Goal: Task Accomplishment & Management: Complete application form

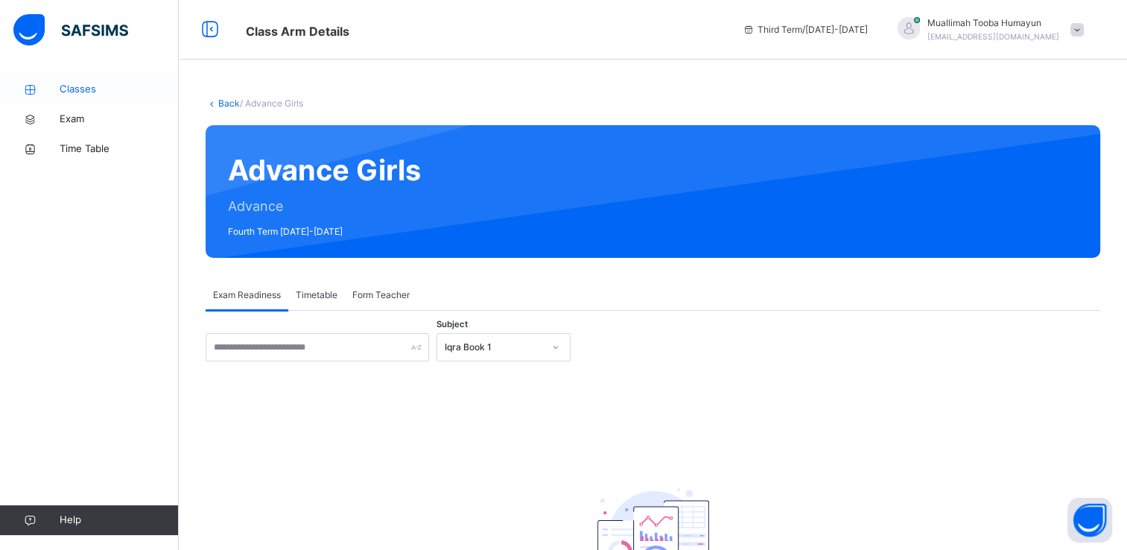
click at [76, 80] on link "Classes" at bounding box center [89, 90] width 179 height 30
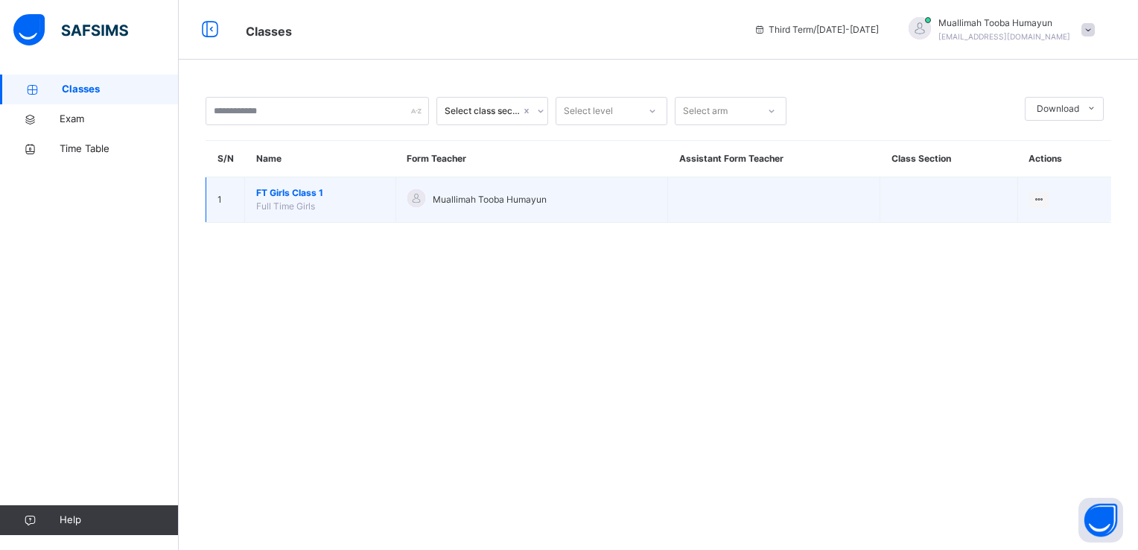
click at [287, 194] on span "FT Girls Class 1" at bounding box center [320, 192] width 128 height 13
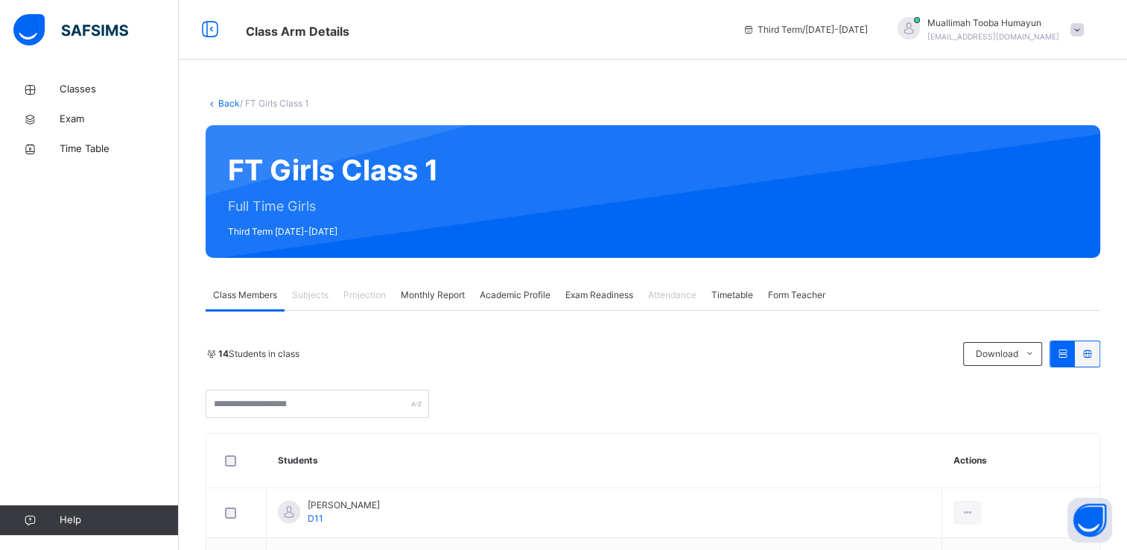
click at [441, 300] on span "Monthly Report" at bounding box center [433, 294] width 64 height 13
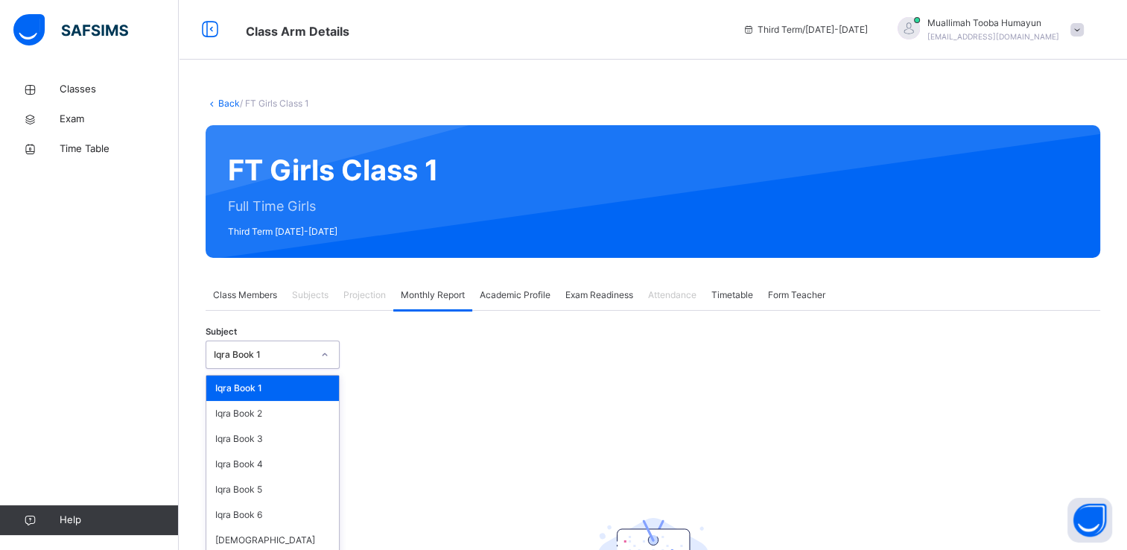
scroll to position [34, 0]
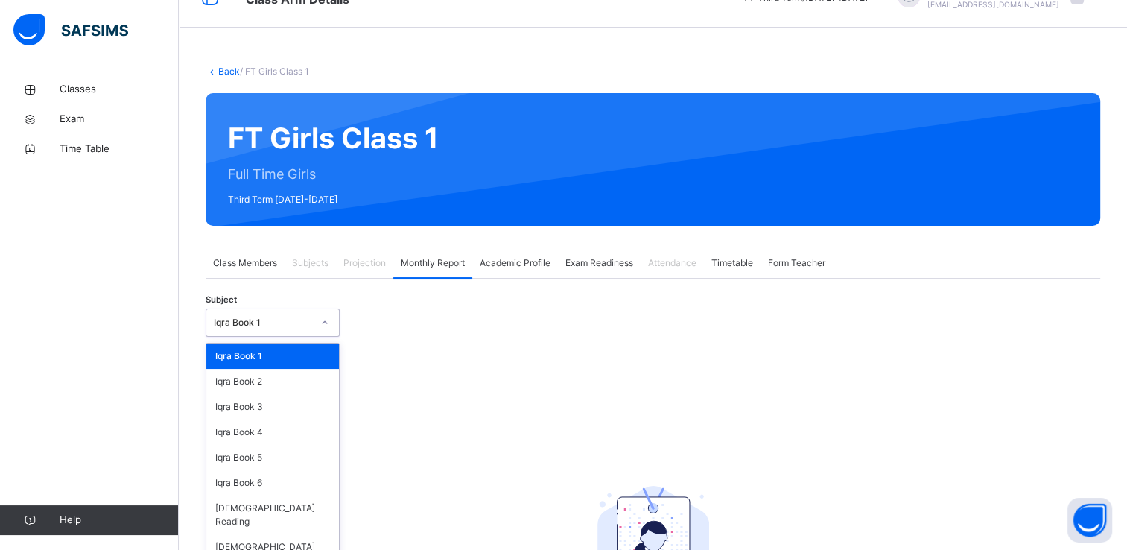
click at [325, 337] on div "option Iqra Book 1 focused, 1 of 8. 8 results available. Use Up and Down to cho…" at bounding box center [273, 322] width 134 height 28
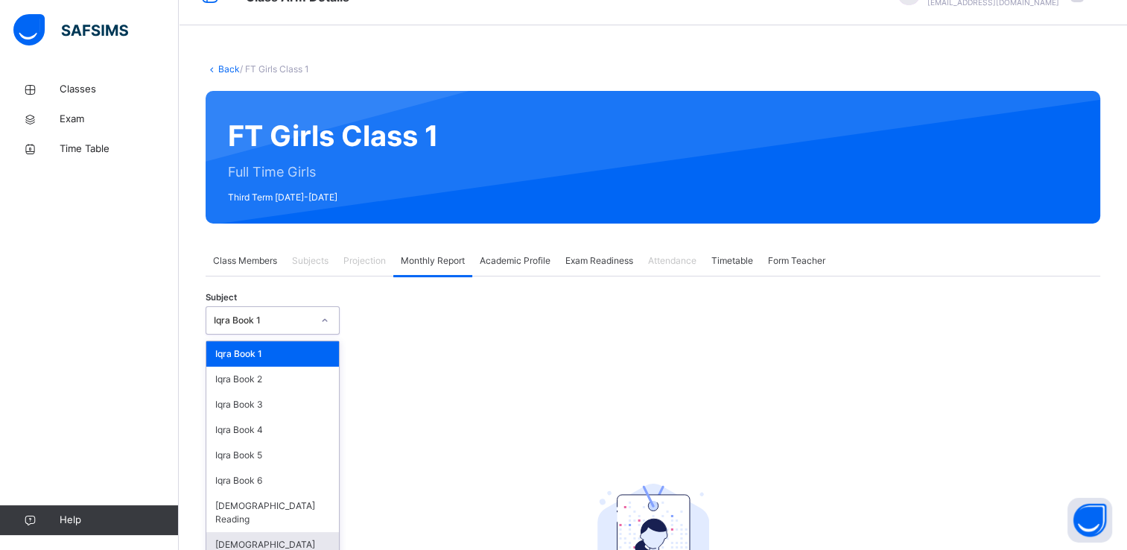
click at [262, 532] on div "[DEMOGRAPHIC_DATA] Memorisation" at bounding box center [272, 551] width 133 height 39
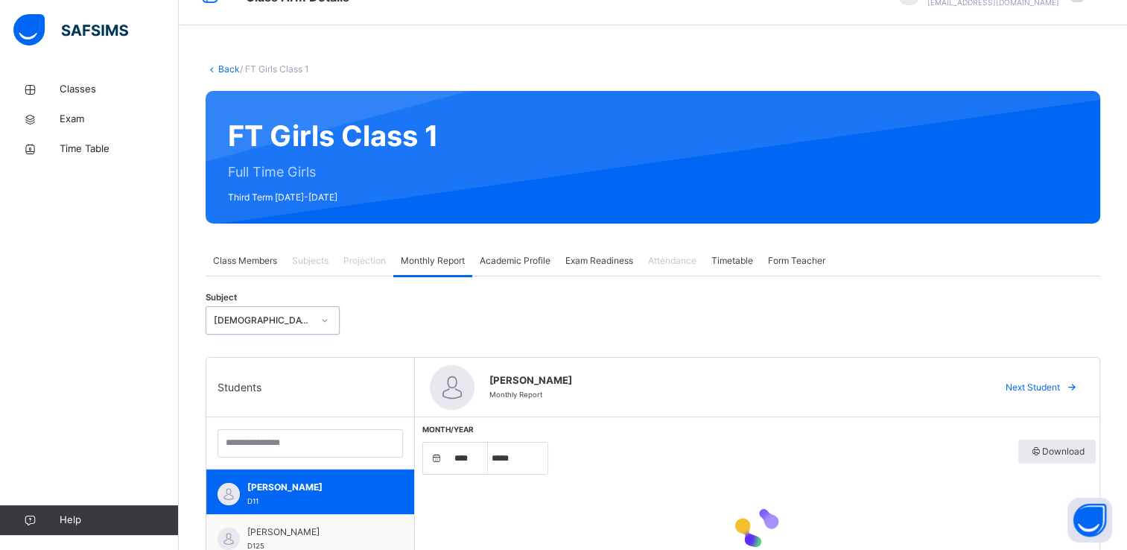
select select "****"
click at [278, 486] on span "[PERSON_NAME]" at bounding box center [313, 487] width 133 height 13
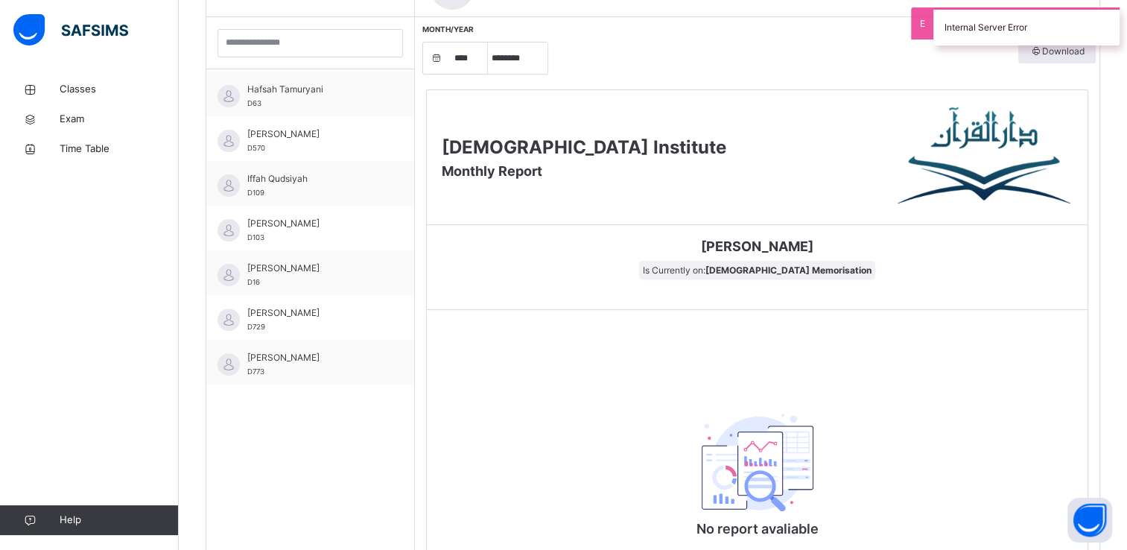
scroll to position [306, 0]
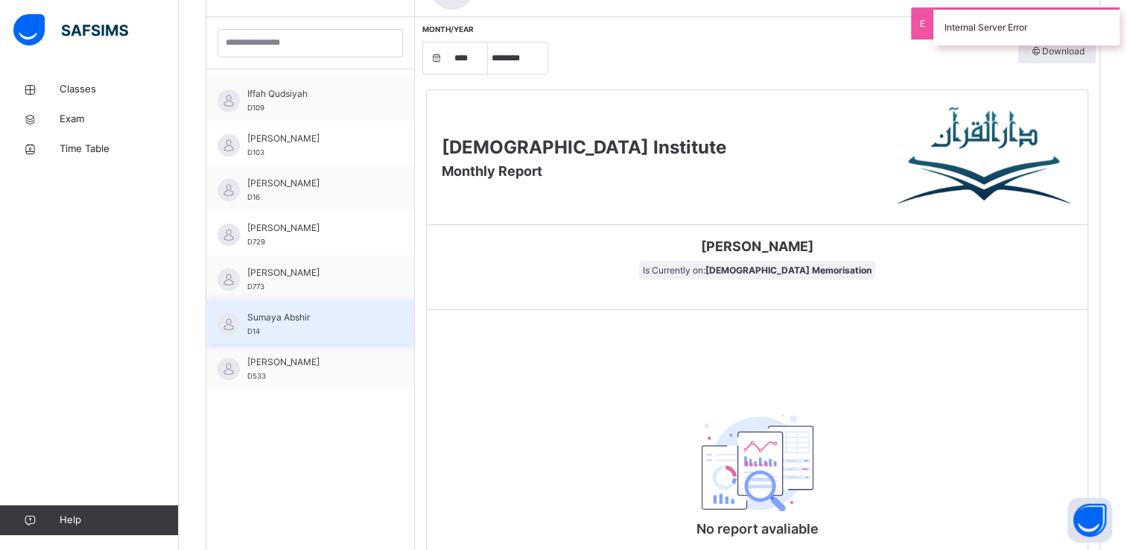
click at [267, 318] on span "Sumaya Abshir" at bounding box center [313, 317] width 133 height 13
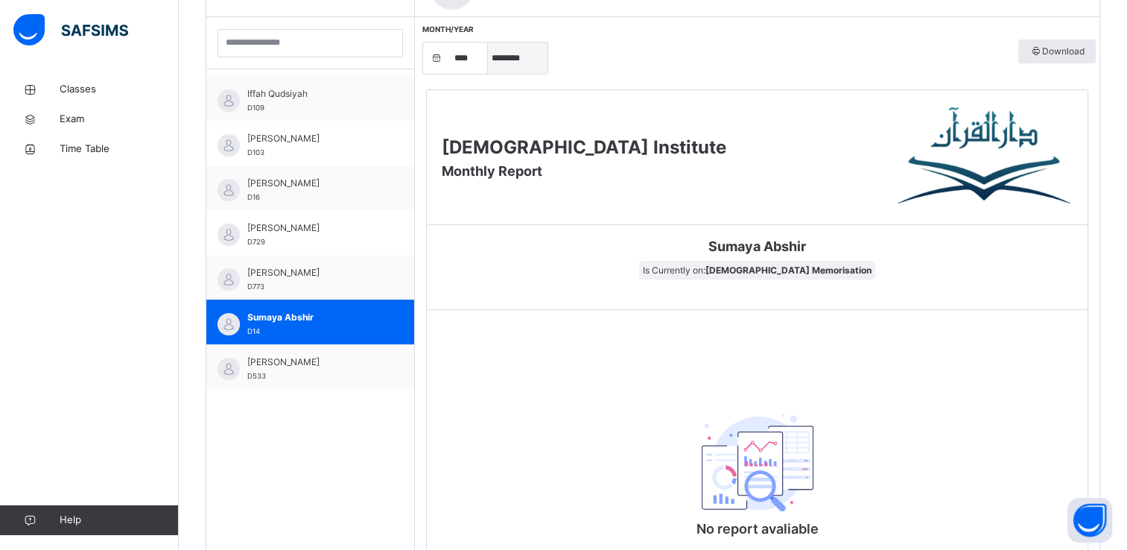
click at [510, 71] on select "***** ******** ***** ***** *** **** **** ****** ********* ******* ******** ****…" at bounding box center [518, 57] width 60 height 31
select select "*"
click at [488, 42] on select "***** ******** ***** ***** *** **** **** ****** ********* ******* ******** ****…" at bounding box center [518, 57] width 60 height 31
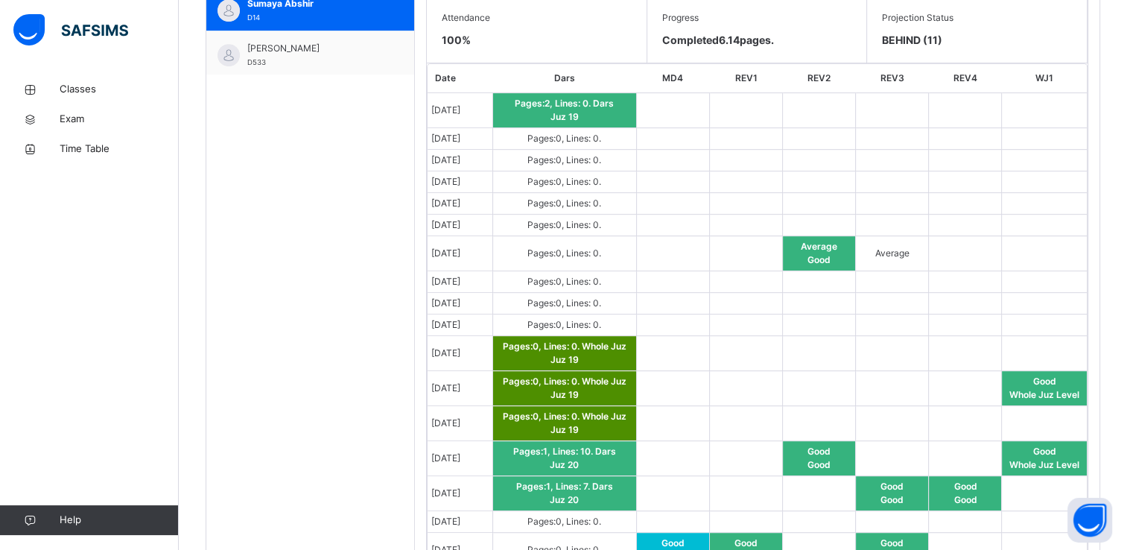
scroll to position [739, 0]
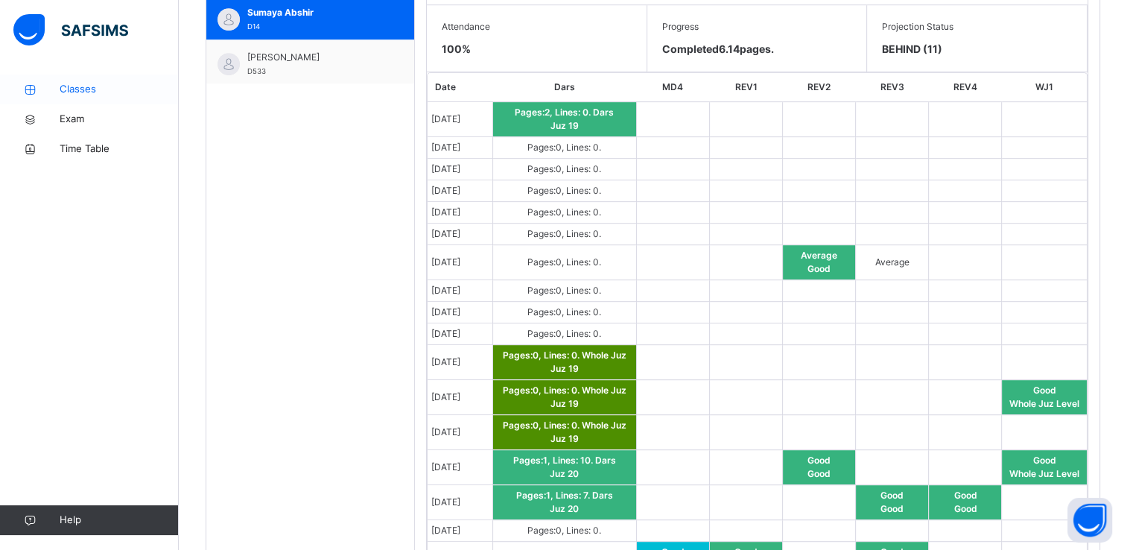
click at [86, 91] on span "Classes" at bounding box center [119, 89] width 119 height 15
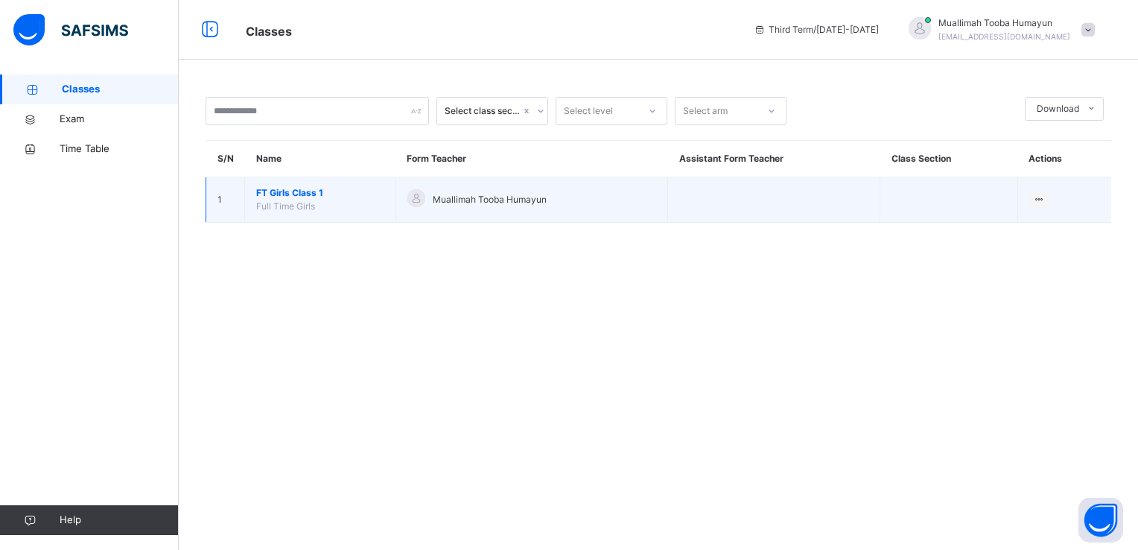
click at [269, 186] on span "FT Girls Class 1" at bounding box center [320, 192] width 128 height 13
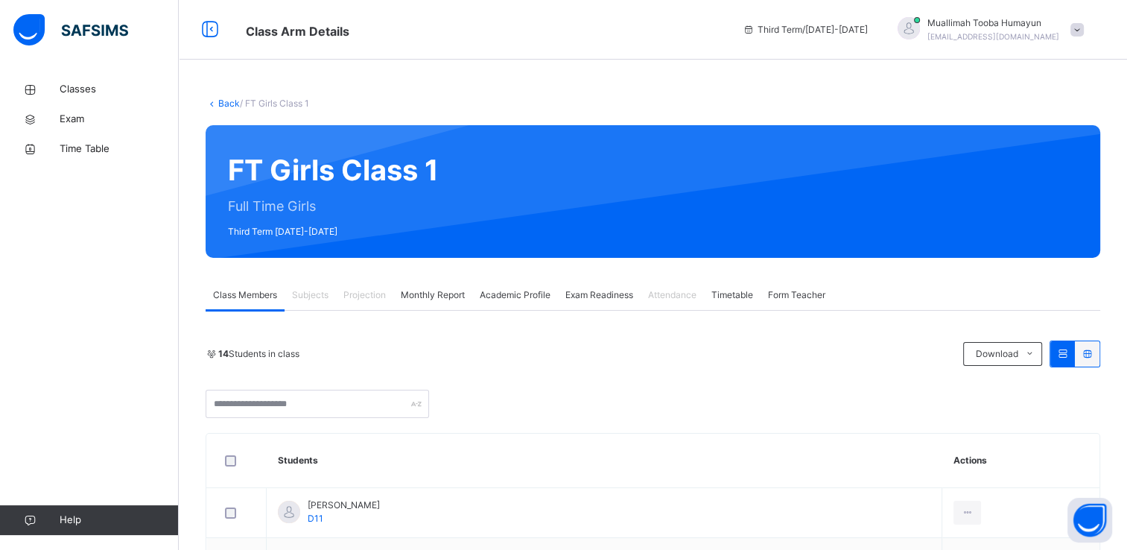
click at [361, 297] on span "Projection" at bounding box center [364, 294] width 42 height 13
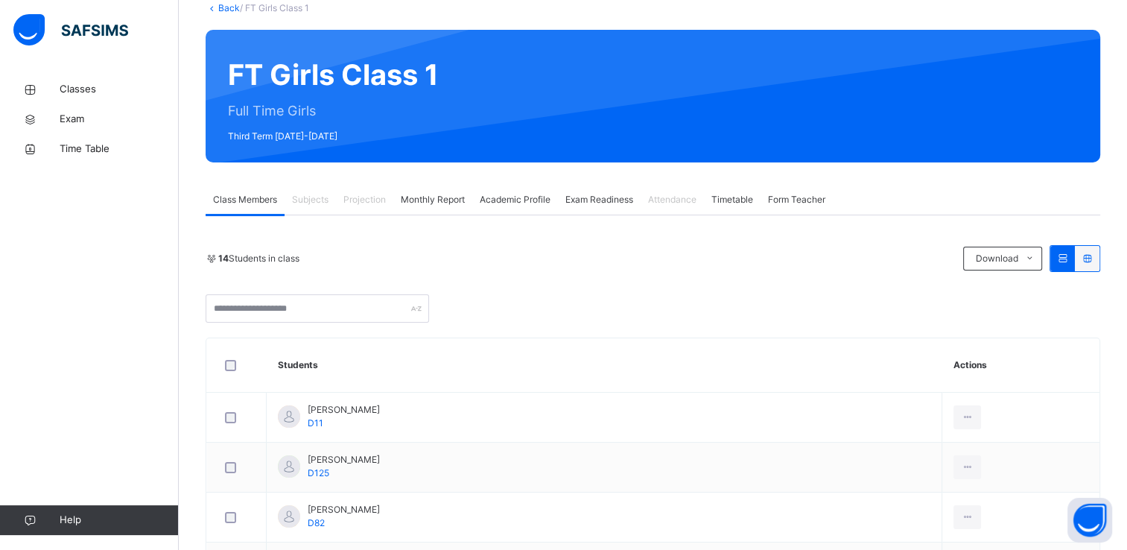
click at [327, 187] on div "Subjects" at bounding box center [310, 200] width 51 height 30
click at [311, 202] on span "Subjects" at bounding box center [310, 199] width 37 height 13
click at [343, 201] on div "Projection" at bounding box center [364, 200] width 57 height 30
click at [69, 91] on span "Classes" at bounding box center [119, 89] width 119 height 15
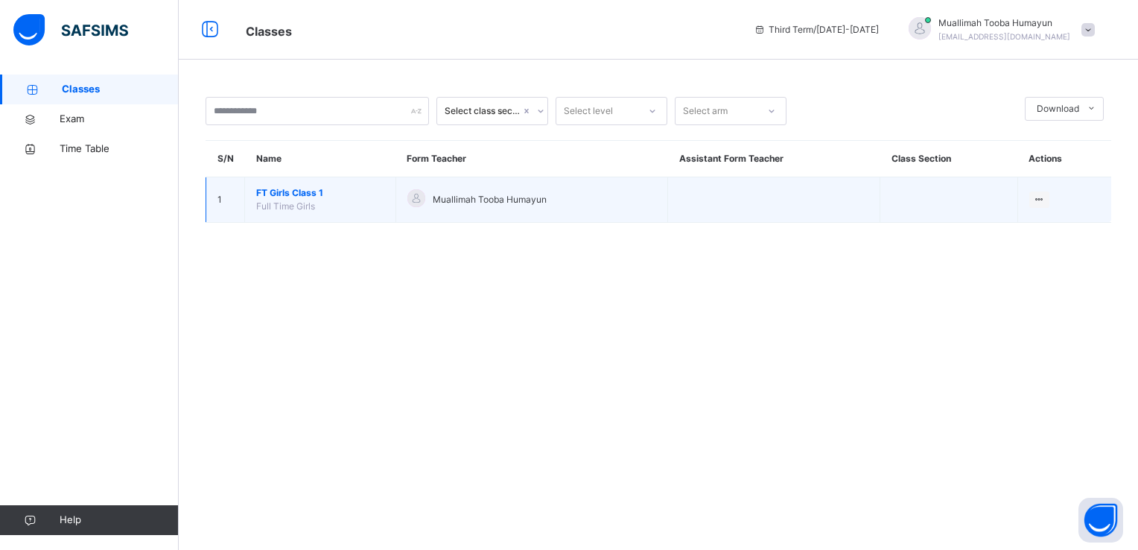
click at [421, 193] on div at bounding box center [417, 198] width 18 height 18
click at [1036, 215] on ul "View Class" at bounding box center [1009, 229] width 82 height 28
click at [1034, 227] on div "View Class" at bounding box center [1020, 229] width 46 height 15
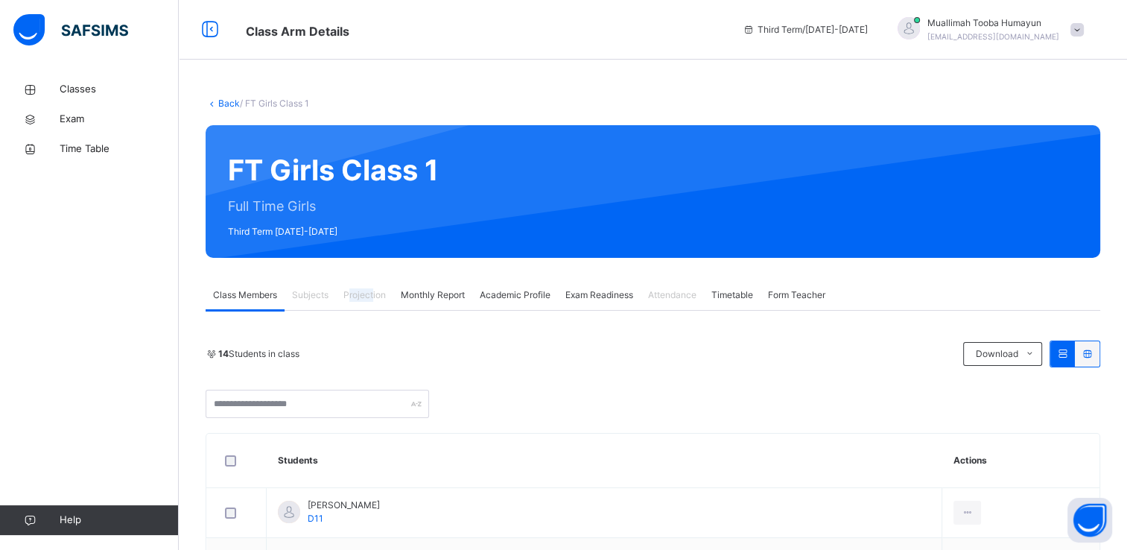
drag, startPoint x: 348, startPoint y: 283, endPoint x: 381, endPoint y: 295, distance: 35.6
click at [381, 295] on div "Projection" at bounding box center [364, 295] width 57 height 30
click at [381, 295] on span "Projection" at bounding box center [364, 294] width 42 height 13
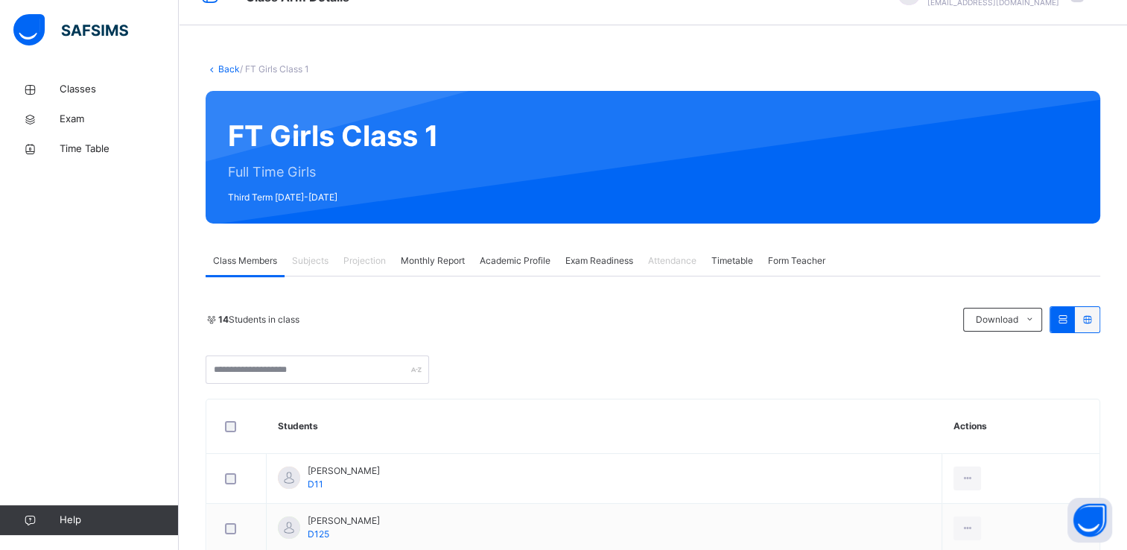
click at [438, 259] on span "Monthly Report" at bounding box center [433, 260] width 64 height 13
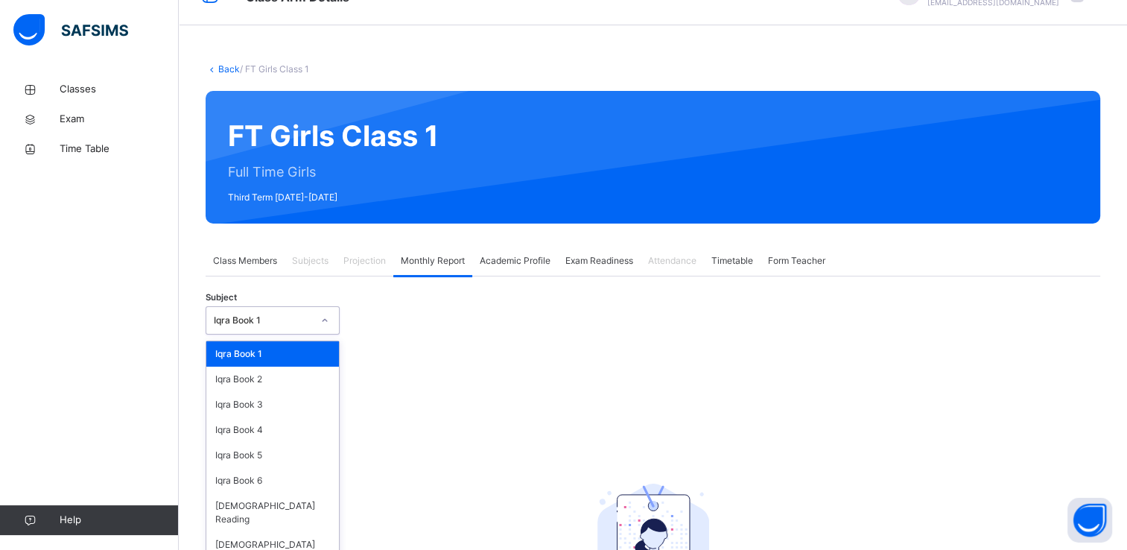
click at [313, 310] on div at bounding box center [324, 320] width 25 height 24
click at [300, 543] on div "Iqra Book 1 Iqra Book 2 Iqra Book 3 Iqra Book 4 Iqra Book 5 Iqra Book 6 Quran R…" at bounding box center [273, 453] width 134 height 225
click at [69, 37] on img at bounding box center [70, 29] width 115 height 31
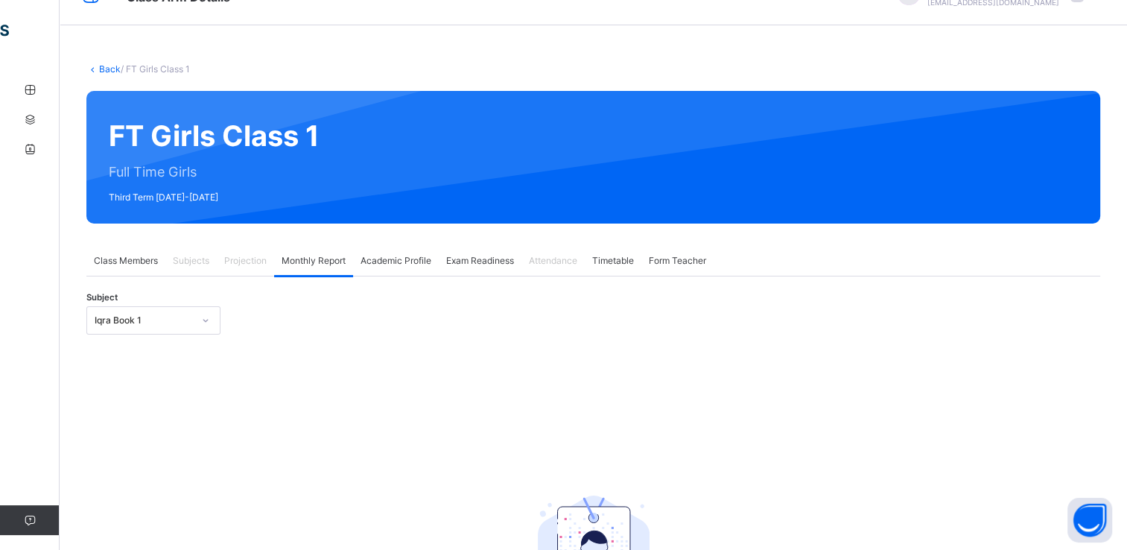
click at [110, 65] on link "Back" at bounding box center [110, 68] width 22 height 11
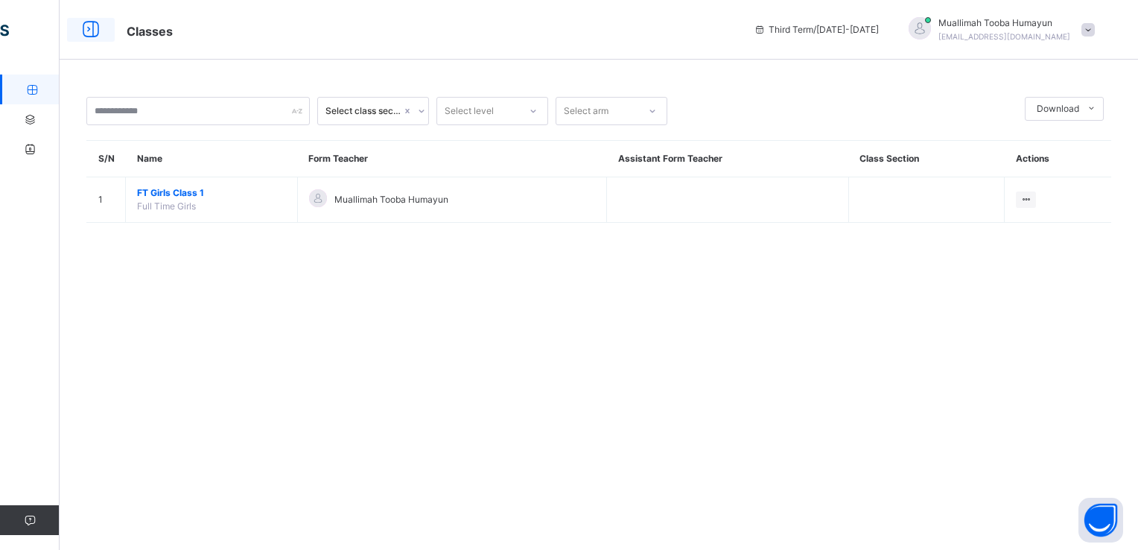
click at [112, 37] on div at bounding box center [91, 30] width 48 height 24
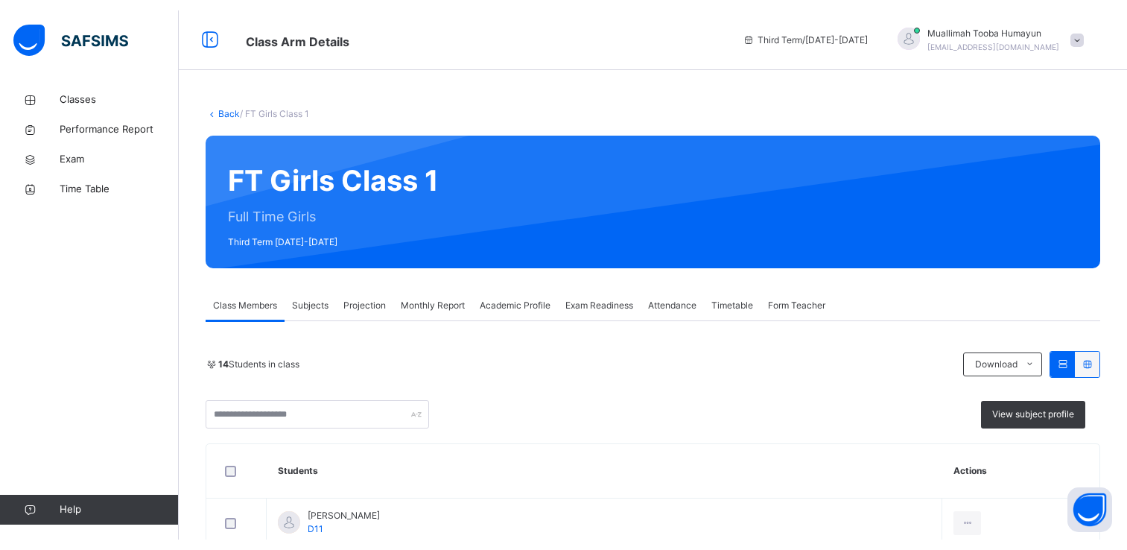
scroll to position [268, 0]
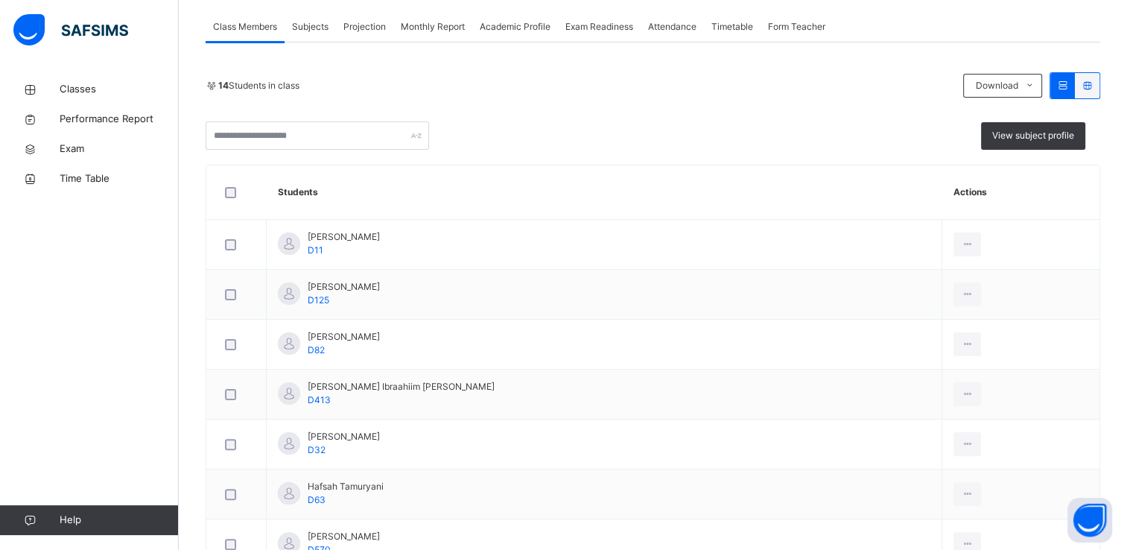
click at [364, 25] on span "Projection" at bounding box center [364, 26] width 42 height 13
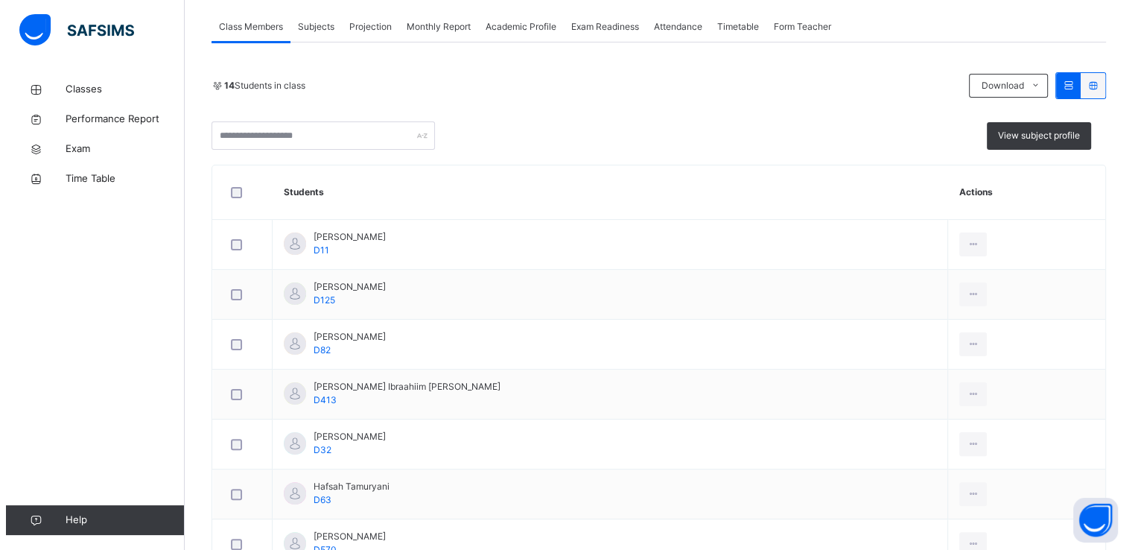
scroll to position [0, 0]
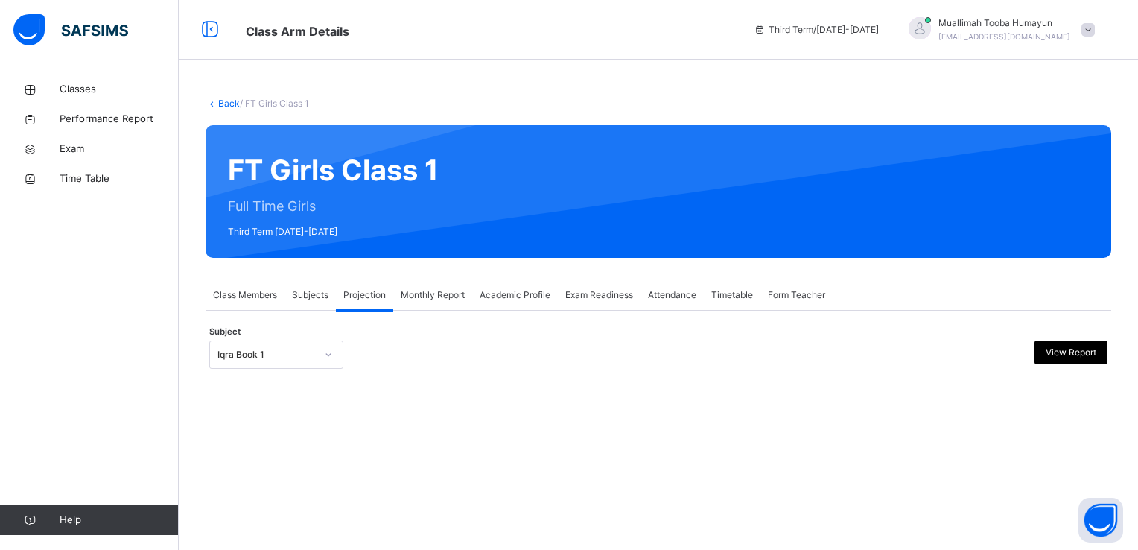
click at [312, 356] on div "Iqra Book 1" at bounding box center [267, 354] width 98 height 13
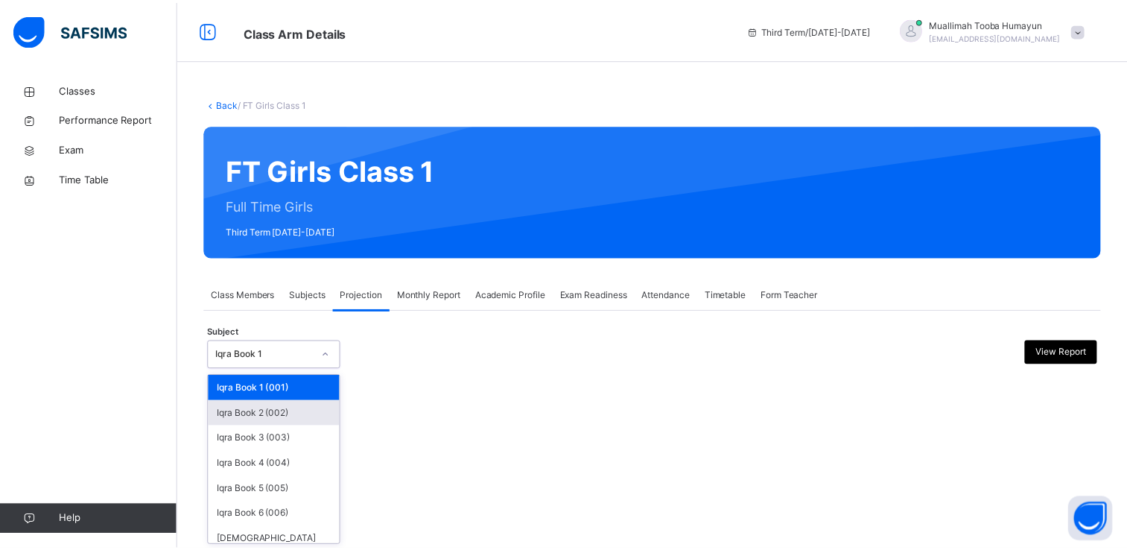
scroll to position [46, 0]
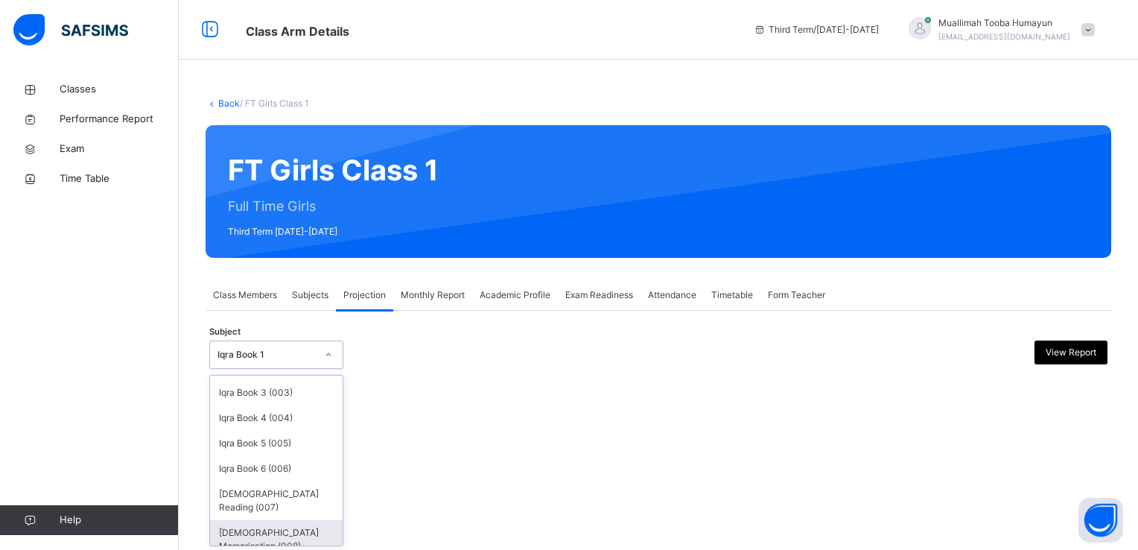
click at [273, 528] on div "[DEMOGRAPHIC_DATA] Memorisation (008)" at bounding box center [276, 539] width 133 height 39
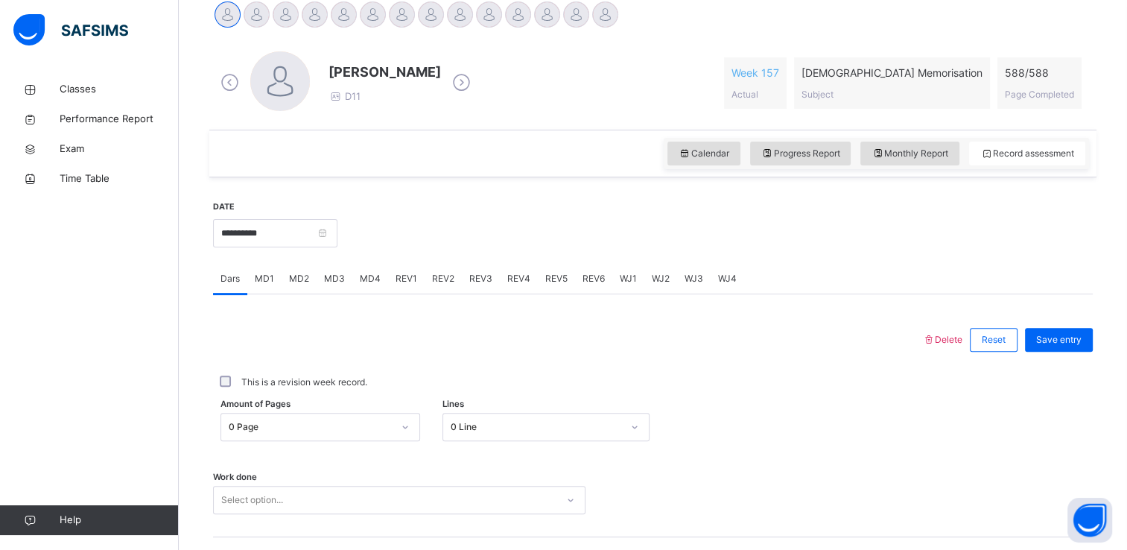
scroll to position [331, 0]
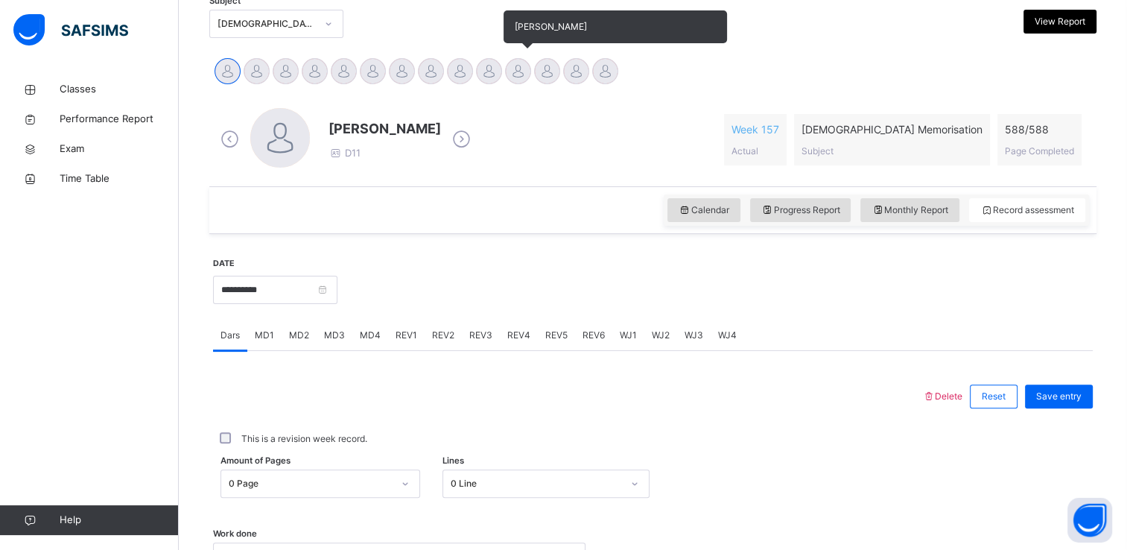
click at [516, 67] on div at bounding box center [518, 71] width 26 height 26
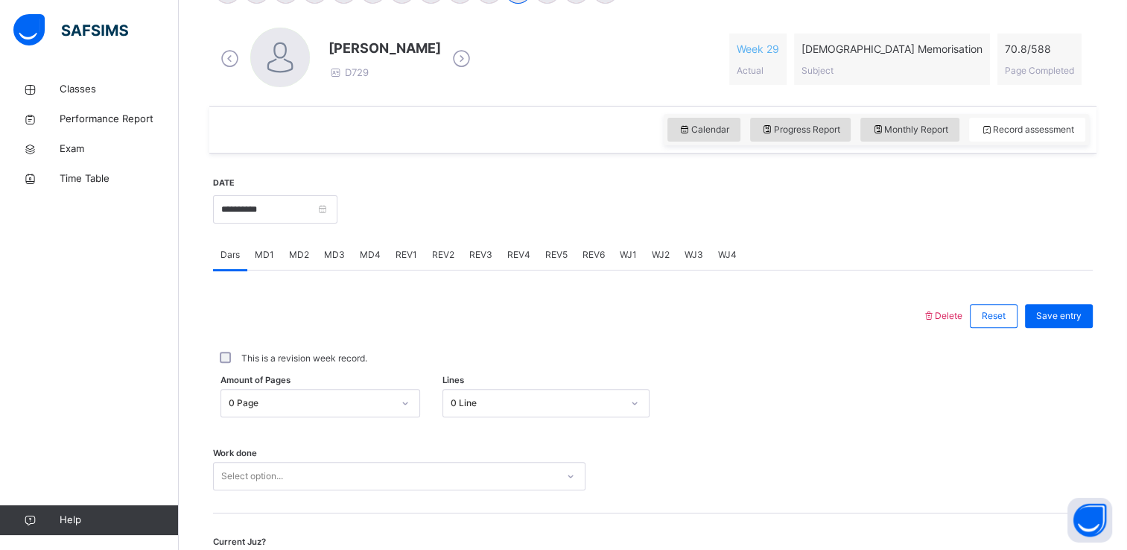
scroll to position [412, 0]
click at [277, 202] on input "**********" at bounding box center [275, 208] width 124 height 28
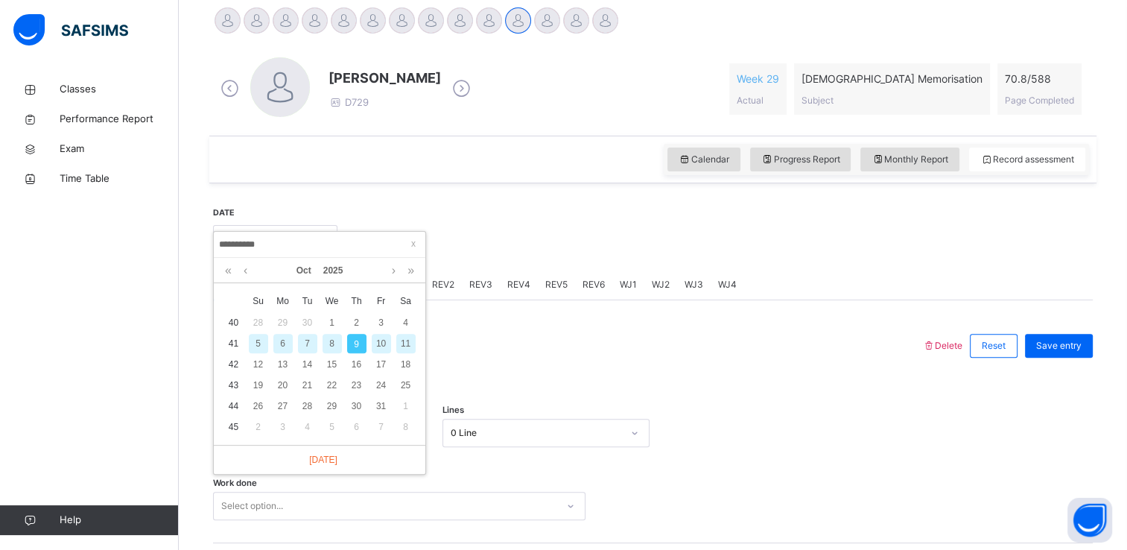
scroll to position [373, 0]
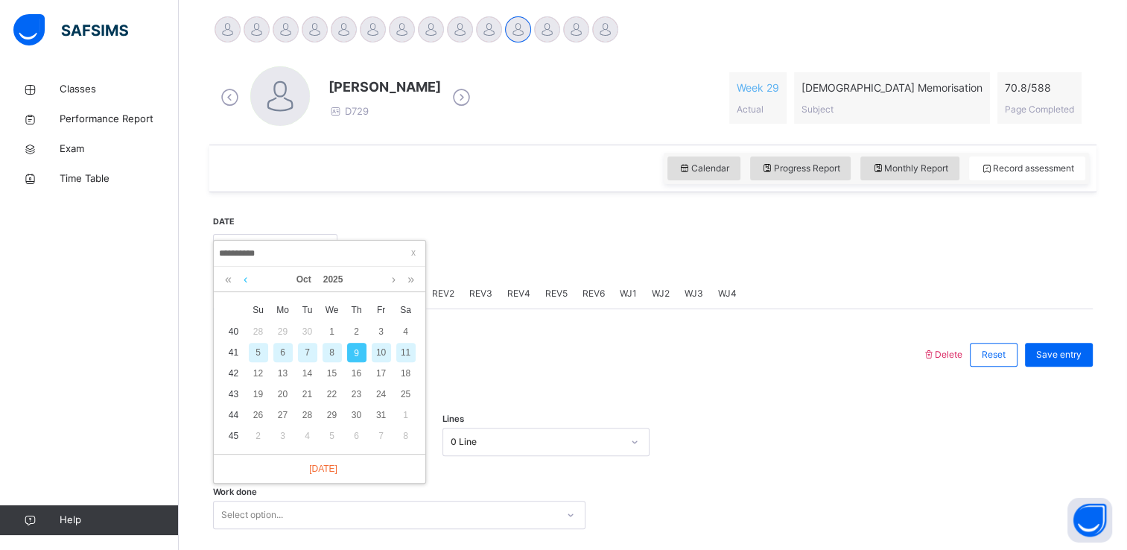
click at [244, 279] on link at bounding box center [245, 279] width 11 height 25
click at [285, 332] on div "1" at bounding box center [282, 331] width 19 height 19
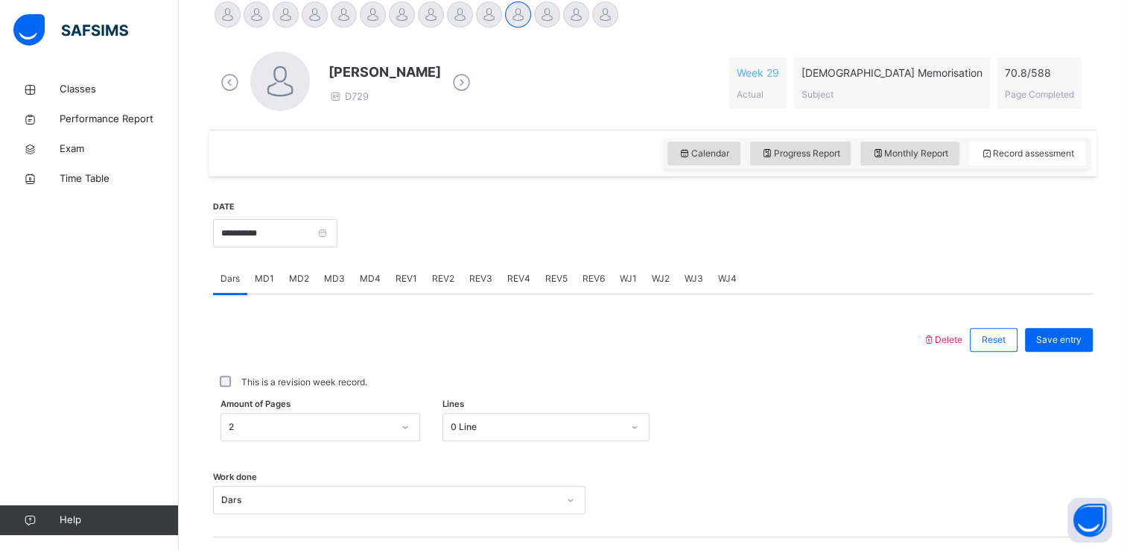
scroll to position [387, 0]
click at [246, 226] on input "**********" at bounding box center [275, 233] width 124 height 28
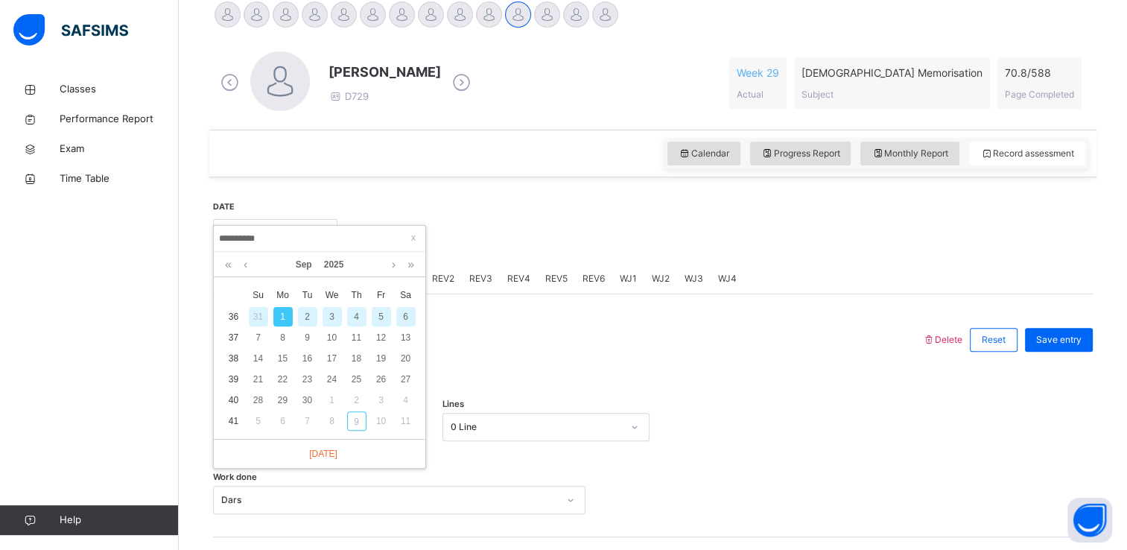
click at [402, 314] on div "6" at bounding box center [405, 316] width 19 height 19
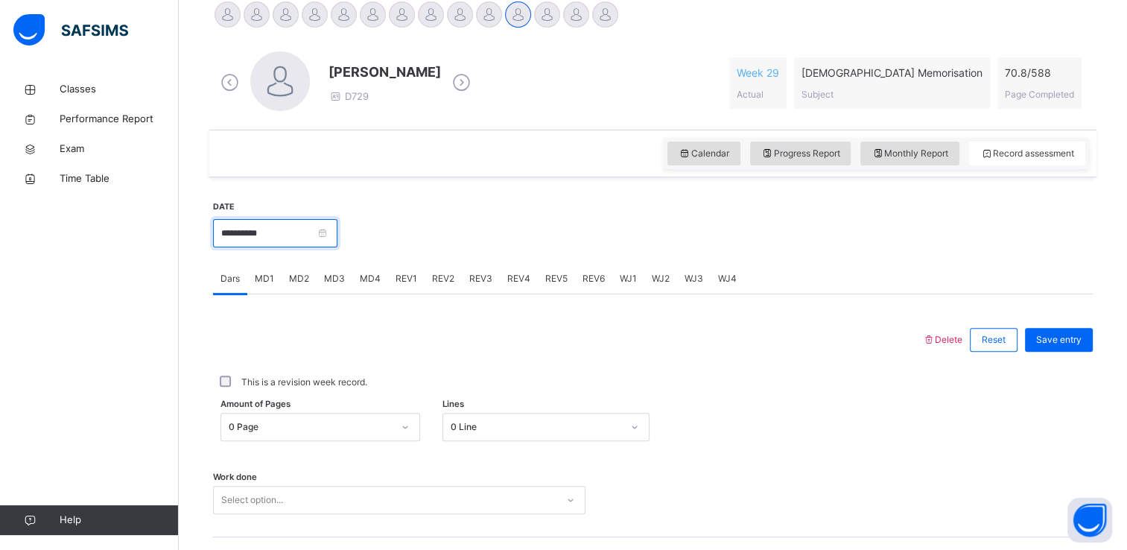
click at [286, 235] on input "**********" at bounding box center [275, 233] width 124 height 28
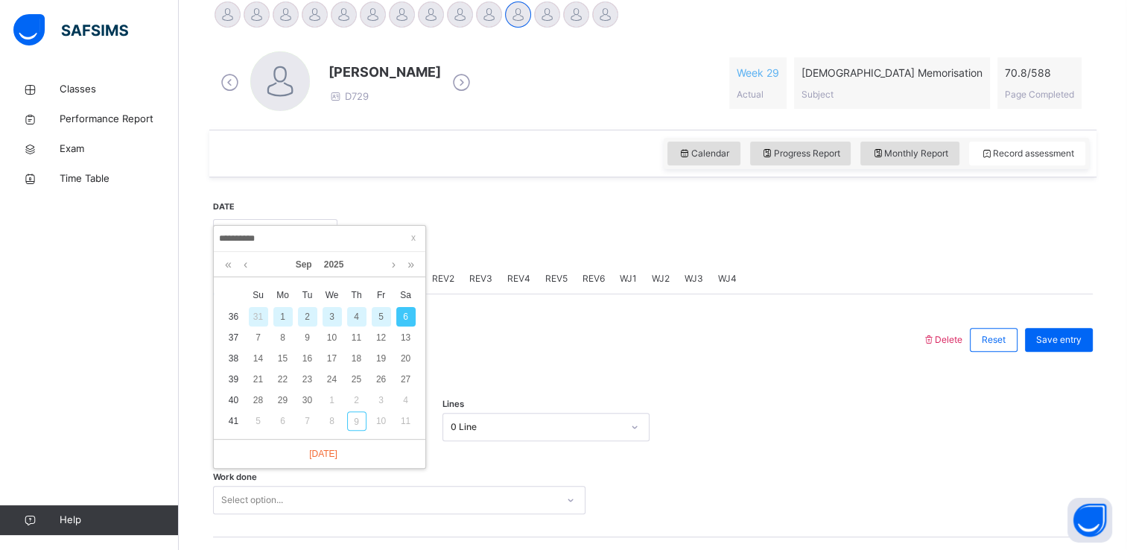
click at [379, 314] on div "5" at bounding box center [381, 316] width 19 height 19
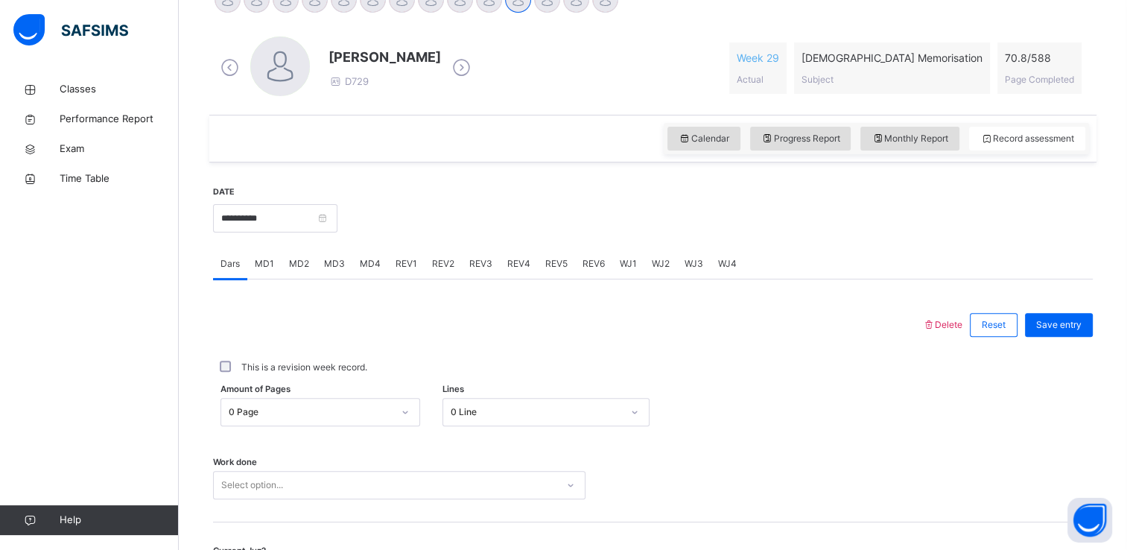
scroll to position [402, 0]
click at [279, 227] on input "**********" at bounding box center [275, 218] width 124 height 28
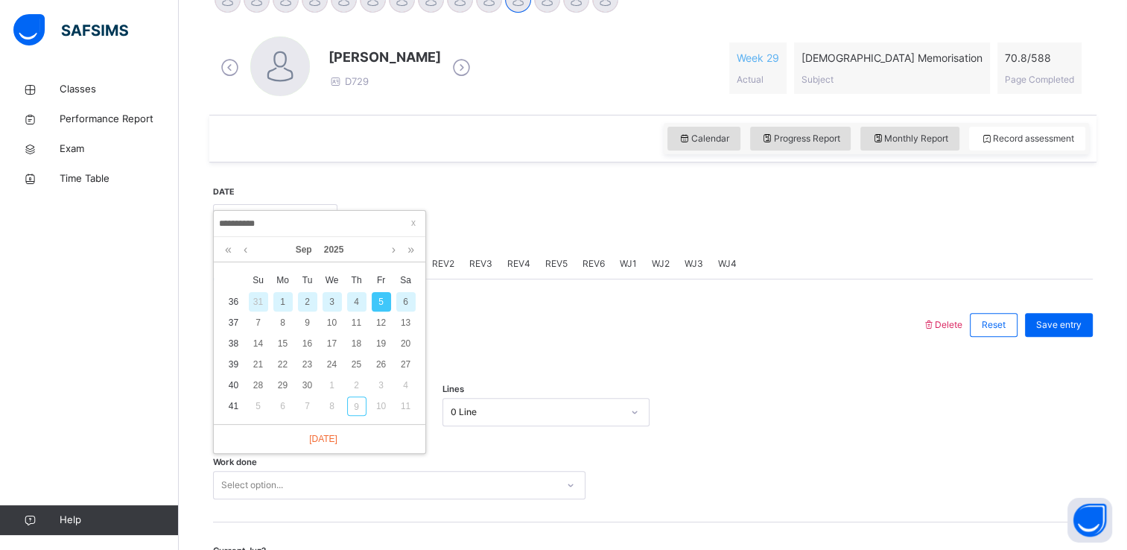
click at [332, 297] on div "3" at bounding box center [332, 301] width 19 height 19
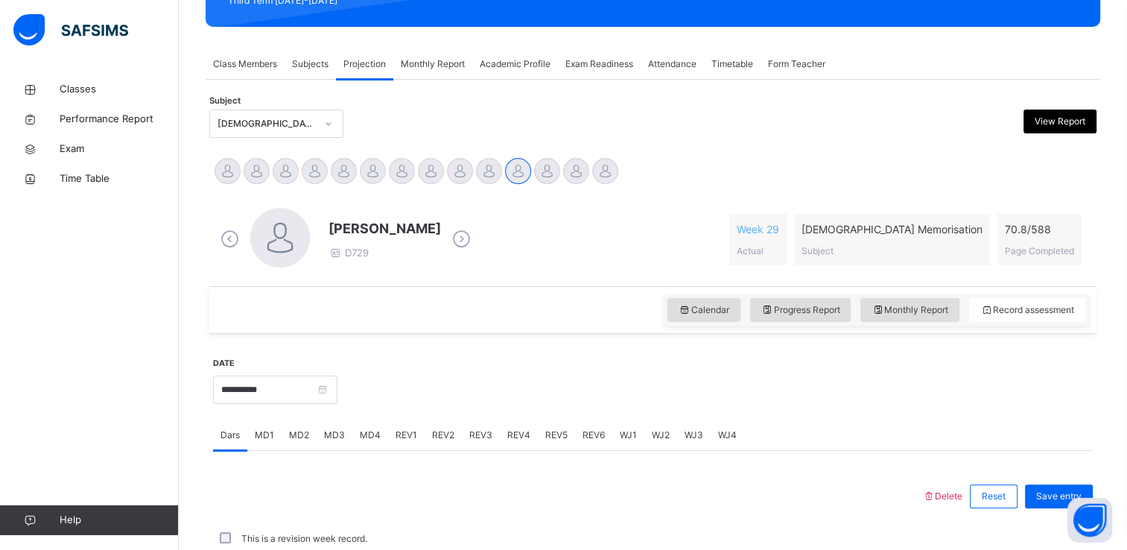
scroll to position [406, 0]
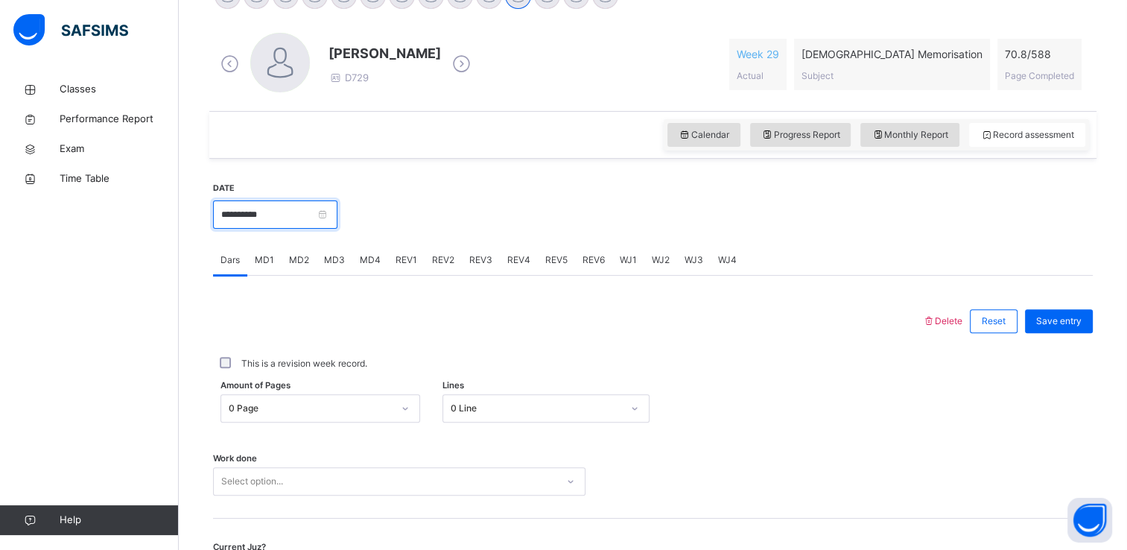
click at [273, 217] on input "**********" at bounding box center [275, 214] width 124 height 28
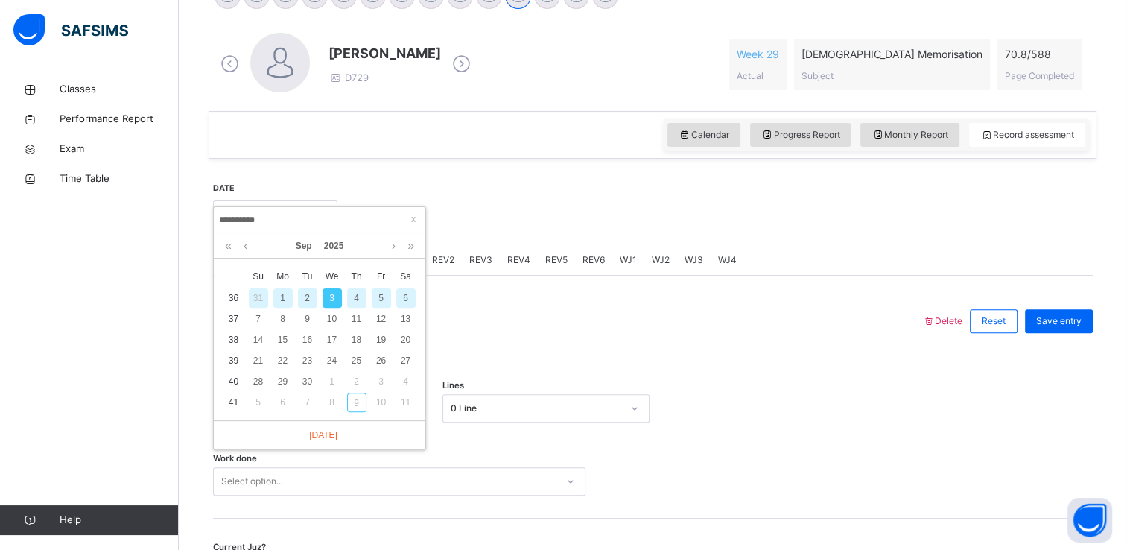
click at [304, 298] on div "2" at bounding box center [307, 297] width 19 height 19
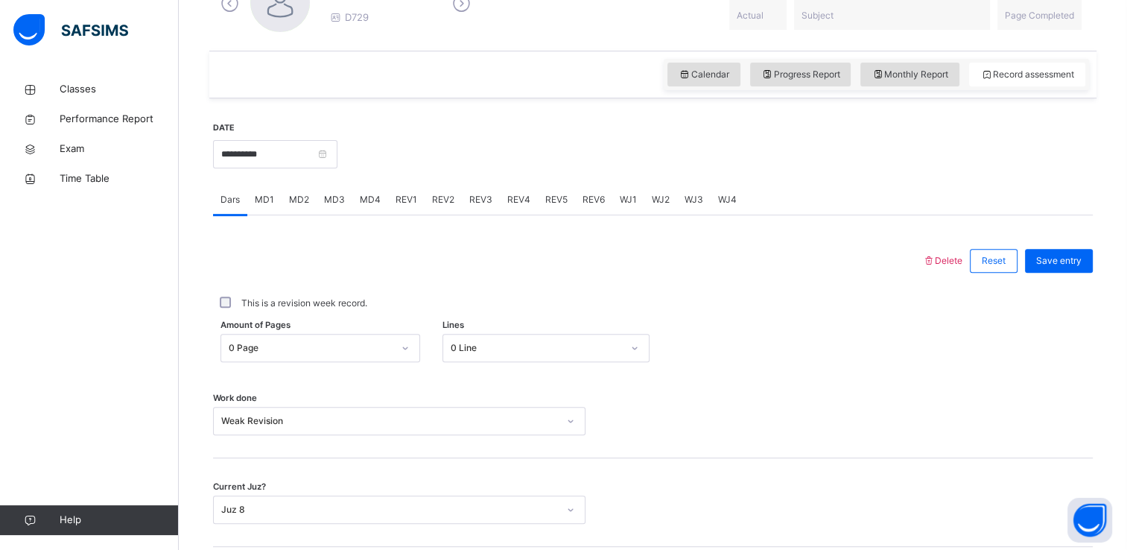
scroll to position [469, 0]
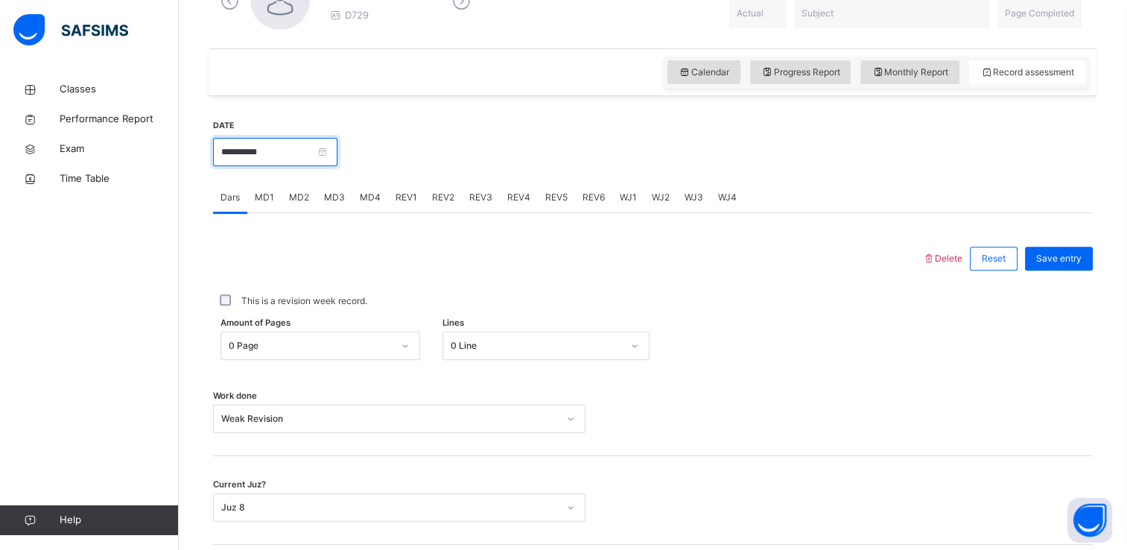
click at [271, 148] on input "**********" at bounding box center [275, 152] width 124 height 28
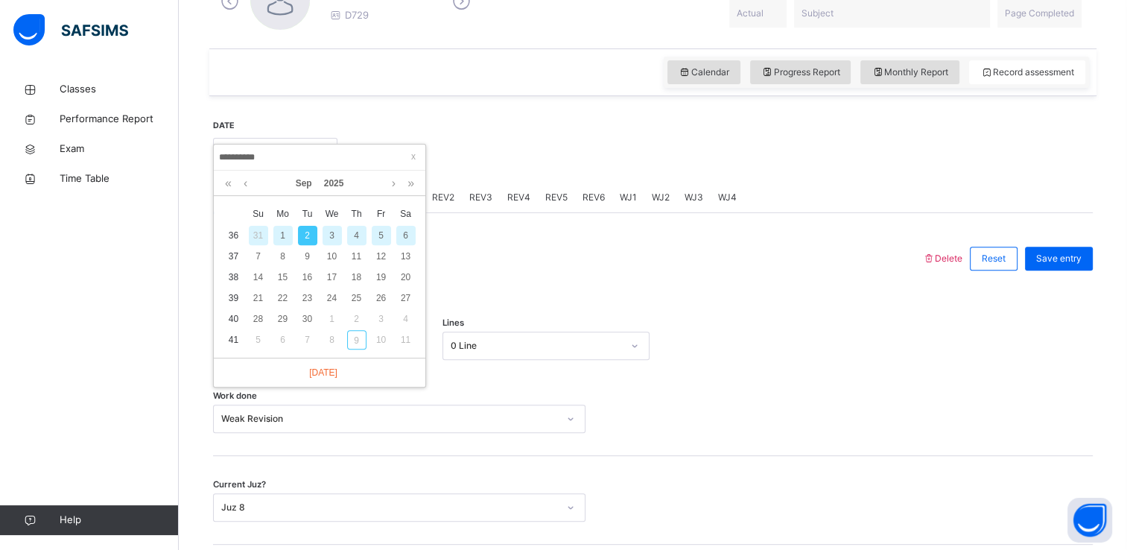
click at [328, 235] on div "3" at bounding box center [332, 235] width 19 height 19
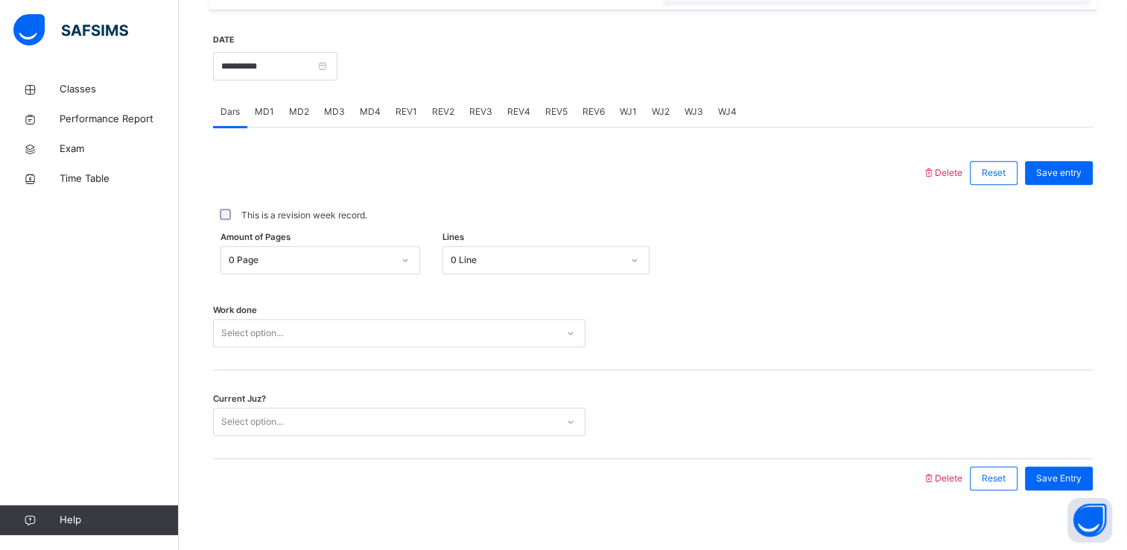
scroll to position [559, 0]
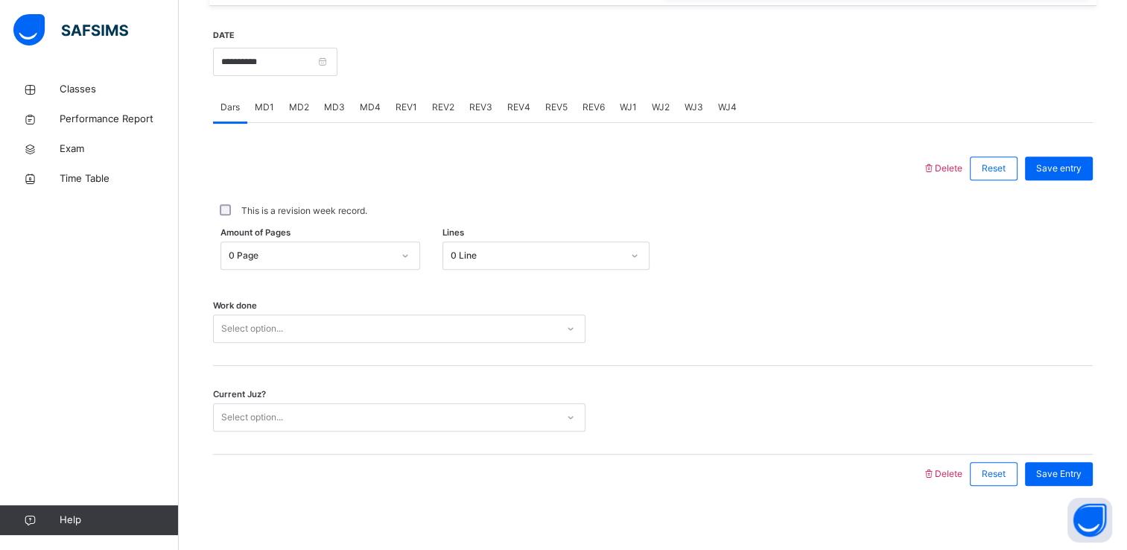
click at [273, 240] on div "Amount of Pages 0 Page Lines 0 Line" at bounding box center [653, 255] width 880 height 43
click at [273, 269] on div "Amount of Pages 0 Page Lines 0 Line" at bounding box center [653, 255] width 880 height 43
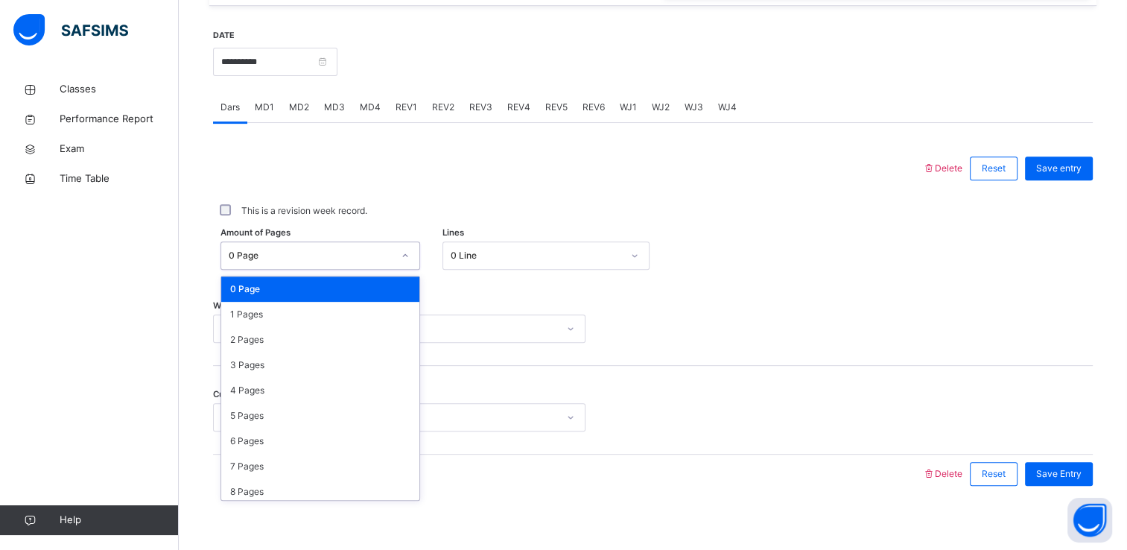
click at [254, 253] on div "0 Page" at bounding box center [311, 255] width 164 height 13
click at [265, 327] on div "2 Pages" at bounding box center [320, 339] width 198 height 25
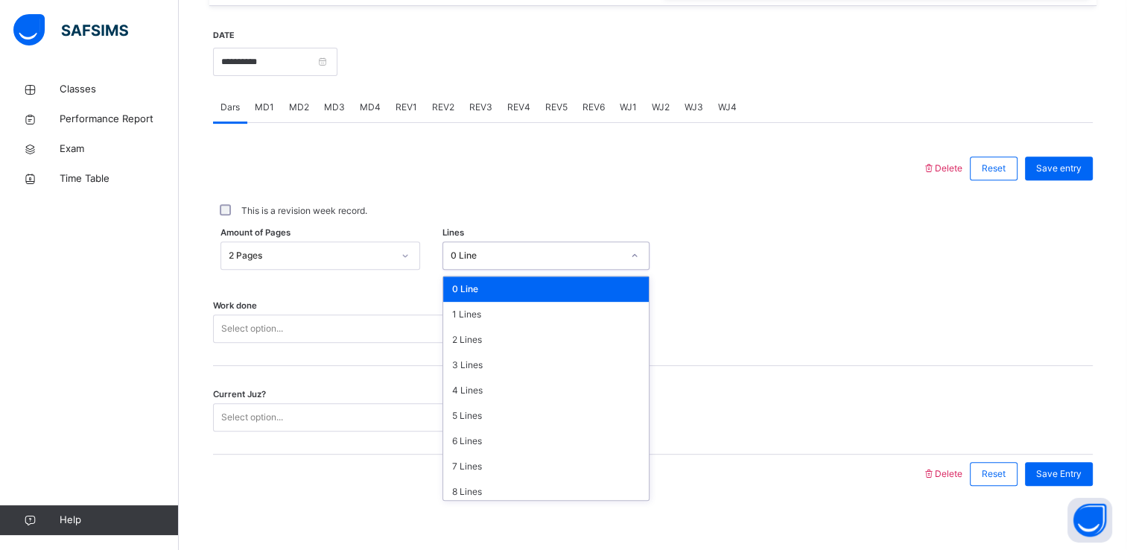
click at [495, 250] on div "0 Line" at bounding box center [536, 255] width 171 height 13
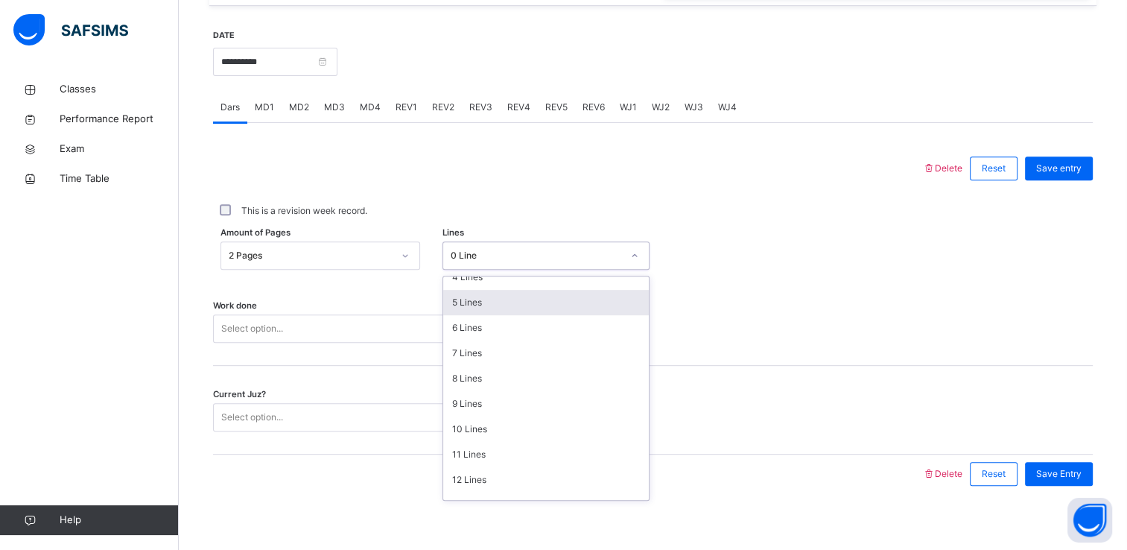
scroll to position [125, 0]
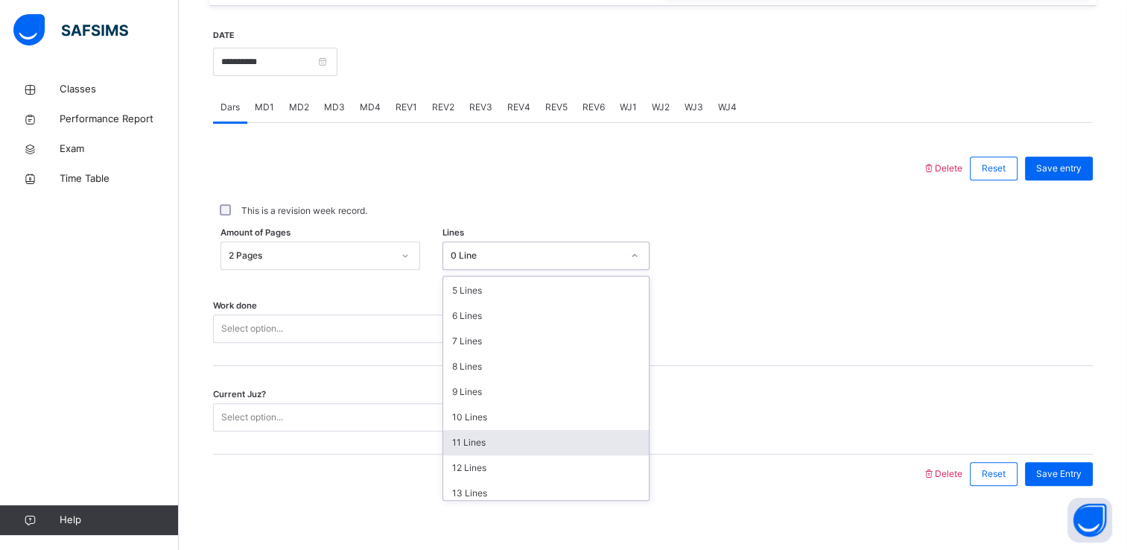
click at [471, 435] on div "11 Lines" at bounding box center [546, 442] width 206 height 25
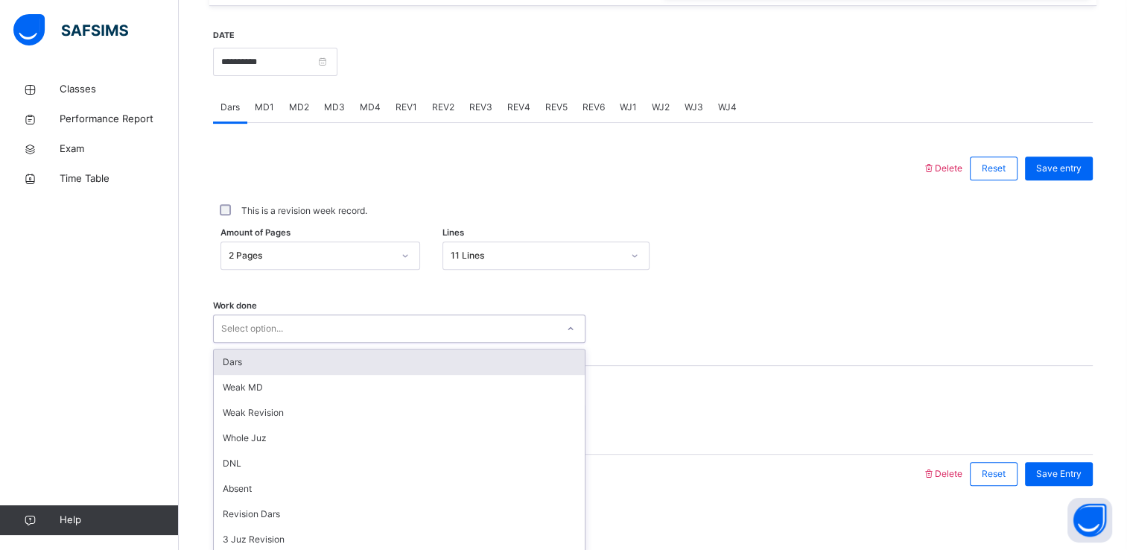
scroll to position [568, 0]
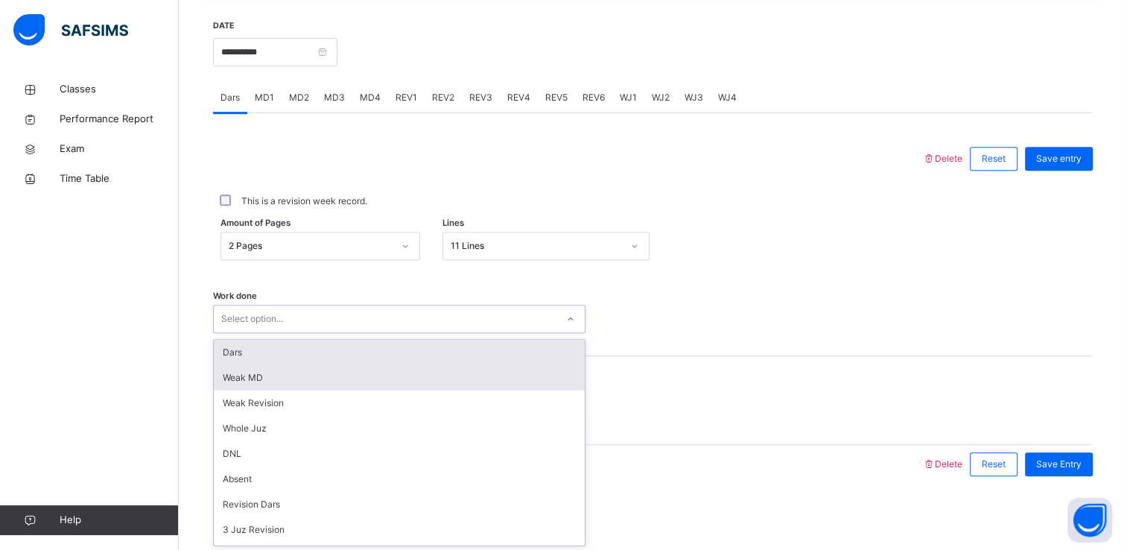
drag, startPoint x: 315, startPoint y: 326, endPoint x: 293, endPoint y: 352, distance: 34.3
click at [293, 333] on div "option [PERSON_NAME] MD focused, 2 of 14. 14 results available. Use Up and Down…" at bounding box center [399, 319] width 373 height 28
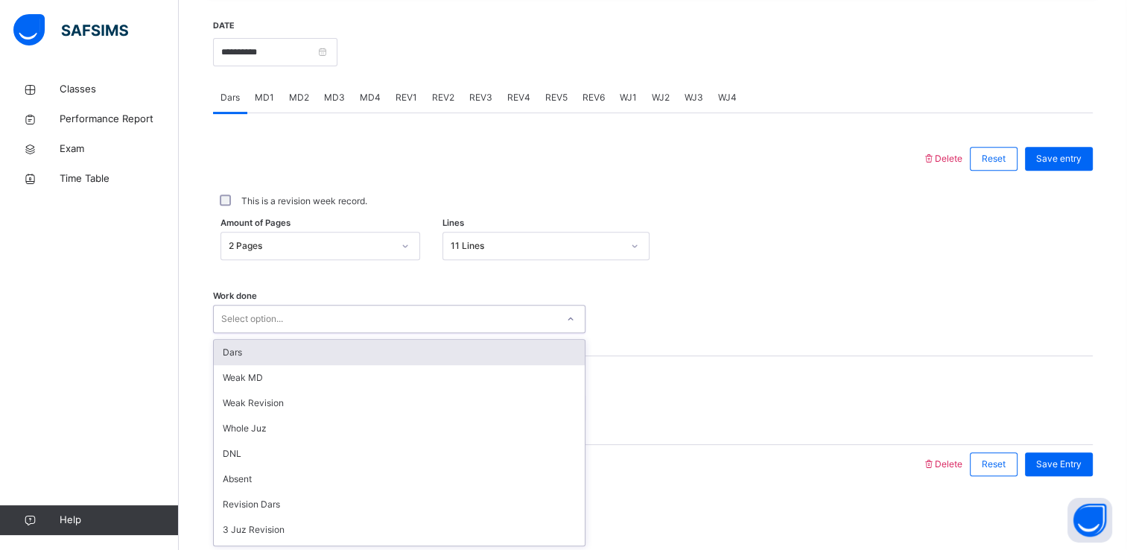
click at [293, 352] on div "Dars" at bounding box center [399, 352] width 371 height 25
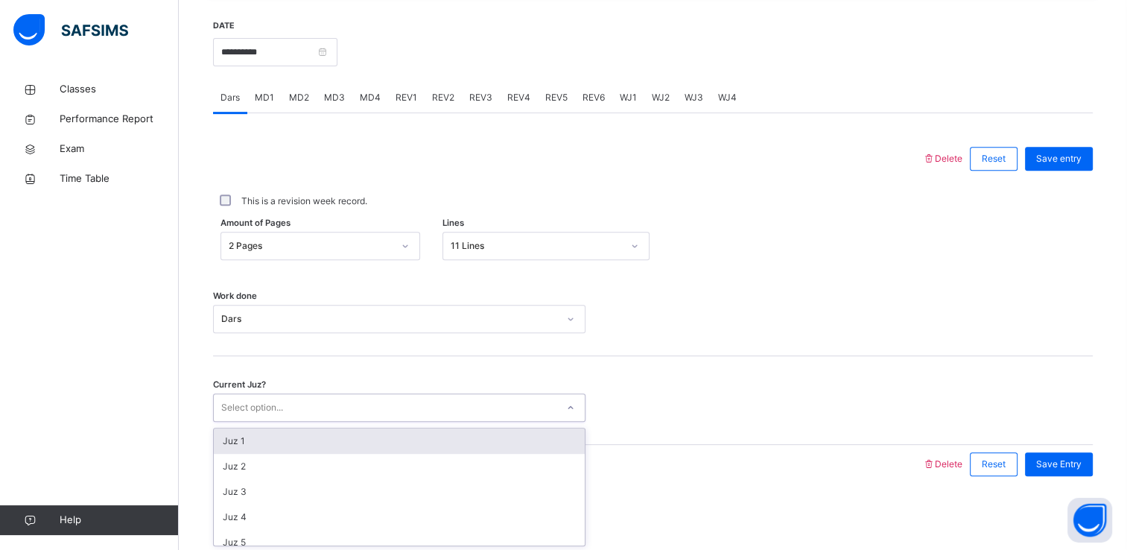
click at [293, 396] on div "Select option..." at bounding box center [385, 407] width 343 height 23
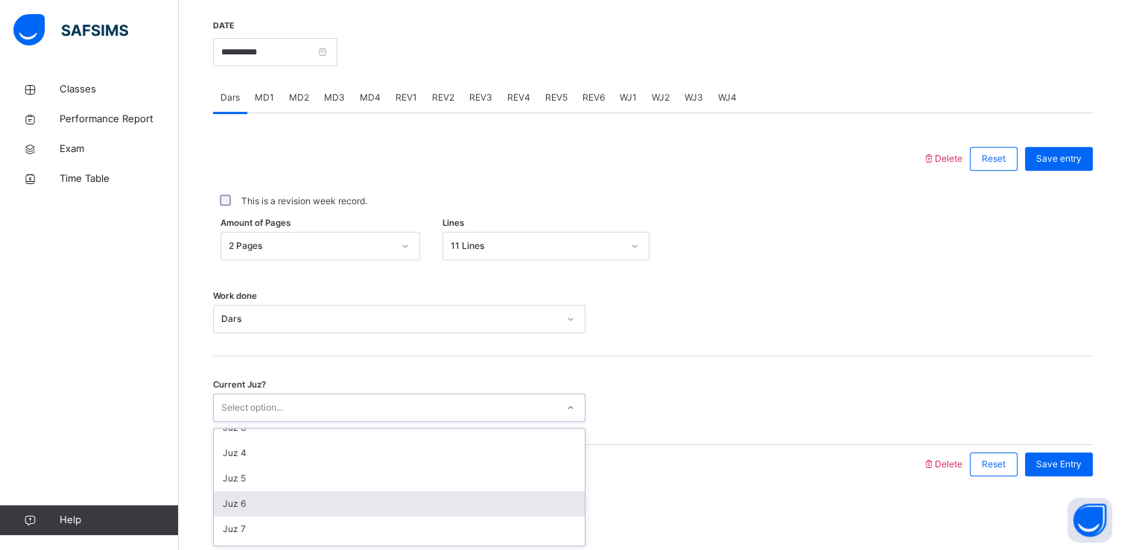
scroll to position [91, 0]
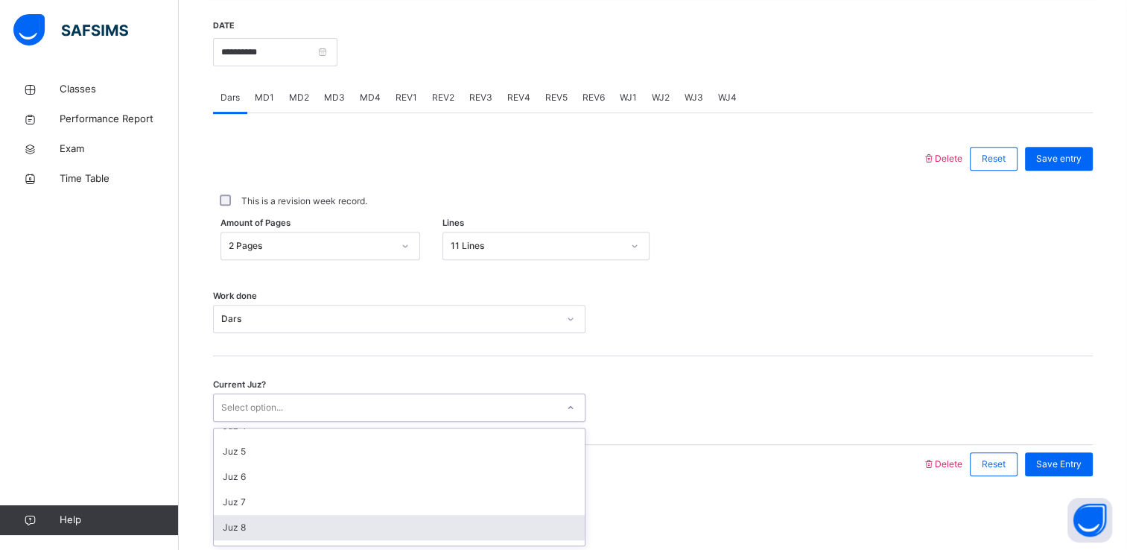
click at [297, 528] on div "Juz 8" at bounding box center [399, 527] width 371 height 25
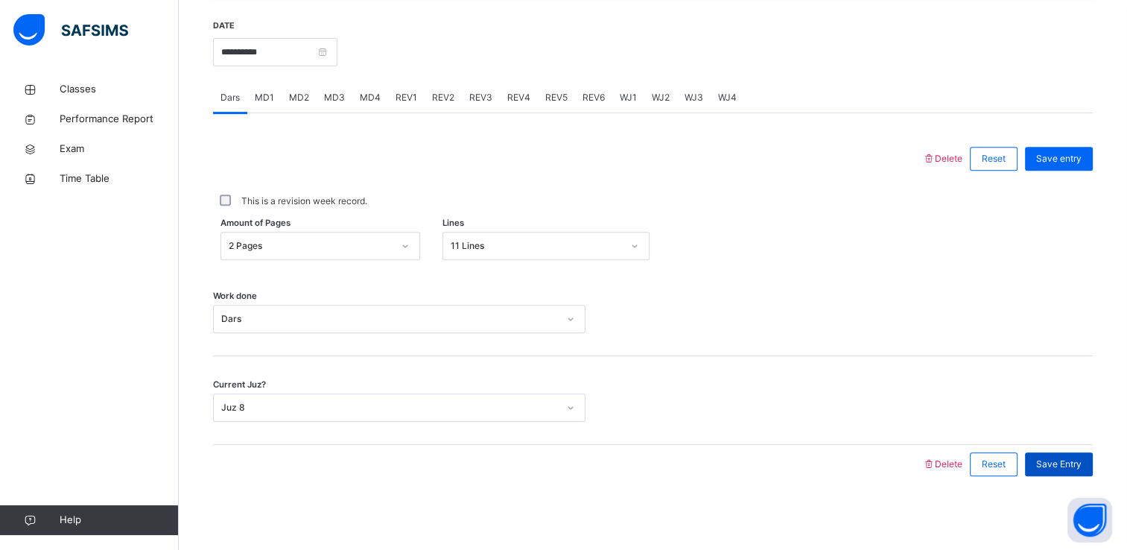
click at [1073, 469] on span "Save Entry" at bounding box center [1058, 463] width 45 height 13
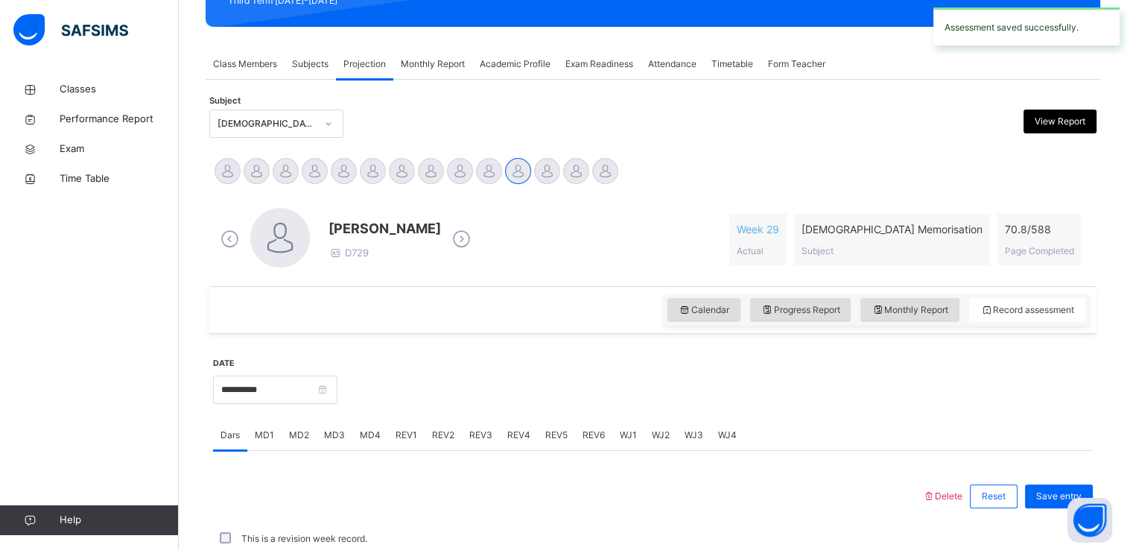
scroll to position [568, 0]
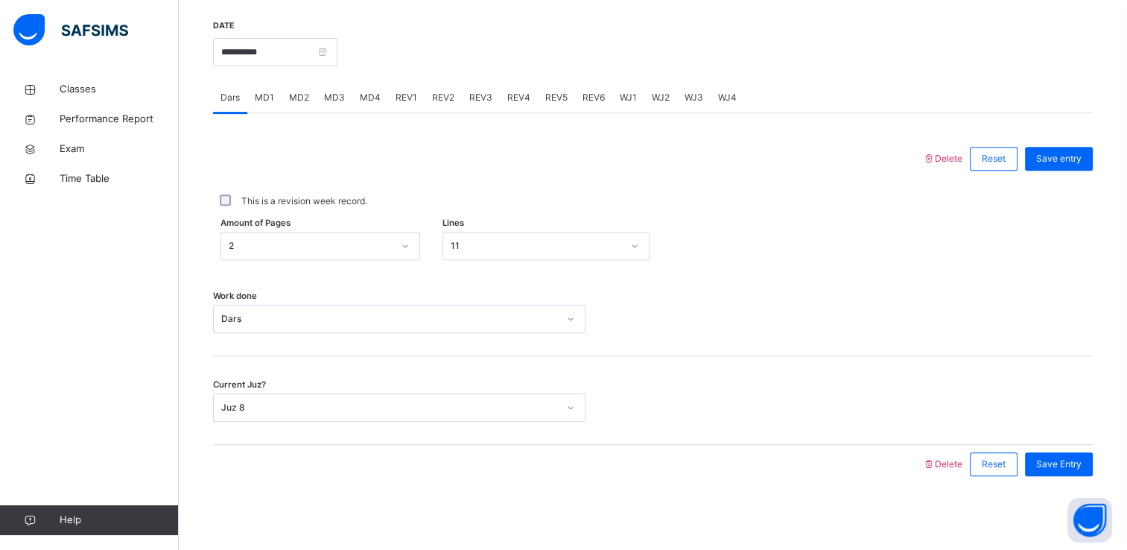
click at [266, 101] on span "MD1" at bounding box center [264, 97] width 19 height 13
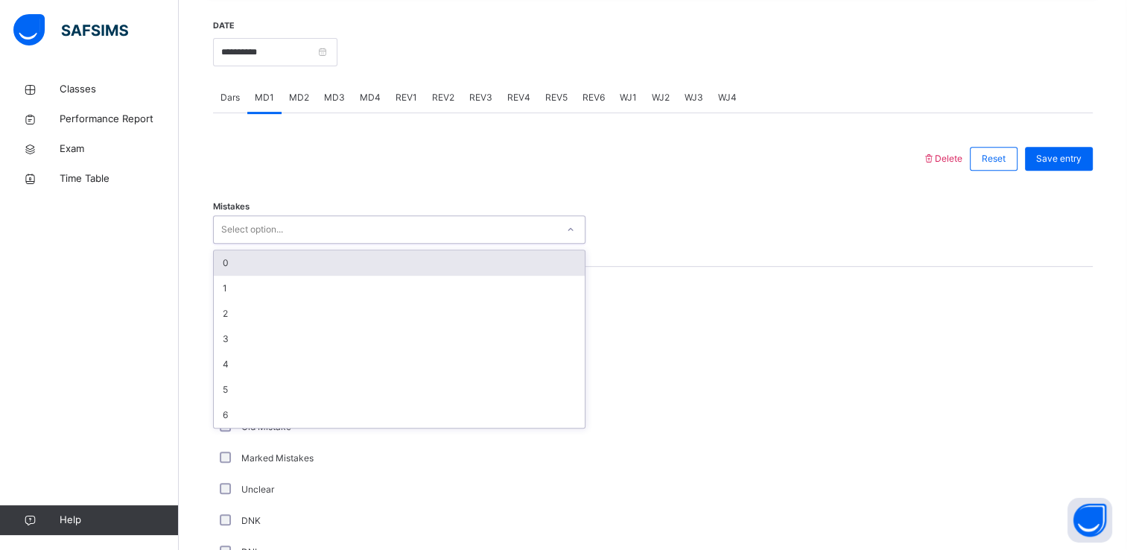
click at [292, 228] on div "Select option..." at bounding box center [385, 229] width 343 height 23
click at [270, 262] on div "0" at bounding box center [399, 262] width 371 height 25
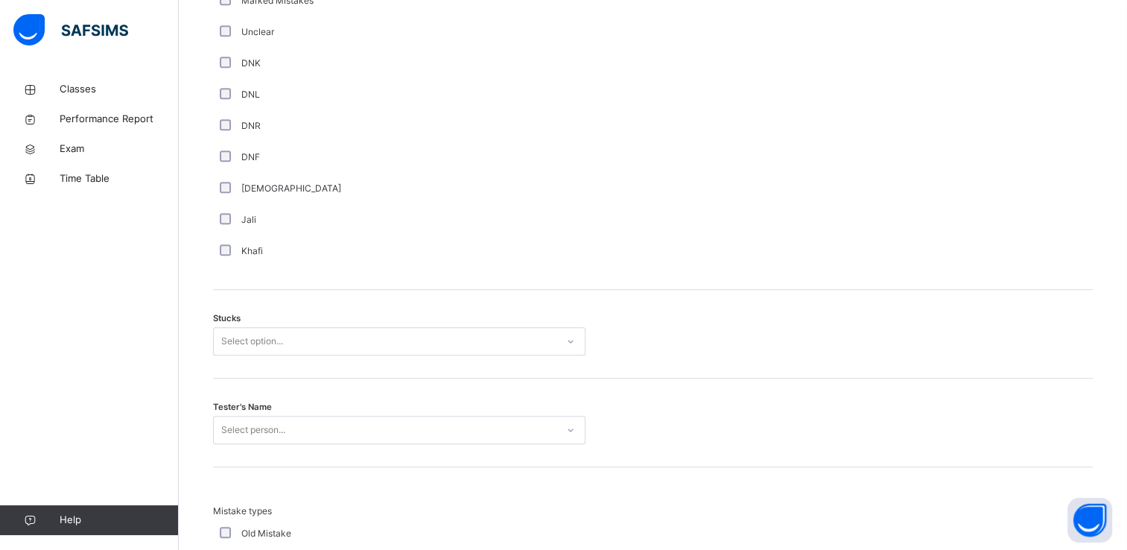
scroll to position [1027, 0]
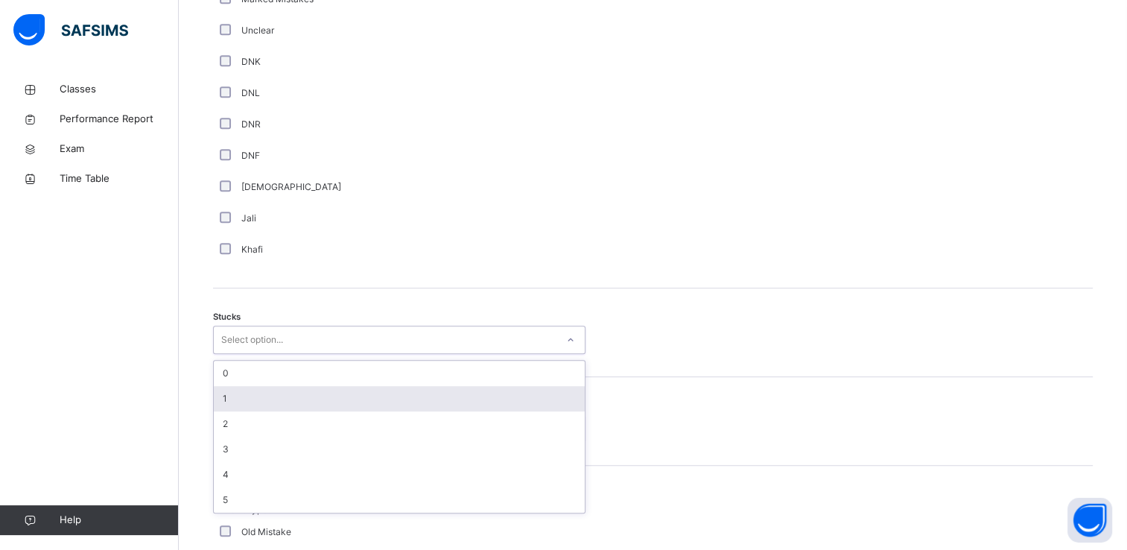
drag, startPoint x: 234, startPoint y: 346, endPoint x: 247, endPoint y: 393, distance: 48.8
click at [247, 354] on div "option 1 focused, 2 of 6. 6 results available. Use Up and Down to choose option…" at bounding box center [399, 340] width 373 height 28
click at [247, 393] on div "1" at bounding box center [399, 398] width 371 height 25
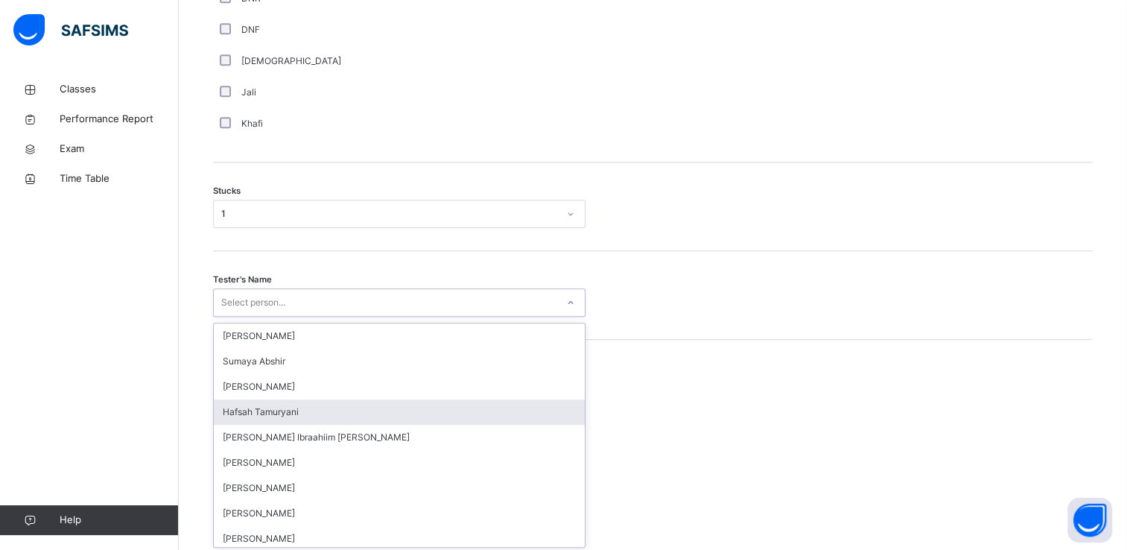
click at [247, 317] on div "option [PERSON_NAME] focused, 4 of 45. 45 results available. Use Up and Down to…" at bounding box center [399, 302] width 373 height 28
click at [273, 407] on div "Hafsah Tamuryani" at bounding box center [399, 408] width 371 height 25
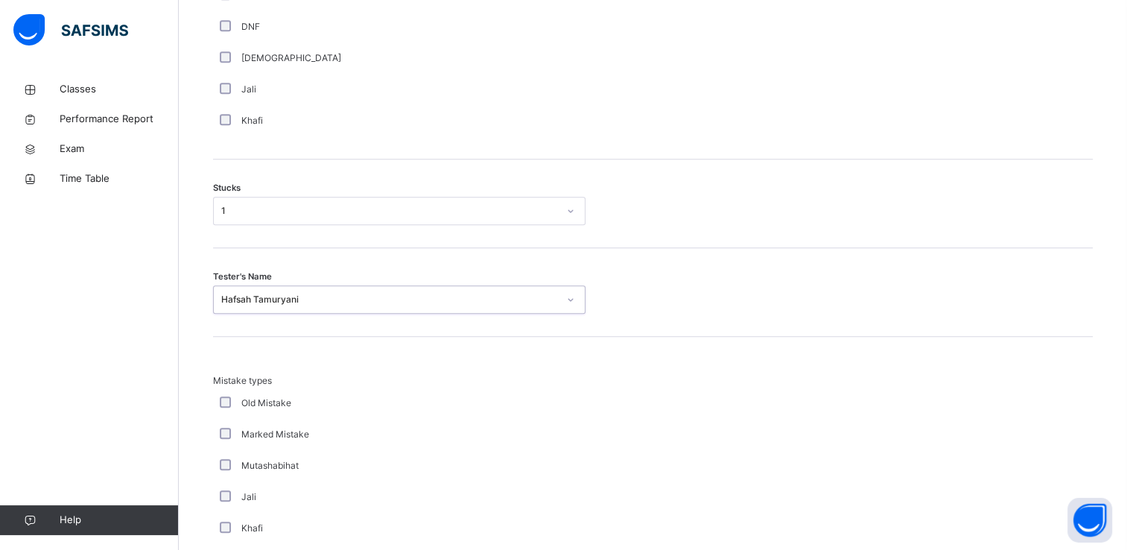
scroll to position [1429, 0]
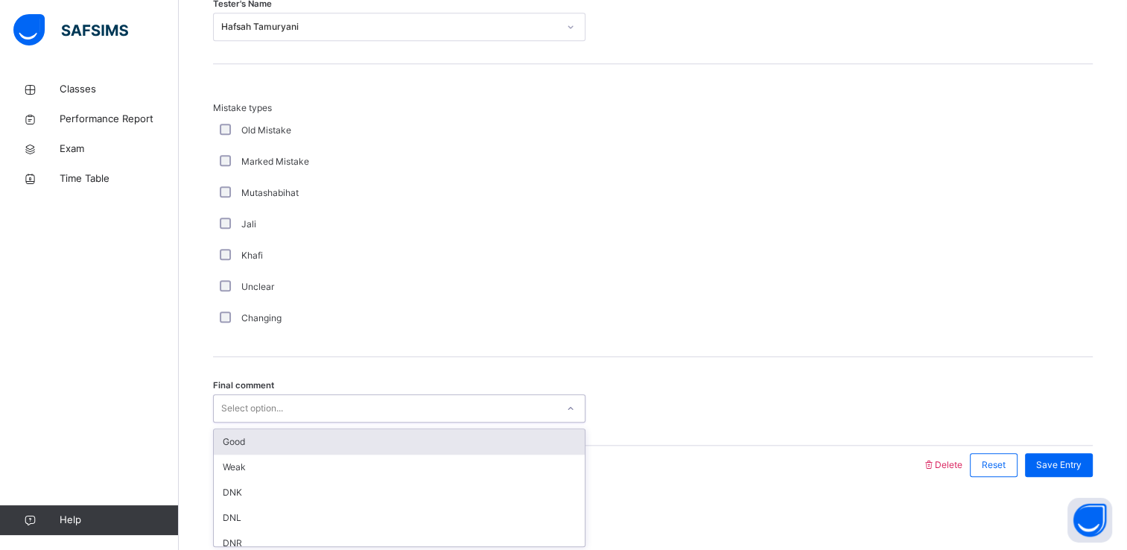
drag, startPoint x: 265, startPoint y: 401, endPoint x: 268, endPoint y: 431, distance: 30.7
click at [268, 422] on div "option Good focused, 1 of 6. 6 results available. Use Up and Down to choose opt…" at bounding box center [399, 408] width 373 height 28
click at [268, 431] on div "Good" at bounding box center [399, 441] width 371 height 25
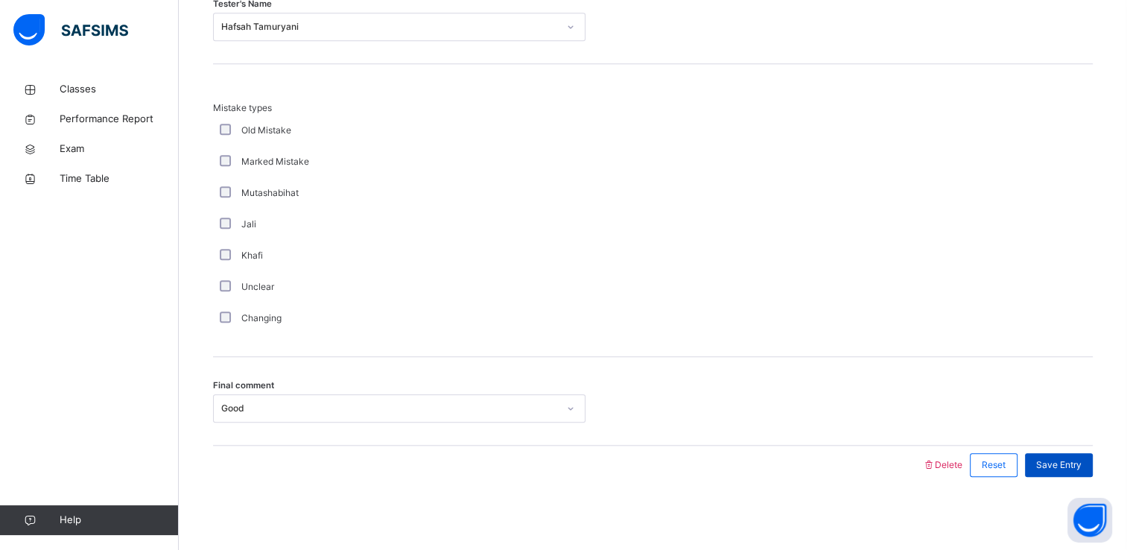
click at [1046, 461] on div "Save Entry" at bounding box center [1059, 465] width 68 height 24
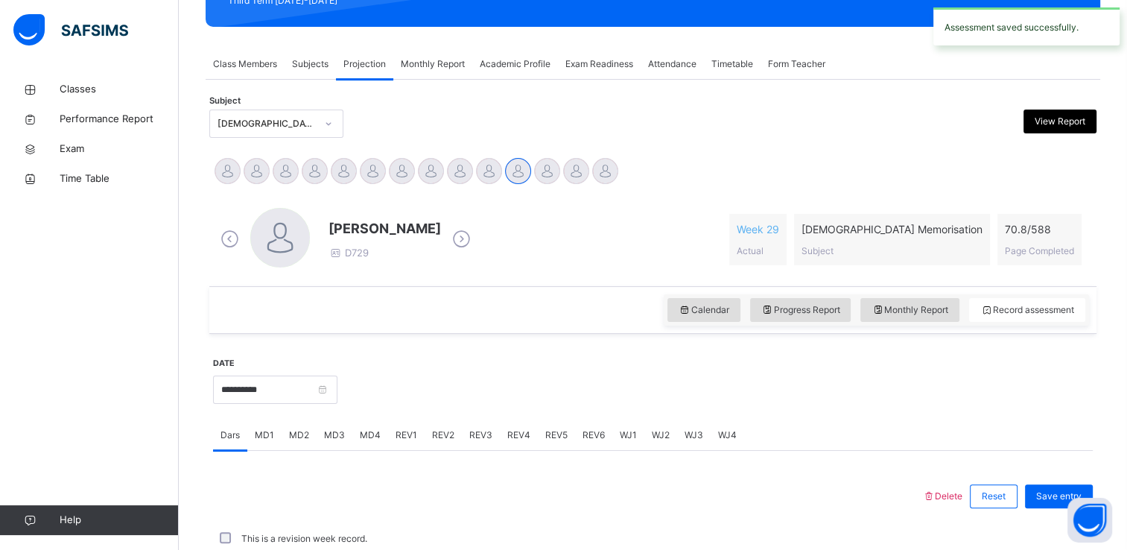
scroll to position [568, 0]
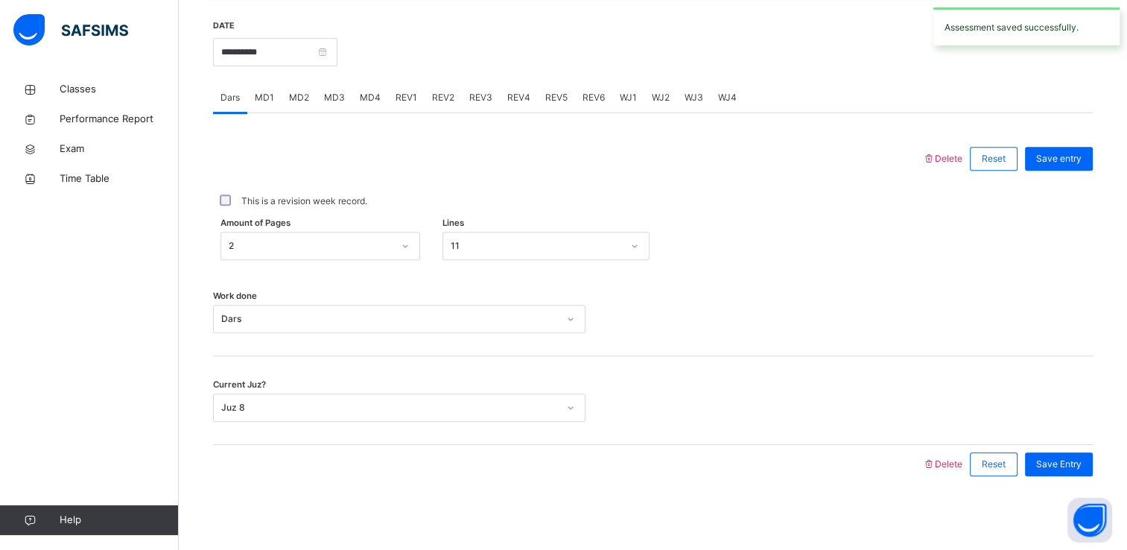
click at [296, 98] on span "MD2" at bounding box center [299, 97] width 20 height 13
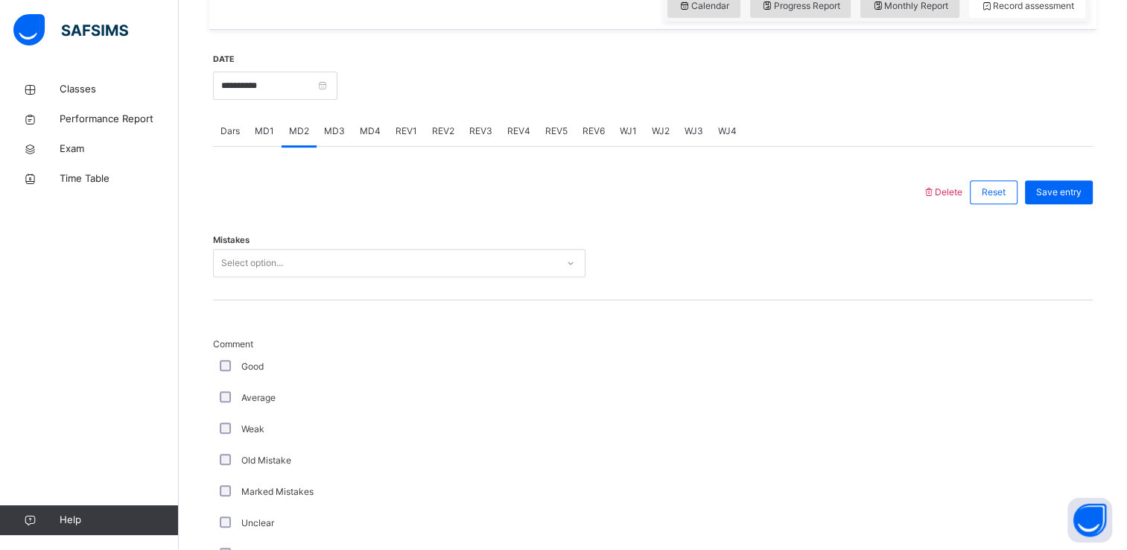
scroll to position [543, 0]
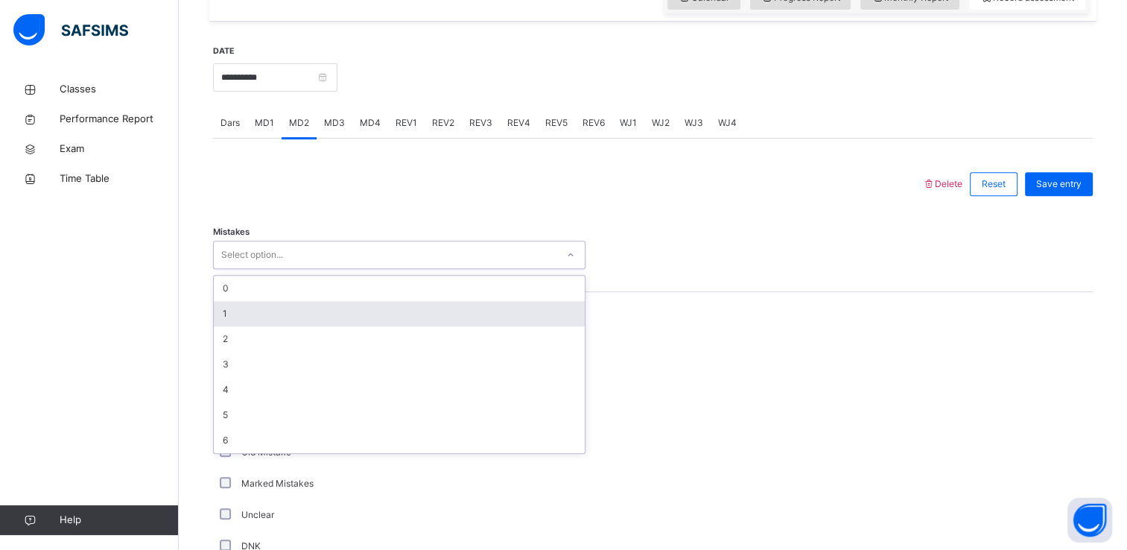
drag, startPoint x: 276, startPoint y: 255, endPoint x: 265, endPoint y: 305, distance: 52.0
click at [265, 269] on div "option 1 focused, 2 of 7. 7 results available. Use Up and Down to choose option…" at bounding box center [399, 255] width 373 height 28
click at [265, 305] on div "1" at bounding box center [399, 313] width 371 height 25
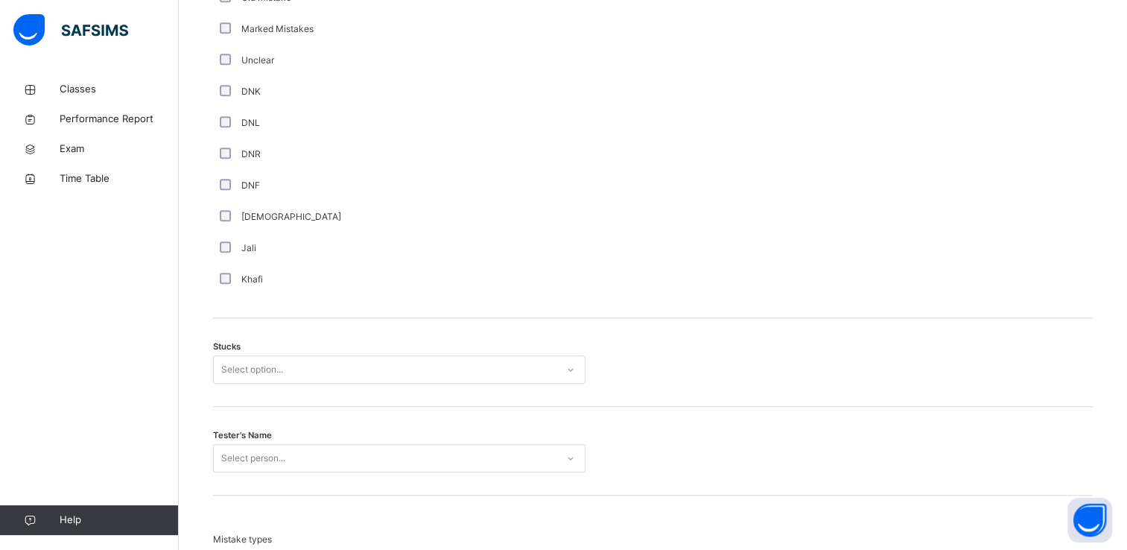
scroll to position [1004, 0]
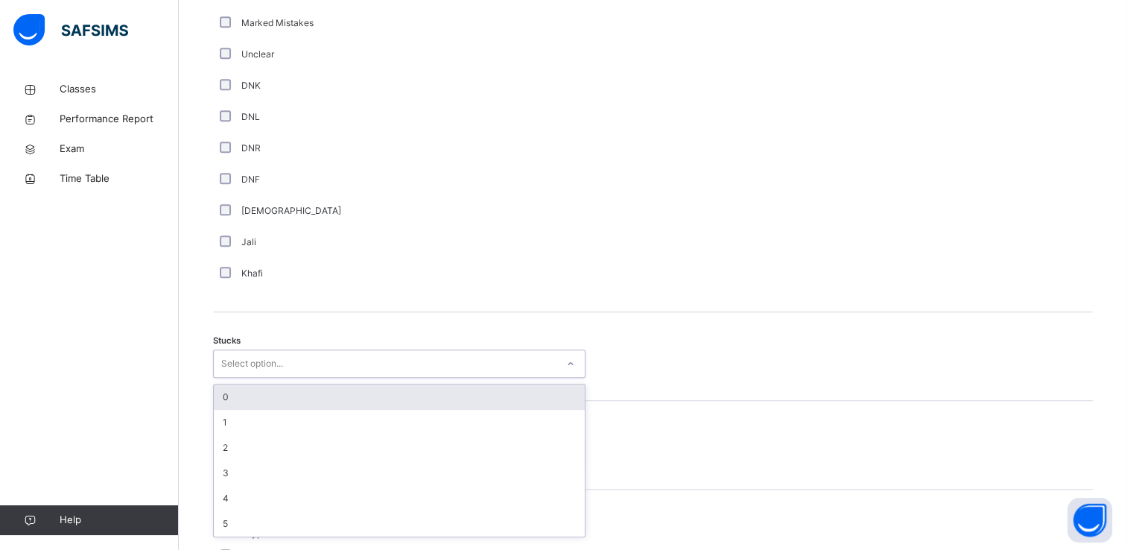
click at [236, 366] on div "Select option..." at bounding box center [252, 363] width 62 height 28
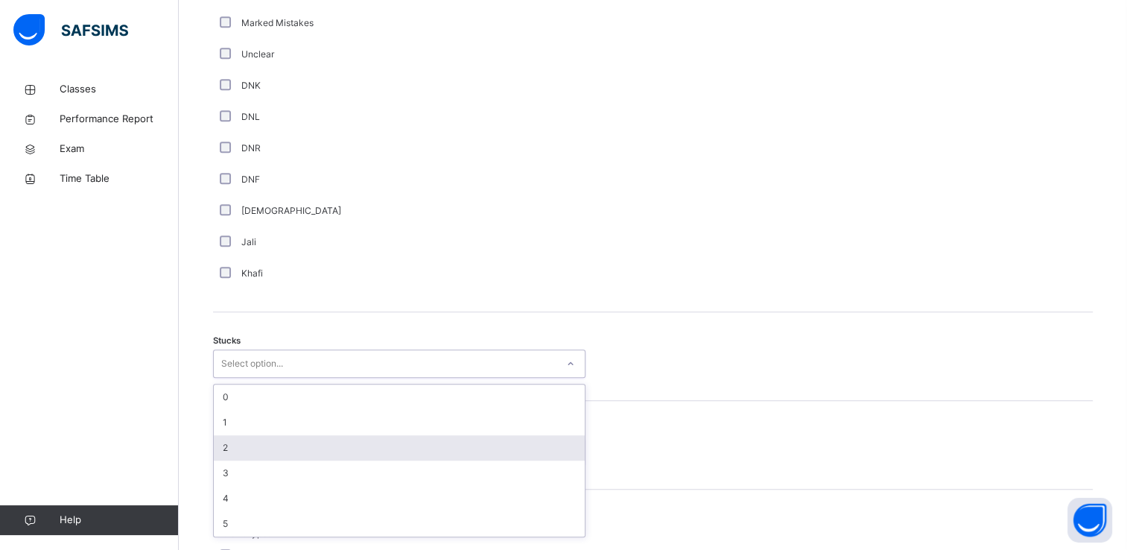
click at [256, 445] on div "2" at bounding box center [399, 447] width 371 height 25
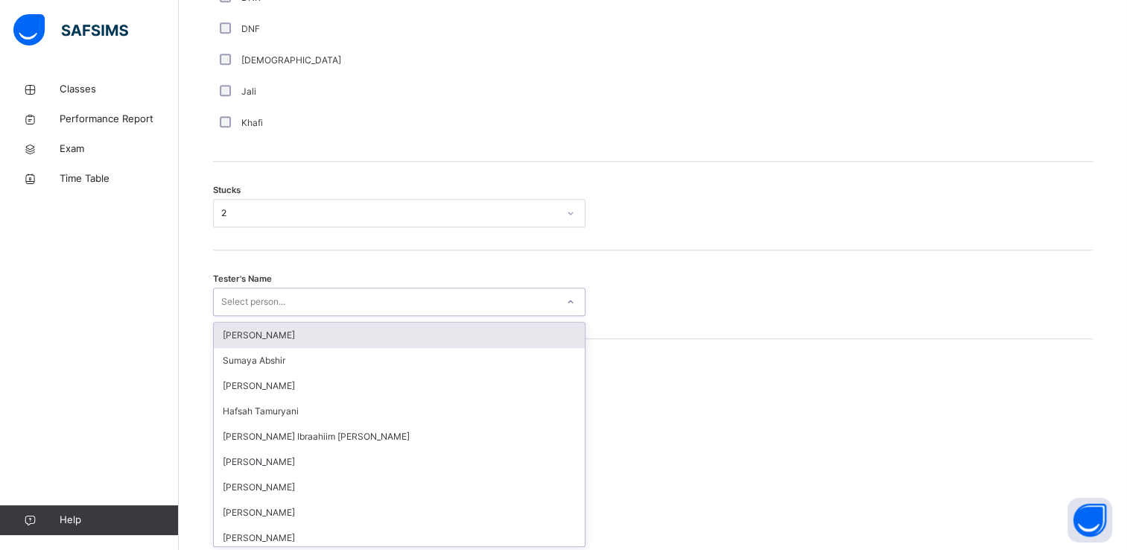
click at [250, 316] on div "option [PERSON_NAME] focused, 1 of 45. 45 results available. Use Up and Down to…" at bounding box center [399, 302] width 373 height 28
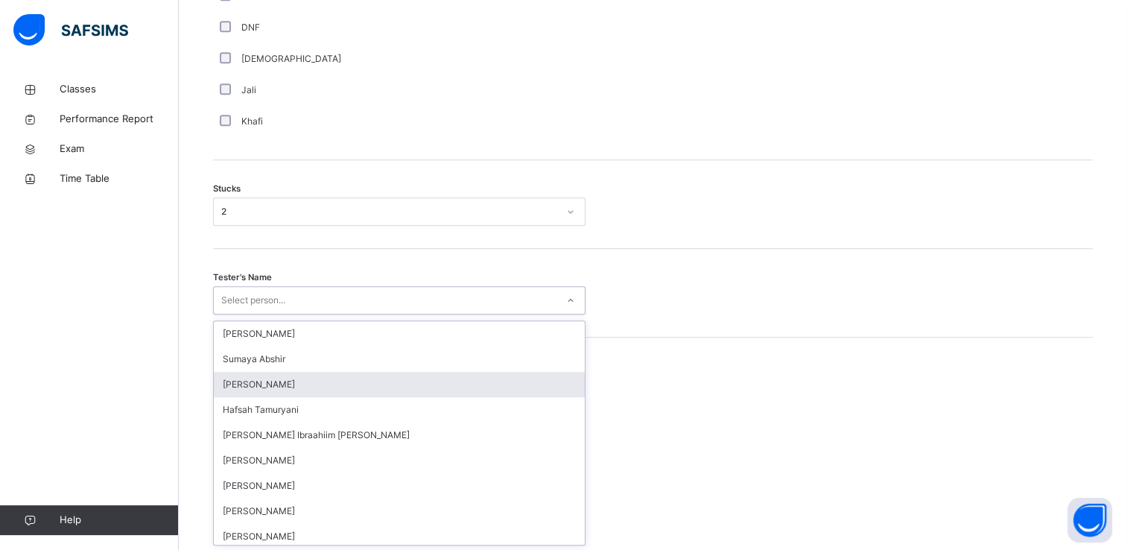
scroll to position [1156, 0]
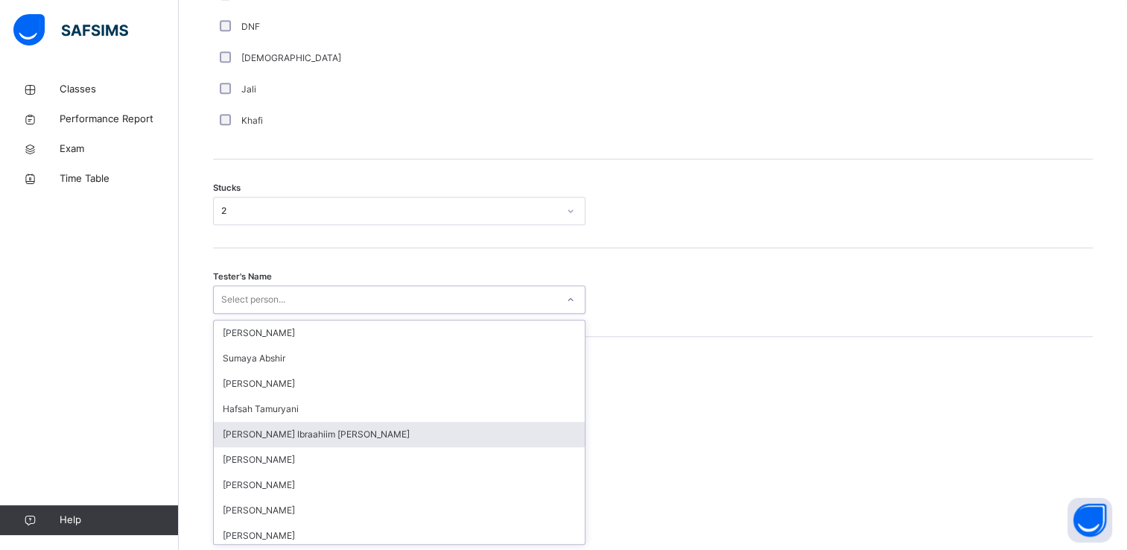
click at [270, 431] on div "[PERSON_NAME] Ibraahiim [PERSON_NAME]" at bounding box center [399, 434] width 371 height 25
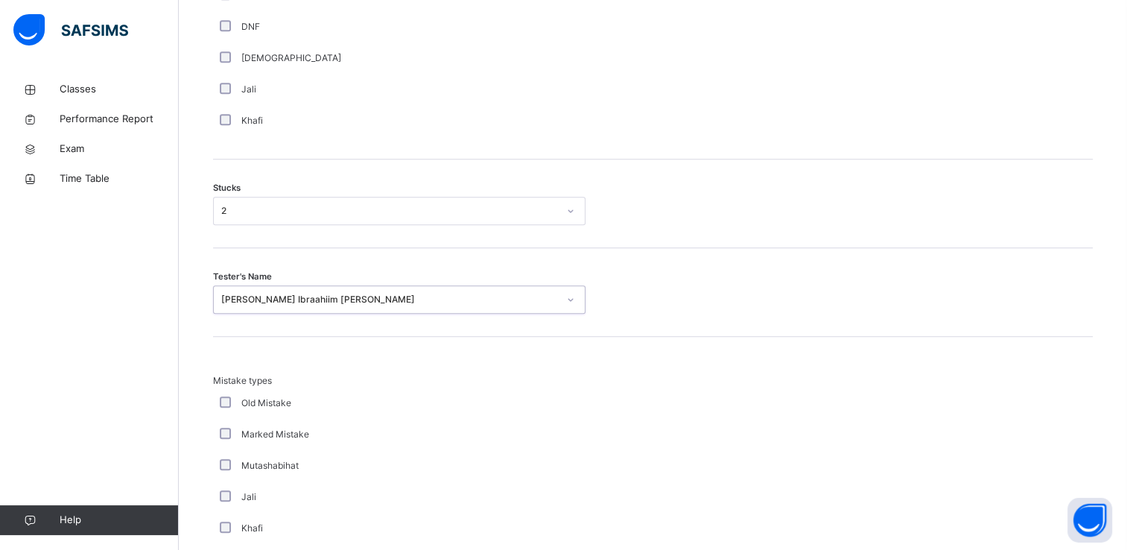
scroll to position [1429, 0]
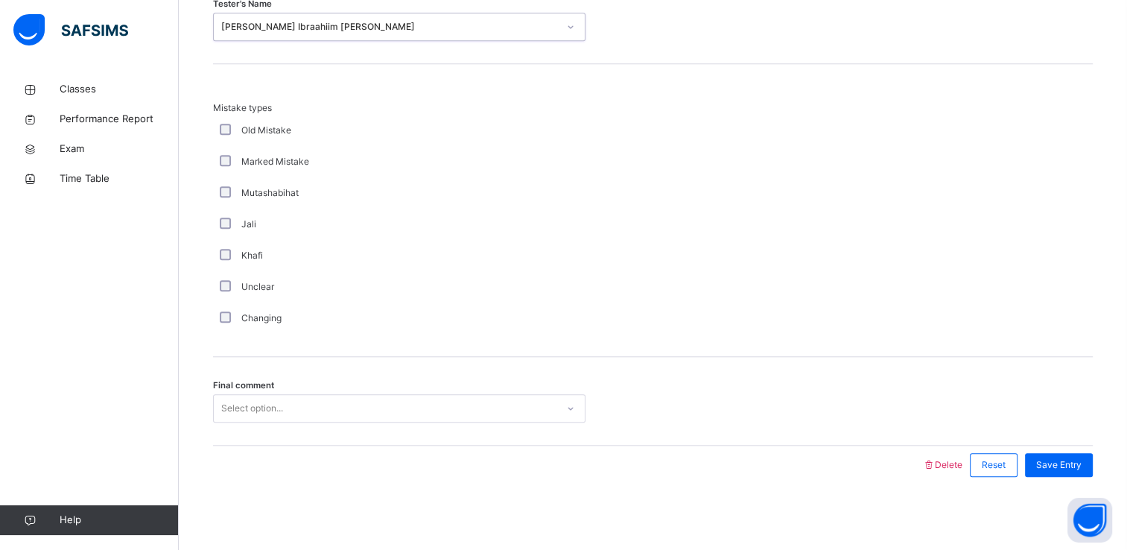
click at [275, 414] on div "Select option..." at bounding box center [252, 408] width 62 height 28
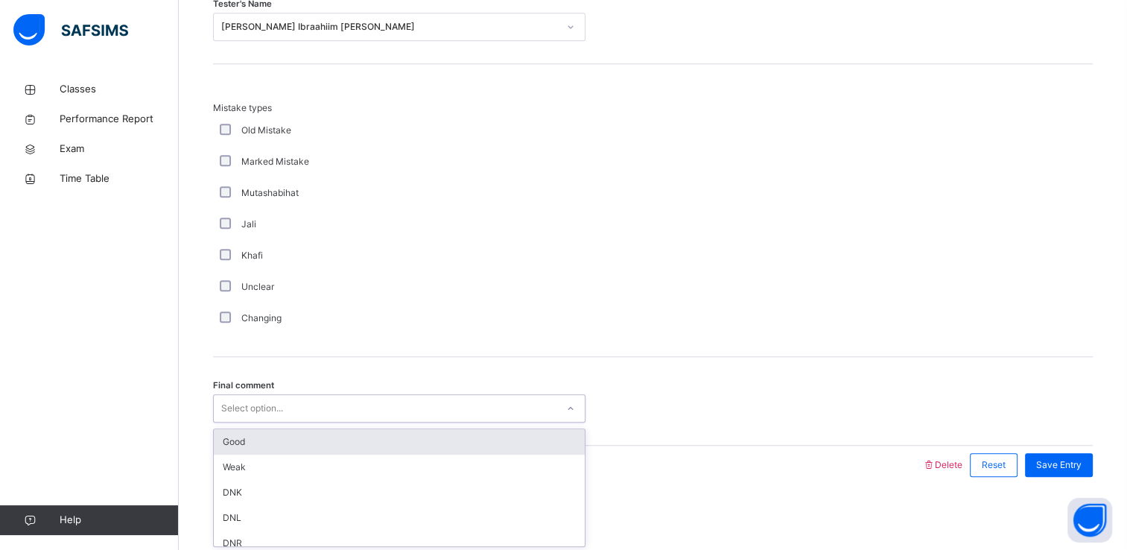
click at [277, 438] on div "Good" at bounding box center [399, 441] width 371 height 25
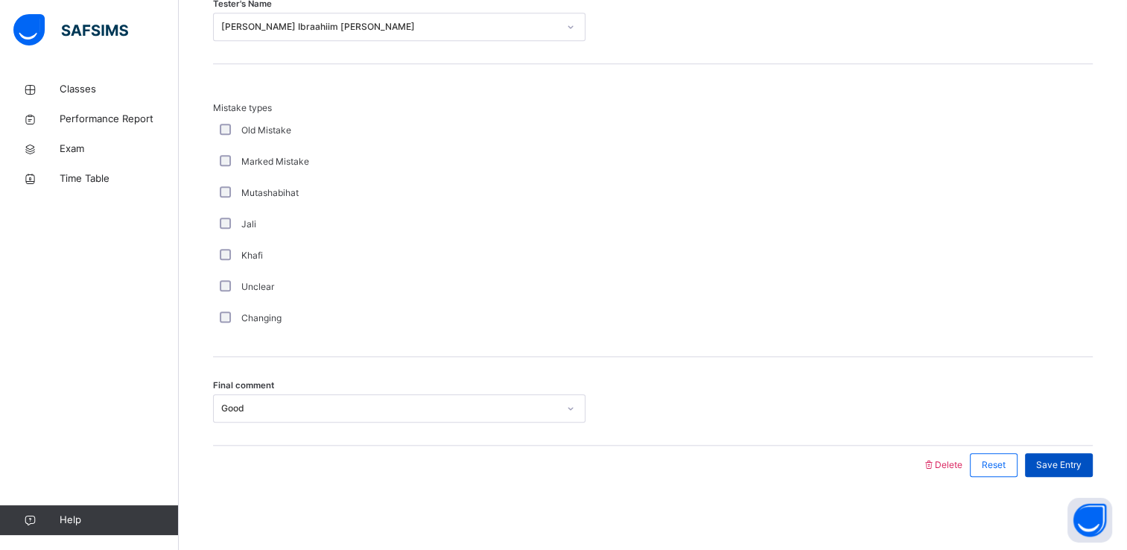
click at [1059, 453] on div "Save Entry" at bounding box center [1059, 465] width 68 height 24
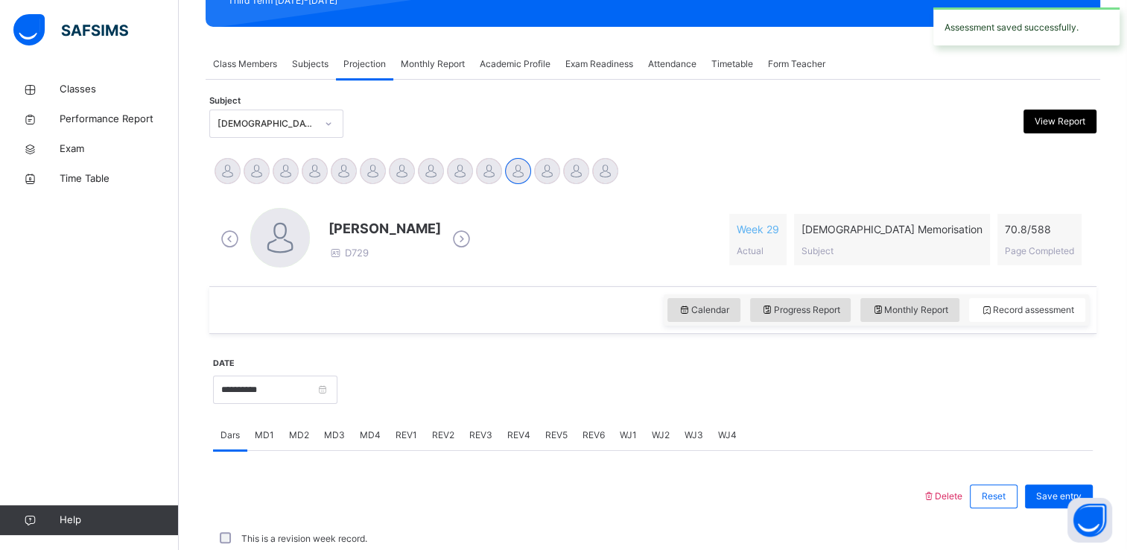
scroll to position [568, 0]
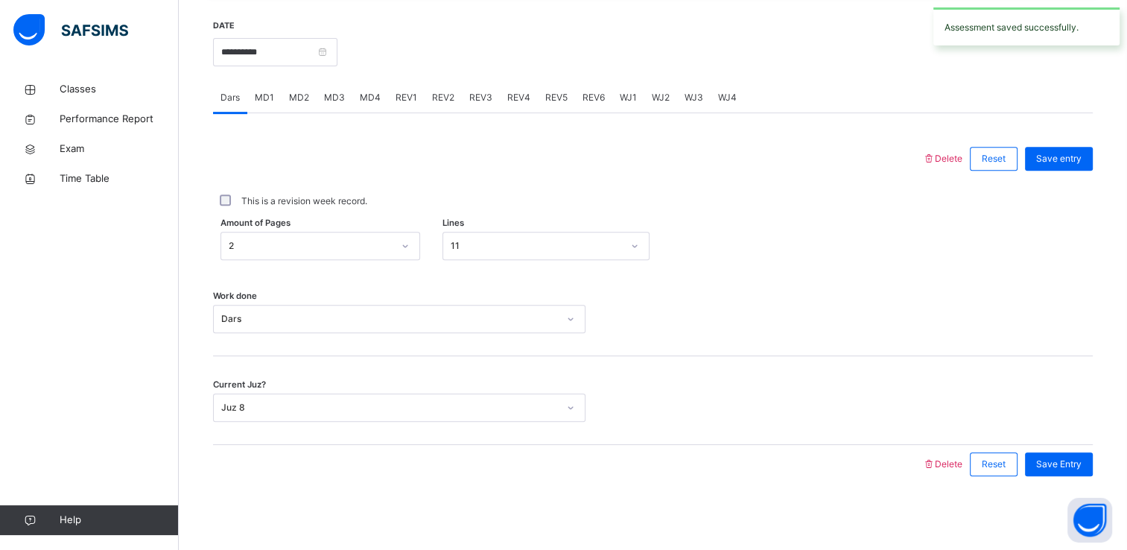
click at [362, 98] on span "MD4" at bounding box center [370, 97] width 21 height 13
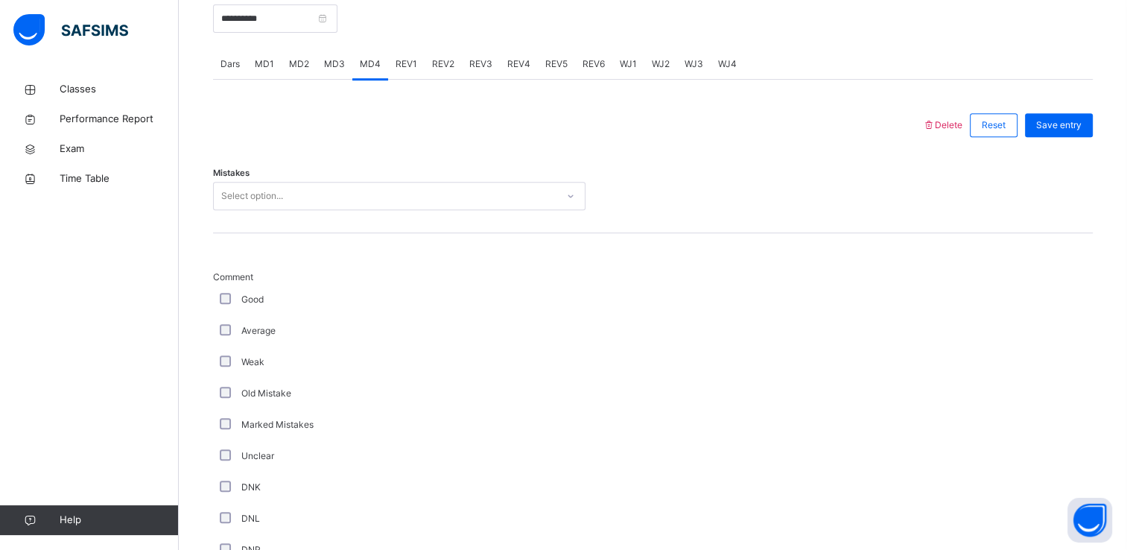
scroll to position [608, 0]
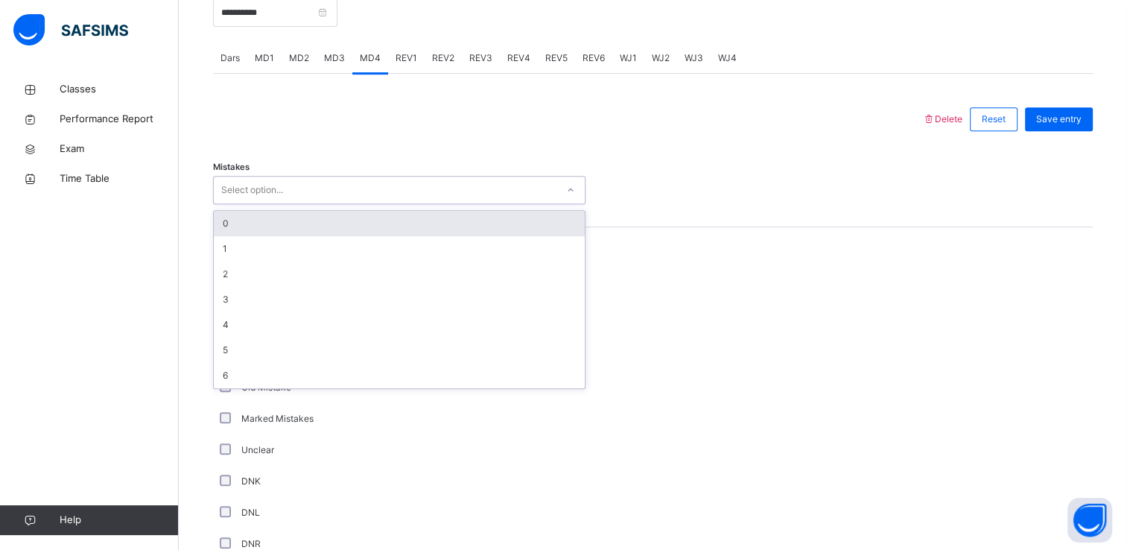
drag, startPoint x: 338, startPoint y: 183, endPoint x: 301, endPoint y: 223, distance: 53.8
click at [301, 204] on div "option 0 focused, 1 of 7. 7 results available. Use Up and Down to choose option…" at bounding box center [399, 190] width 373 height 28
click at [301, 223] on div "0" at bounding box center [399, 223] width 371 height 25
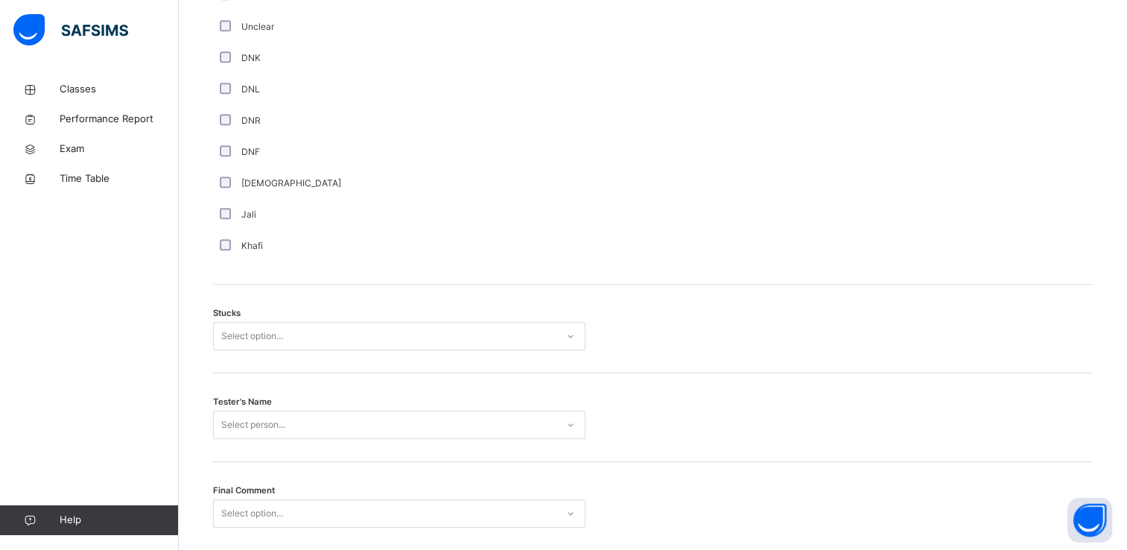
scroll to position [1091, 0]
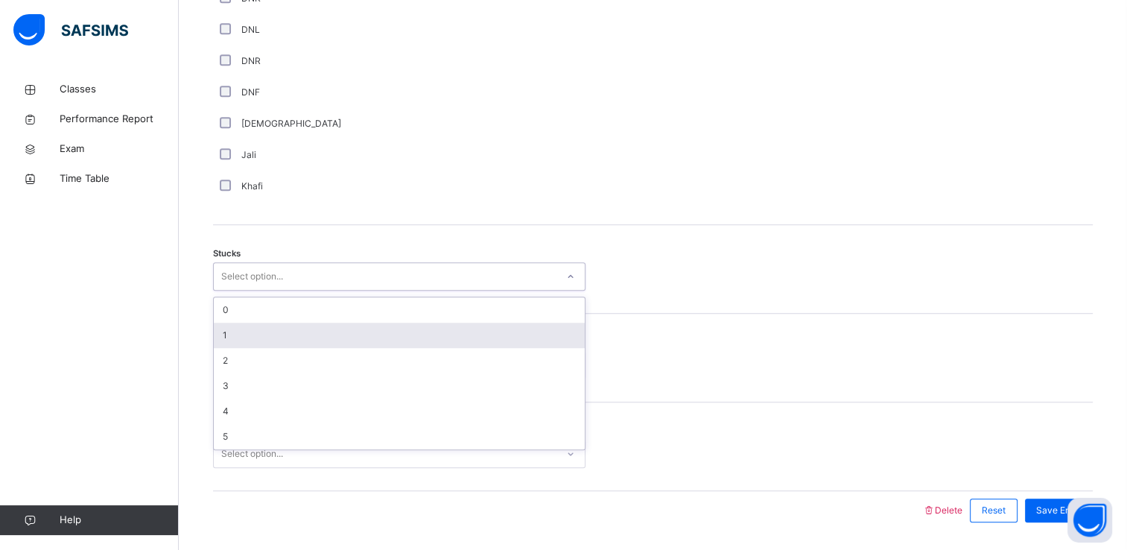
drag, startPoint x: 238, startPoint y: 265, endPoint x: 244, endPoint y: 329, distance: 64.4
click at [244, 291] on div "option 1 focused, 2 of 6. 6 results available. Use Up and Down to choose option…" at bounding box center [399, 276] width 373 height 28
click at [244, 329] on div "1" at bounding box center [399, 335] width 371 height 25
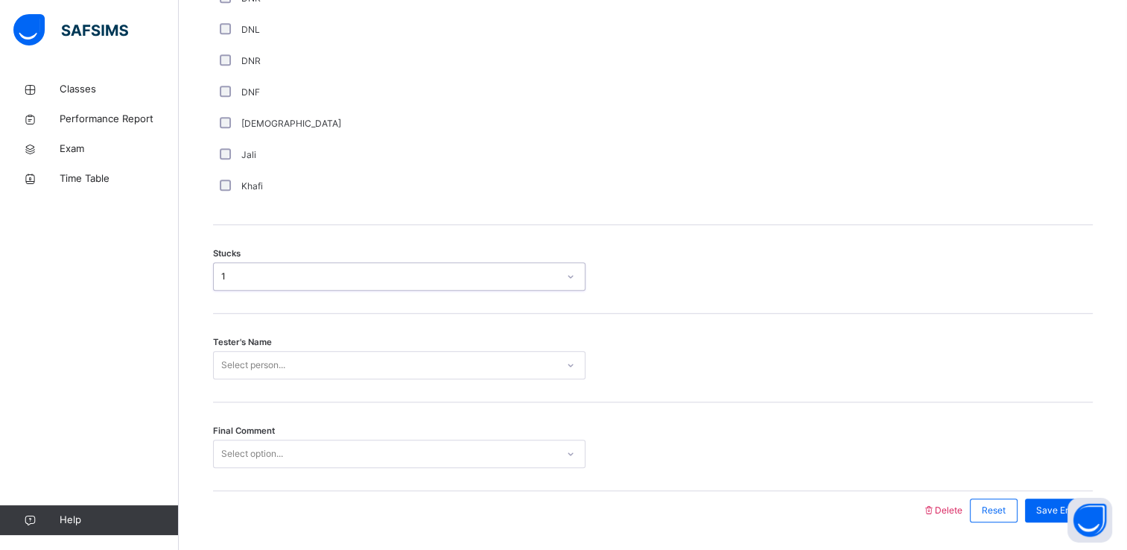
scroll to position [1136, 0]
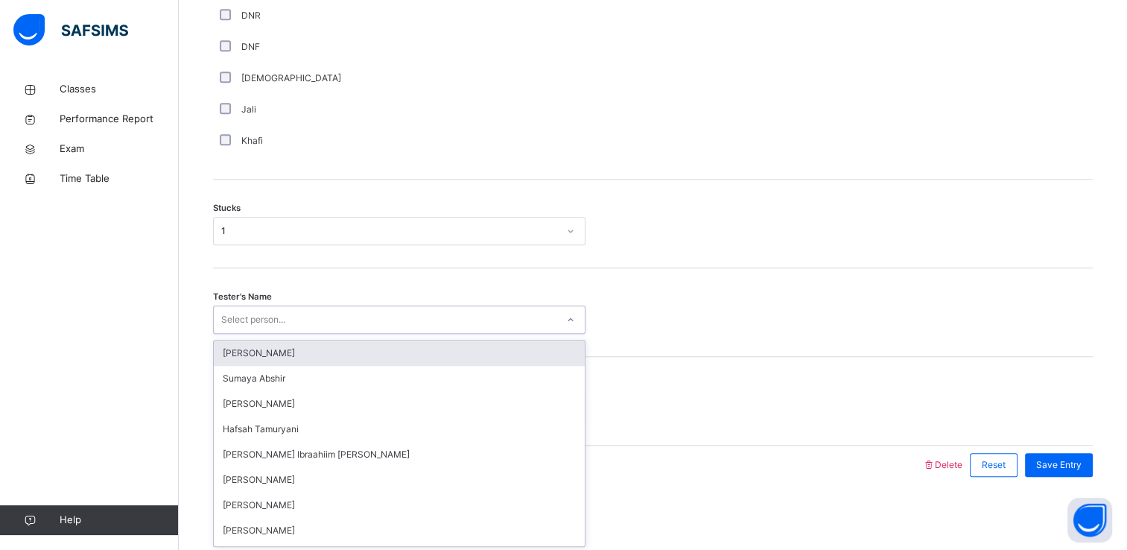
click at [245, 334] on div "option [PERSON_NAME] focused, 1 of 45. 45 results available. Use Up and Down to…" at bounding box center [399, 319] width 373 height 28
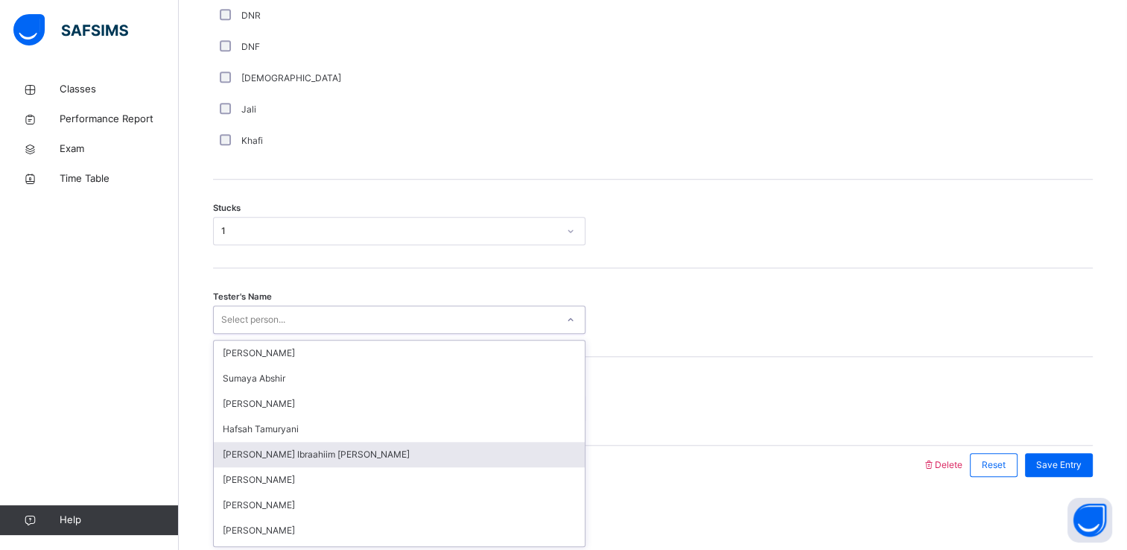
click at [260, 442] on div "[PERSON_NAME] Ibraahiim [PERSON_NAME]" at bounding box center [399, 454] width 371 height 25
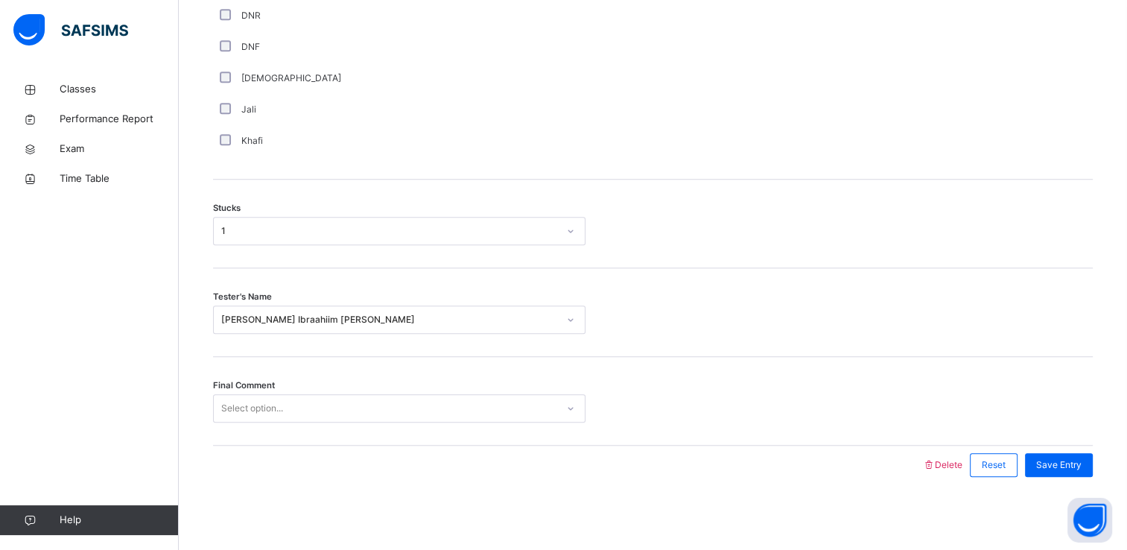
click at [232, 391] on div "Final Comment Select option..." at bounding box center [653, 401] width 880 height 89
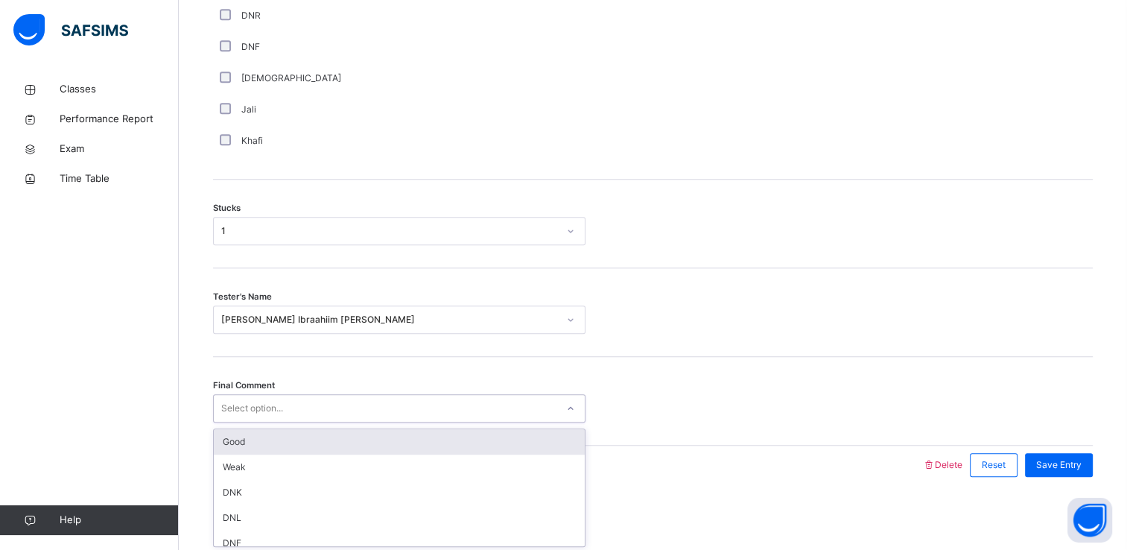
click at [232, 401] on div "Select option..." at bounding box center [252, 408] width 62 height 28
click at [235, 433] on div "Good" at bounding box center [399, 441] width 371 height 25
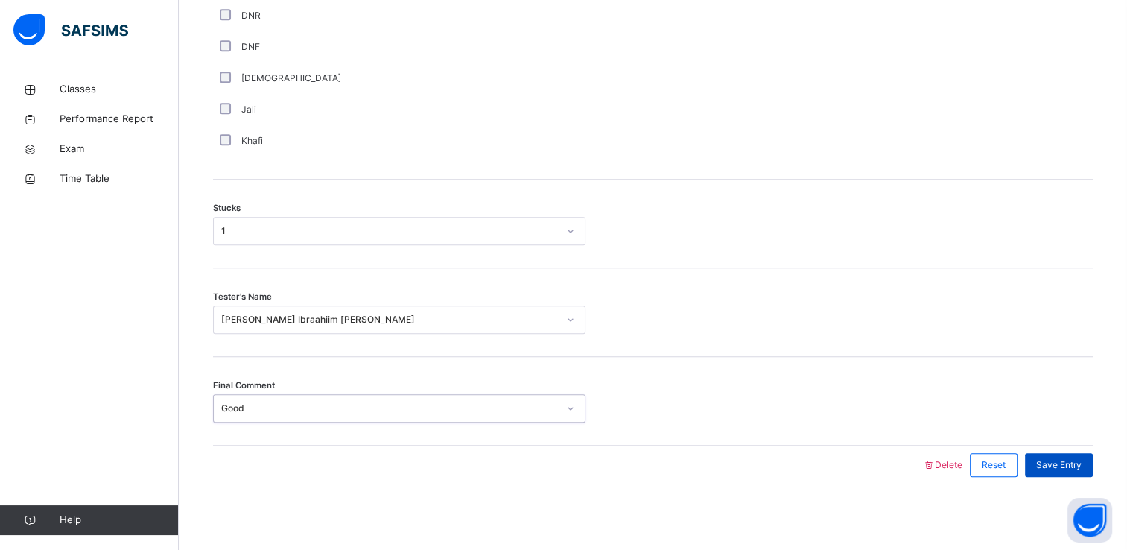
click at [1044, 459] on div "Save Entry" at bounding box center [1059, 465] width 68 height 24
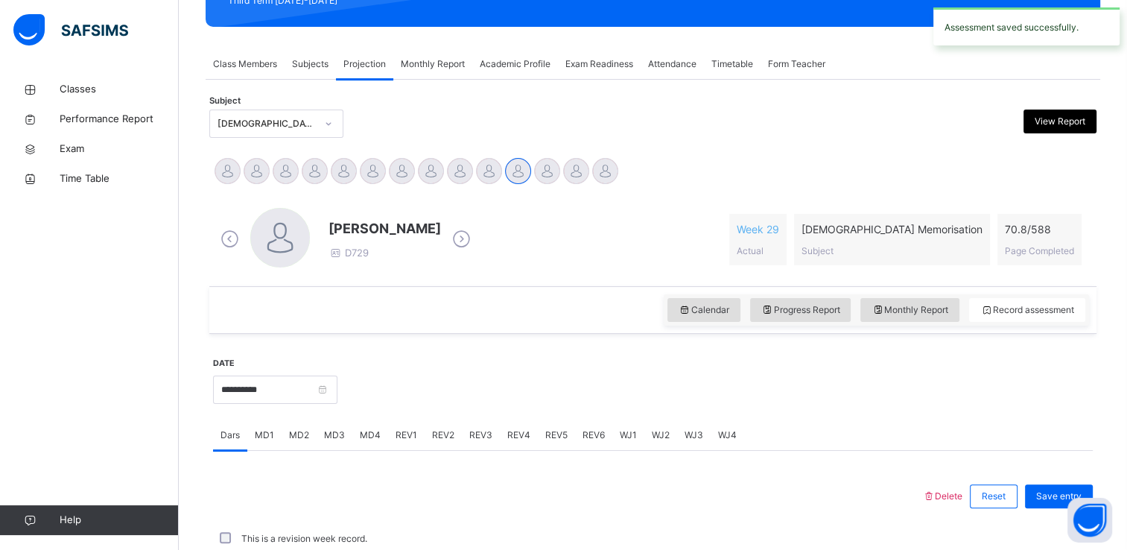
scroll to position [568, 0]
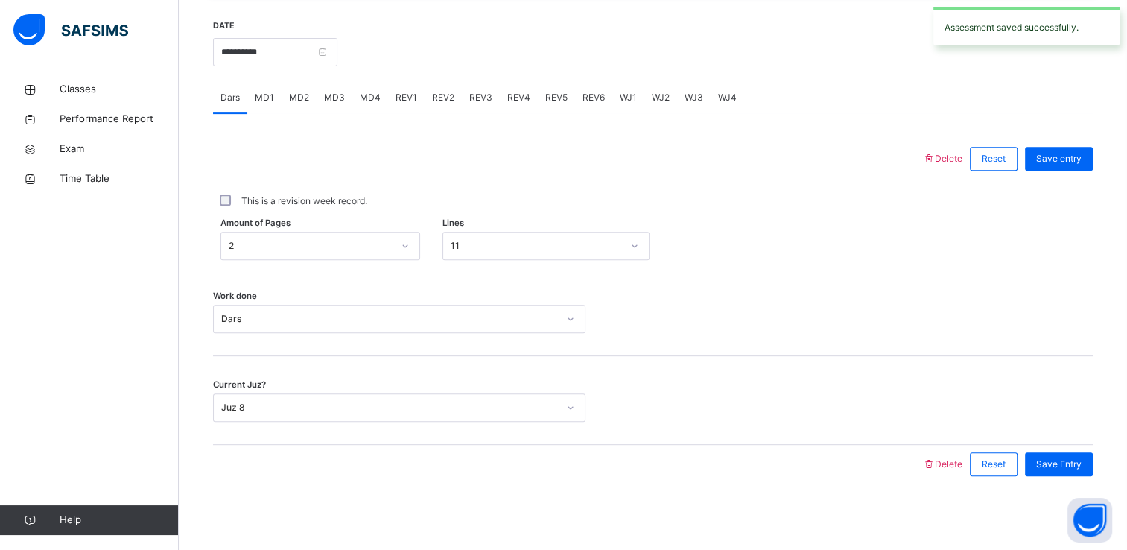
click at [402, 95] on span "REV1" at bounding box center [407, 97] width 22 height 13
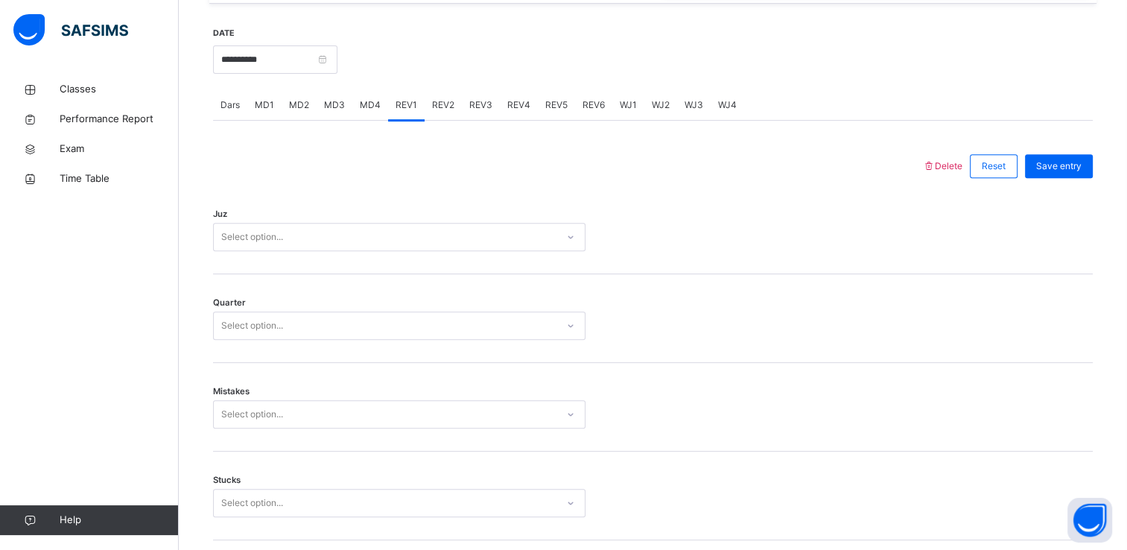
scroll to position [558, 0]
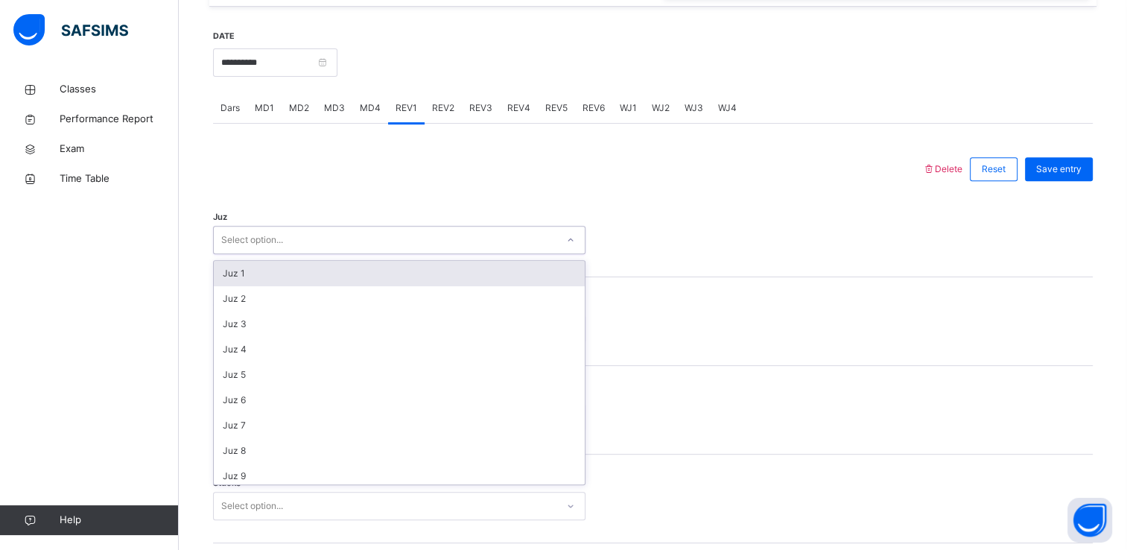
click at [387, 236] on div "Select option..." at bounding box center [385, 240] width 343 height 23
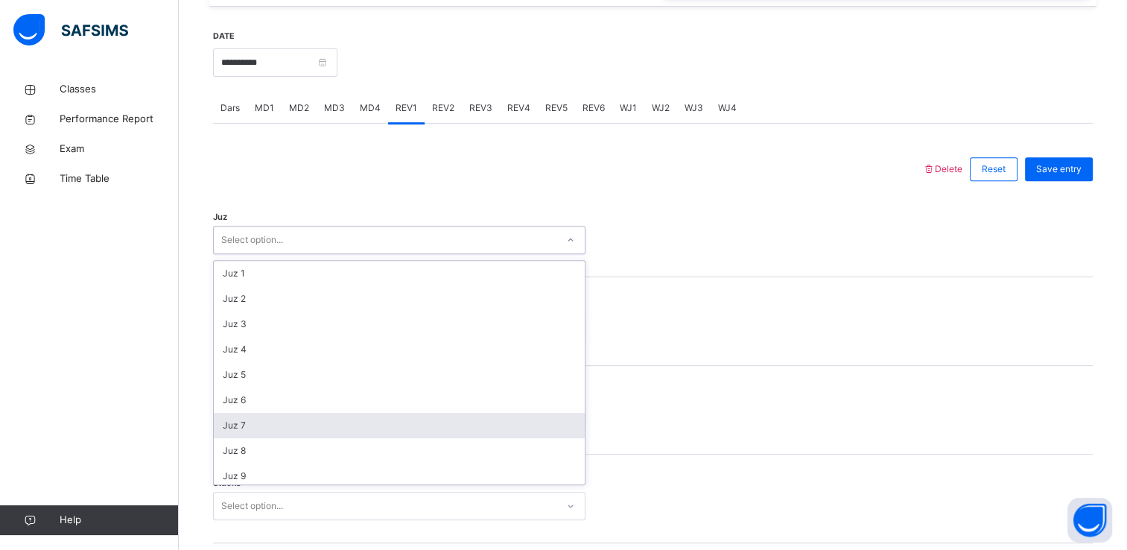
click at [345, 417] on div "Juz 7" at bounding box center [399, 425] width 371 height 25
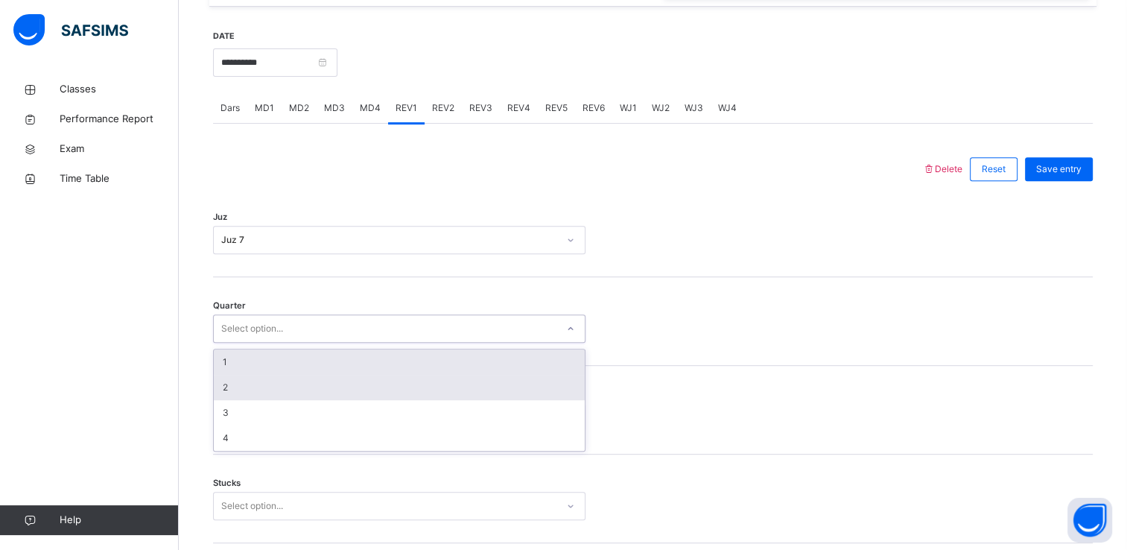
drag, startPoint x: 319, startPoint y: 323, endPoint x: 311, endPoint y: 372, distance: 49.7
click at [311, 343] on div "option 2 focused, 2 of 4. 4 results available. Use Up and Down to choose option…" at bounding box center [399, 328] width 373 height 28
click at [311, 372] on div "1" at bounding box center [399, 361] width 371 height 25
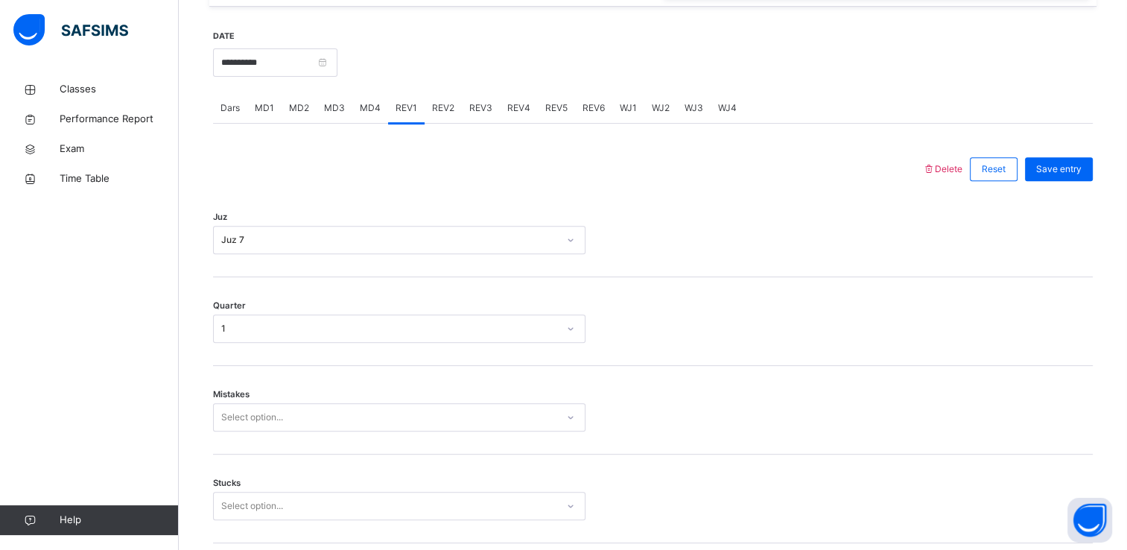
click at [311, 372] on div "Mistakes Select option..." at bounding box center [653, 410] width 880 height 89
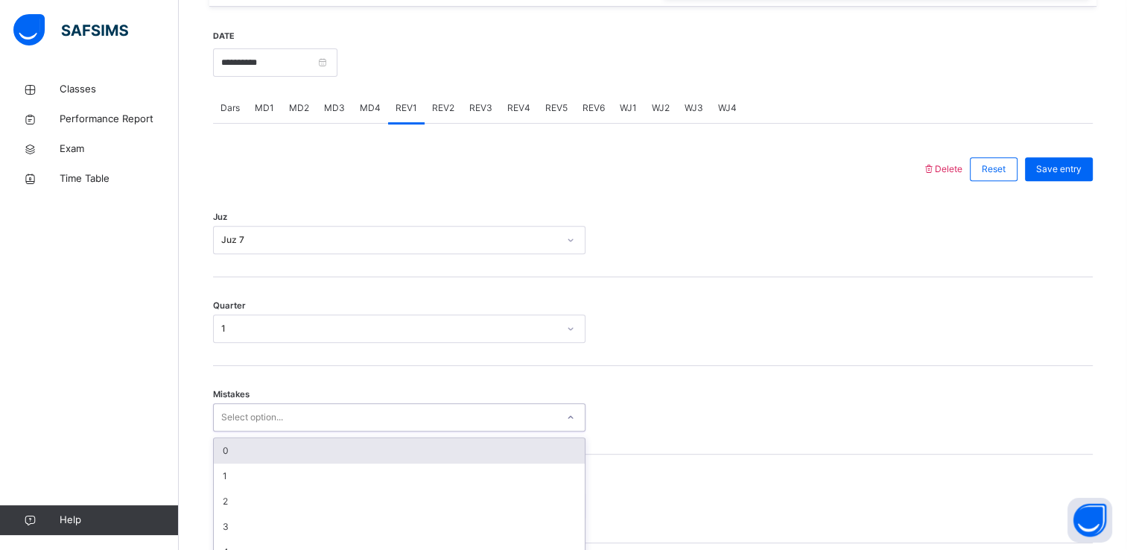
scroll to position [629, 0]
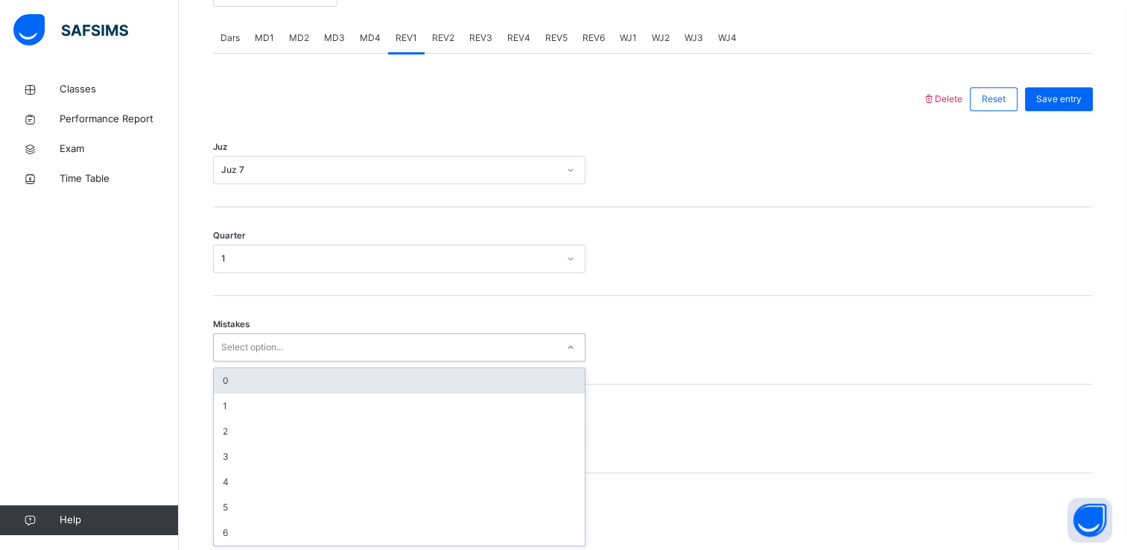
click at [314, 361] on div "option 0 focused, 1 of 7. 7 results available. Use Up and Down to choose option…" at bounding box center [399, 347] width 373 height 28
click at [261, 380] on div "0" at bounding box center [399, 379] width 371 height 25
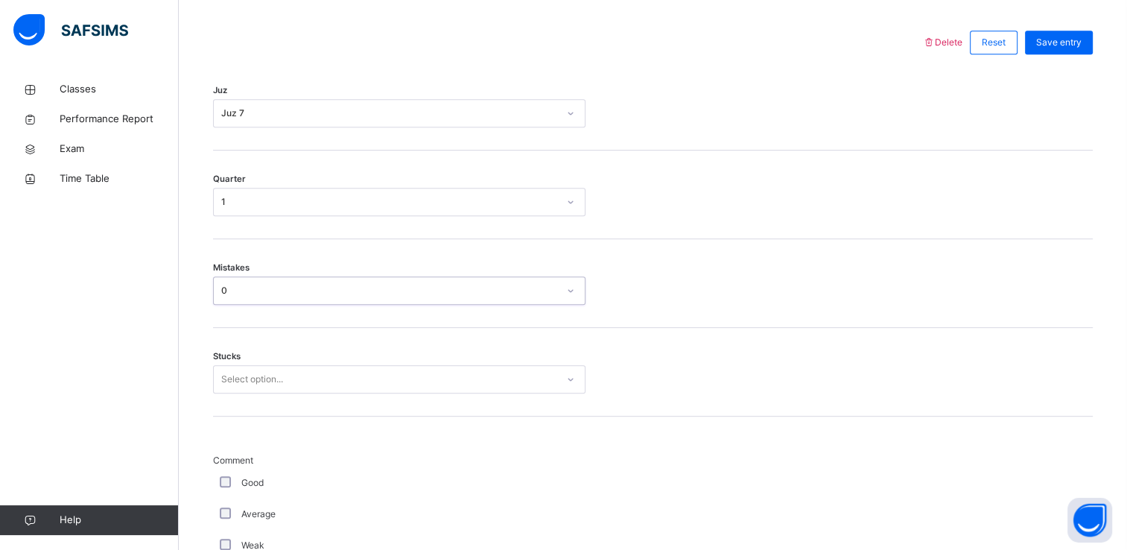
click at [263, 393] on div "Select option..." at bounding box center [399, 379] width 373 height 28
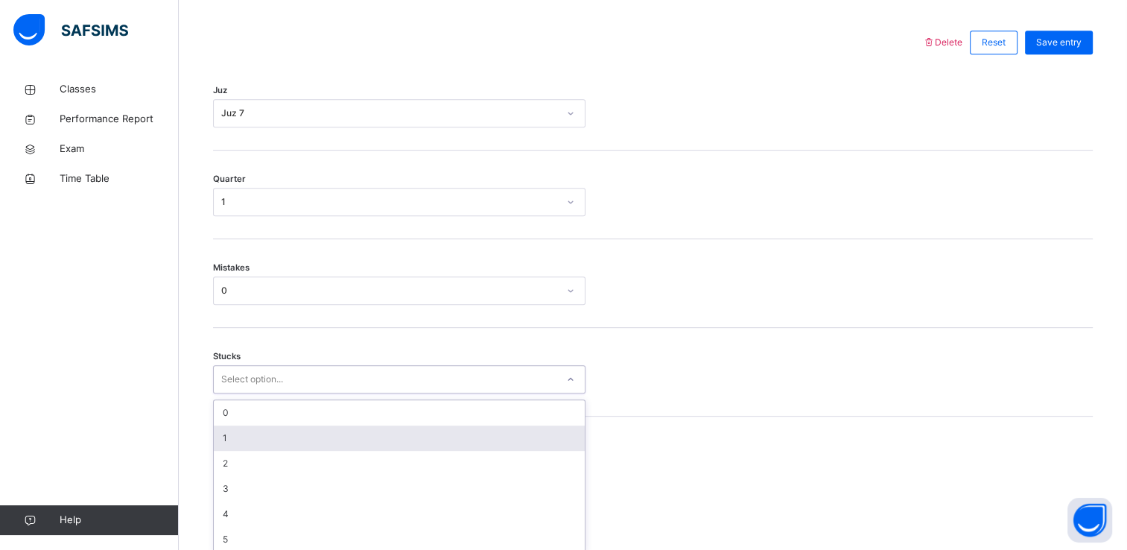
scroll to position [692, 0]
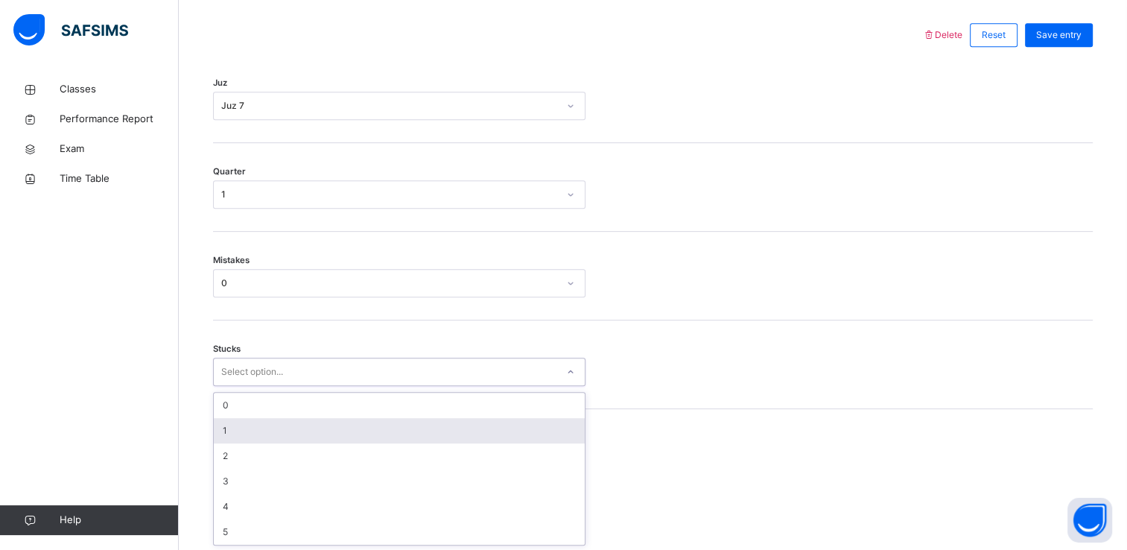
click at [232, 434] on div "1" at bounding box center [399, 430] width 371 height 25
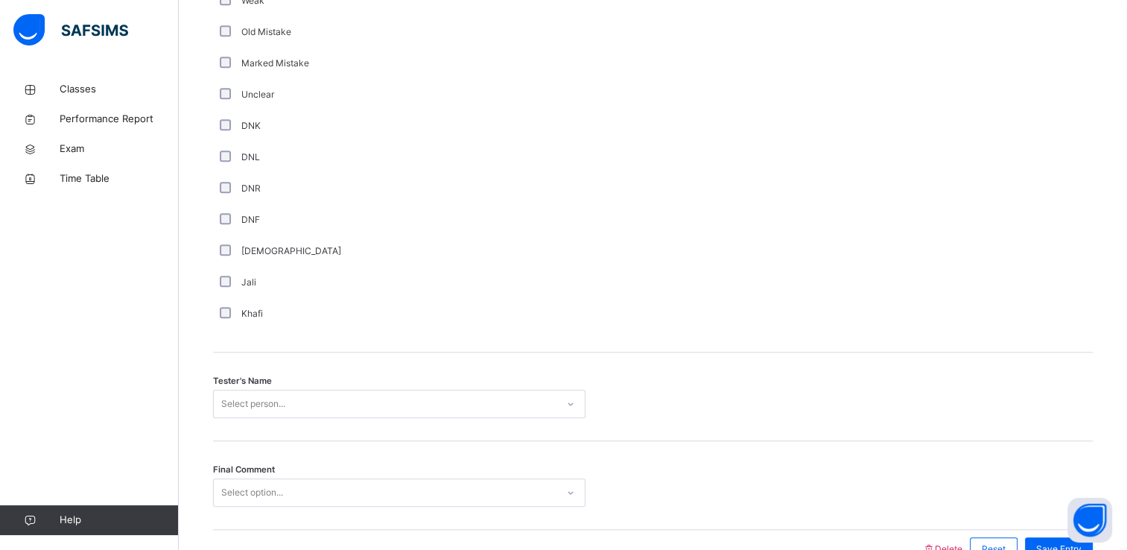
scroll to position [1314, 0]
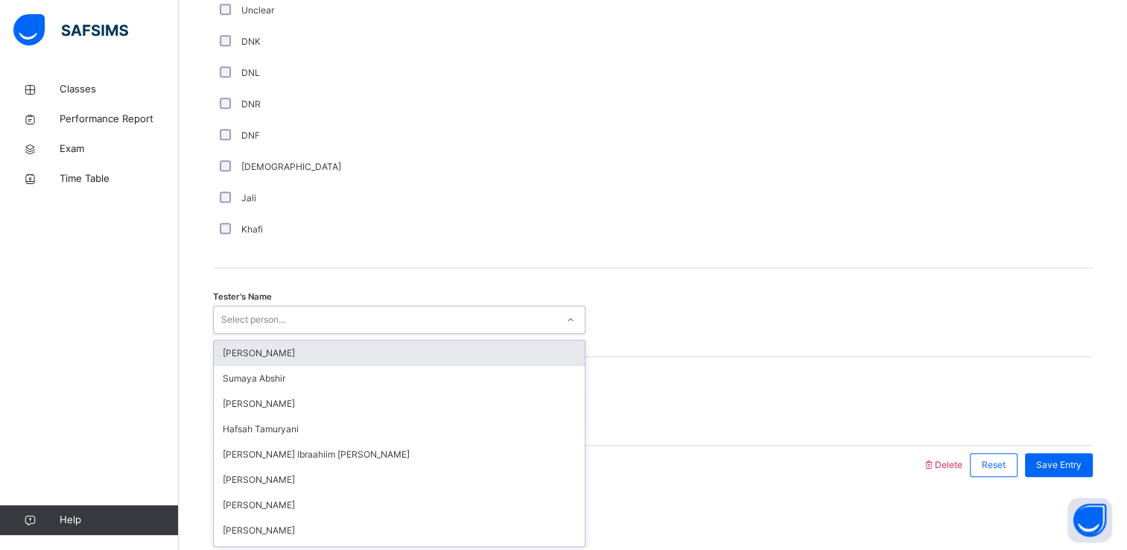
click at [234, 319] on div "Select person..." at bounding box center [253, 319] width 64 height 28
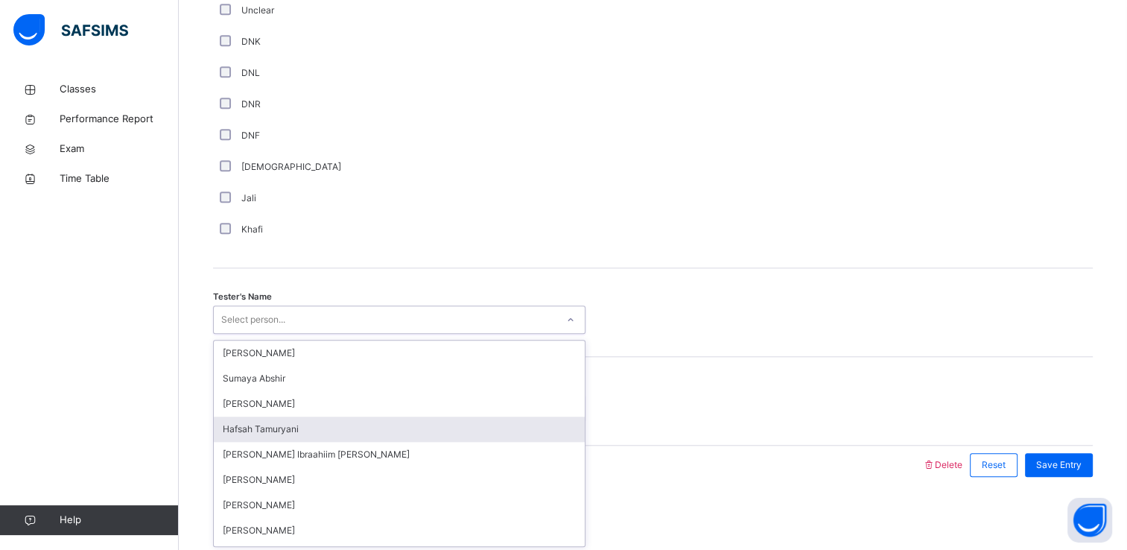
click at [283, 431] on div "Hafsah Tamuryani" at bounding box center [399, 429] width 371 height 25
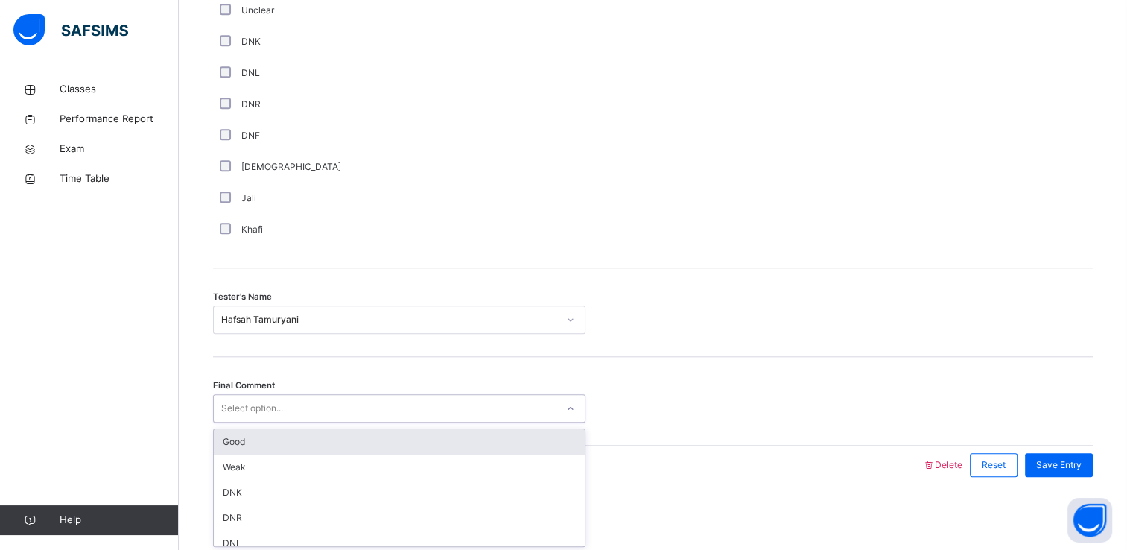
click at [268, 408] on div "Select option..." at bounding box center [252, 408] width 62 height 28
click at [264, 444] on div "Good" at bounding box center [399, 441] width 371 height 25
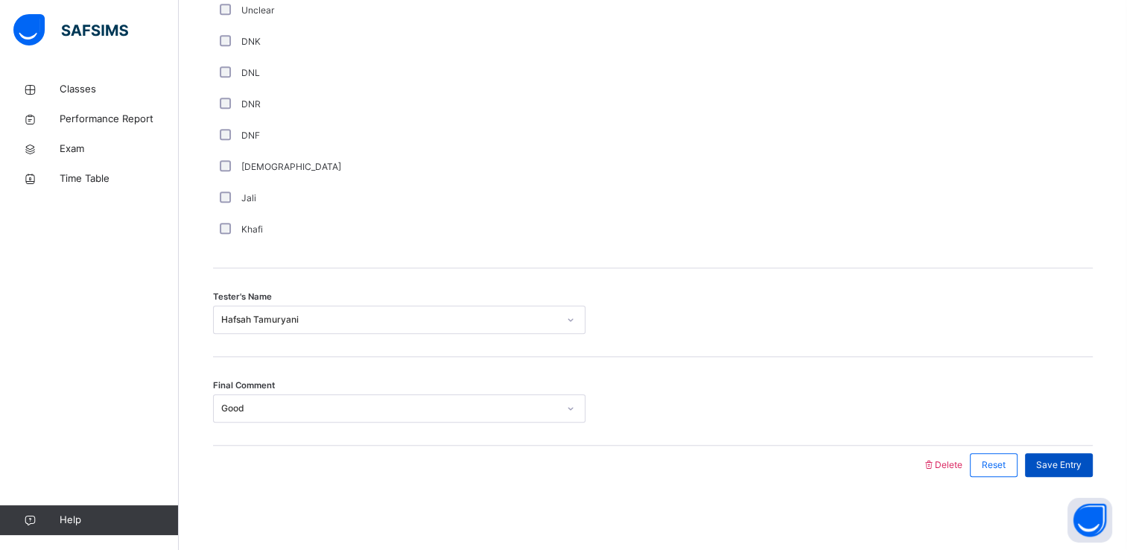
click at [1052, 455] on div "Save Entry" at bounding box center [1059, 465] width 68 height 24
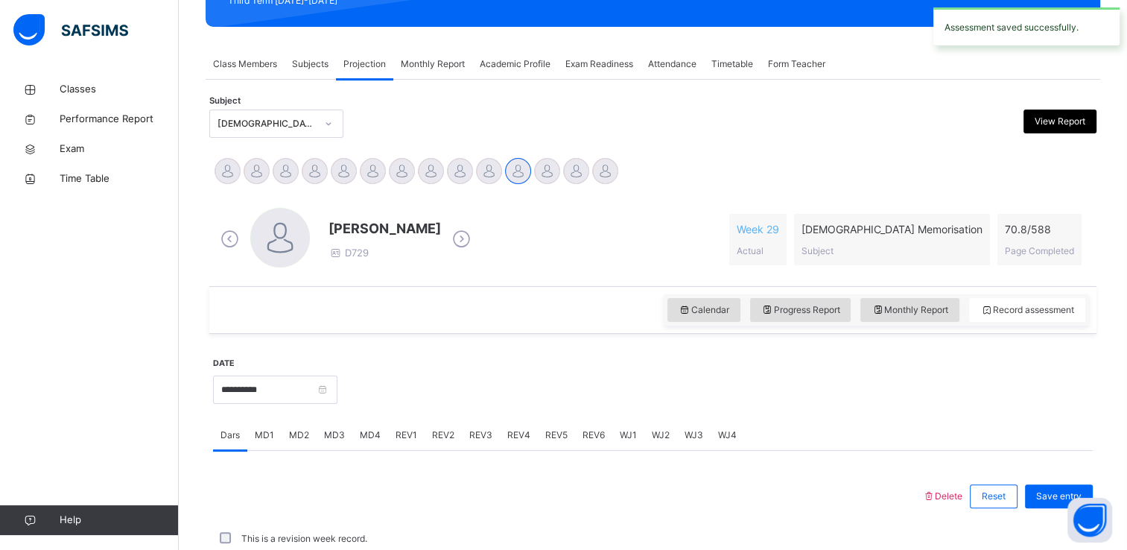
scroll to position [568, 0]
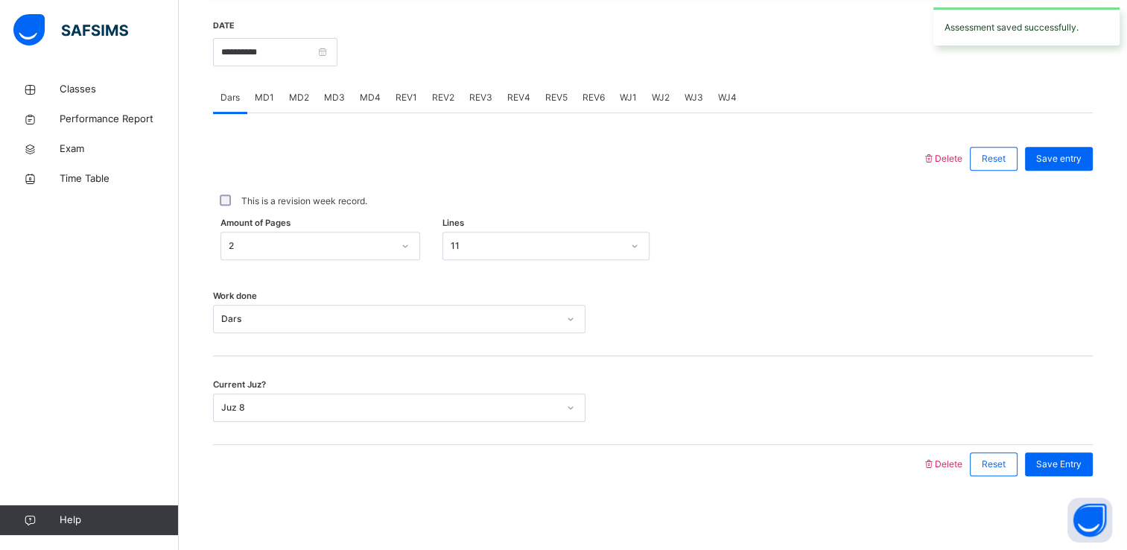
click at [443, 98] on span "REV2" at bounding box center [443, 97] width 22 height 13
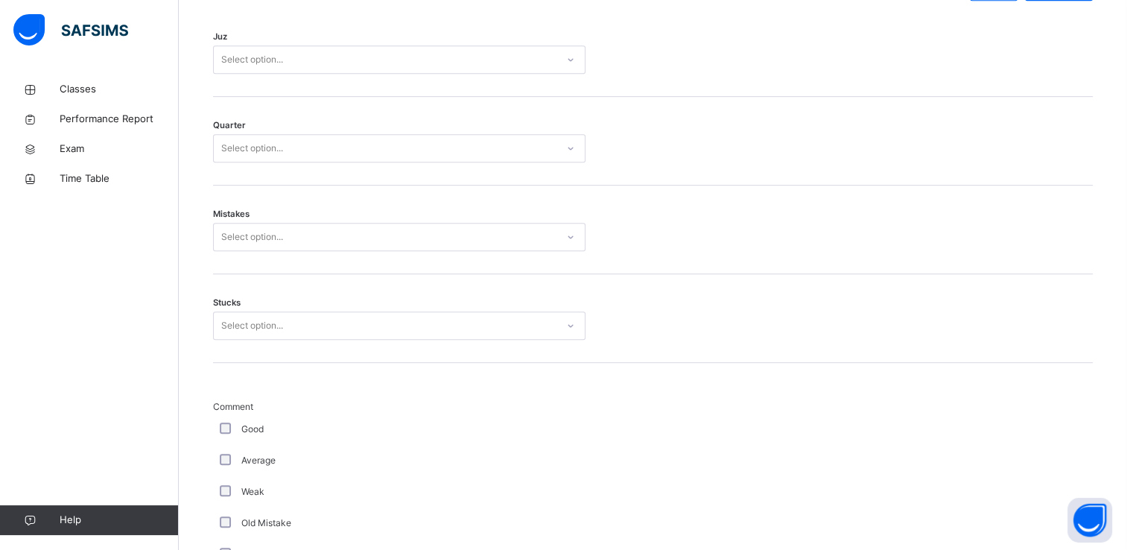
scroll to position [624, 0]
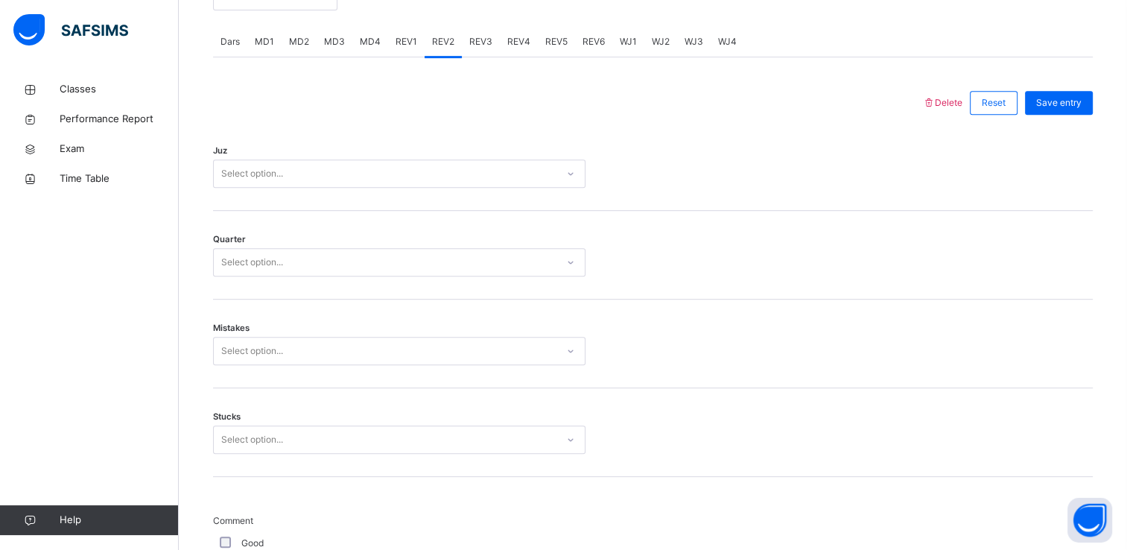
click at [275, 161] on div "Select option..." at bounding box center [399, 173] width 373 height 28
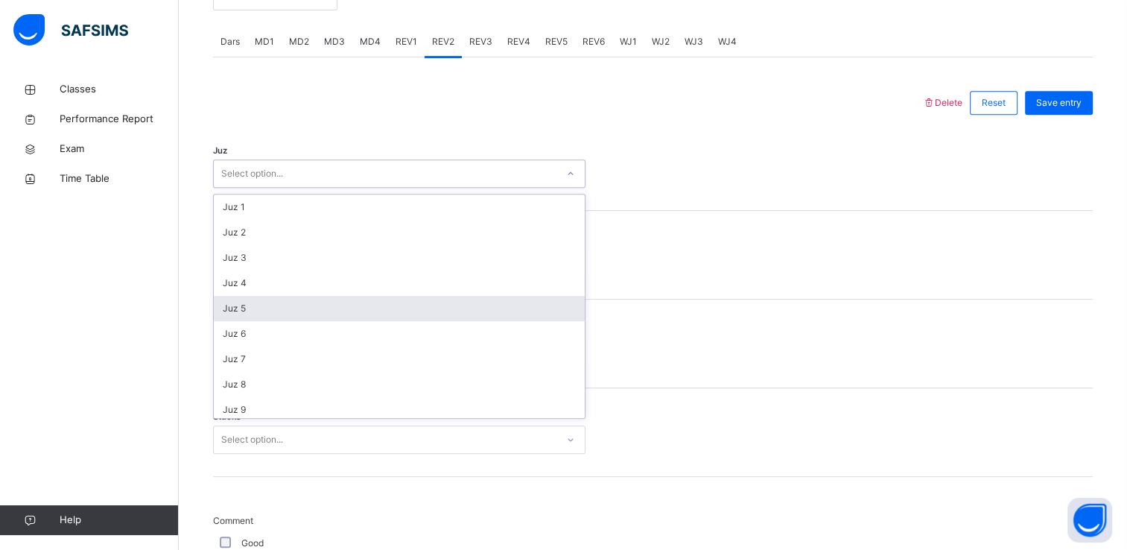
click at [277, 307] on div "Juz 5" at bounding box center [399, 308] width 371 height 25
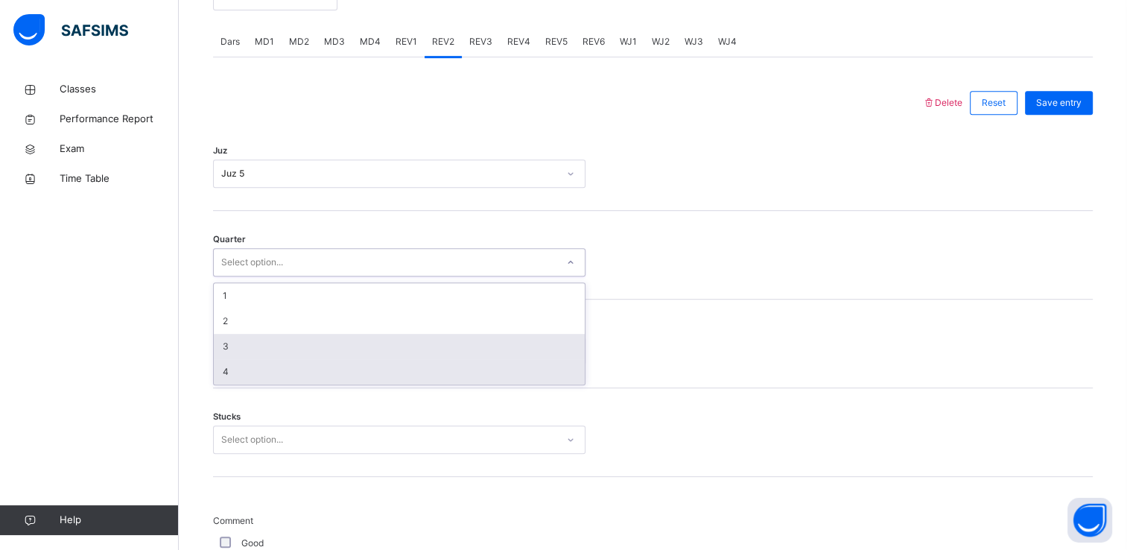
drag, startPoint x: 253, startPoint y: 256, endPoint x: 250, endPoint y: 354, distance: 97.6
click at [250, 276] on div "option 4 focused, 4 of 4. 4 results available. Use Up and Down to choose option…" at bounding box center [399, 262] width 373 height 28
click at [250, 354] on div "3" at bounding box center [399, 346] width 371 height 25
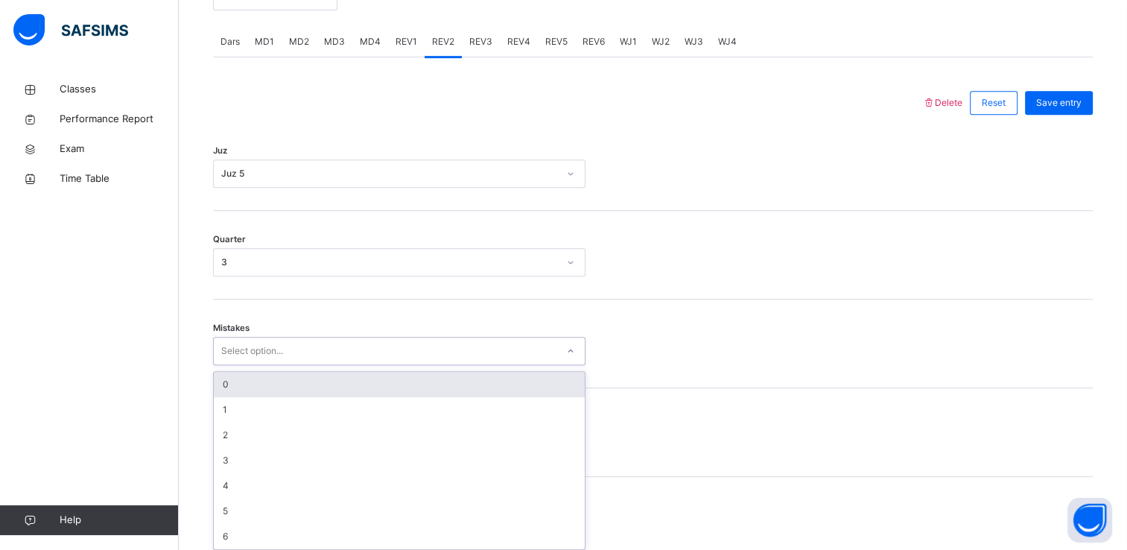
drag, startPoint x: 244, startPoint y: 346, endPoint x: 238, endPoint y: 388, distance: 42.0
click at [238, 365] on div "option 0 focused, 1 of 7. 7 results available. Use Up and Down to choose option…" at bounding box center [399, 351] width 373 height 28
click at [238, 388] on div "0" at bounding box center [399, 384] width 371 height 25
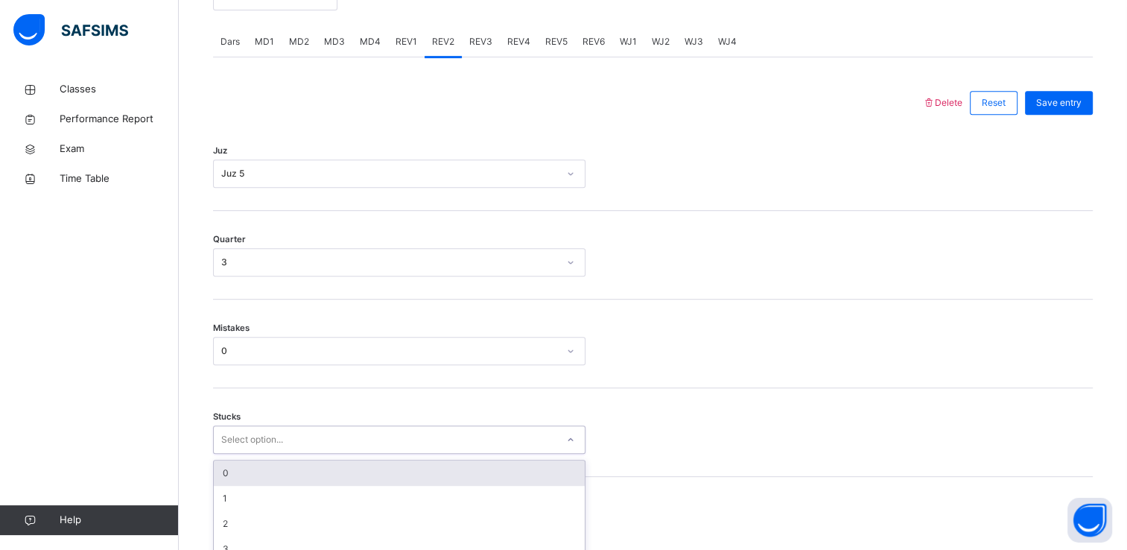
scroll to position [692, 0]
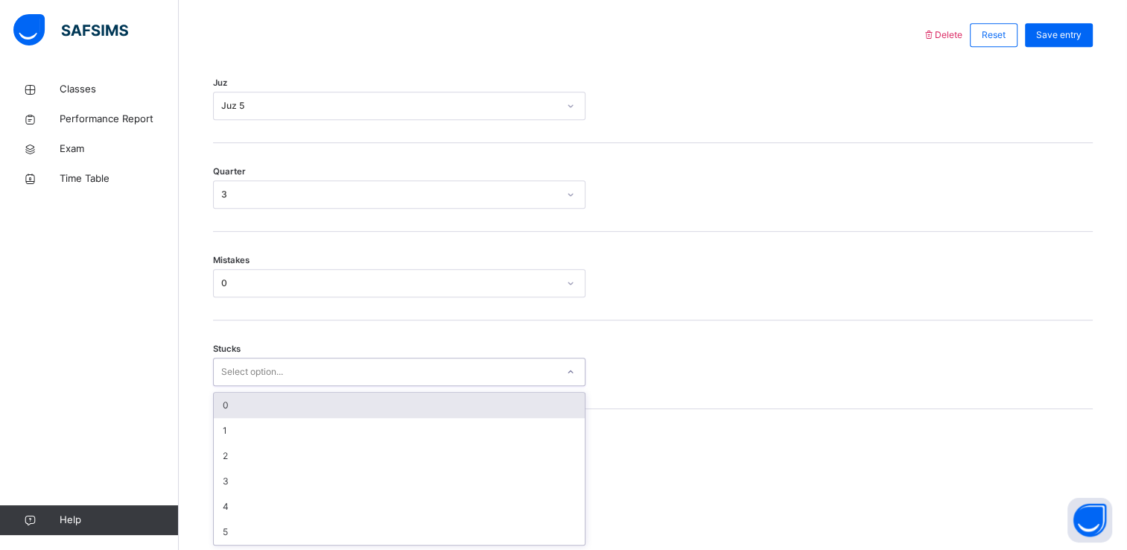
drag, startPoint x: 237, startPoint y: 431, endPoint x: 234, endPoint y: 408, distance: 23.3
click at [234, 386] on div "option 0 focused, 1 of 6. 6 results available. Use Up and Down to choose option…" at bounding box center [399, 372] width 373 height 28
click at [234, 408] on div "0" at bounding box center [399, 405] width 371 height 25
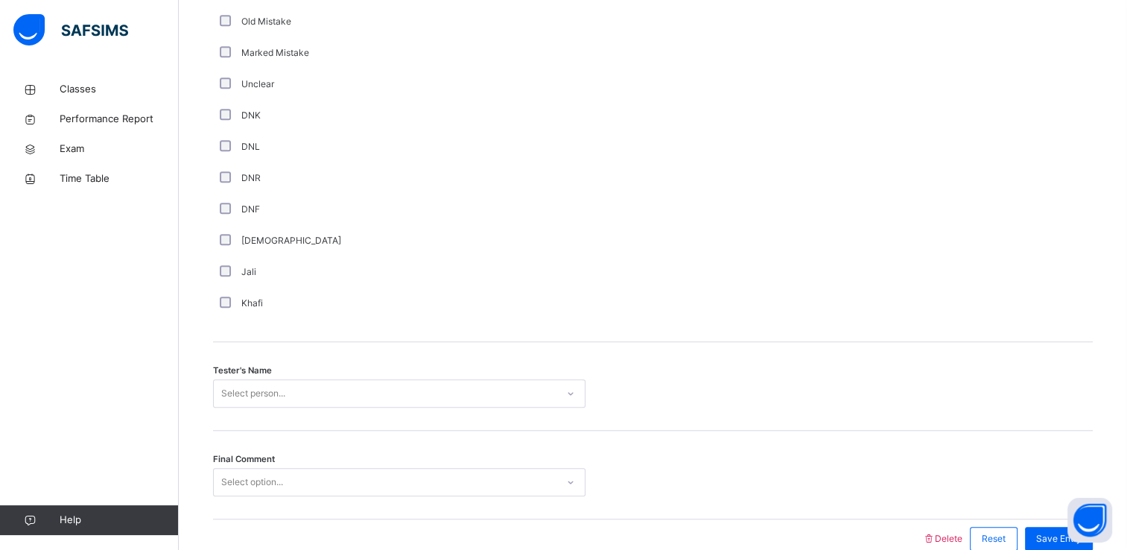
scroll to position [1314, 0]
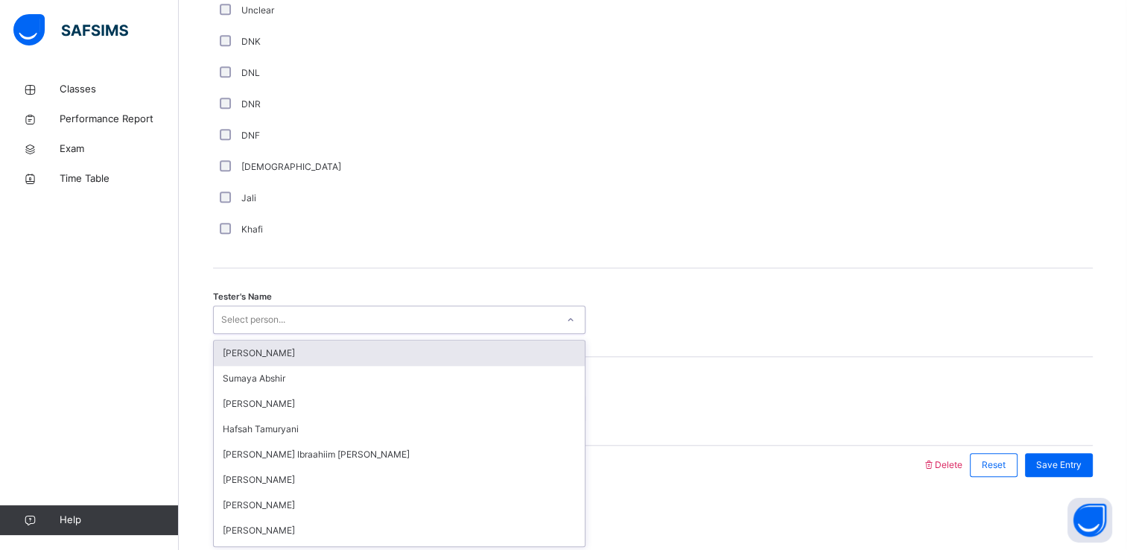
click at [247, 317] on div "Select person..." at bounding box center [253, 319] width 64 height 28
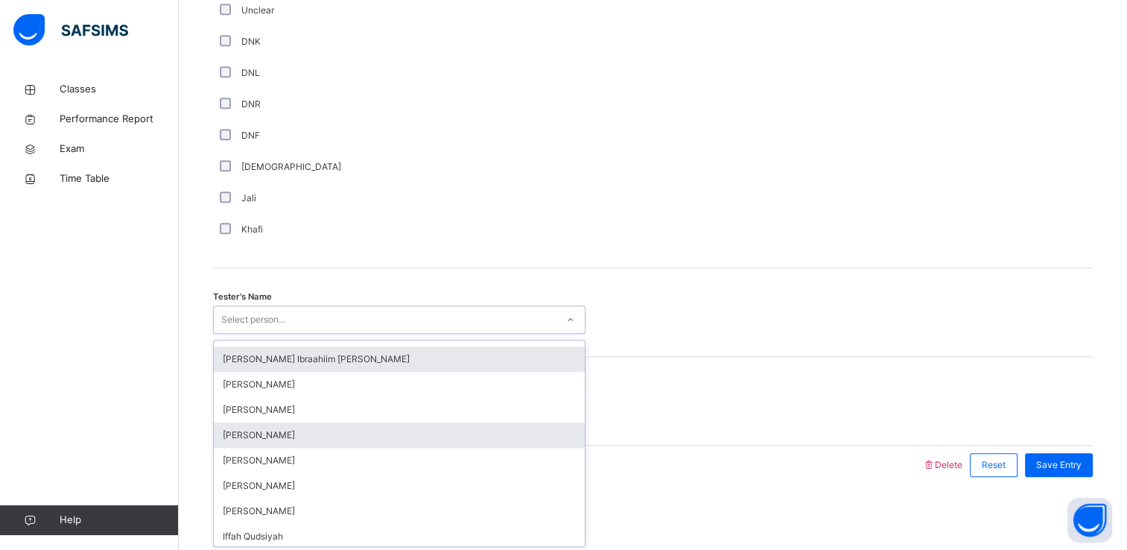
scroll to position [134, 0]
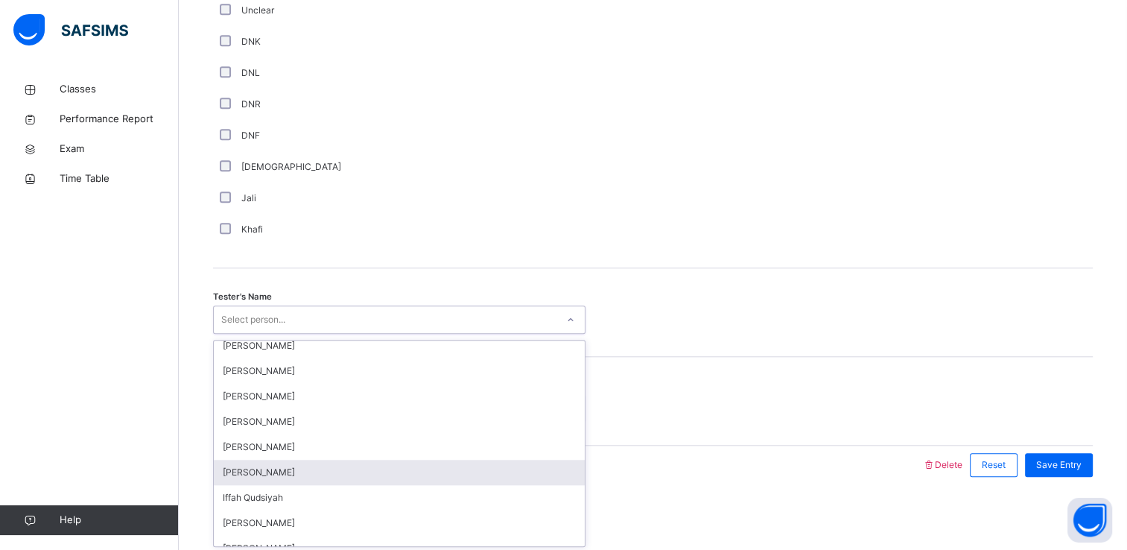
click at [301, 470] on div "[PERSON_NAME]" at bounding box center [399, 472] width 371 height 25
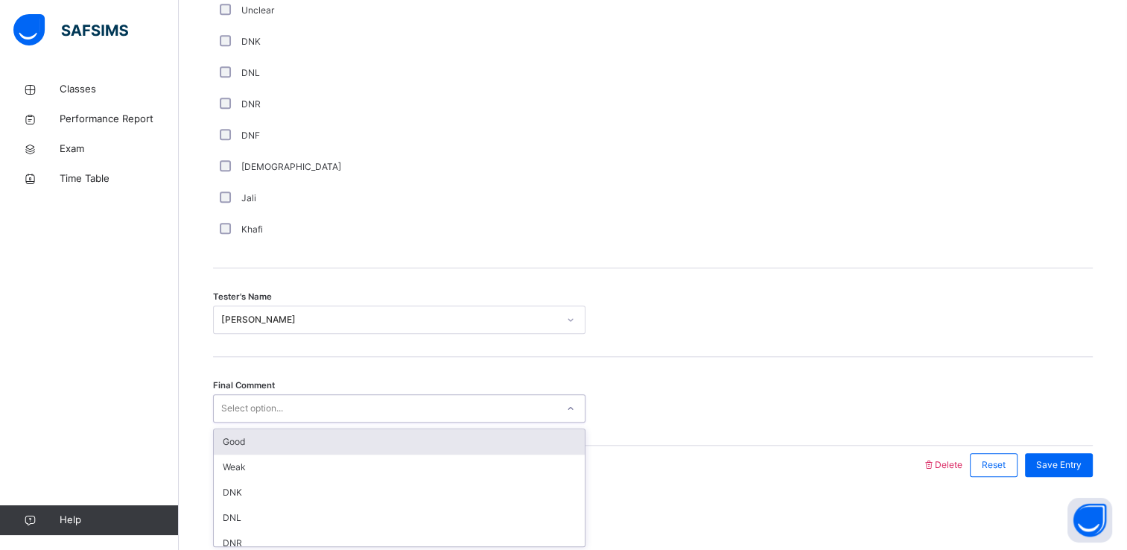
click at [282, 401] on div "Select option..." at bounding box center [252, 408] width 62 height 28
click at [283, 440] on div "Good" at bounding box center [399, 441] width 371 height 25
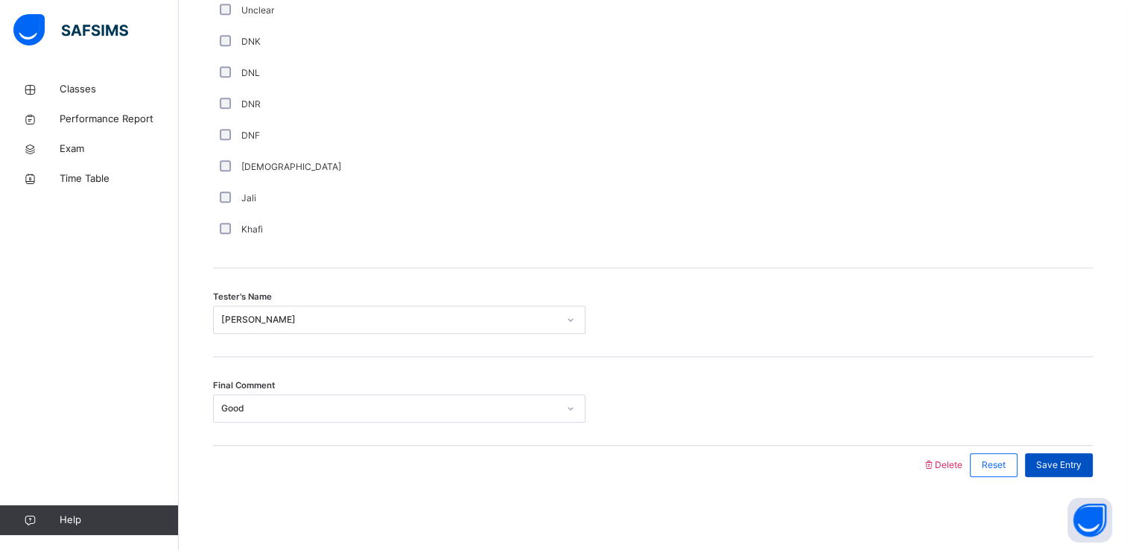
click at [1060, 455] on div "Save Entry" at bounding box center [1059, 465] width 68 height 24
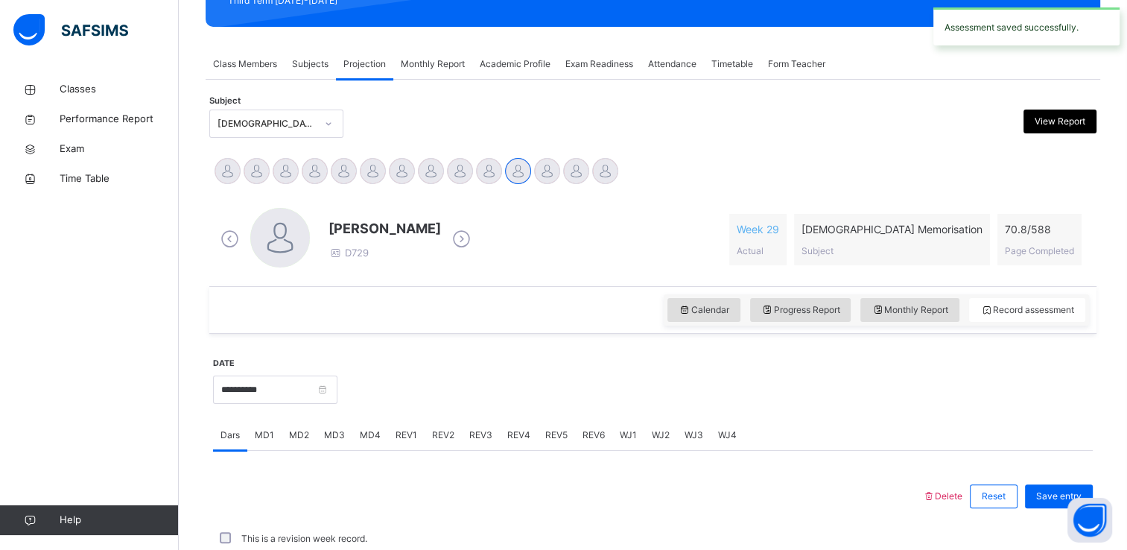
scroll to position [568, 0]
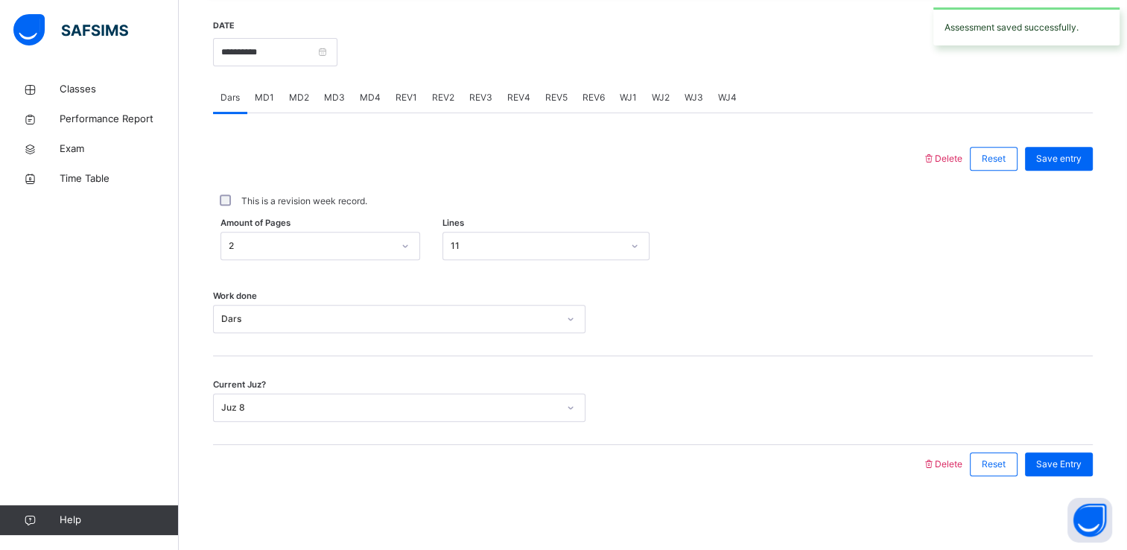
click at [443, 91] on span "REV2" at bounding box center [443, 97] width 22 height 13
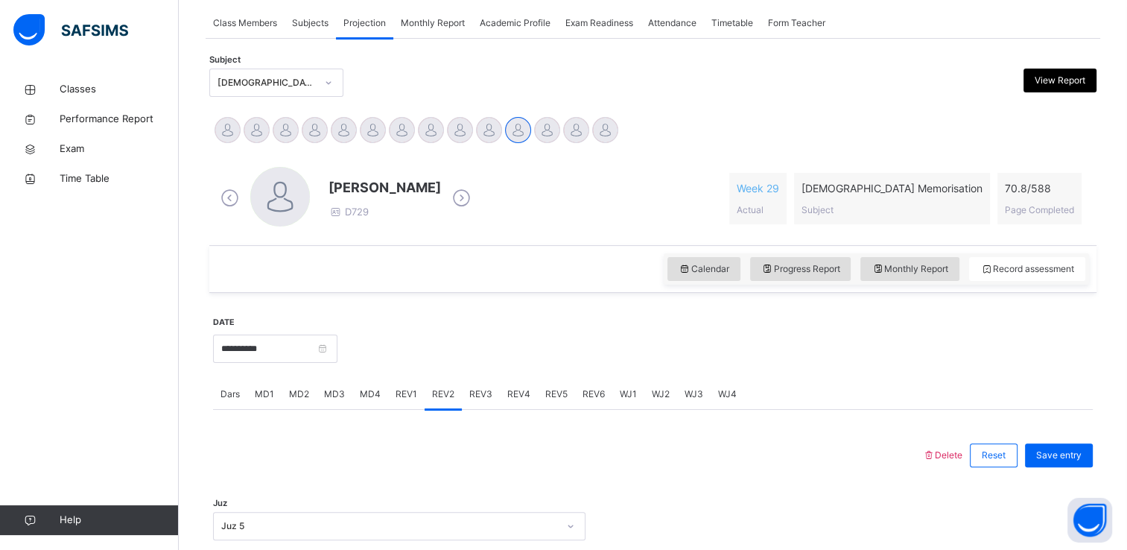
scroll to position [279, 0]
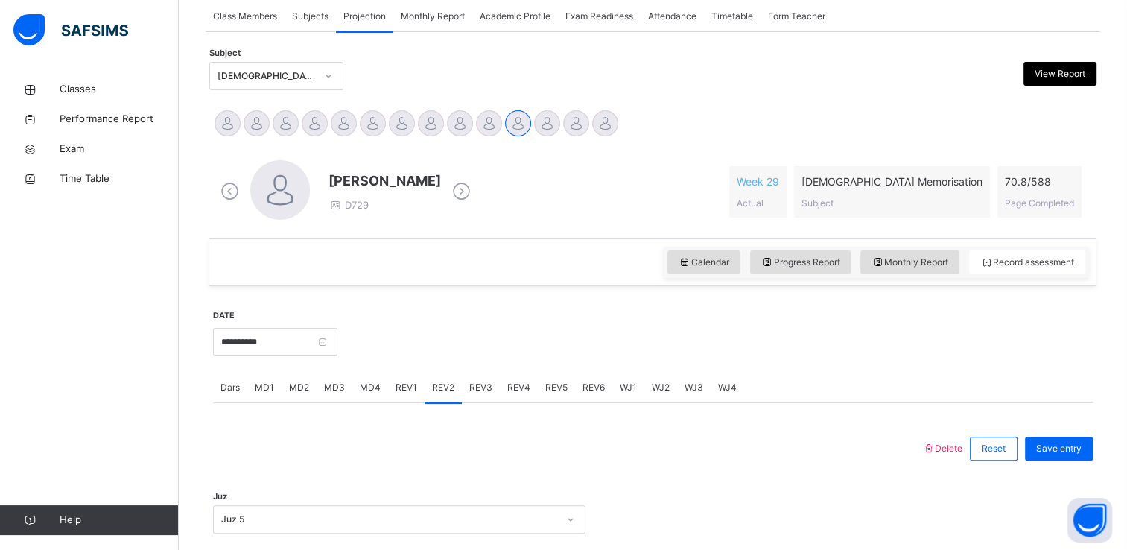
click at [481, 390] on span "REV3" at bounding box center [480, 387] width 23 height 13
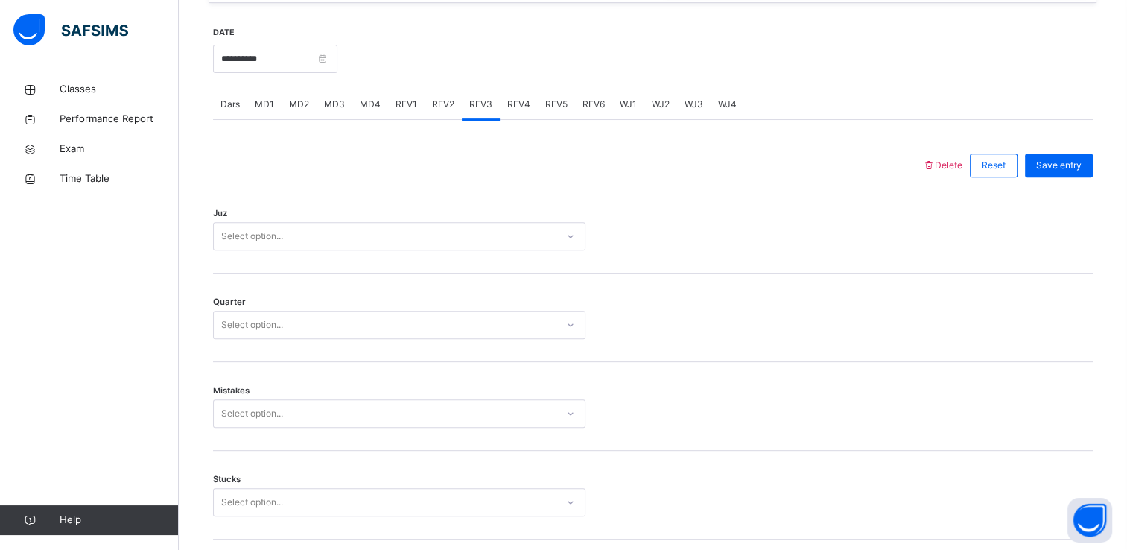
scroll to position [565, 0]
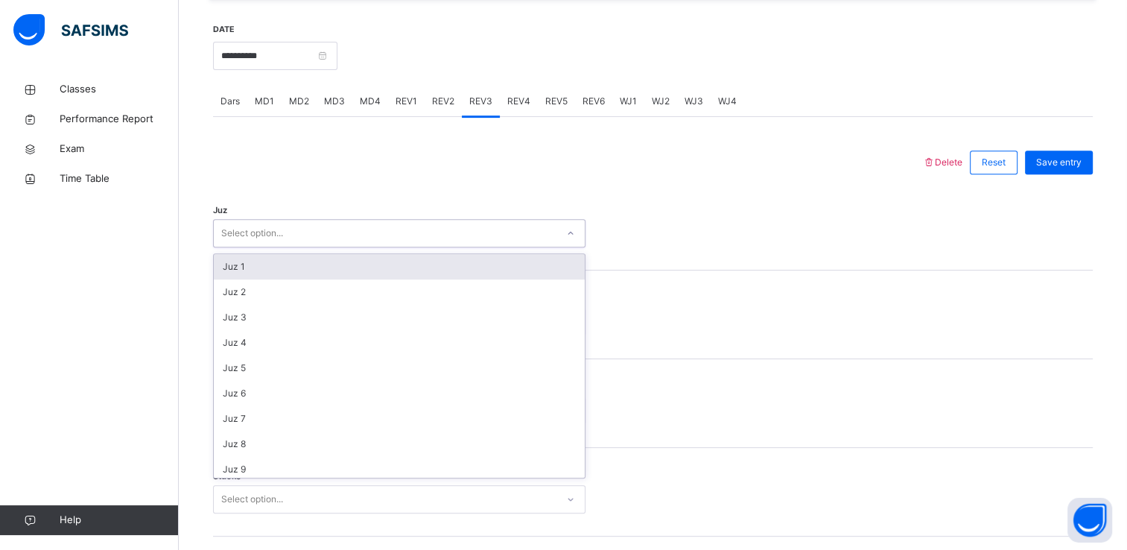
click at [383, 226] on div "Select option..." at bounding box center [385, 233] width 343 height 23
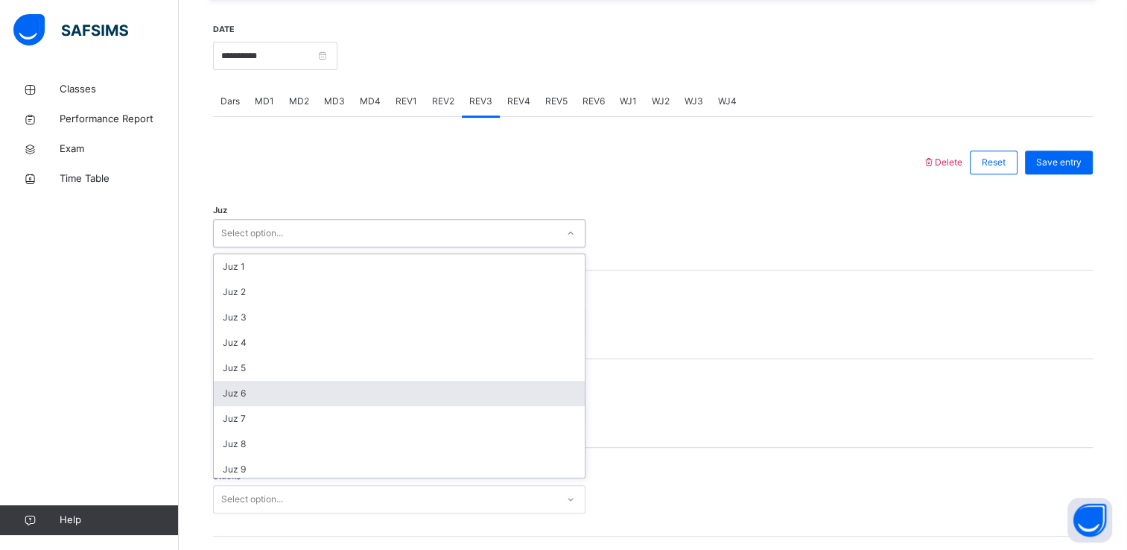
click at [362, 392] on div "Juz 6" at bounding box center [399, 393] width 371 height 25
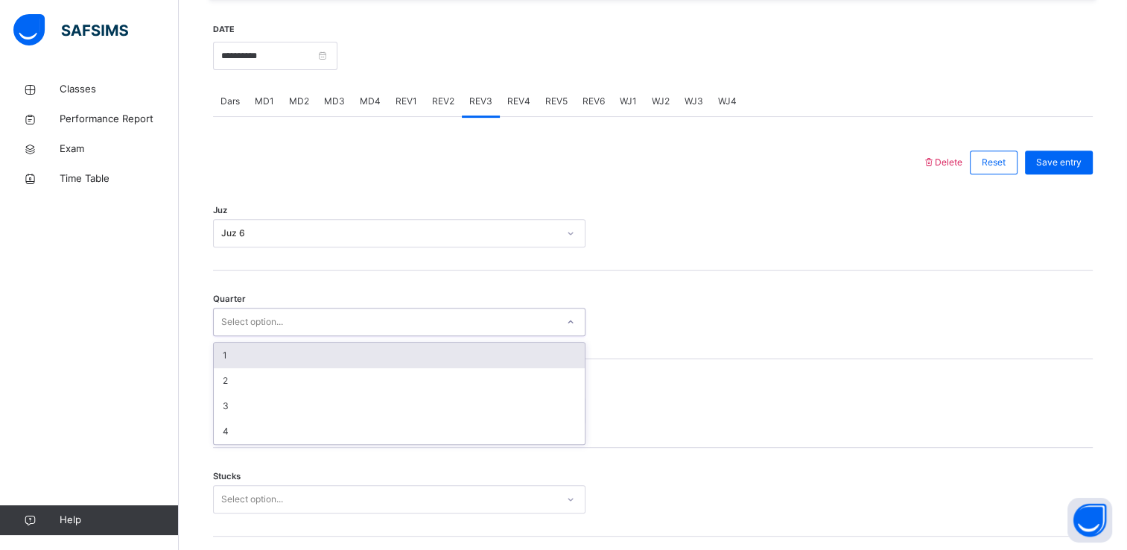
drag, startPoint x: 319, startPoint y: 316, endPoint x: 262, endPoint y: 349, distance: 66.5
click at [262, 336] on div "option 1 focused, 1 of 4. 4 results available. Use Up and Down to choose option…" at bounding box center [399, 322] width 373 height 28
click at [262, 349] on div "1" at bounding box center [399, 355] width 371 height 25
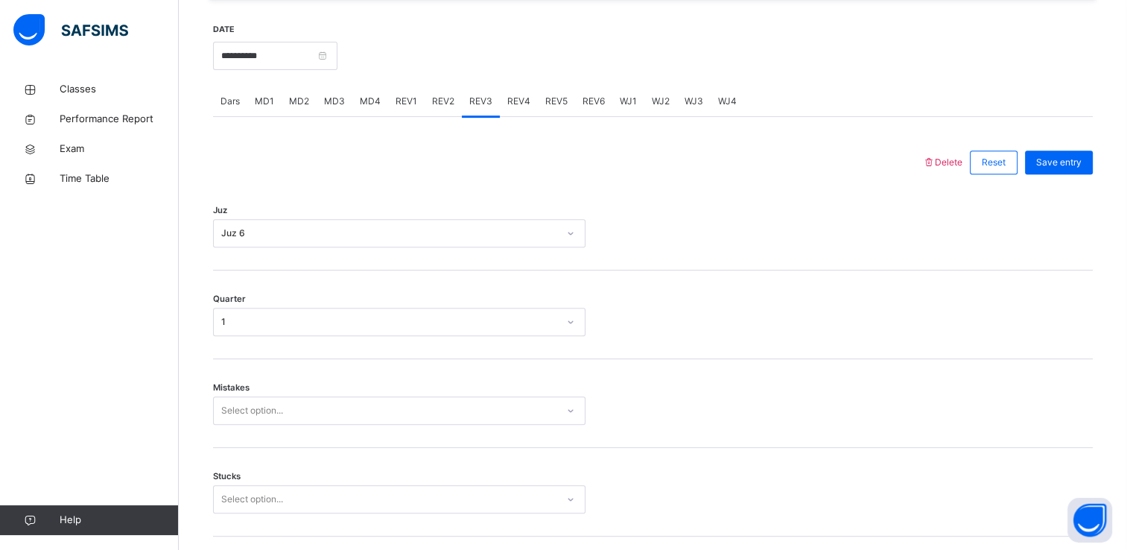
click at [242, 450] on div "Stucks Select option..." at bounding box center [653, 492] width 880 height 89
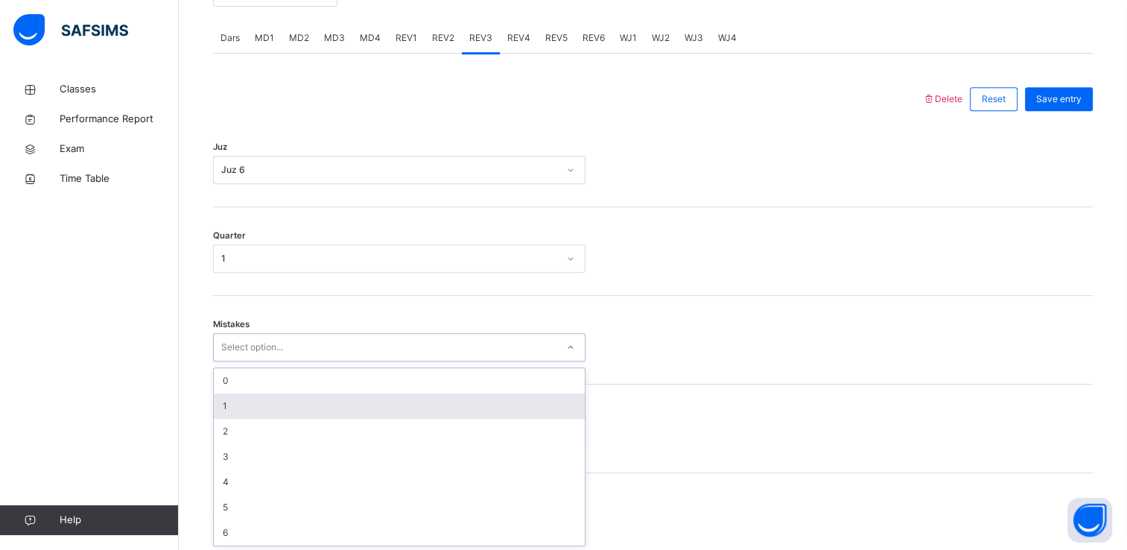
click at [232, 361] on div "option 1 focused, 2 of 7. 7 results available. Use Up and Down to choose option…" at bounding box center [399, 347] width 373 height 28
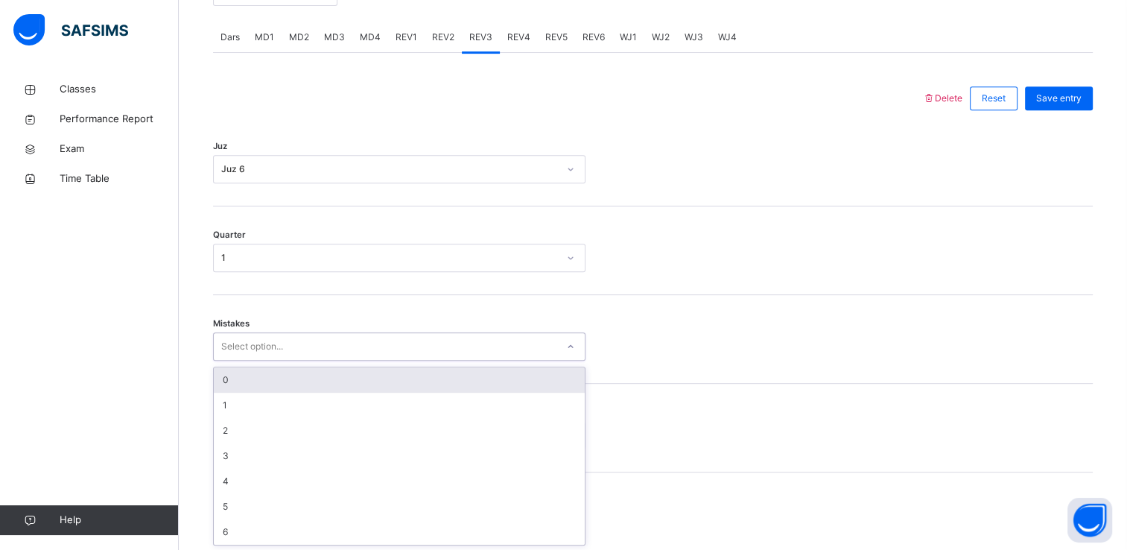
click at [229, 384] on div "0" at bounding box center [399, 379] width 371 height 25
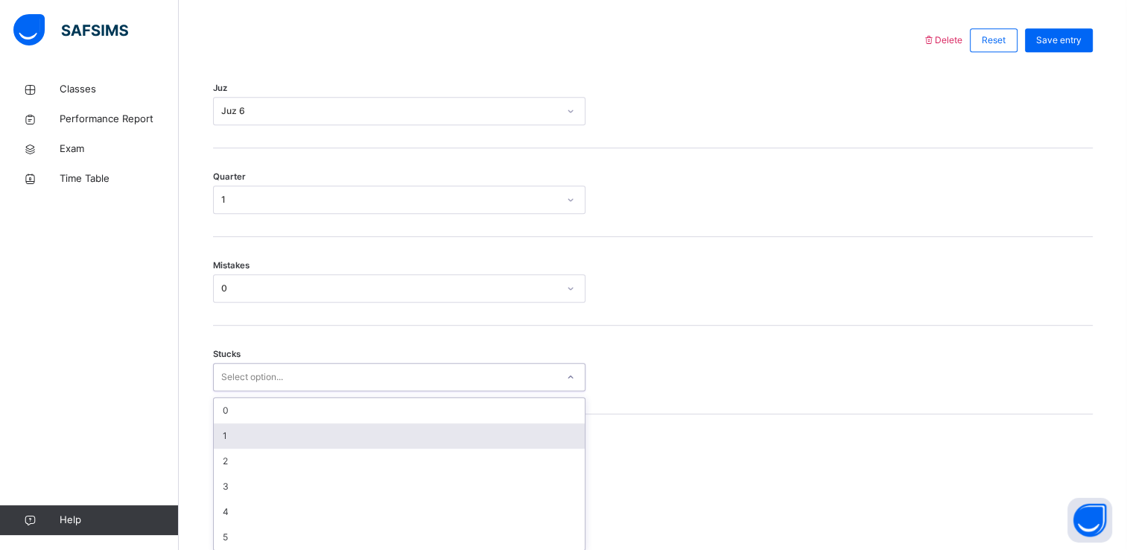
scroll to position [692, 0]
click at [238, 386] on div "option 1 focused, 2 of 6. 6 results available. Use Up and Down to choose option…" at bounding box center [399, 372] width 373 height 28
click at [238, 425] on div "1" at bounding box center [399, 430] width 371 height 25
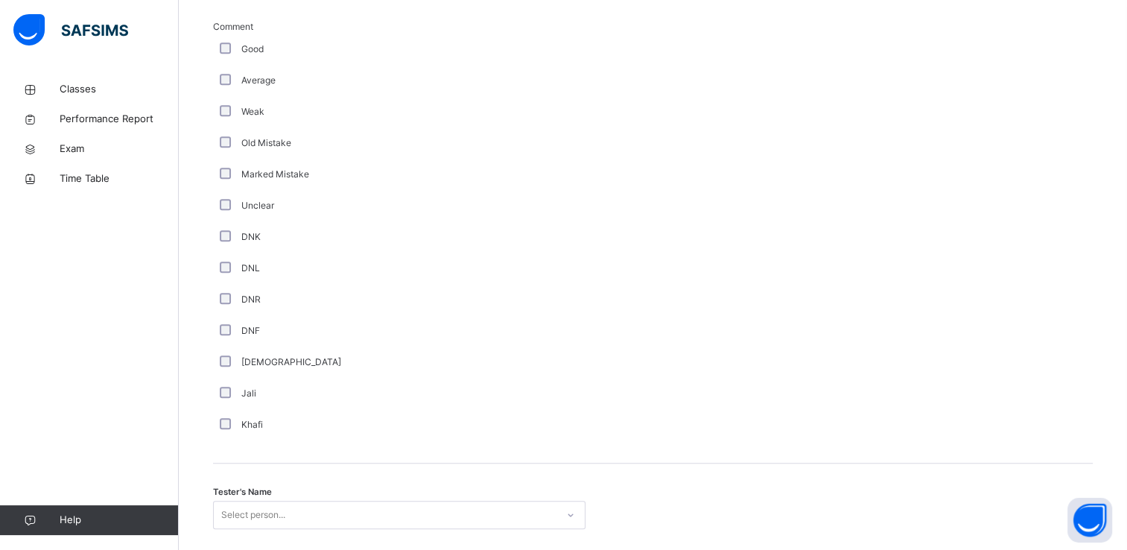
scroll to position [1314, 0]
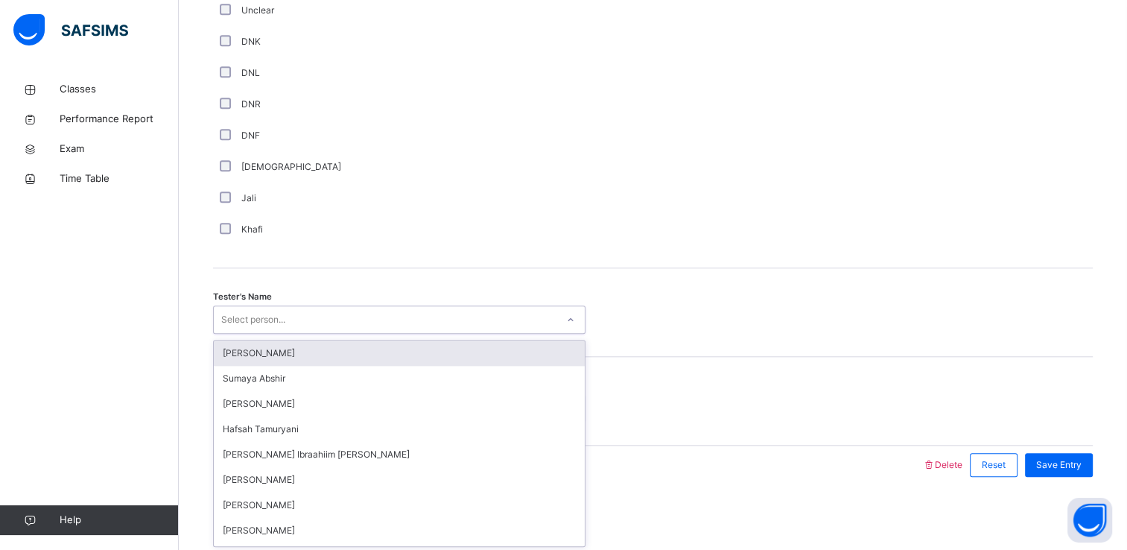
click at [256, 307] on div "Select person..." at bounding box center [253, 319] width 64 height 28
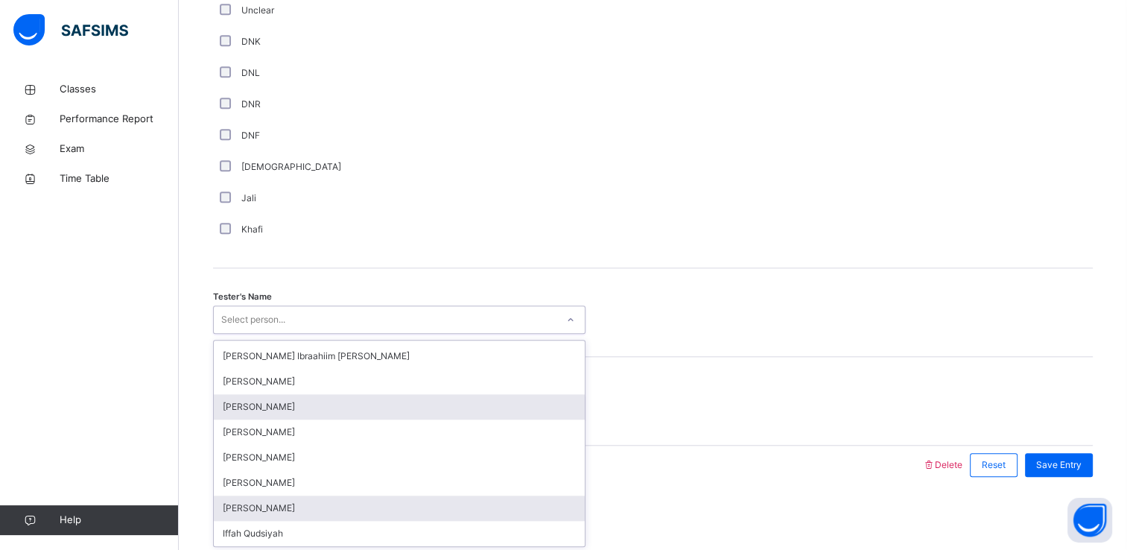
scroll to position [101, 0]
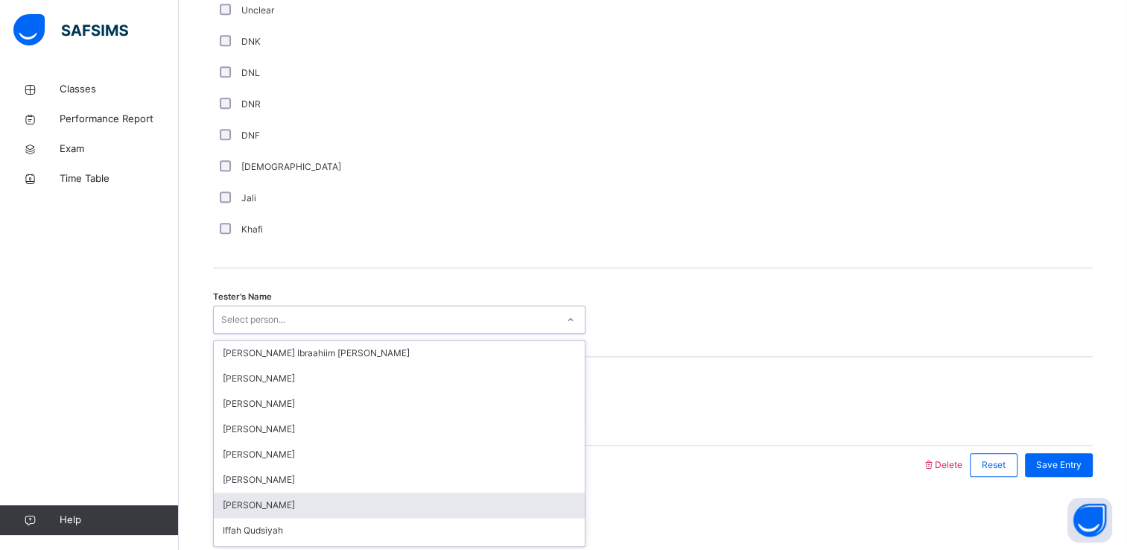
click at [267, 508] on div "[PERSON_NAME]" at bounding box center [399, 504] width 371 height 25
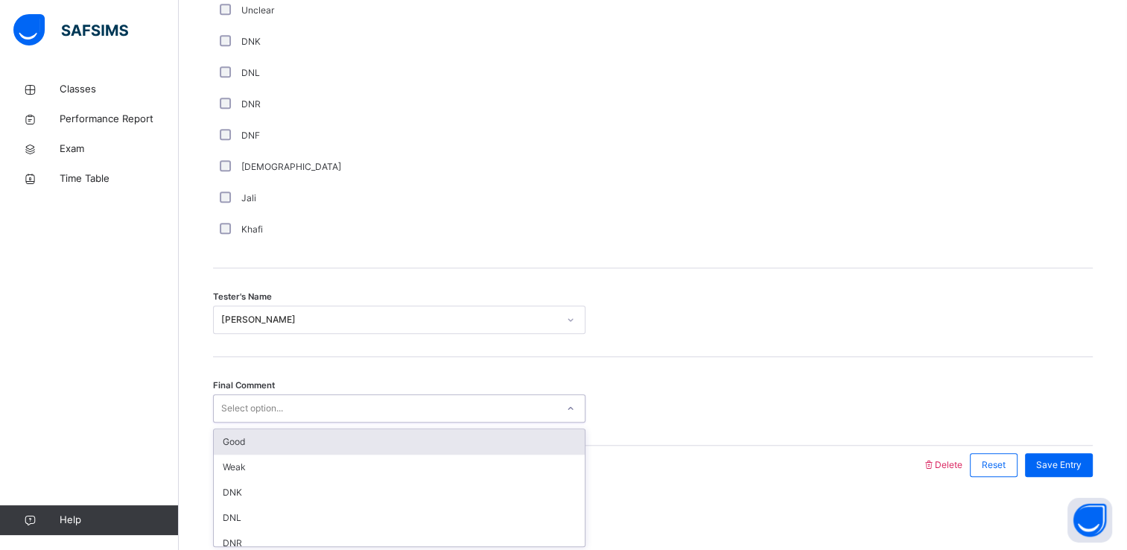
click at [265, 416] on div "Select option..." at bounding box center [252, 408] width 62 height 28
click at [265, 434] on div "Good" at bounding box center [399, 441] width 371 height 25
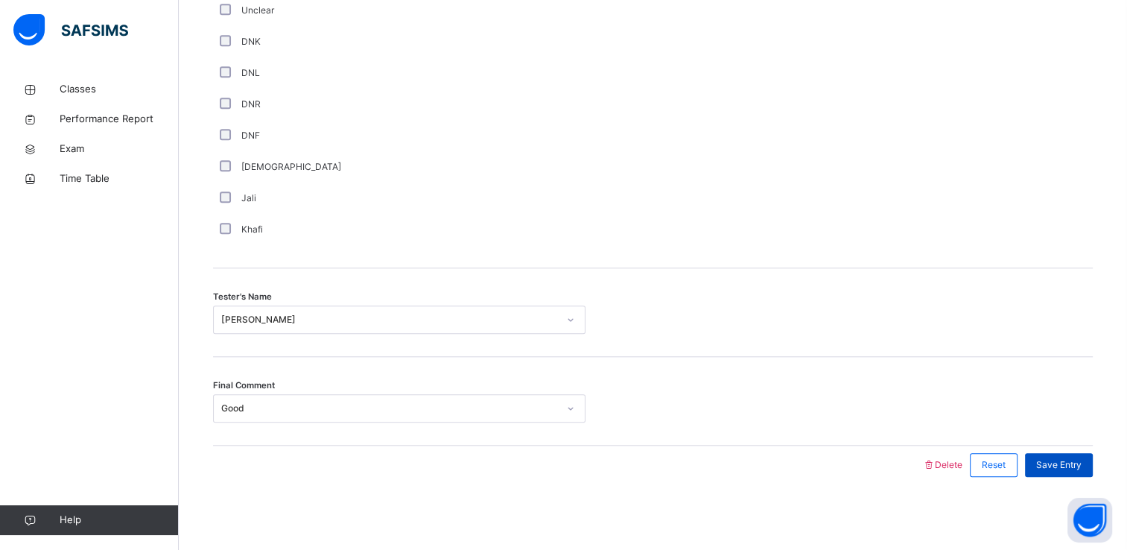
click at [1073, 455] on div "Save Entry" at bounding box center [1059, 465] width 68 height 24
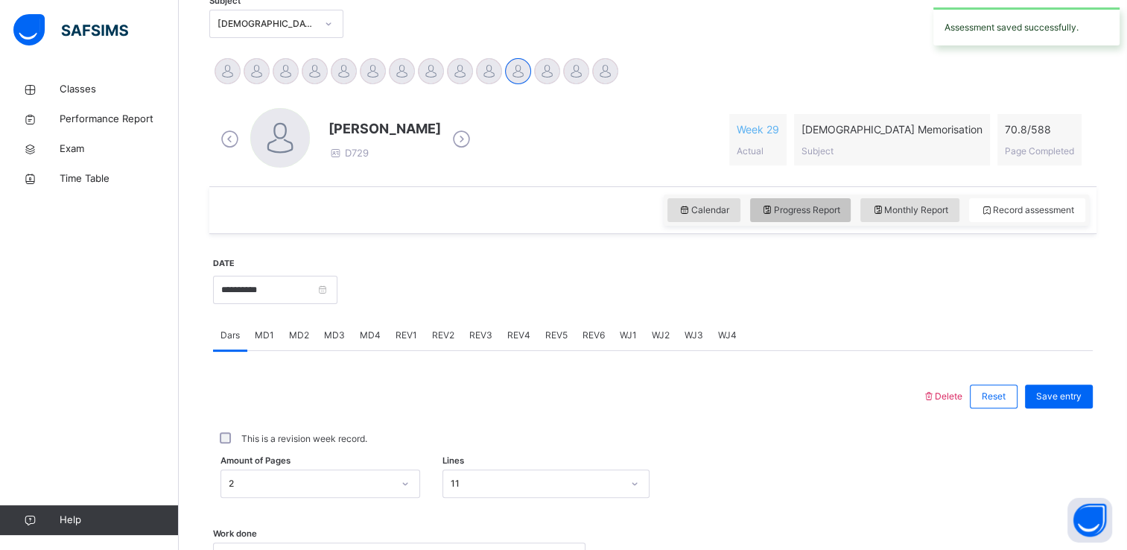
scroll to position [332, 0]
click at [469, 334] on span "REV3" at bounding box center [480, 333] width 23 height 13
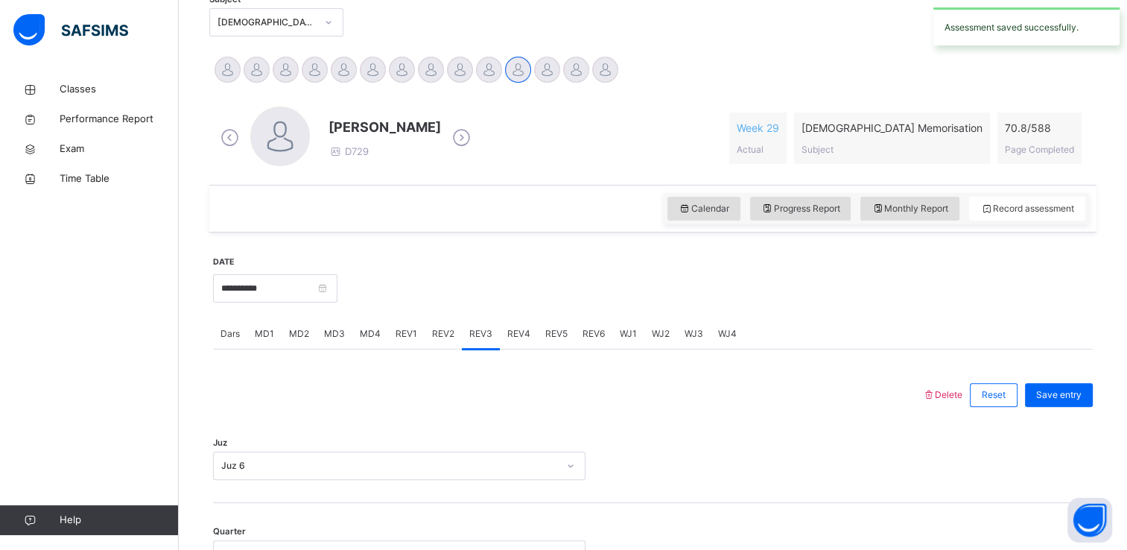
click at [525, 333] on span "REV4" at bounding box center [518, 333] width 23 height 13
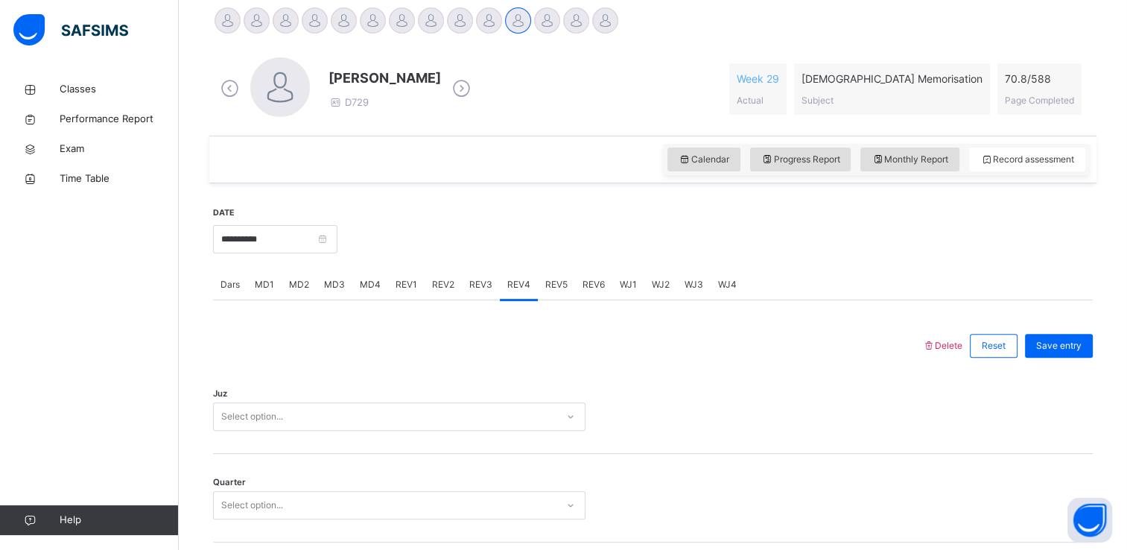
scroll to position [382, 0]
click at [478, 285] on span "REV3" at bounding box center [480, 283] width 23 height 13
drag, startPoint x: 519, startPoint y: 282, endPoint x: 503, endPoint y: 294, distance: 20.1
click at [503, 294] on div "REV4" at bounding box center [519, 284] width 38 height 30
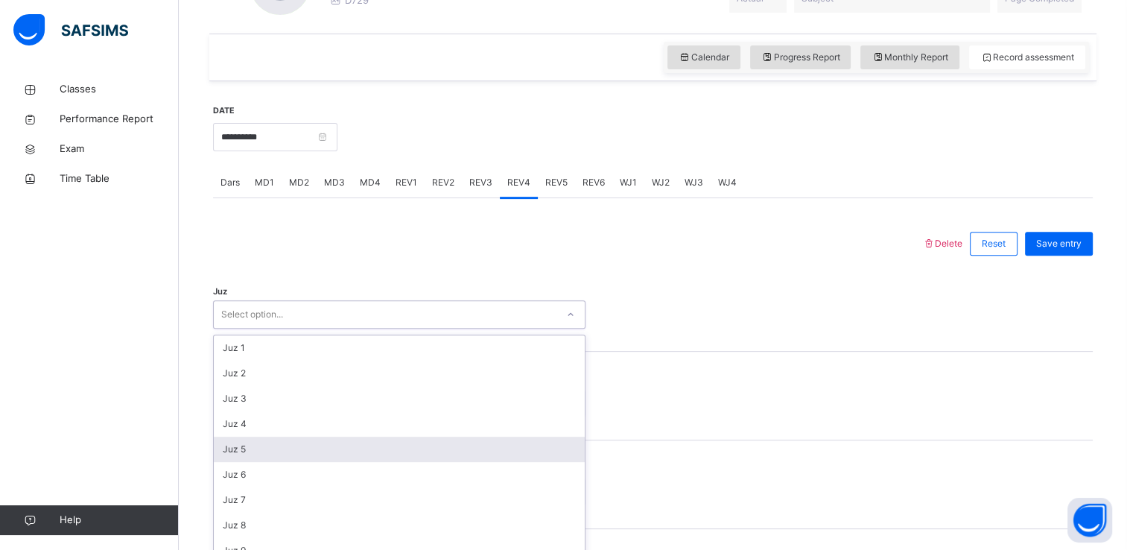
click at [476, 329] on div "option Juz 5 focused, 5 of 30. 30 results available. Use Up and Down to choose …" at bounding box center [399, 314] width 373 height 28
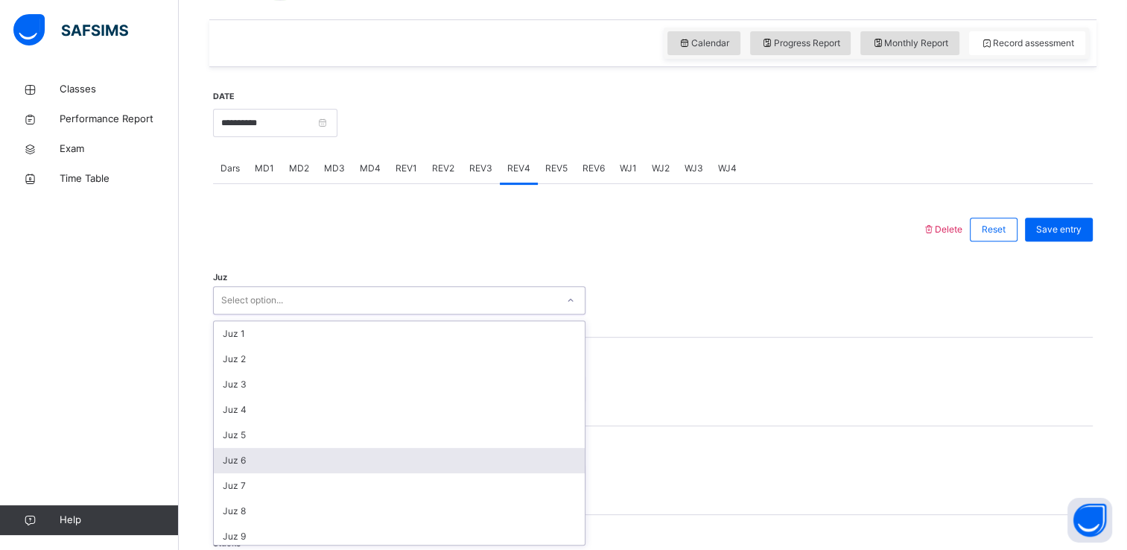
click at [405, 456] on div "Juz 6" at bounding box center [399, 460] width 371 height 25
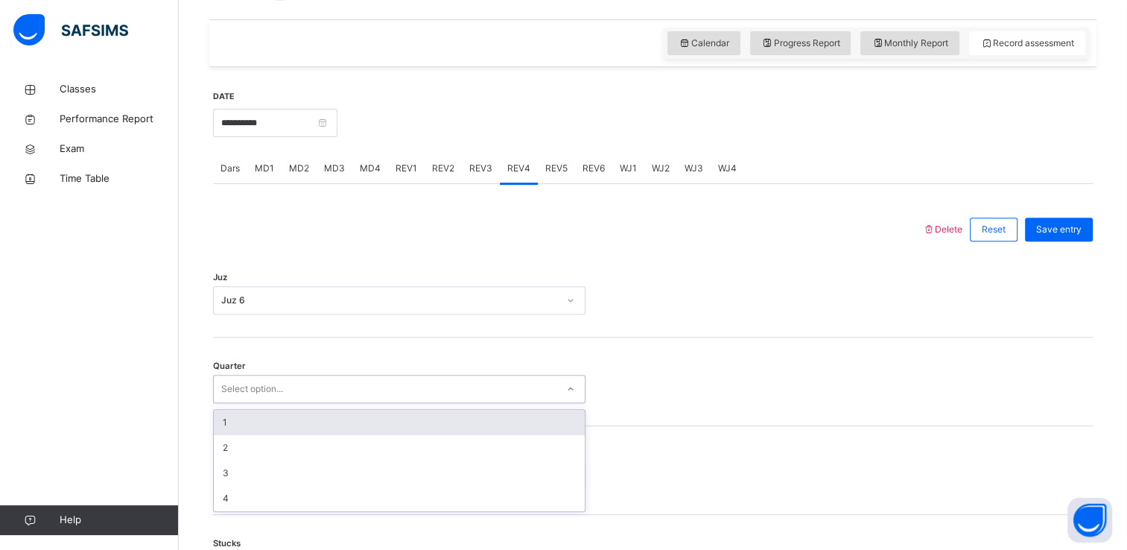
click at [364, 394] on div "Select option..." at bounding box center [385, 389] width 343 height 23
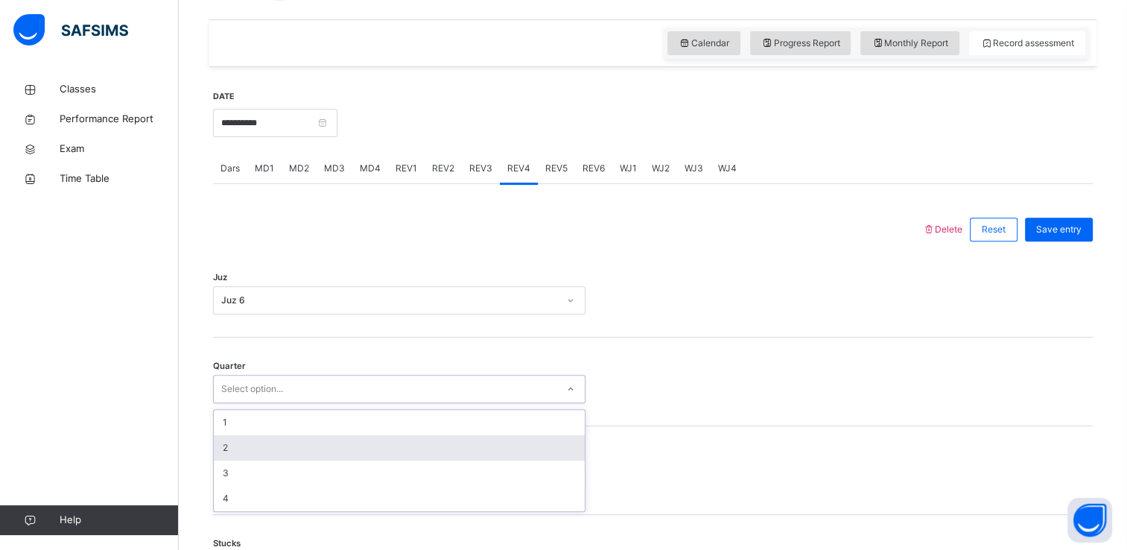
click at [301, 454] on div "2" at bounding box center [399, 447] width 371 height 25
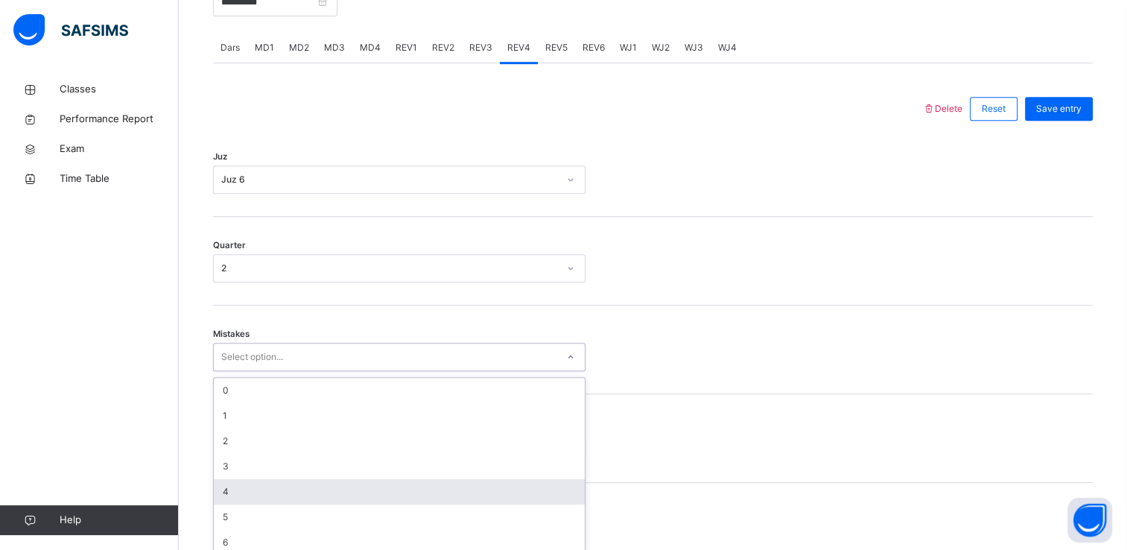
scroll to position [629, 0]
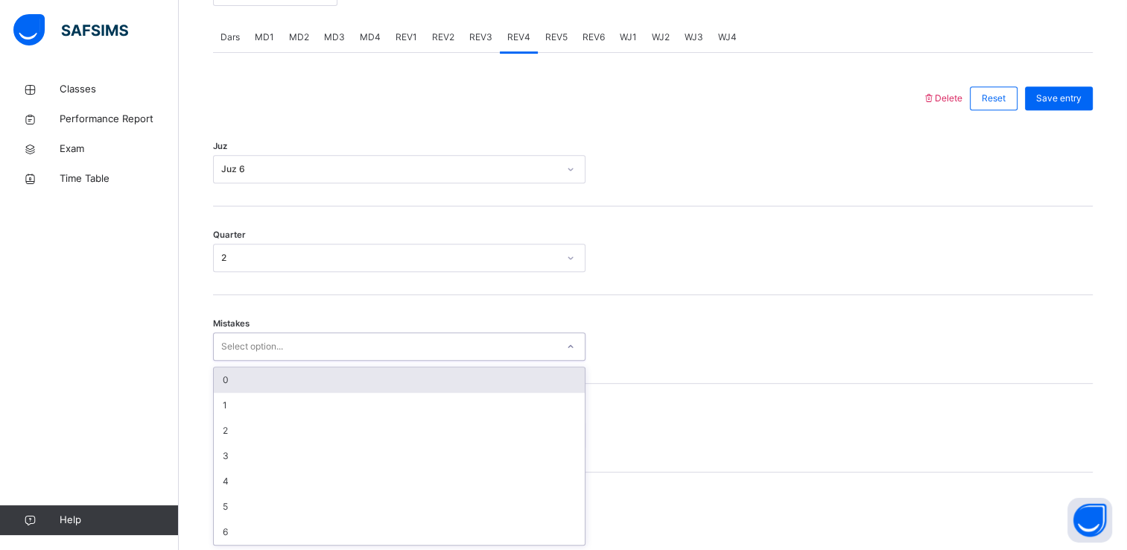
drag, startPoint x: 292, startPoint y: 481, endPoint x: 240, endPoint y: 377, distance: 116.6
click at [240, 361] on div "option 0 focused, 1 of 7. 7 results available. Use Up and Down to choose option…" at bounding box center [399, 346] width 373 height 28
click at [240, 377] on div "0" at bounding box center [399, 379] width 371 height 25
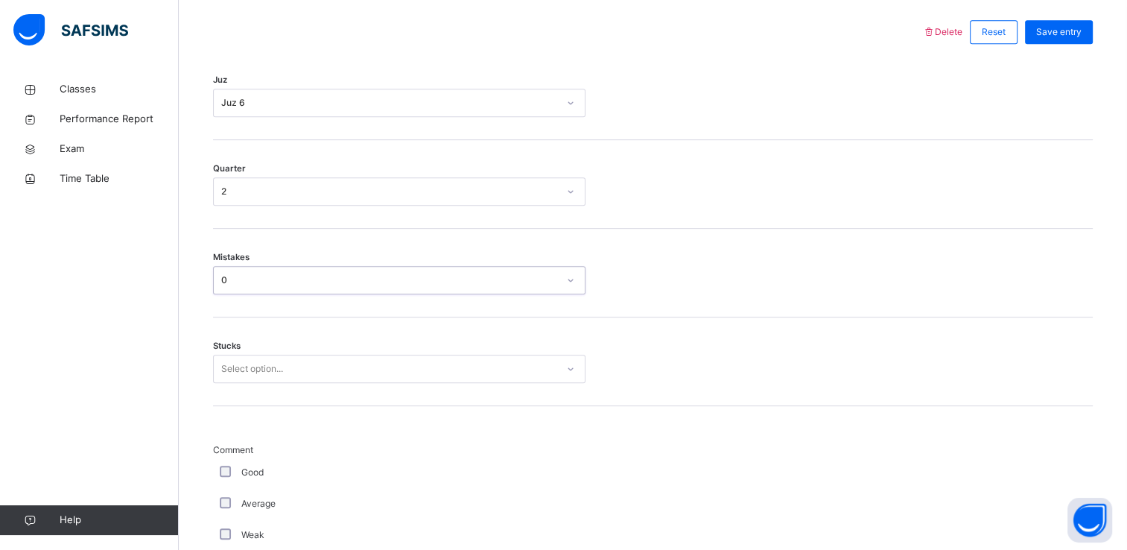
scroll to position [710, 0]
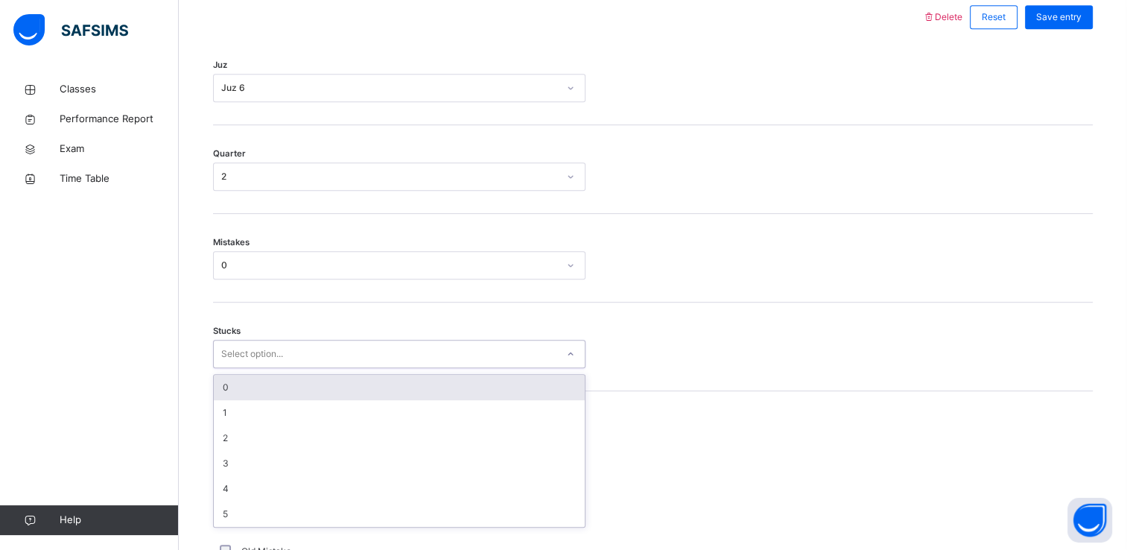
click at [248, 357] on div "Select option..." at bounding box center [252, 354] width 62 height 28
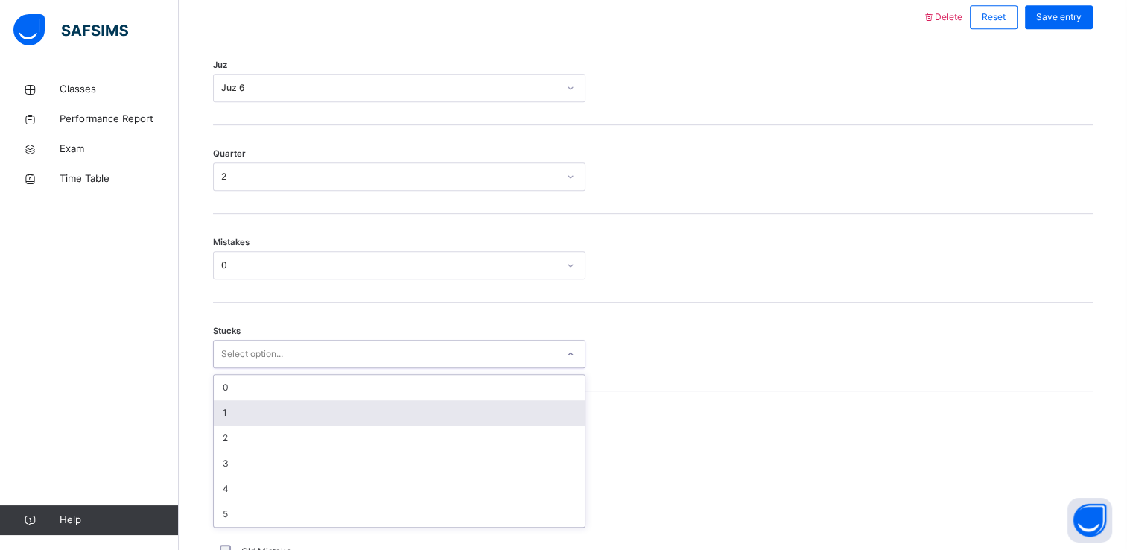
click at [248, 415] on div "1" at bounding box center [399, 412] width 371 height 25
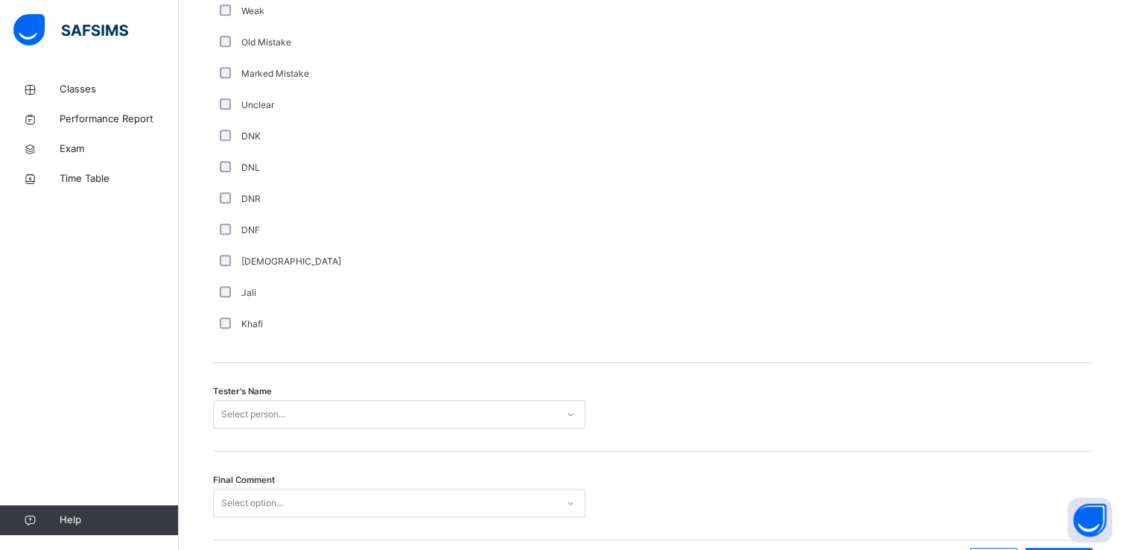
scroll to position [1314, 0]
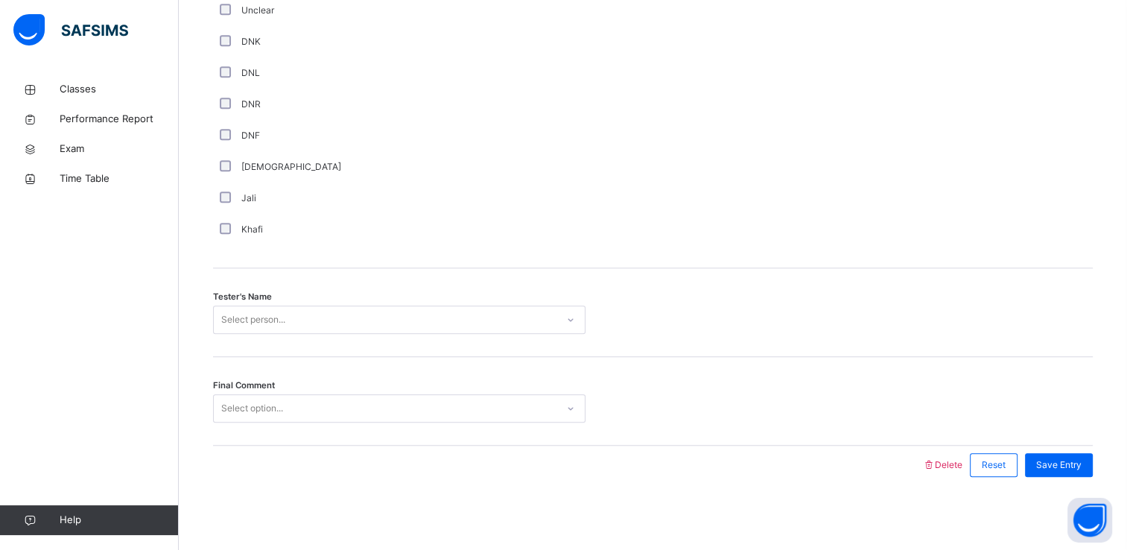
click at [229, 334] on div "Select person..." at bounding box center [399, 319] width 373 height 28
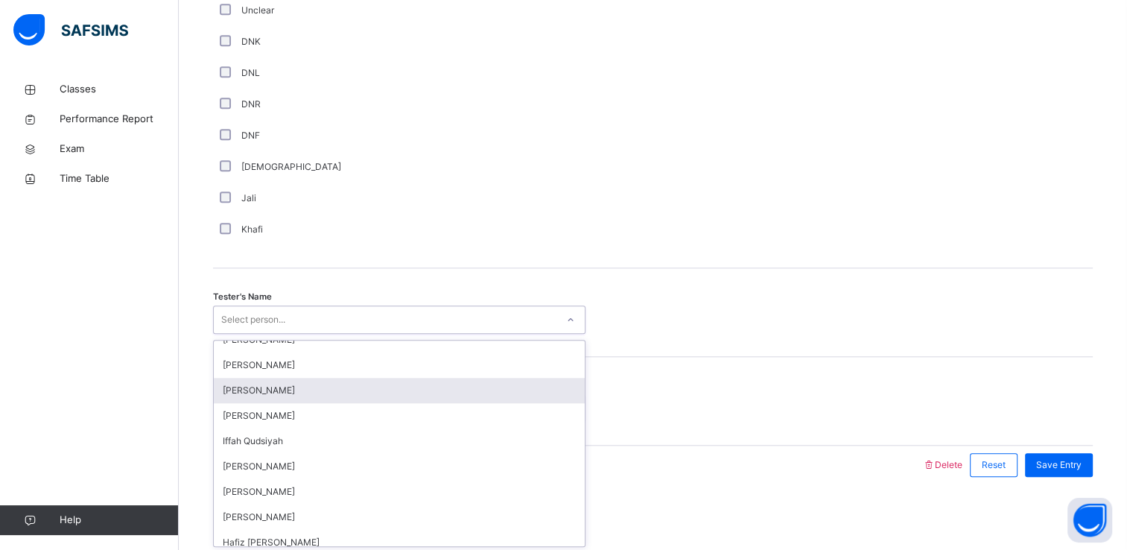
scroll to position [197, 0]
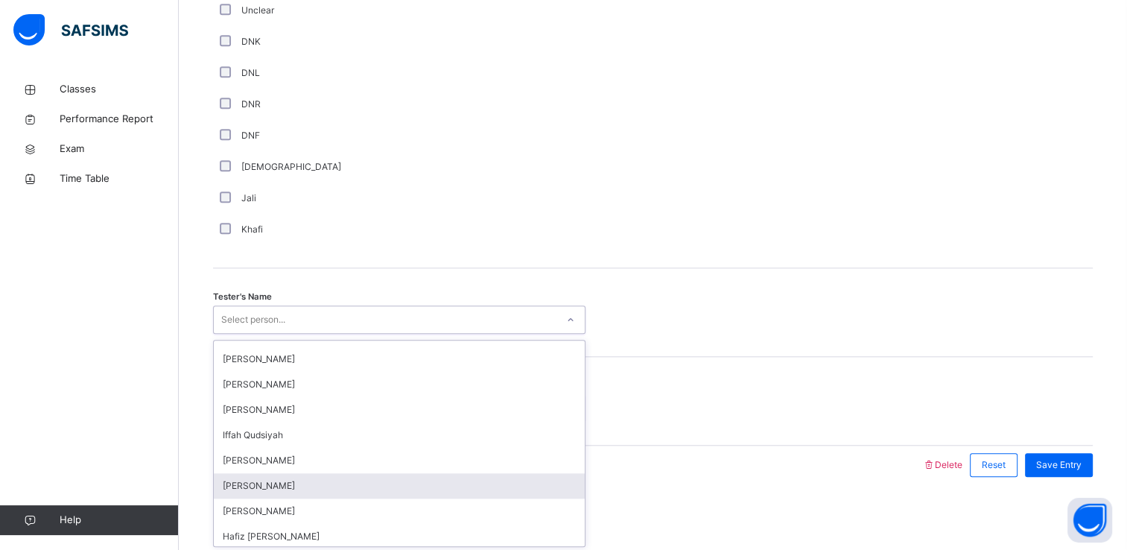
click at [262, 483] on div "[PERSON_NAME]" at bounding box center [399, 485] width 371 height 25
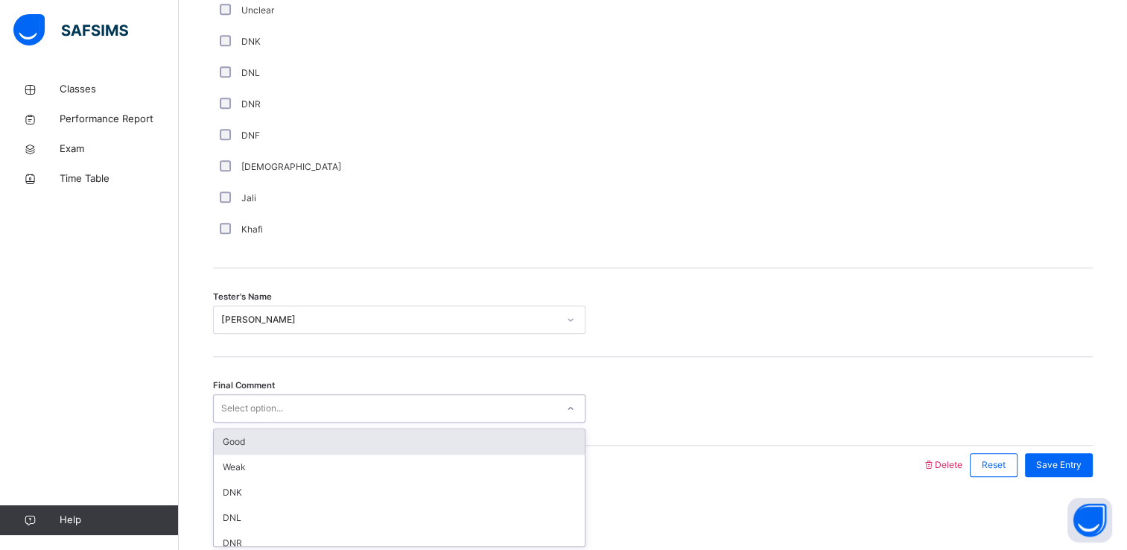
click at [267, 398] on div "Select option..." at bounding box center [252, 408] width 62 height 28
click at [270, 437] on div "Good" at bounding box center [399, 441] width 371 height 25
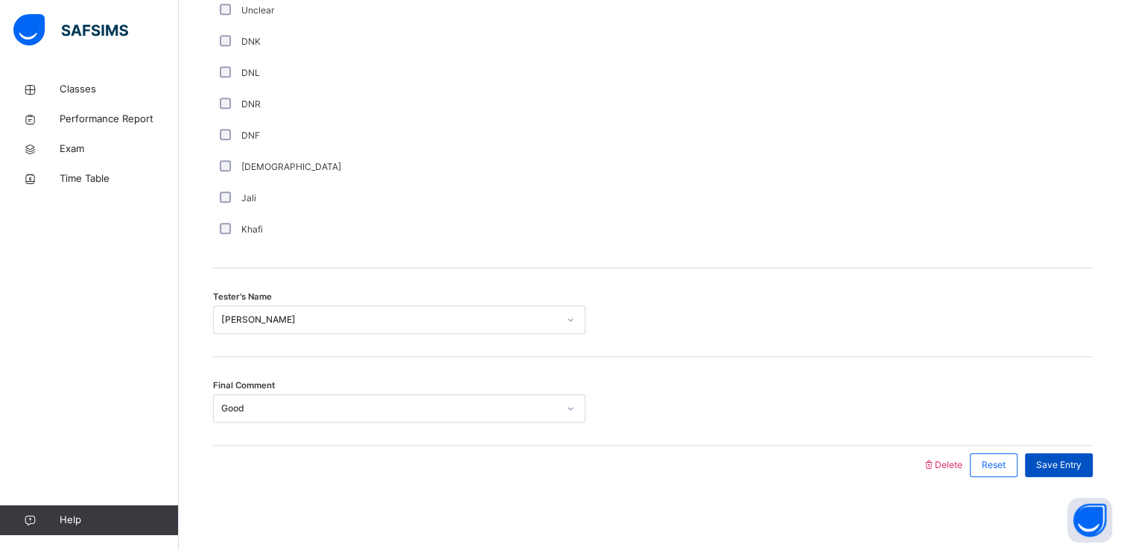
click at [1057, 462] on span "Save Entry" at bounding box center [1058, 464] width 45 height 13
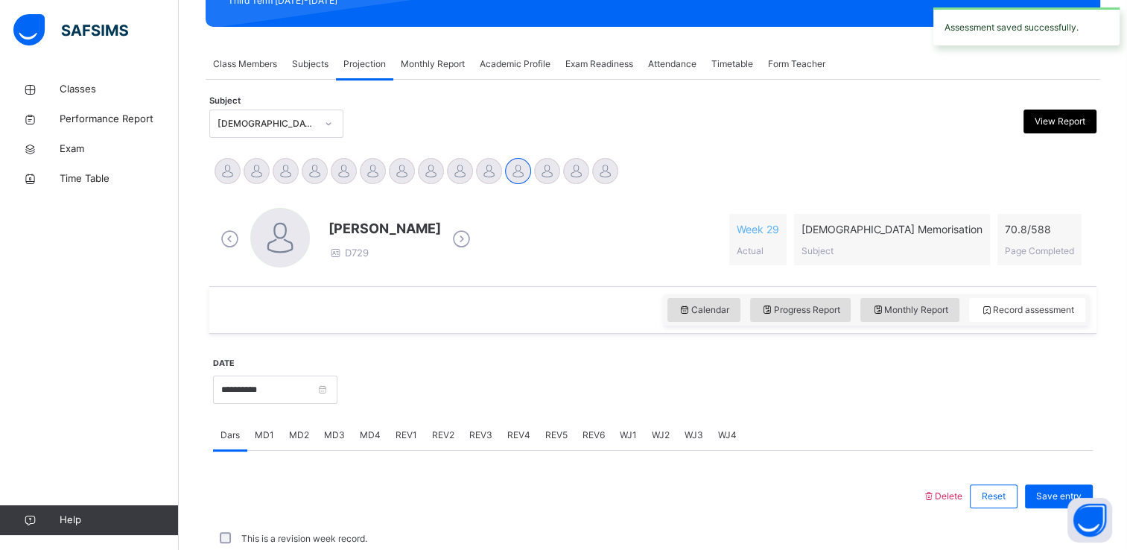
scroll to position [568, 0]
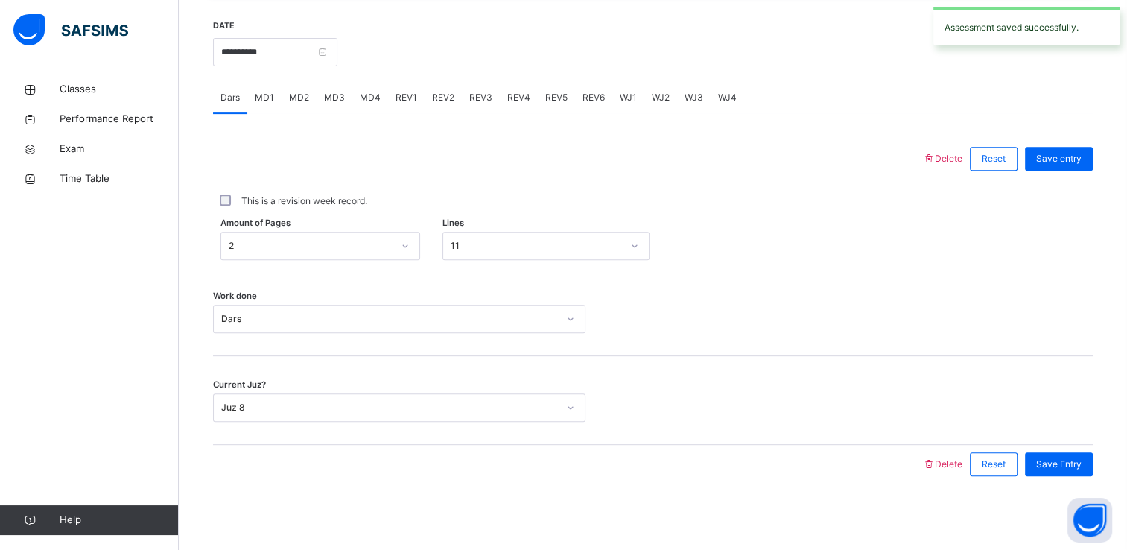
click at [561, 95] on span "REV5" at bounding box center [556, 97] width 22 height 13
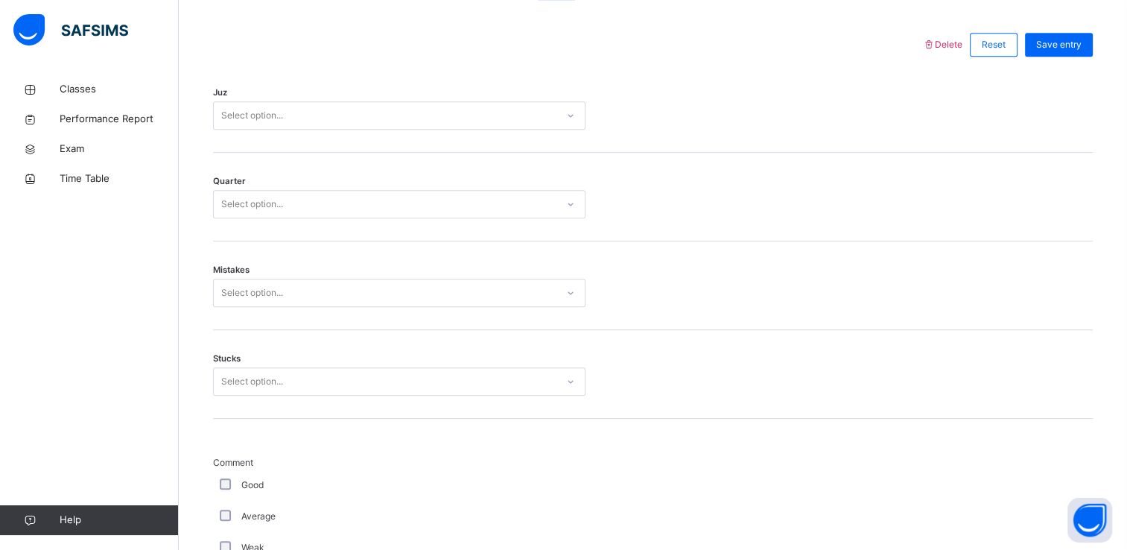
scroll to position [676, 0]
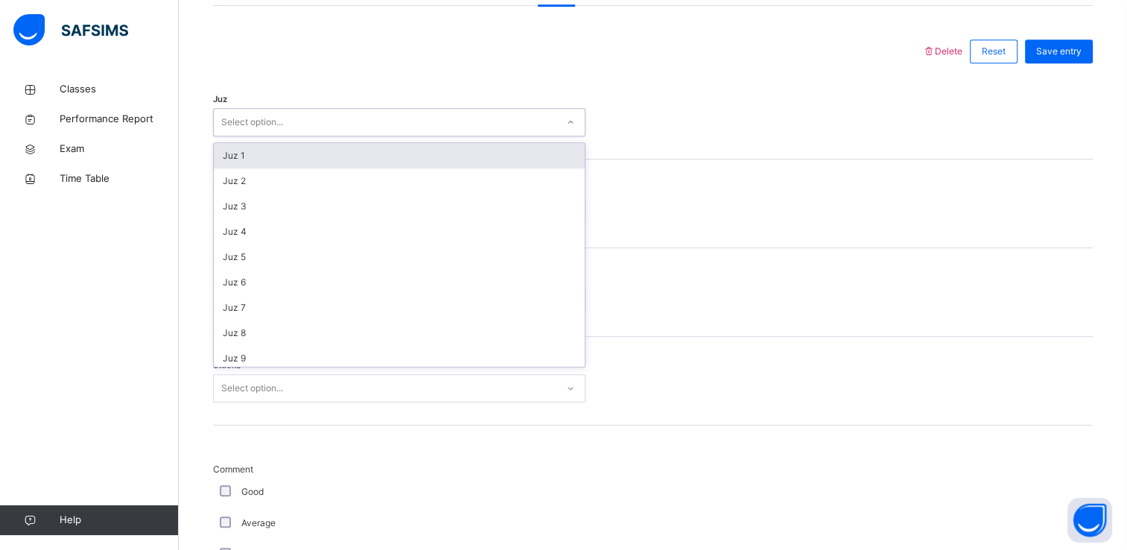
click at [444, 121] on div "Select option..." at bounding box center [385, 122] width 343 height 23
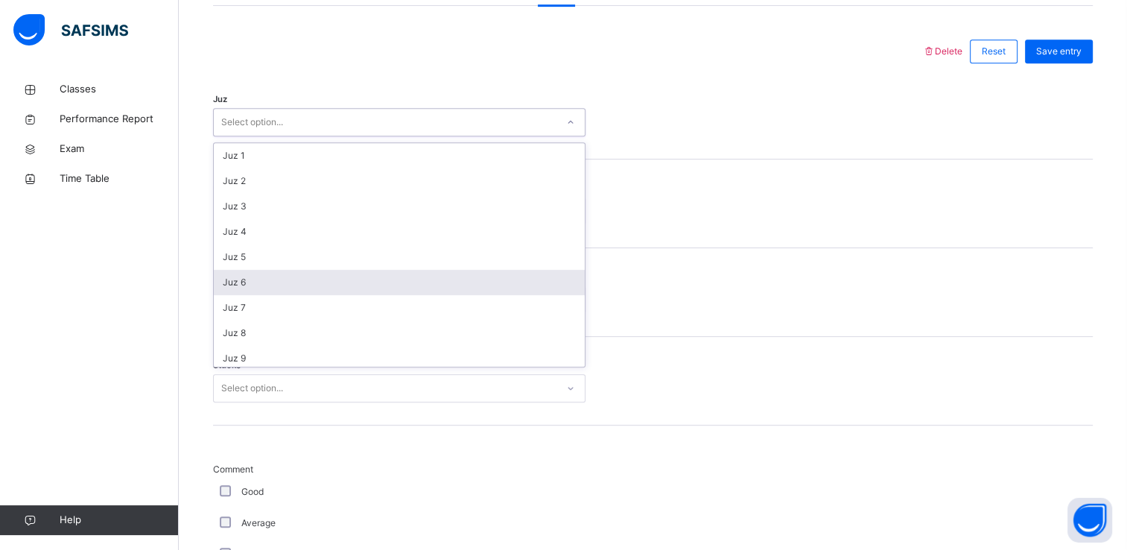
click at [426, 278] on div "Juz 6" at bounding box center [399, 282] width 371 height 25
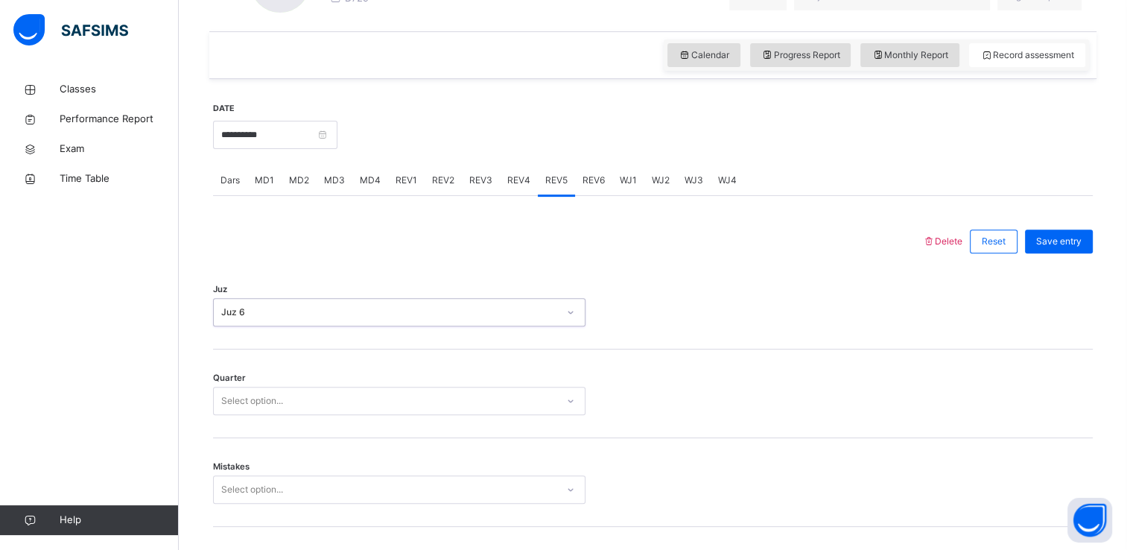
scroll to position [486, 0]
click at [289, 137] on input "**********" at bounding box center [275, 135] width 124 height 28
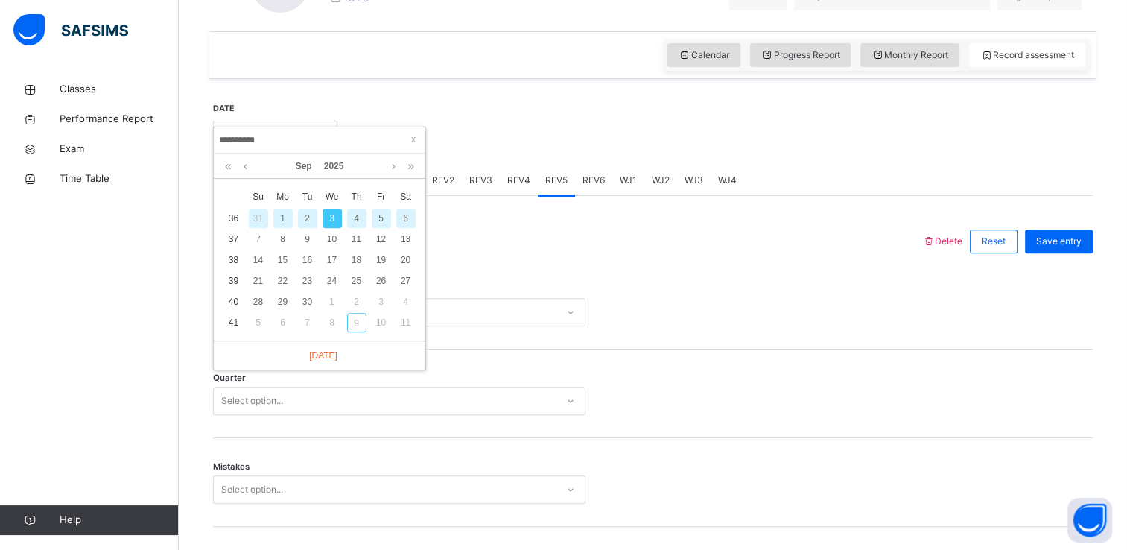
click at [316, 217] on div "2" at bounding box center [307, 218] width 19 height 19
type input "**********"
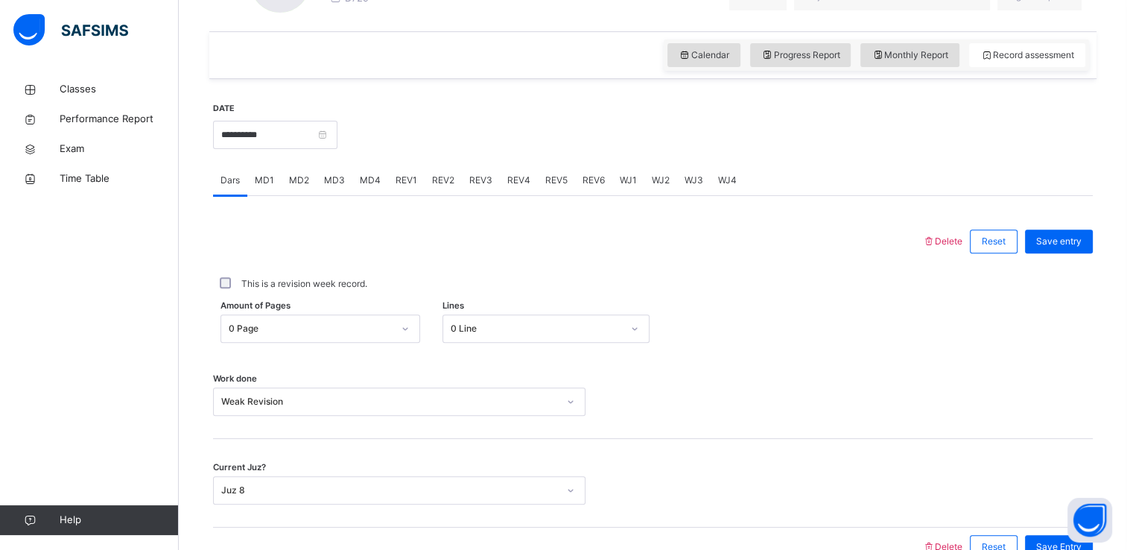
click at [554, 174] on span "REV5" at bounding box center [556, 180] width 22 height 13
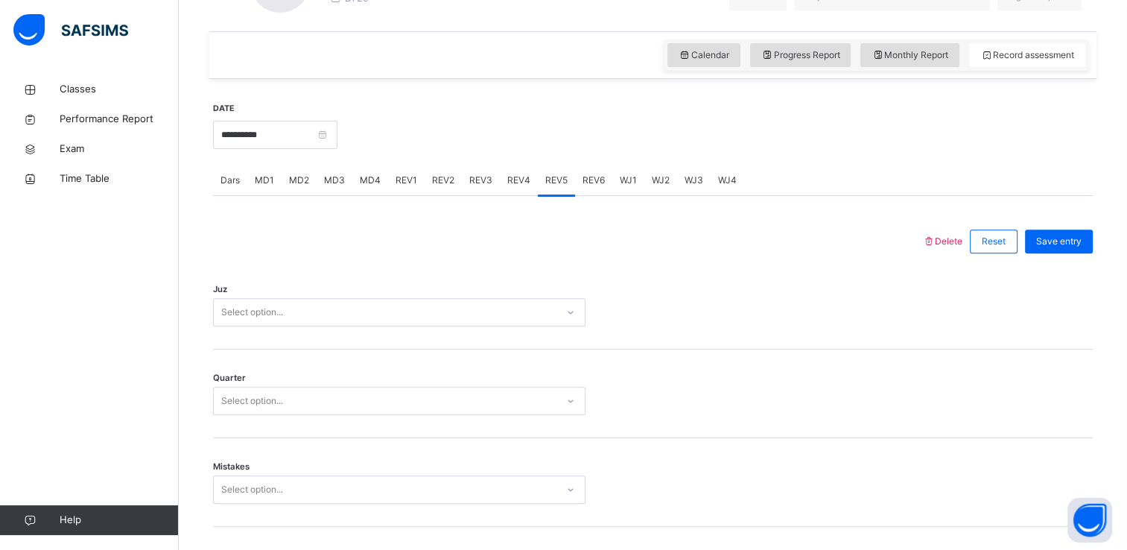
click at [511, 177] on span "REV4" at bounding box center [518, 180] width 23 height 13
click at [487, 176] on span "REV3" at bounding box center [480, 180] width 23 height 13
click at [399, 177] on span "REV1" at bounding box center [407, 180] width 22 height 13
click at [240, 177] on div "Dars" at bounding box center [230, 180] width 34 height 30
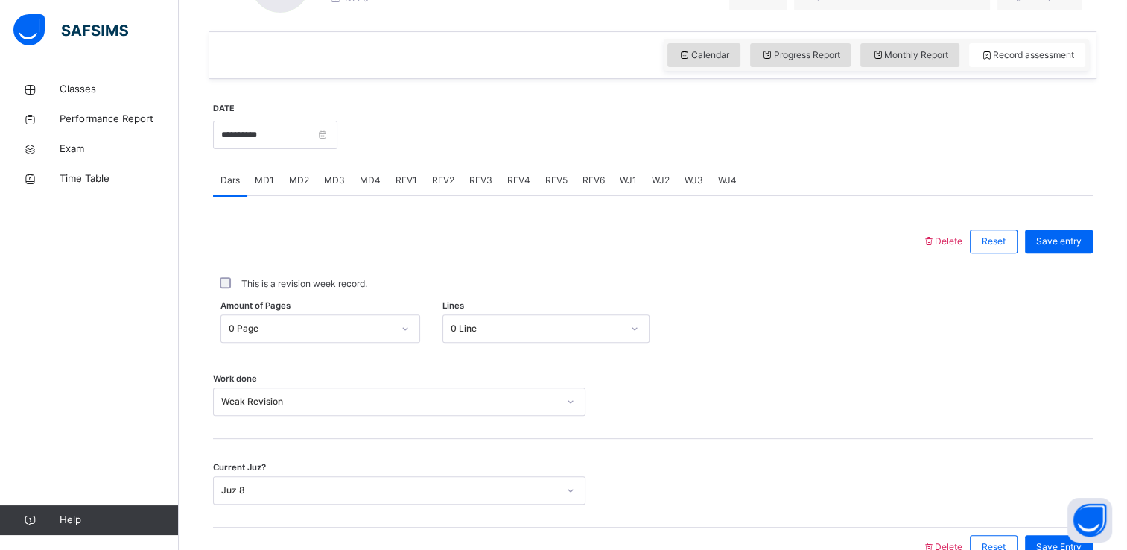
click at [265, 180] on span "MD1" at bounding box center [264, 180] width 19 height 13
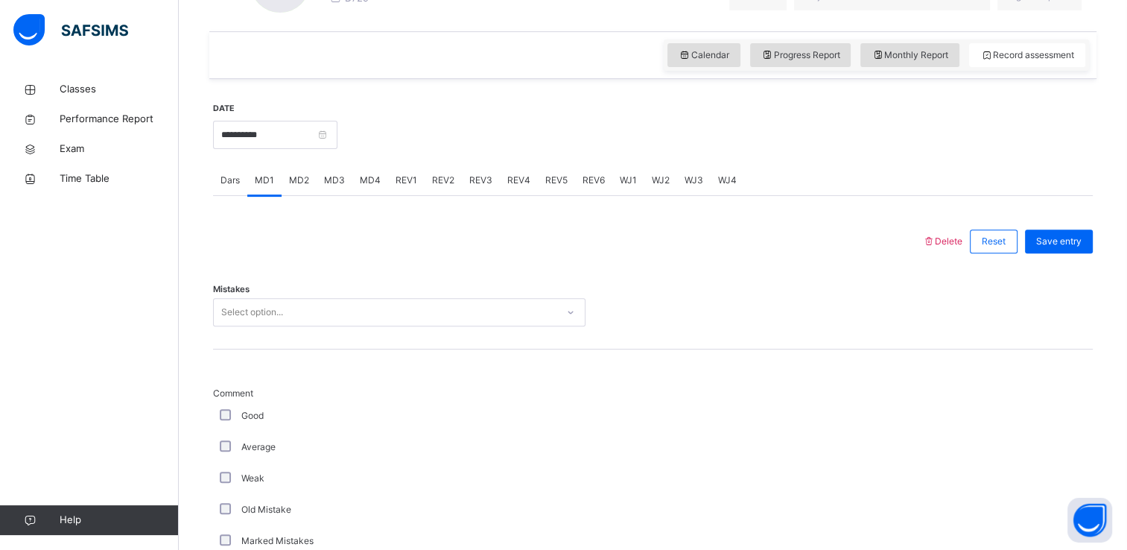
click at [330, 177] on span "MD3" at bounding box center [334, 180] width 21 height 13
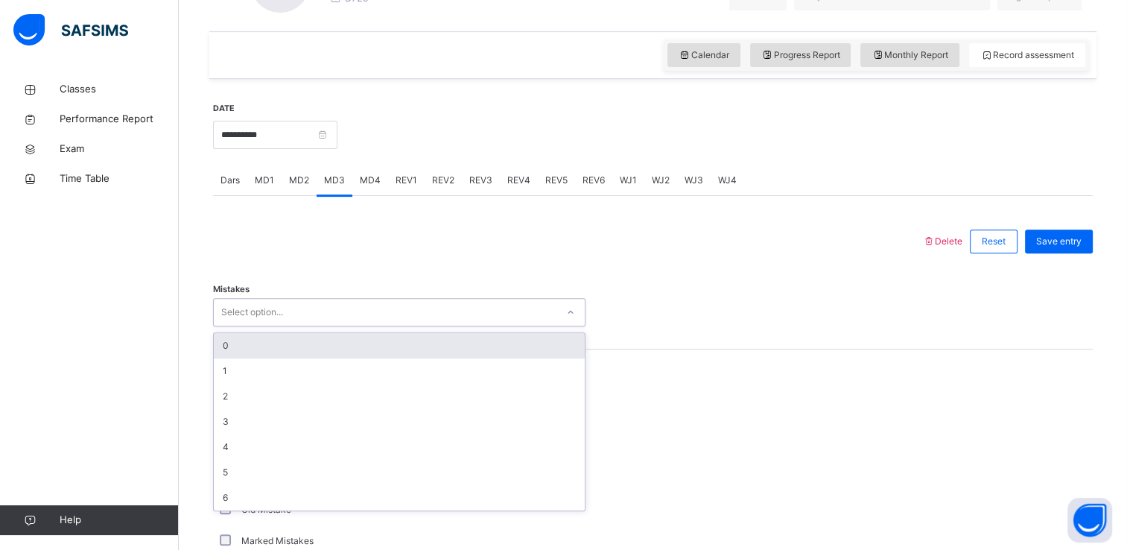
click at [327, 311] on div "Select option..." at bounding box center [385, 312] width 343 height 23
click at [310, 348] on div "0" at bounding box center [399, 345] width 371 height 25
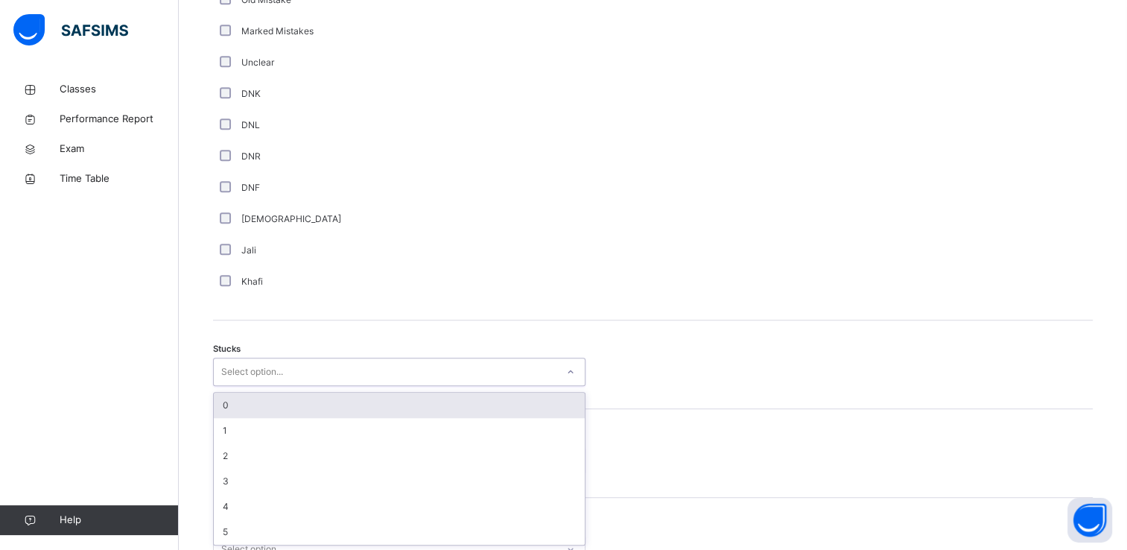
click at [238, 388] on div "Stucks option 0 focused, 1 of 6. 6 results available. Use Up and Down to choose…" at bounding box center [653, 364] width 880 height 89
click at [232, 406] on div "0" at bounding box center [399, 405] width 371 height 25
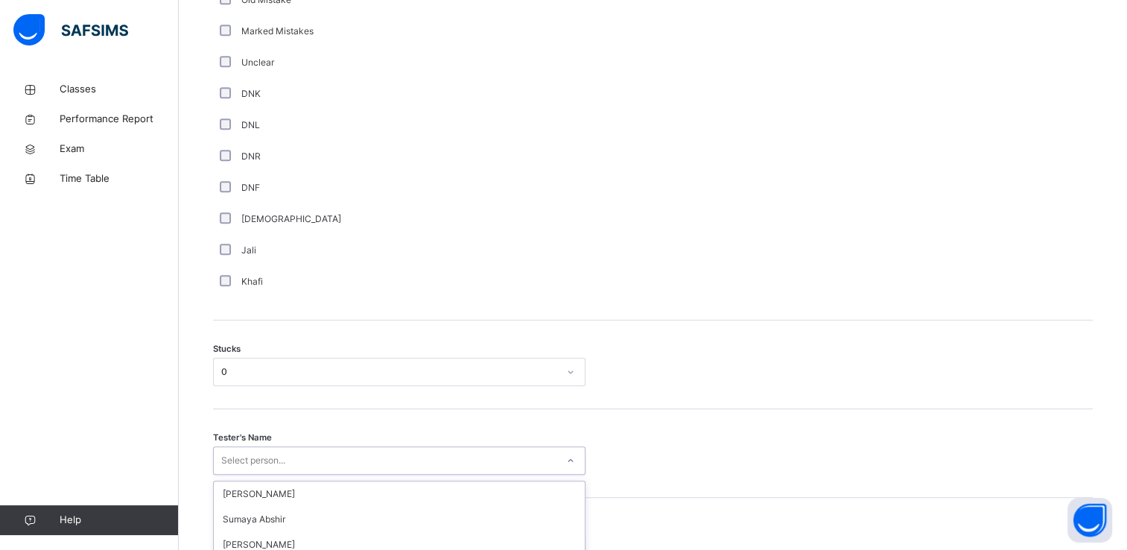
click at [235, 458] on div "option [PERSON_NAME] focused, 4 of 45. 45 results available. Use Up and Down to…" at bounding box center [399, 460] width 373 height 28
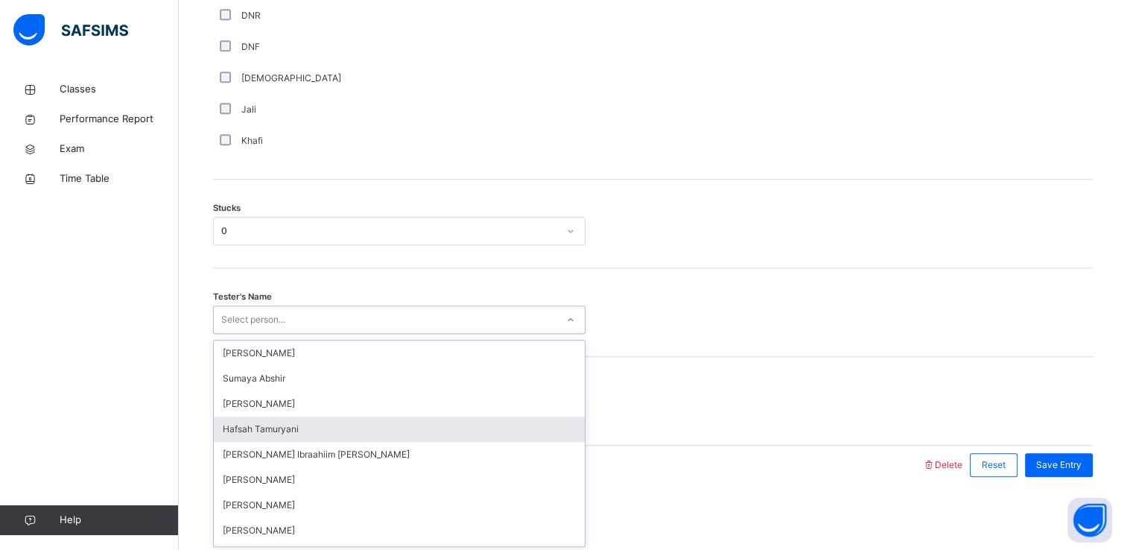
click at [244, 435] on div "Hafsah Tamuryani" at bounding box center [399, 429] width 371 height 25
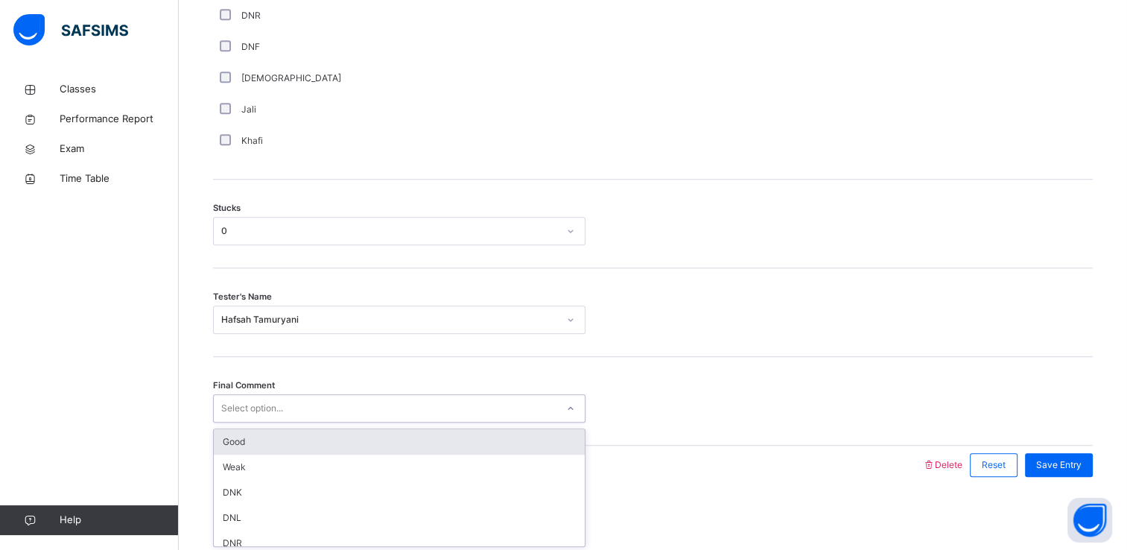
click at [250, 408] on div "Select option..." at bounding box center [252, 408] width 62 height 28
click at [260, 440] on div "Good" at bounding box center [399, 441] width 371 height 25
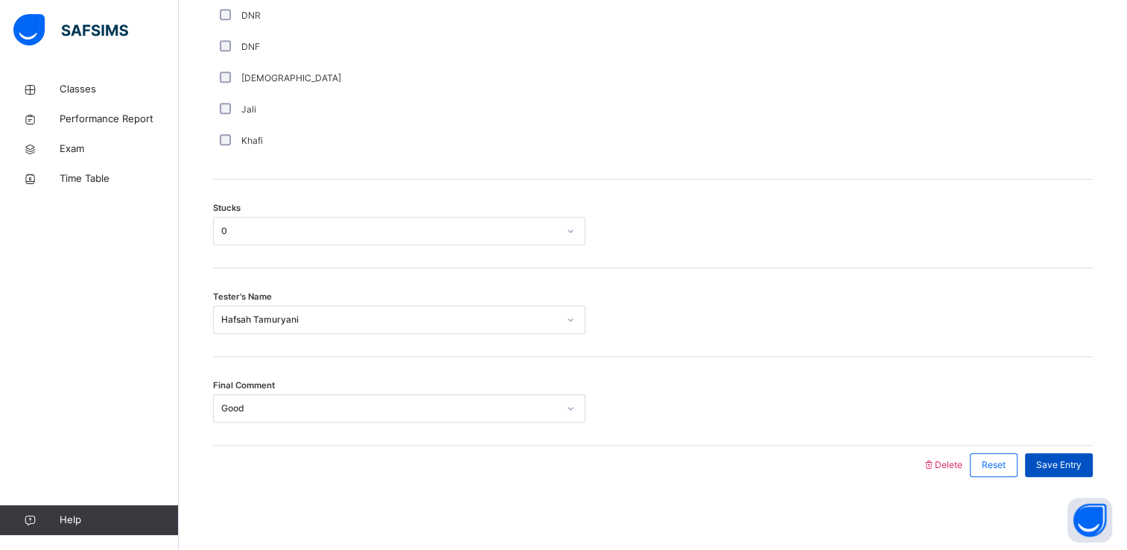
click at [1074, 459] on span "Save Entry" at bounding box center [1058, 464] width 45 height 13
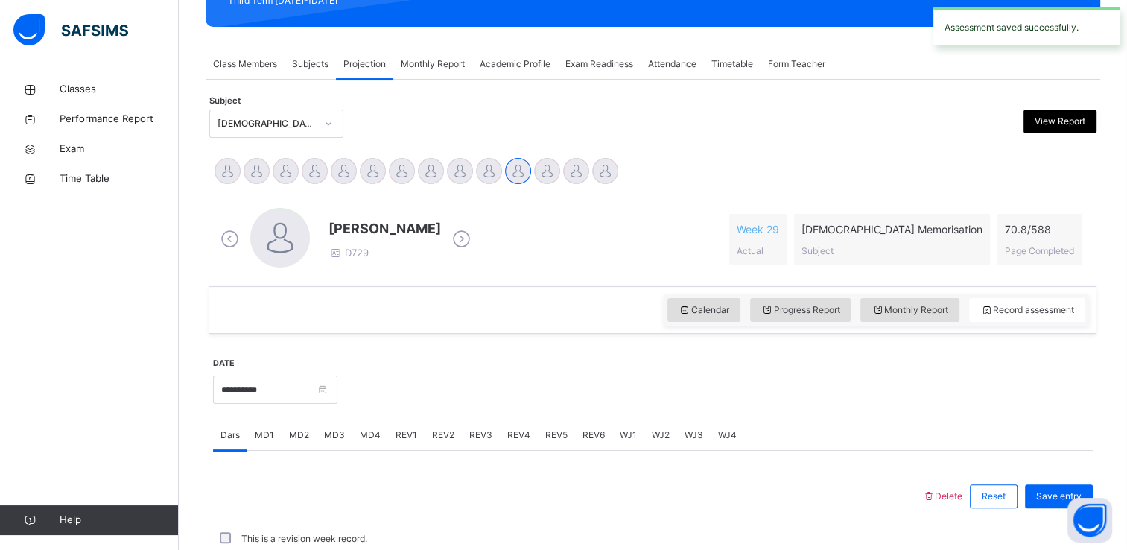
scroll to position [568, 0]
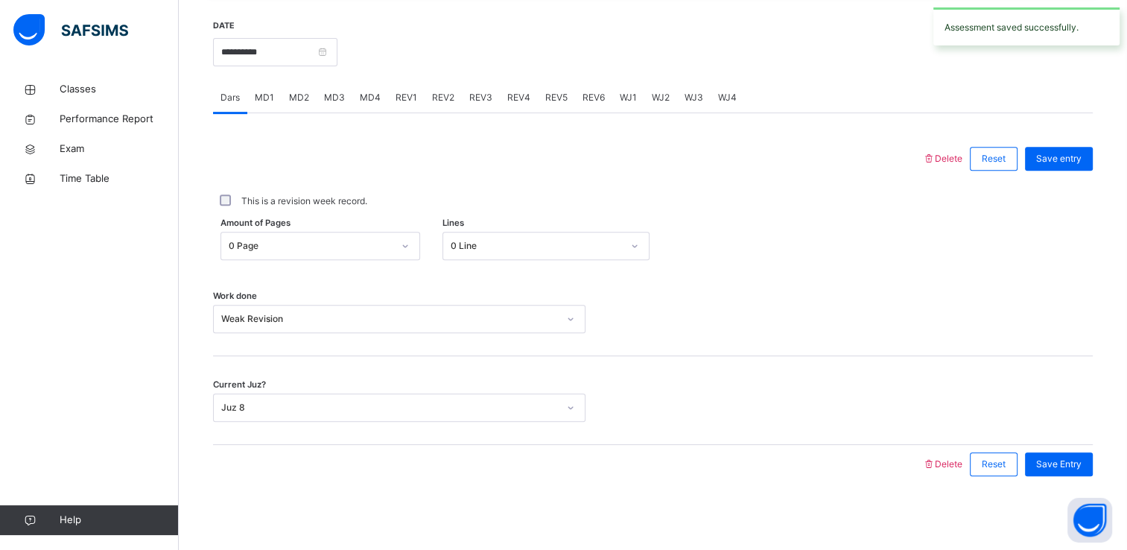
click at [355, 92] on div "MD4" at bounding box center [370, 98] width 36 height 30
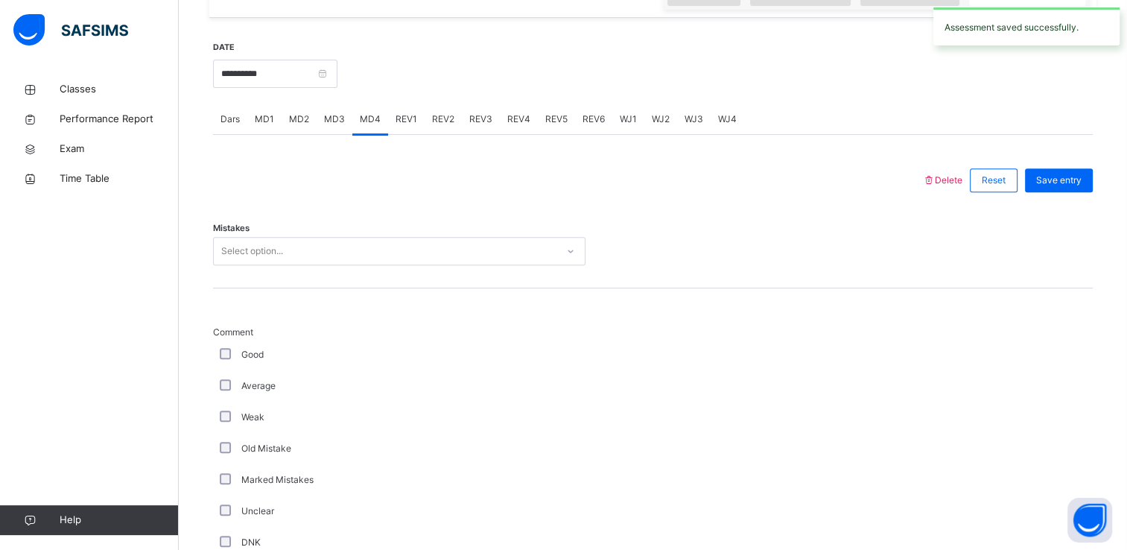
scroll to position [548, 0]
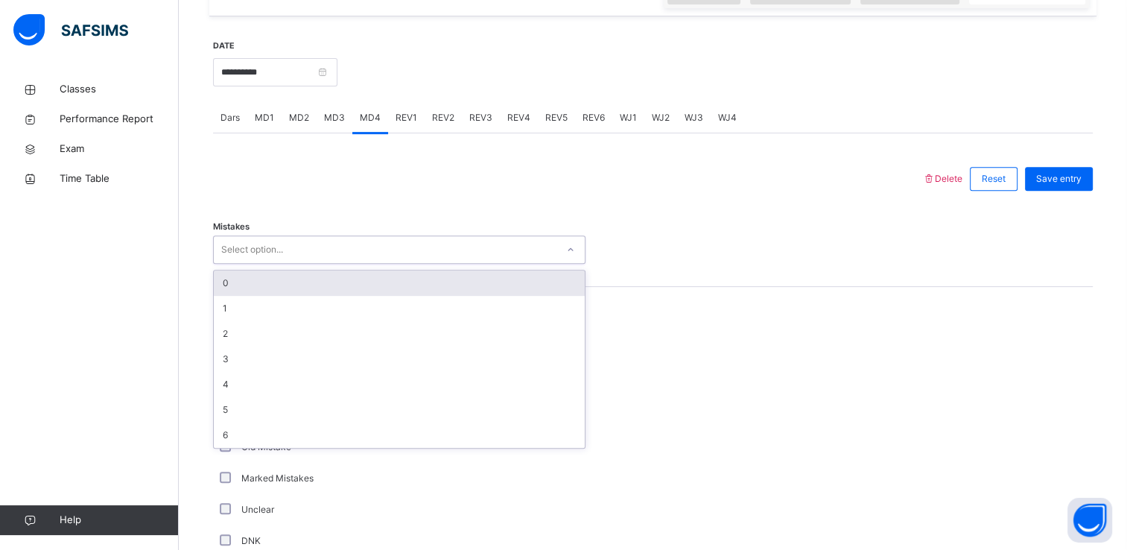
click at [342, 253] on div "Select option..." at bounding box center [385, 249] width 343 height 23
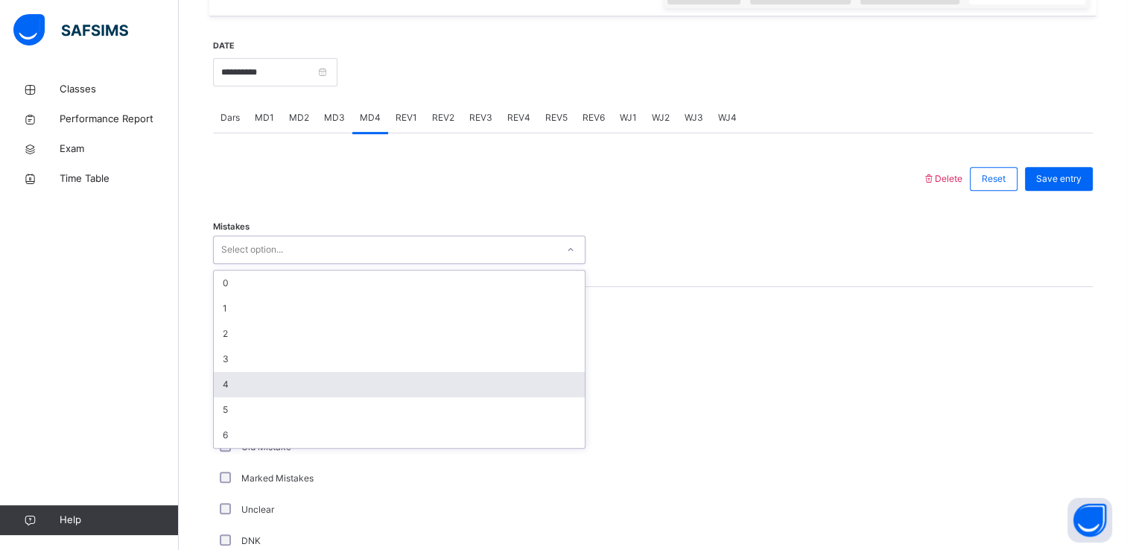
click at [282, 374] on div "4" at bounding box center [399, 384] width 371 height 25
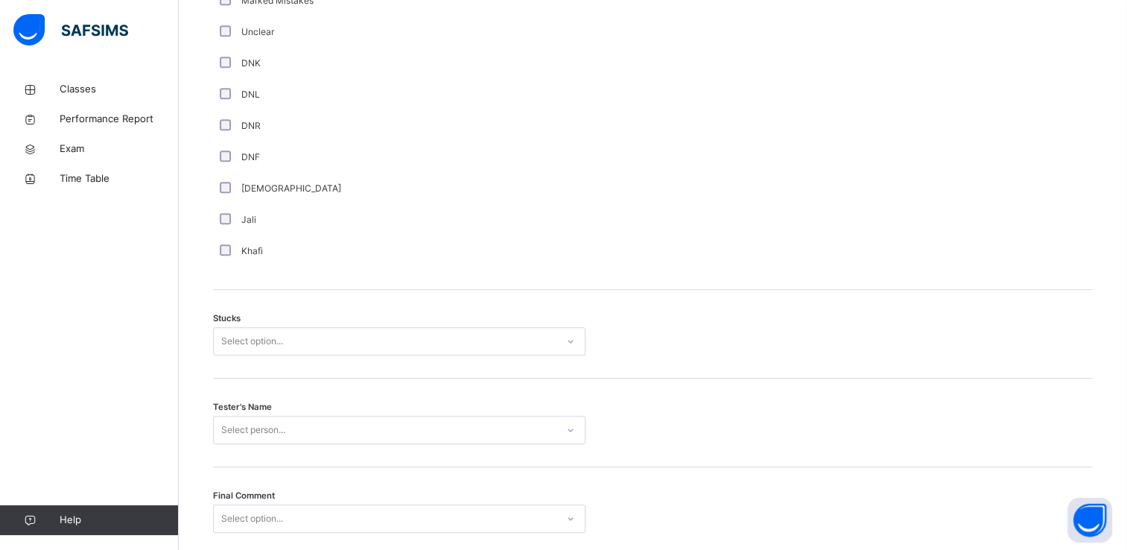
scroll to position [1027, 0]
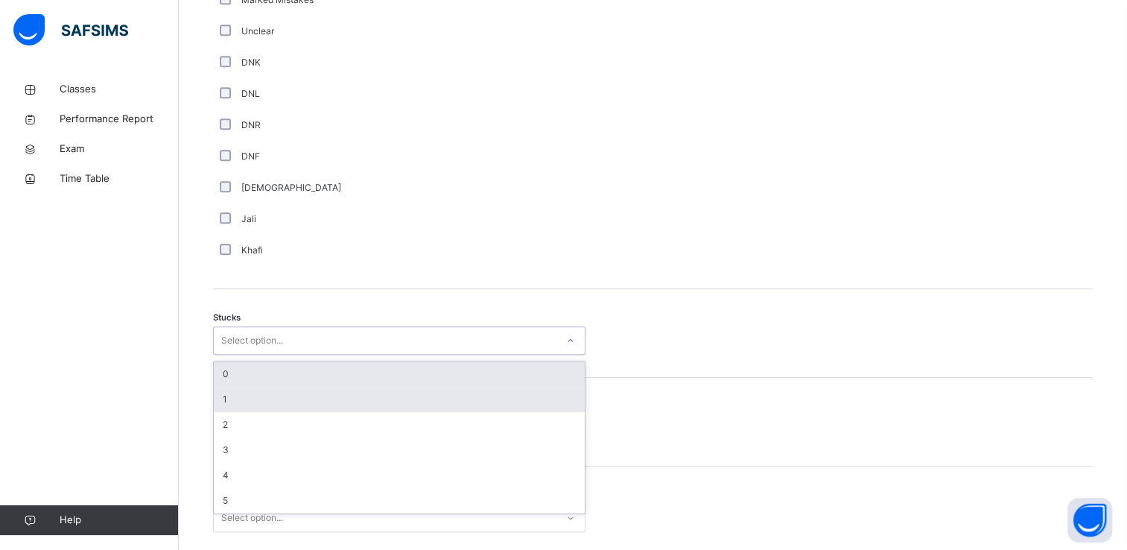
drag, startPoint x: 247, startPoint y: 326, endPoint x: 250, endPoint y: 377, distance: 50.7
click at [250, 355] on div "option 1 focused, 2 of 6. 6 results available. Use Up and Down to choose option…" at bounding box center [399, 340] width 373 height 28
click at [250, 377] on div "0" at bounding box center [399, 373] width 371 height 25
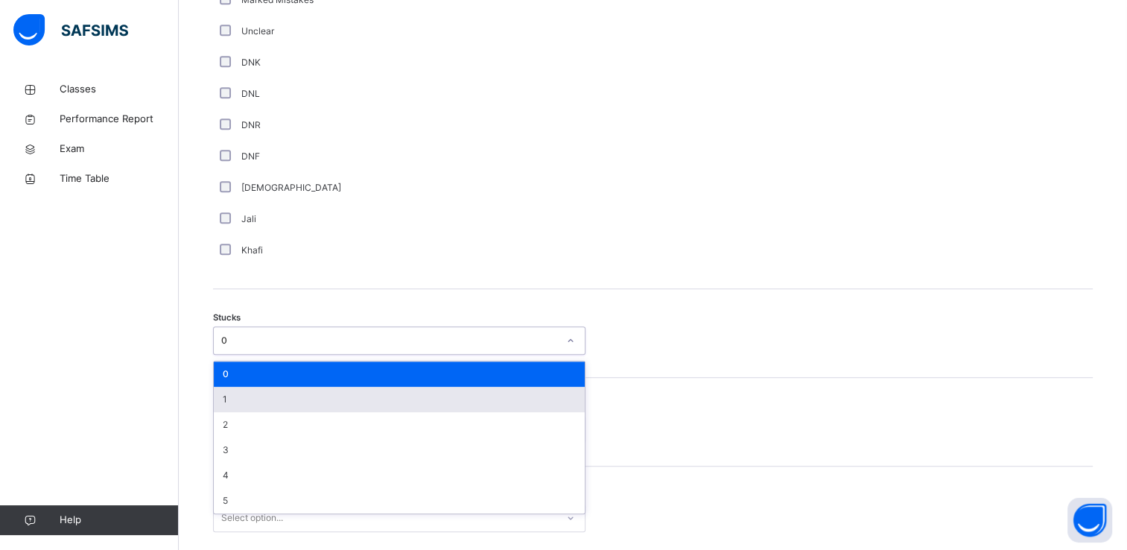
drag, startPoint x: 234, startPoint y: 333, endPoint x: 247, endPoint y: 389, distance: 57.3
click at [247, 355] on div "option 0, selected. option 0 focused, 1 of 6. 6 results available. Use Up and D…" at bounding box center [399, 340] width 373 height 28
click at [247, 389] on div "1" at bounding box center [399, 399] width 371 height 25
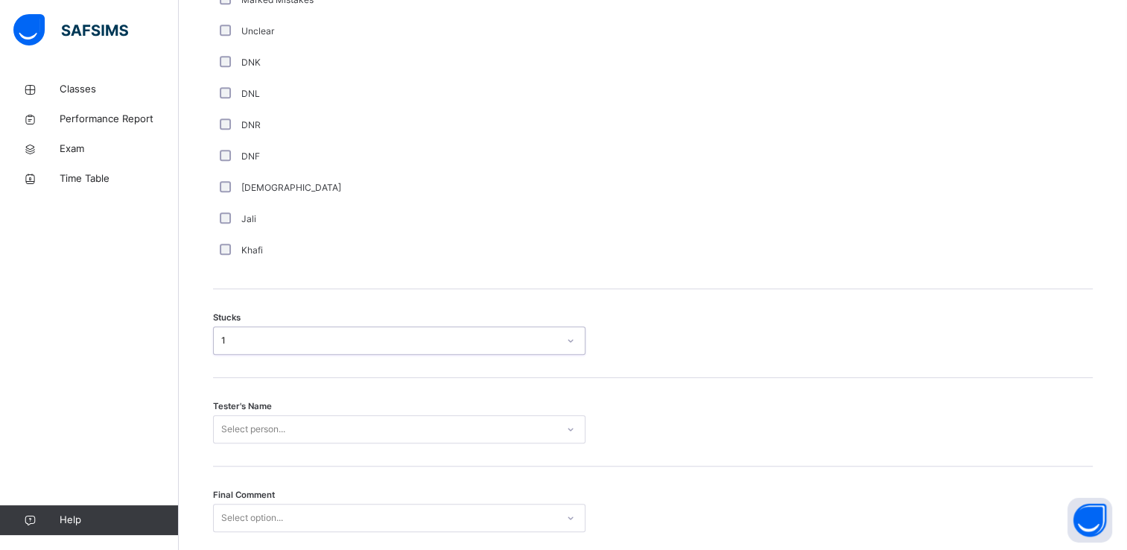
scroll to position [1136, 0]
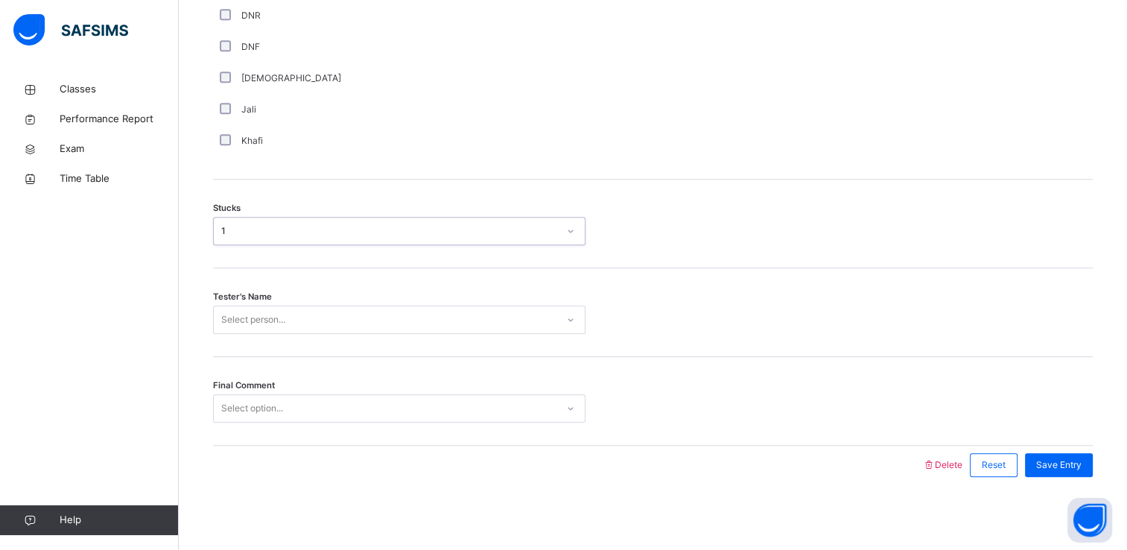
click at [247, 334] on div "Select person..." at bounding box center [399, 319] width 373 height 28
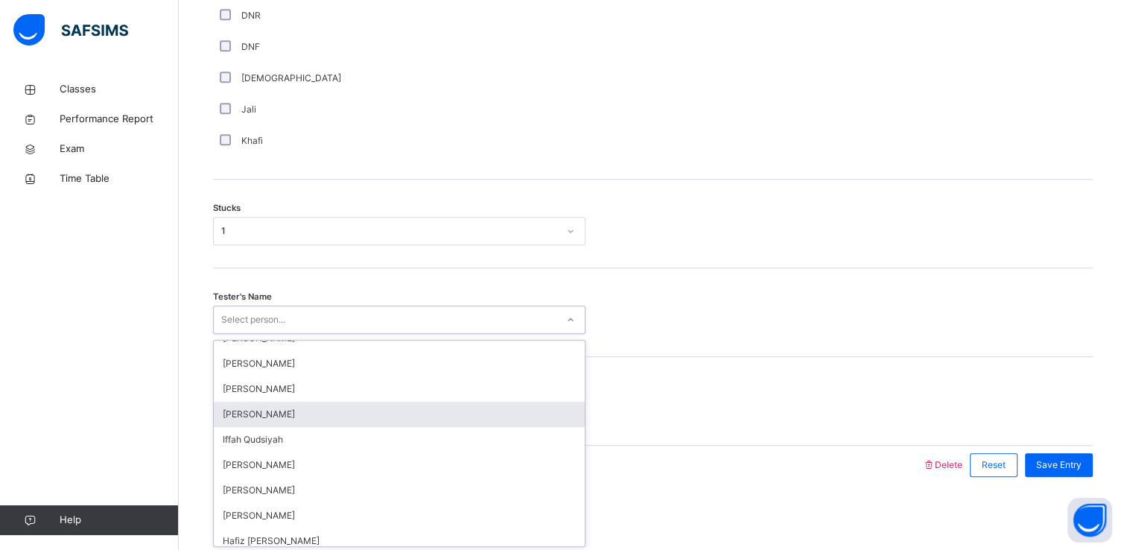
scroll to position [193, 0]
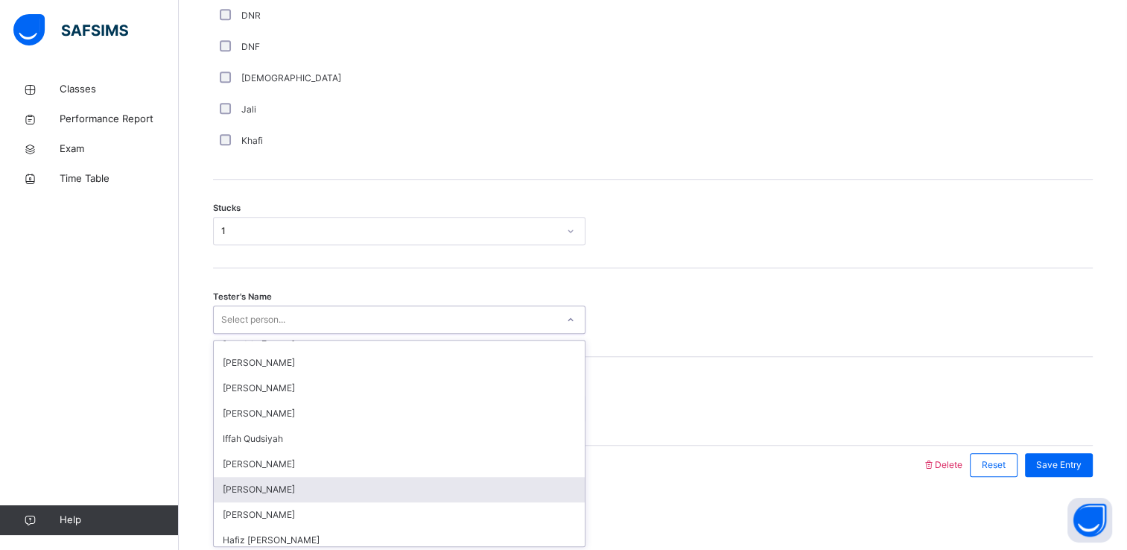
click at [276, 492] on div "[PERSON_NAME]" at bounding box center [399, 489] width 371 height 25
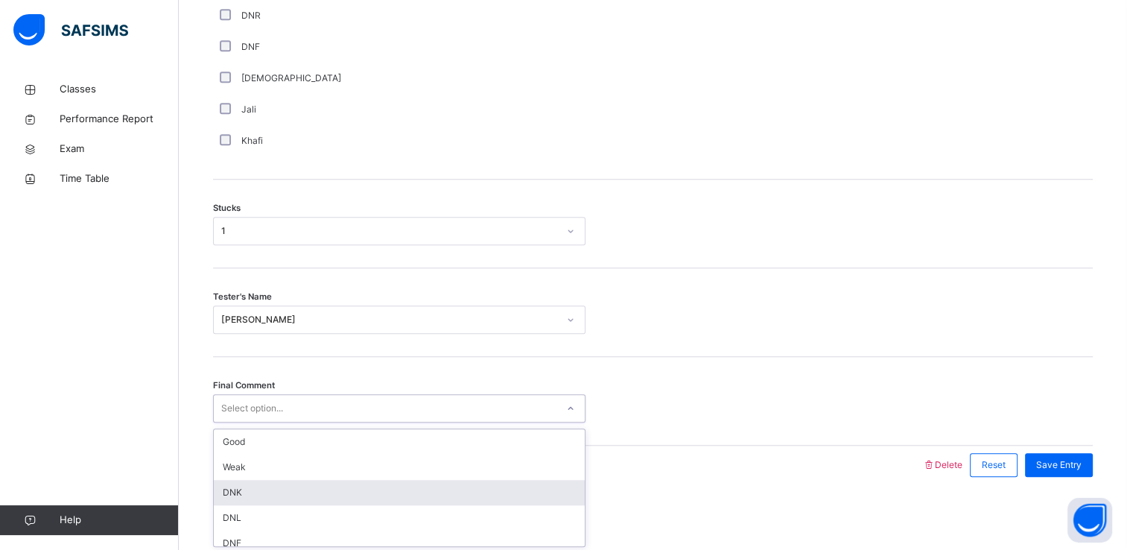
drag, startPoint x: 301, startPoint y: 395, endPoint x: 308, endPoint y: 481, distance: 86.7
click at [308, 422] on div "option DNK focused, 3 of 6. 6 results available. Use Up and Down to choose opti…" at bounding box center [399, 408] width 373 height 28
click at [308, 481] on div "DNK" at bounding box center [399, 492] width 371 height 25
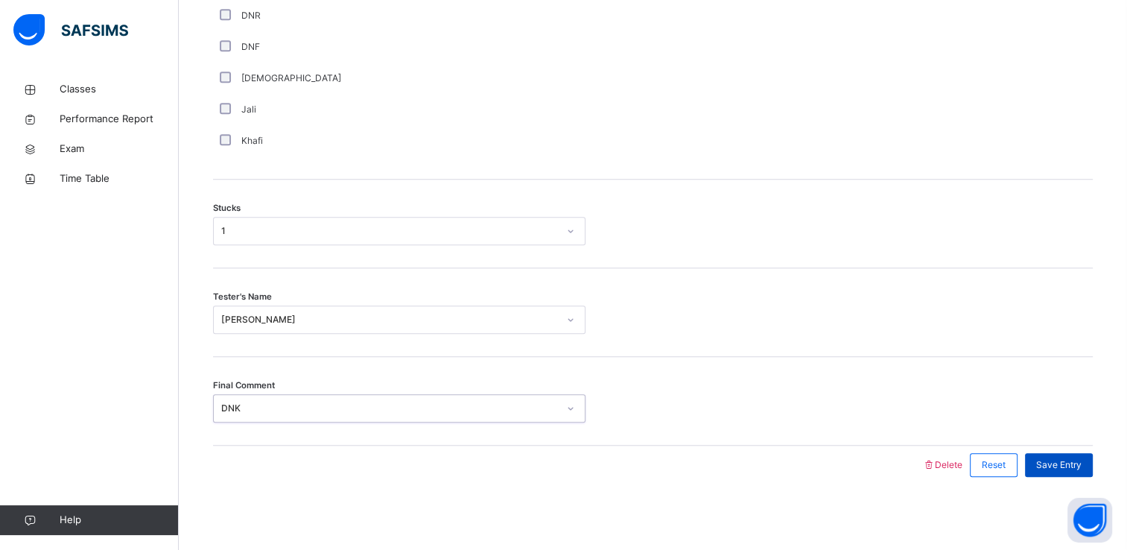
click at [1049, 458] on span "Save Entry" at bounding box center [1058, 464] width 45 height 13
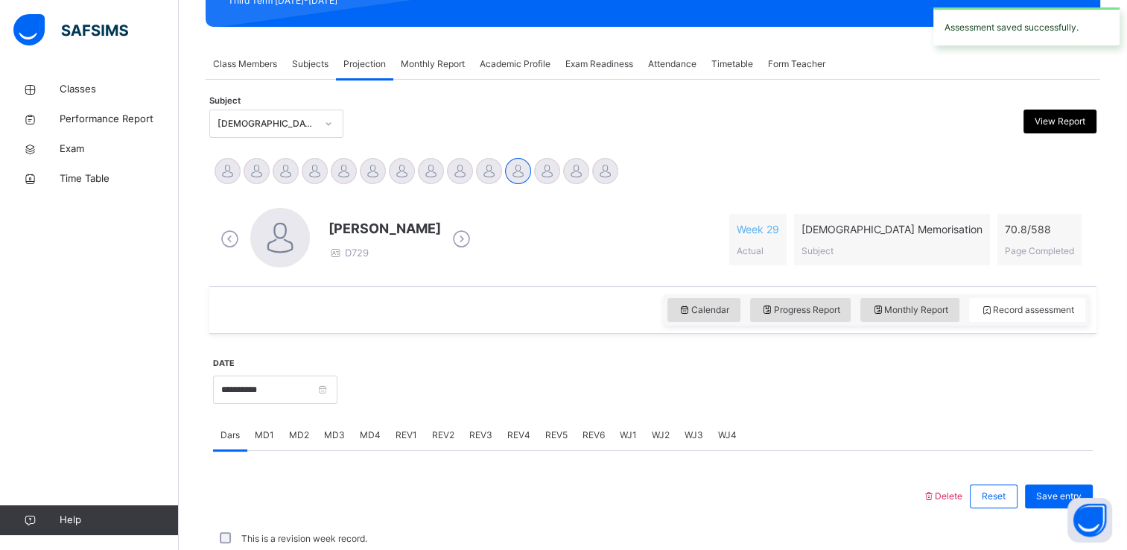
scroll to position [568, 0]
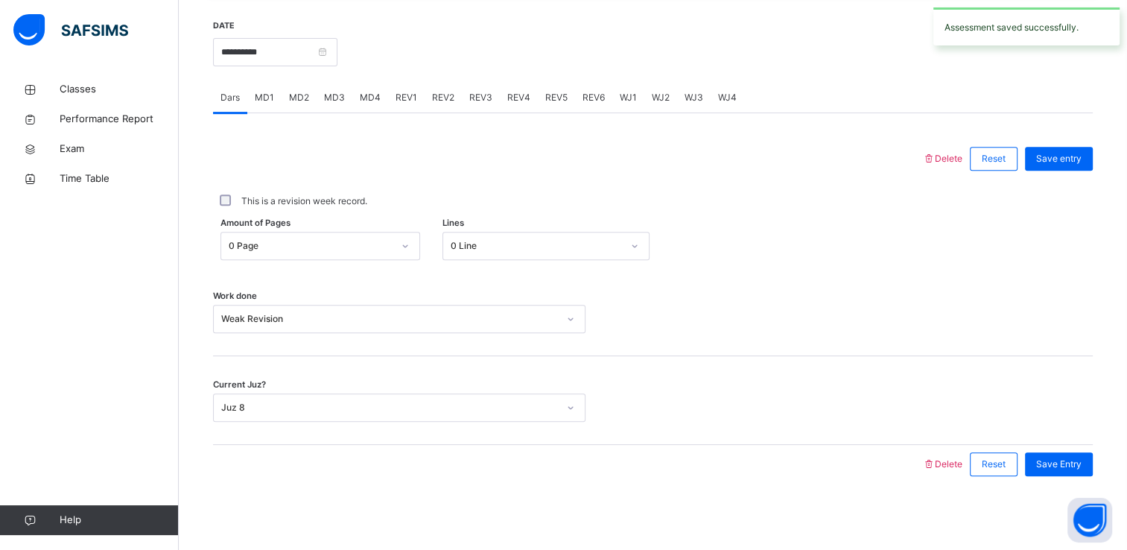
click at [402, 92] on span "REV1" at bounding box center [407, 97] width 22 height 13
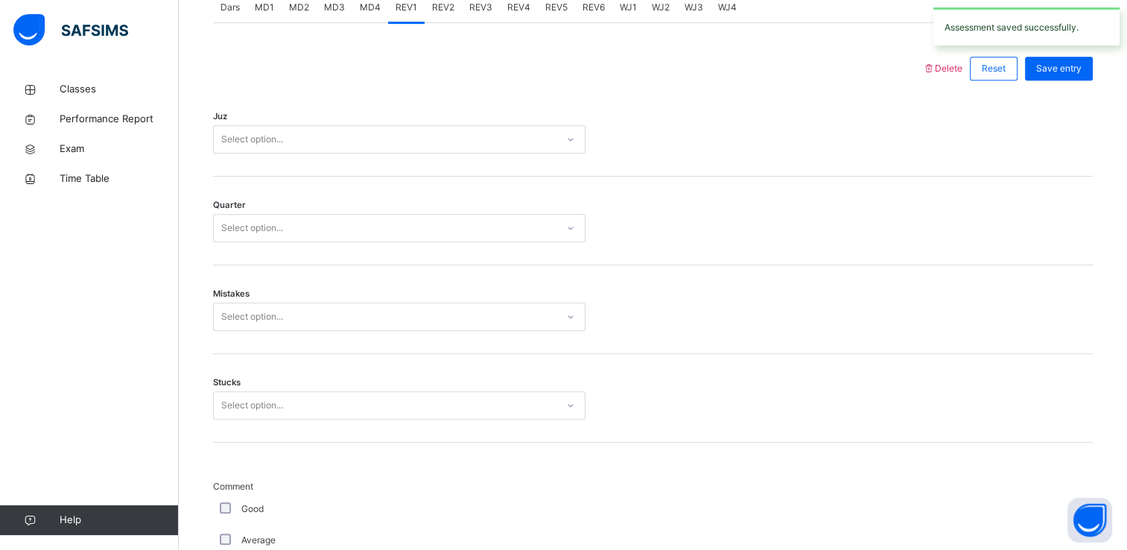
scroll to position [653, 0]
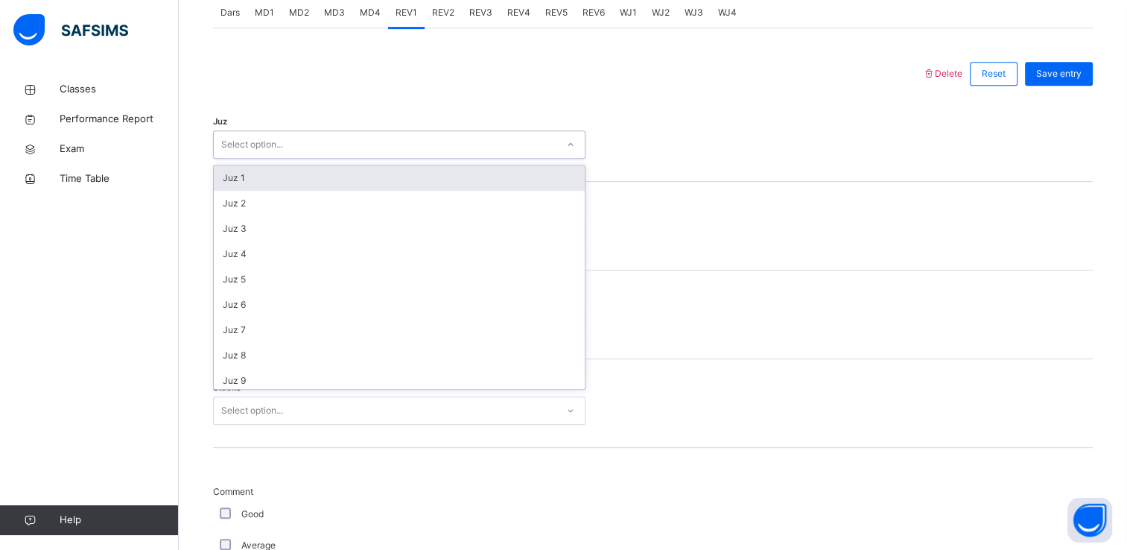
click at [323, 148] on div "Select option..." at bounding box center [385, 144] width 343 height 23
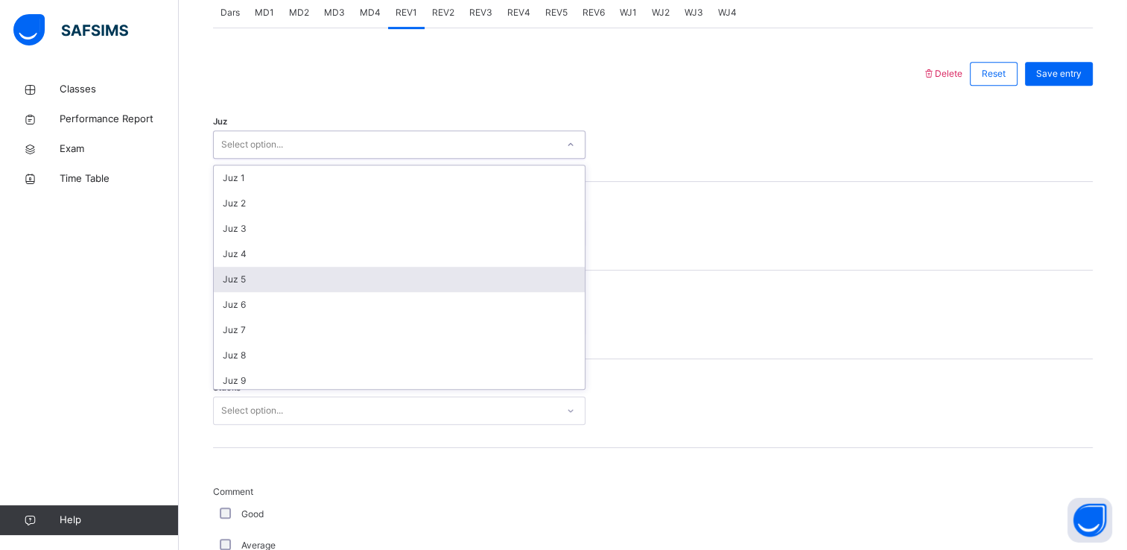
drag, startPoint x: 290, startPoint y: 270, endPoint x: 256, endPoint y: 276, distance: 34.7
click at [256, 276] on div "Juz 5" at bounding box center [399, 279] width 371 height 25
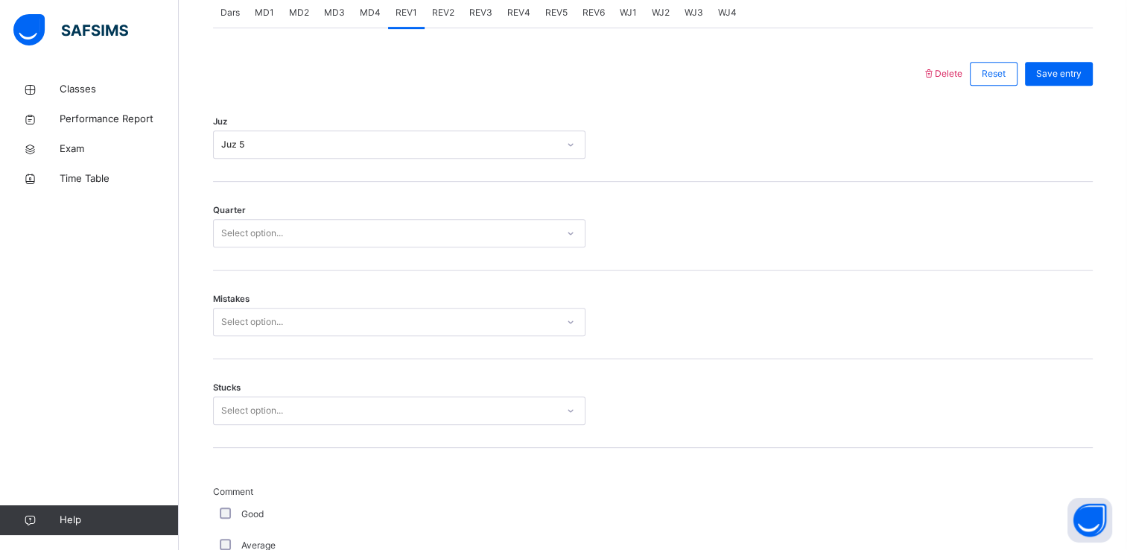
click at [256, 276] on div "Mistakes Select option..." at bounding box center [653, 314] width 880 height 89
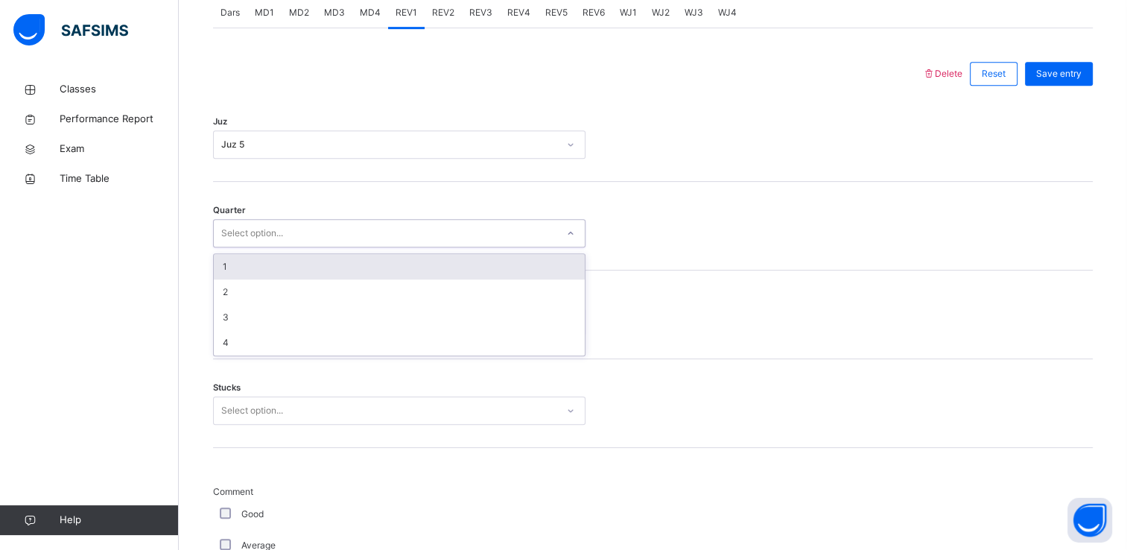
drag, startPoint x: 271, startPoint y: 234, endPoint x: 271, endPoint y: 268, distance: 34.3
click at [271, 247] on div "option 1 focused, 1 of 4. 4 results available. Use Up and Down to choose option…" at bounding box center [399, 233] width 373 height 28
click at [271, 268] on div "1" at bounding box center [399, 266] width 371 height 25
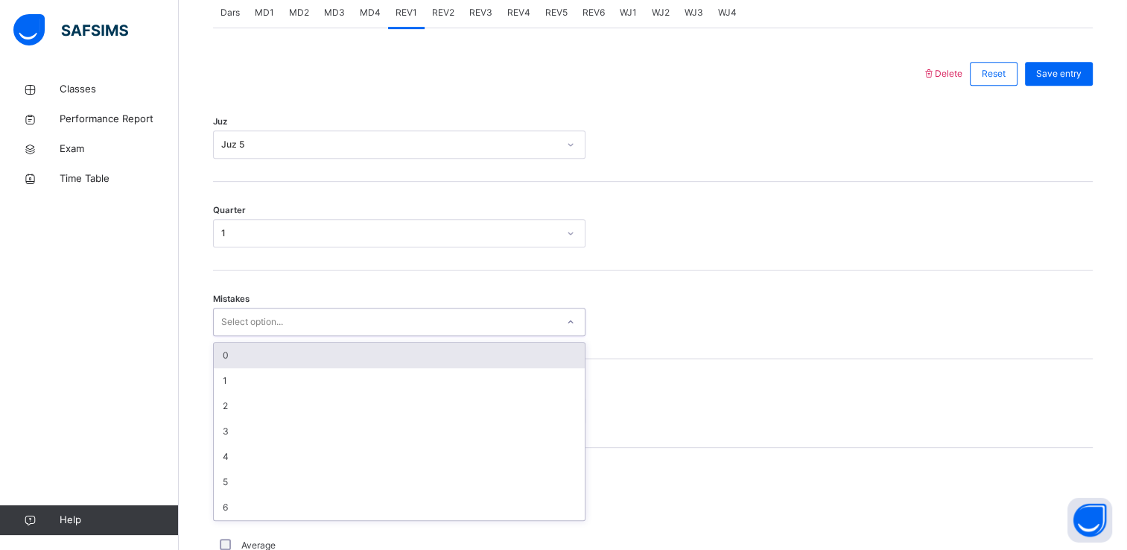
click at [273, 323] on div "Select option..." at bounding box center [252, 322] width 62 height 28
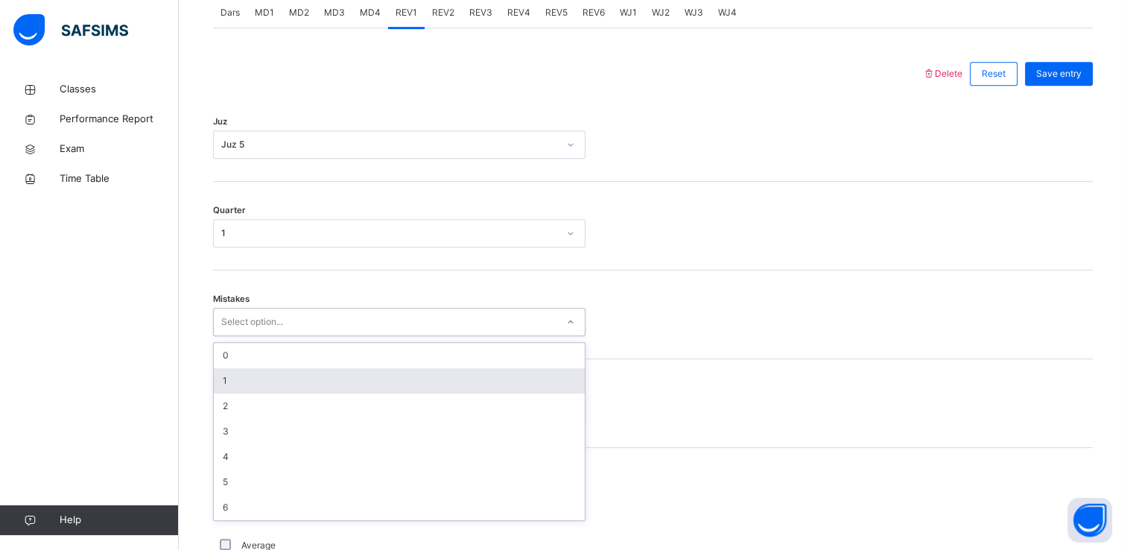
click at [253, 374] on div "1" at bounding box center [399, 380] width 371 height 25
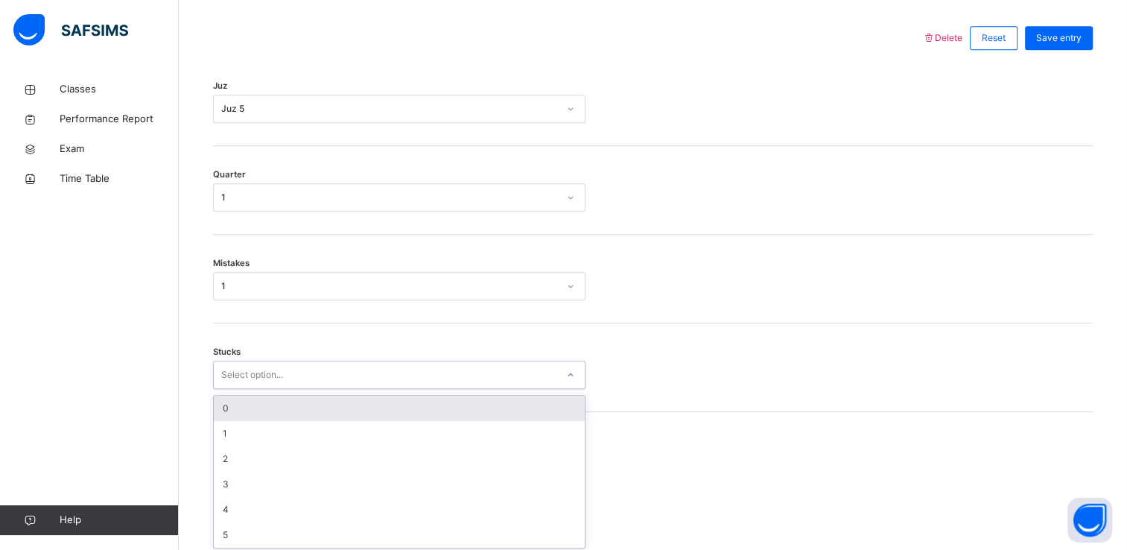
click at [253, 389] on div "option 0 focused, 1 of 6. 6 results available. Use Up and Down to choose option…" at bounding box center [399, 375] width 373 height 28
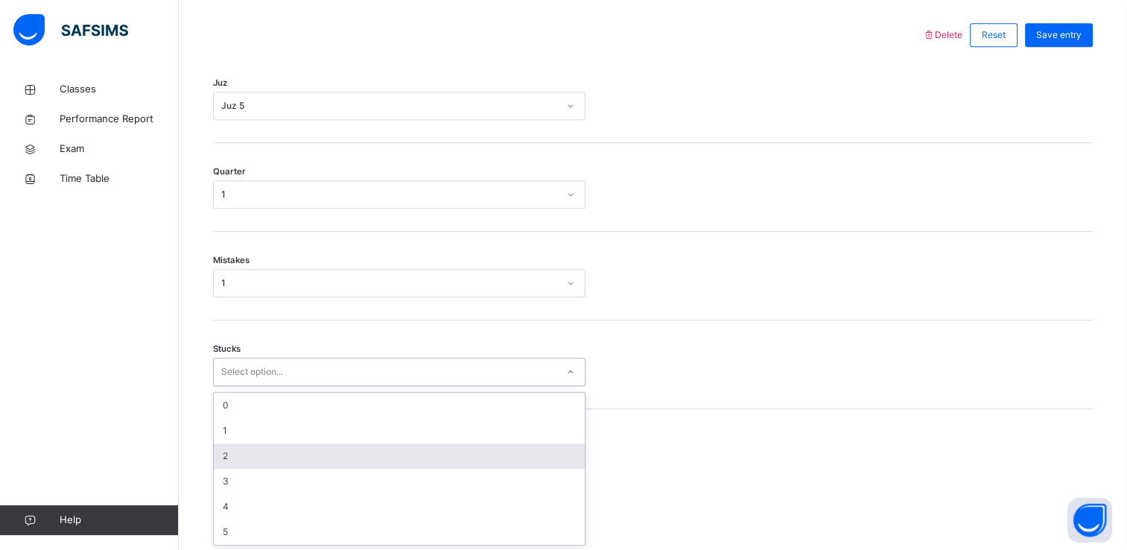
click at [256, 454] on div "2" at bounding box center [399, 455] width 371 height 25
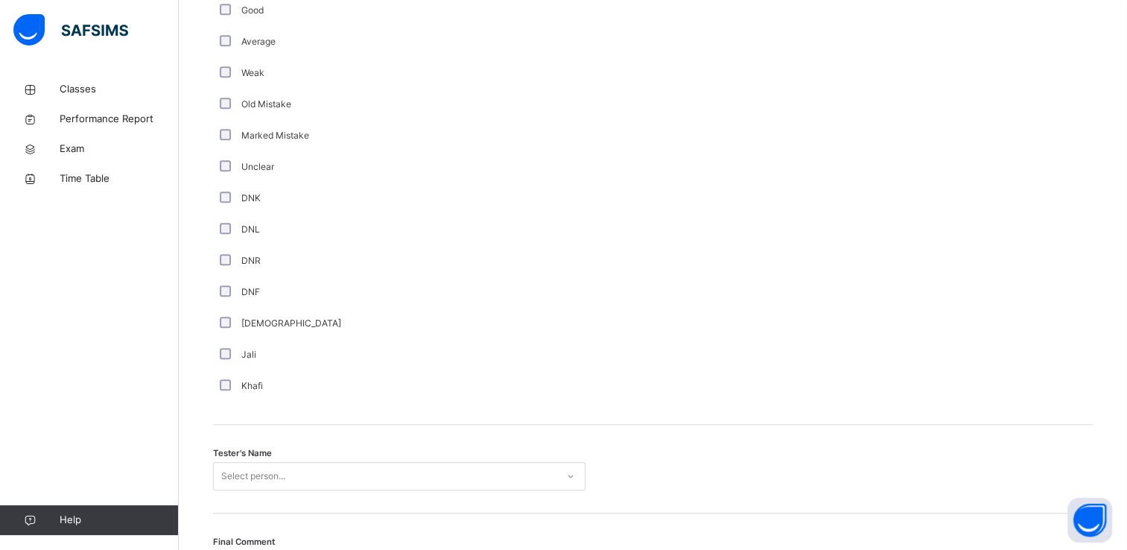
scroll to position [1314, 0]
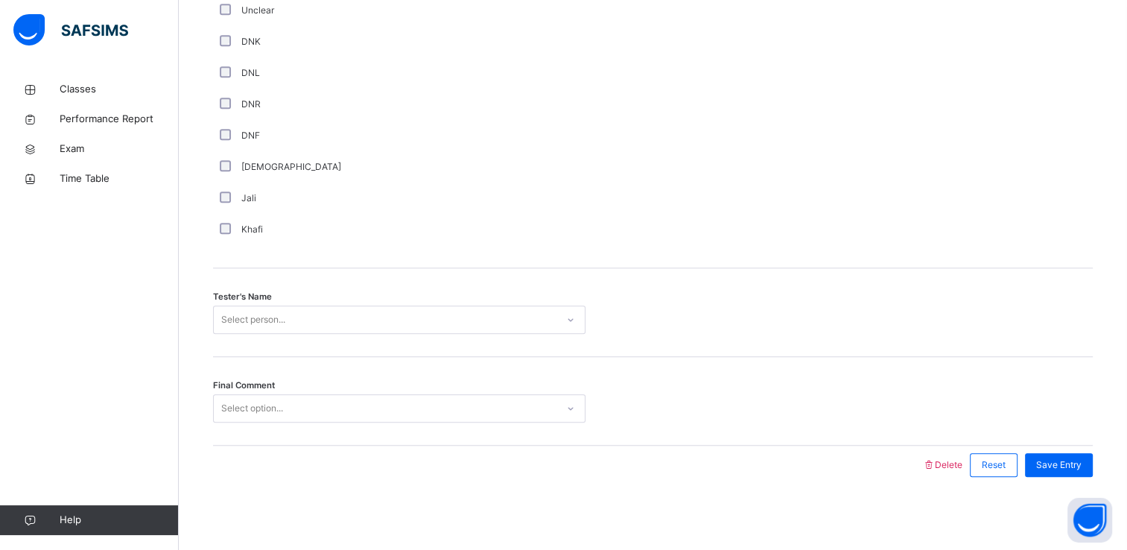
click at [272, 303] on div "Tester's Name Select person..." at bounding box center [653, 312] width 880 height 89
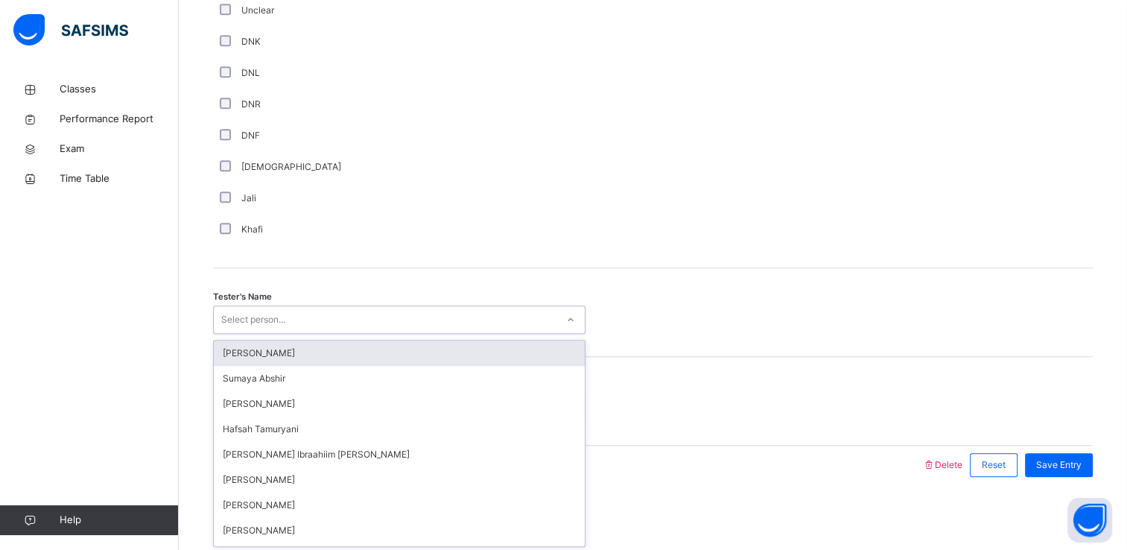
click at [273, 311] on div "Select person..." at bounding box center [253, 319] width 64 height 28
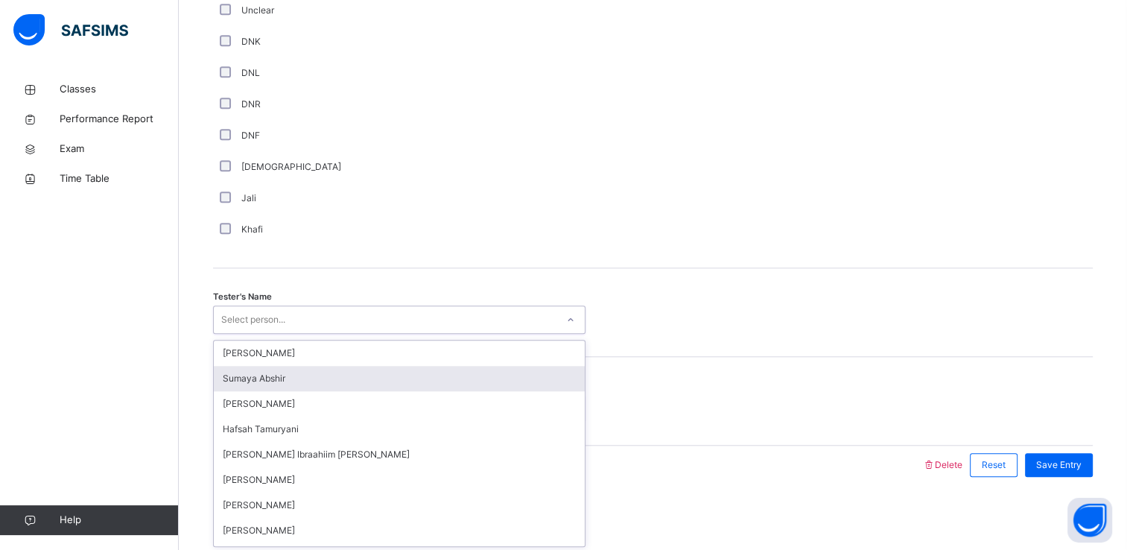
click at [271, 376] on div "Sumaya Abshir" at bounding box center [399, 378] width 371 height 25
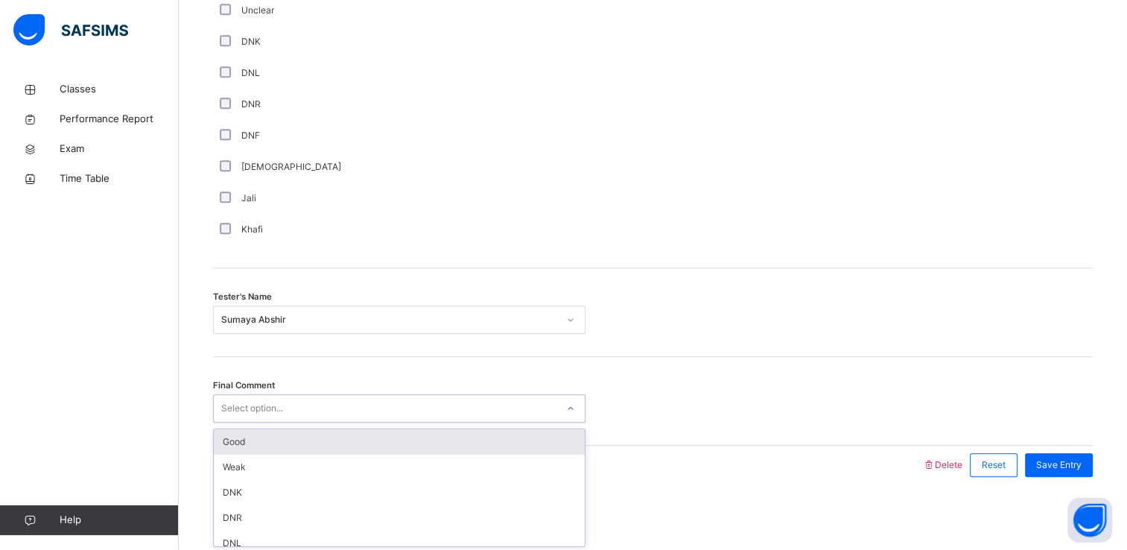
click at [270, 396] on div "Select option..." at bounding box center [252, 408] width 62 height 28
click at [269, 434] on div "Good" at bounding box center [399, 441] width 371 height 25
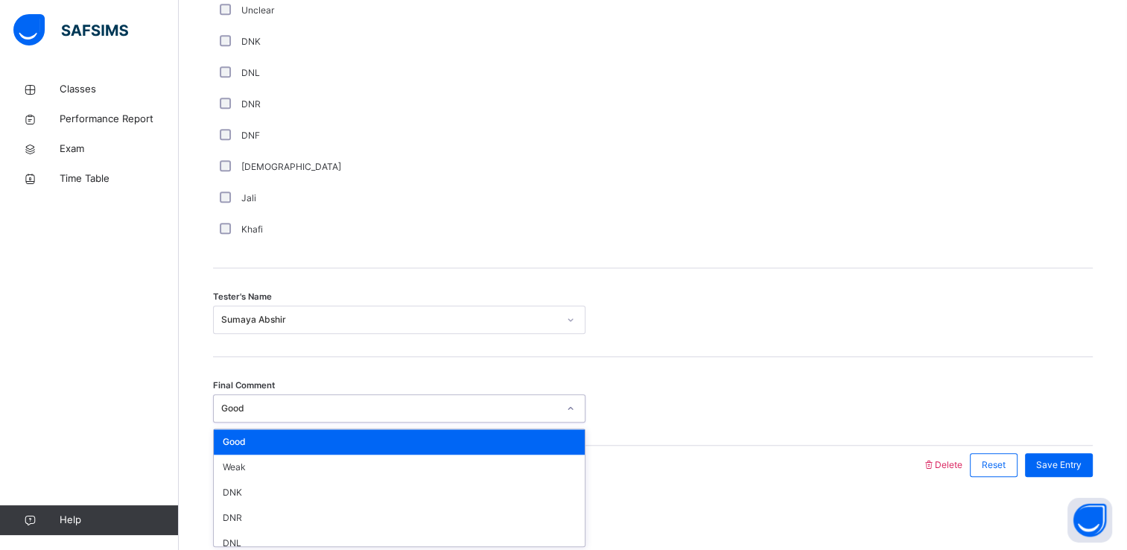
click at [269, 413] on div "Good" at bounding box center [389, 408] width 337 height 13
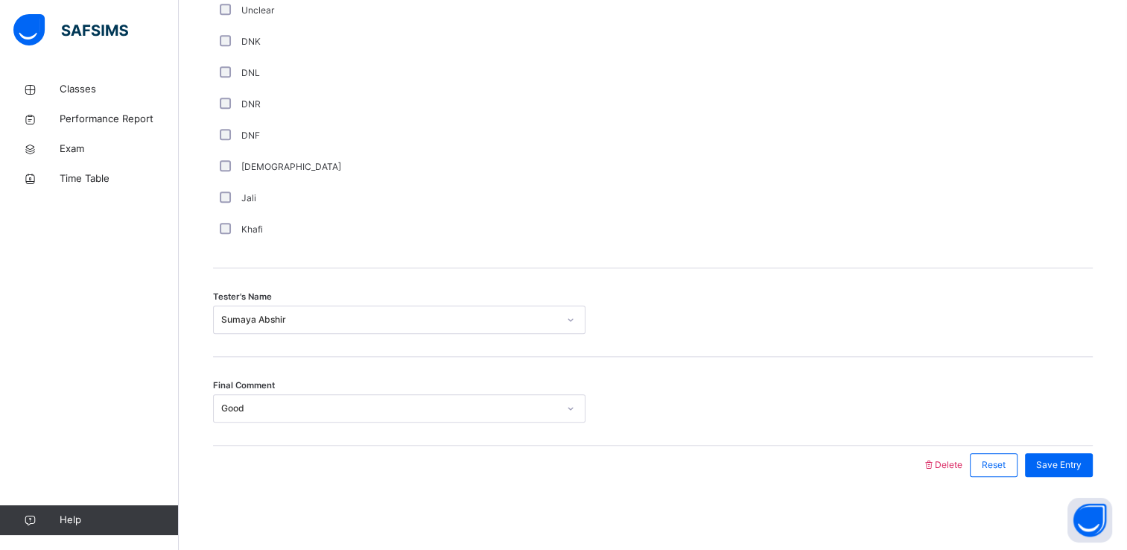
click at [705, 431] on div "Final Comment Good" at bounding box center [653, 401] width 880 height 89
click at [1059, 451] on div "Save Entry" at bounding box center [1055, 465] width 75 height 39
click at [1059, 458] on span "Save Entry" at bounding box center [1058, 464] width 45 height 13
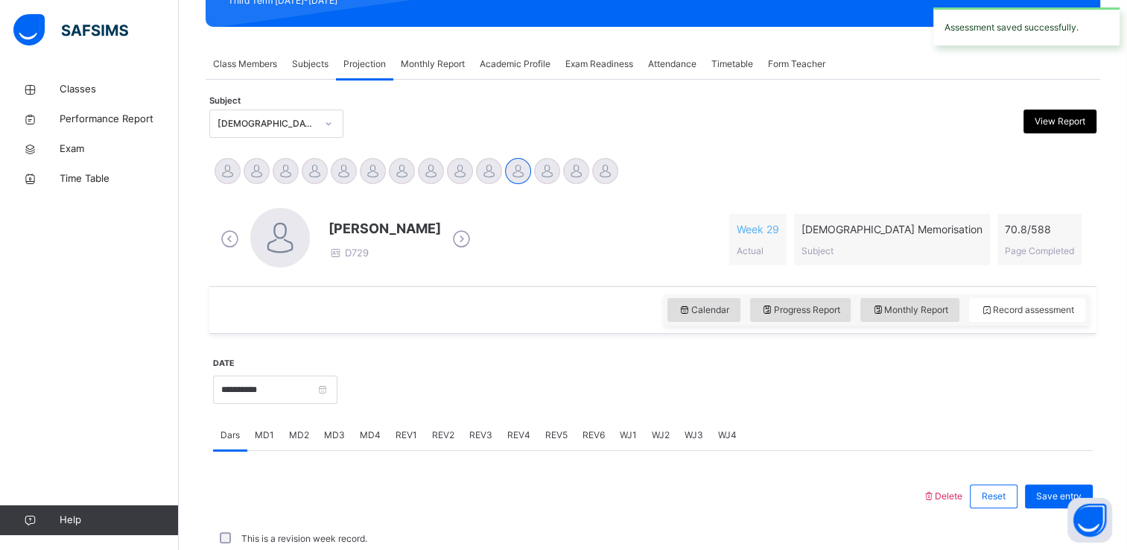
scroll to position [568, 0]
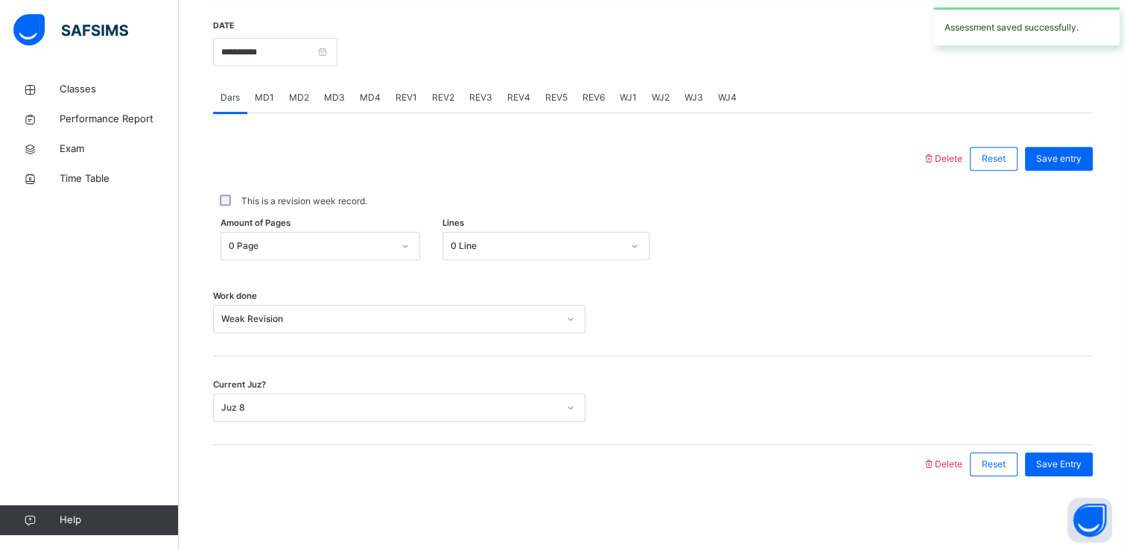
click at [425, 98] on div "REV2" at bounding box center [443, 98] width 37 height 30
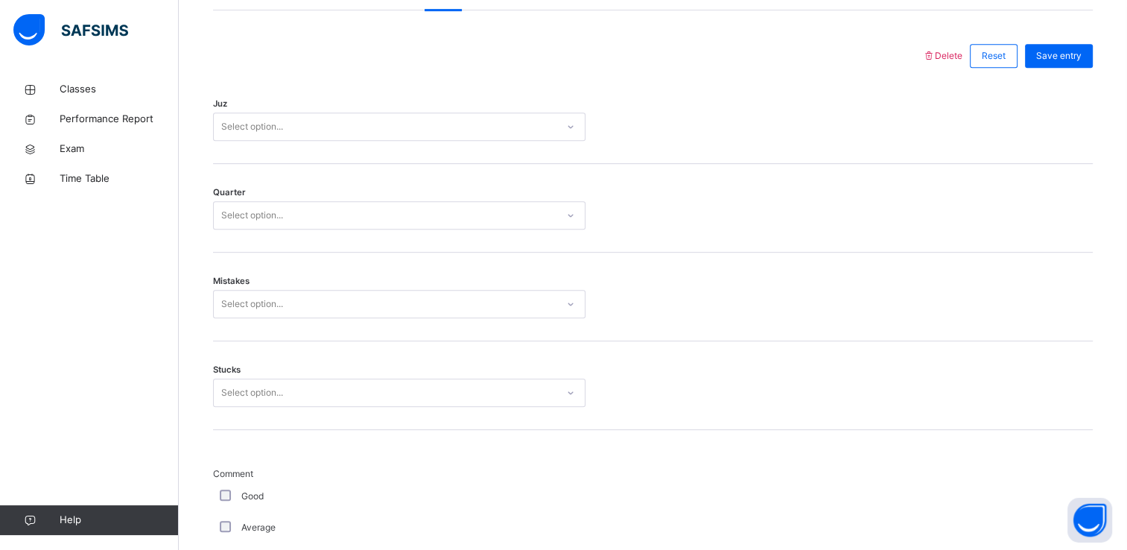
scroll to position [669, 0]
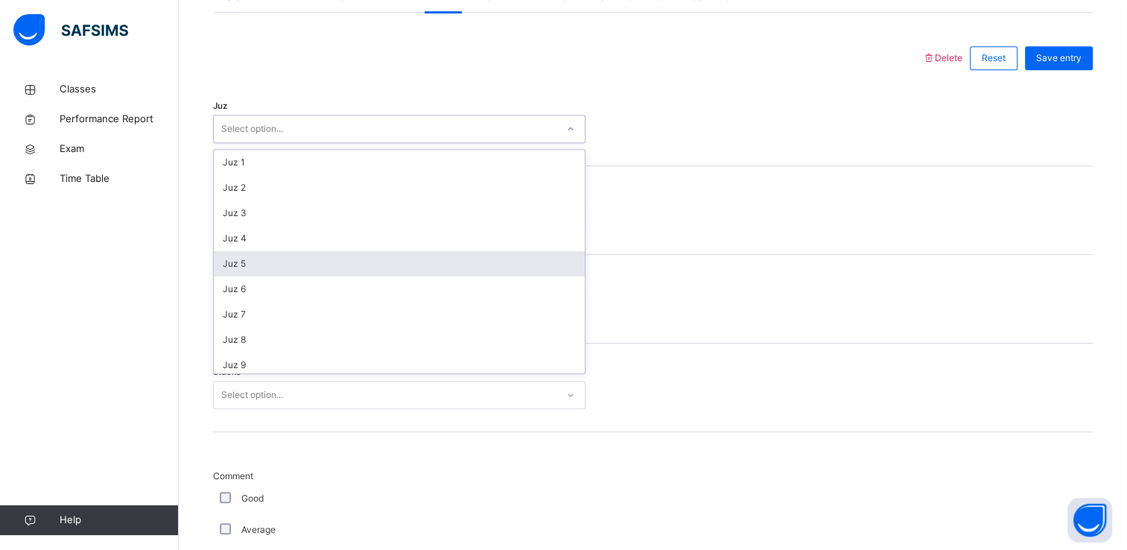
drag, startPoint x: 381, startPoint y: 117, endPoint x: 351, endPoint y: 264, distance: 149.8
click at [351, 143] on div "option Juz 5 focused, 5 of 30. 30 results available. Use Up and Down to choose …" at bounding box center [399, 129] width 373 height 28
click at [351, 264] on div "Juz 5" at bounding box center [399, 263] width 371 height 25
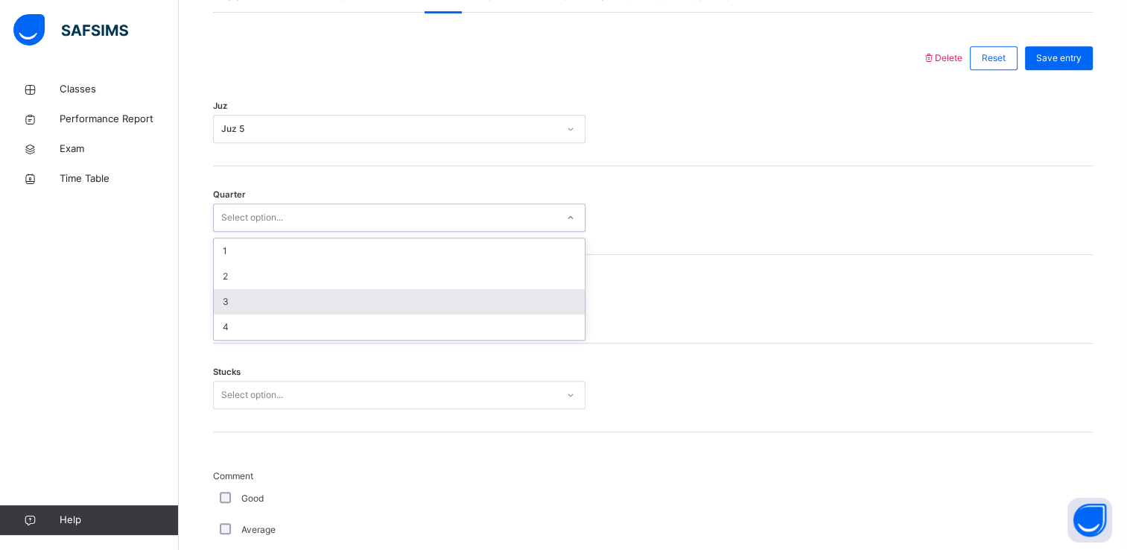
drag, startPoint x: 316, startPoint y: 216, endPoint x: 314, endPoint y: 303, distance: 86.4
click at [314, 232] on div "option 3 focused, 3 of 4. 4 results available. Use Up and Down to choose option…" at bounding box center [399, 217] width 373 height 28
click at [314, 303] on div "3" at bounding box center [399, 301] width 371 height 25
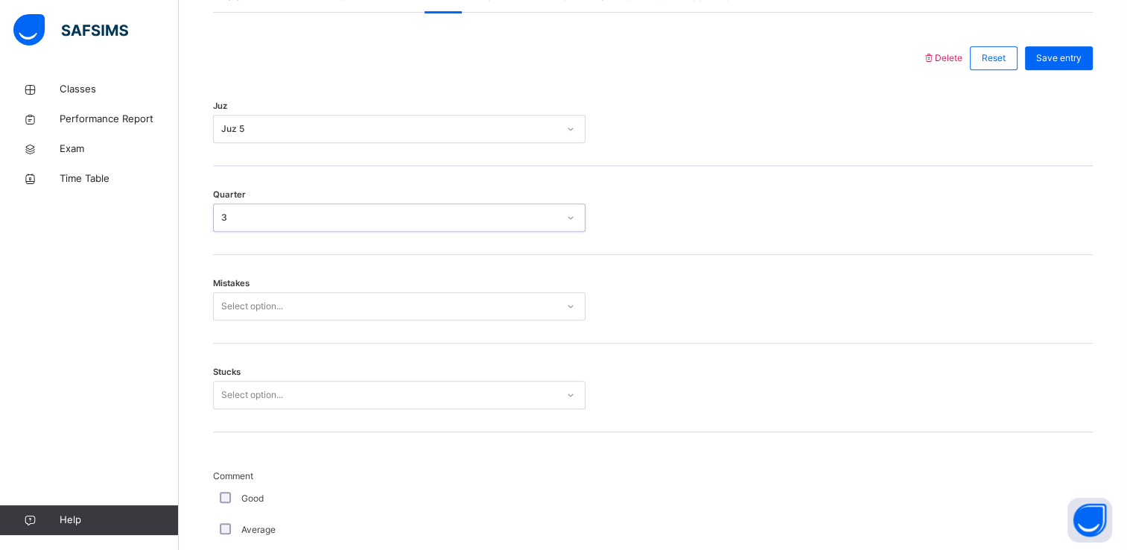
click at [305, 315] on div "Select option..." at bounding box center [385, 306] width 343 height 23
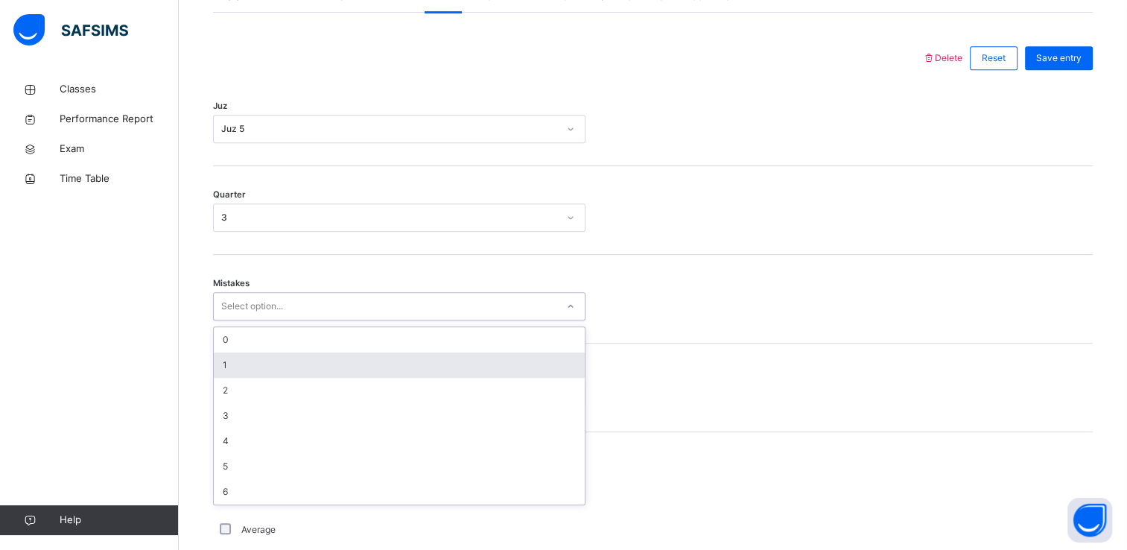
drag, startPoint x: 302, startPoint y: 335, endPoint x: 291, endPoint y: 350, distance: 18.2
click at [291, 350] on div "0" at bounding box center [399, 339] width 371 height 25
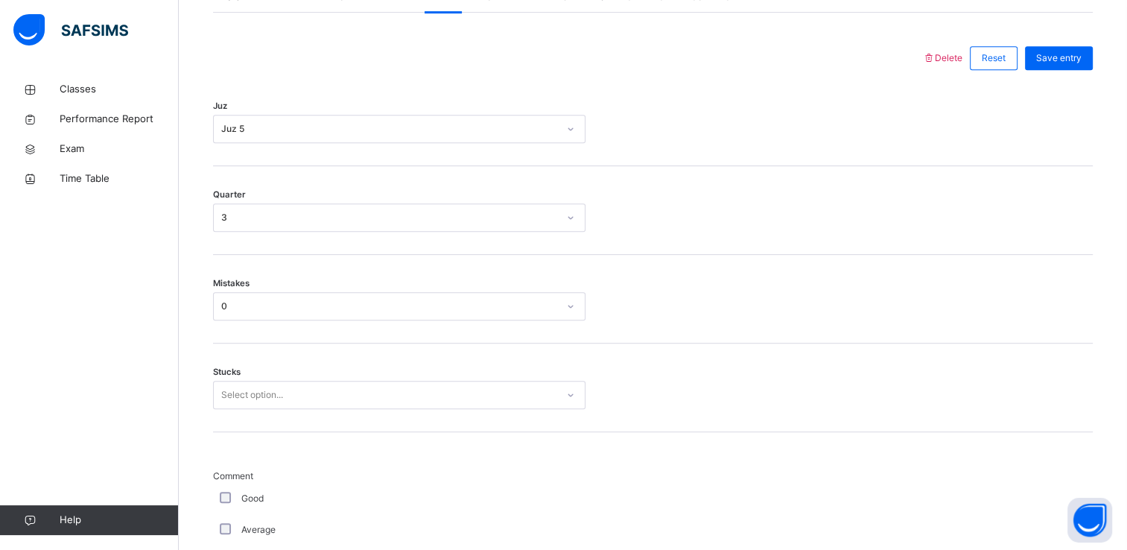
click at [291, 350] on div "Stucks Select option..." at bounding box center [653, 387] width 880 height 89
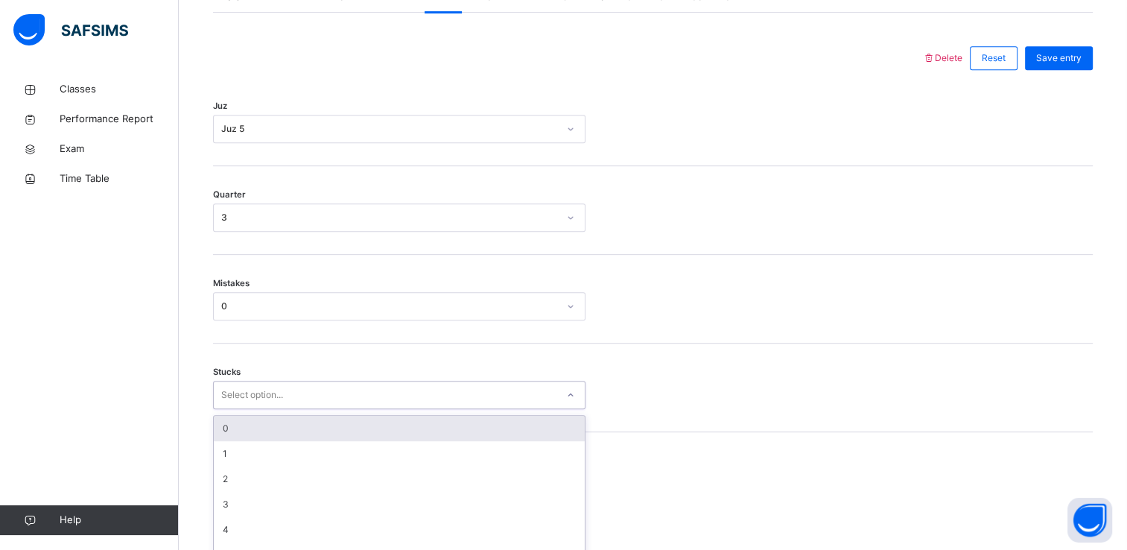
scroll to position [692, 0]
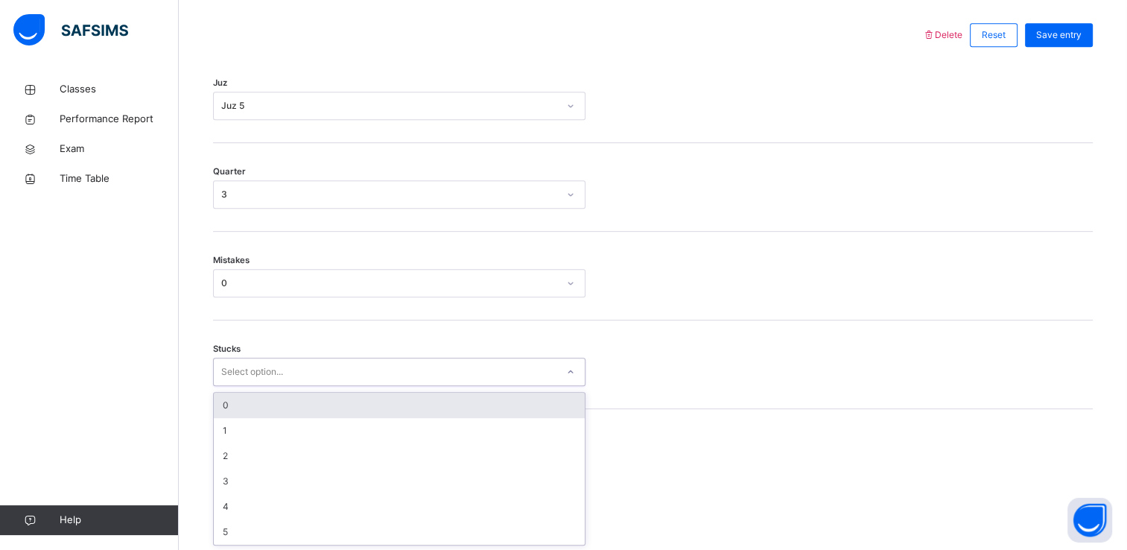
click at [292, 389] on div "Stucks option 0 focused, 1 of 6. 6 results available. Use Up and Down to choose…" at bounding box center [653, 364] width 880 height 89
click at [282, 404] on div "0" at bounding box center [399, 405] width 371 height 25
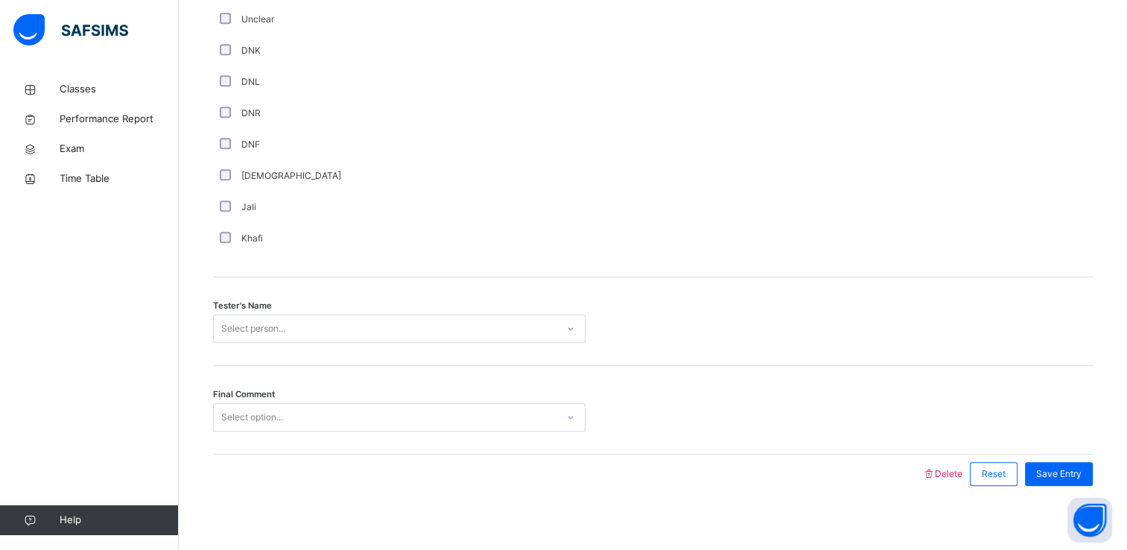
scroll to position [1314, 0]
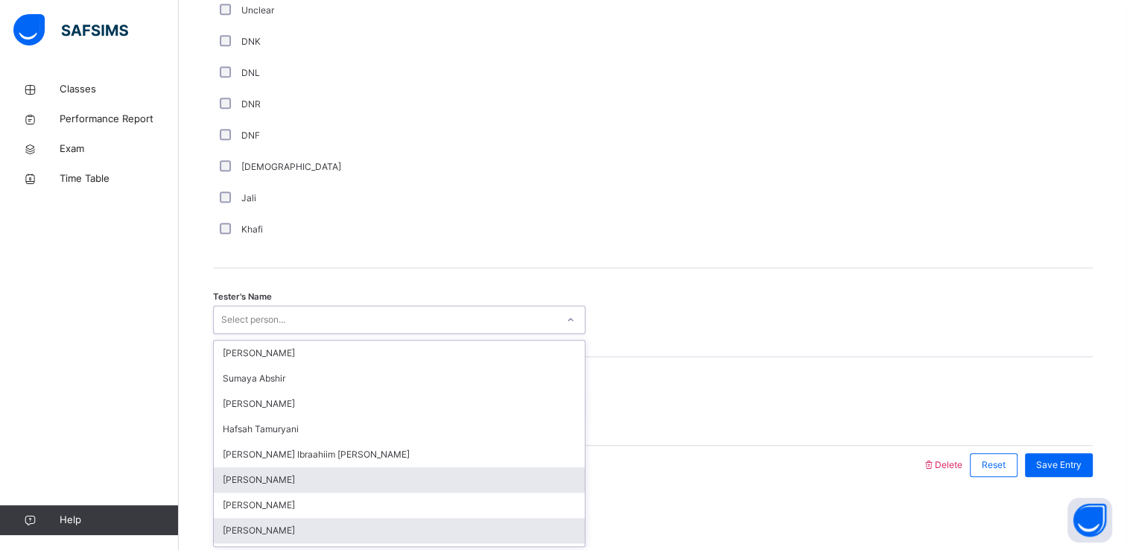
drag, startPoint x: 261, startPoint y: 328, endPoint x: 304, endPoint y: 487, distance: 165.2
click at [304, 334] on div "option [PERSON_NAME] focused, 8 of 45. 45 results available. Use Up and Down to…" at bounding box center [399, 319] width 373 height 28
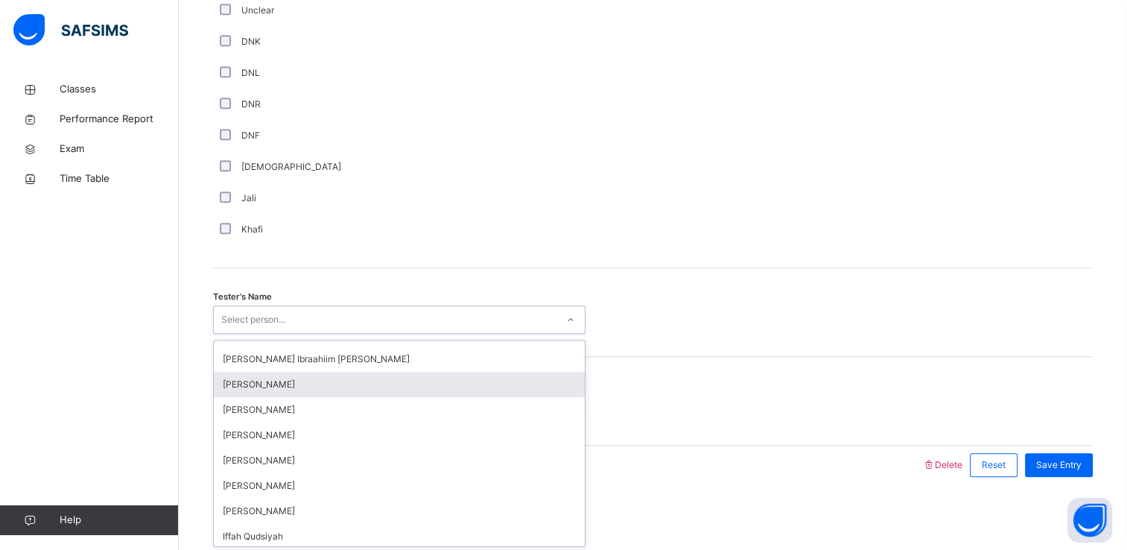
scroll to position [104, 0]
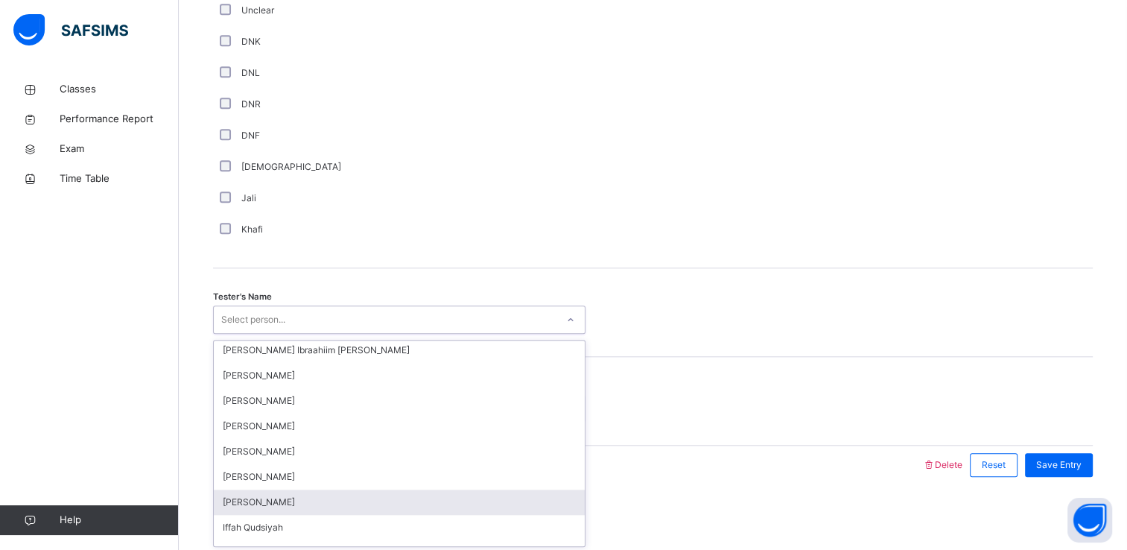
click at [284, 498] on div "[PERSON_NAME]" at bounding box center [399, 502] width 371 height 25
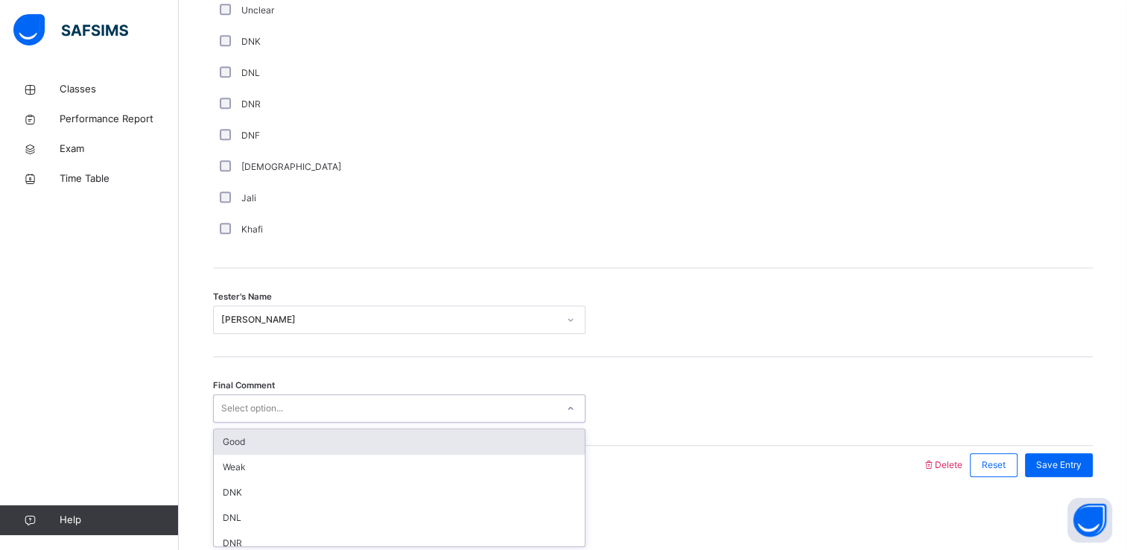
click at [270, 409] on div "Select option..." at bounding box center [252, 408] width 62 height 28
click at [270, 437] on div "Good" at bounding box center [399, 441] width 371 height 25
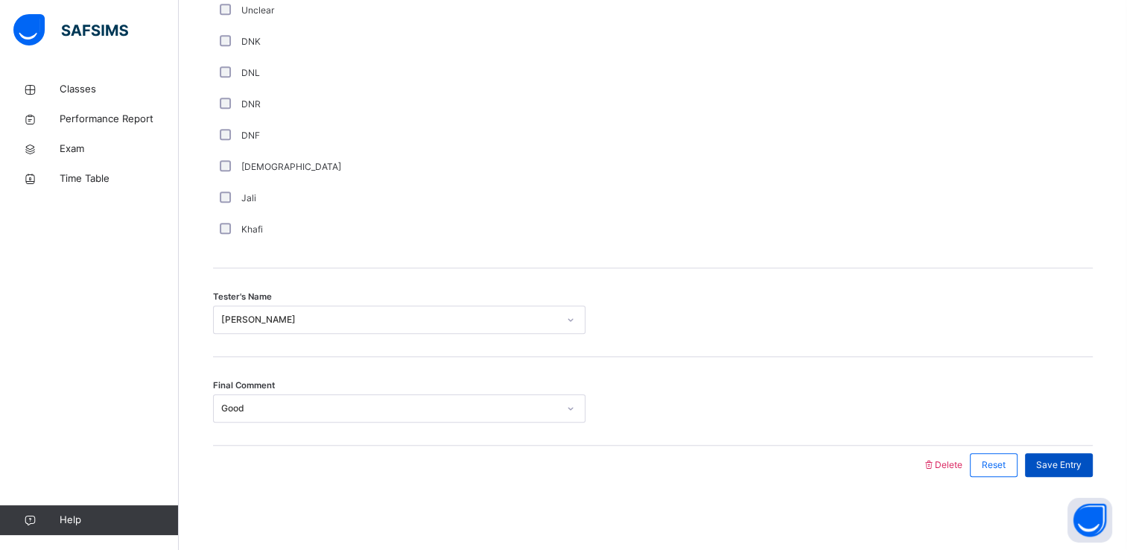
click at [1054, 461] on span "Save Entry" at bounding box center [1058, 464] width 45 height 13
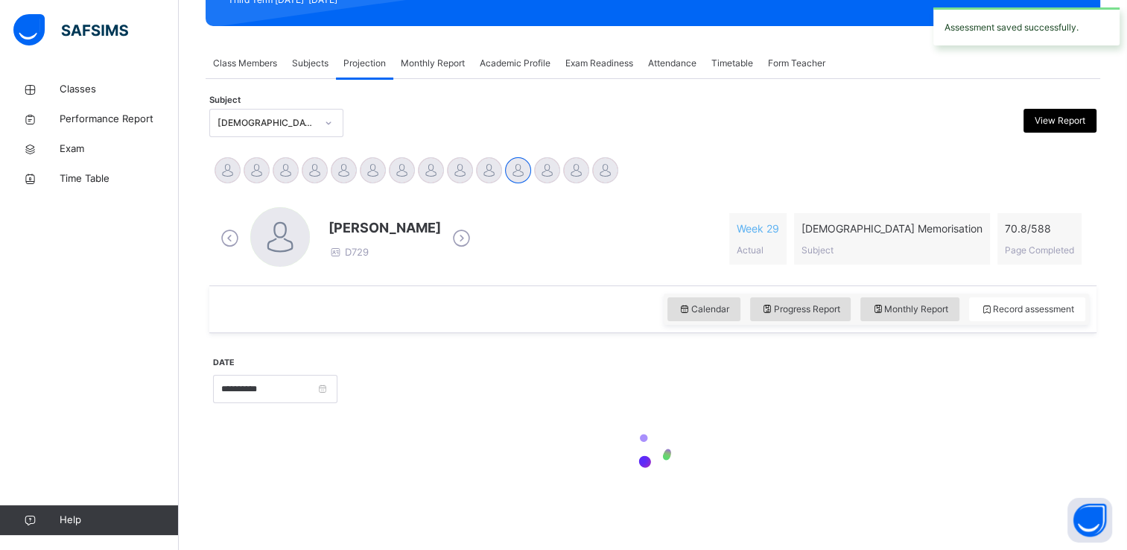
scroll to position [231, 0]
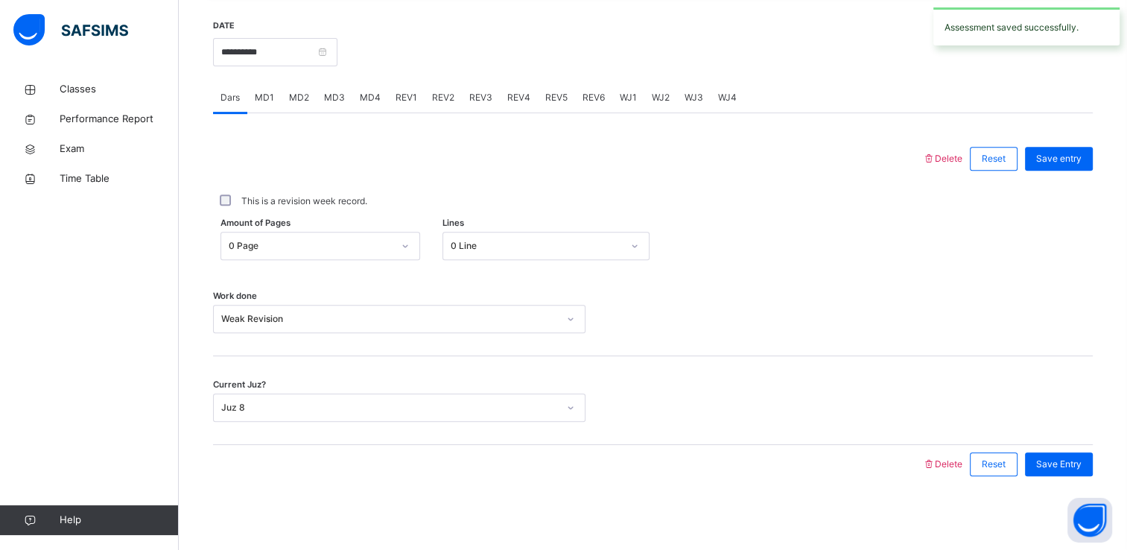
click at [440, 97] on span "REV2" at bounding box center [443, 97] width 22 height 13
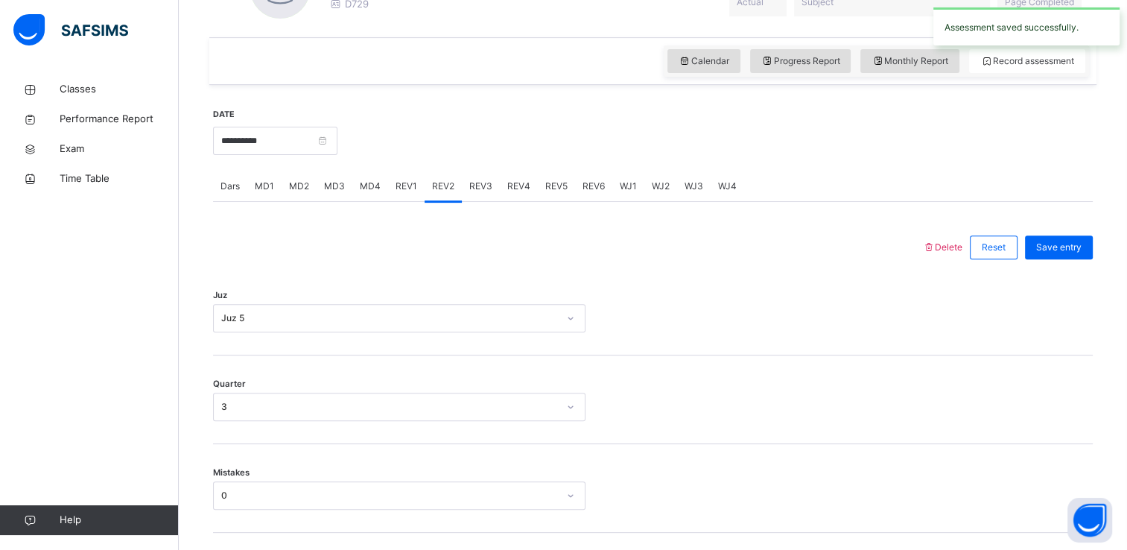
scroll to position [482, 0]
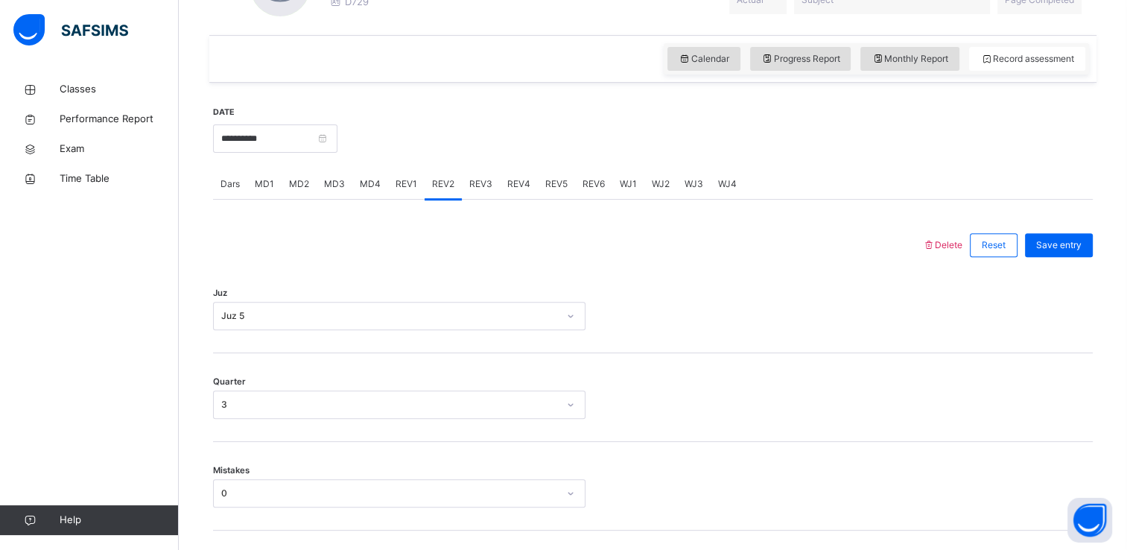
click at [487, 178] on span "REV3" at bounding box center [480, 183] width 23 height 13
drag, startPoint x: 447, startPoint y: 294, endPoint x: 447, endPoint y: 335, distance: 41.7
click at [447, 335] on div "Juz Select option..." at bounding box center [653, 309] width 880 height 89
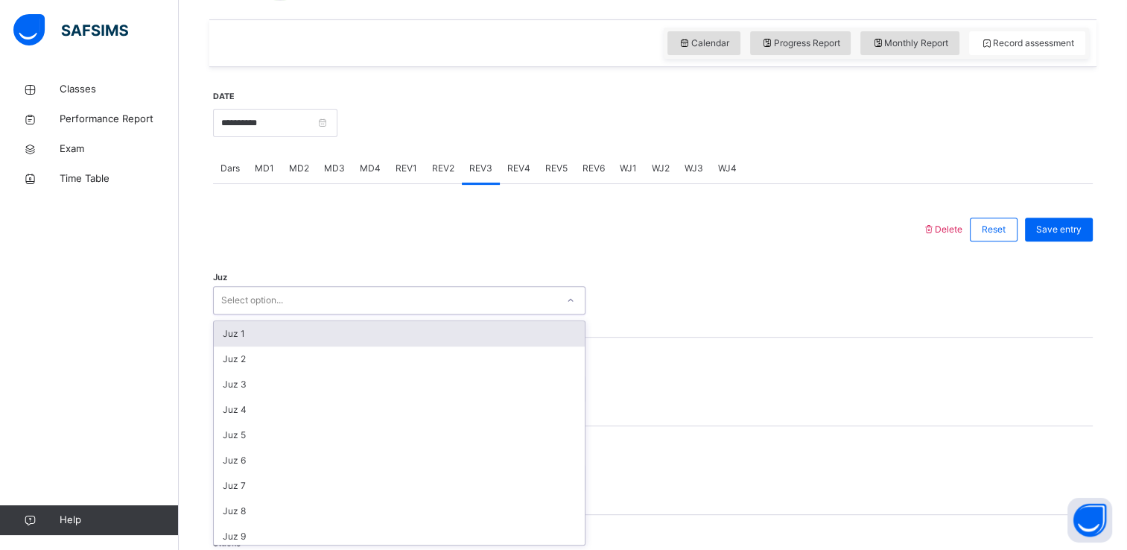
click at [446, 314] on div "option Juz 1 focused, 1 of 30. 30 results available. Use Up and Down to choose …" at bounding box center [399, 300] width 373 height 28
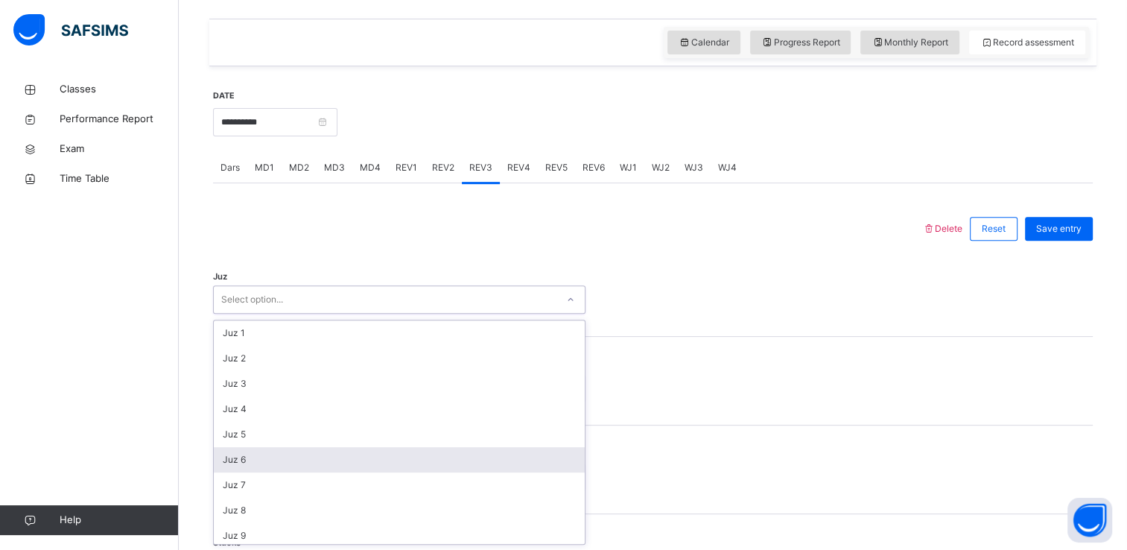
click at [432, 447] on div "Juz 6" at bounding box center [399, 459] width 371 height 25
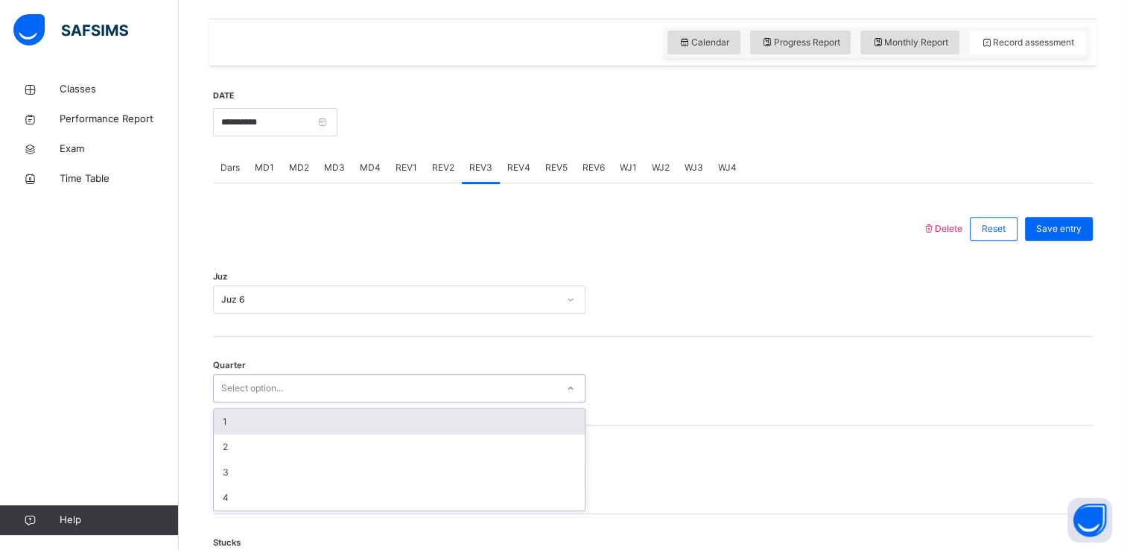
drag, startPoint x: 384, startPoint y: 383, endPoint x: 373, endPoint y: 407, distance: 26.3
click at [373, 407] on div "Quarter option 1 focused, 1 of 4. 4 results available. Use Up and Down to choos…" at bounding box center [653, 381] width 880 height 89
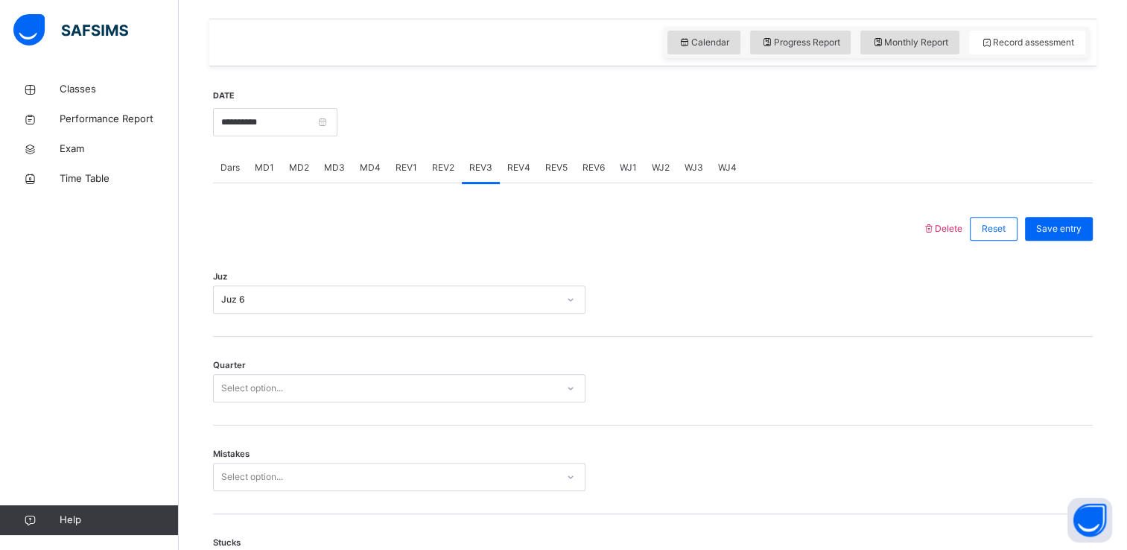
click at [373, 407] on div "Quarter Select option..." at bounding box center [653, 381] width 880 height 89
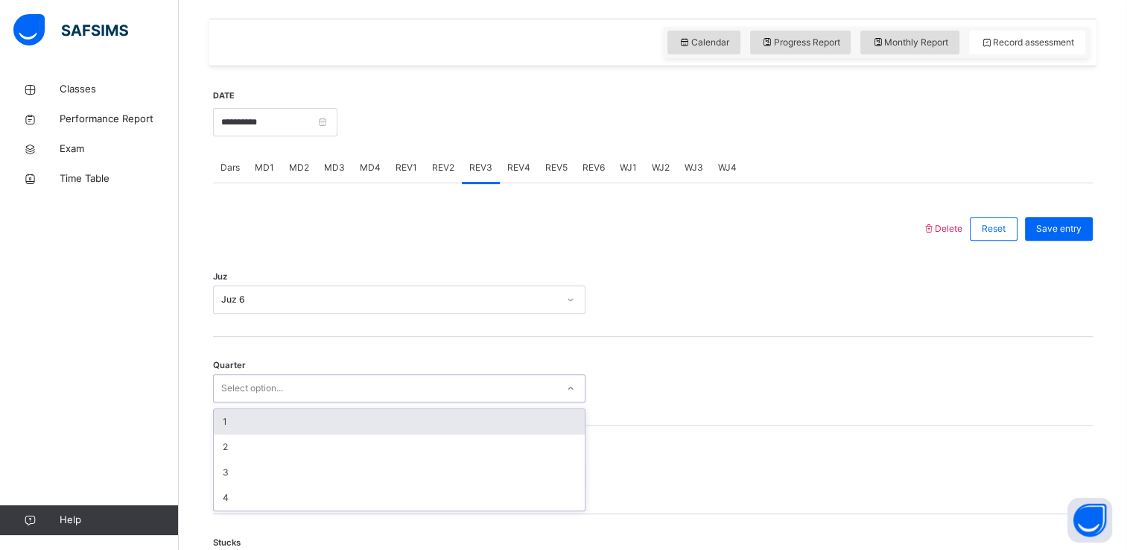
drag, startPoint x: 308, startPoint y: 389, endPoint x: 301, endPoint y: 414, distance: 25.7
click at [301, 402] on div "option 1 focused, 1 of 4. 4 results available. Use Up and Down to choose option…" at bounding box center [399, 388] width 373 height 28
click at [301, 414] on div "1" at bounding box center [399, 421] width 371 height 25
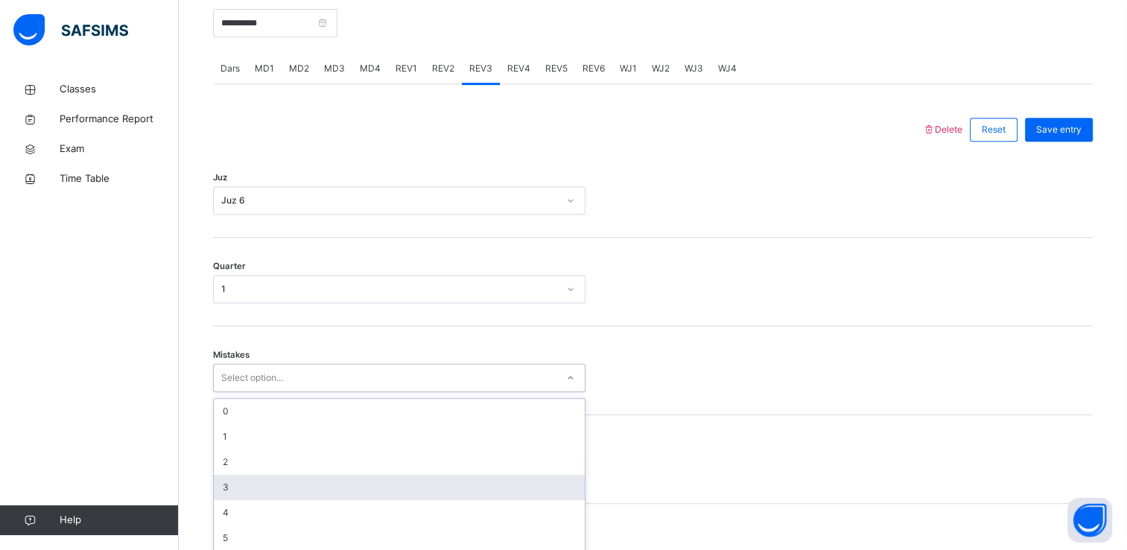
scroll to position [629, 0]
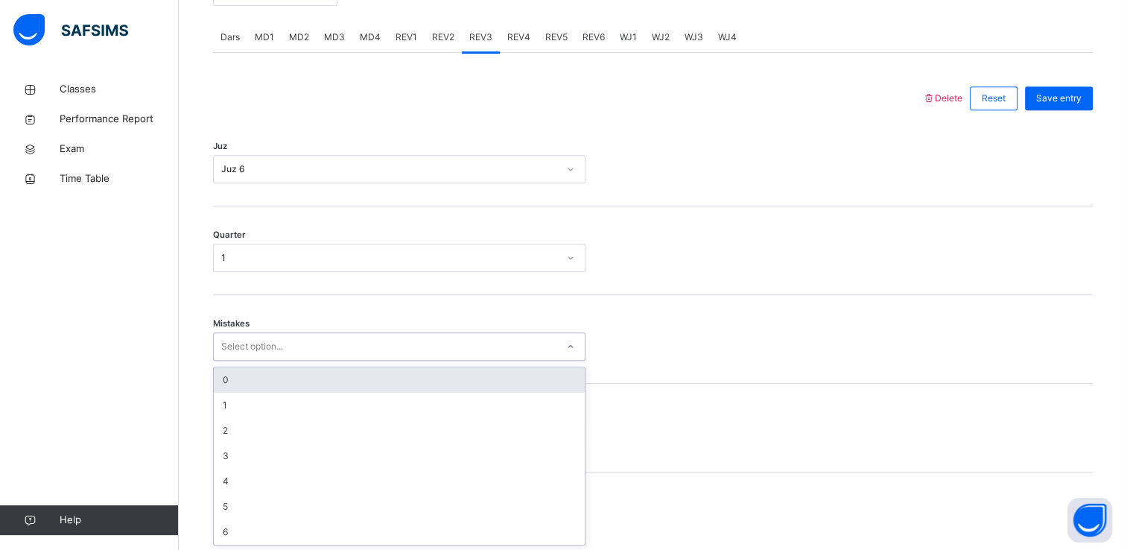
drag, startPoint x: 303, startPoint y: 476, endPoint x: 278, endPoint y: 379, distance: 100.8
click at [278, 361] on div "option 0 focused, 1 of 7. 7 results available. Use Up and Down to choose option…" at bounding box center [399, 346] width 373 height 28
click at [278, 379] on div "0" at bounding box center [399, 379] width 371 height 25
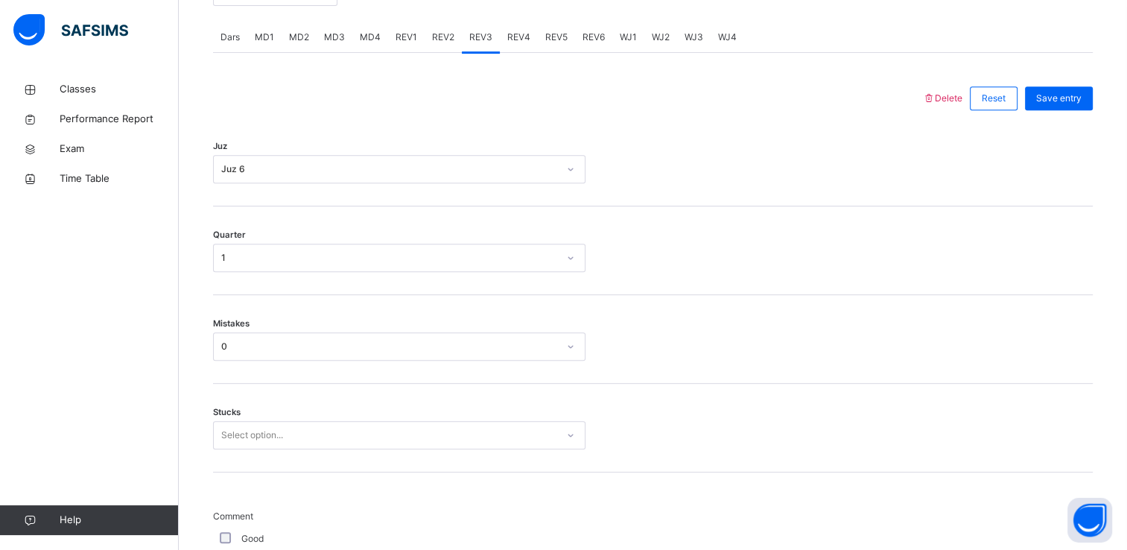
click at [278, 379] on div "Mistakes 0" at bounding box center [653, 339] width 880 height 89
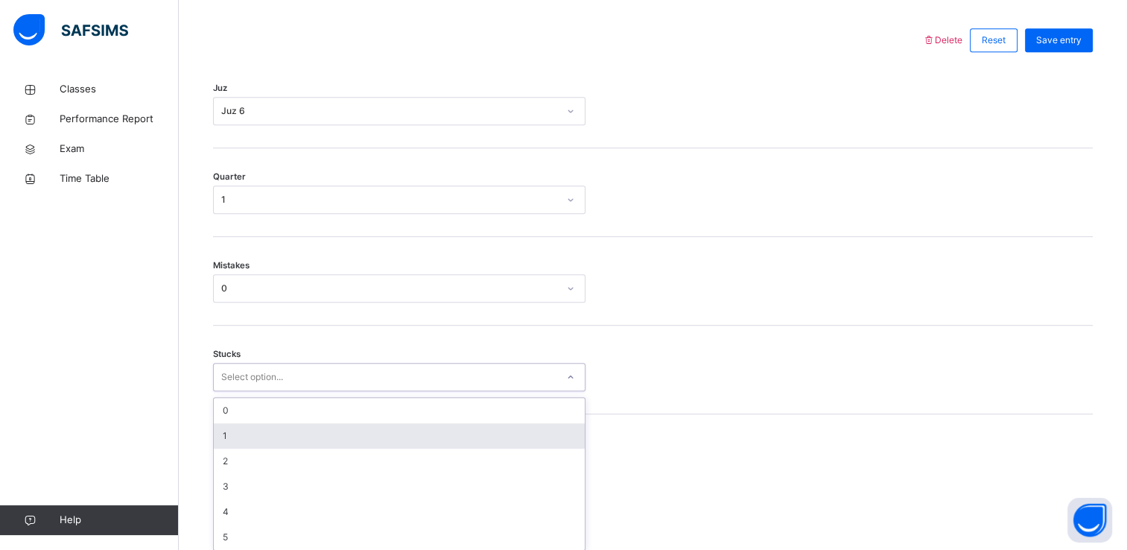
drag, startPoint x: 278, startPoint y: 379, endPoint x: 282, endPoint y: 430, distance: 51.5
click at [282, 391] on div "option 1 focused, 2 of 6. 6 results available. Use Up and Down to choose option…" at bounding box center [399, 377] width 373 height 28
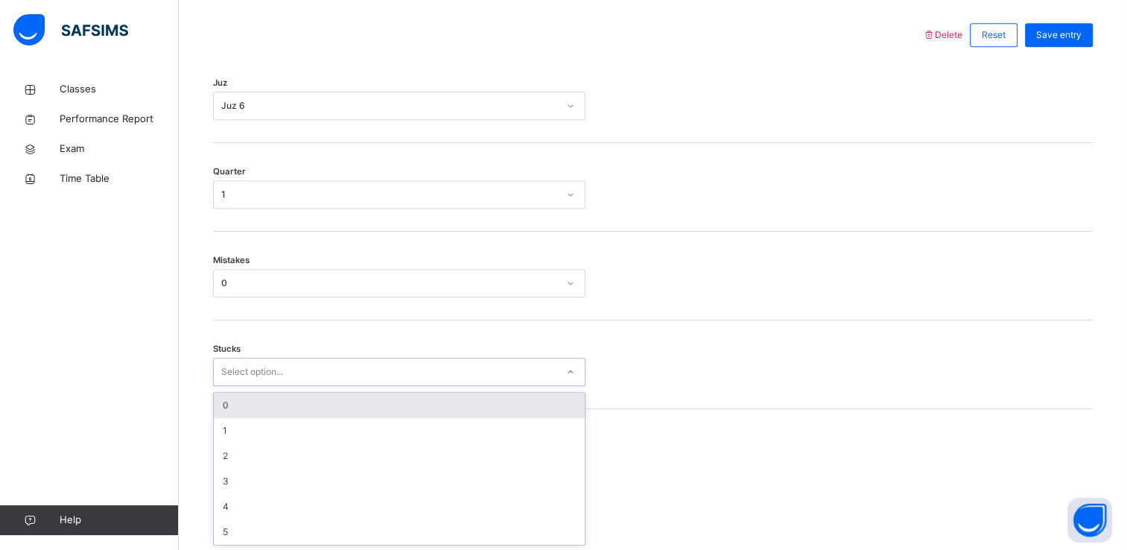
click at [280, 416] on div "0" at bounding box center [399, 405] width 371 height 25
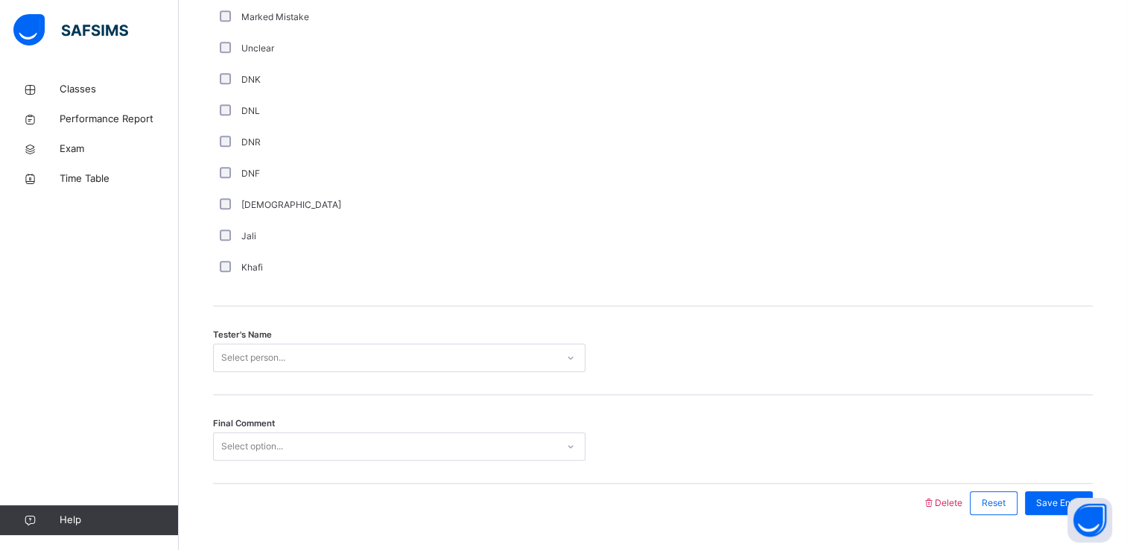
scroll to position [1314, 0]
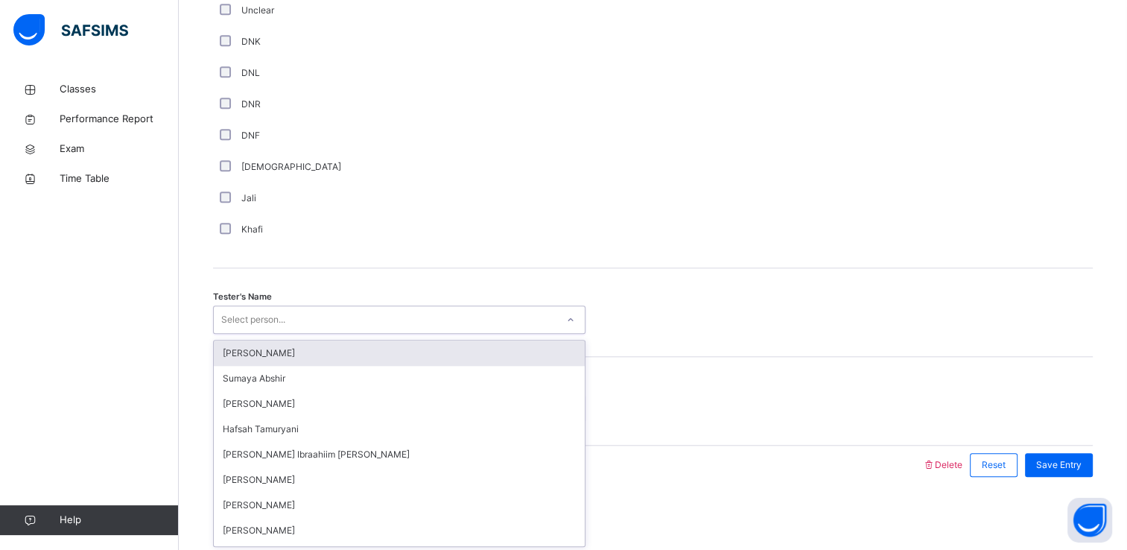
click at [250, 308] on div "Select person..." at bounding box center [253, 319] width 64 height 28
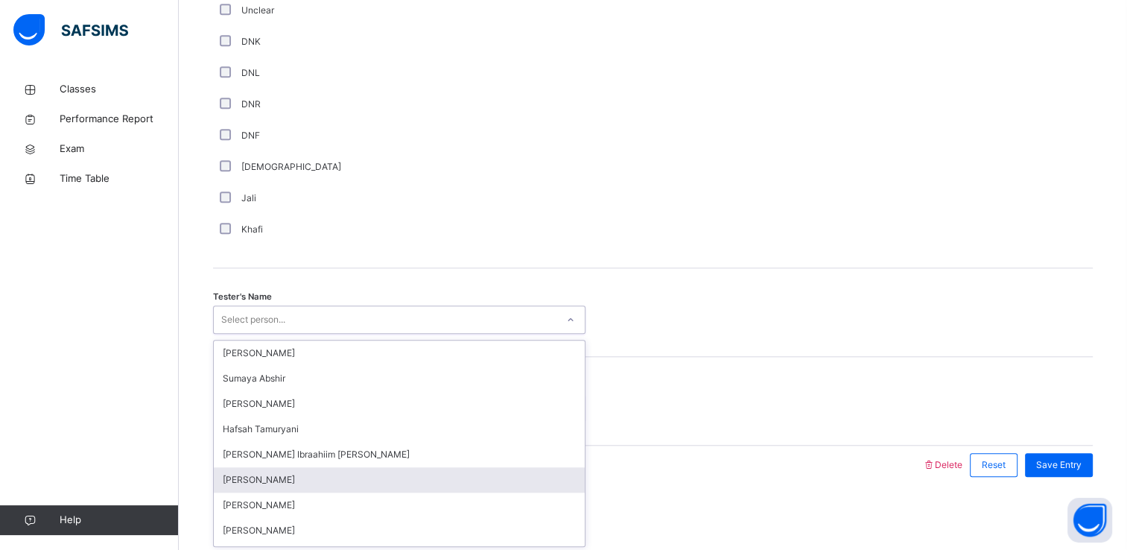
scroll to position [113, 0]
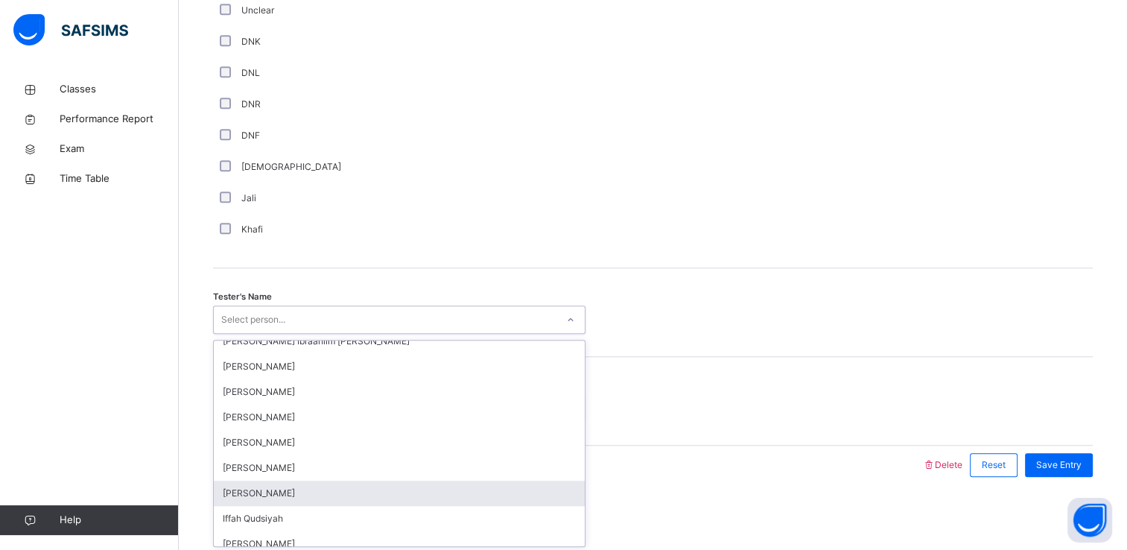
click at [283, 492] on div "[PERSON_NAME]" at bounding box center [399, 493] width 371 height 25
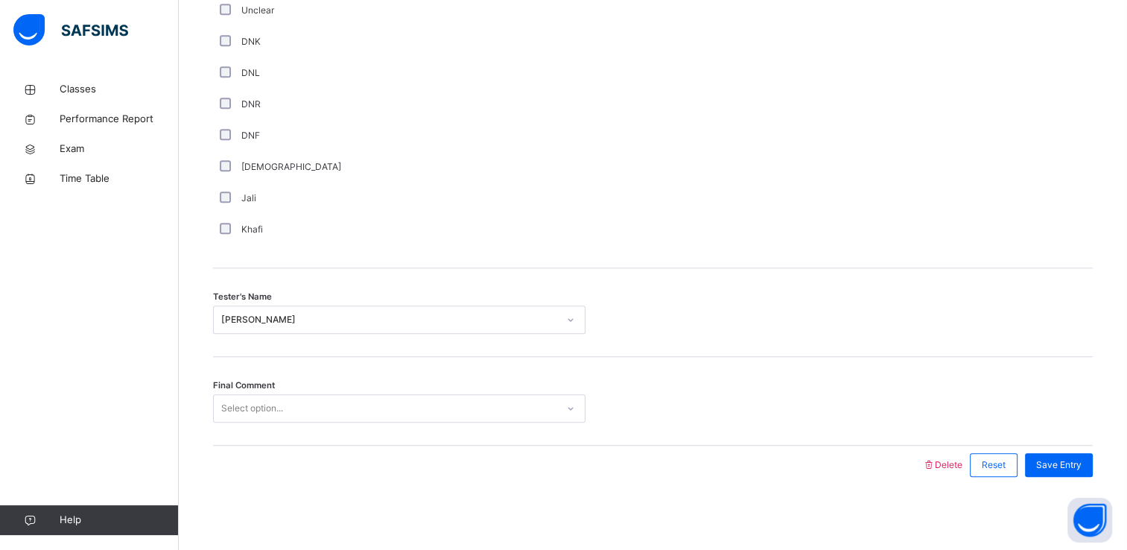
click at [286, 425] on div "Final Comment Select option..." at bounding box center [653, 401] width 880 height 89
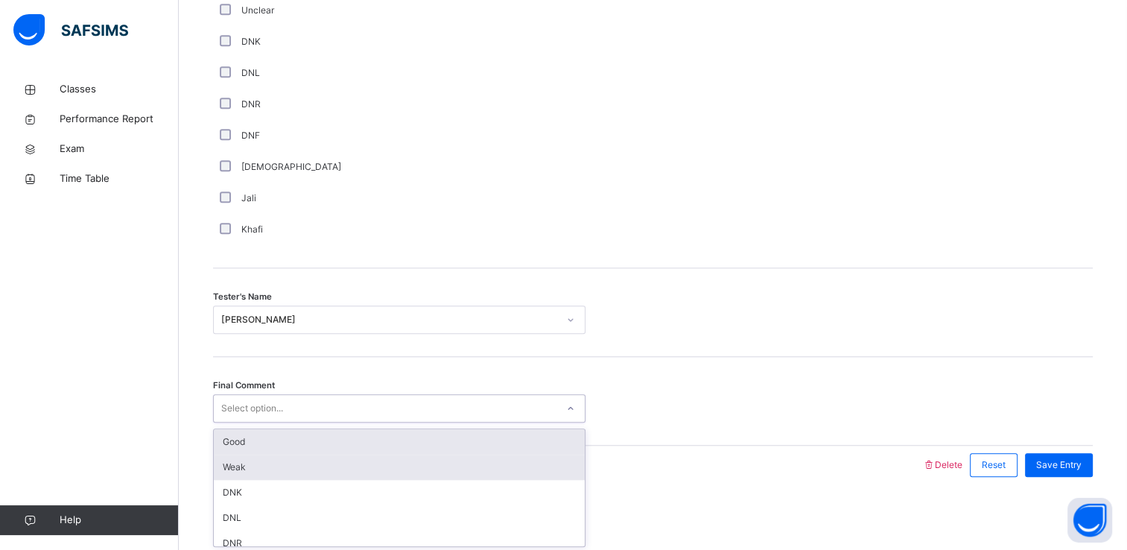
drag, startPoint x: 273, startPoint y: 402, endPoint x: 276, endPoint y: 449, distance: 46.3
click at [276, 422] on div "option Weak focused, 2 of 6. 6 results available. Use Up and Down to choose opt…" at bounding box center [399, 408] width 373 height 28
click at [276, 449] on div "Good" at bounding box center [399, 441] width 371 height 25
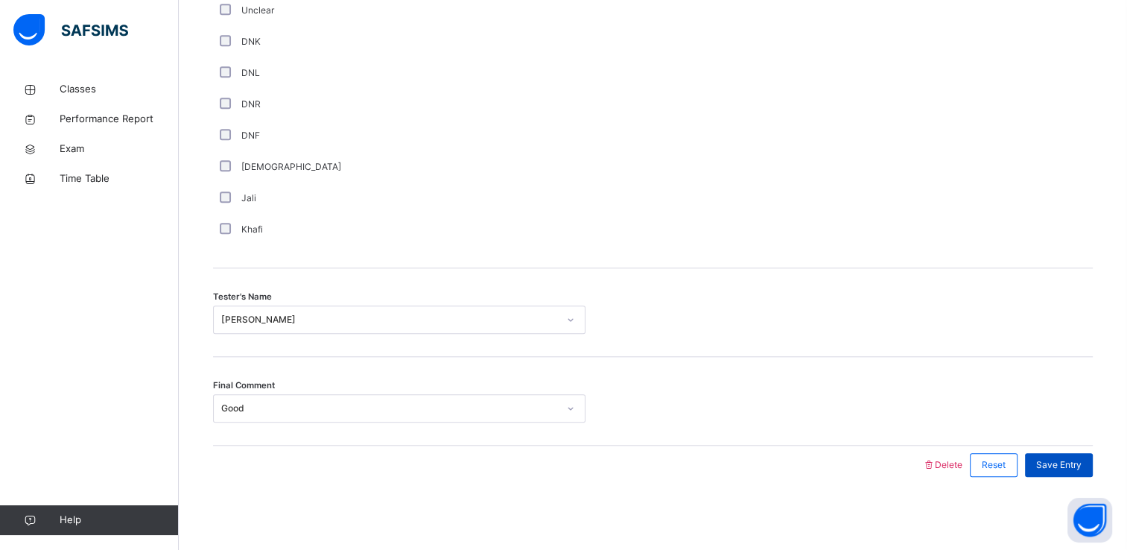
click at [1055, 462] on span "Save Entry" at bounding box center [1058, 464] width 45 height 13
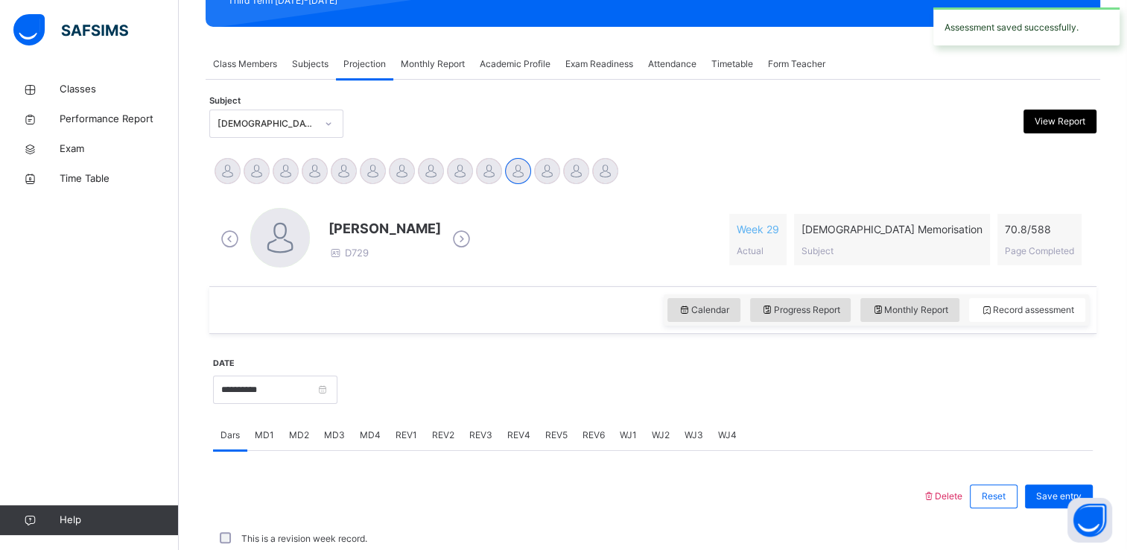
scroll to position [568, 0]
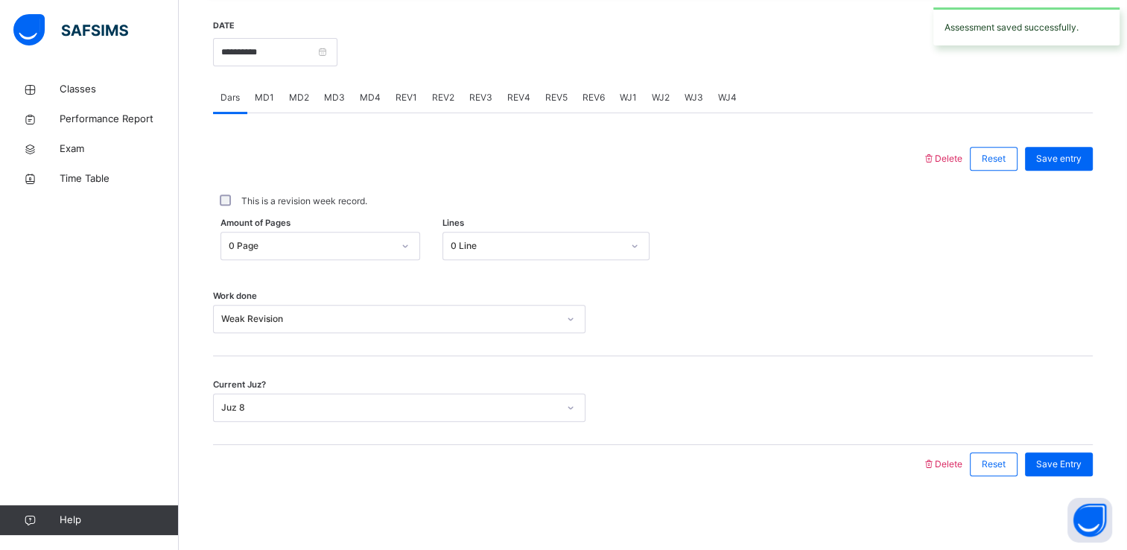
click at [469, 103] on span "REV3" at bounding box center [480, 97] width 23 height 13
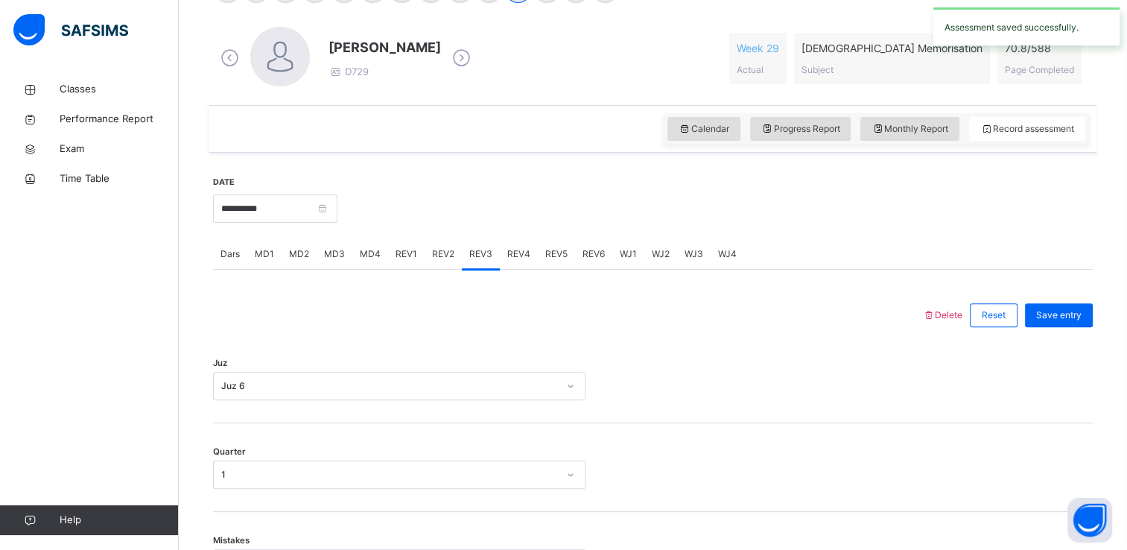
scroll to position [411, 0]
click at [519, 257] on span "REV4" at bounding box center [518, 255] width 23 height 13
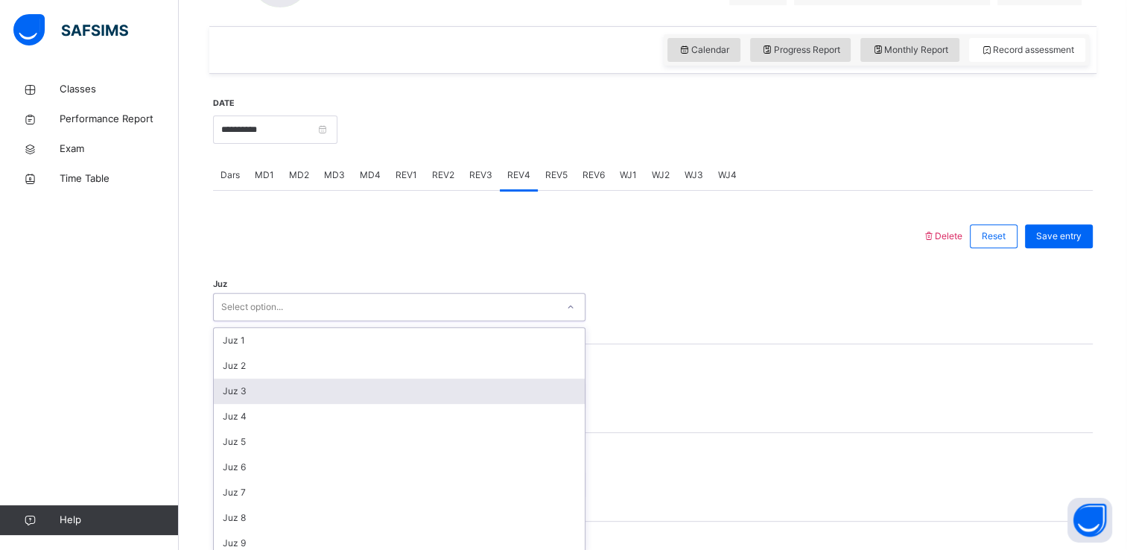
click at [466, 321] on div "option Juz 3 focused, 3 of 30. 30 results available. Use Up and Down to choose …" at bounding box center [399, 307] width 373 height 28
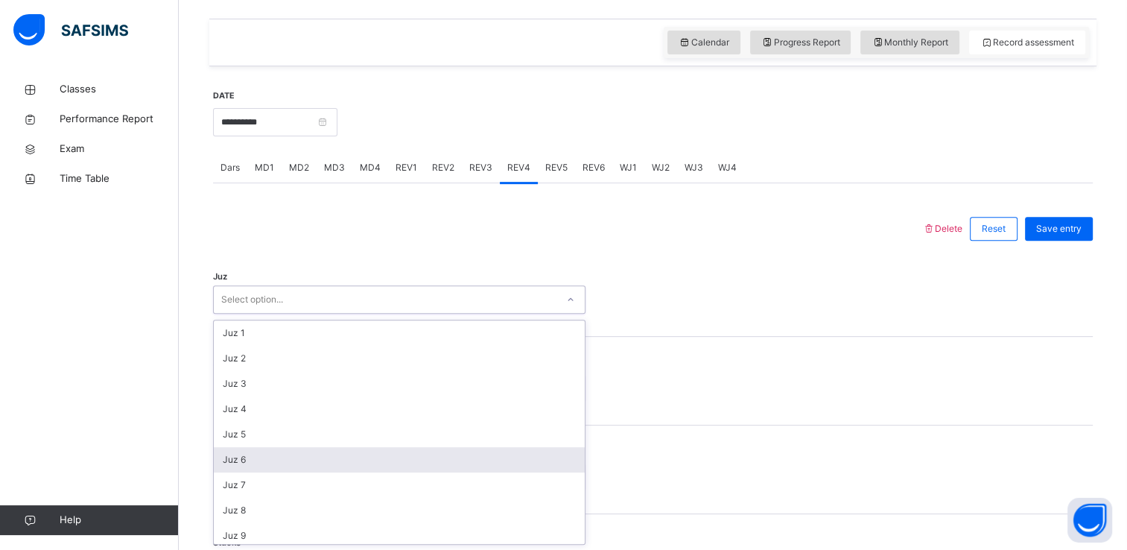
click at [359, 455] on div "Juz 6" at bounding box center [399, 459] width 371 height 25
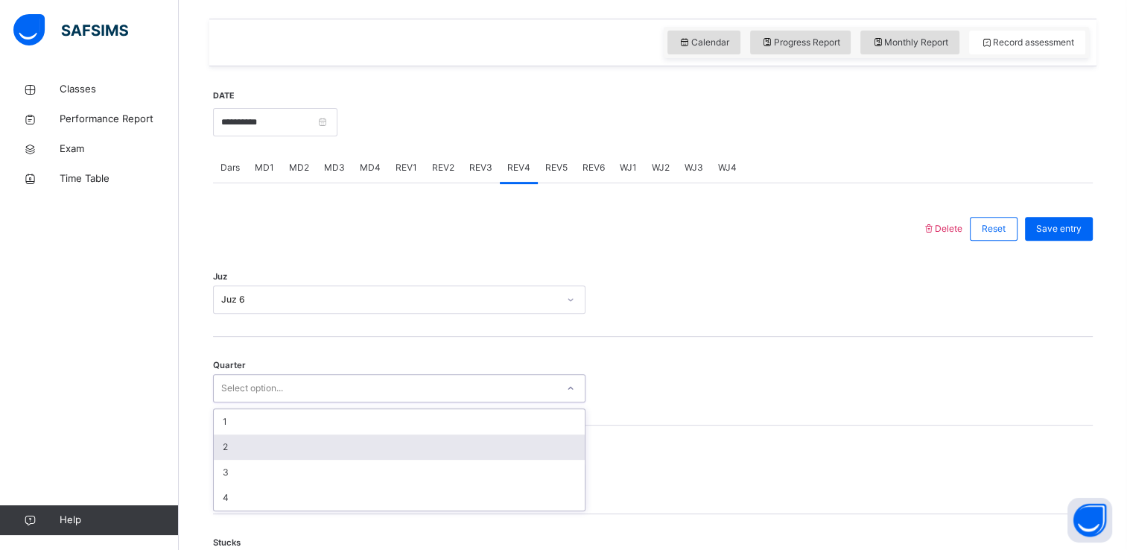
drag, startPoint x: 324, startPoint y: 386, endPoint x: 322, endPoint y: 441, distance: 55.2
click at [322, 402] on div "option 2 focused, 2 of 4. 4 results available. Use Up and Down to choose option…" at bounding box center [399, 388] width 373 height 28
click at [322, 441] on div "2" at bounding box center [399, 446] width 371 height 25
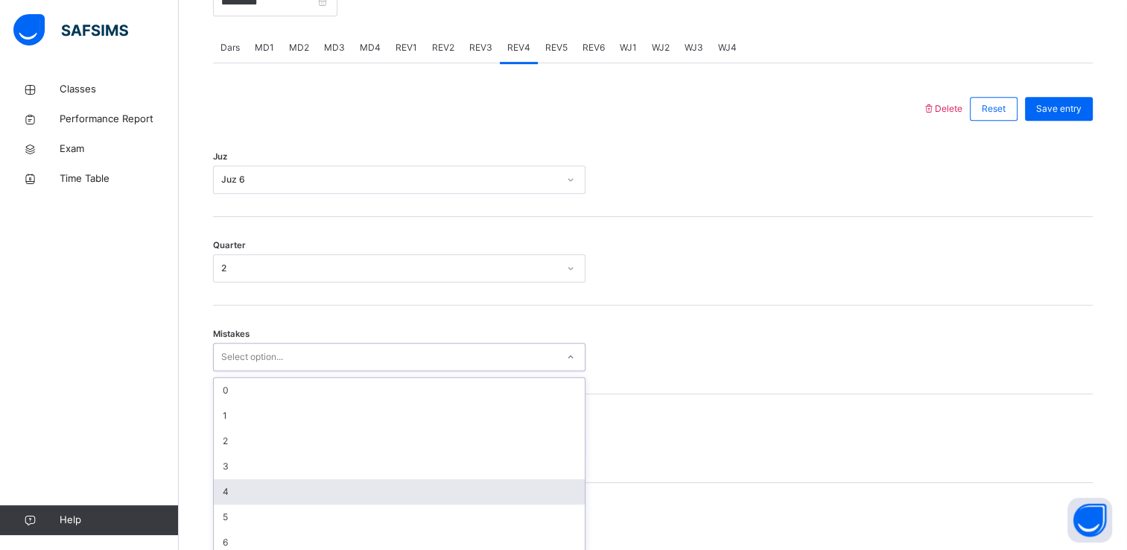
click at [319, 371] on div "option 4 focused, 5 of 7. 7 results available. Use Up and Down to choose option…" at bounding box center [399, 357] width 373 height 28
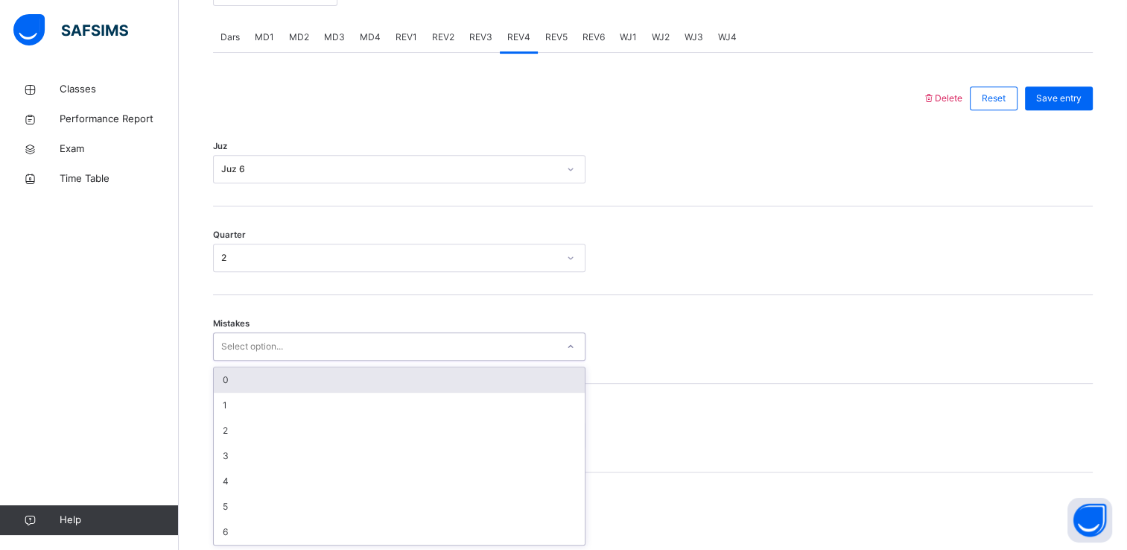
drag, startPoint x: 230, startPoint y: 379, endPoint x: 235, endPoint y: 385, distance: 8.1
click at [235, 385] on div "0" at bounding box center [399, 379] width 371 height 25
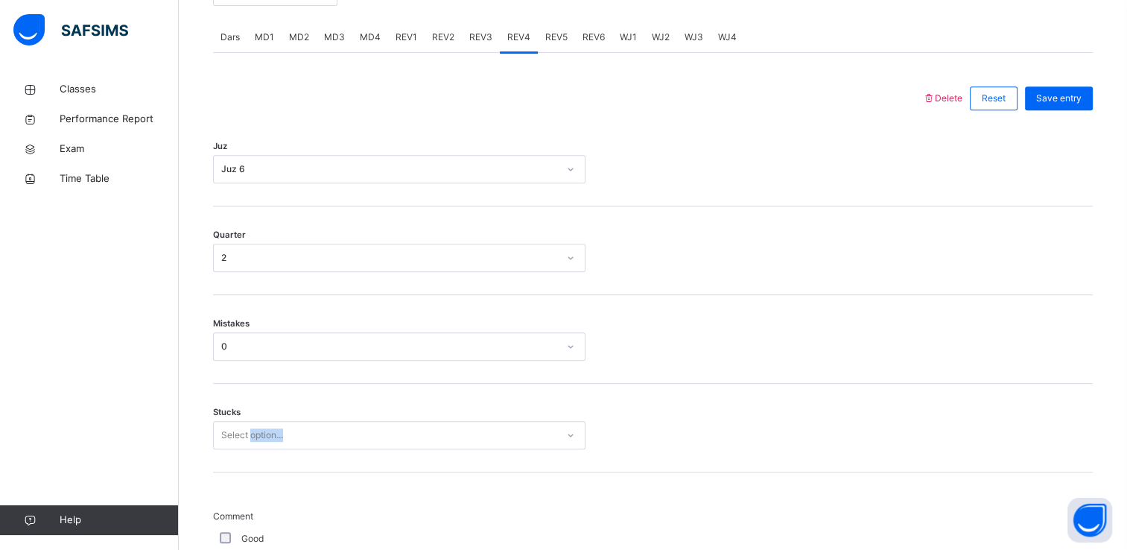
drag, startPoint x: 235, startPoint y: 385, endPoint x: 250, endPoint y: 443, distance: 59.5
click at [250, 443] on div "Stucks Select option..." at bounding box center [653, 428] width 880 height 89
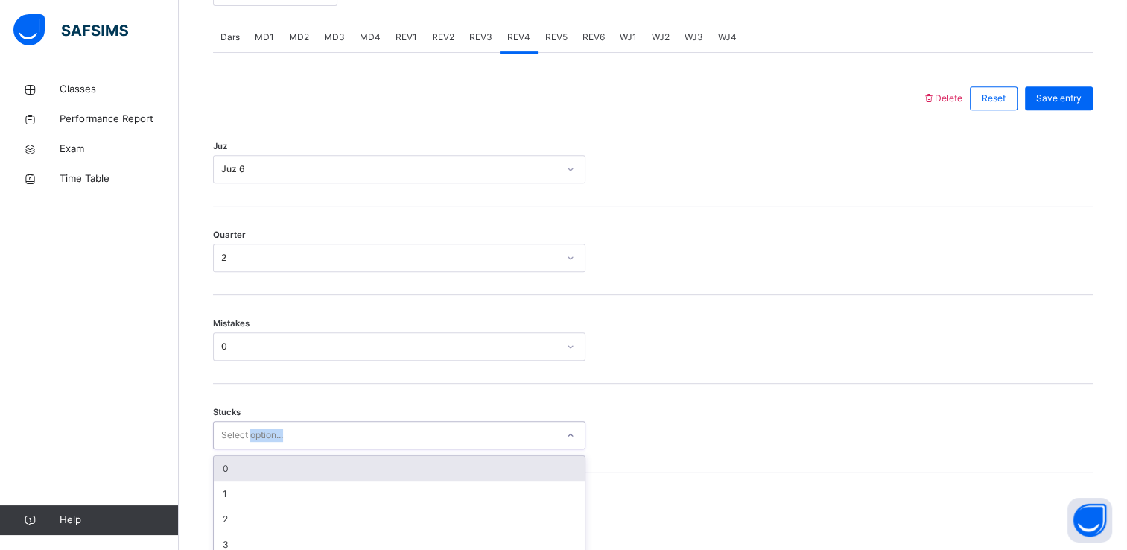
scroll to position [692, 0]
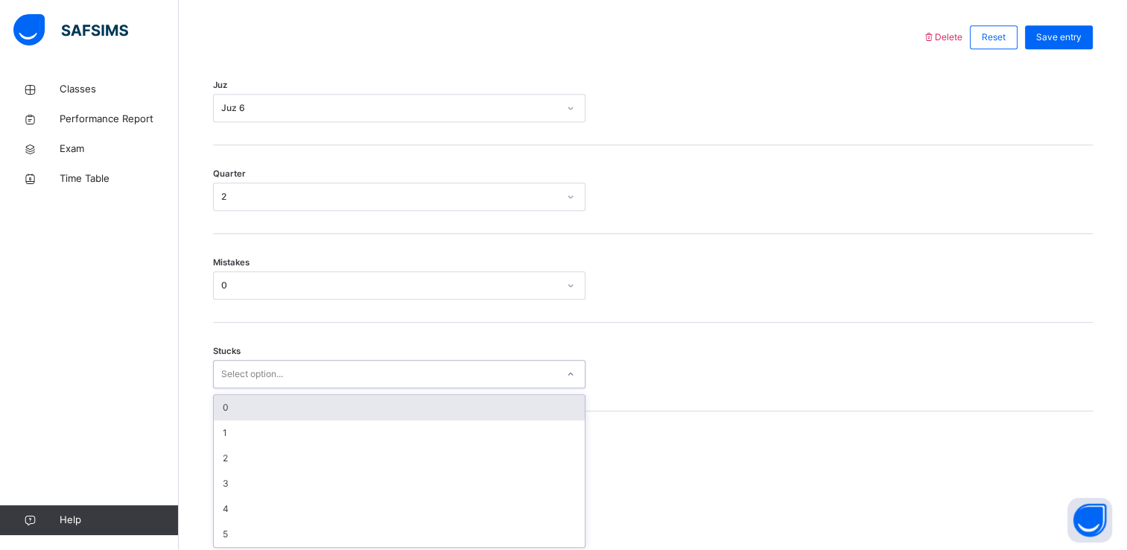
click at [250, 388] on div "option 0 focused, 1 of 6. 6 results available. Use Up and Down to choose option…" at bounding box center [399, 374] width 373 height 28
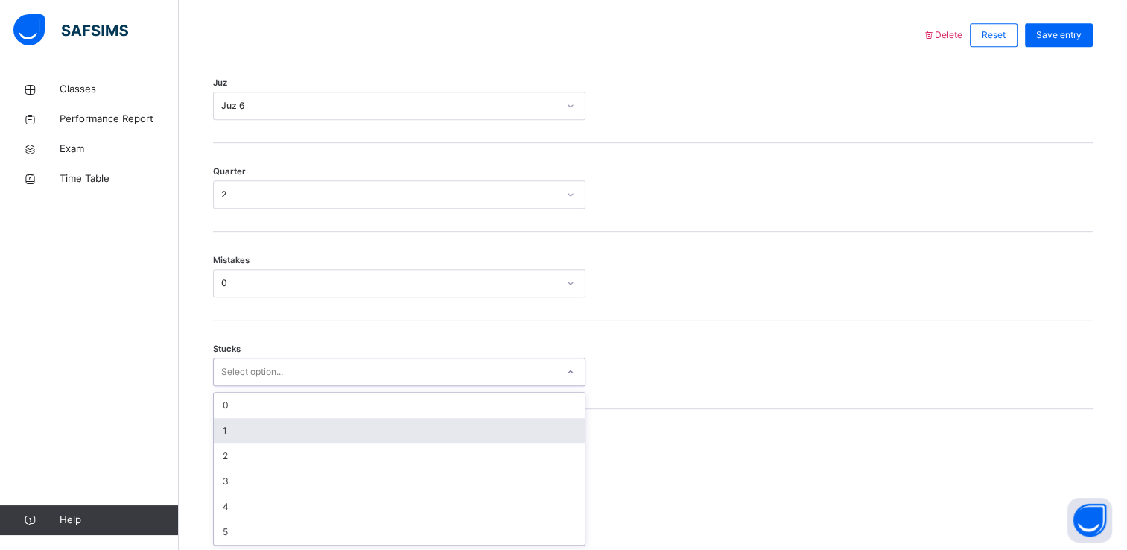
click at [241, 428] on div "1" at bounding box center [399, 430] width 371 height 25
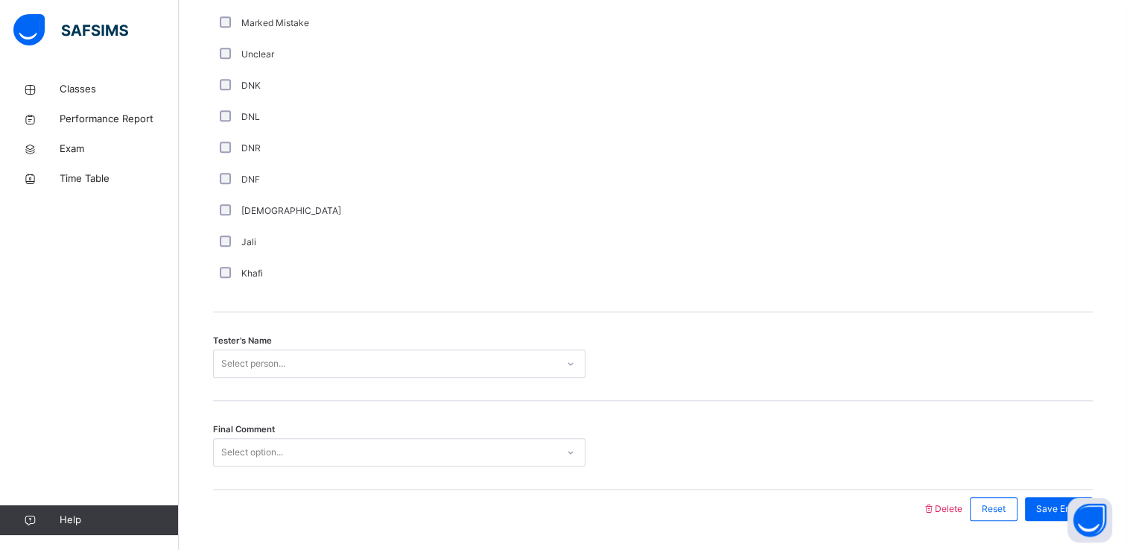
scroll to position [1314, 0]
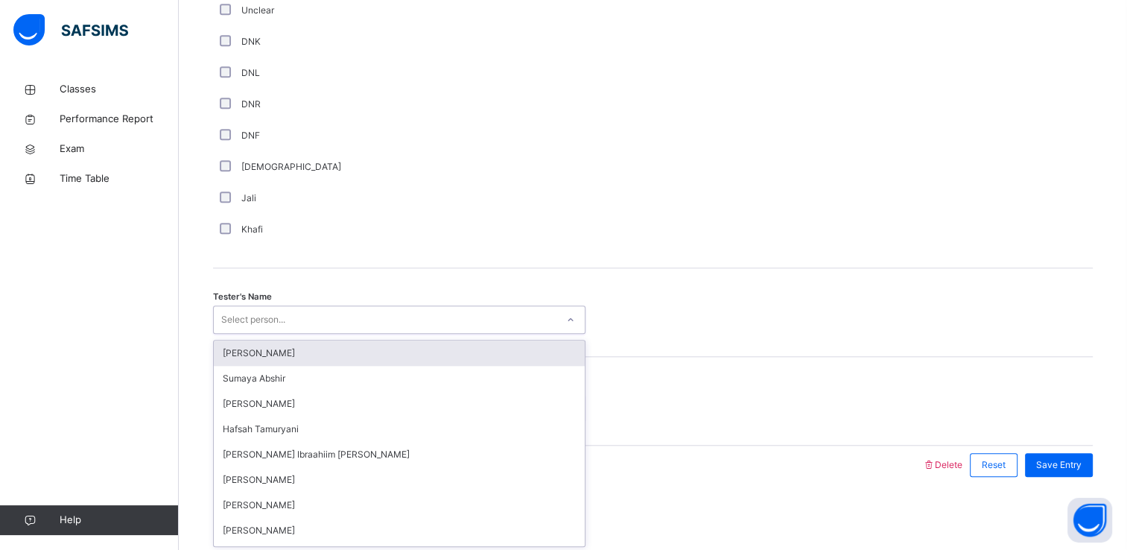
click at [232, 334] on div "option [PERSON_NAME] focused, 1 of 45. 45 results available. Use Up and Down to…" at bounding box center [399, 319] width 373 height 28
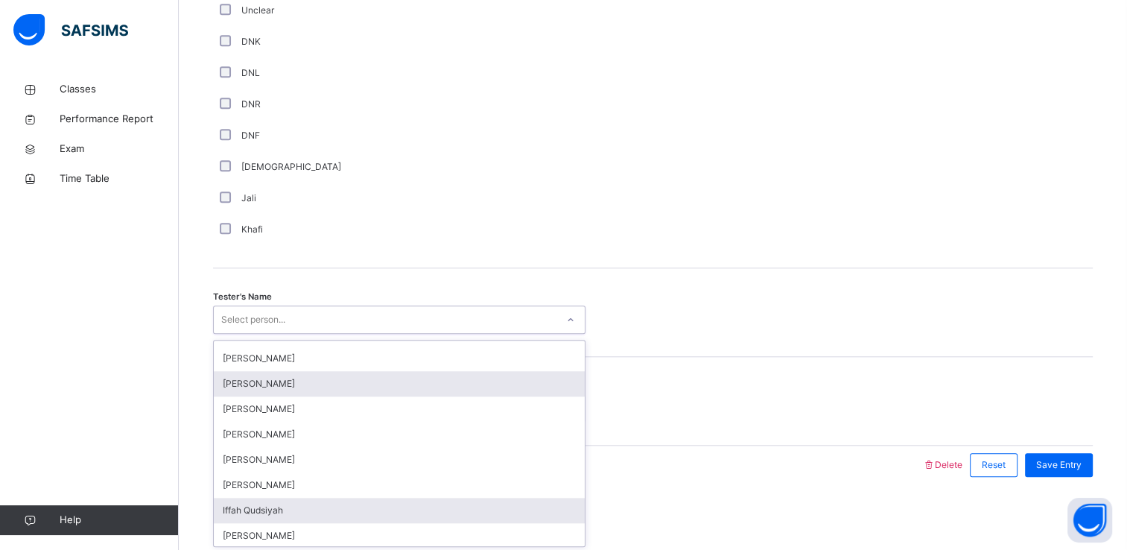
scroll to position [152, 0]
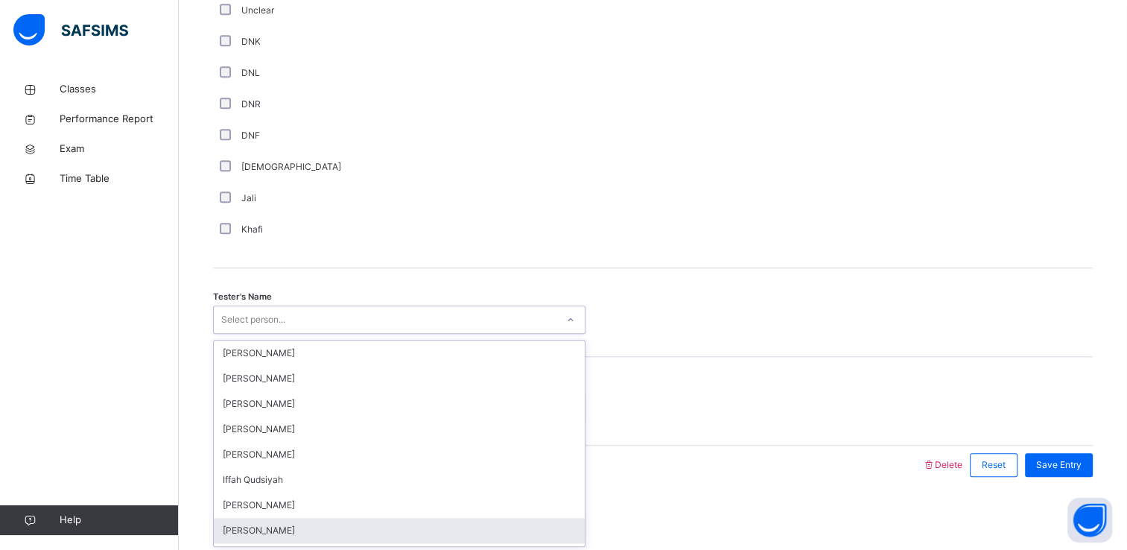
click at [292, 528] on div "[PERSON_NAME]" at bounding box center [399, 530] width 371 height 25
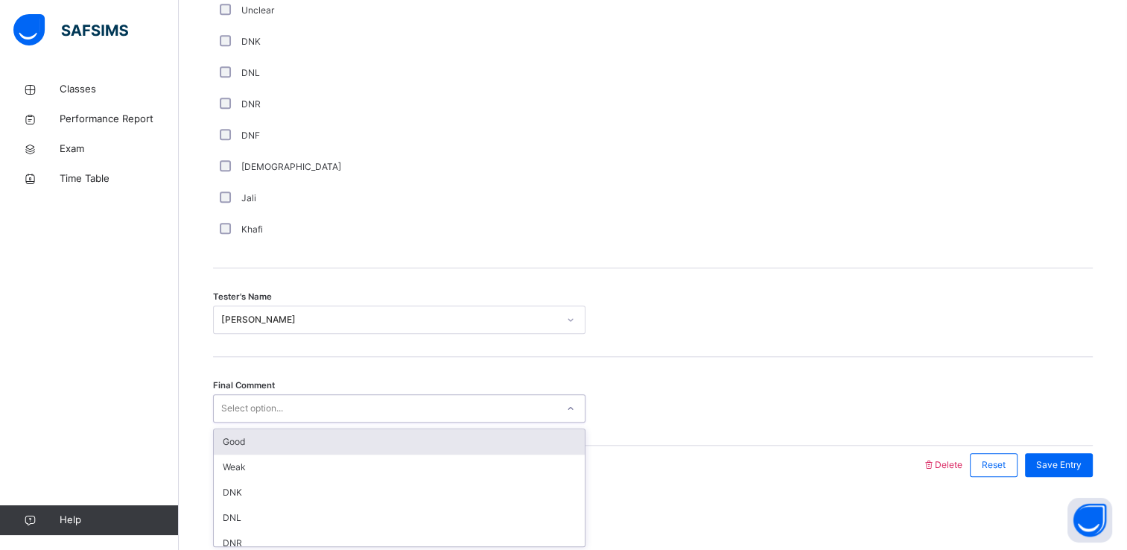
click at [288, 407] on div "Select option..." at bounding box center [385, 408] width 343 height 23
click at [292, 442] on div "Good" at bounding box center [399, 441] width 371 height 25
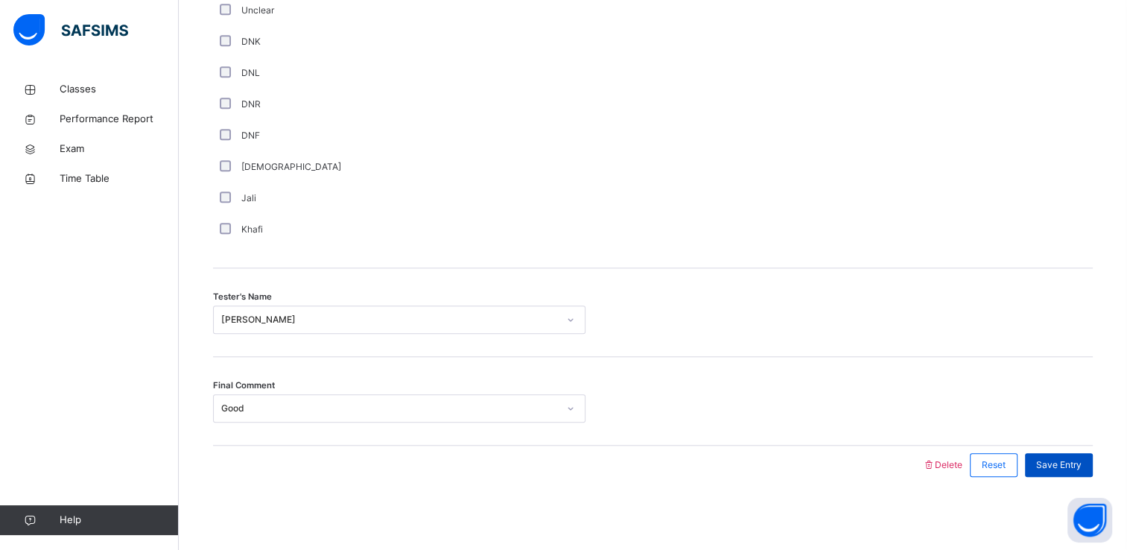
click at [1064, 466] on span "Save Entry" at bounding box center [1058, 464] width 45 height 13
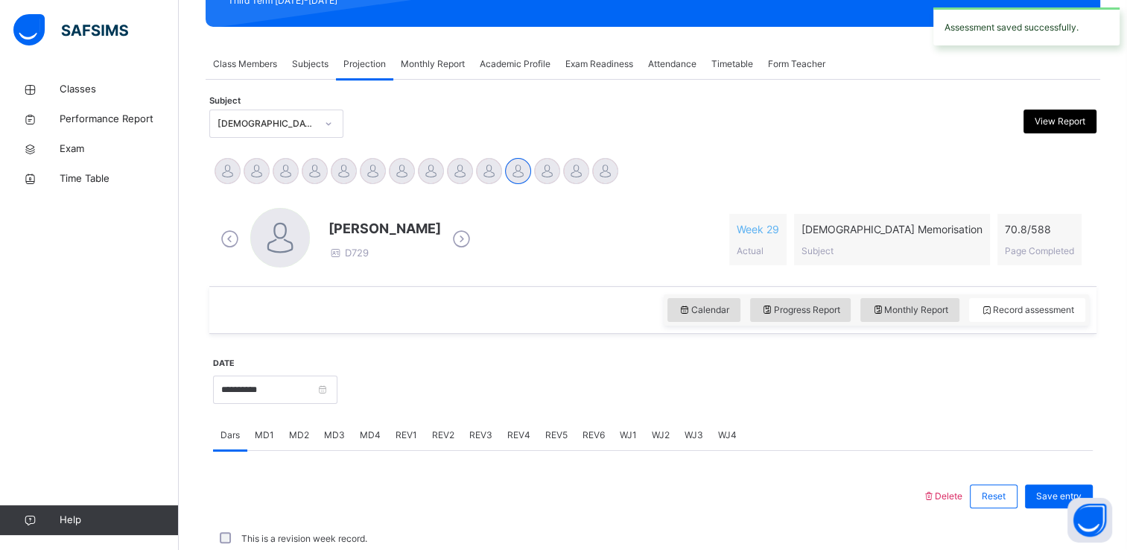
scroll to position [568, 0]
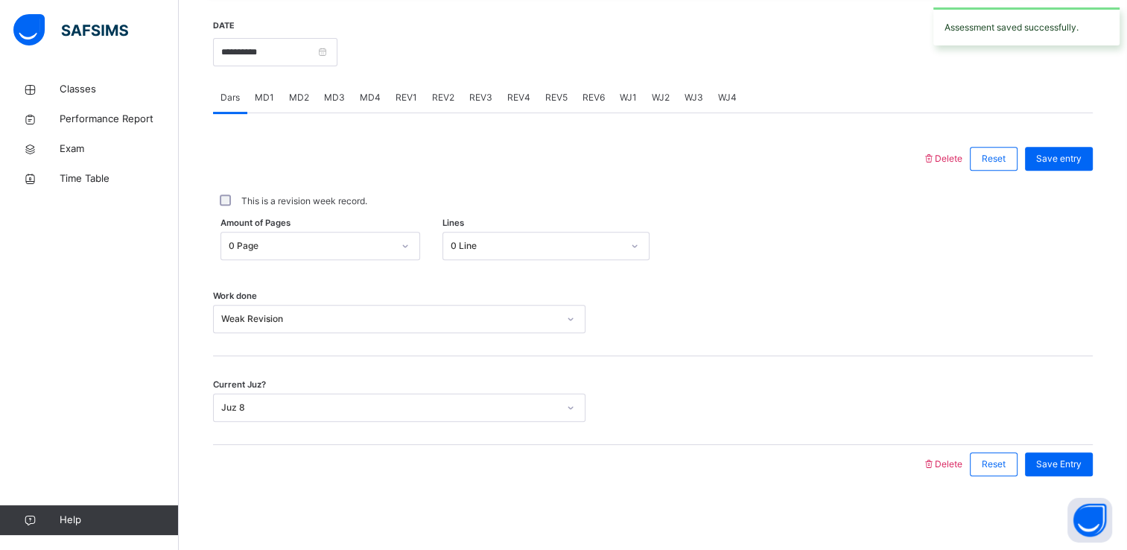
click at [555, 99] on span "REV5" at bounding box center [556, 97] width 22 height 13
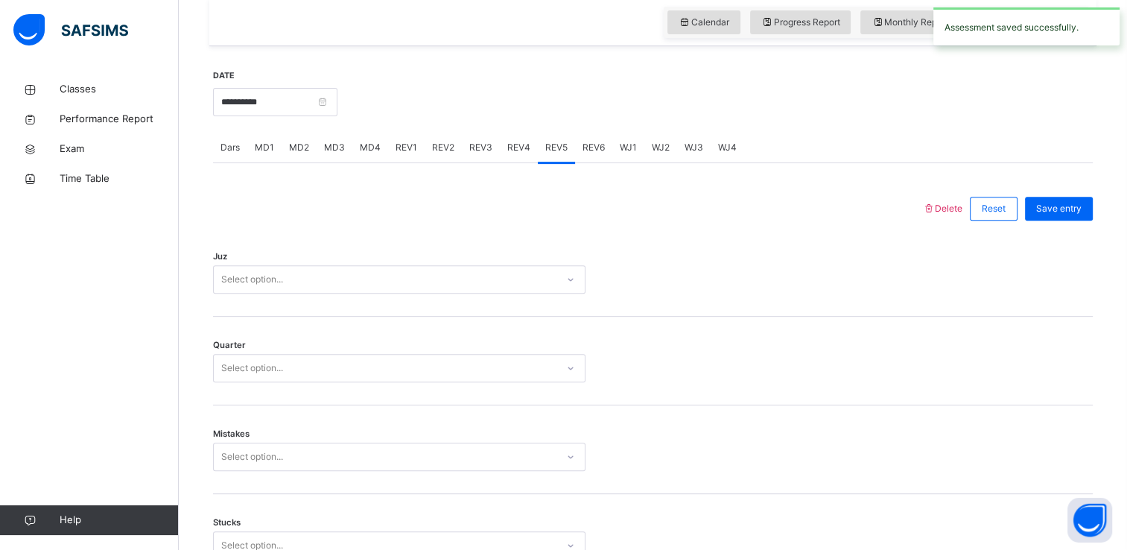
scroll to position [461, 0]
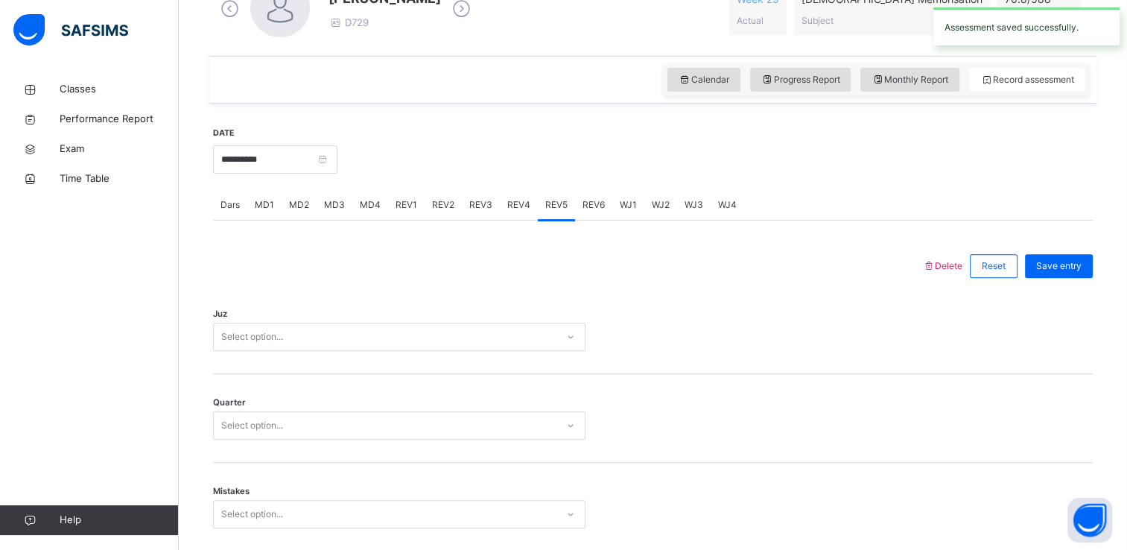
click at [515, 218] on div "REV4" at bounding box center [519, 205] width 38 height 30
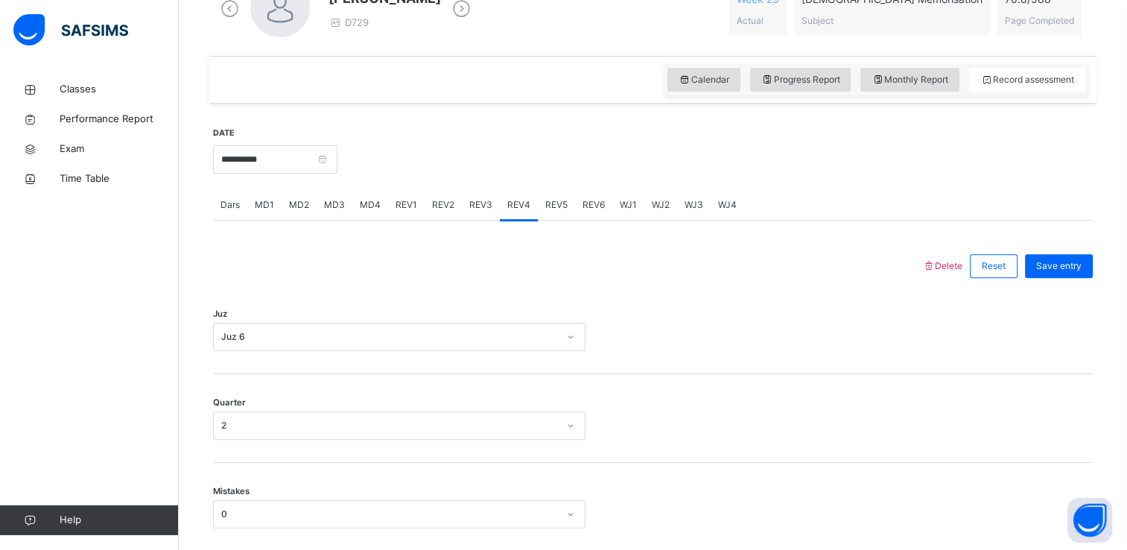
click at [548, 213] on div "REV5" at bounding box center [556, 205] width 37 height 30
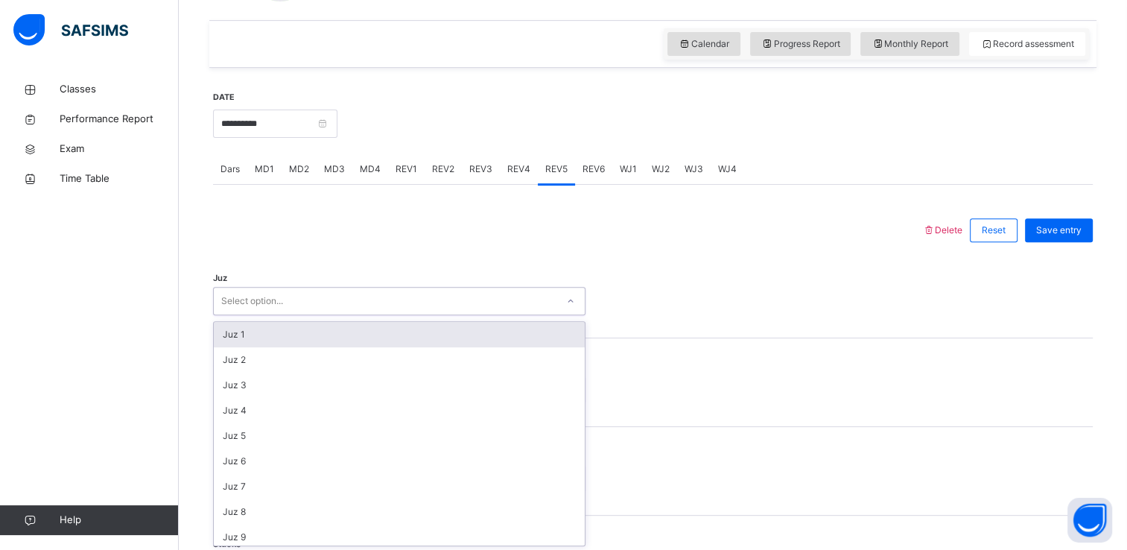
click at [507, 315] on div "option Juz 1 focused, 1 of 30. 30 results available. Use Up and Down to choose …" at bounding box center [399, 301] width 373 height 28
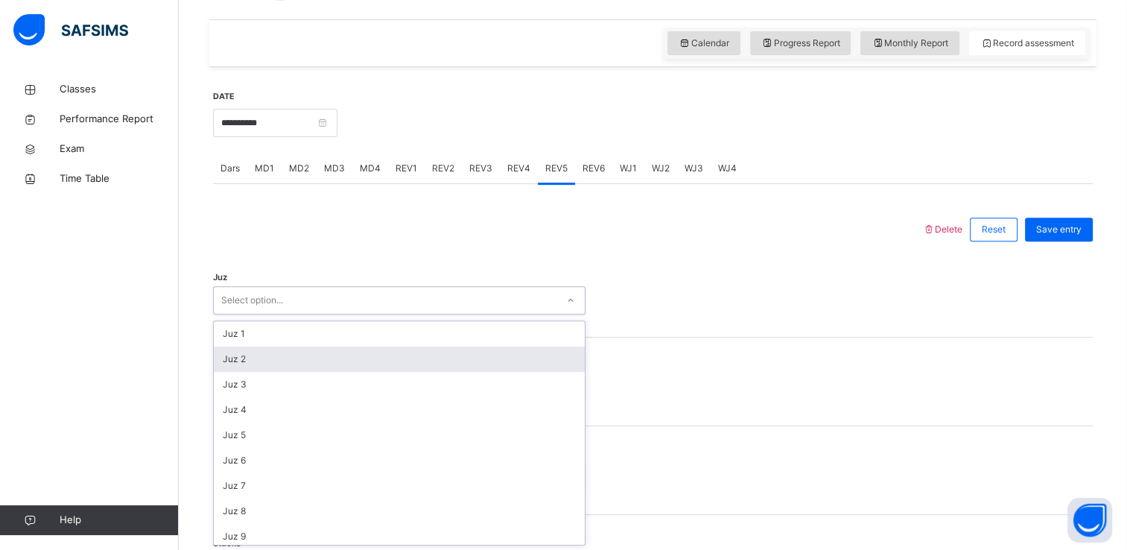
scroll to position [498, 0]
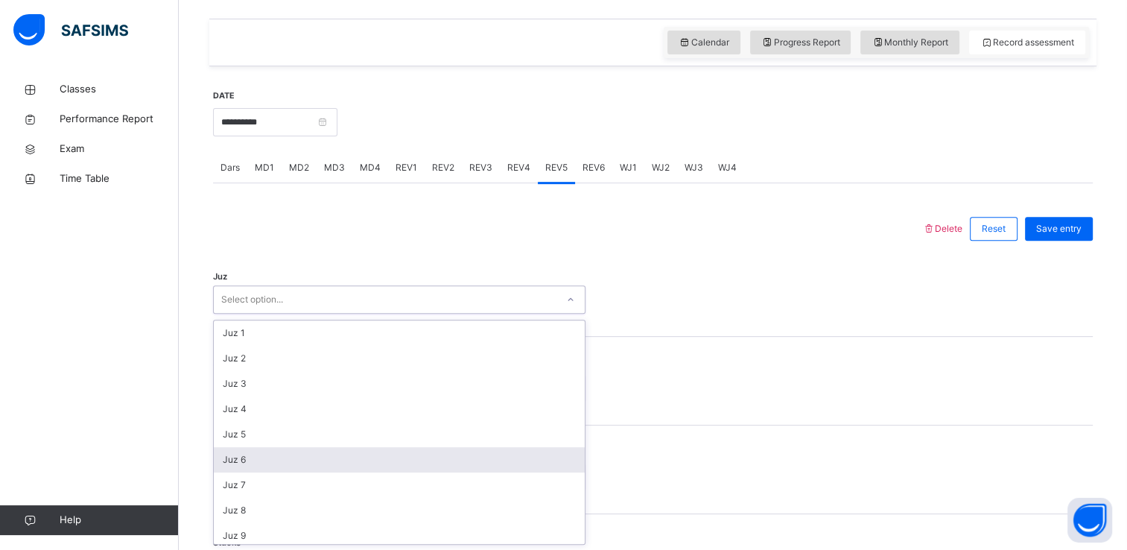
click at [405, 466] on div "Juz 6" at bounding box center [399, 459] width 371 height 25
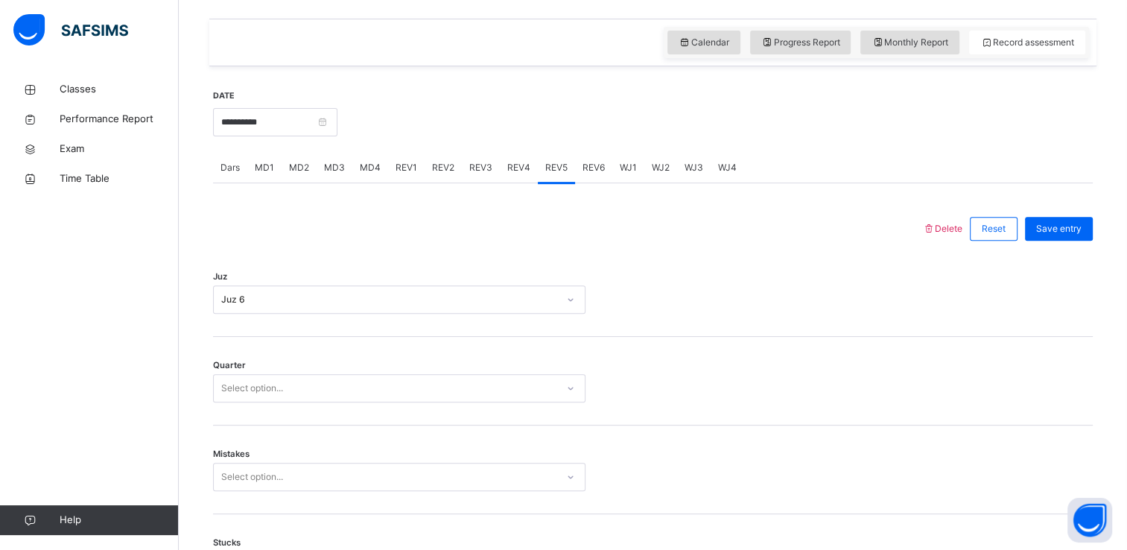
click at [328, 371] on div "Quarter Select option..." at bounding box center [653, 381] width 880 height 89
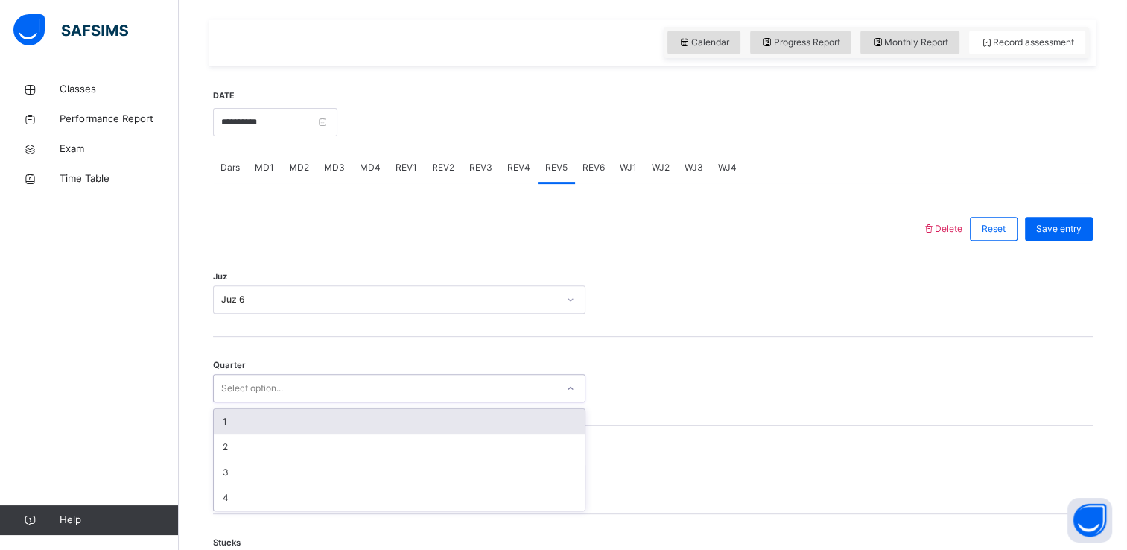
click at [328, 389] on div "Select option..." at bounding box center [385, 388] width 343 height 23
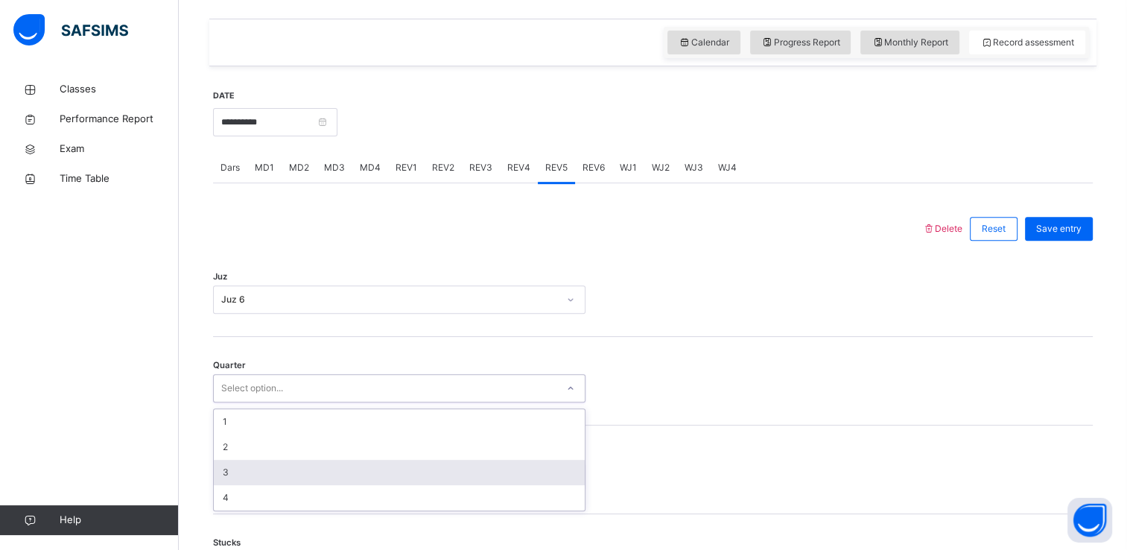
click at [322, 463] on div "3" at bounding box center [399, 472] width 371 height 25
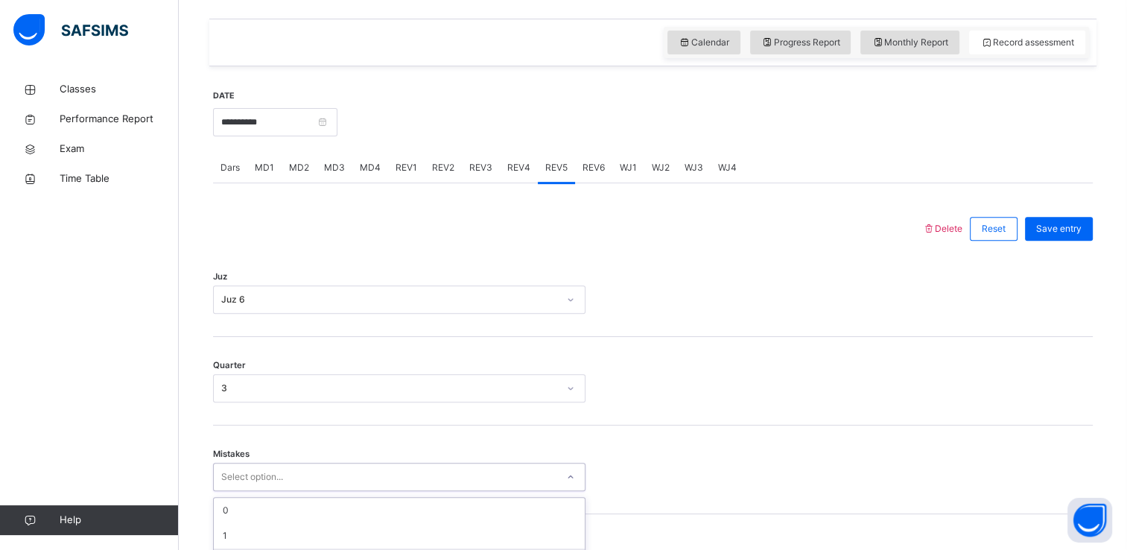
scroll to position [629, 0]
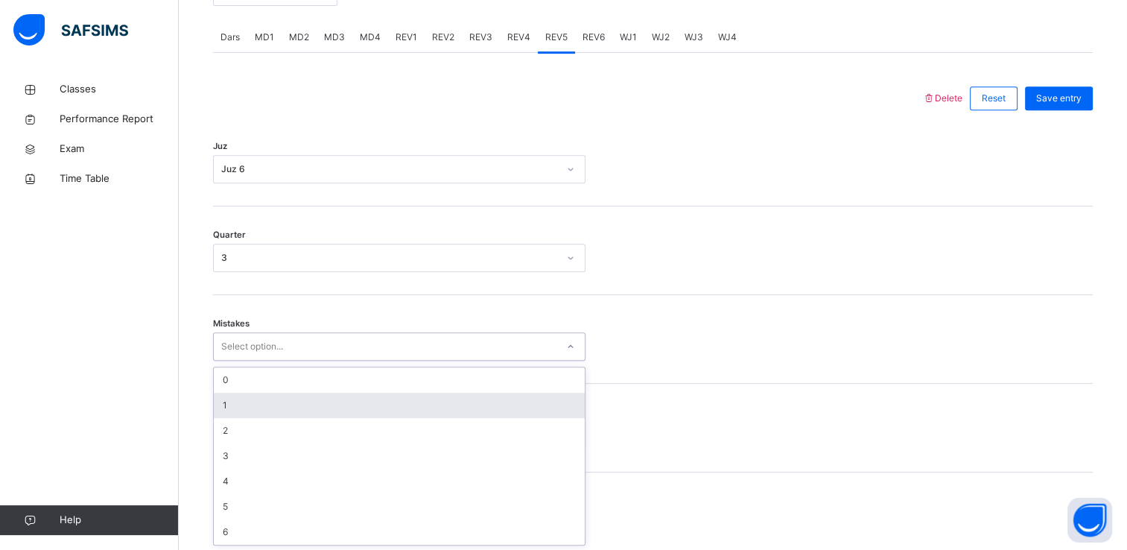
drag, startPoint x: 308, startPoint y: 478, endPoint x: 273, endPoint y: 394, distance: 91.5
click at [273, 361] on div "option 1 focused, 2 of 7. 7 results available. Use Up and Down to choose option…" at bounding box center [399, 346] width 373 height 28
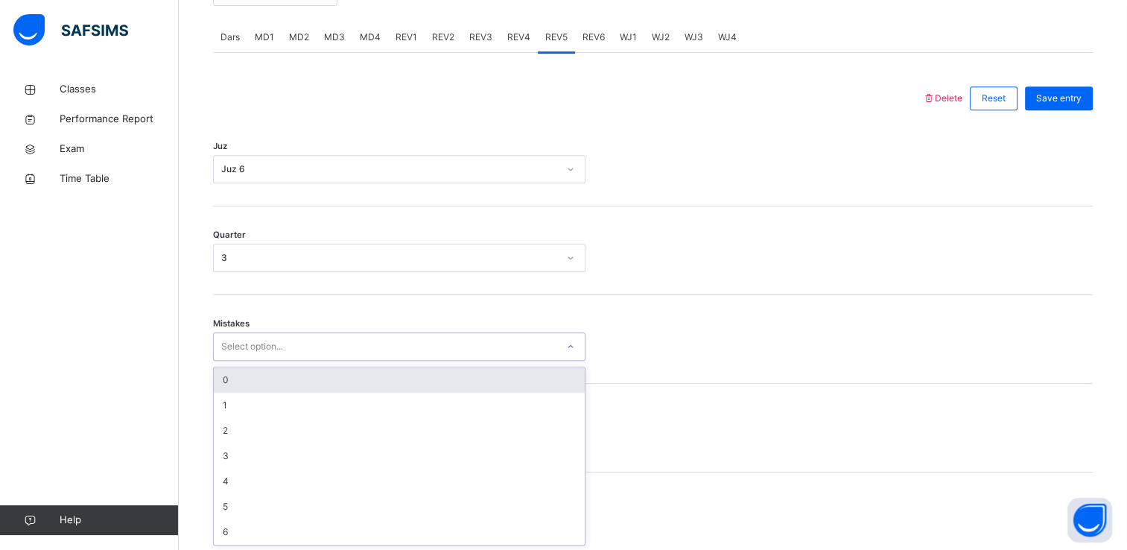
drag, startPoint x: 273, startPoint y: 394, endPoint x: 266, endPoint y: 384, distance: 11.8
click at [266, 384] on div "0 1 2 3 4 5 6" at bounding box center [399, 455] width 371 height 177
click at [266, 384] on div "0" at bounding box center [399, 379] width 371 height 25
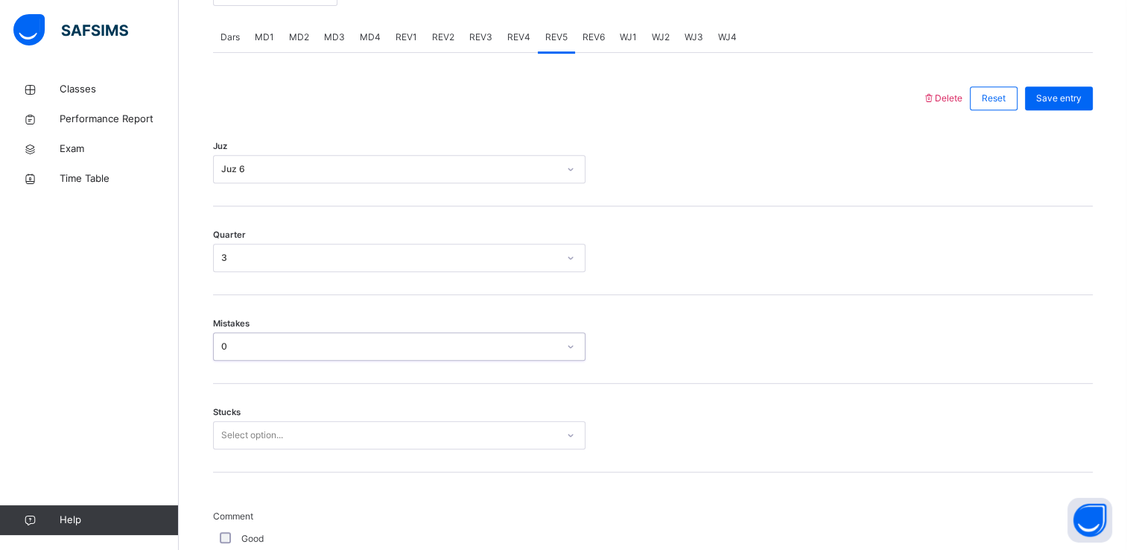
scroll to position [755, 0]
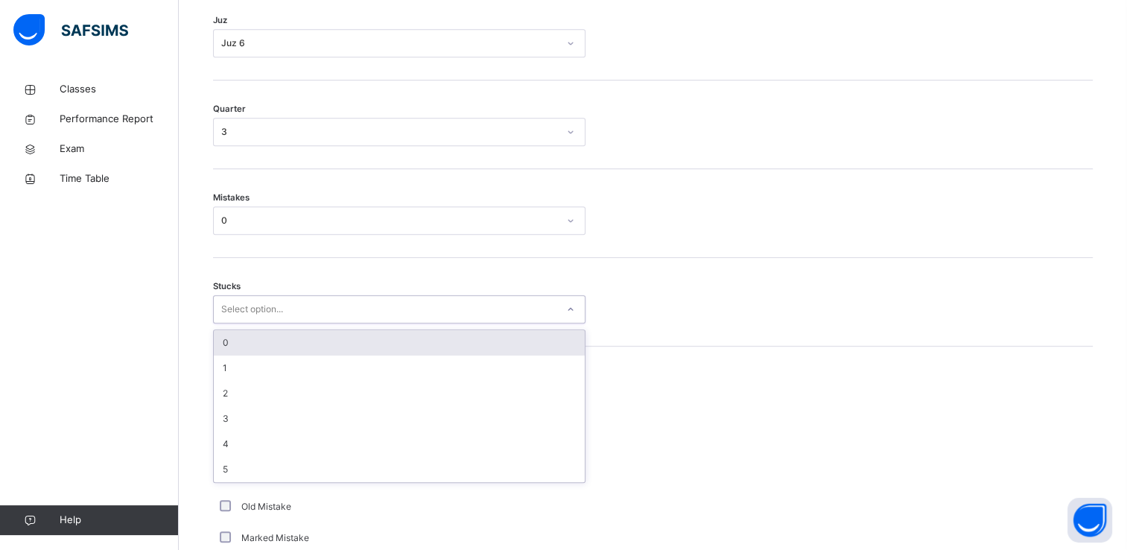
drag, startPoint x: 253, startPoint y: 316, endPoint x: 250, endPoint y: 338, distance: 21.8
click at [250, 323] on div "option 0 focused, 1 of 6. 6 results available. Use Up and Down to choose option…" at bounding box center [399, 309] width 373 height 28
click at [250, 338] on div "0" at bounding box center [399, 342] width 371 height 25
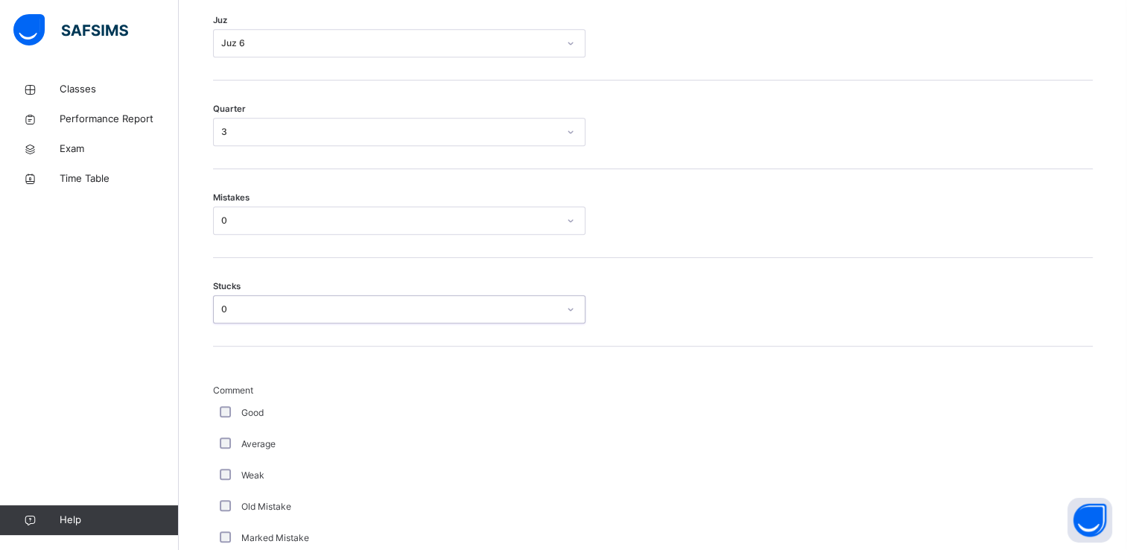
click at [221, 404] on div "Good" at bounding box center [399, 412] width 373 height 31
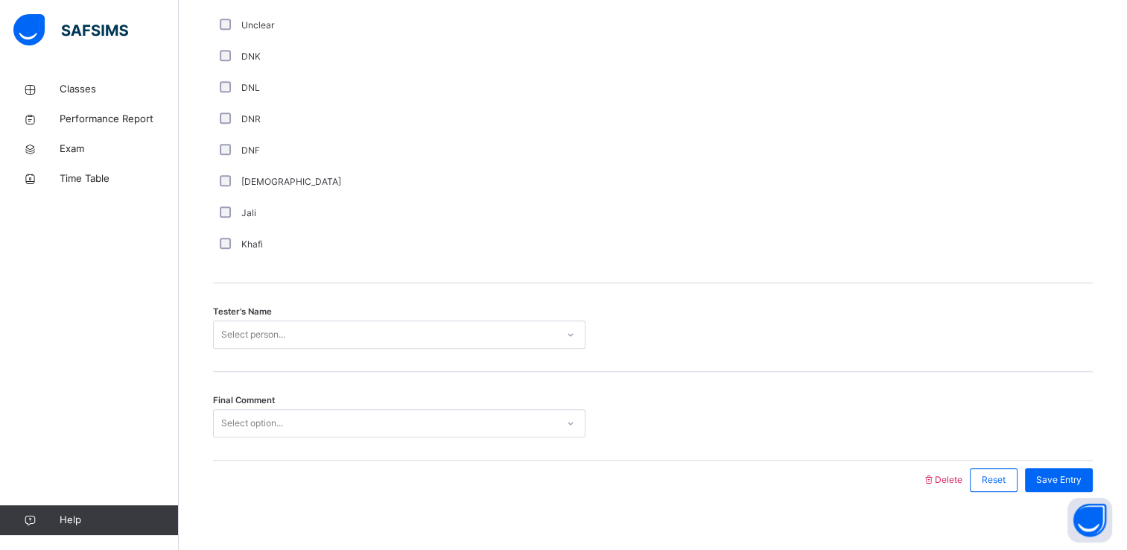
scroll to position [1314, 0]
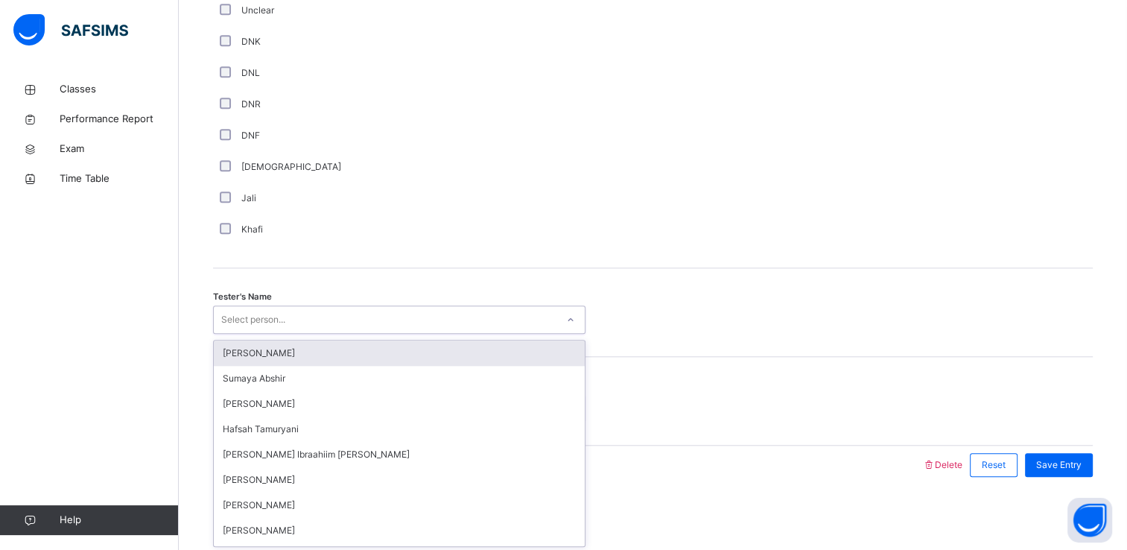
click at [253, 326] on div "Select person..." at bounding box center [253, 319] width 64 height 28
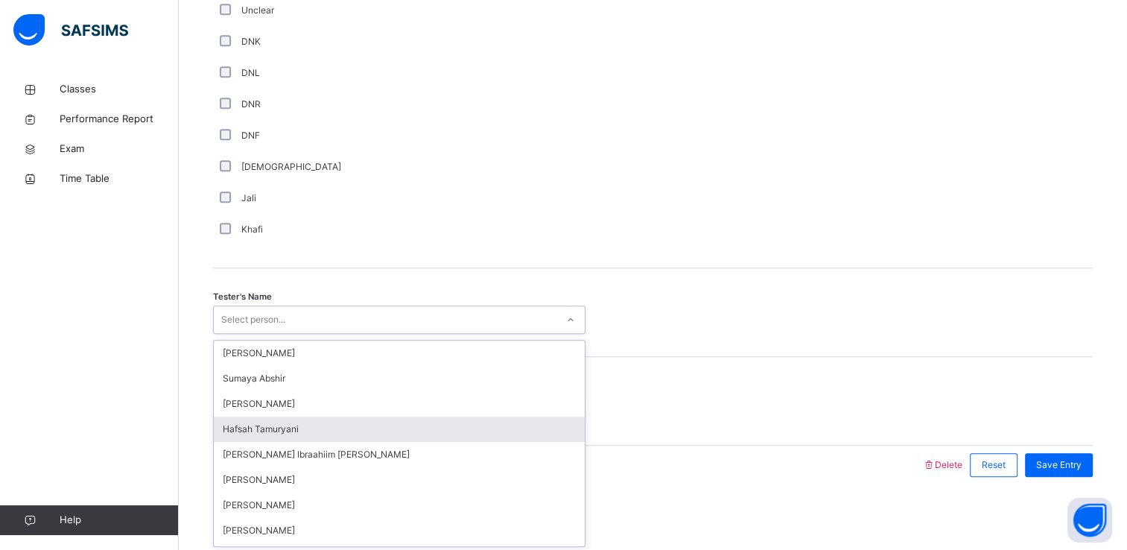
click at [309, 431] on div "Hafsah Tamuryani" at bounding box center [399, 429] width 371 height 25
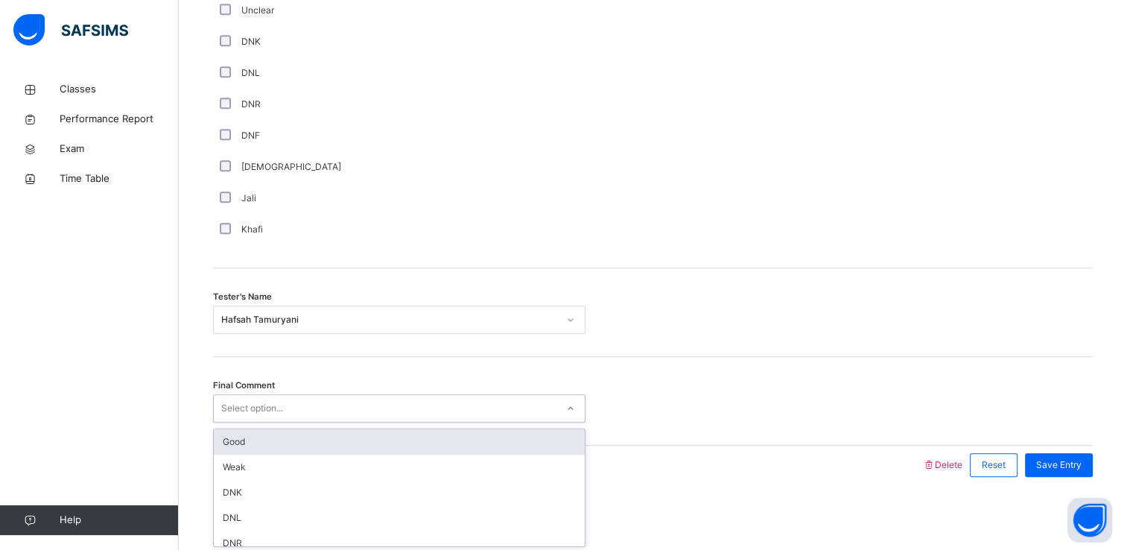
drag, startPoint x: 276, startPoint y: 399, endPoint x: 282, endPoint y: 443, distance: 44.5
click at [282, 422] on div "option Good focused, 1 of 6. 6 results available. Use Up and Down to choose opt…" at bounding box center [399, 408] width 373 height 28
click at [282, 443] on div "Good" at bounding box center [399, 441] width 371 height 25
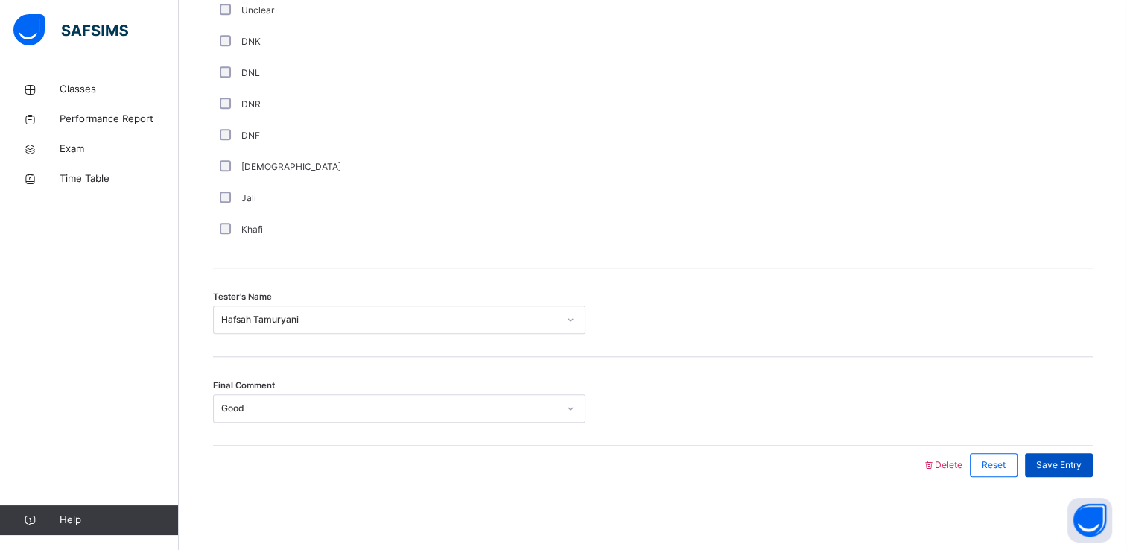
click at [1044, 463] on div "Save Entry" at bounding box center [1059, 465] width 68 height 24
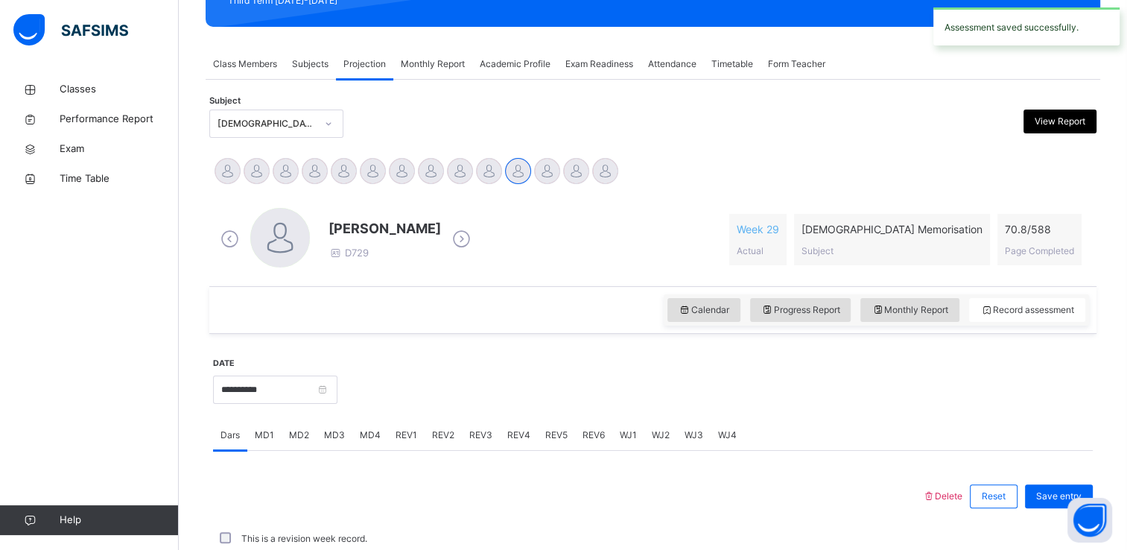
scroll to position [568, 0]
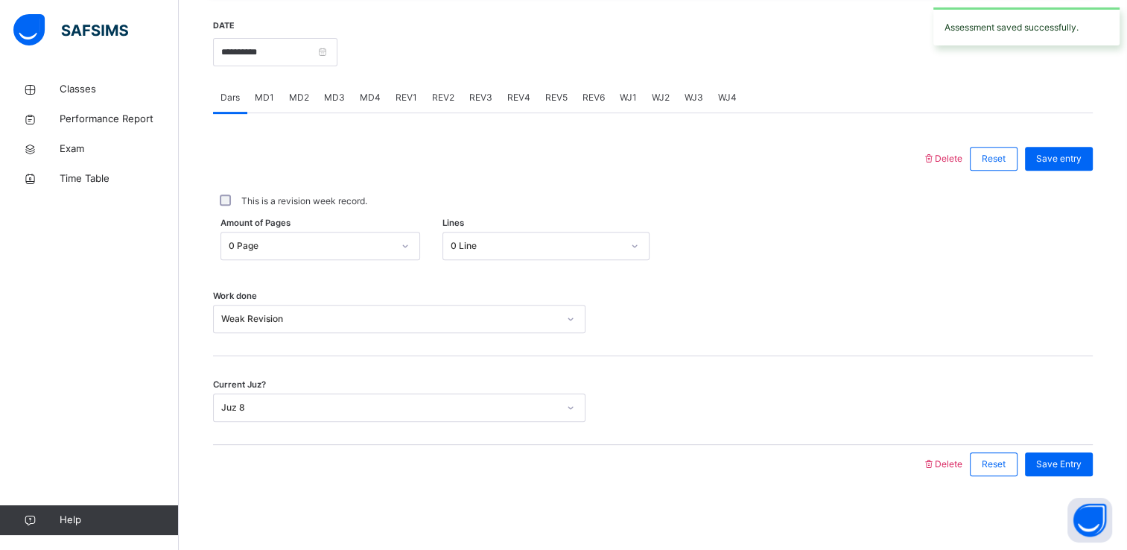
click at [589, 111] on div "REV6" at bounding box center [593, 98] width 37 height 30
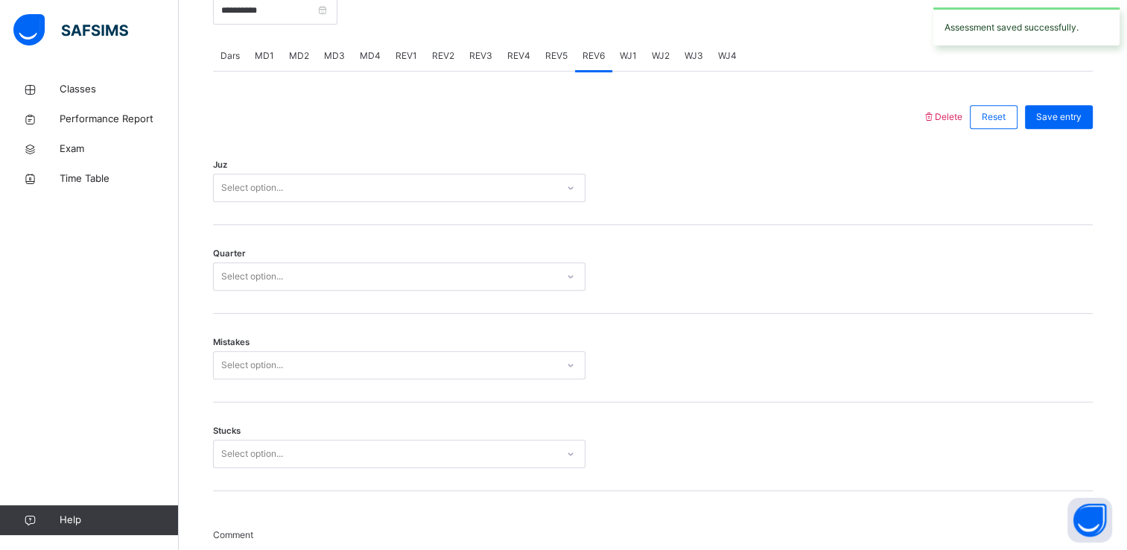
scroll to position [598, 0]
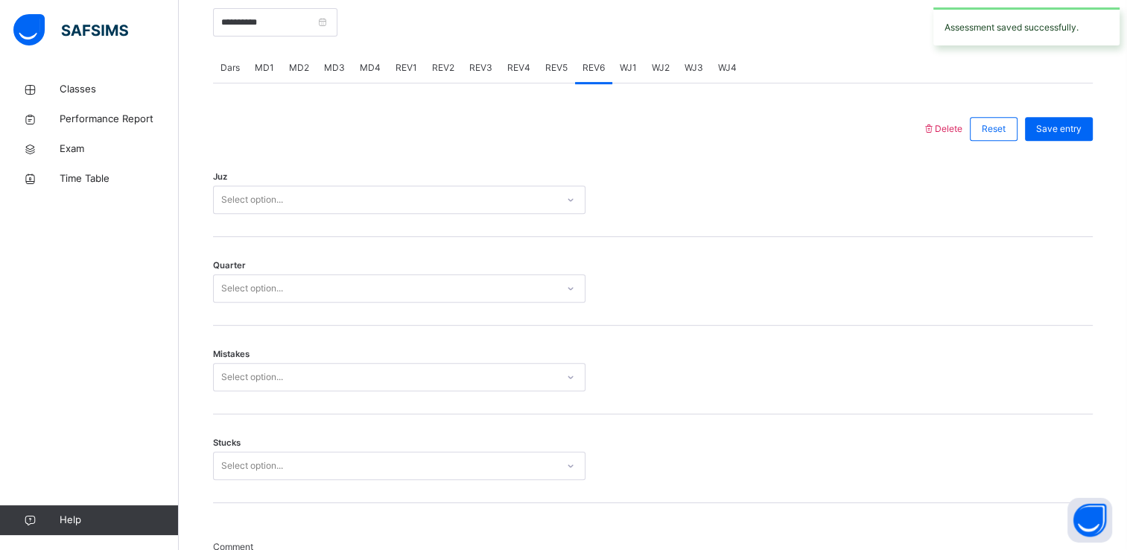
drag, startPoint x: 510, startPoint y: 218, endPoint x: 487, endPoint y: 199, distance: 29.6
click at [487, 199] on div "Juz Select option..." at bounding box center [653, 192] width 880 height 89
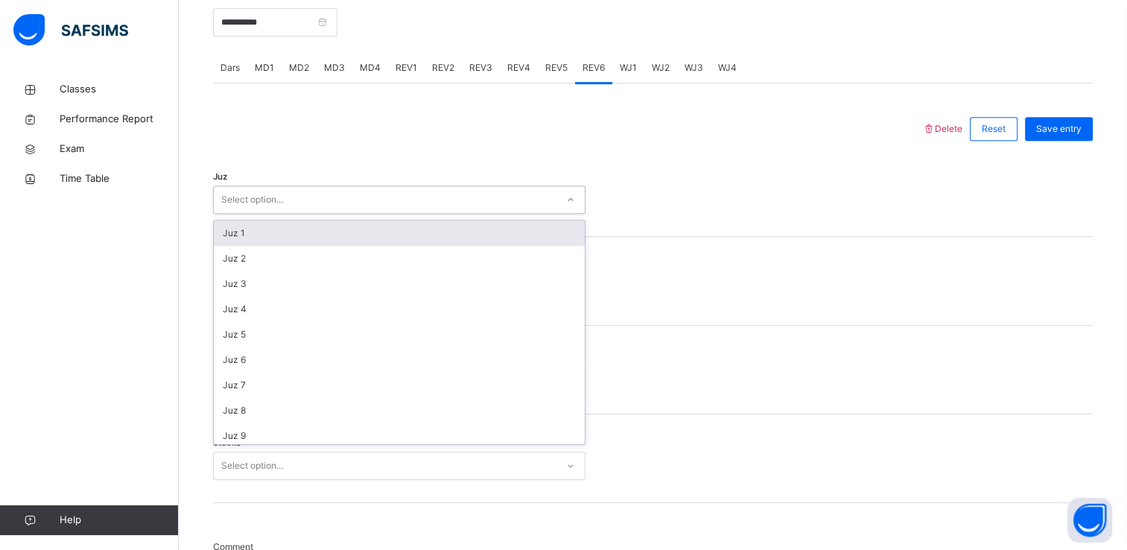
click at [487, 199] on div "Select option..." at bounding box center [385, 200] width 343 height 23
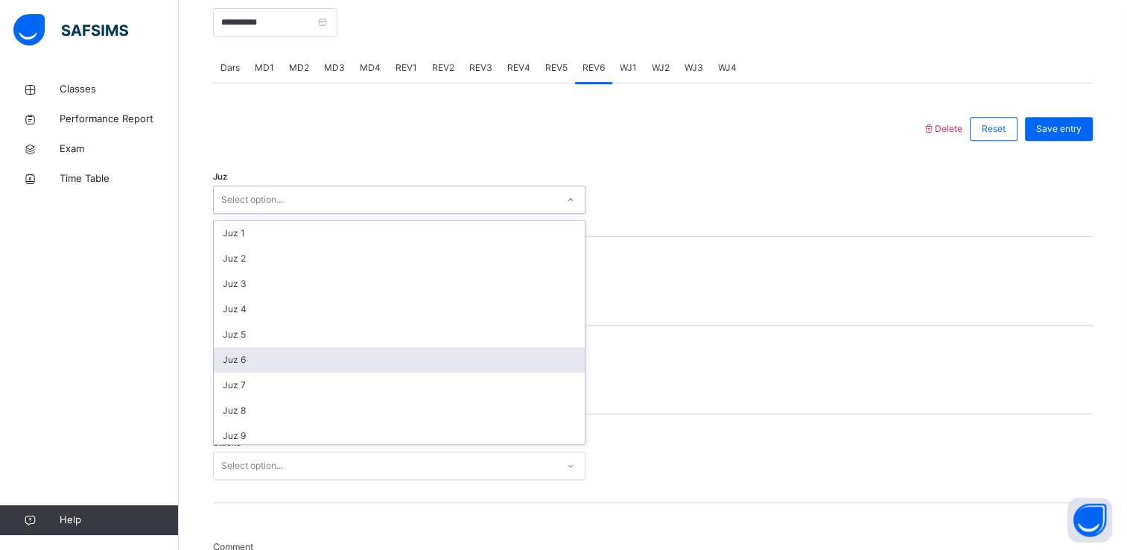
click at [451, 365] on div "Juz 6" at bounding box center [399, 359] width 371 height 25
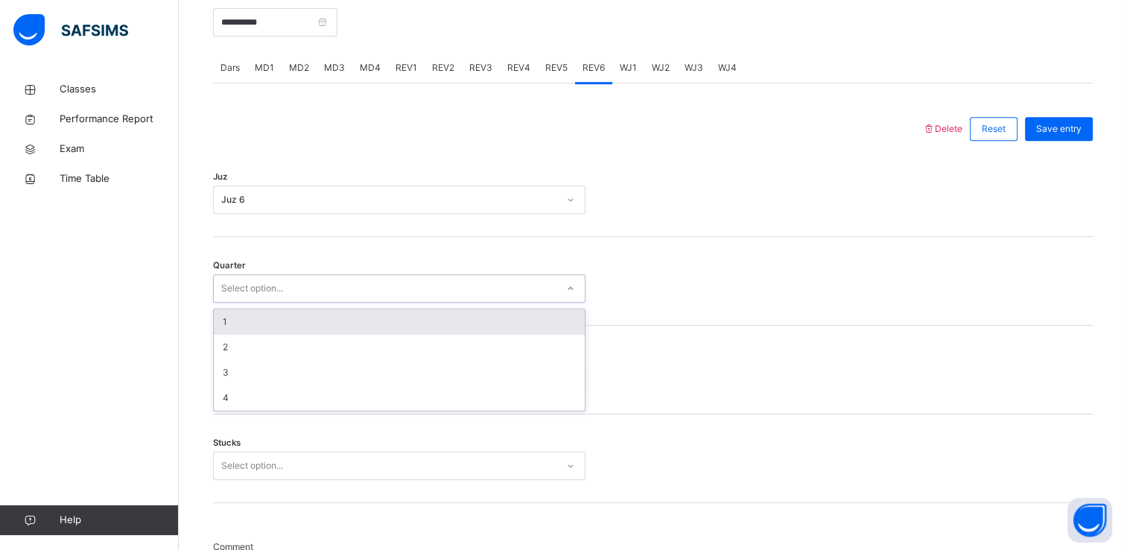
click at [392, 285] on div "Select option..." at bounding box center [385, 288] width 343 height 23
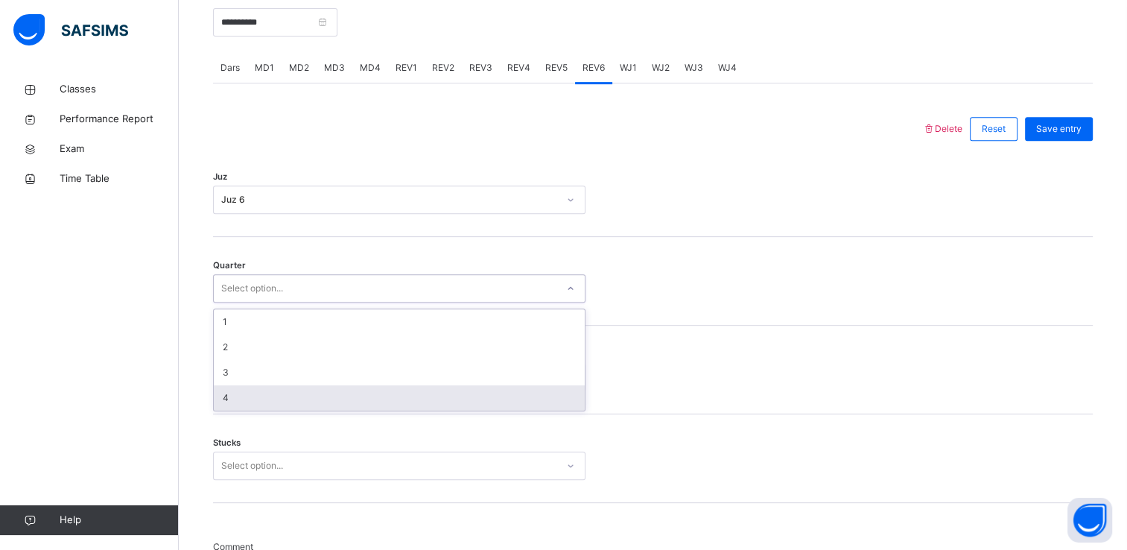
click at [377, 396] on div "4" at bounding box center [399, 397] width 371 height 25
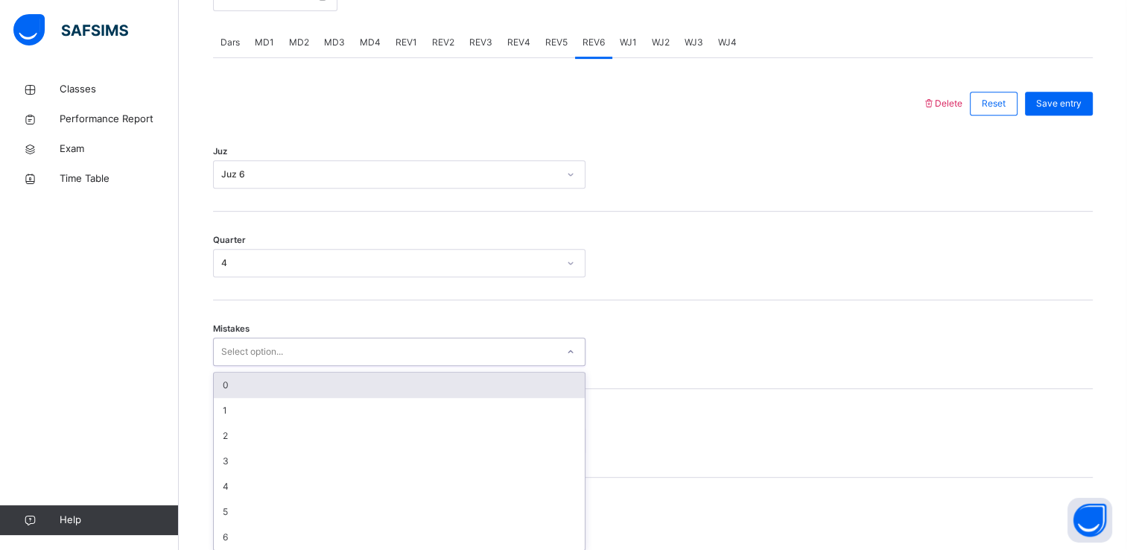
scroll to position [629, 0]
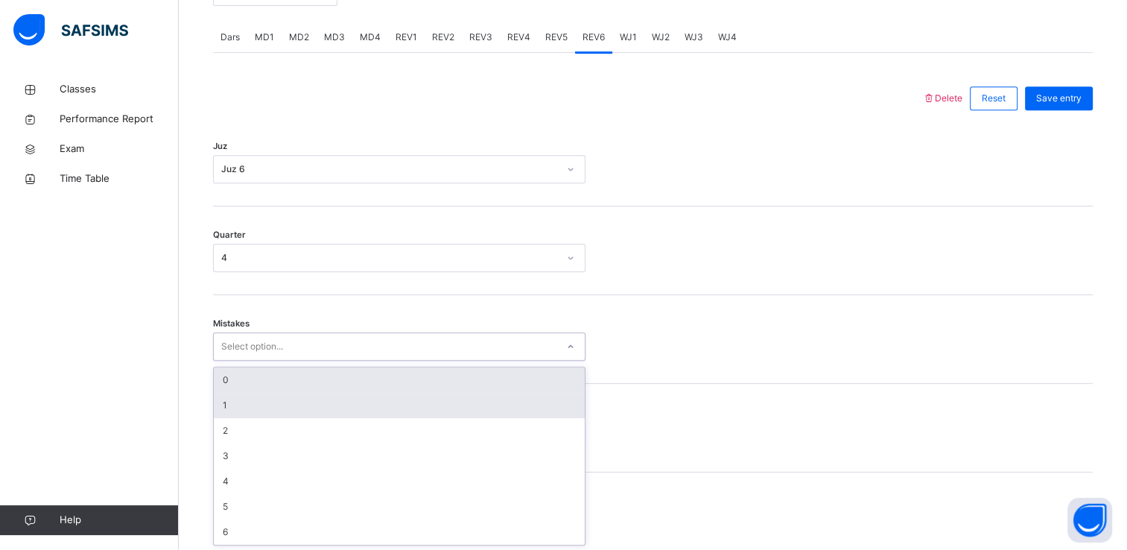
drag, startPoint x: 319, startPoint y: 373, endPoint x: 281, endPoint y: 396, distance: 44.1
click at [281, 361] on div "option 0 focused, 1 of 7. 7 results available. Use Up and Down to choose option…" at bounding box center [399, 346] width 373 height 28
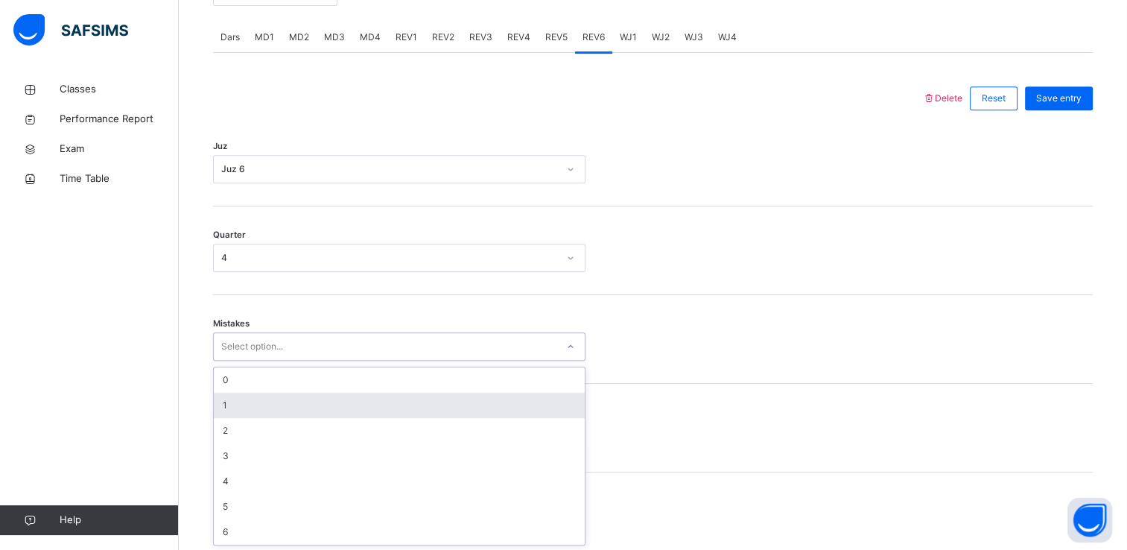
drag, startPoint x: 281, startPoint y: 396, endPoint x: 271, endPoint y: 409, distance: 16.5
click at [271, 409] on div "1" at bounding box center [399, 405] width 371 height 25
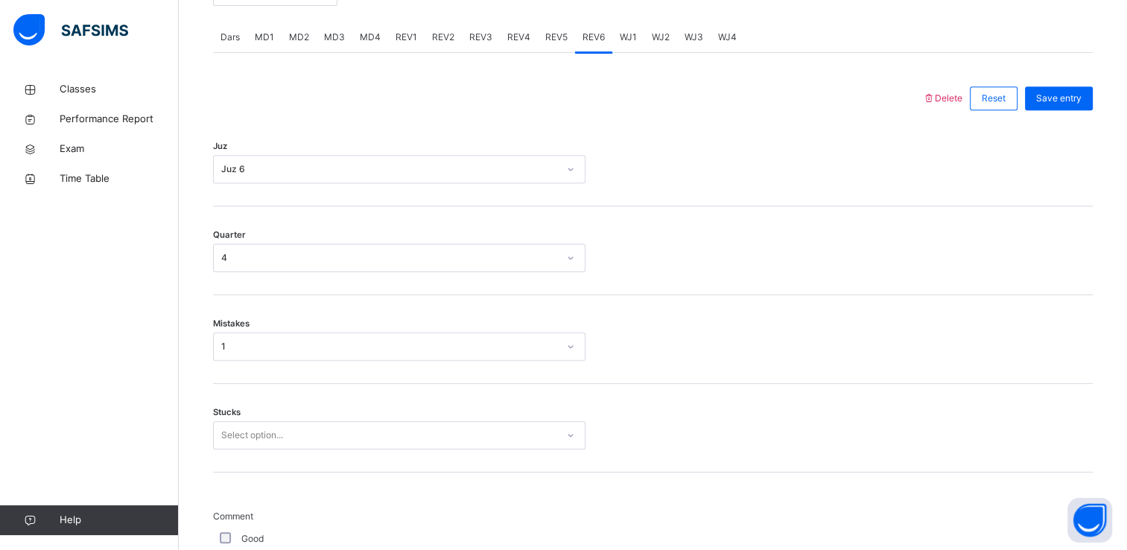
drag, startPoint x: 271, startPoint y: 409, endPoint x: 271, endPoint y: 421, distance: 11.9
click at [271, 421] on div "Stucks Select option..." at bounding box center [653, 428] width 880 height 89
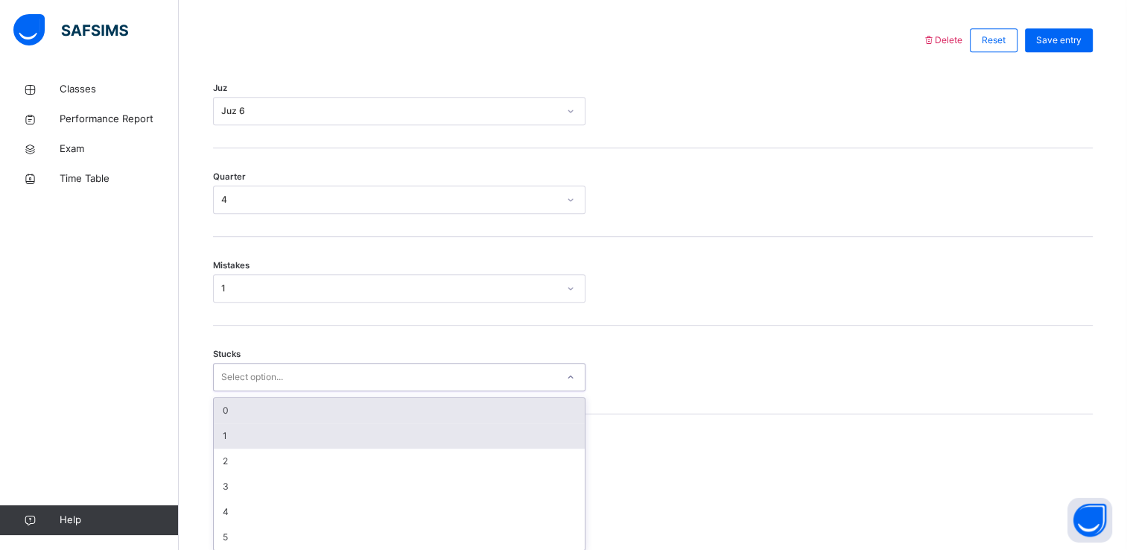
scroll to position [692, 0]
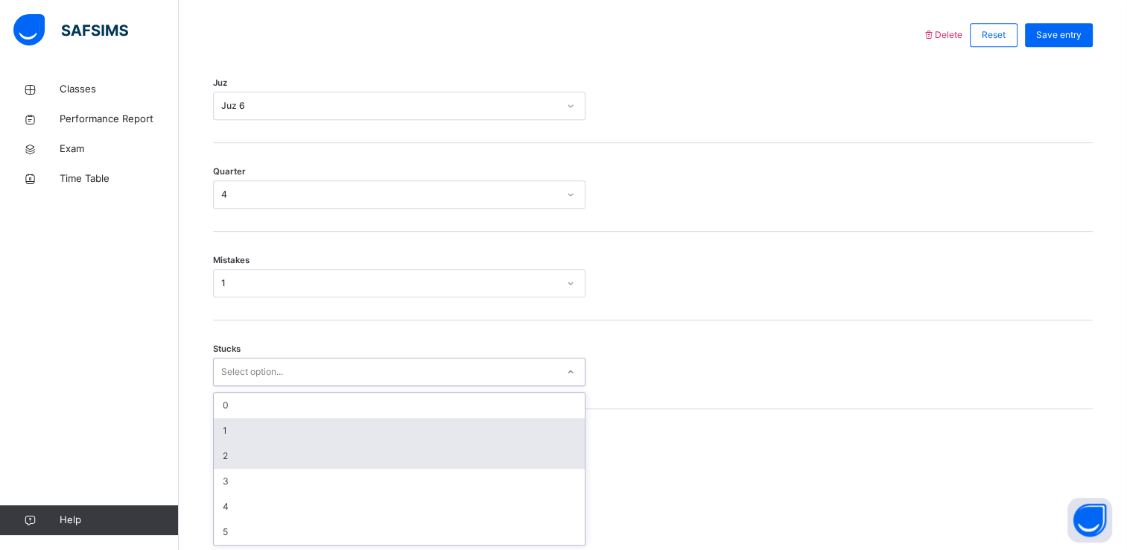
drag, startPoint x: 271, startPoint y: 421, endPoint x: 261, endPoint y: 454, distance: 34.4
click at [261, 386] on div "option 1 focused, 2 of 6. 6 results available. Use Up and Down to choose option…" at bounding box center [399, 372] width 373 height 28
click at [261, 454] on div "2" at bounding box center [399, 455] width 371 height 25
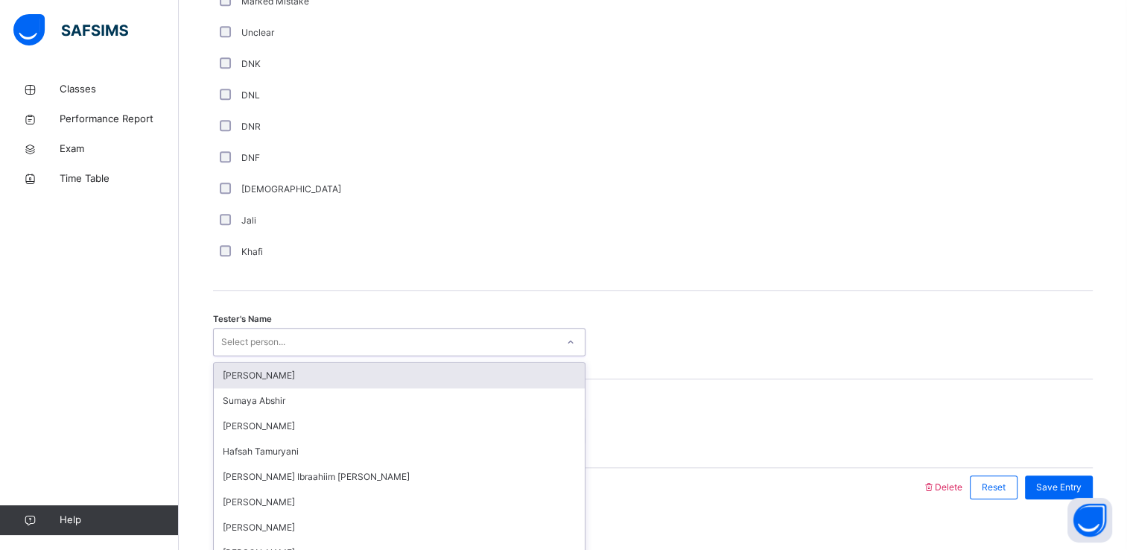
scroll to position [1314, 0]
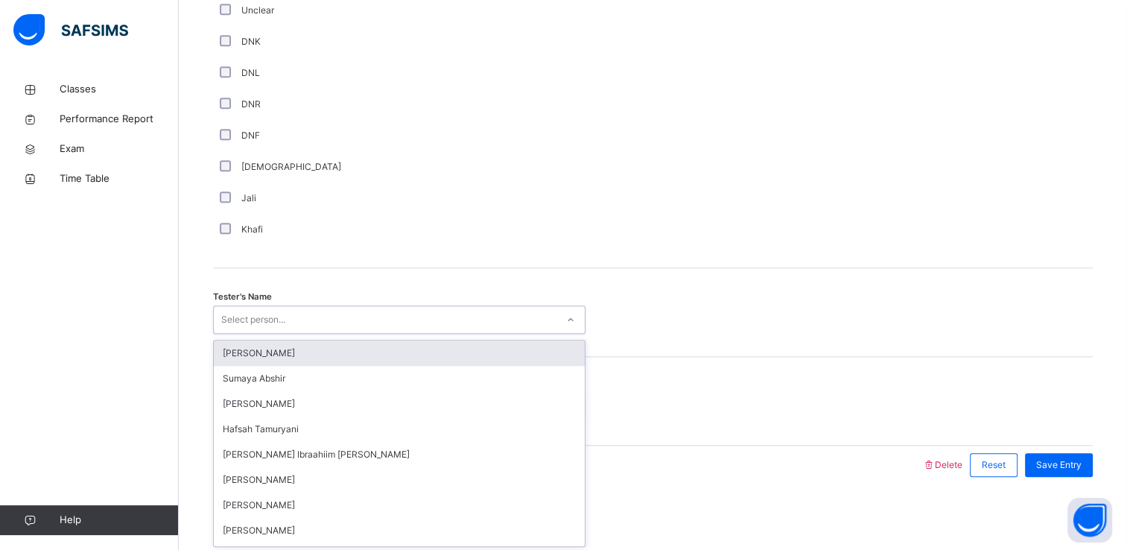
click at [238, 335] on div "Tester's Name option [PERSON_NAME] focused, 1 of 45. 45 results available. Use …" at bounding box center [653, 312] width 880 height 89
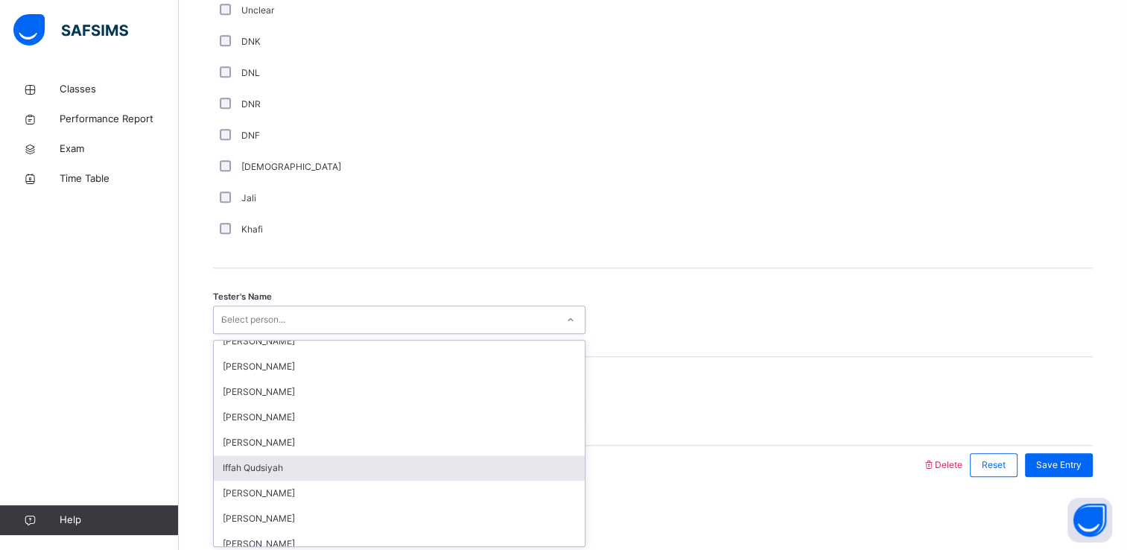
scroll to position [63, 0]
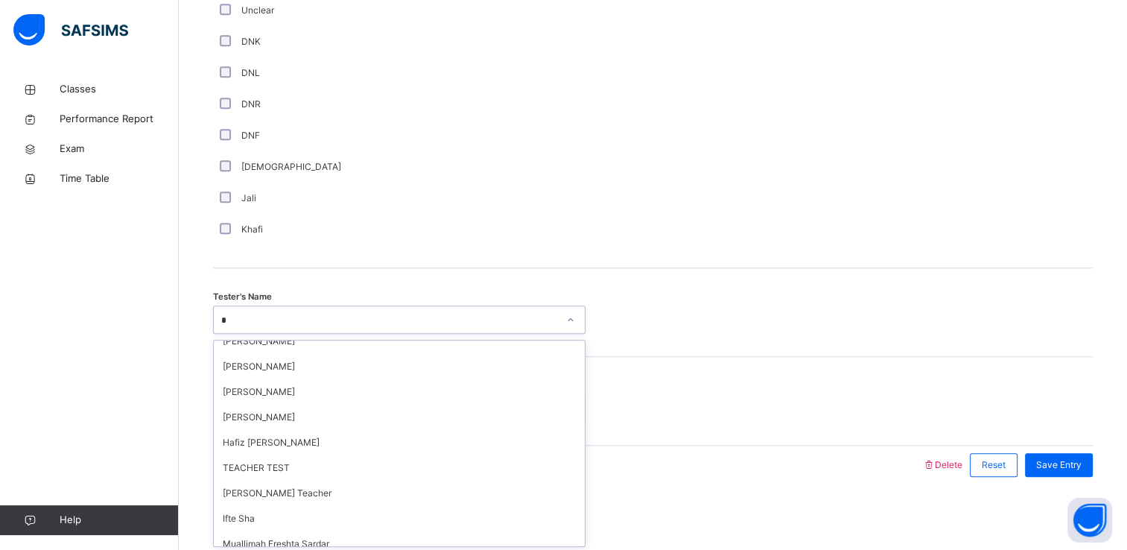
type input "**"
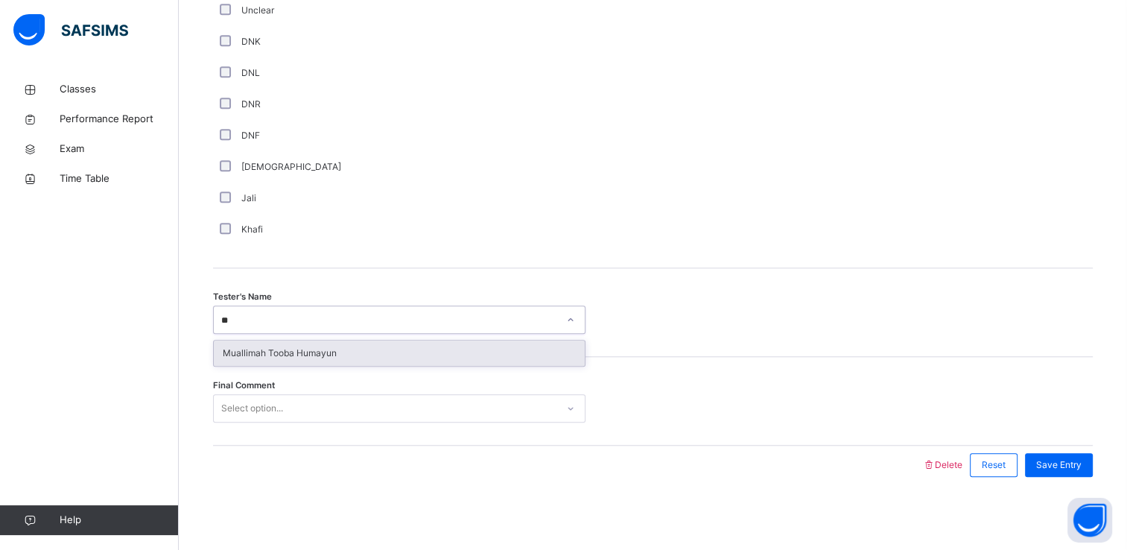
scroll to position [0, 0]
click at [232, 340] on div "Muallimah Tooba Humayun" at bounding box center [399, 353] width 373 height 27
click at [247, 349] on div "Muallimah Tooba Humayun" at bounding box center [399, 353] width 371 height 25
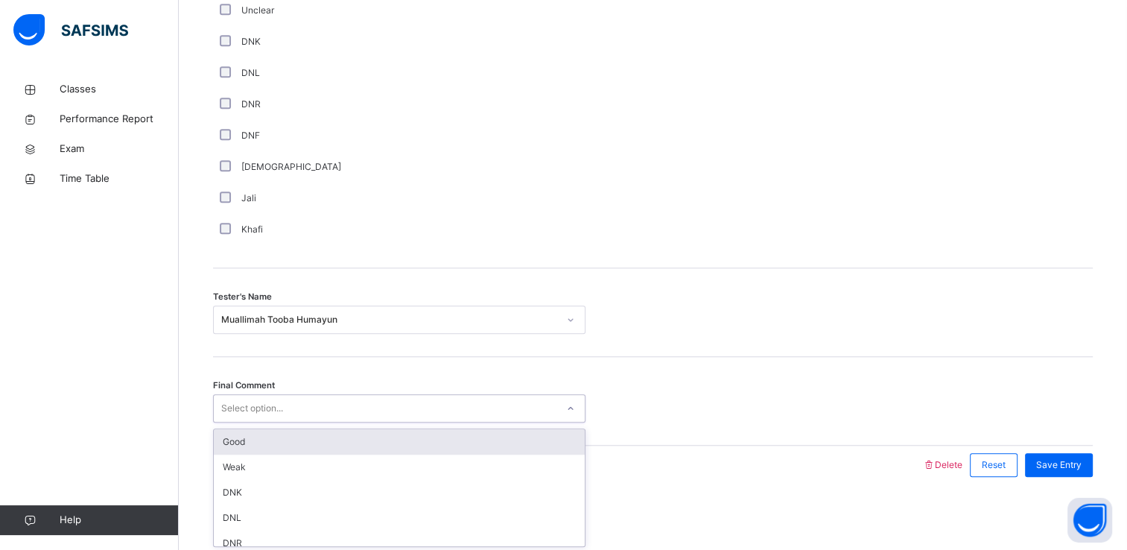
click at [254, 414] on div "Select option..." at bounding box center [252, 408] width 62 height 28
click at [250, 434] on div "Good" at bounding box center [399, 441] width 371 height 25
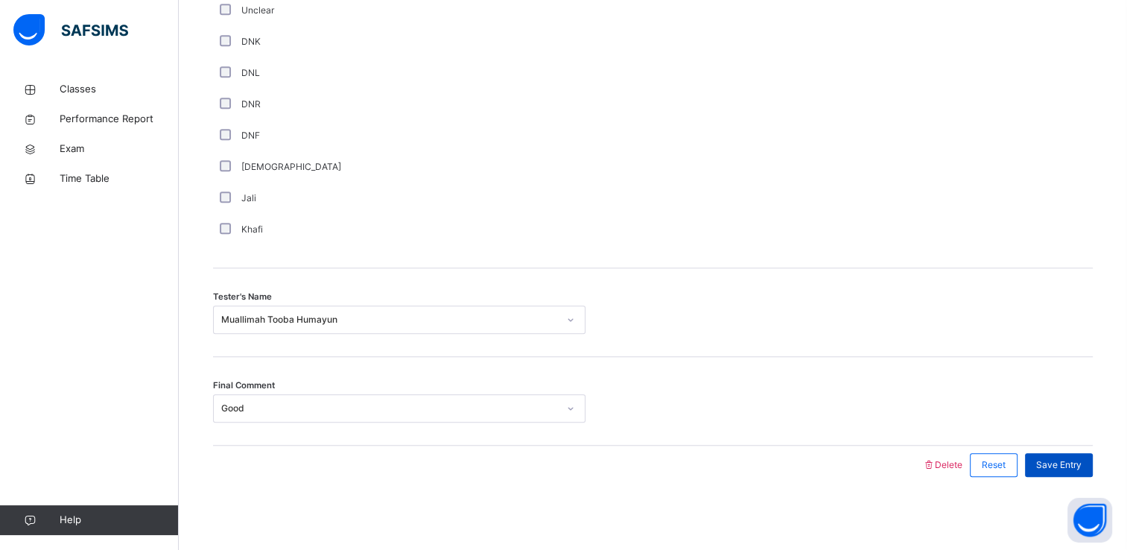
click at [1058, 460] on span "Save Entry" at bounding box center [1058, 464] width 45 height 13
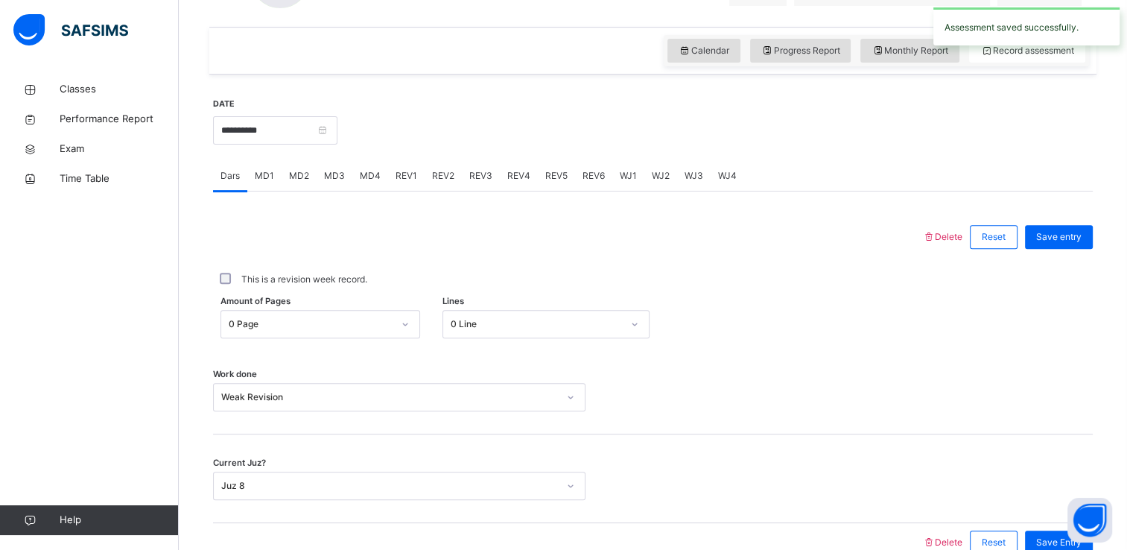
scroll to position [490, 0]
click at [249, 131] on input "**********" at bounding box center [275, 131] width 124 height 28
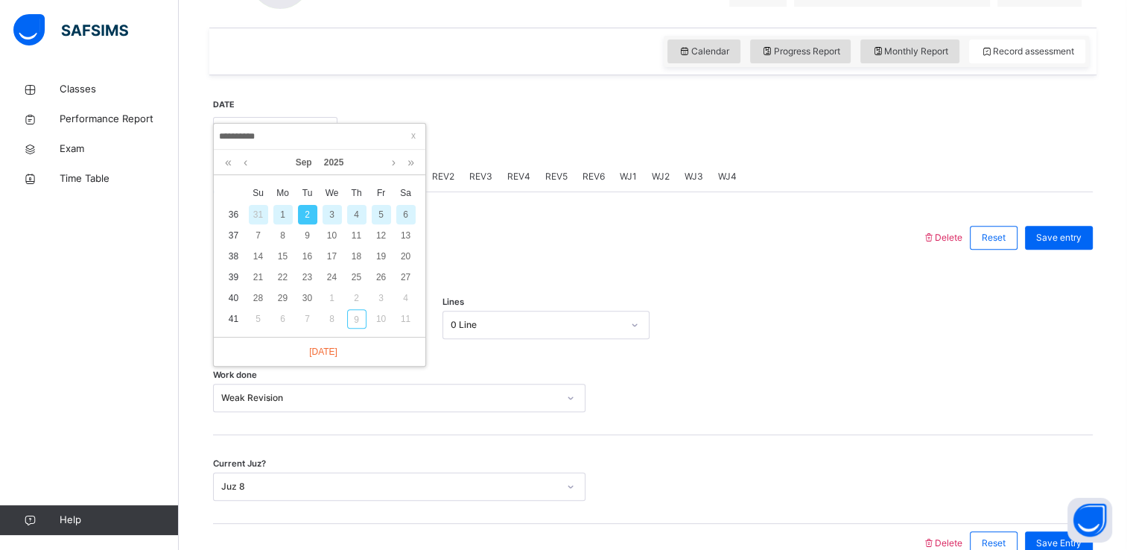
click at [334, 215] on div "3" at bounding box center [332, 214] width 19 height 19
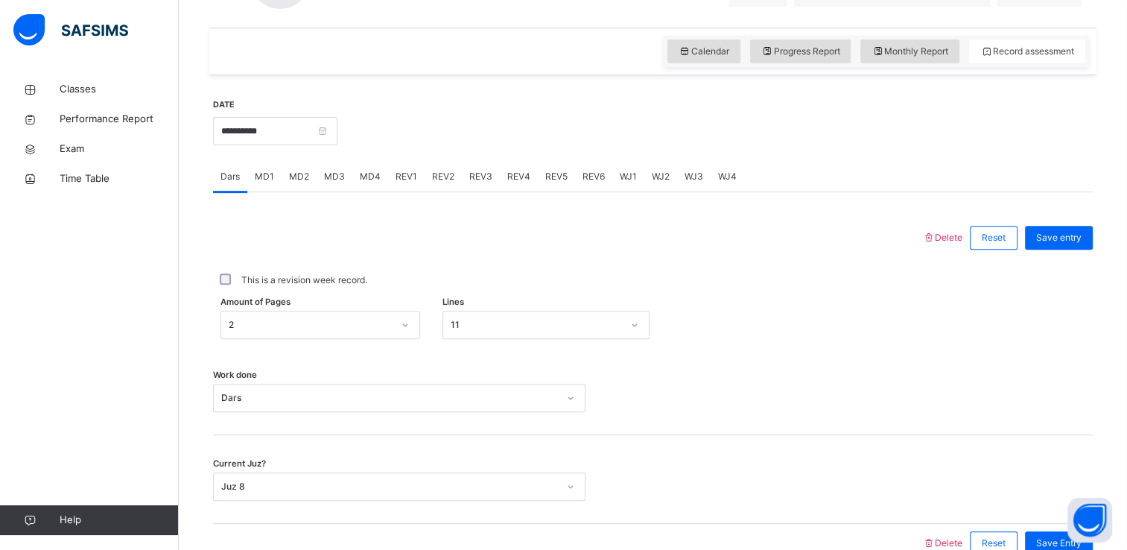
scroll to position [521, 0]
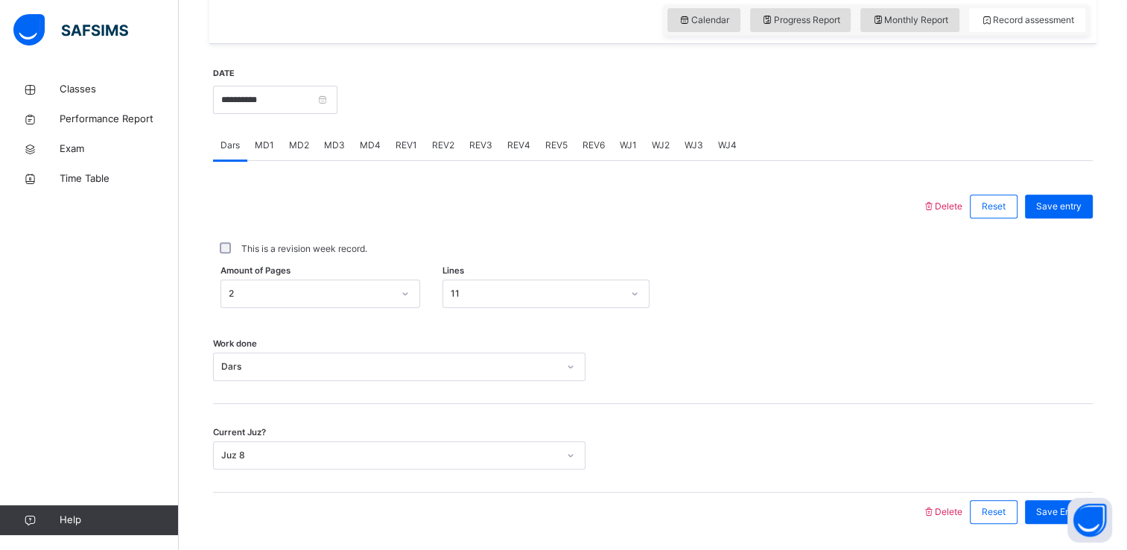
click at [256, 144] on span "MD1" at bounding box center [264, 145] width 19 height 13
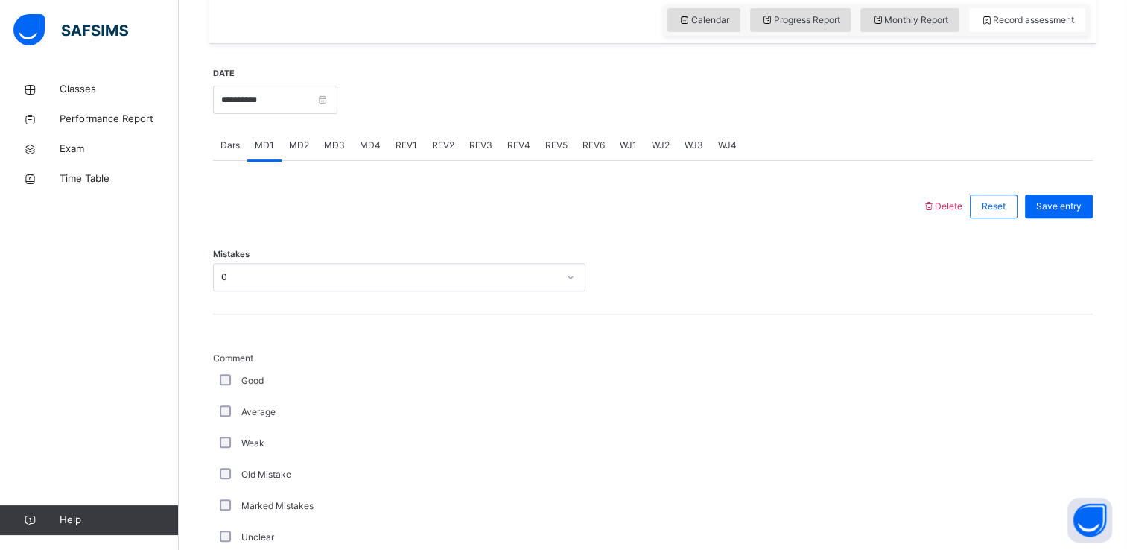
click at [331, 151] on span "MD3" at bounding box center [334, 145] width 21 height 13
click at [301, 159] on div "MD2" at bounding box center [299, 145] width 35 height 30
click at [361, 146] on span "MD4" at bounding box center [370, 145] width 21 height 13
click at [396, 142] on span "REV1" at bounding box center [407, 145] width 22 height 13
click at [440, 142] on span "REV2" at bounding box center [443, 145] width 22 height 13
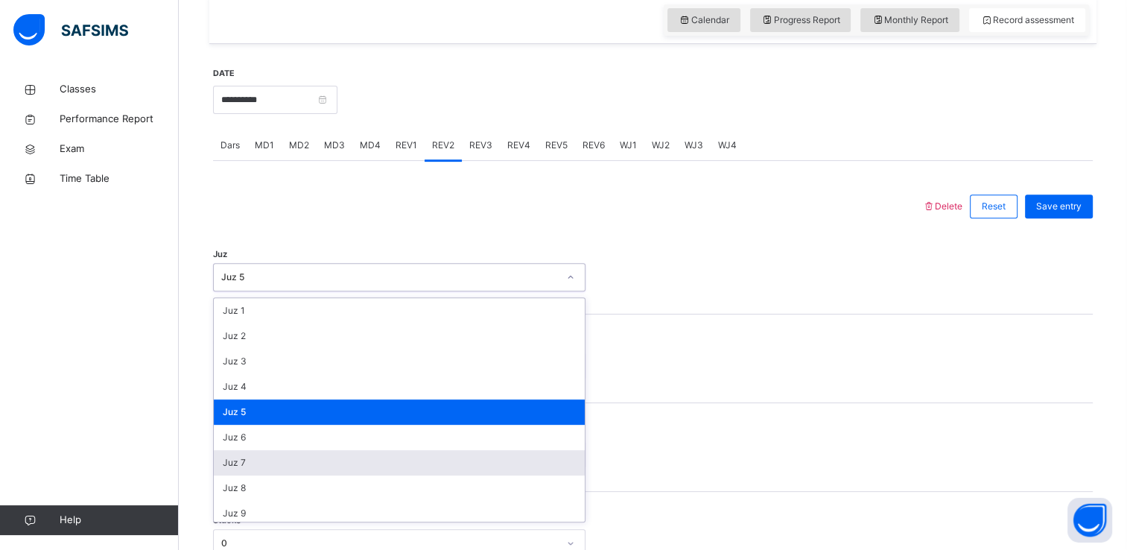
drag, startPoint x: 414, startPoint y: 270, endPoint x: 367, endPoint y: 463, distance: 198.4
click at [367, 291] on div "option Juz 5 focused, 5 of 30. 30 results available. Use Up and Down to choose …" at bounding box center [399, 277] width 373 height 28
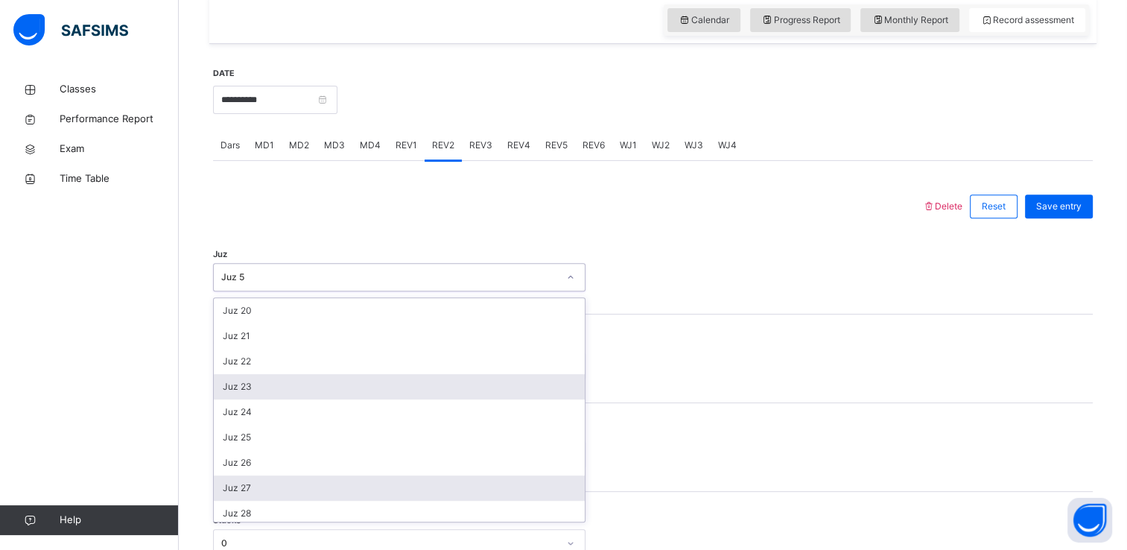
scroll to position [489, 0]
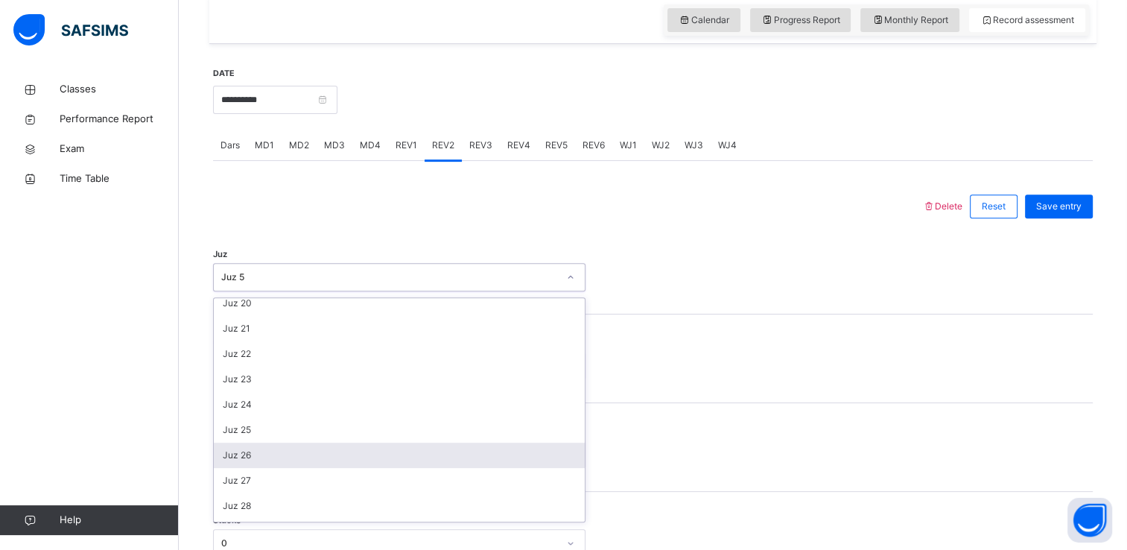
click at [323, 455] on div "Juz 26" at bounding box center [399, 455] width 371 height 25
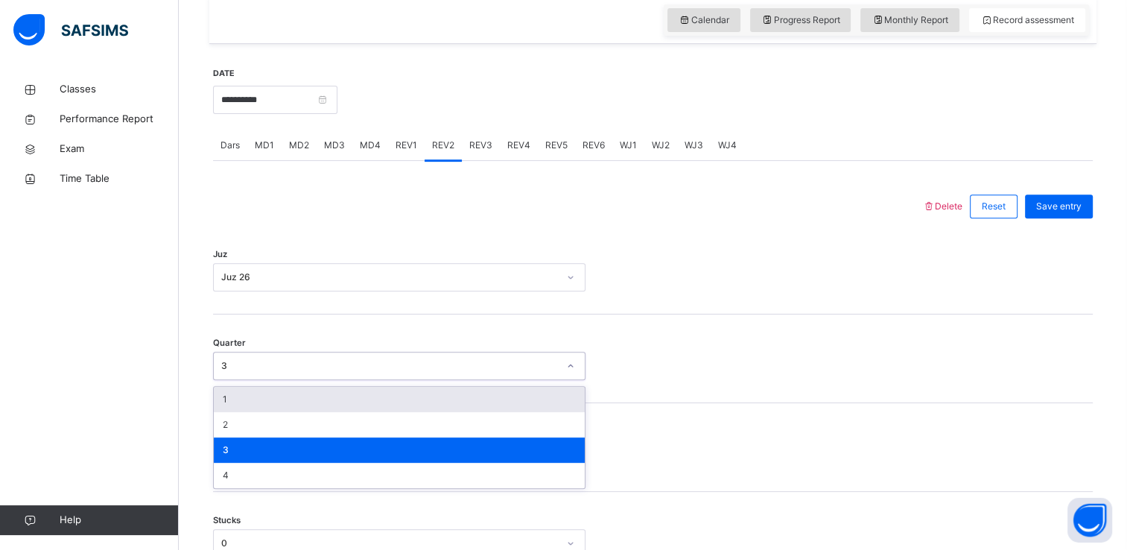
click at [262, 364] on div "3" at bounding box center [389, 365] width 337 height 13
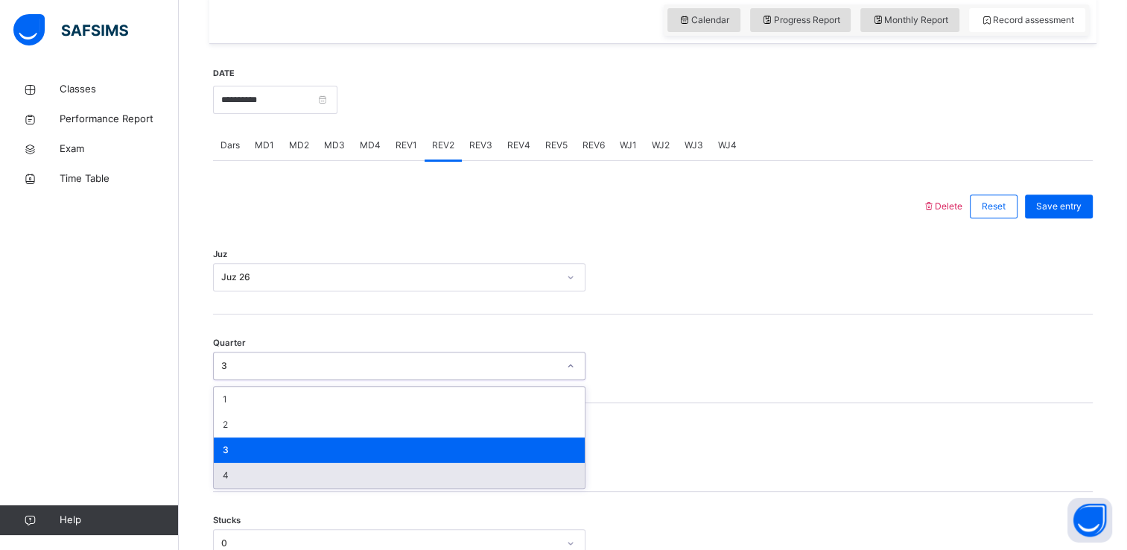
click at [264, 469] on div "4" at bounding box center [399, 475] width 371 height 25
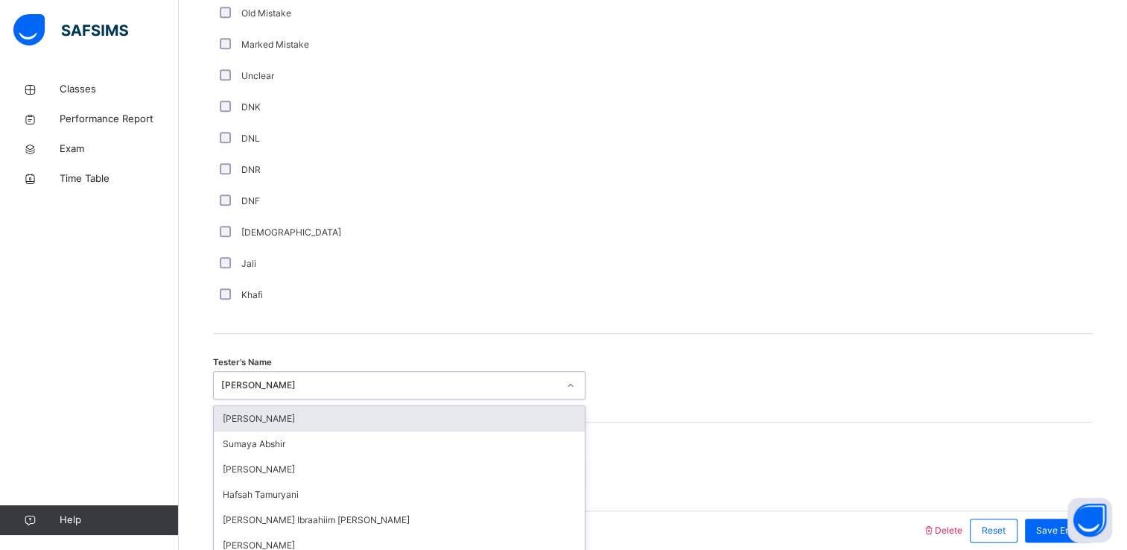
scroll to position [1314, 0]
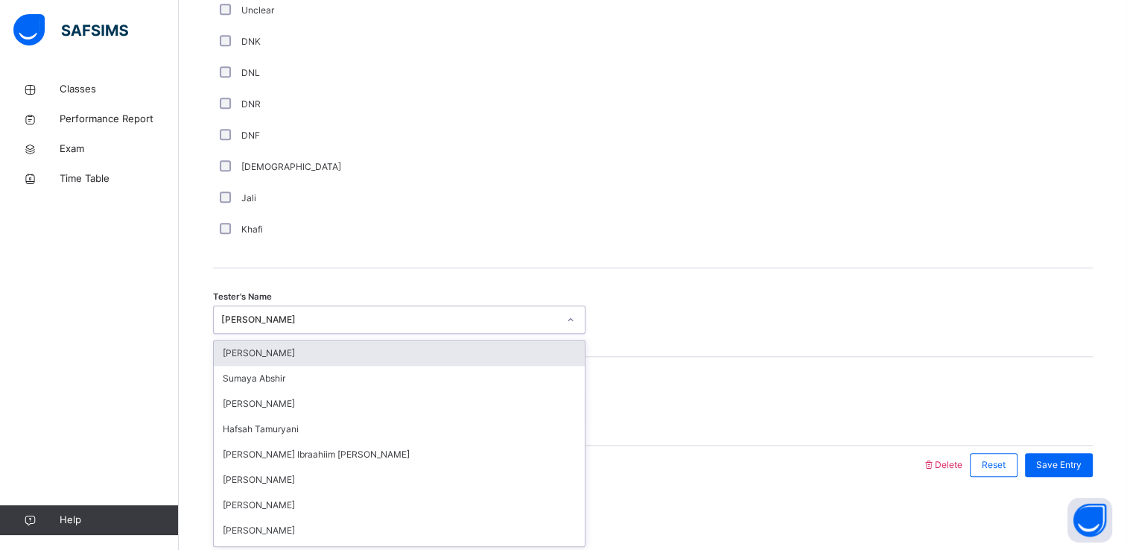
click at [235, 334] on div "option [PERSON_NAME] focused, 1 of 45. 45 results available. Use Up and Down to…" at bounding box center [399, 319] width 373 height 28
click at [311, 352] on div "[PERSON_NAME]" at bounding box center [399, 353] width 371 height 25
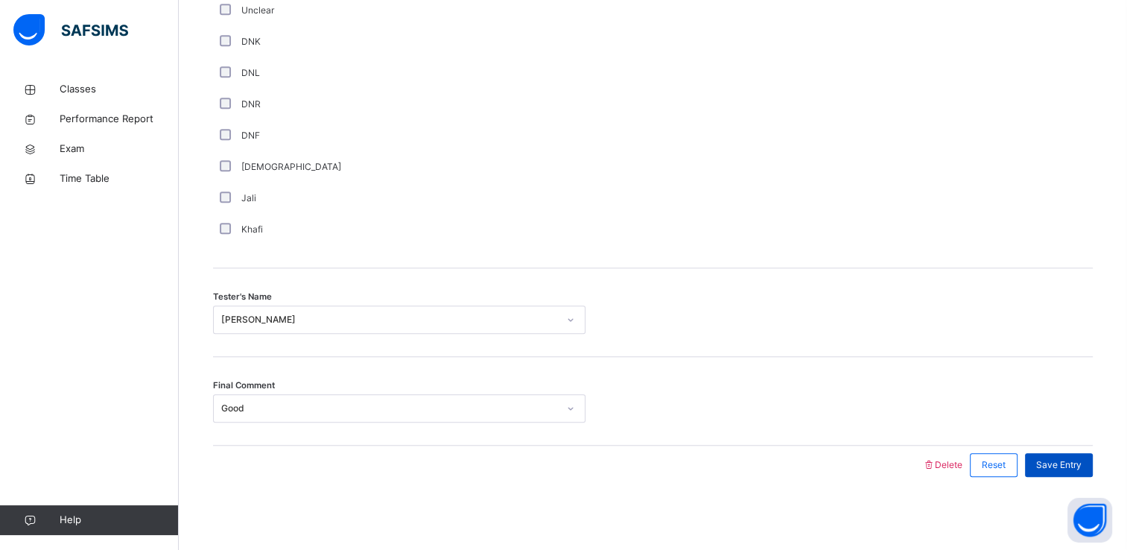
click at [1060, 458] on span "Save Entry" at bounding box center [1058, 464] width 45 height 13
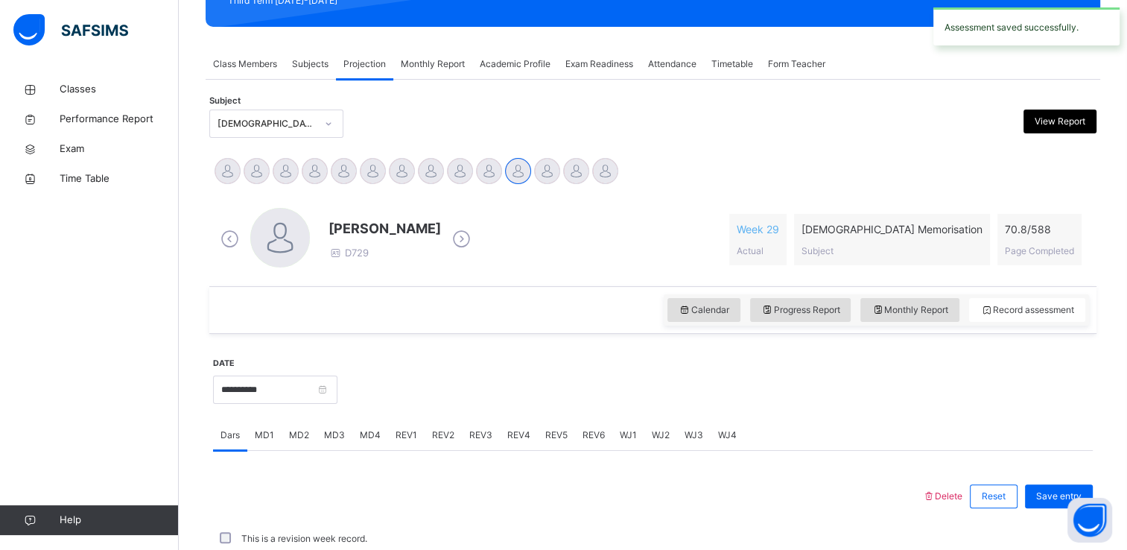
scroll to position [568, 0]
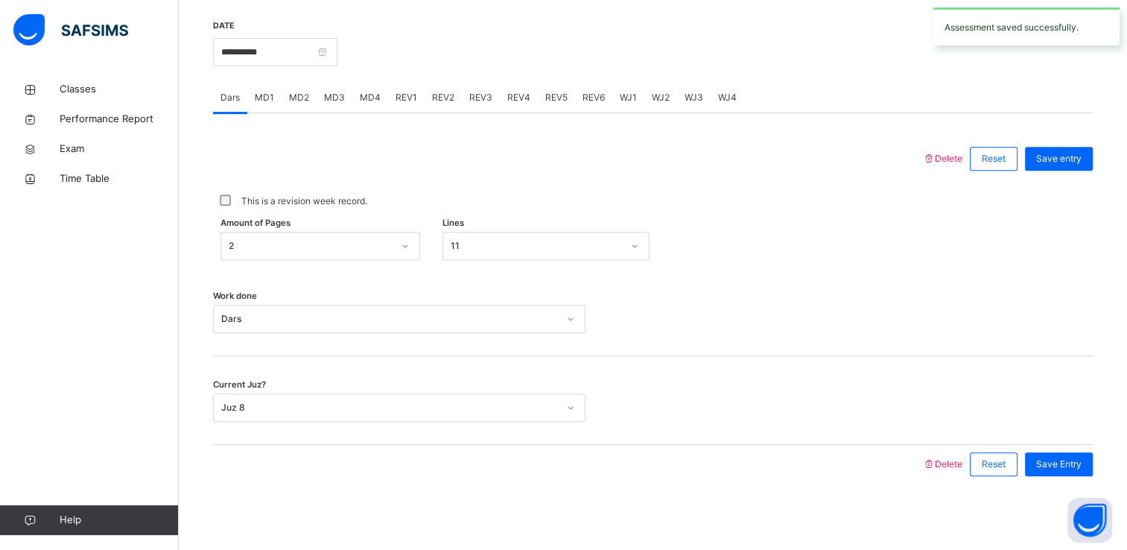
click at [411, 97] on span "REV1" at bounding box center [407, 97] width 22 height 13
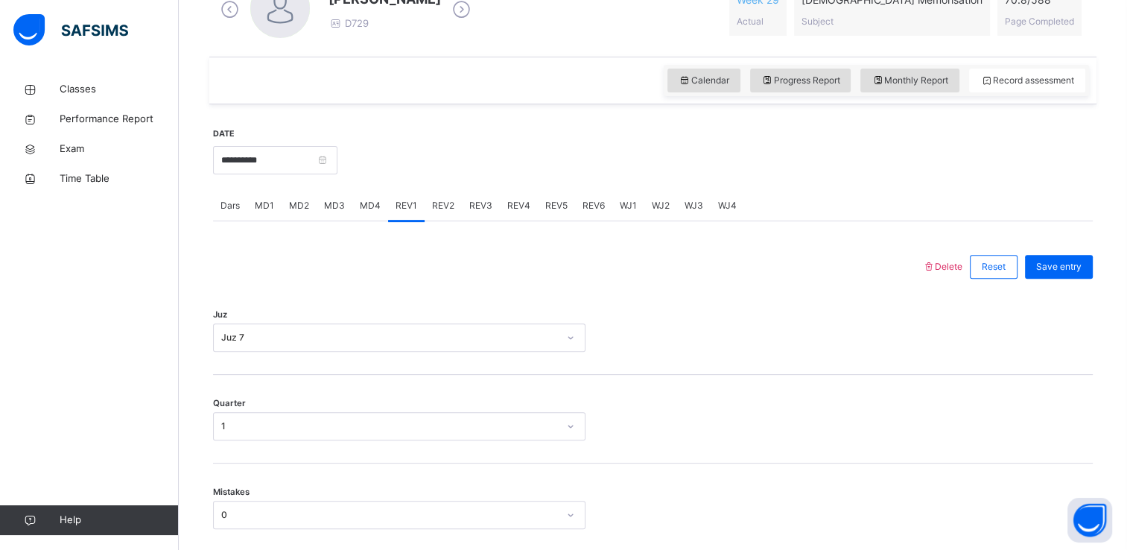
scroll to position [455, 0]
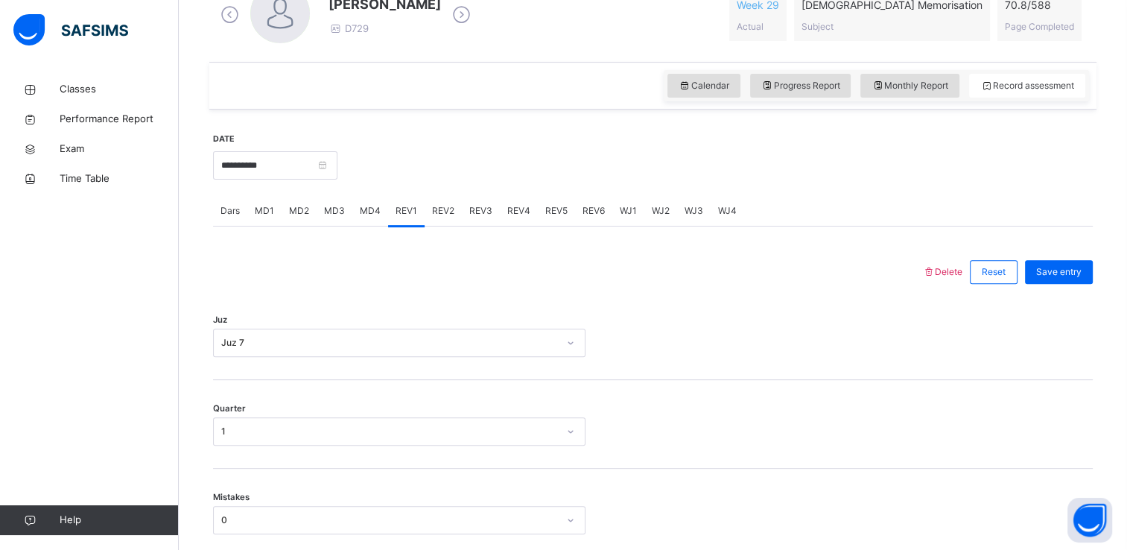
click at [472, 201] on div "REV3" at bounding box center [481, 211] width 38 height 30
click at [444, 213] on span "REV2" at bounding box center [443, 210] width 22 height 13
click at [477, 209] on span "REV3" at bounding box center [480, 210] width 23 height 13
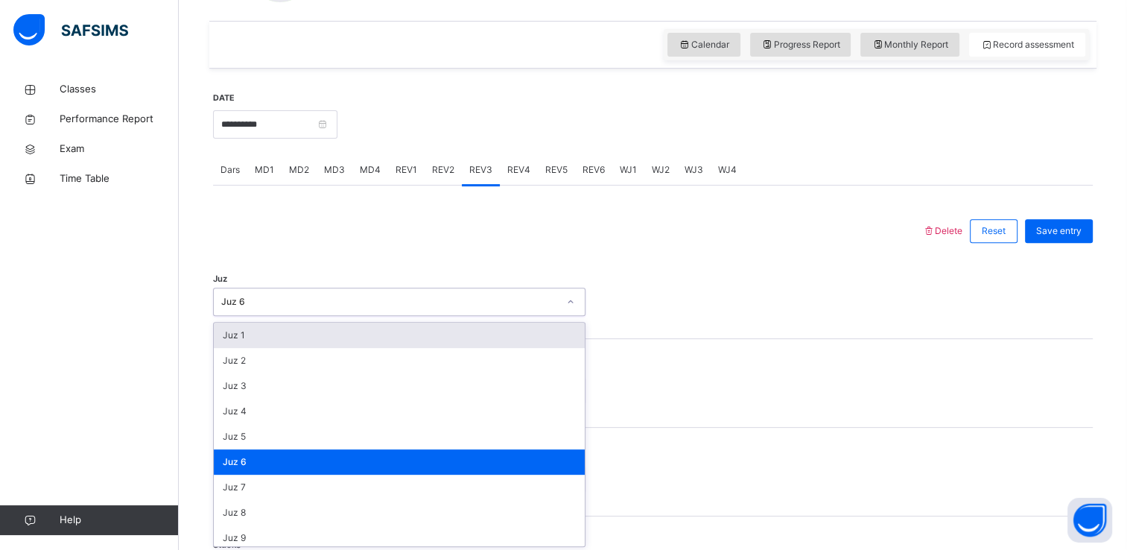
click at [459, 316] on div "option Juz 1 focused, 1 of 30. 30 results available. Use Up and Down to choose …" at bounding box center [399, 302] width 373 height 28
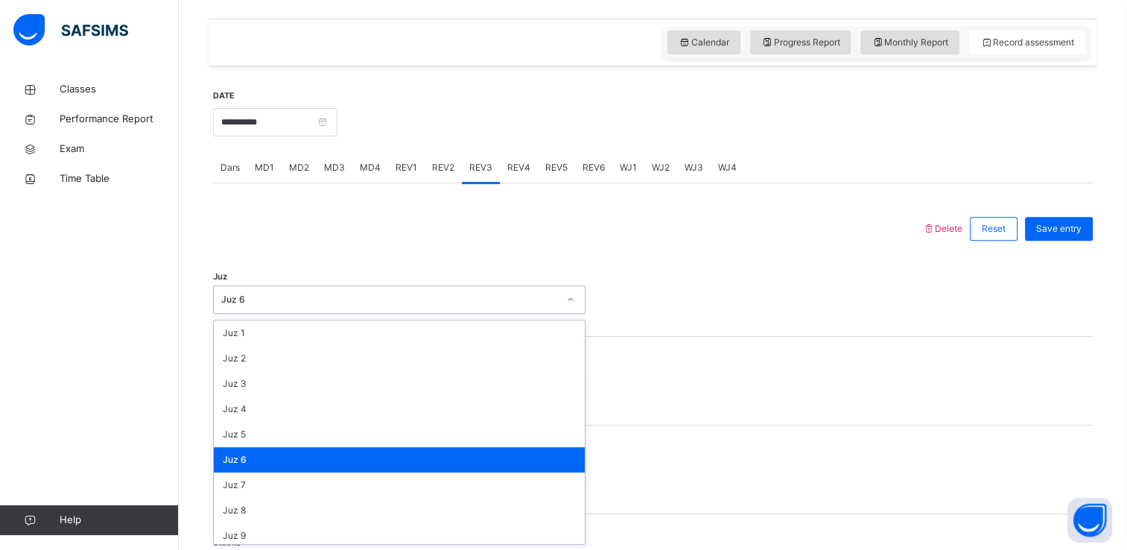
scroll to position [536, 0]
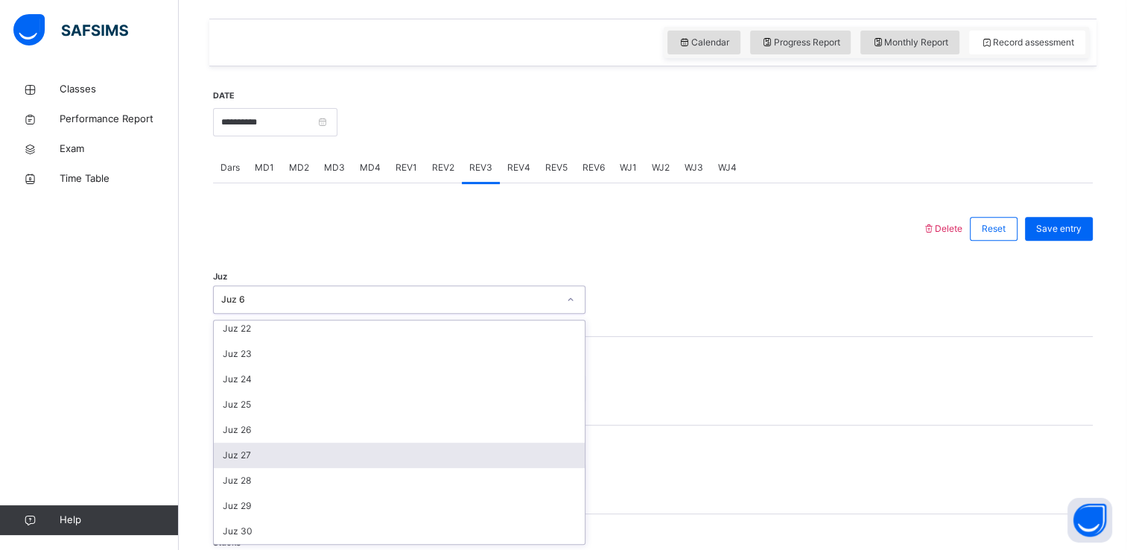
click at [393, 463] on div "Juz 27" at bounding box center [399, 455] width 371 height 25
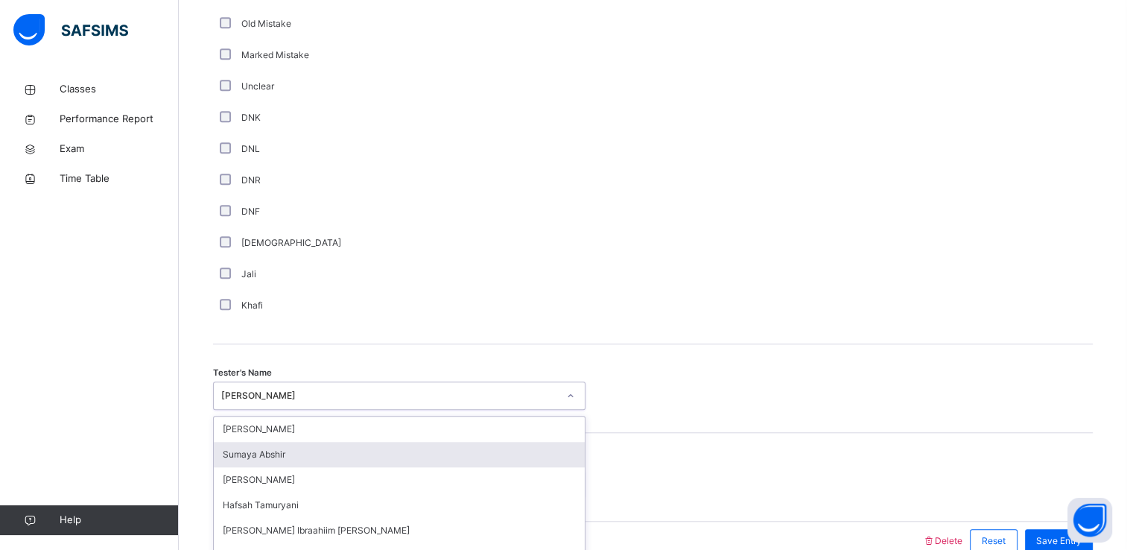
scroll to position [1314, 0]
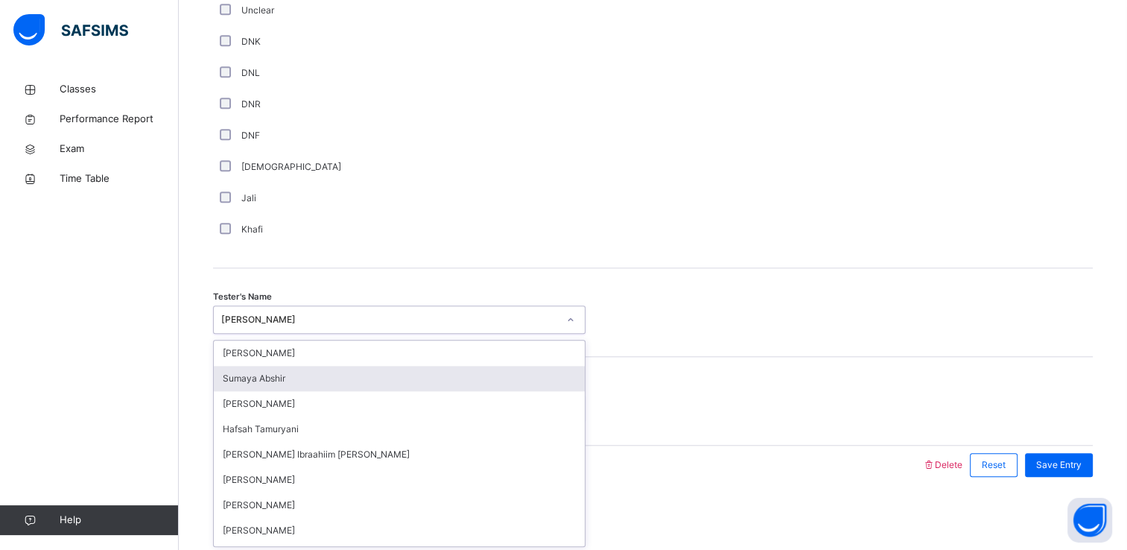
click at [286, 334] on div "option [PERSON_NAME] focused, 2 of 45. 45 results available. Use Up and Down to…" at bounding box center [399, 319] width 373 height 28
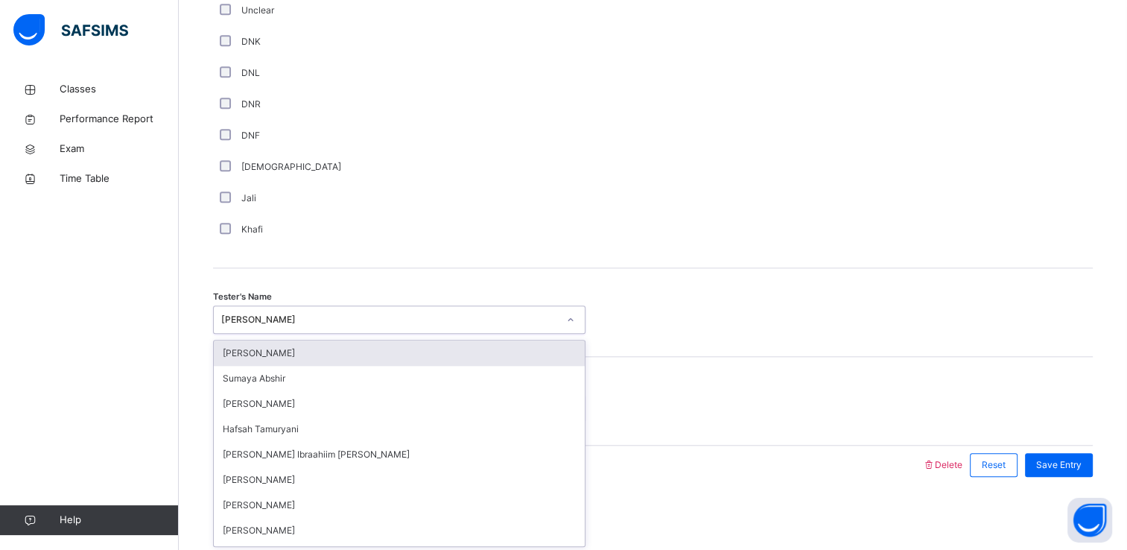
click at [265, 350] on div "[PERSON_NAME]" at bounding box center [399, 353] width 371 height 25
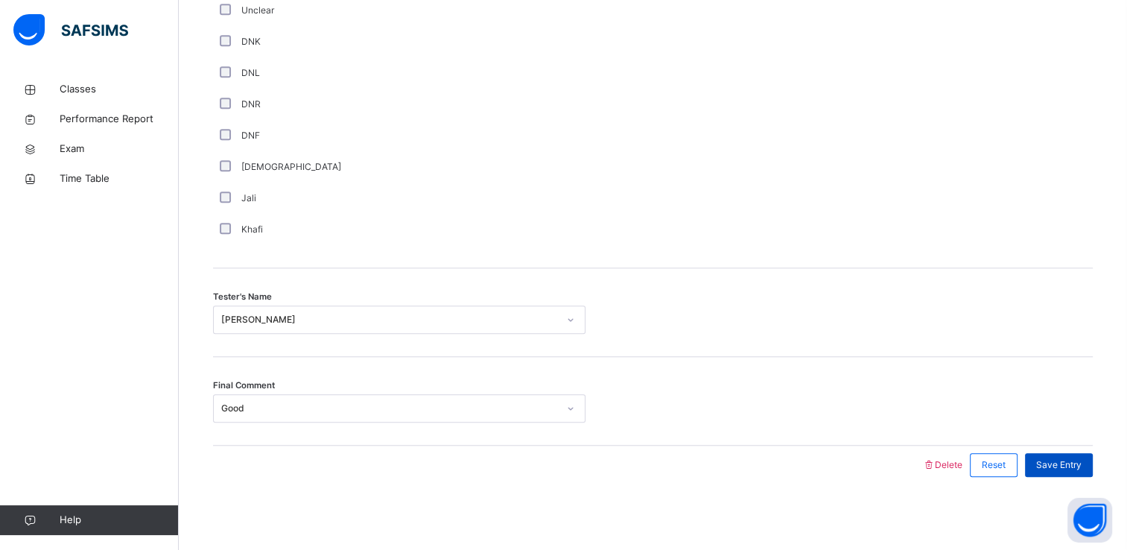
click at [1074, 468] on span "Save Entry" at bounding box center [1058, 464] width 45 height 13
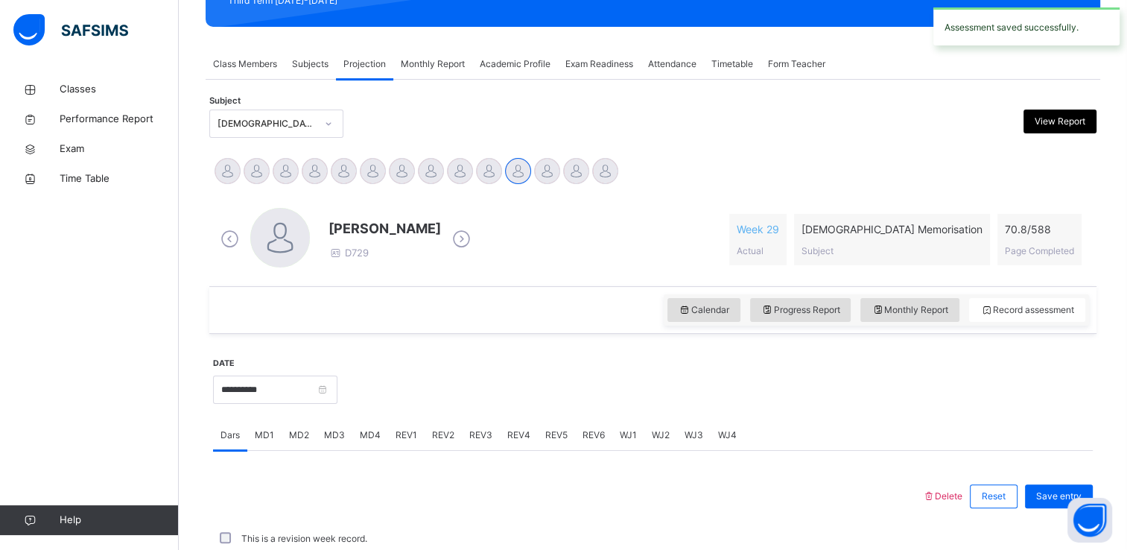
scroll to position [568, 0]
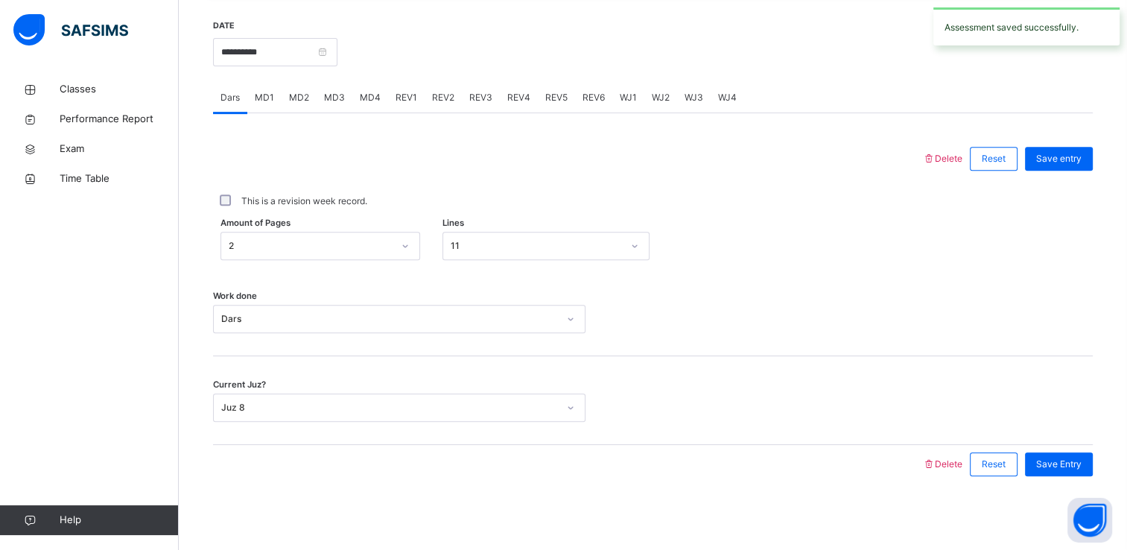
click at [525, 104] on div "REV4" at bounding box center [519, 98] width 38 height 30
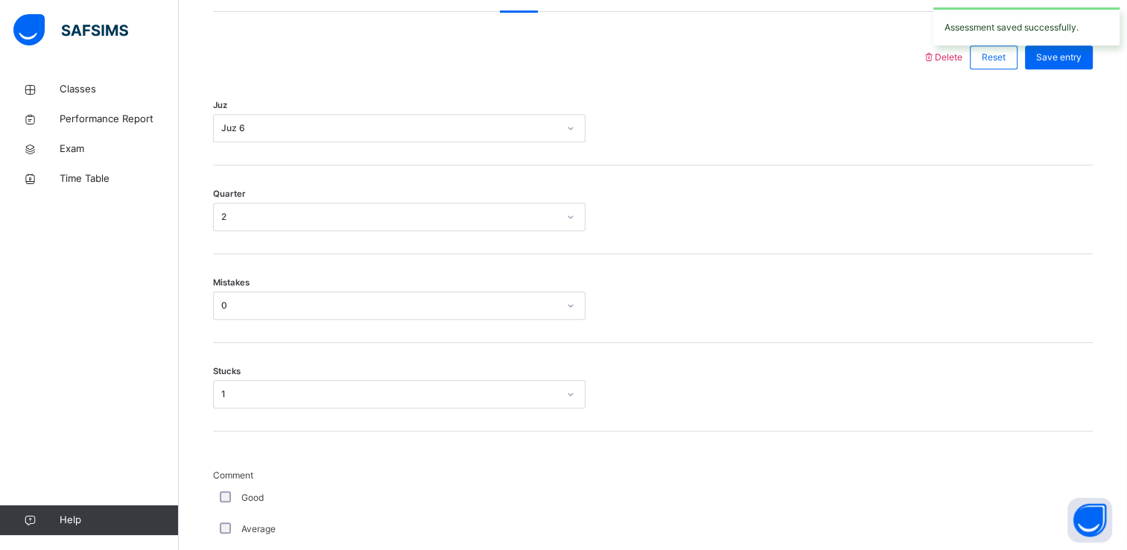
scroll to position [569, 0]
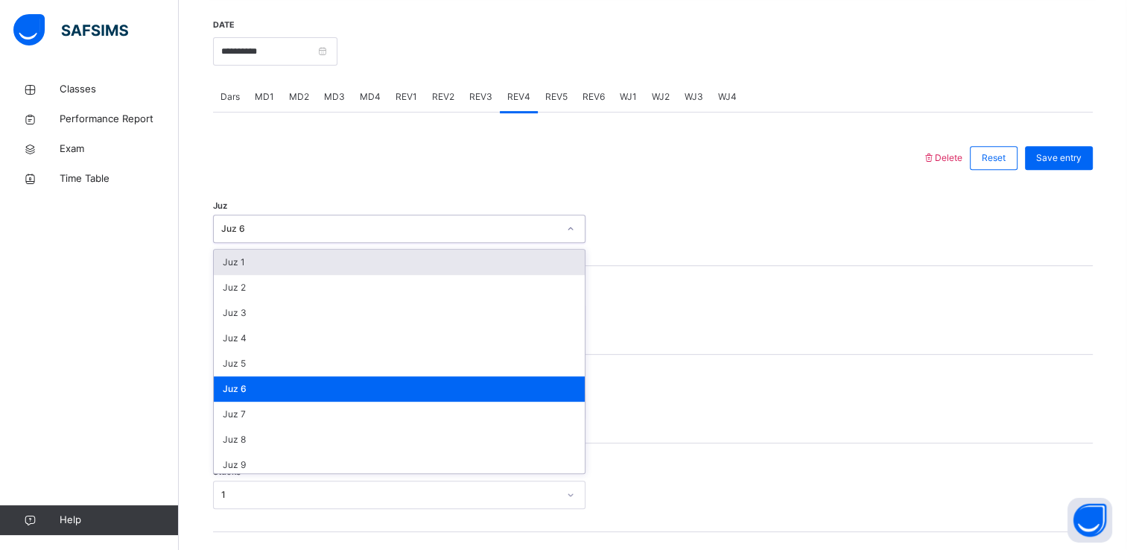
click at [387, 237] on div "Juz 6" at bounding box center [385, 229] width 343 height 23
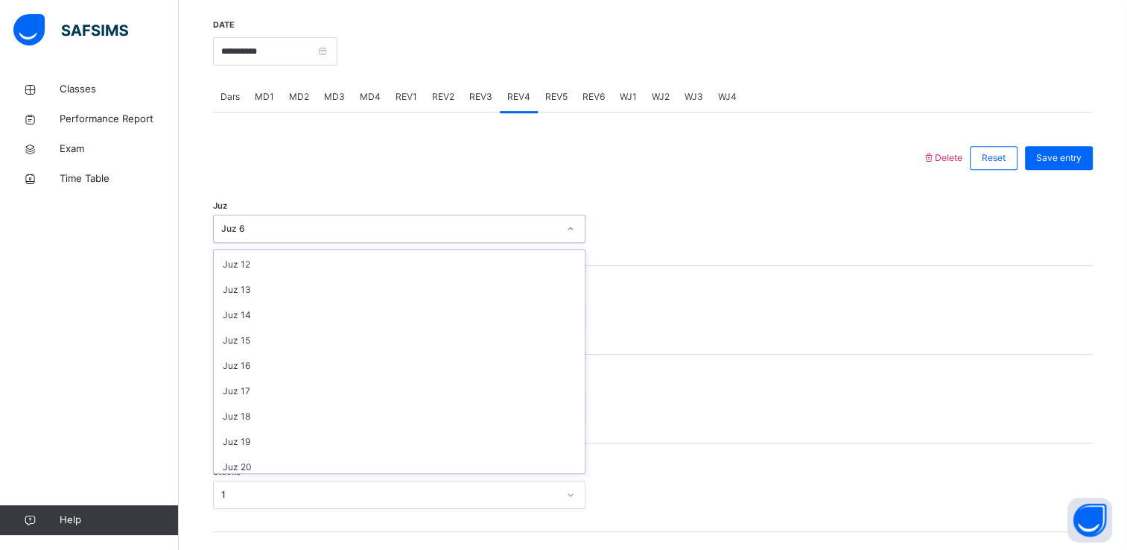
scroll to position [536, 0]
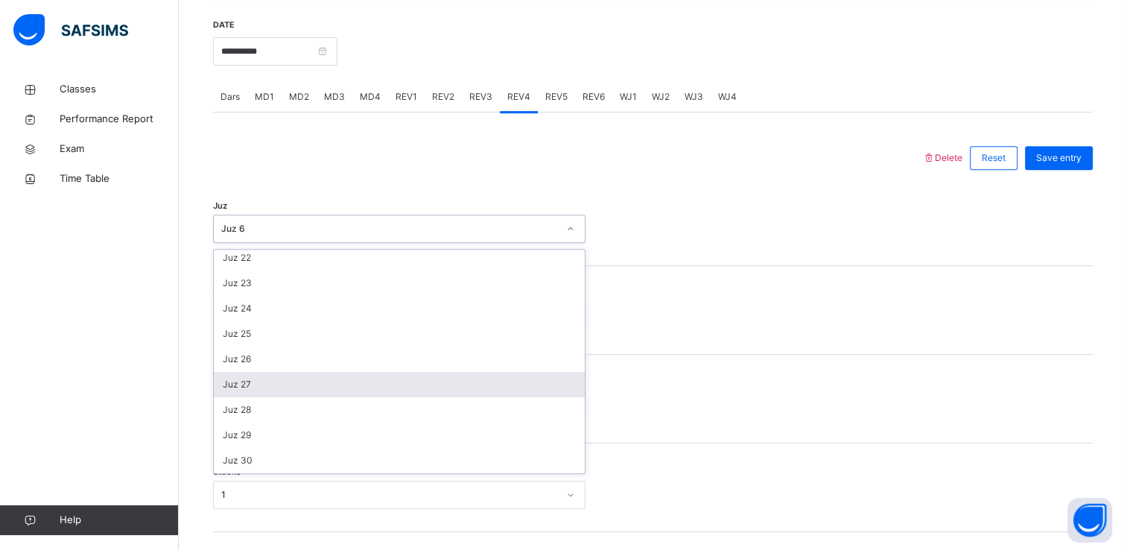
click at [309, 377] on div "Juz 27" at bounding box center [399, 384] width 371 height 25
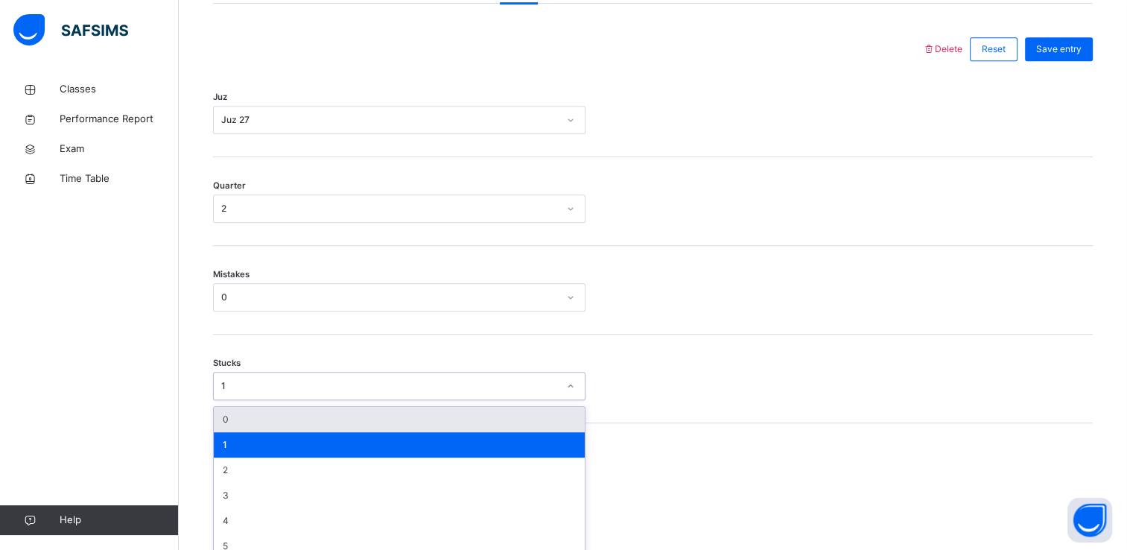
scroll to position [692, 0]
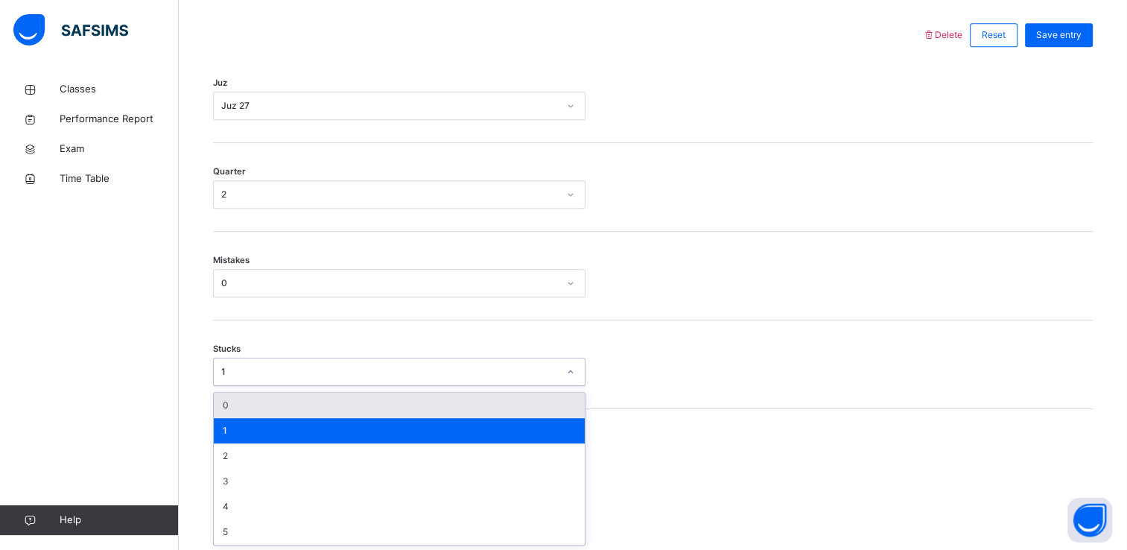
click at [268, 385] on div "Stucks option 0 focused, 1 of 6. 6 results available. Use Up and Down to choose…" at bounding box center [653, 364] width 880 height 89
click at [268, 398] on div "0" at bounding box center [399, 405] width 371 height 25
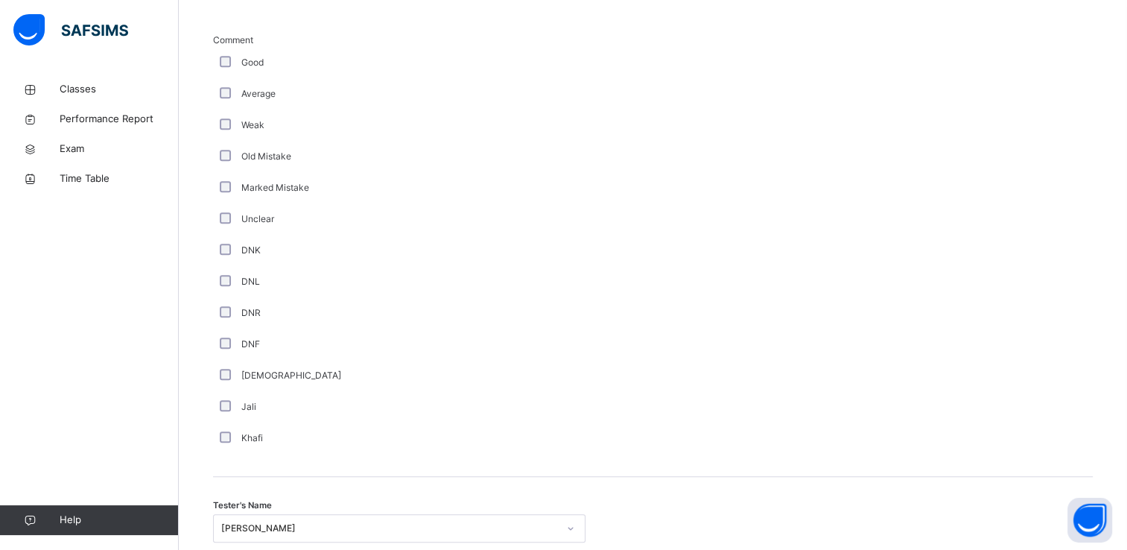
scroll to position [1314, 0]
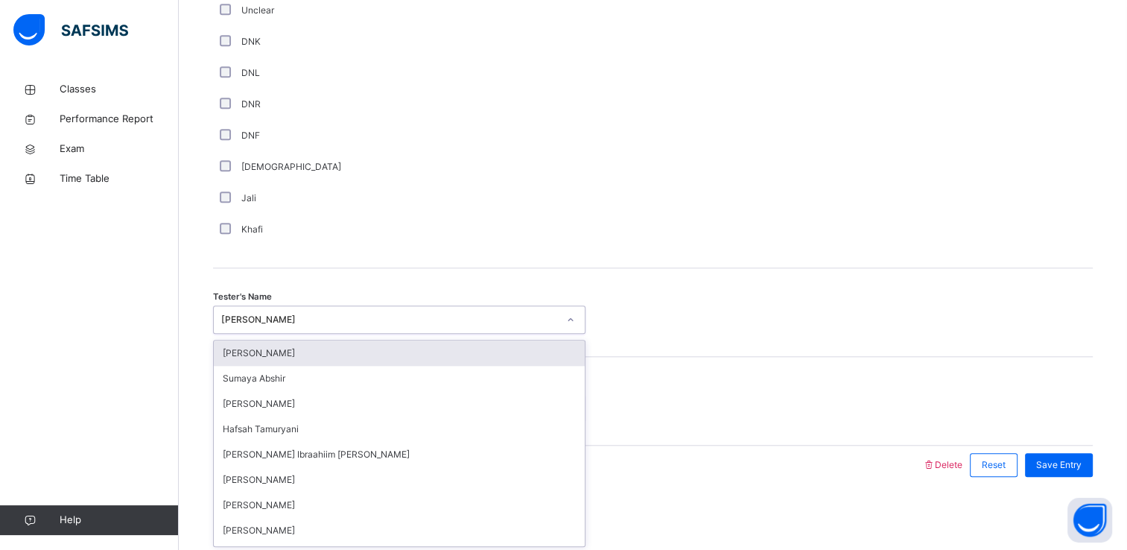
click at [280, 314] on div "[PERSON_NAME]" at bounding box center [389, 319] width 337 height 13
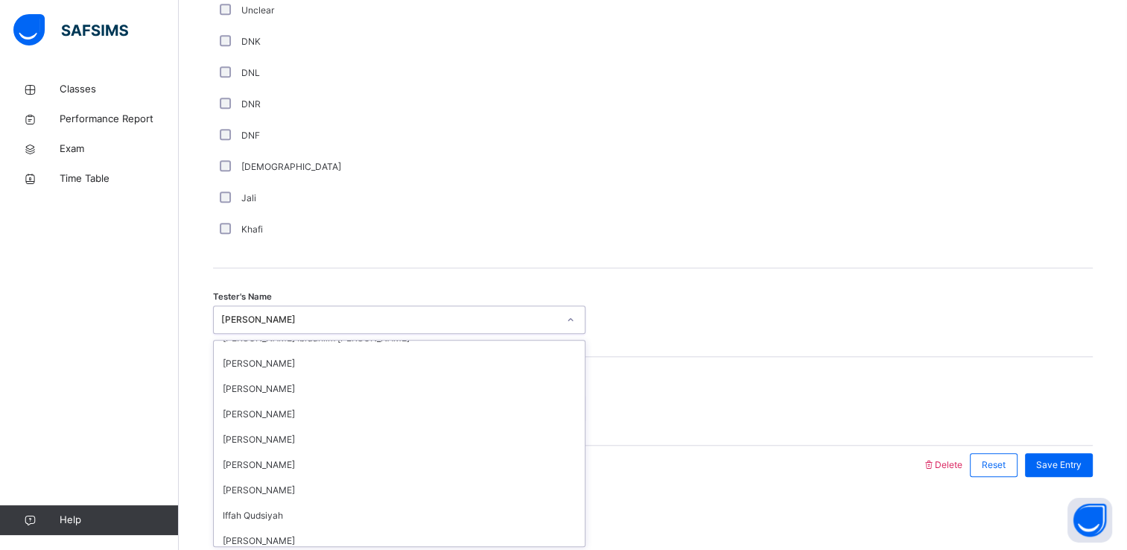
scroll to position [134, 0]
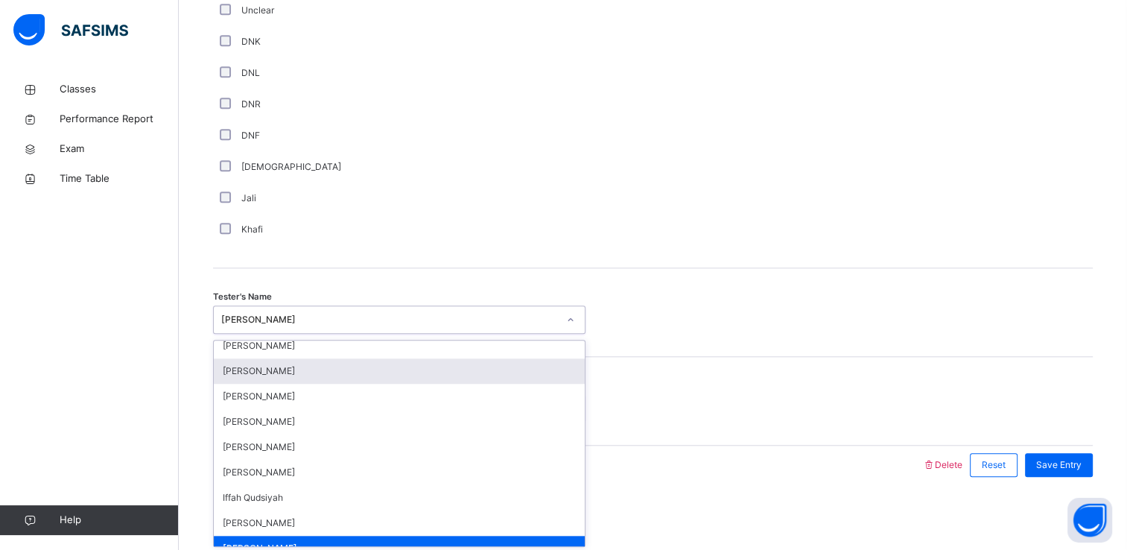
click at [314, 368] on div "[PERSON_NAME]" at bounding box center [399, 370] width 371 height 25
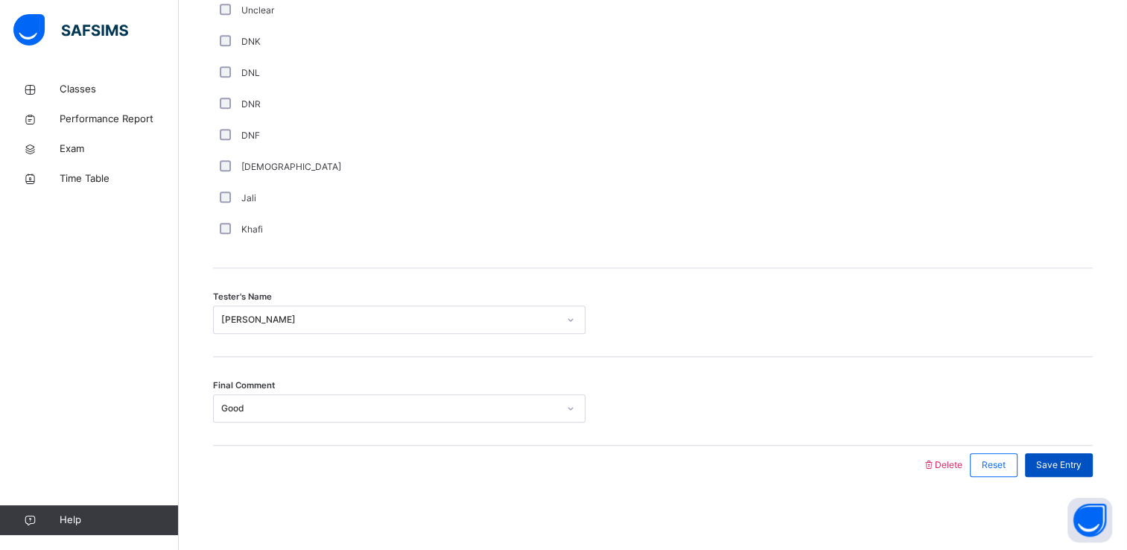
click at [1077, 455] on div "Save Entry" at bounding box center [1059, 465] width 68 height 24
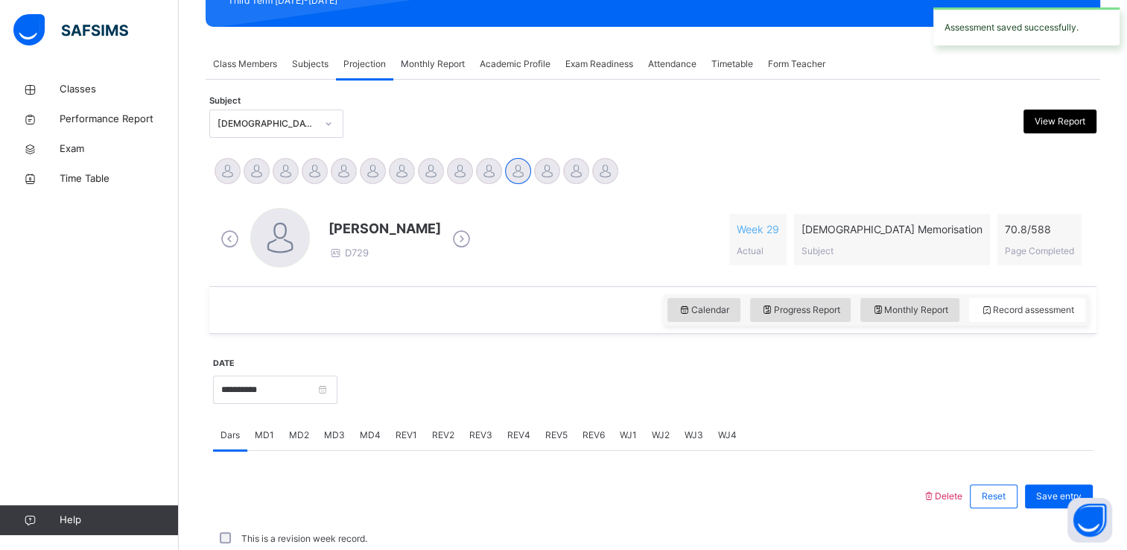
scroll to position [568, 0]
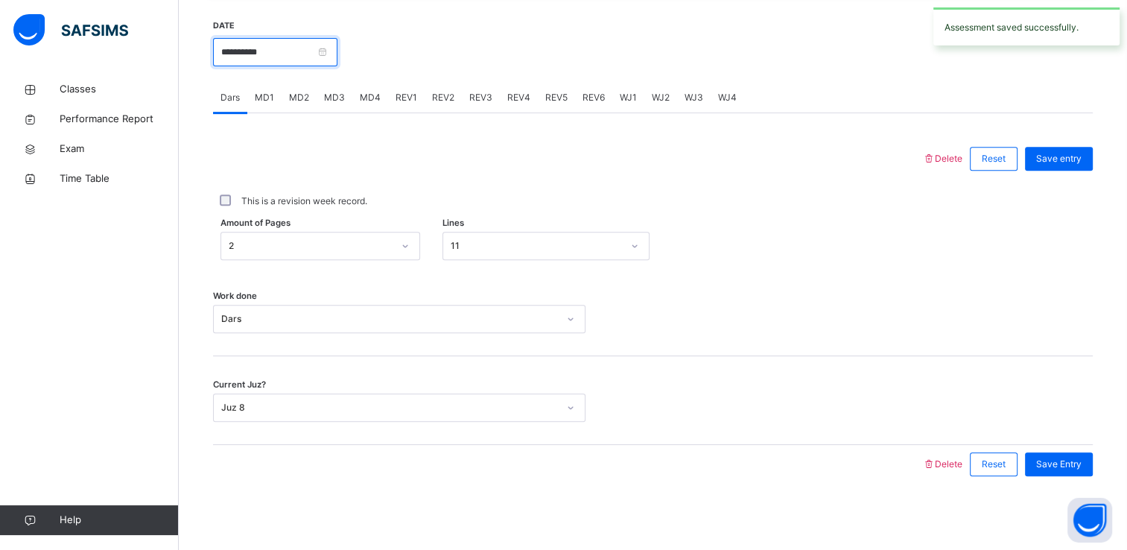
click at [243, 65] on input "**********" at bounding box center [275, 52] width 124 height 28
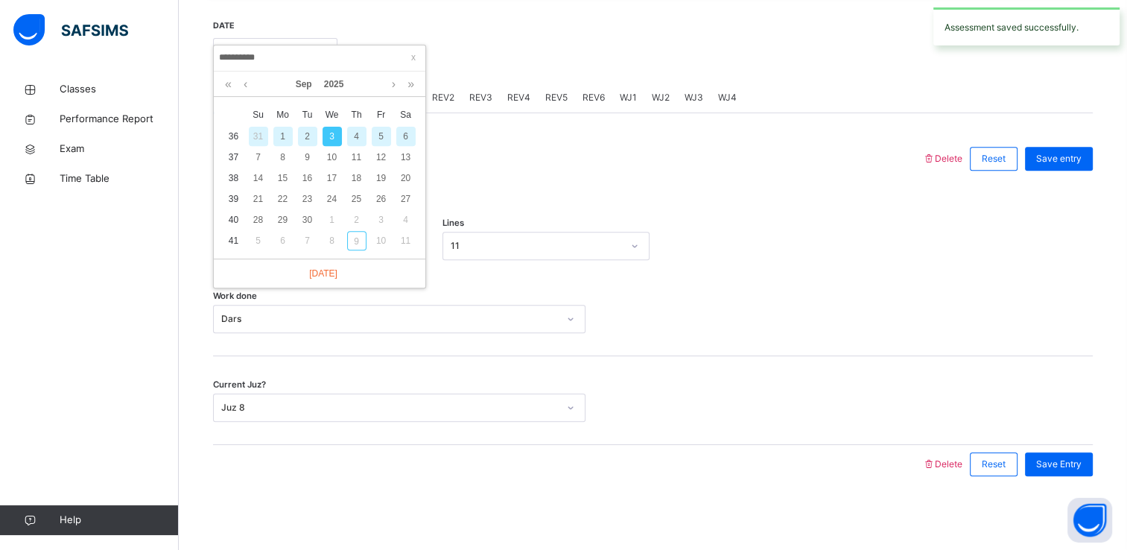
click at [354, 130] on div "4" at bounding box center [356, 136] width 19 height 19
type input "**********"
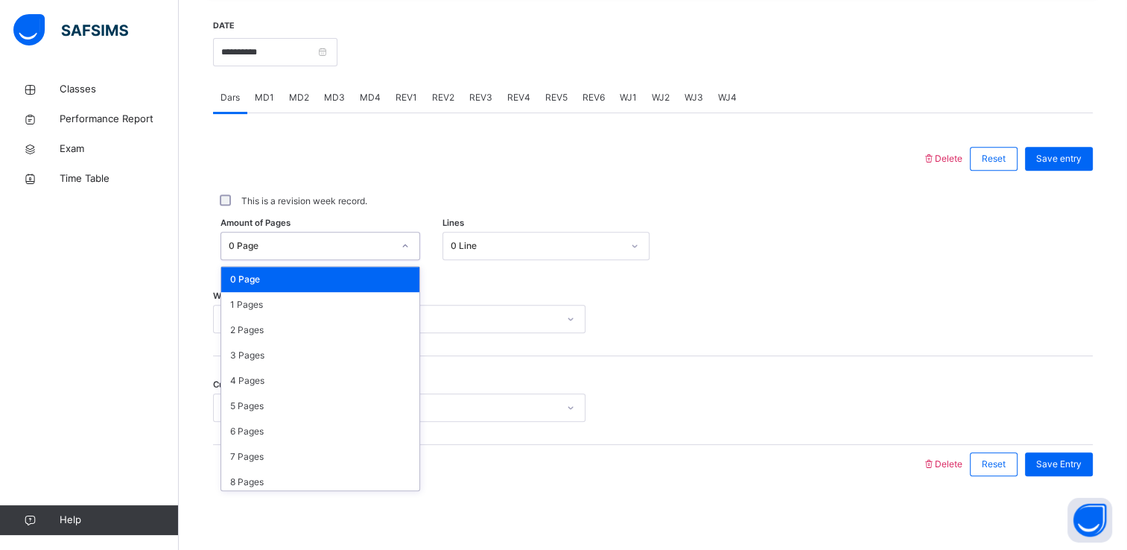
click at [350, 232] on div "0 Page" at bounding box center [321, 246] width 200 height 28
drag, startPoint x: 319, startPoint y: 324, endPoint x: 355, endPoint y: 324, distance: 35.8
click at [355, 324] on div "2 Pages" at bounding box center [320, 329] width 198 height 25
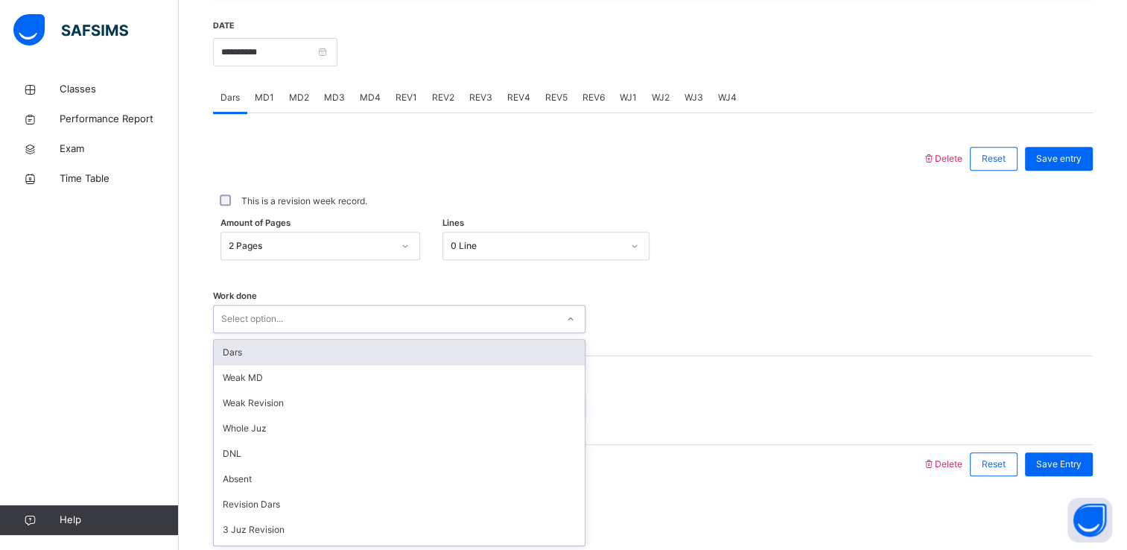
click at [355, 324] on div "Select option..." at bounding box center [385, 319] width 343 height 23
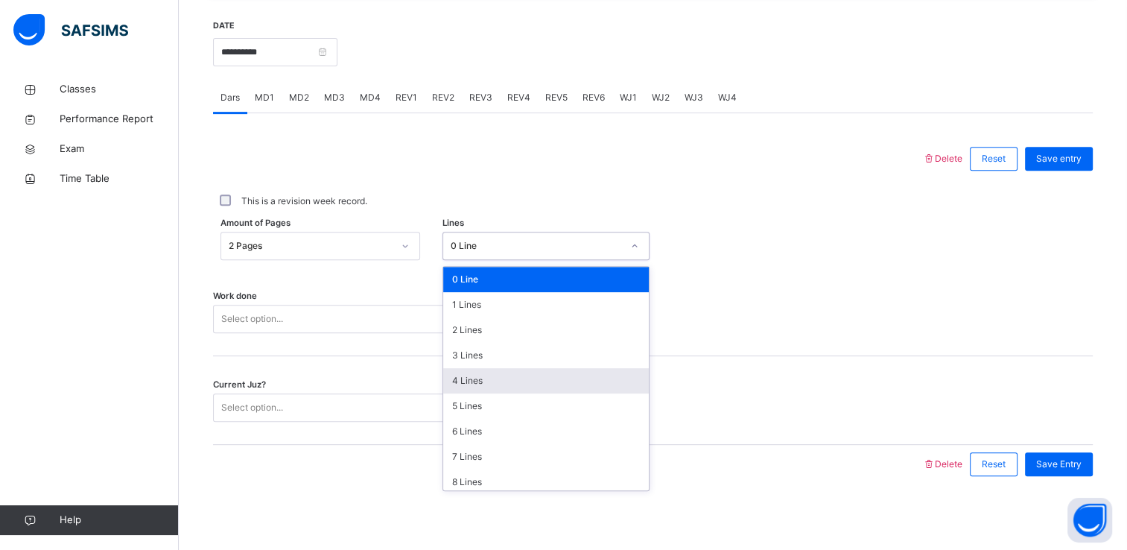
drag, startPoint x: 474, startPoint y: 243, endPoint x: 481, endPoint y: 372, distance: 129.1
click at [481, 260] on div "option 4 Lines focused, 5 of 16. 16 results available. Use Up and Down to choos…" at bounding box center [546, 246] width 207 height 28
drag, startPoint x: 481, startPoint y: 372, endPoint x: 483, endPoint y: 390, distance: 18.0
click at [483, 390] on div "4 Lines" at bounding box center [546, 380] width 206 height 25
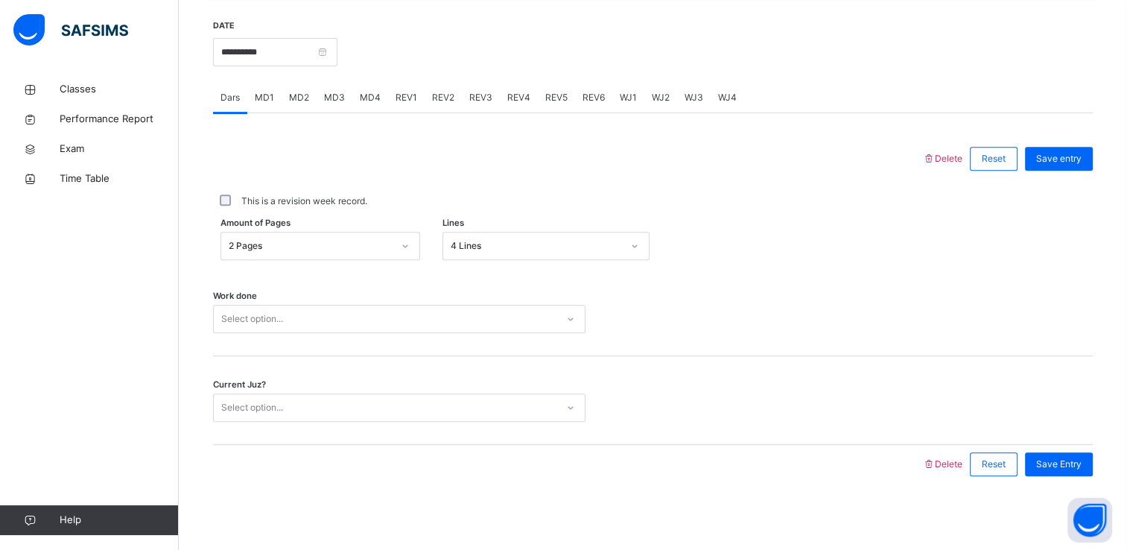
click at [483, 390] on div "Current Juz? Select option..." at bounding box center [653, 400] width 880 height 89
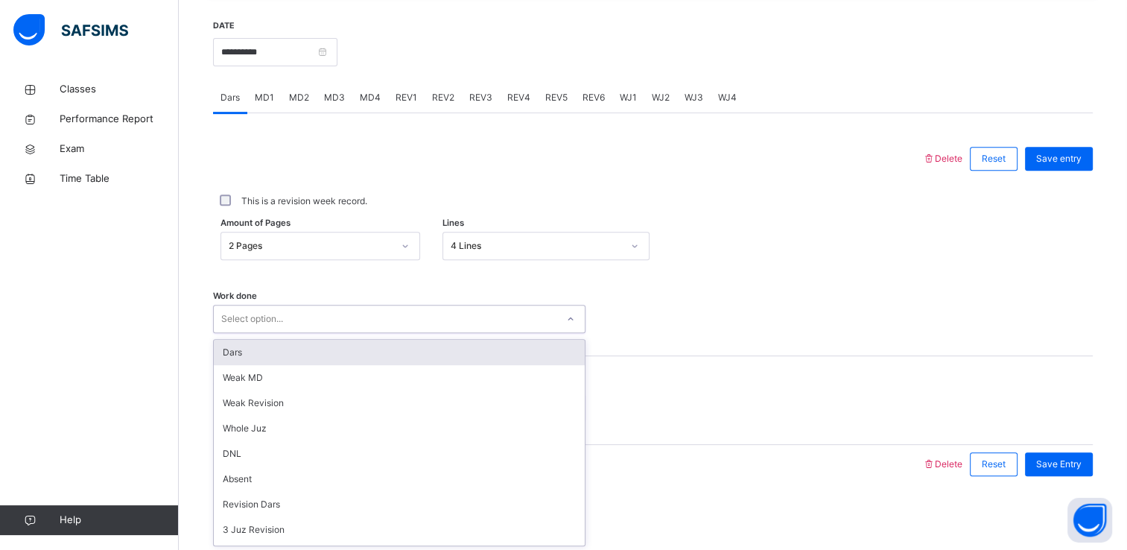
click at [404, 313] on div "Select option..." at bounding box center [385, 319] width 343 height 23
click at [394, 360] on div "Dars" at bounding box center [399, 352] width 371 height 25
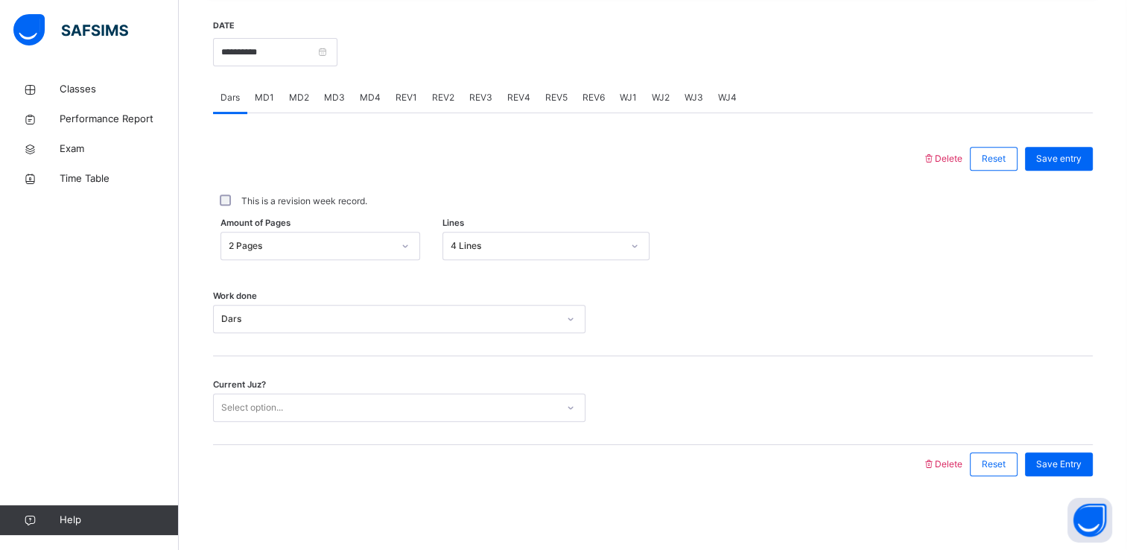
drag, startPoint x: 394, startPoint y: 360, endPoint x: 389, endPoint y: 396, distance: 36.9
click at [389, 396] on div "Current Juz? Select option..." at bounding box center [653, 400] width 880 height 89
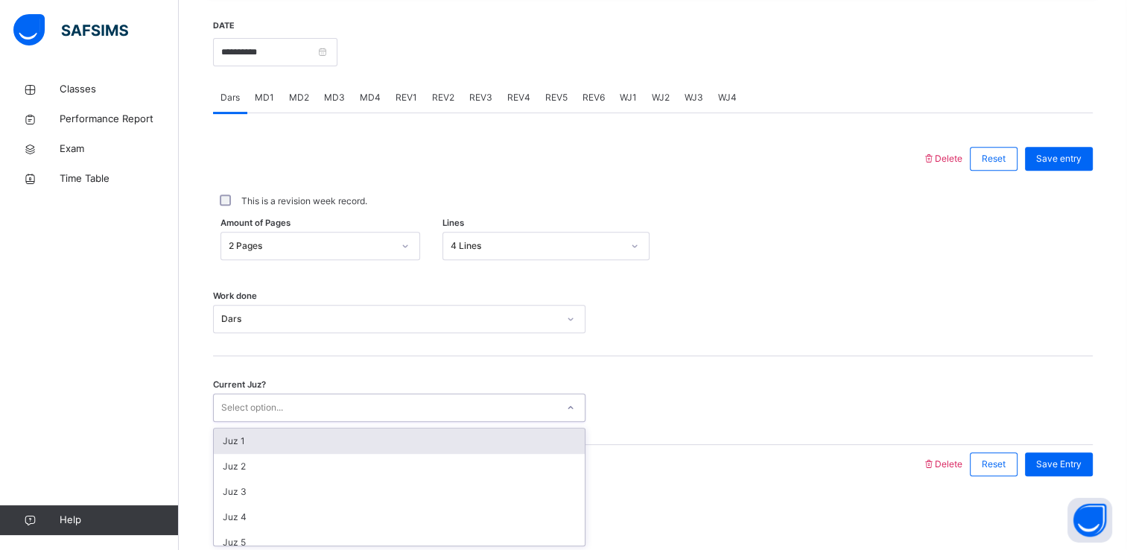
click at [389, 396] on div "Select option..." at bounding box center [385, 407] width 343 height 23
click at [379, 449] on div "Juz 8" at bounding box center [399, 448] width 371 height 25
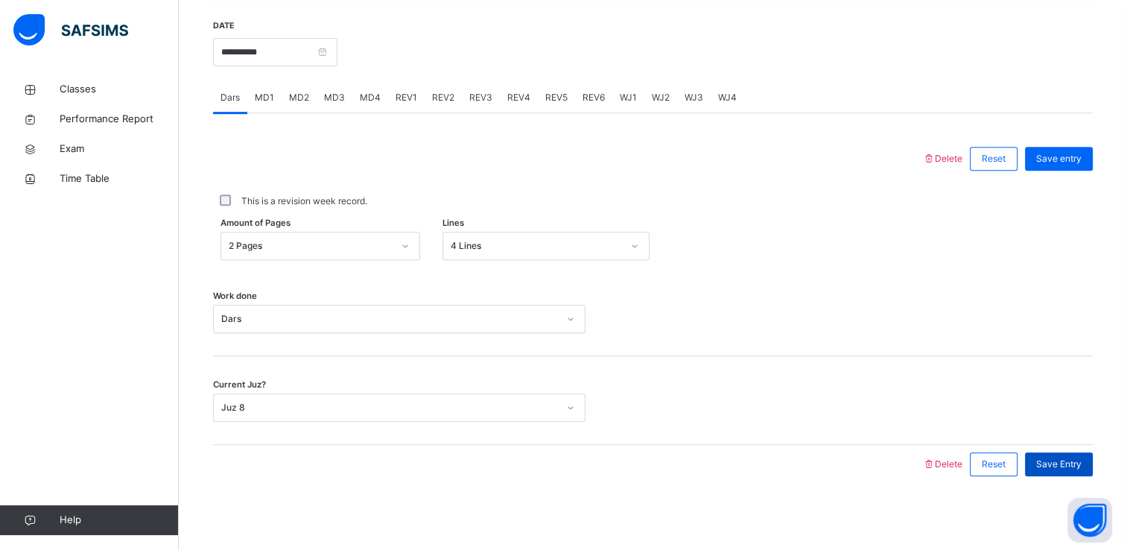
click at [1054, 463] on span "Save Entry" at bounding box center [1058, 463] width 45 height 13
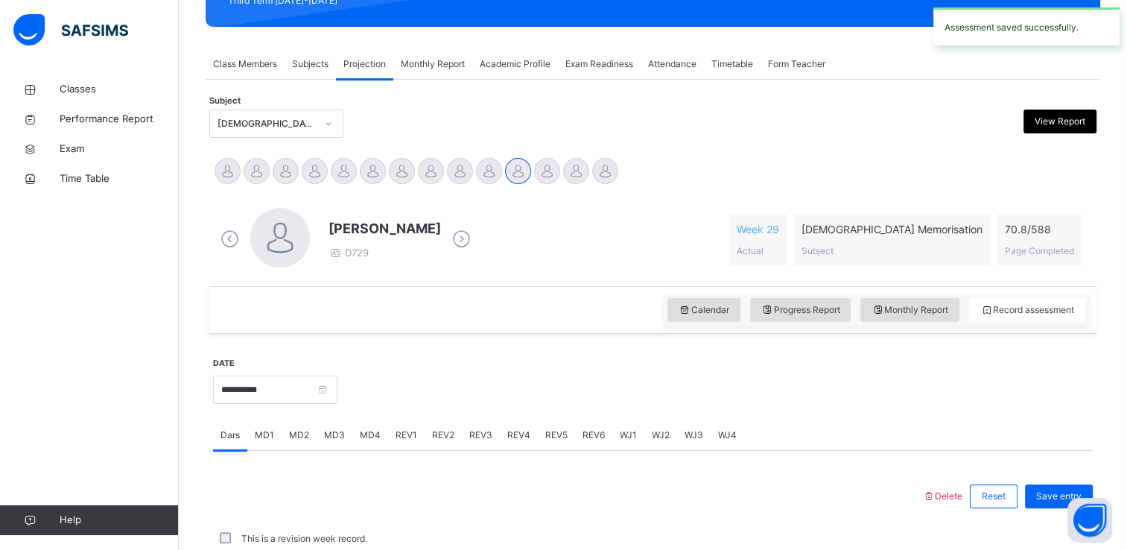
scroll to position [568, 0]
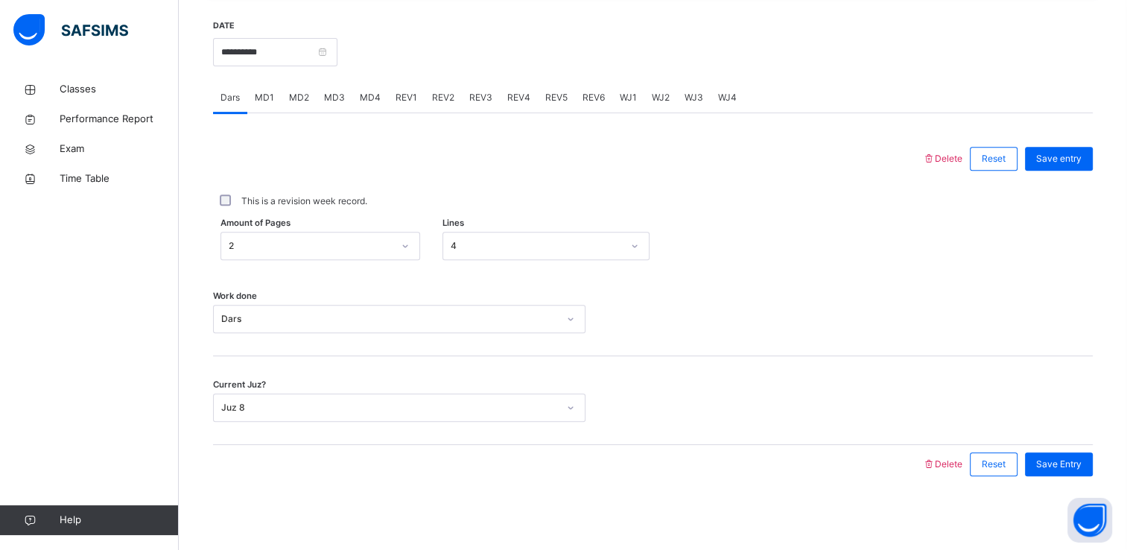
click at [375, 100] on span "MD4" at bounding box center [370, 97] width 21 height 13
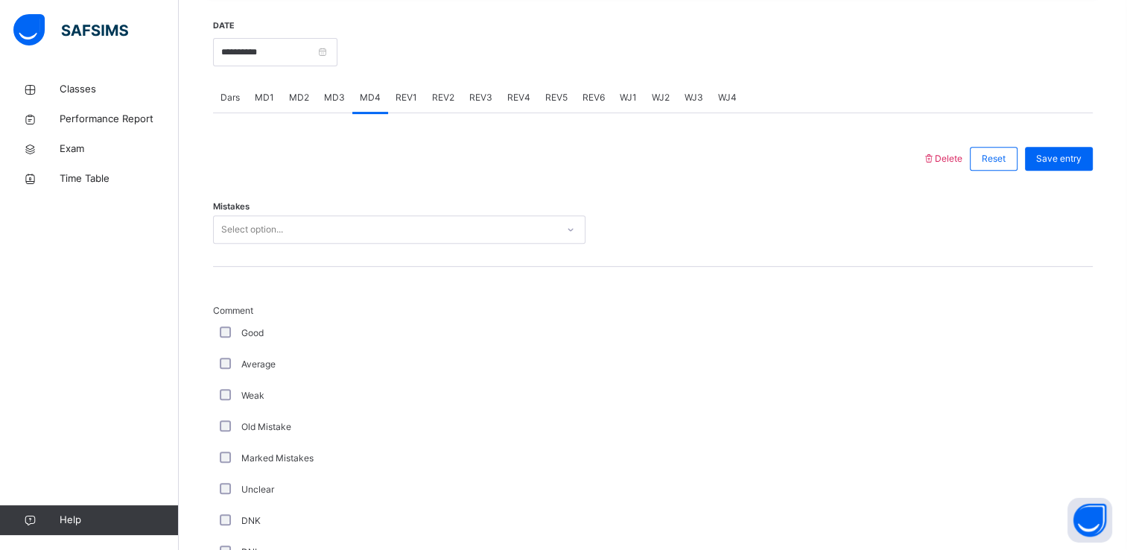
drag, startPoint x: 345, startPoint y: 249, endPoint x: 308, endPoint y: 232, distance: 41.0
click at [308, 232] on div "Mistakes Select option..." at bounding box center [653, 222] width 880 height 89
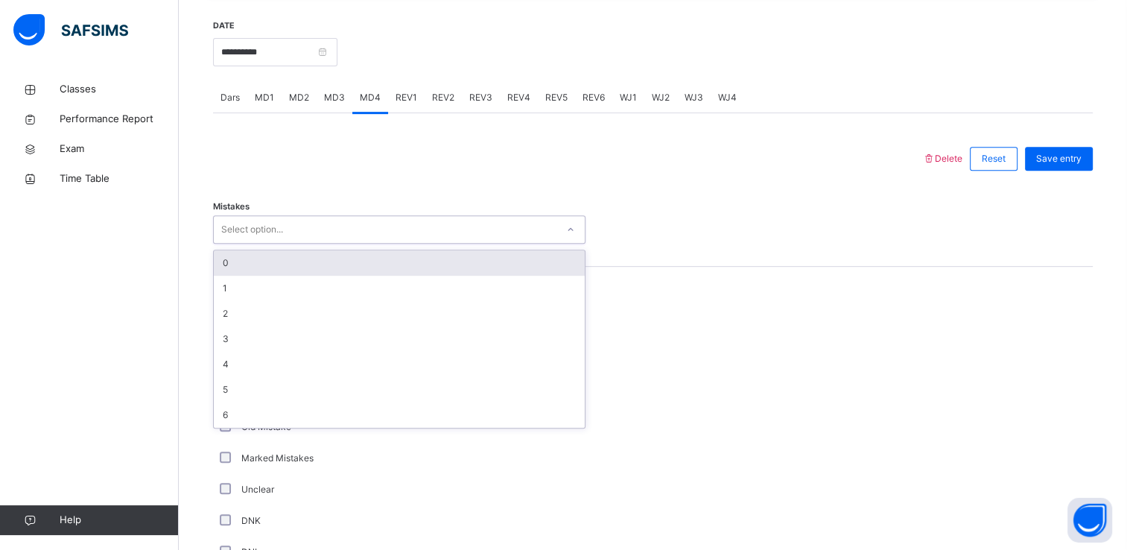
click at [308, 232] on div "Select option..." at bounding box center [385, 229] width 343 height 23
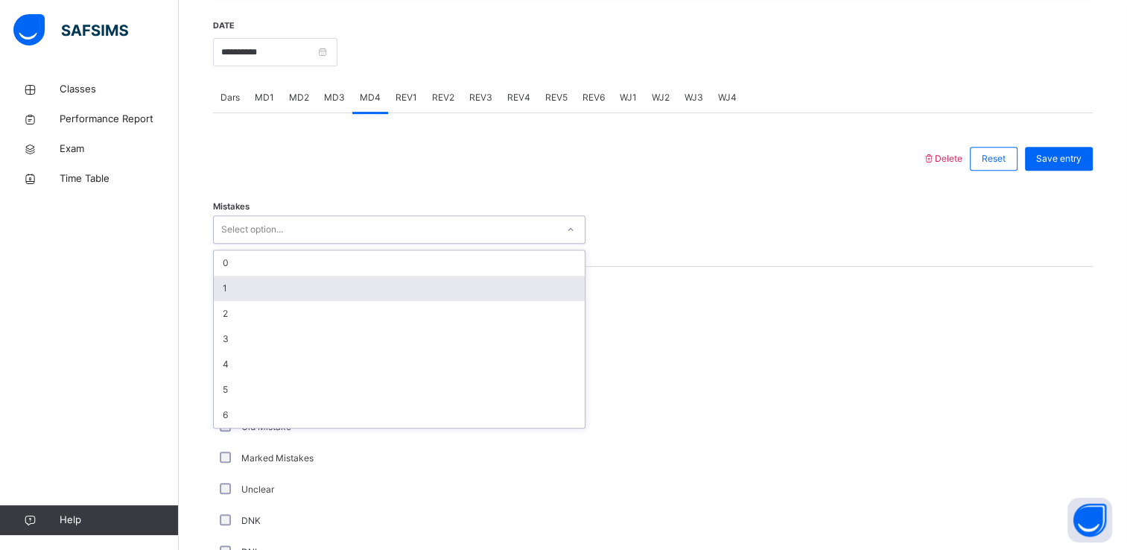
click at [281, 298] on div "1" at bounding box center [399, 288] width 371 height 25
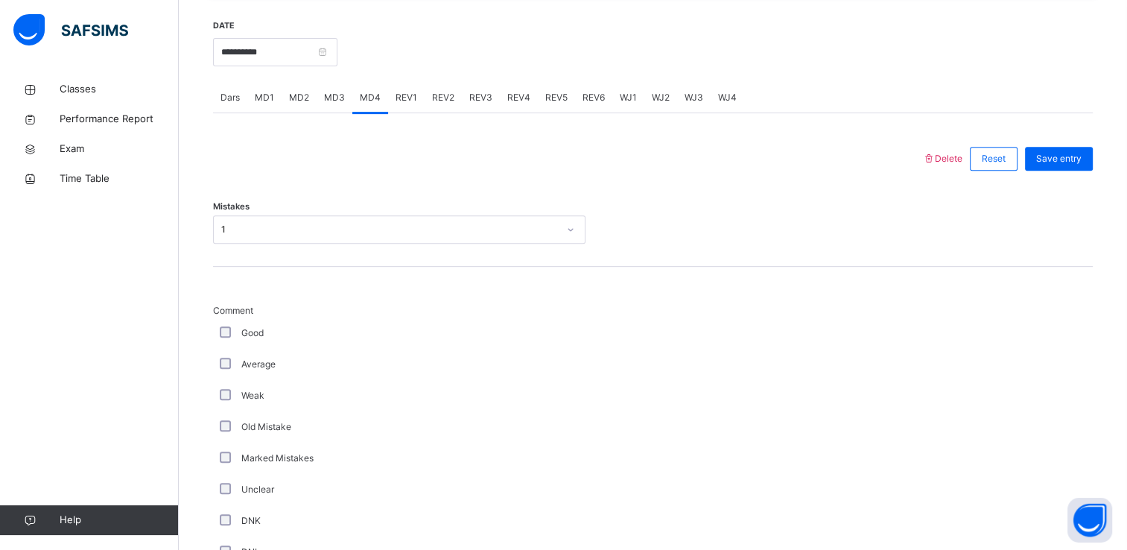
click at [224, 356] on div "Average" at bounding box center [399, 364] width 373 height 31
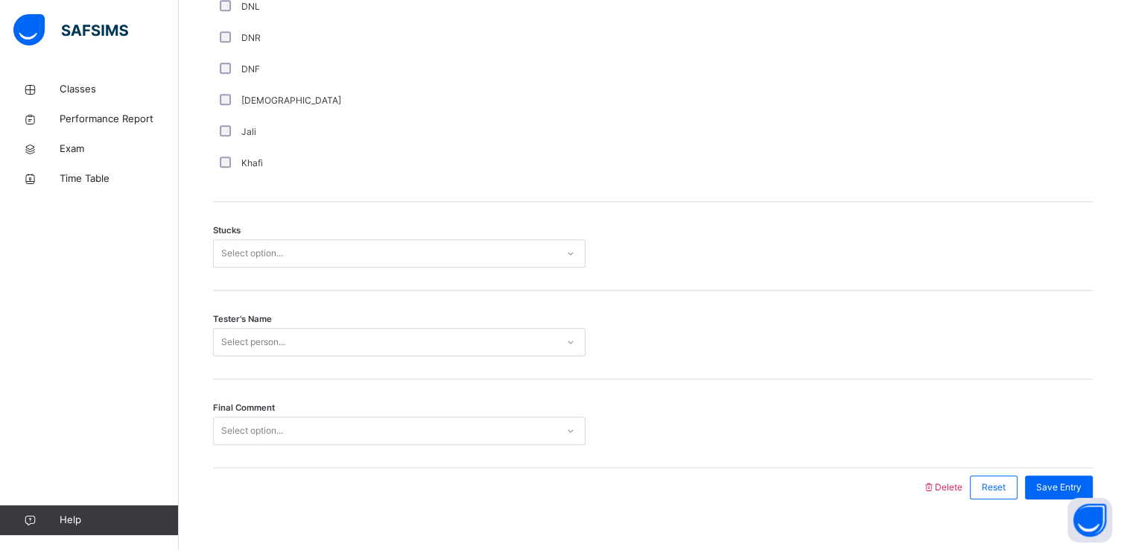
scroll to position [1115, 0]
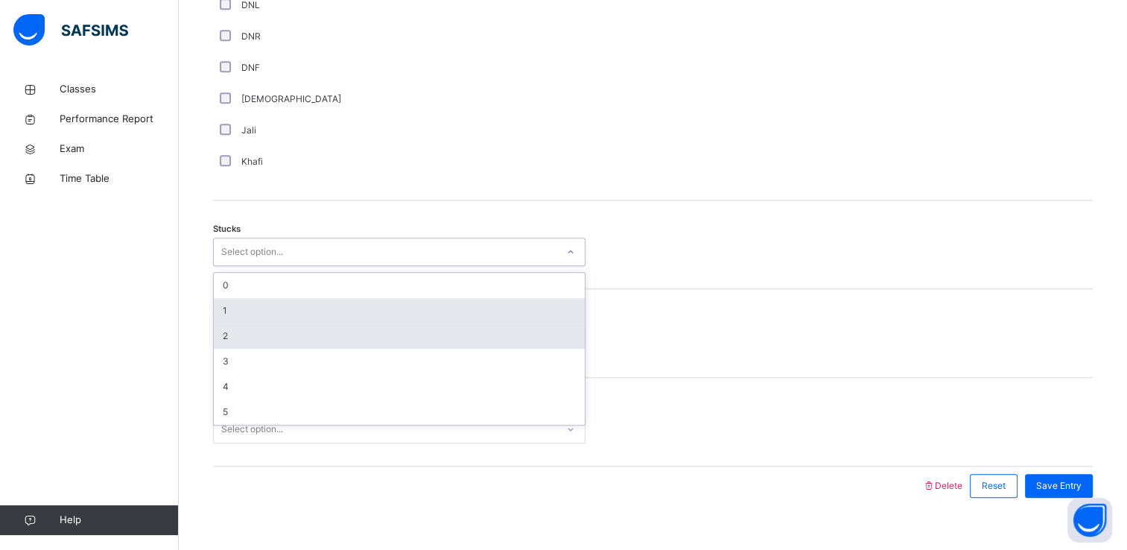
drag, startPoint x: 240, startPoint y: 240, endPoint x: 244, endPoint y: 332, distance: 92.5
click at [244, 266] on div "option 1 focused, 2 of 6. 6 results available. Use Up and Down to choose option…" at bounding box center [399, 252] width 373 height 28
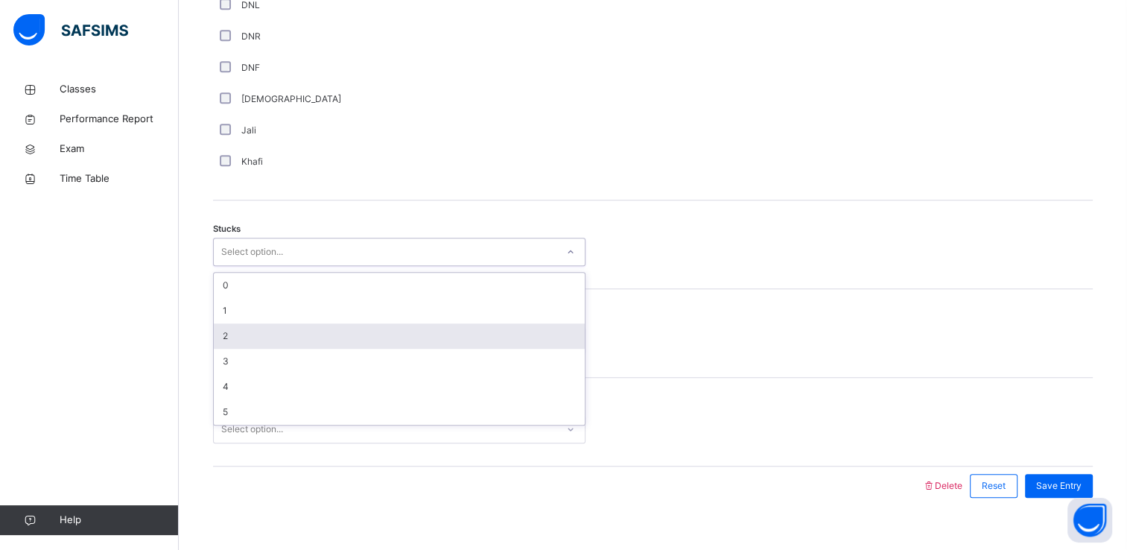
click at [244, 332] on div "2" at bounding box center [399, 335] width 371 height 25
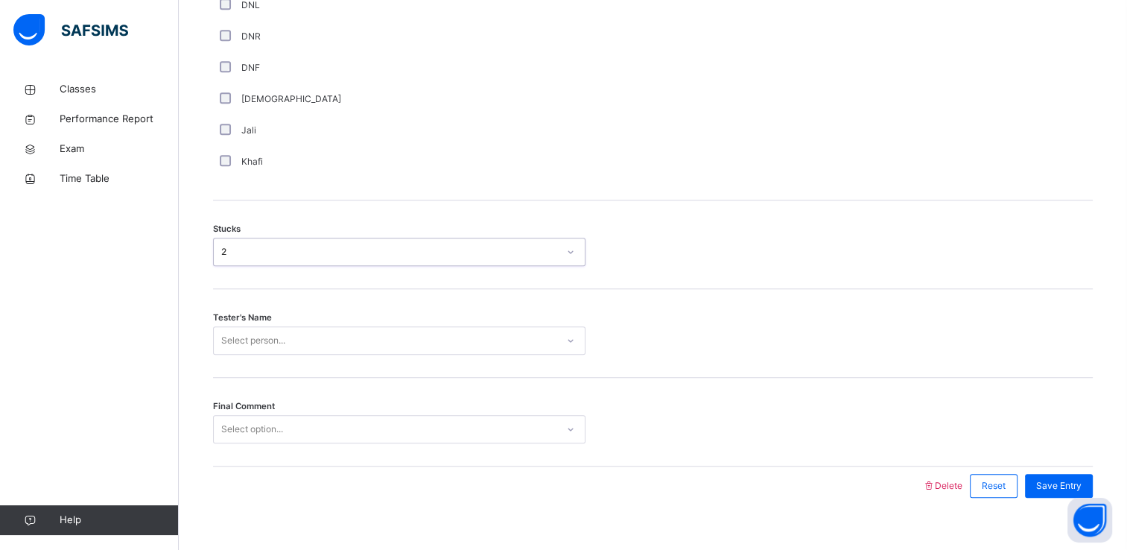
scroll to position [1136, 0]
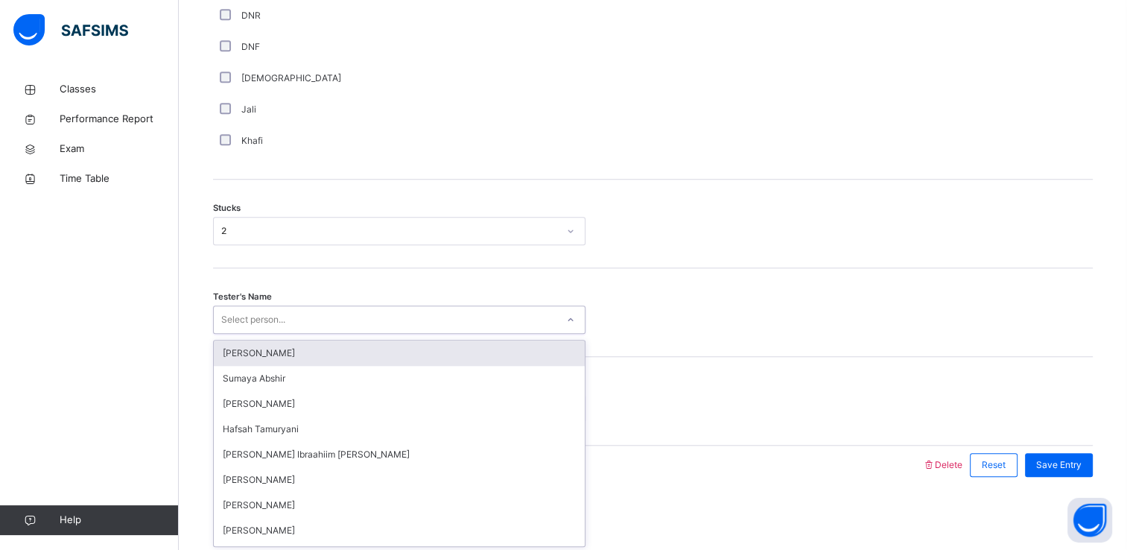
click at [244, 334] on div "option [PERSON_NAME] focused, 1 of 45. 45 results available. Use Up and Down to…" at bounding box center [399, 319] width 373 height 28
type input "**"
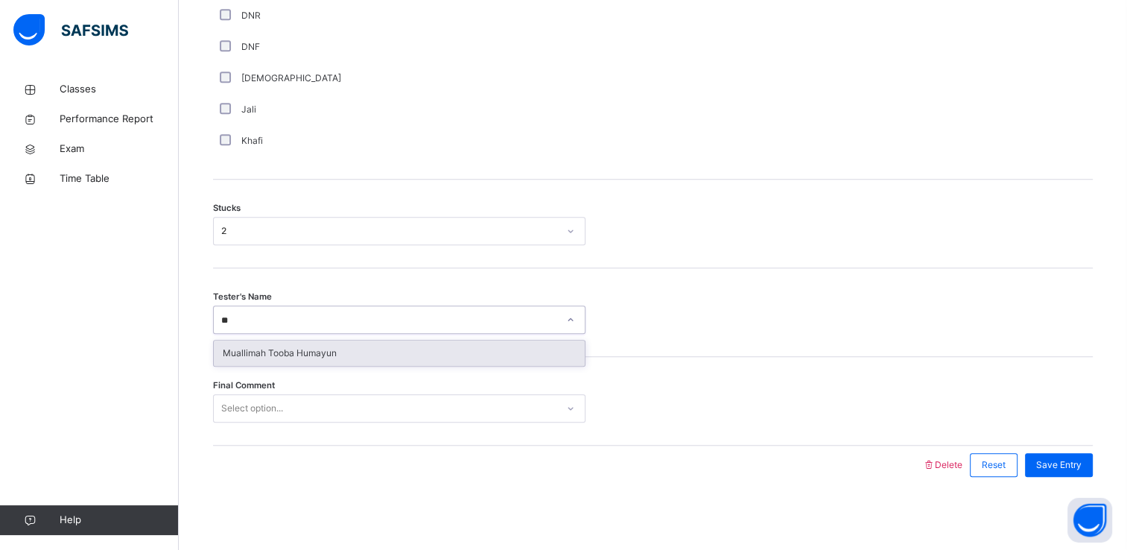
click at [259, 355] on div "Muallimah Tooba Humayun" at bounding box center [399, 353] width 371 height 25
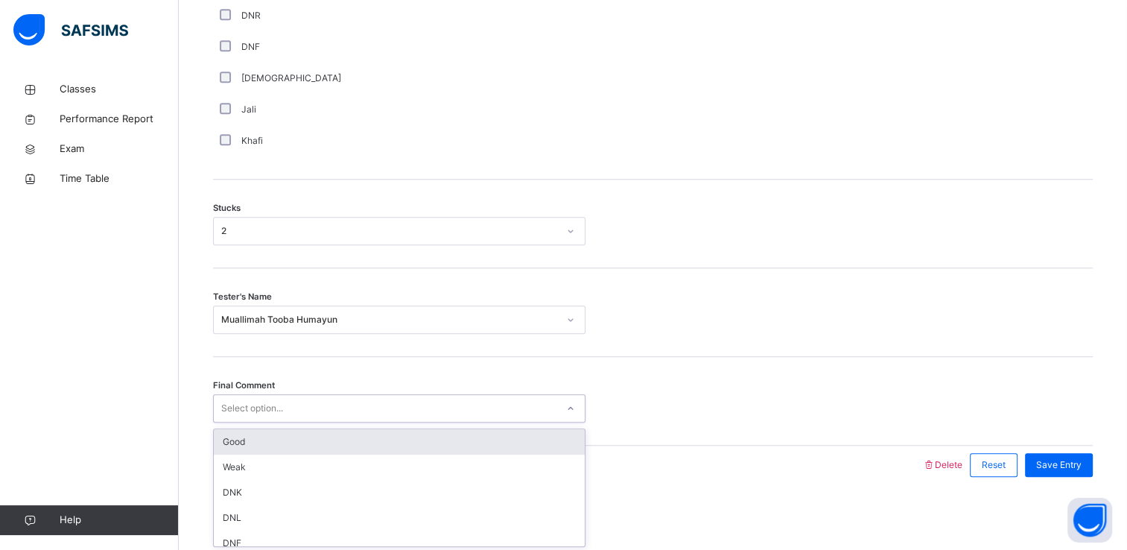
click at [250, 399] on div "Select option..." at bounding box center [252, 408] width 62 height 28
click at [250, 434] on div "Good" at bounding box center [399, 441] width 371 height 25
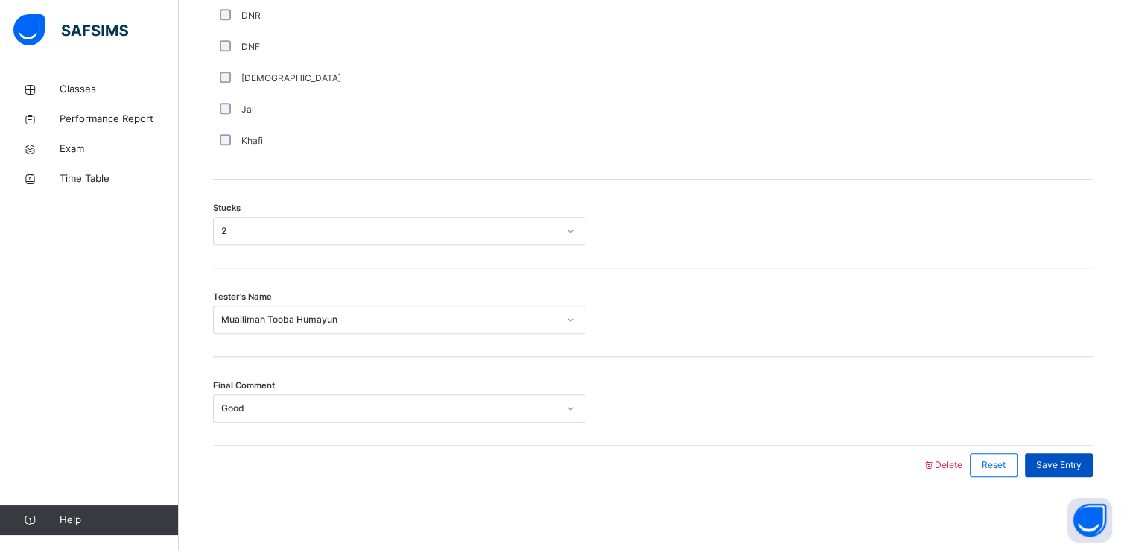
click at [1079, 458] on span "Save Entry" at bounding box center [1058, 464] width 45 height 13
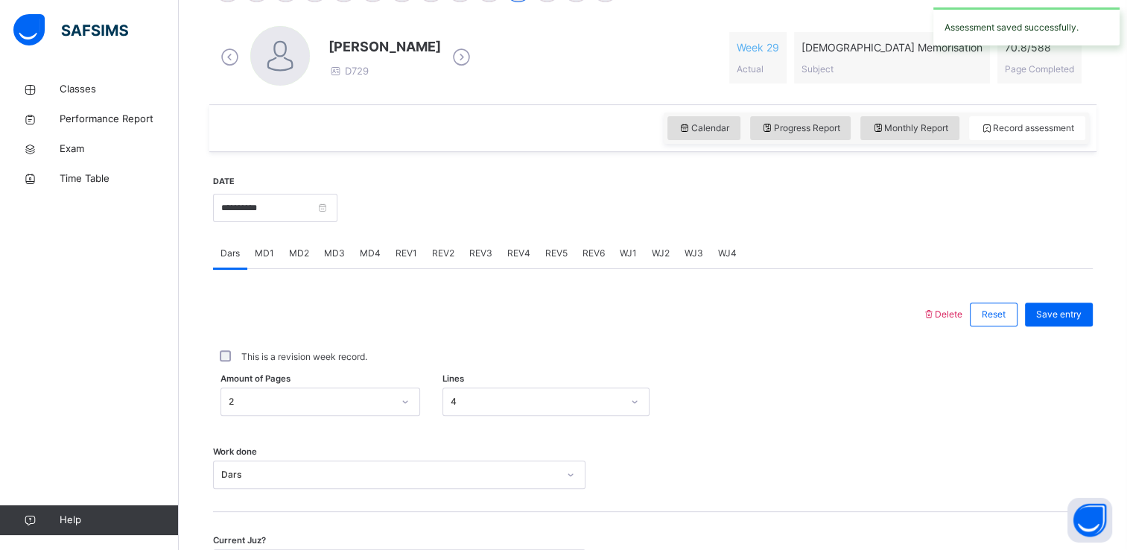
scroll to position [420, 0]
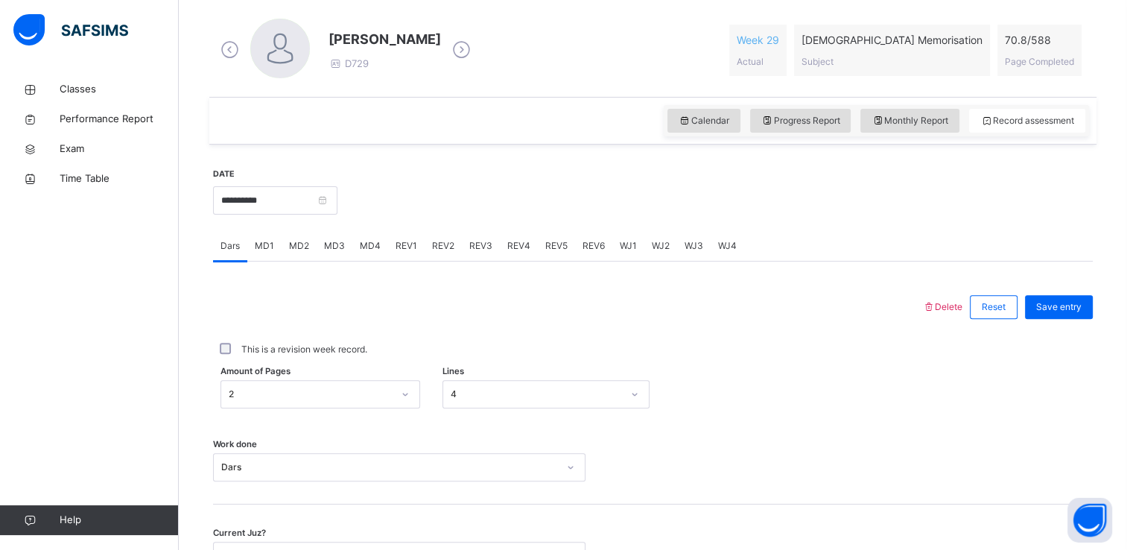
click at [343, 253] on div "MD3" at bounding box center [335, 246] width 36 height 30
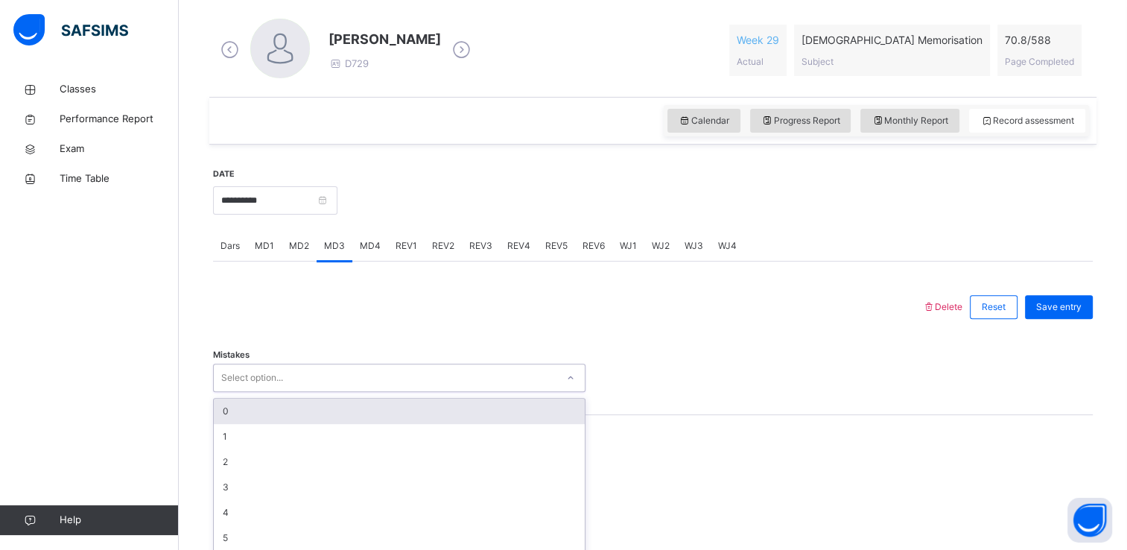
scroll to position [452, 0]
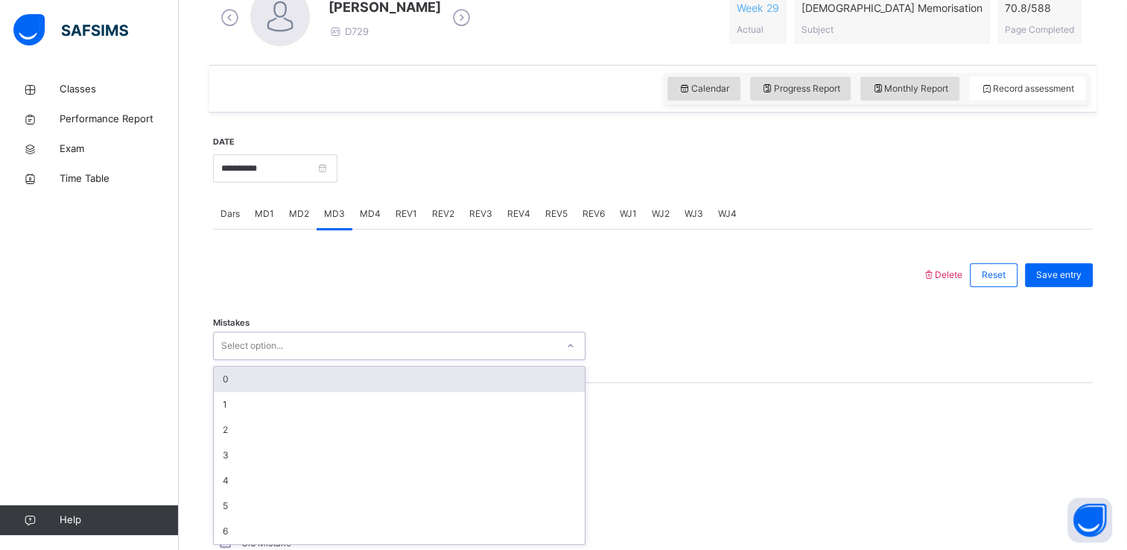
drag, startPoint x: 363, startPoint y: 370, endPoint x: 332, endPoint y: 374, distance: 30.8
click at [332, 360] on div "option 0 focused, 1 of 7. 7 results available. Use Up and Down to choose option…" at bounding box center [399, 346] width 373 height 28
click at [332, 374] on div "0" at bounding box center [399, 379] width 371 height 25
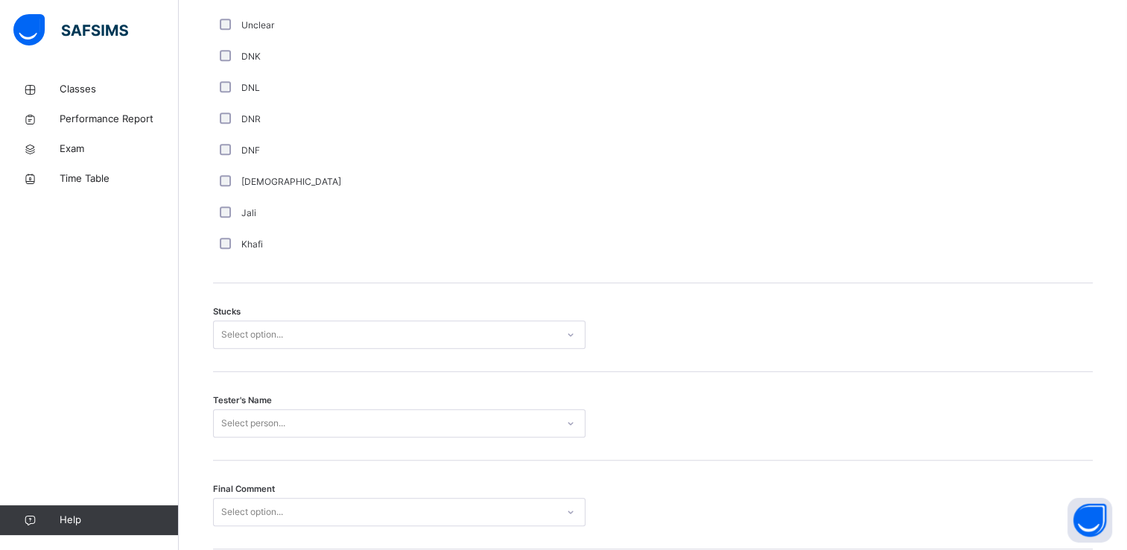
scroll to position [1033, 0]
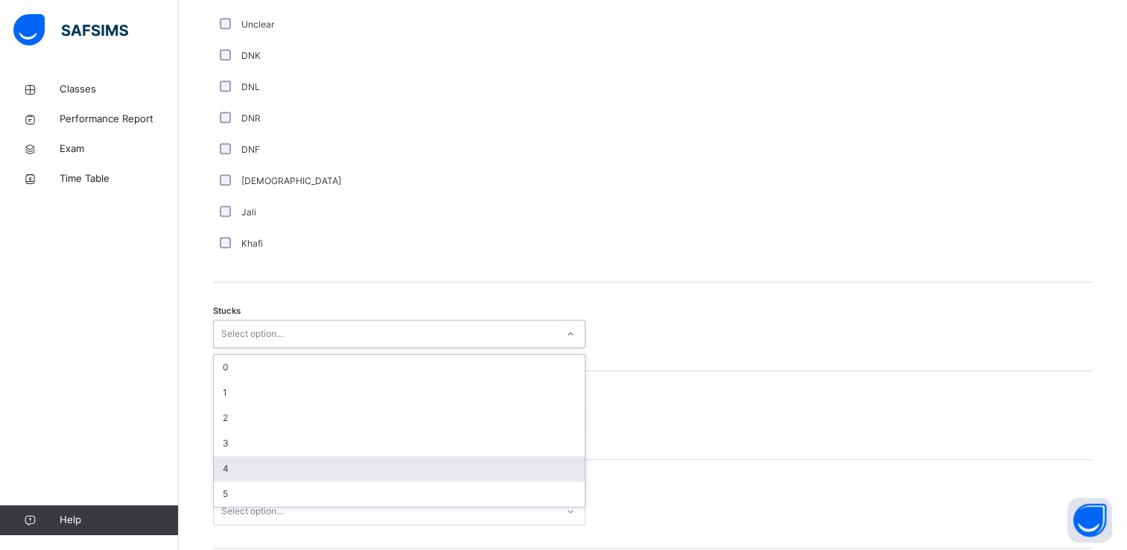
drag, startPoint x: 259, startPoint y: 340, endPoint x: 257, endPoint y: 463, distance: 123.7
click at [257, 348] on div "option 4 focused, 5 of 6. 6 results available. Use Up and Down to choose option…" at bounding box center [399, 334] width 373 height 28
click at [257, 463] on div "4" at bounding box center [399, 468] width 371 height 25
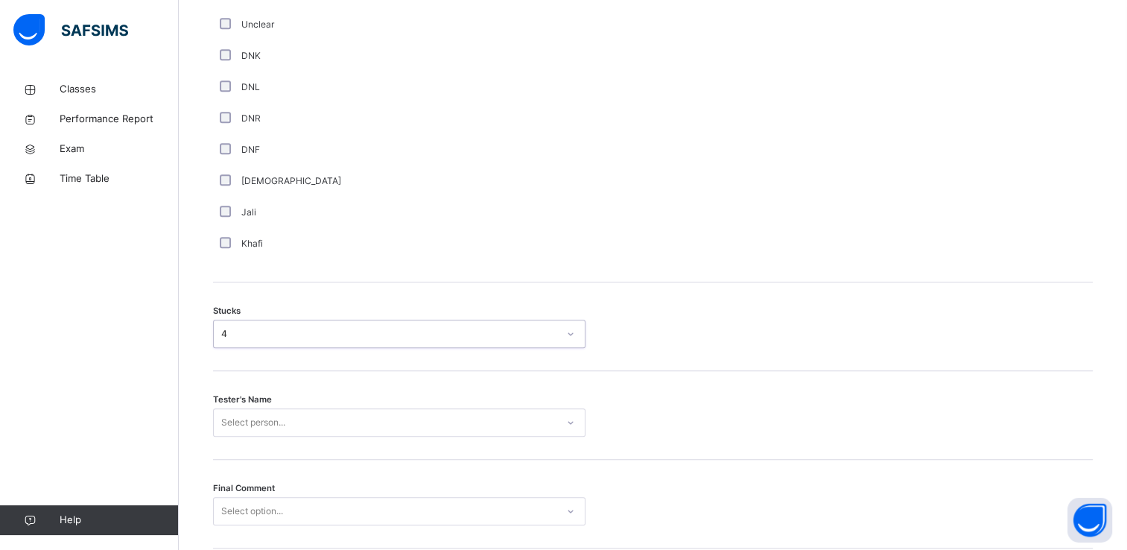
scroll to position [1136, 0]
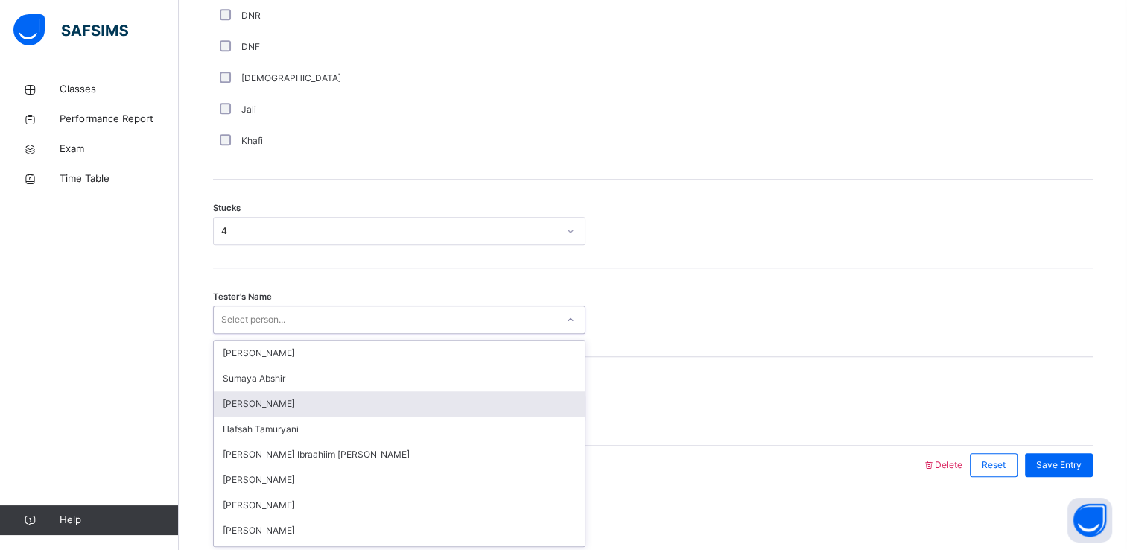
click at [261, 334] on div "option [PERSON_NAME] focused, 3 of 45. 45 results available. Use Up and Down to…" at bounding box center [399, 319] width 373 height 28
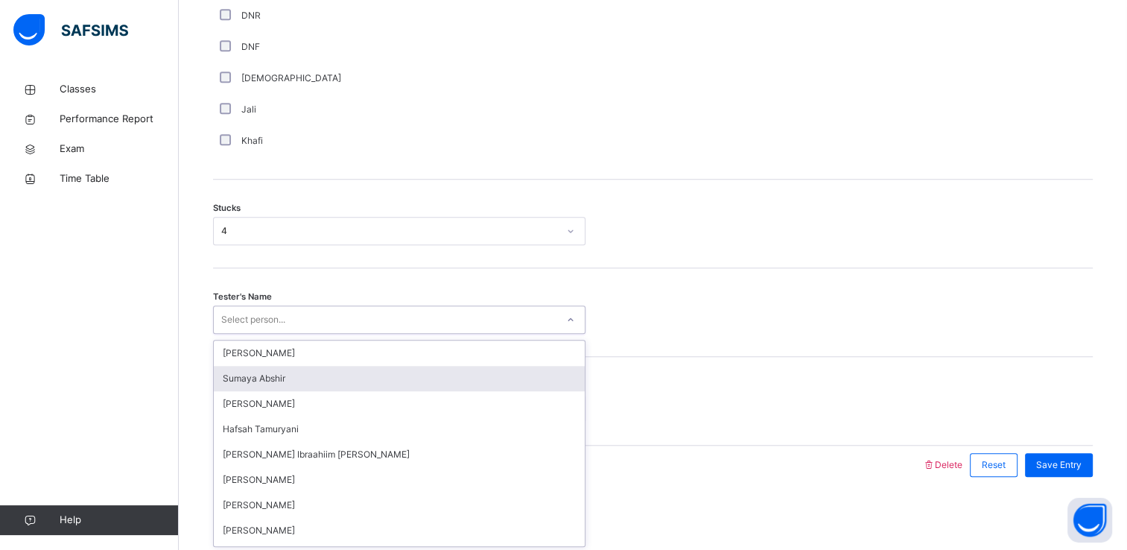
click at [276, 383] on div "Sumaya Abshir" at bounding box center [399, 378] width 371 height 25
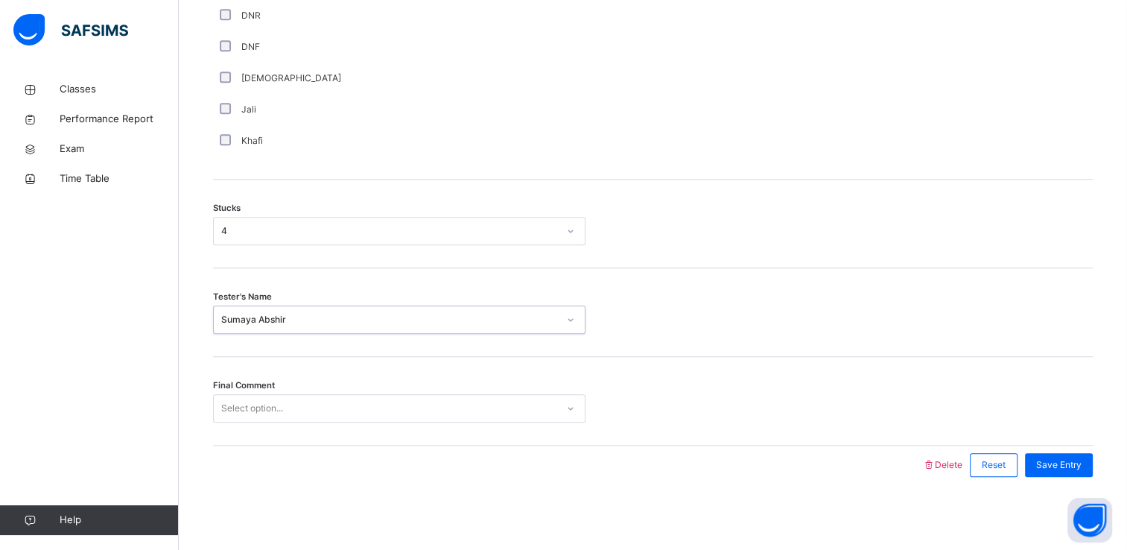
click at [288, 413] on div "Select option..." at bounding box center [385, 408] width 343 height 23
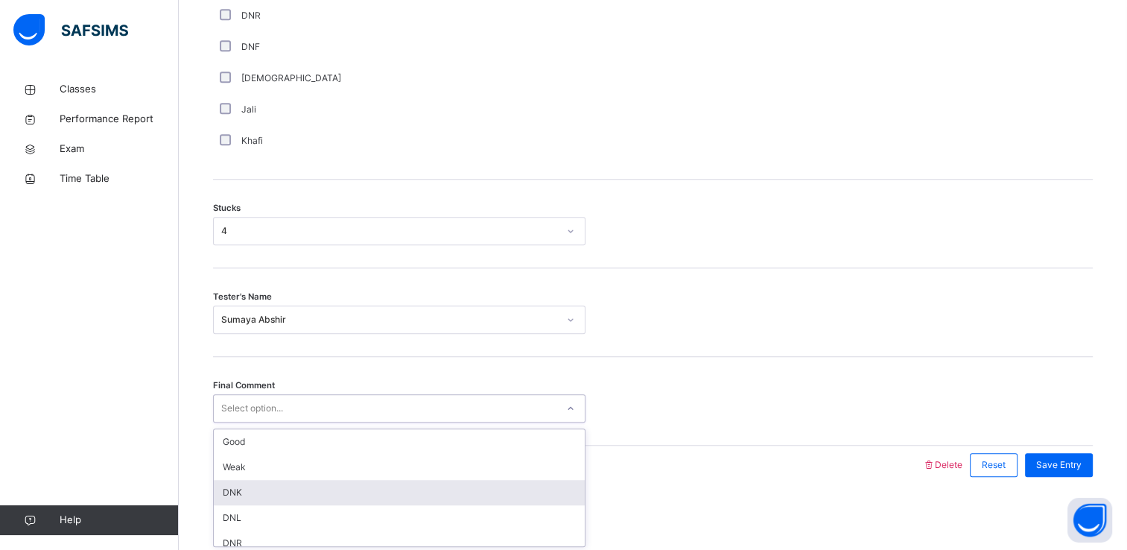
click at [289, 487] on div "DNK" at bounding box center [399, 492] width 371 height 25
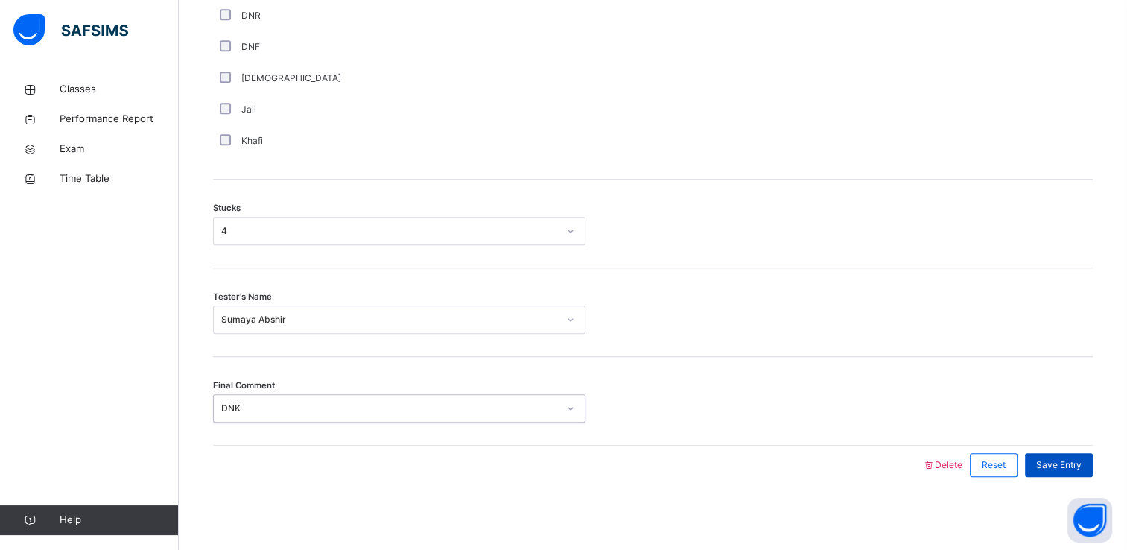
click at [1053, 465] on span "Save Entry" at bounding box center [1058, 464] width 45 height 13
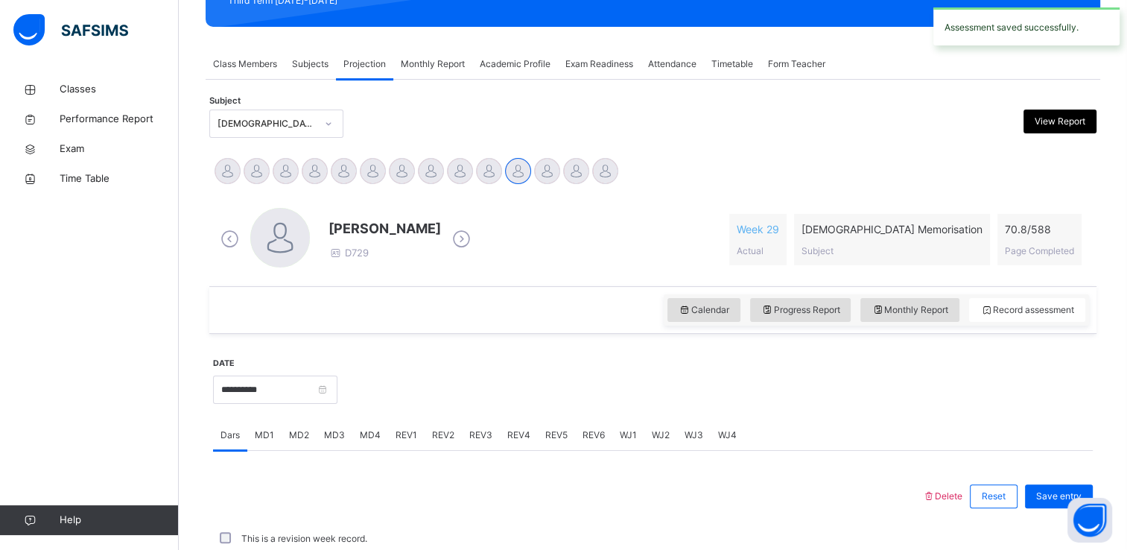
scroll to position [568, 0]
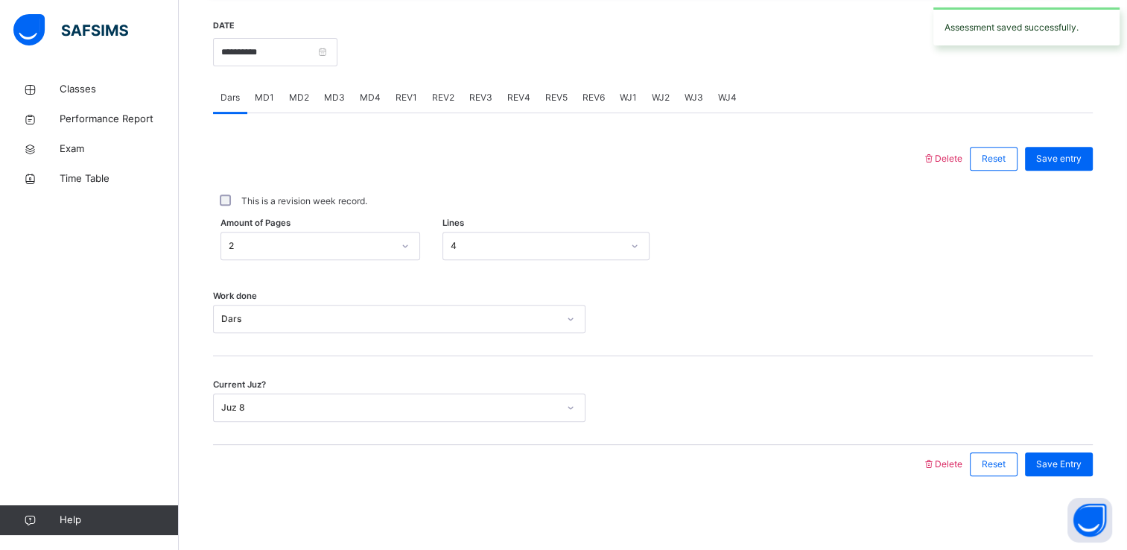
click at [396, 95] on span "REV1" at bounding box center [407, 97] width 22 height 13
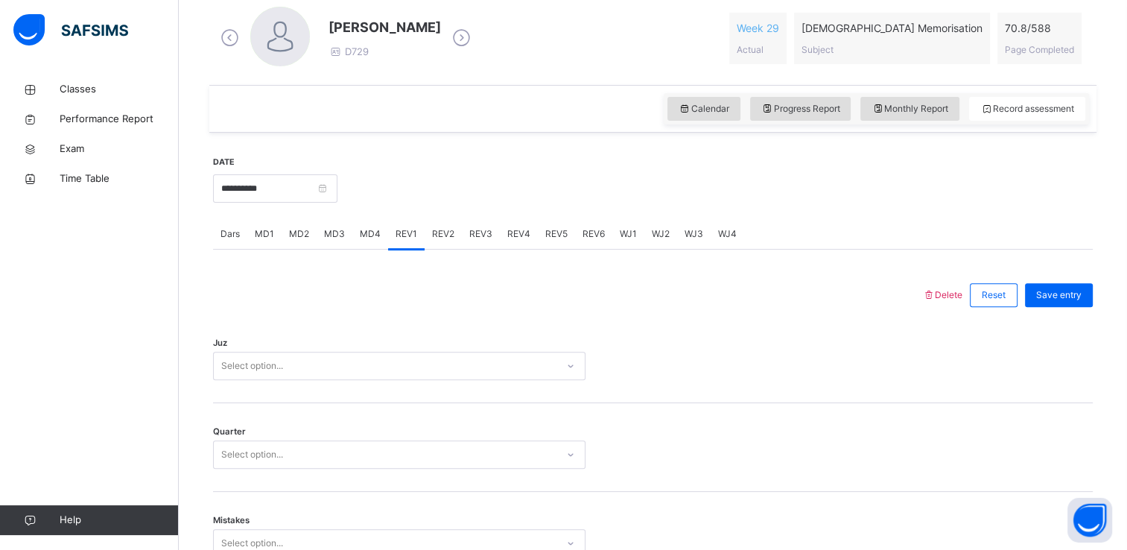
scroll to position [434, 0]
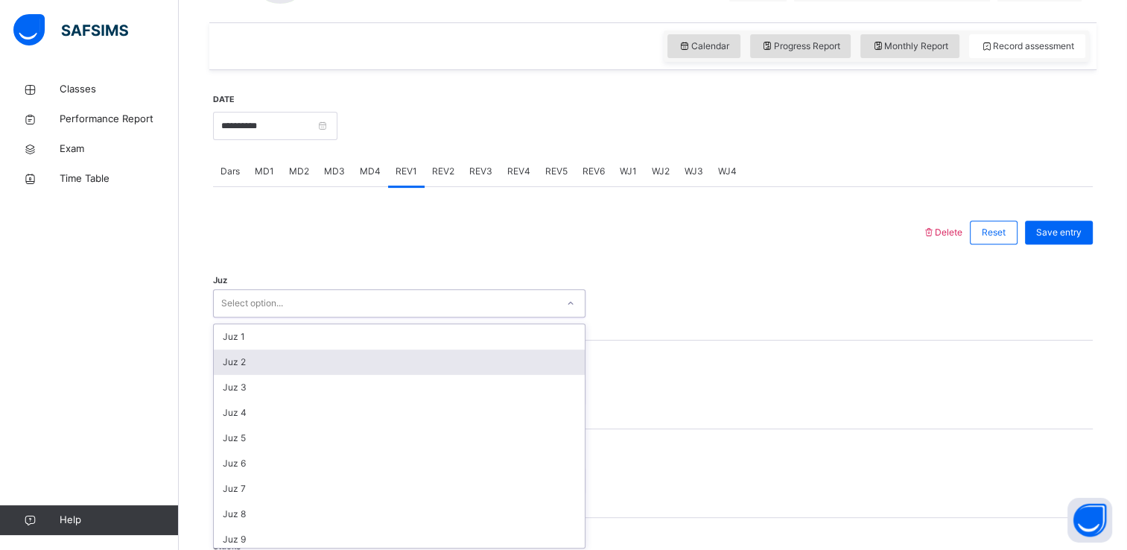
click at [333, 317] on div "option Juz 2 focused, 2 of 30. 30 results available. Use Up and Down to choose …" at bounding box center [399, 303] width 373 height 28
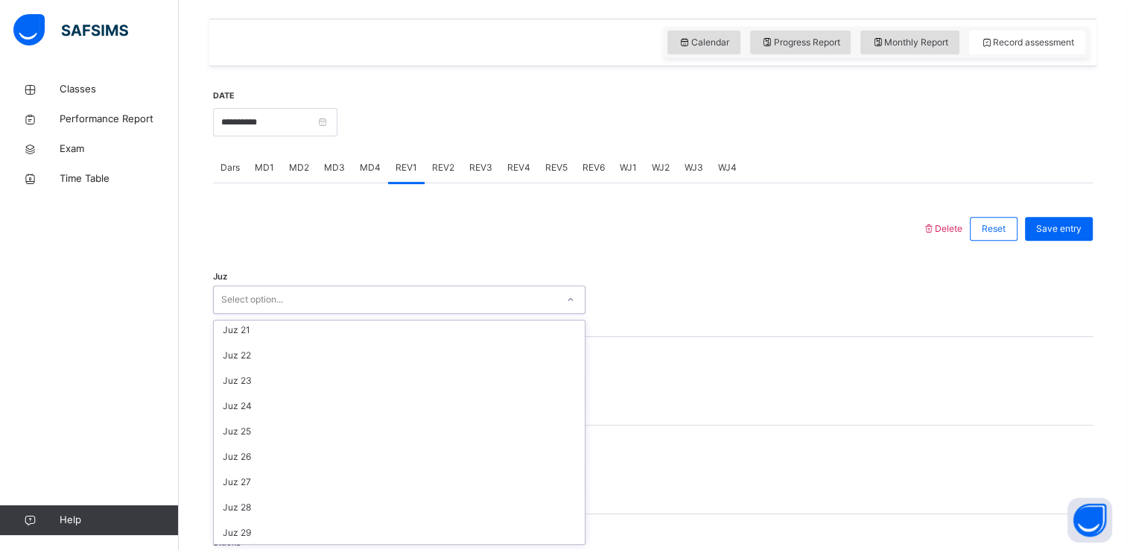
scroll to position [536, 0]
click at [282, 464] on div "Juz 27" at bounding box center [399, 455] width 371 height 25
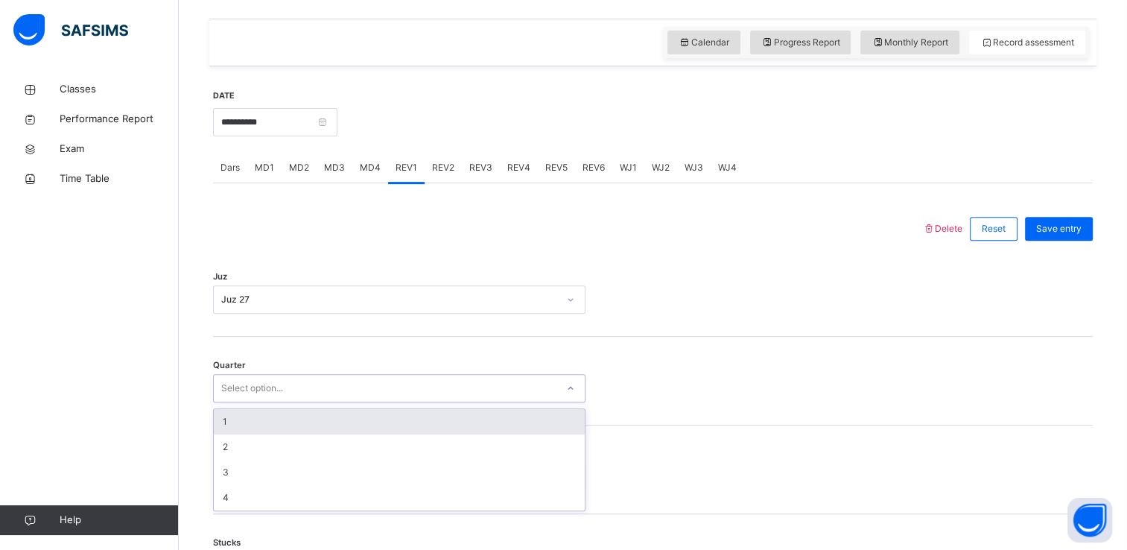
click at [224, 397] on div "Select option..." at bounding box center [252, 388] width 62 height 28
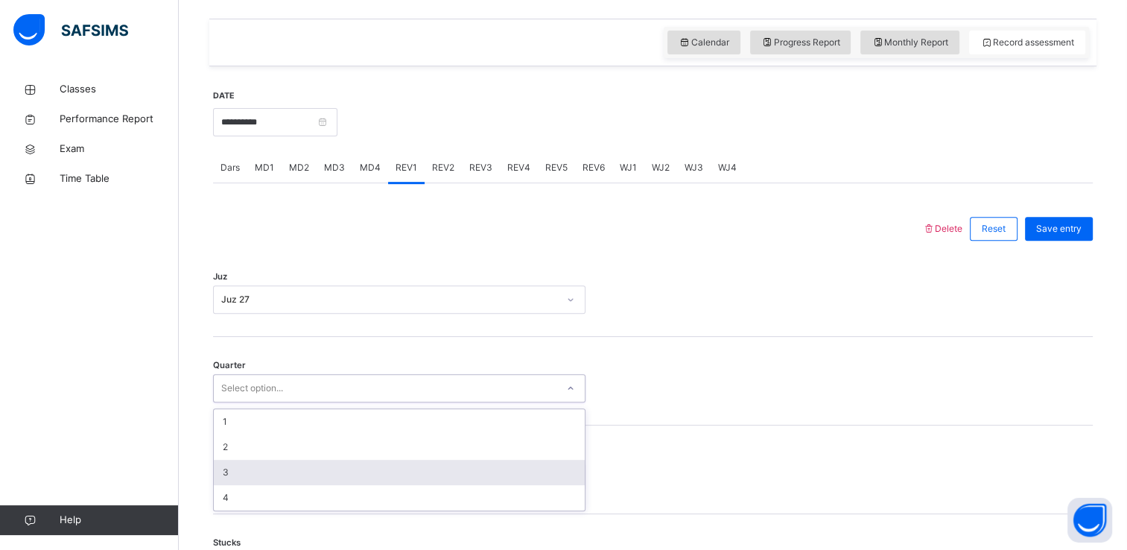
click at [241, 472] on div "3" at bounding box center [399, 472] width 371 height 25
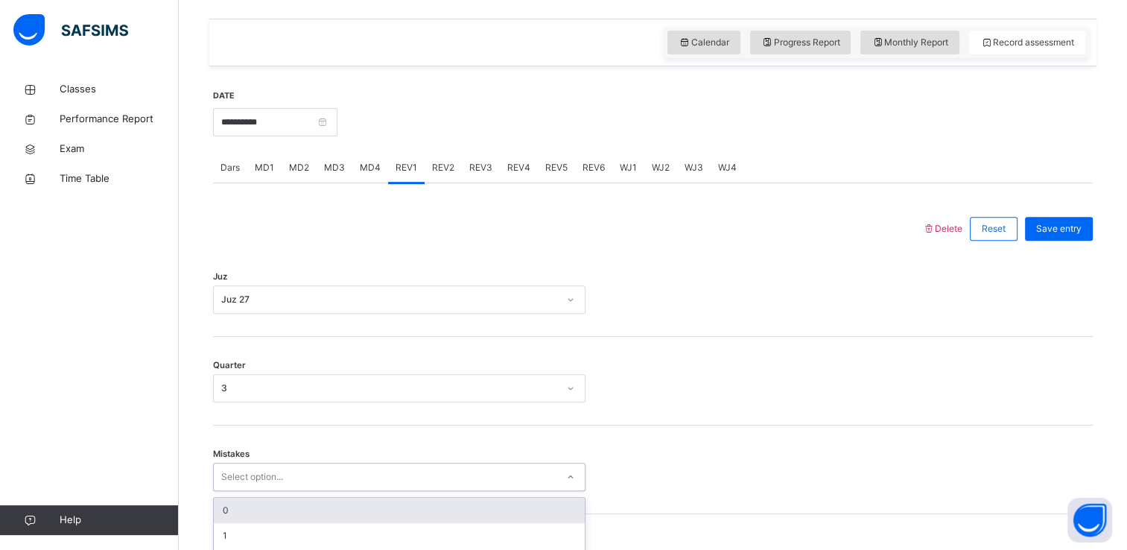
scroll to position [629, 0]
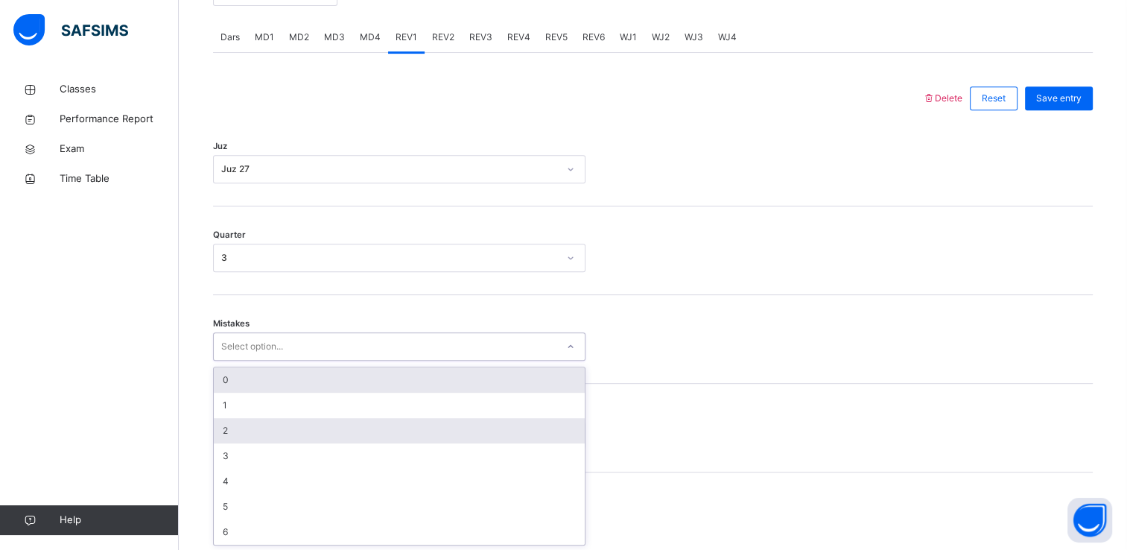
drag, startPoint x: 236, startPoint y: 472, endPoint x: 232, endPoint y: 387, distance: 85.8
click at [232, 361] on div "option 2 focused, 3 of 7. 7 results available. Use Up and Down to choose option…" at bounding box center [399, 346] width 373 height 28
click at [232, 387] on div "0" at bounding box center [399, 379] width 371 height 25
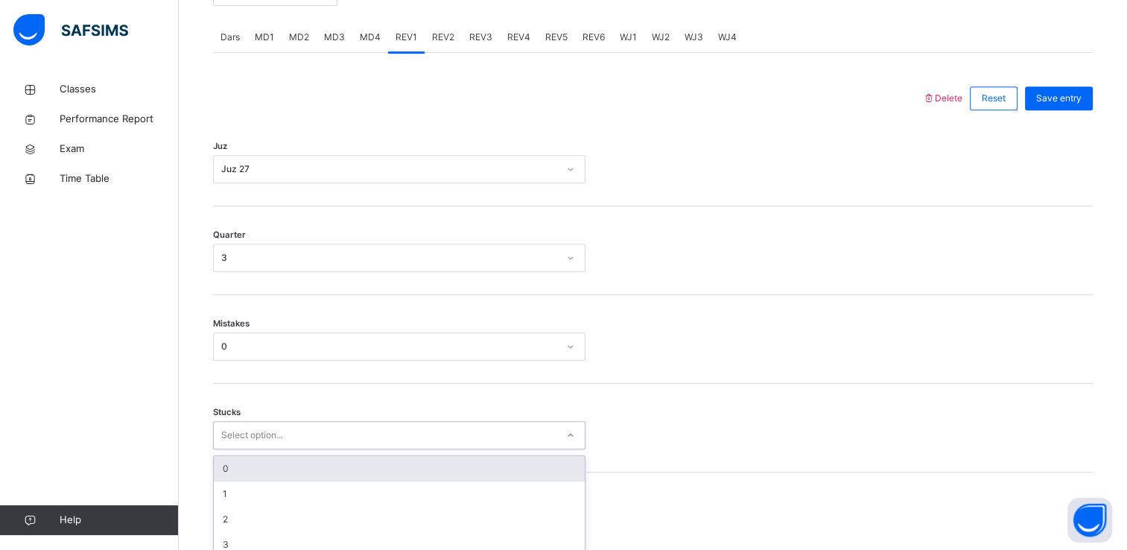
scroll to position [692, 0]
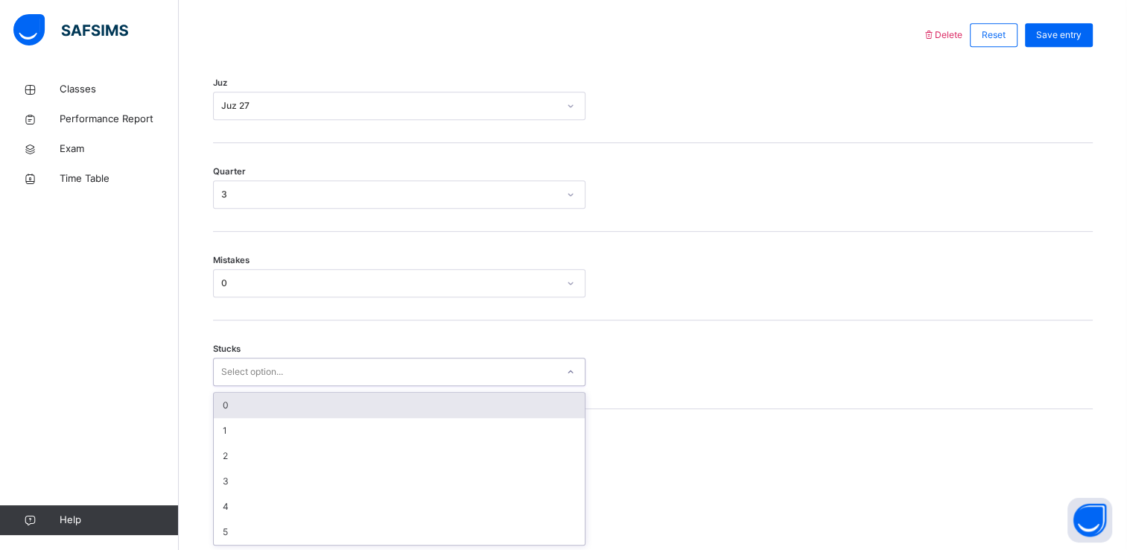
drag, startPoint x: 239, startPoint y: 428, endPoint x: 238, endPoint y: 409, distance: 18.6
click at [238, 386] on div "option 0 focused, 1 of 6. 6 results available. Use Up and Down to choose option…" at bounding box center [399, 372] width 373 height 28
click at [238, 409] on div "0" at bounding box center [399, 405] width 371 height 25
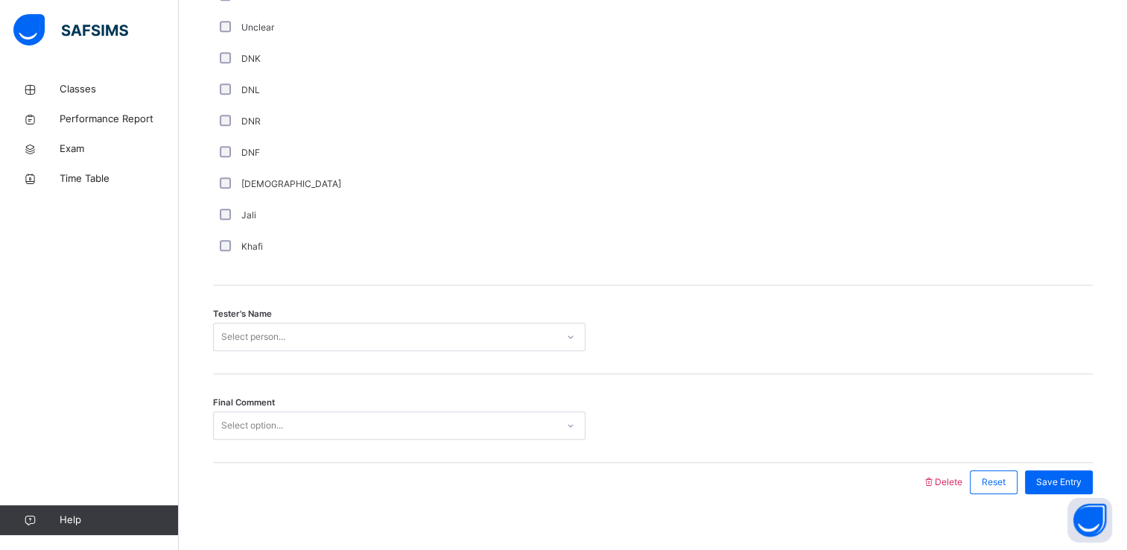
scroll to position [1300, 0]
click at [228, 314] on span "Tester's Name" at bounding box center [242, 310] width 59 height 13
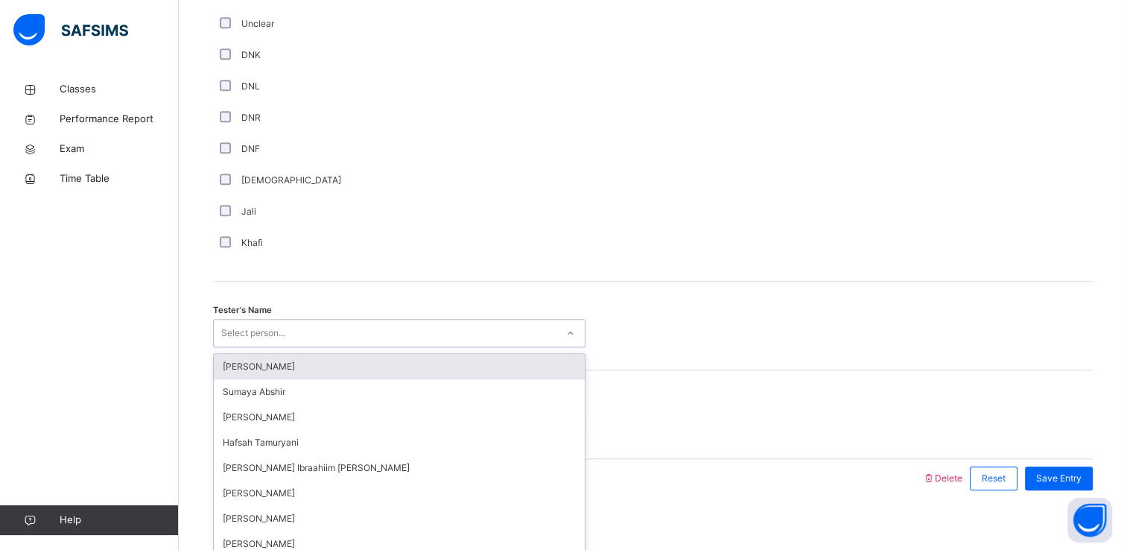
scroll to position [1314, 0]
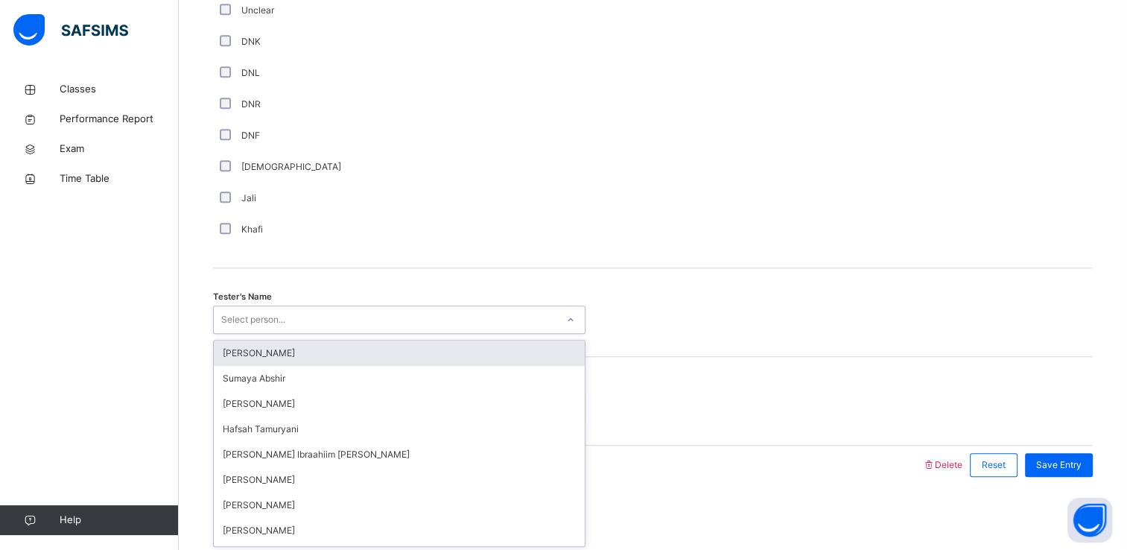
click at [232, 329] on div "Select person..." at bounding box center [399, 319] width 373 height 28
click at [268, 356] on div "[PERSON_NAME]" at bounding box center [399, 353] width 371 height 25
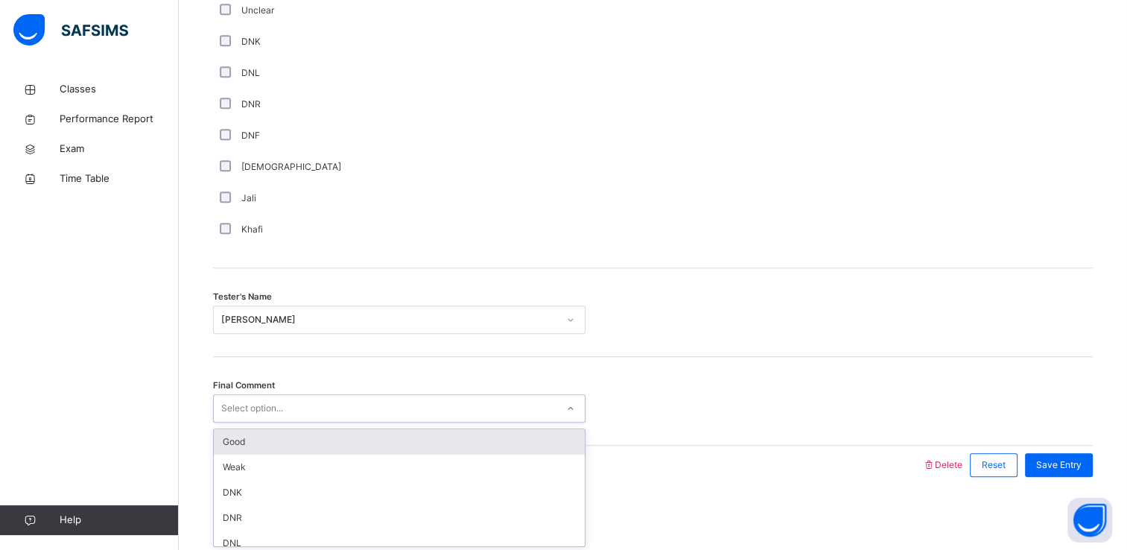
drag, startPoint x: 268, startPoint y: 399, endPoint x: 266, endPoint y: 434, distance: 35.1
click at [266, 422] on div "option Good focused, 1 of 6. 6 results available. Use Up and Down to choose opt…" at bounding box center [399, 408] width 373 height 28
click at [266, 434] on div "Good" at bounding box center [399, 441] width 371 height 25
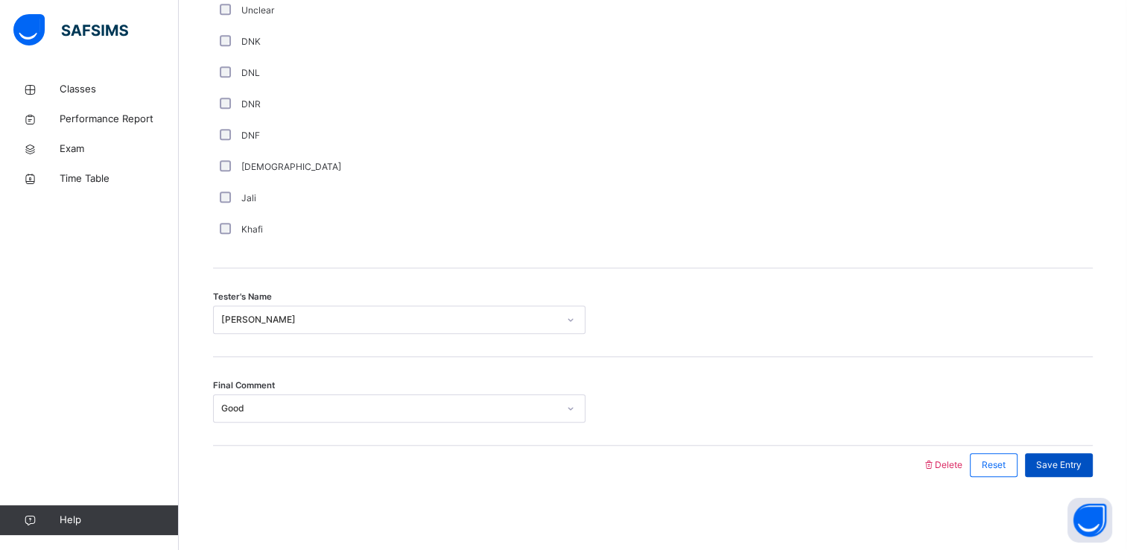
click at [1055, 463] on span "Save Entry" at bounding box center [1058, 464] width 45 height 13
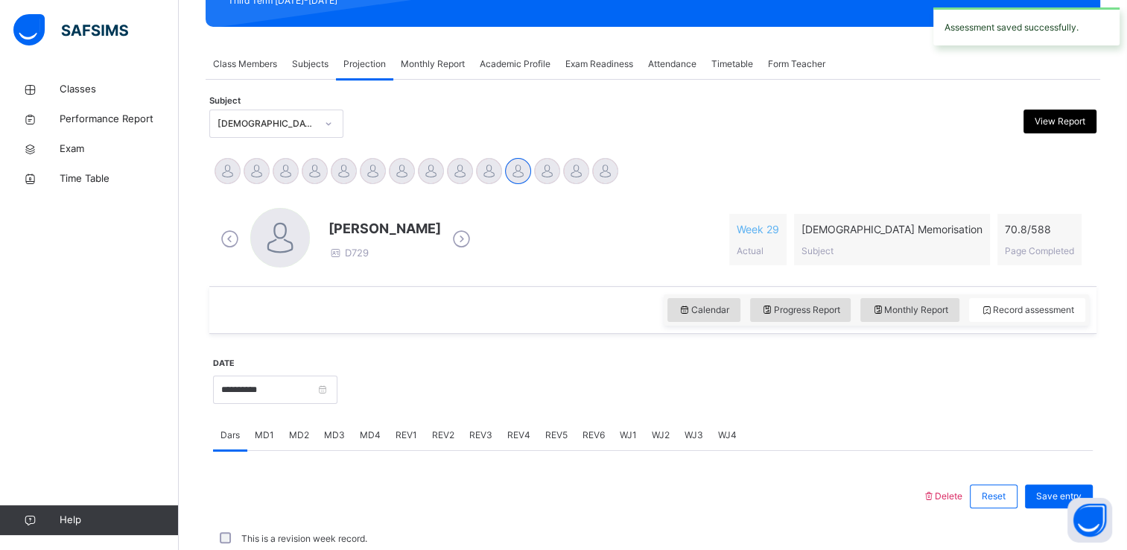
scroll to position [568, 0]
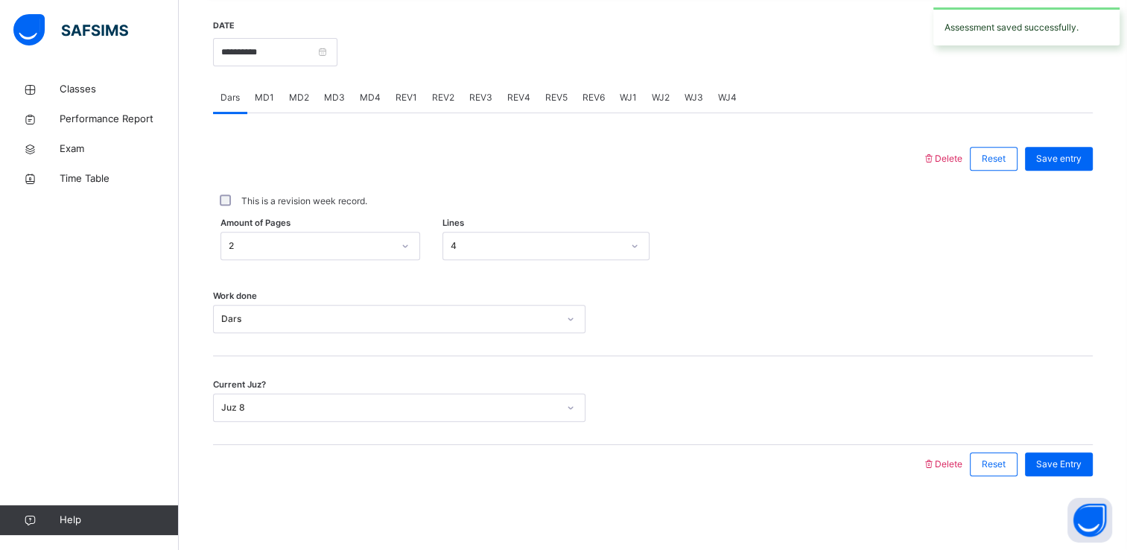
click at [444, 92] on span "REV2" at bounding box center [443, 97] width 22 height 13
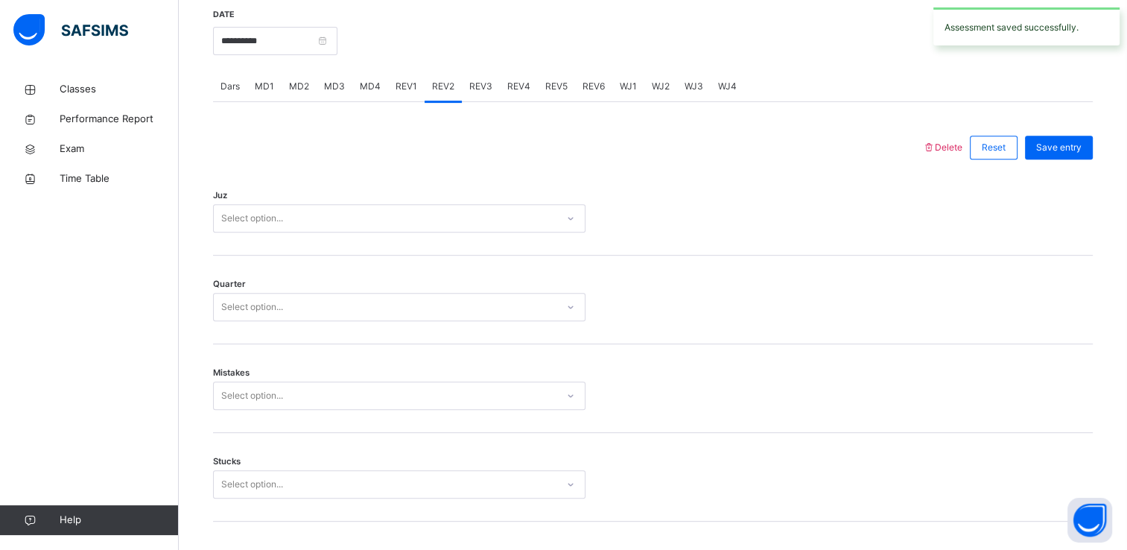
scroll to position [583, 0]
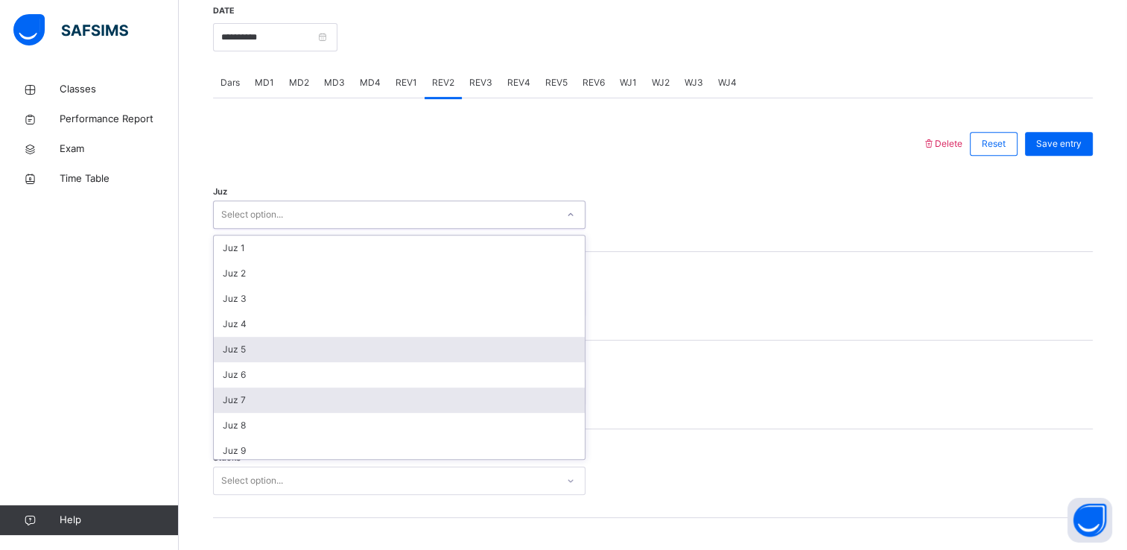
drag, startPoint x: 411, startPoint y: 215, endPoint x: 379, endPoint y: 395, distance: 182.4
click at [379, 229] on div "option Juz 5 focused, 5 of 30. 30 results available. Use Up and Down to choose …" at bounding box center [399, 214] width 373 height 28
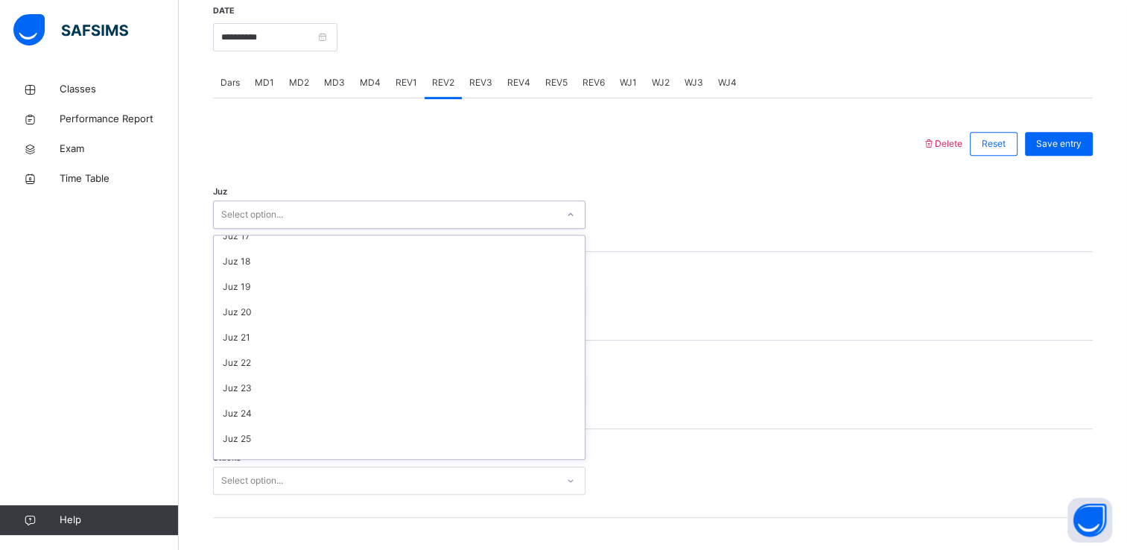
scroll to position [536, 0]
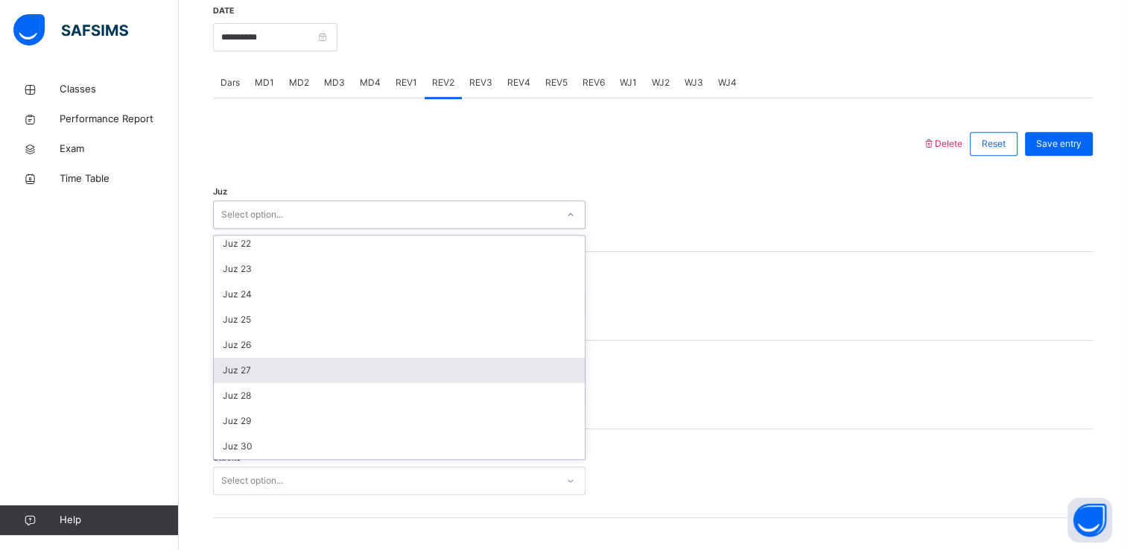
drag, startPoint x: 352, startPoint y: 372, endPoint x: 264, endPoint y: 361, distance: 89.3
click at [264, 361] on div "Juz 27" at bounding box center [399, 370] width 371 height 25
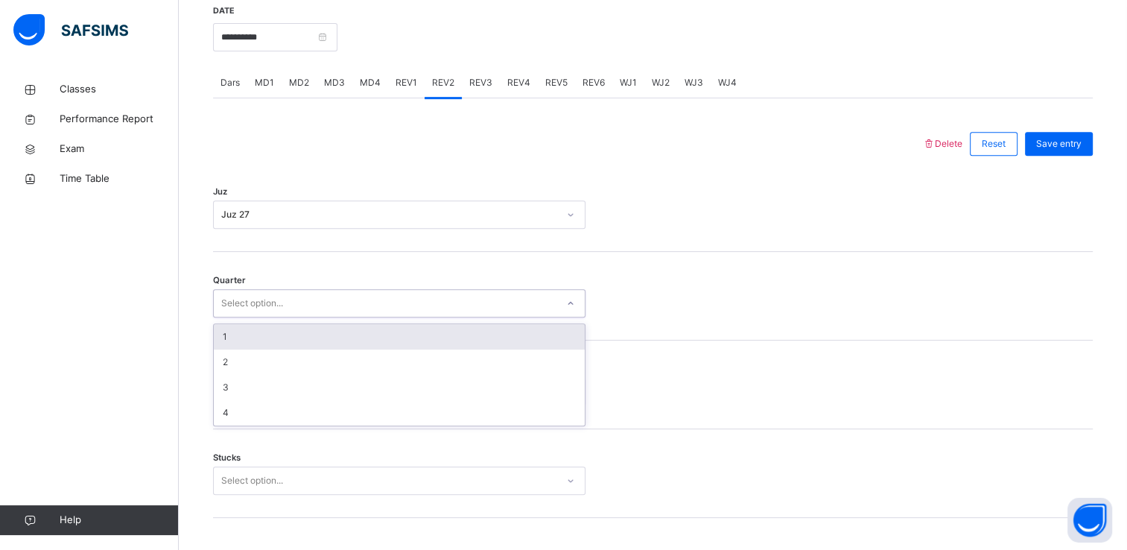
click at [256, 308] on div "Select option..." at bounding box center [252, 303] width 62 height 28
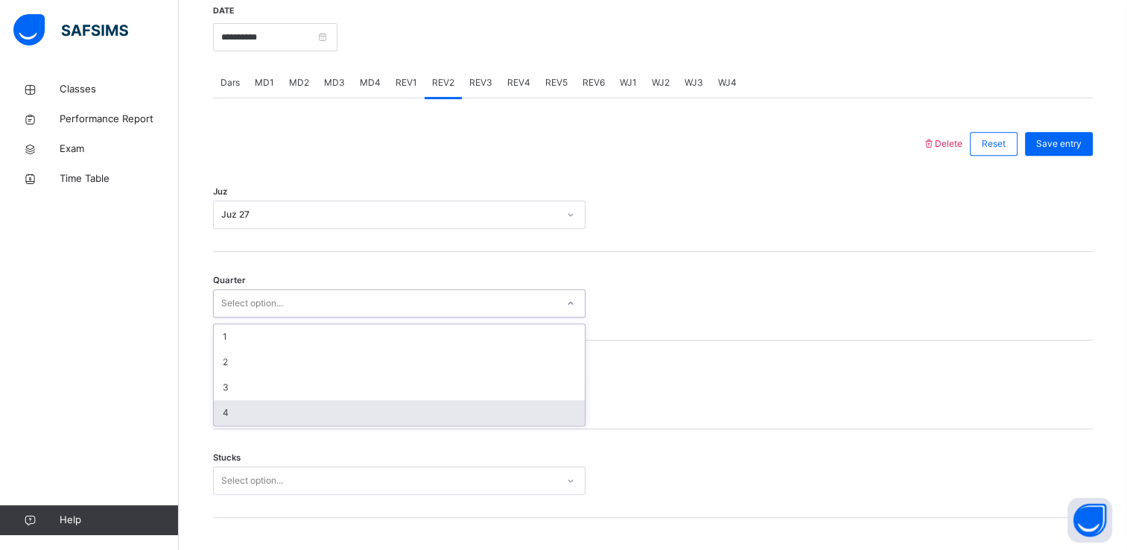
click at [250, 419] on div "4" at bounding box center [399, 412] width 371 height 25
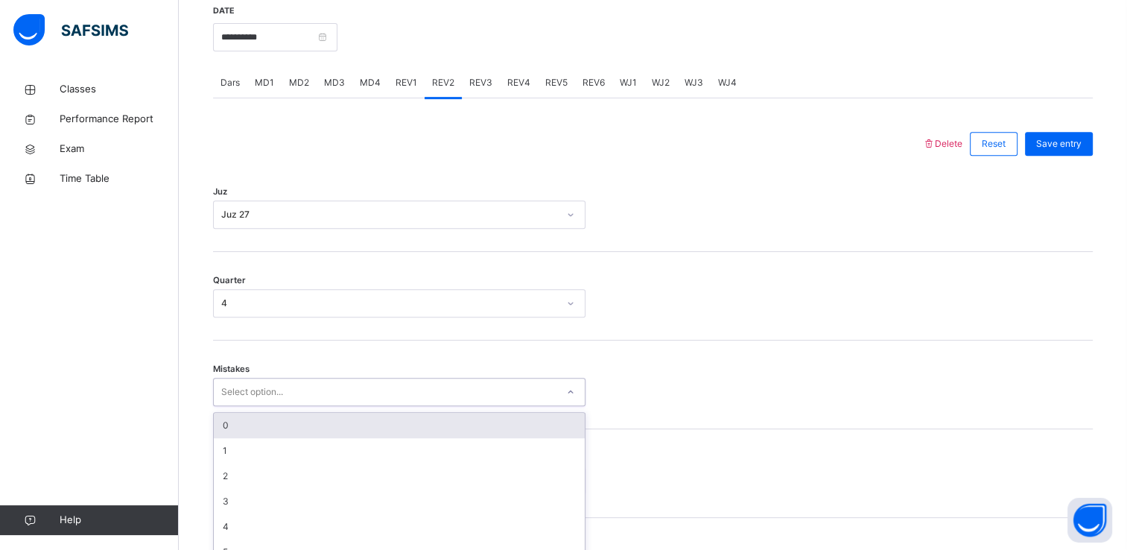
scroll to position [629, 0]
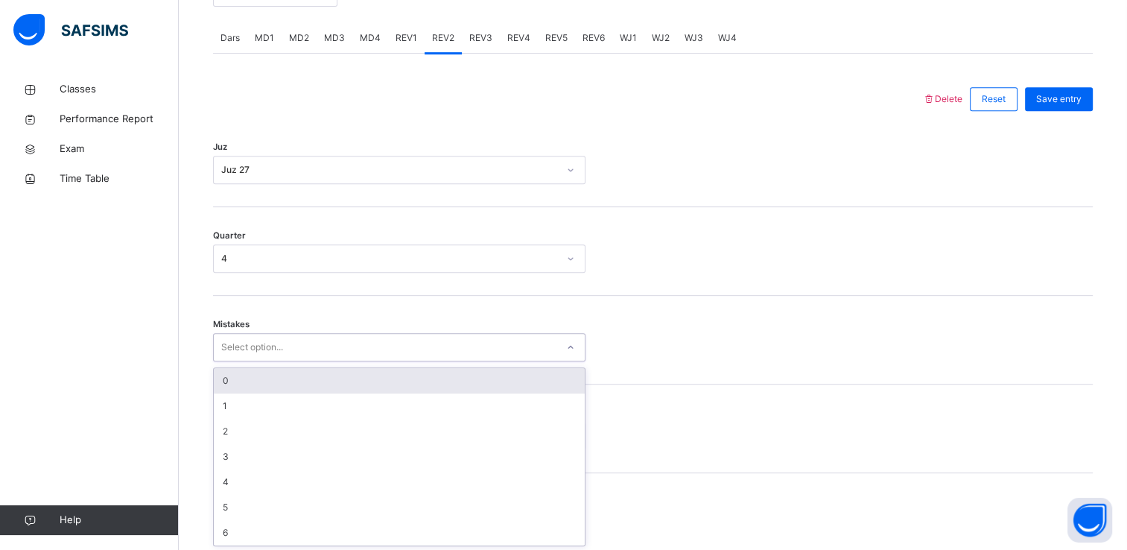
click at [230, 361] on div "option 0 focused, 1 of 7. 7 results available. Use Up and Down to choose option…" at bounding box center [399, 347] width 373 height 28
click at [228, 381] on div "0" at bounding box center [399, 379] width 371 height 25
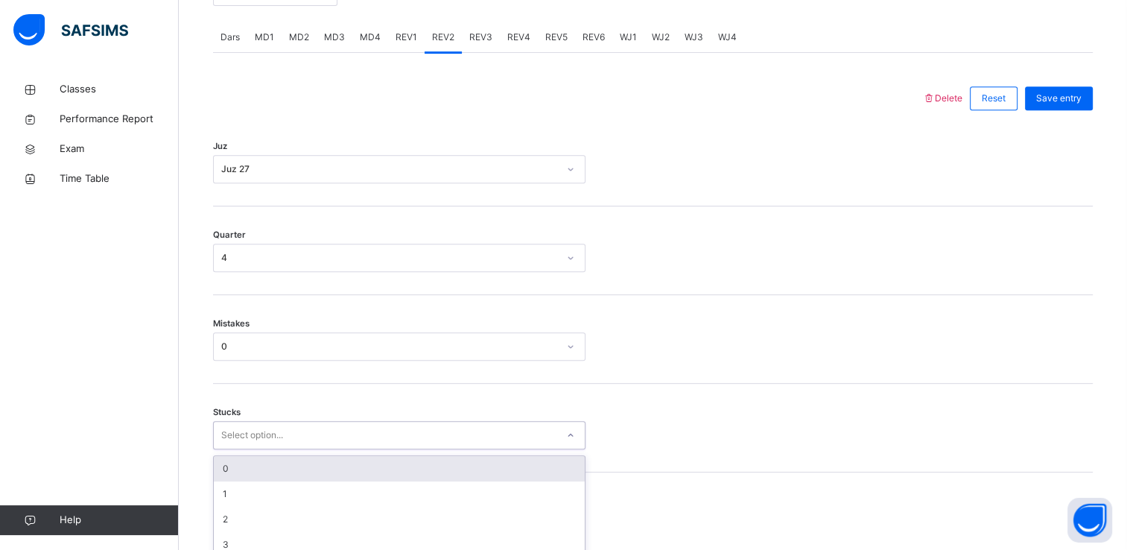
scroll to position [692, 0]
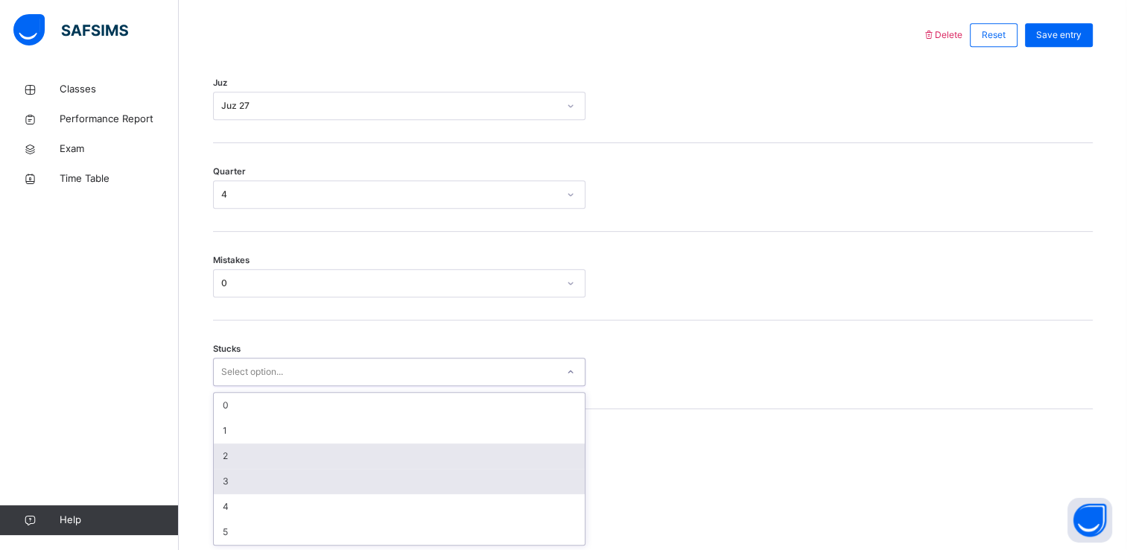
drag, startPoint x: 228, startPoint y: 428, endPoint x: 234, endPoint y: 463, distance: 34.8
click at [234, 386] on div "option 3 focused, 4 of 6. 6 results available. Use Up and Down to choose option…" at bounding box center [399, 372] width 373 height 28
click at [234, 463] on div "2" at bounding box center [399, 455] width 371 height 25
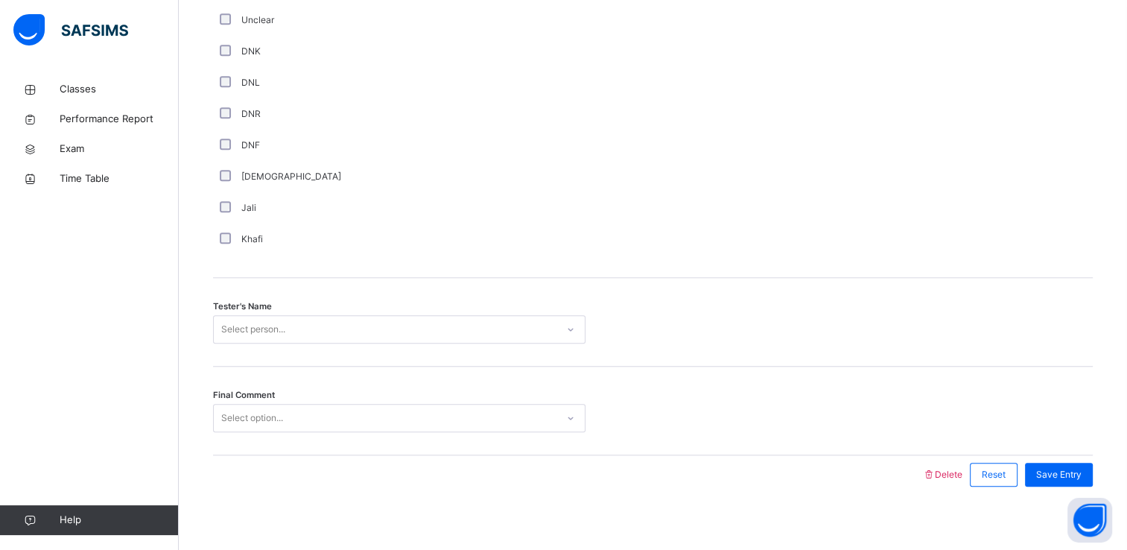
scroll to position [1314, 0]
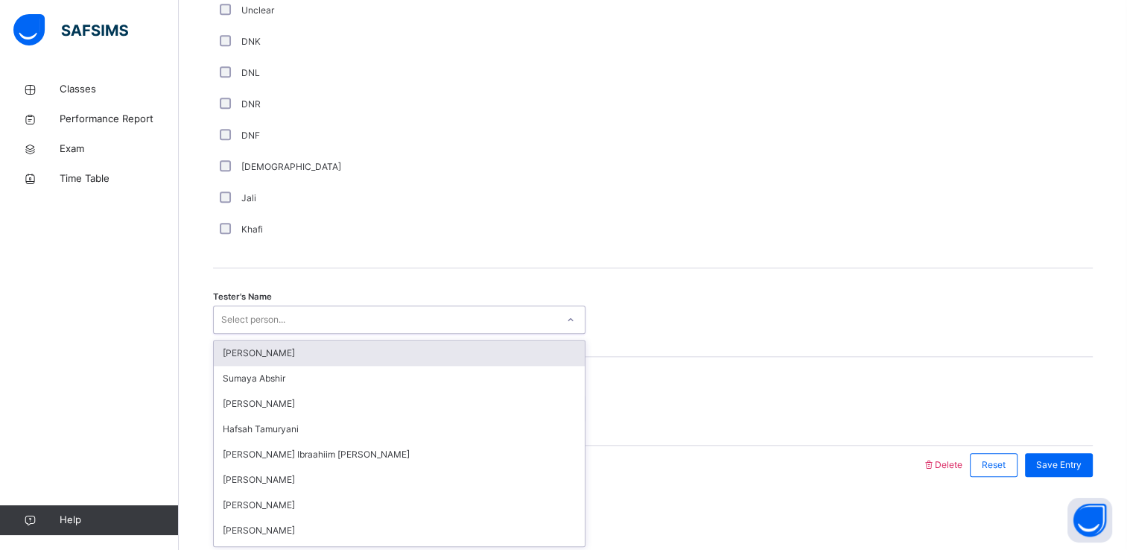
drag, startPoint x: 247, startPoint y: 319, endPoint x: 269, endPoint y: 348, distance: 36.7
click at [269, 334] on div "option [PERSON_NAME] focused, 1 of 45. 45 results available. Use Up and Down to…" at bounding box center [399, 319] width 373 height 28
click at [269, 348] on div "[PERSON_NAME]" at bounding box center [399, 353] width 371 height 25
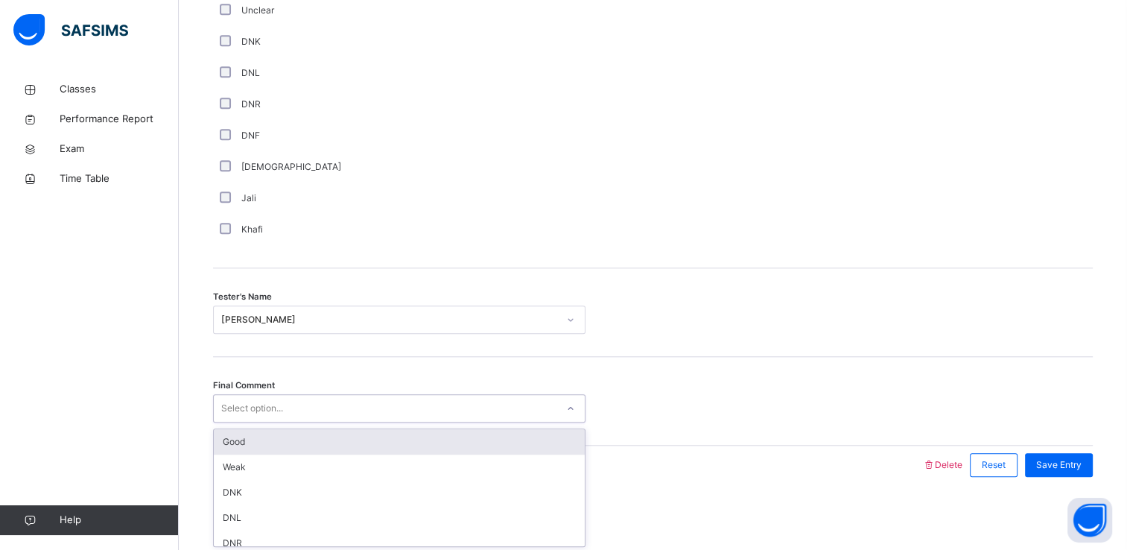
click at [283, 419] on div "Select option..." at bounding box center [399, 408] width 373 height 28
click at [283, 434] on div "Good" at bounding box center [399, 441] width 371 height 25
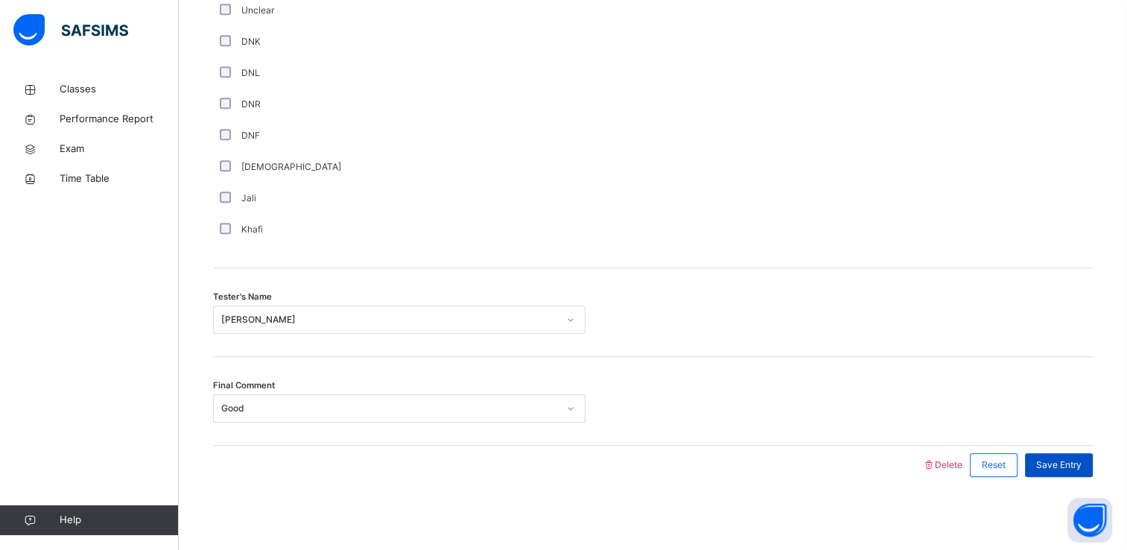
click at [1075, 469] on span "Save Entry" at bounding box center [1058, 464] width 45 height 13
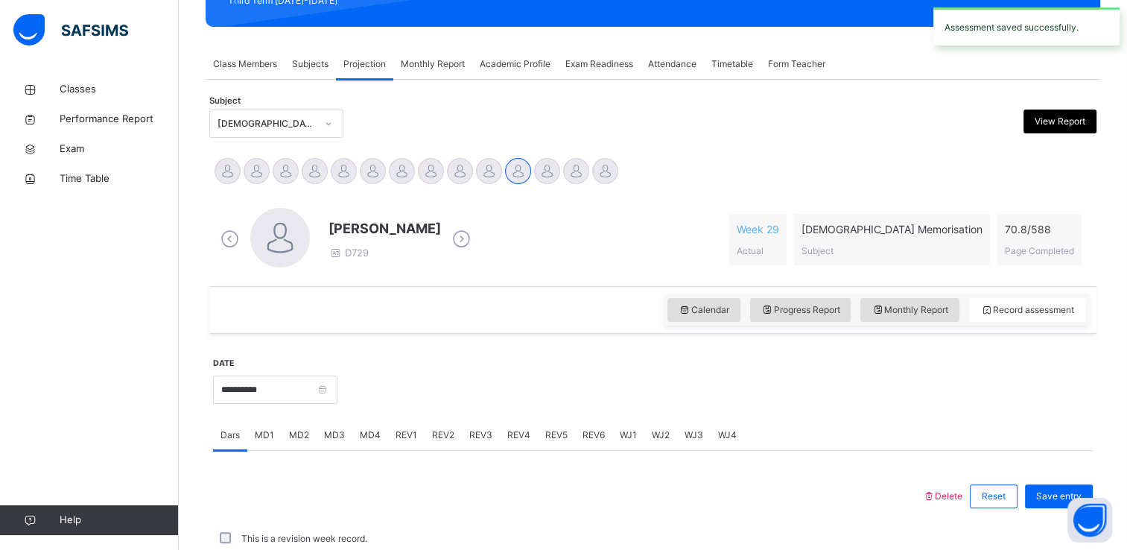
scroll to position [568, 0]
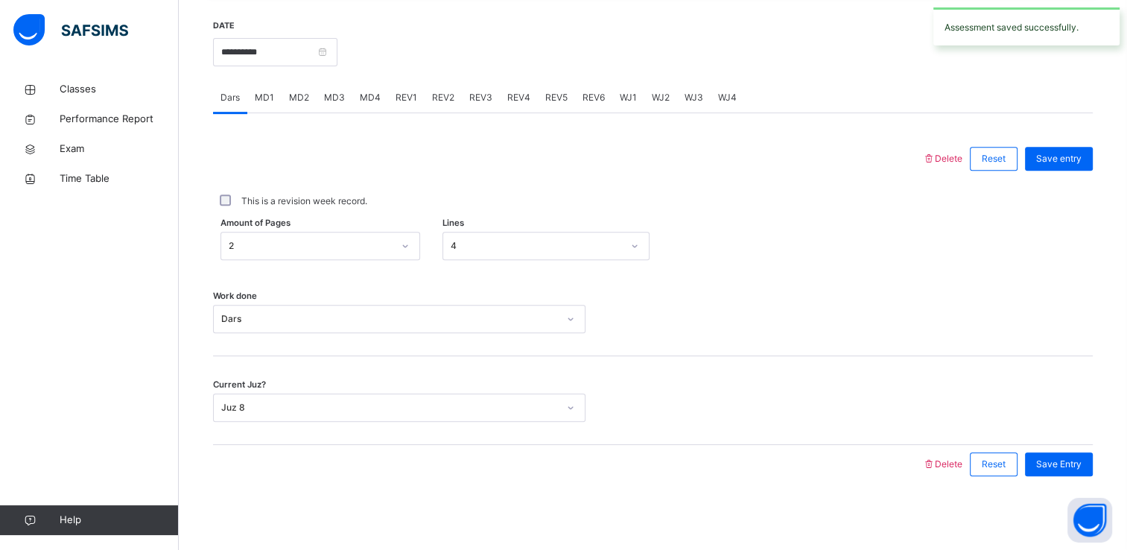
click at [477, 98] on span "REV3" at bounding box center [480, 97] width 23 height 13
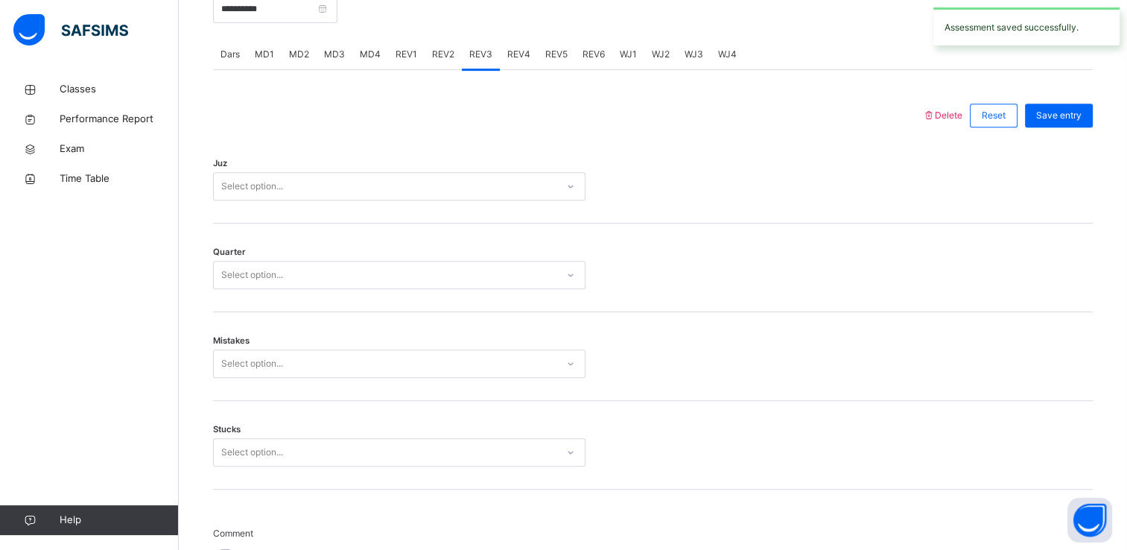
scroll to position [612, 0]
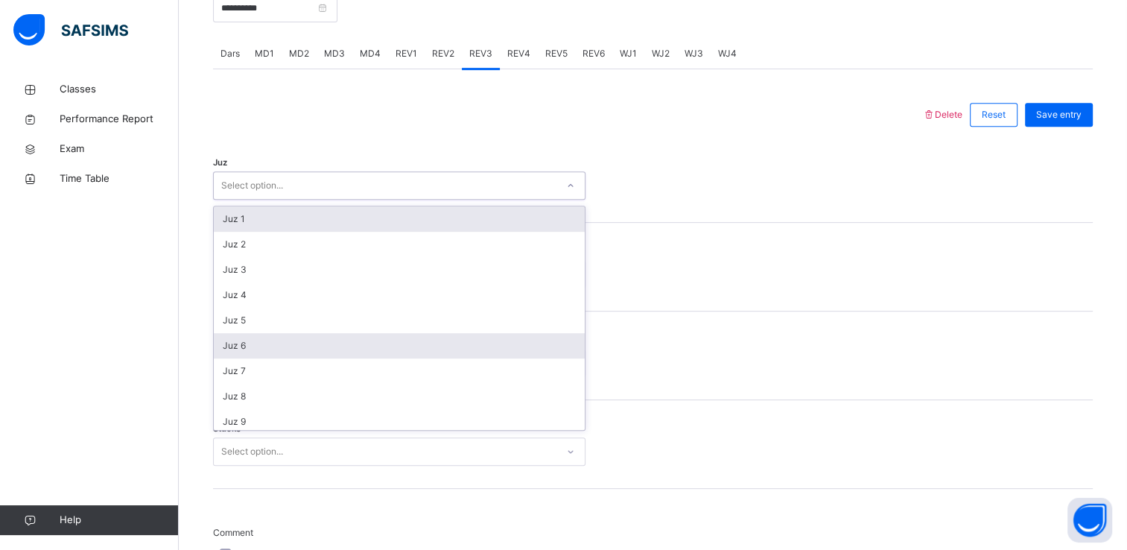
drag, startPoint x: 399, startPoint y: 177, endPoint x: 383, endPoint y: 333, distance: 156.5
click at [383, 200] on div "option Juz 1 focused, 1 of 30. 30 results available. Use Up and Down to choose …" at bounding box center [399, 185] width 373 height 28
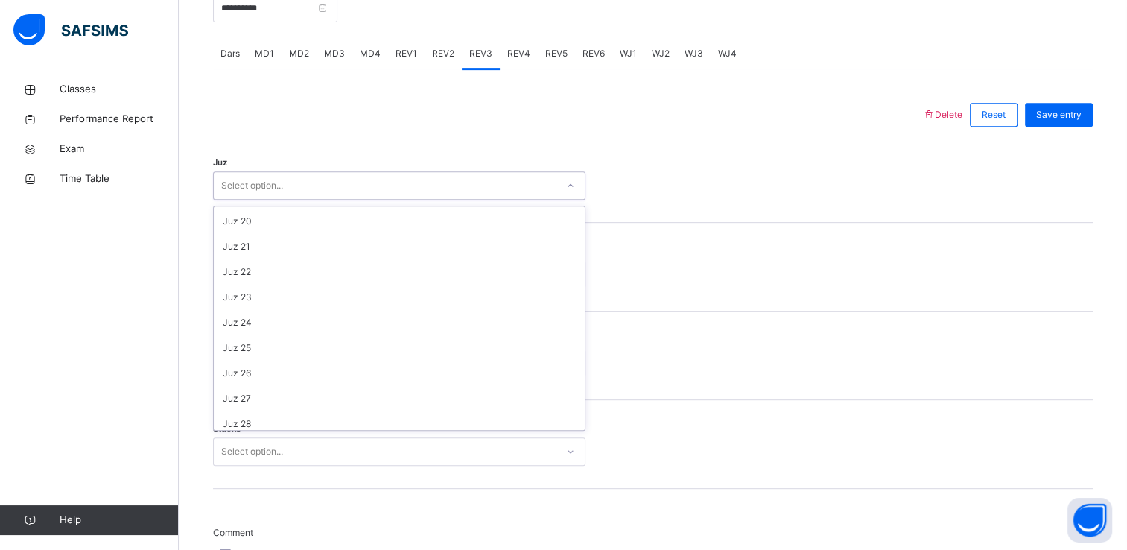
scroll to position [536, 0]
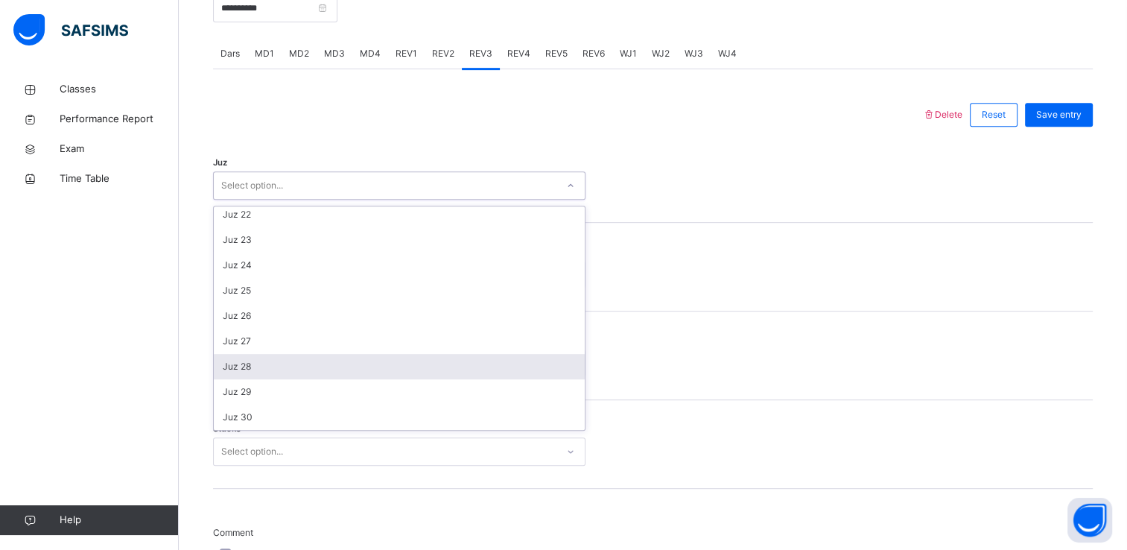
click at [370, 365] on div "Juz 28" at bounding box center [399, 366] width 371 height 25
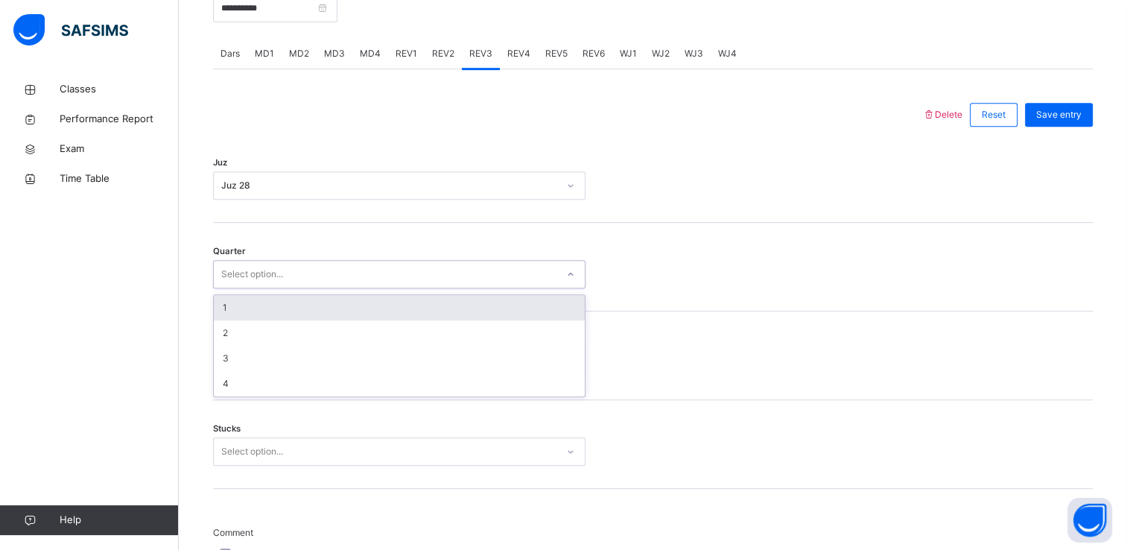
drag, startPoint x: 281, startPoint y: 270, endPoint x: 270, endPoint y: 315, distance: 45.9
click at [270, 288] on div "option 1 focused, 1 of 4. 4 results available. Use Up and Down to choose option…" at bounding box center [399, 274] width 373 height 28
click at [270, 315] on div "1" at bounding box center [399, 307] width 371 height 25
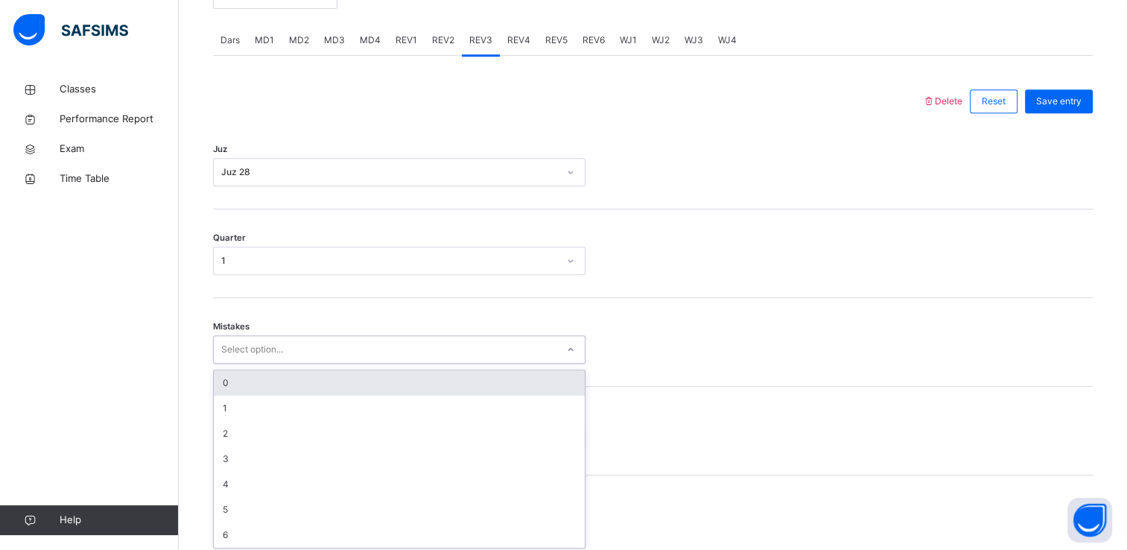
scroll to position [629, 0]
drag, startPoint x: 276, startPoint y: 358, endPoint x: 268, endPoint y: 372, distance: 15.3
click at [268, 361] on div "option 0 focused, 1 of 7. 7 results available. Use Up and Down to choose option…" at bounding box center [399, 346] width 373 height 28
drag, startPoint x: 268, startPoint y: 372, endPoint x: 243, endPoint y: 380, distance: 26.6
click at [243, 380] on div "0" at bounding box center [399, 379] width 371 height 25
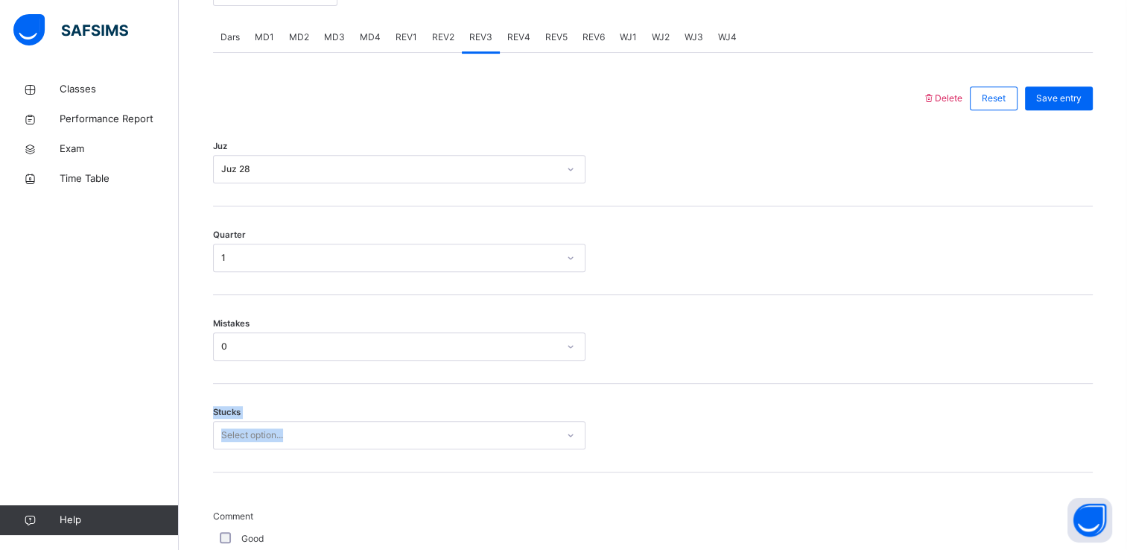
drag, startPoint x: 243, startPoint y: 380, endPoint x: 248, endPoint y: 425, distance: 45.0
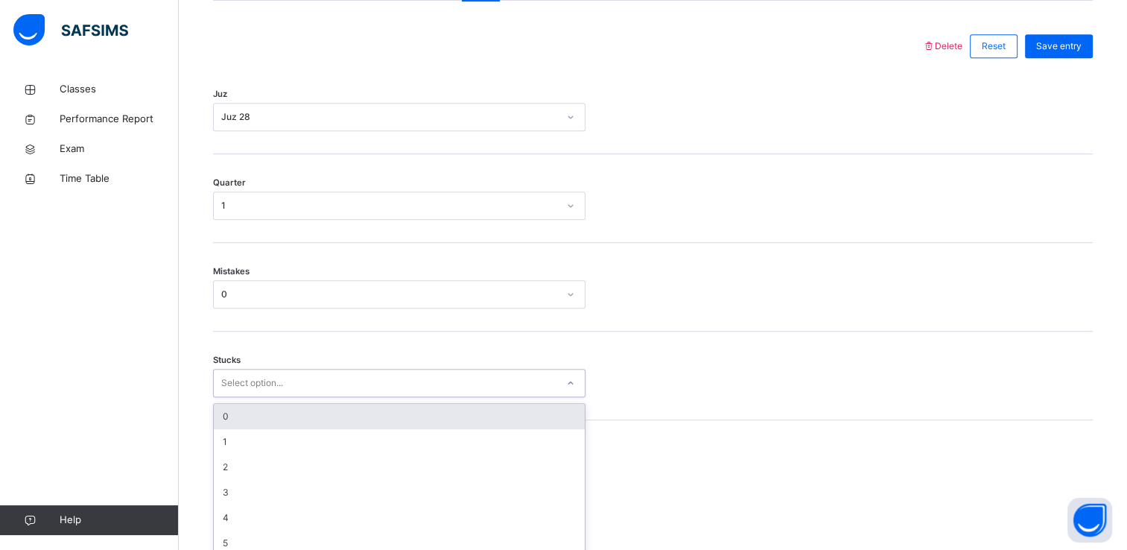
click at [248, 397] on div "option 0 focused, 1 of 6. 6 results available. Use Up and Down to choose option…" at bounding box center [399, 383] width 373 height 28
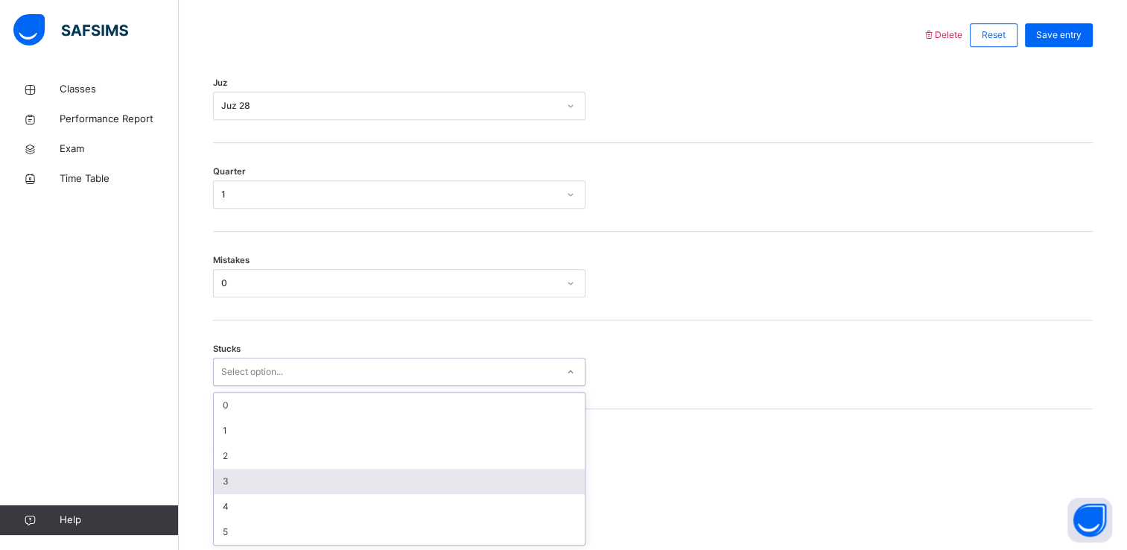
click at [248, 471] on div "3" at bounding box center [399, 481] width 371 height 25
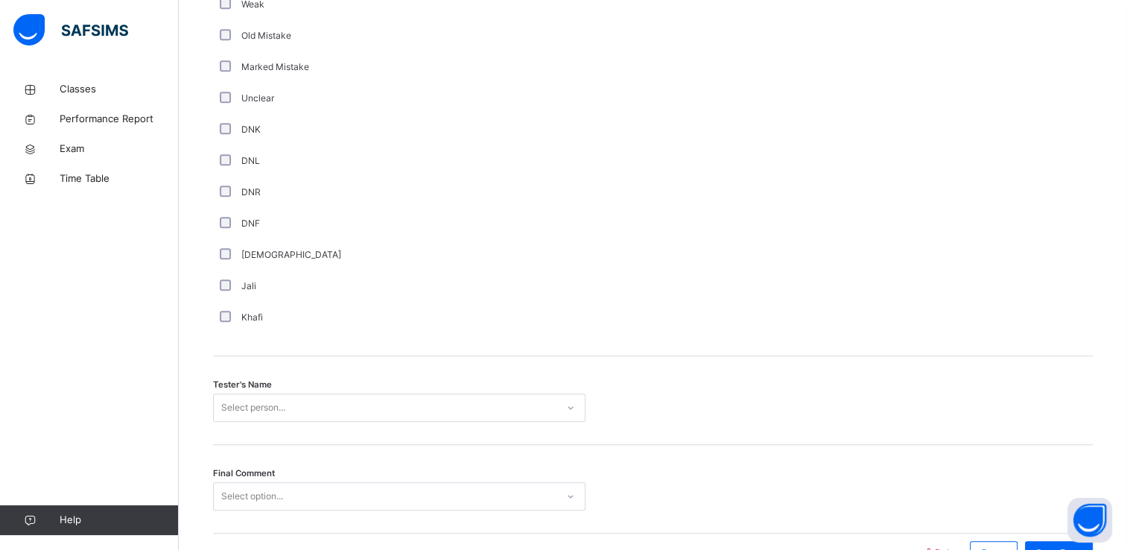
scroll to position [1314, 0]
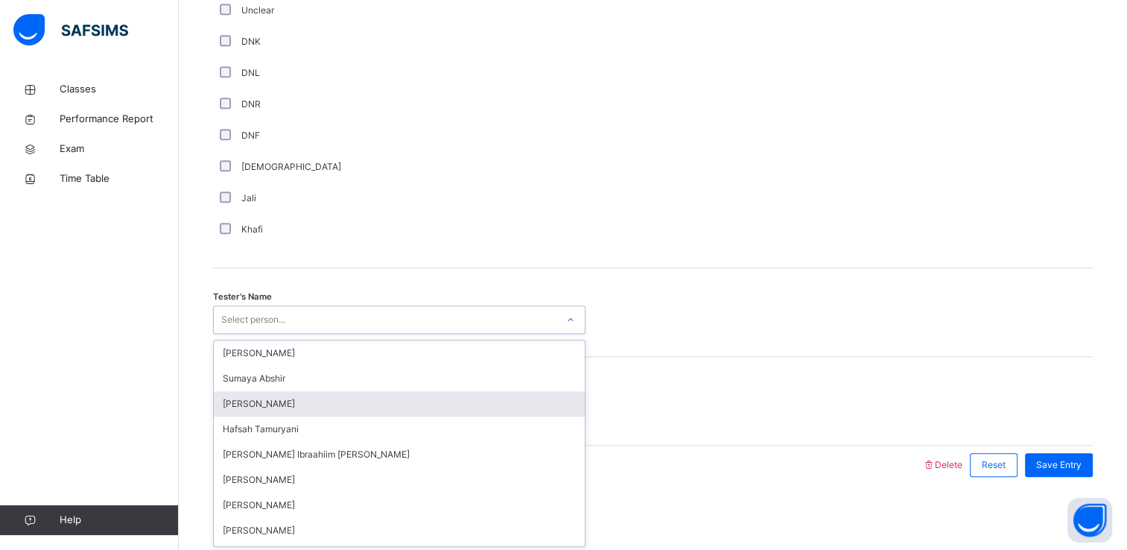
click at [227, 334] on div "option [PERSON_NAME] focused, 3 of 45. 45 results available. Use Up and Down to…" at bounding box center [399, 319] width 373 height 28
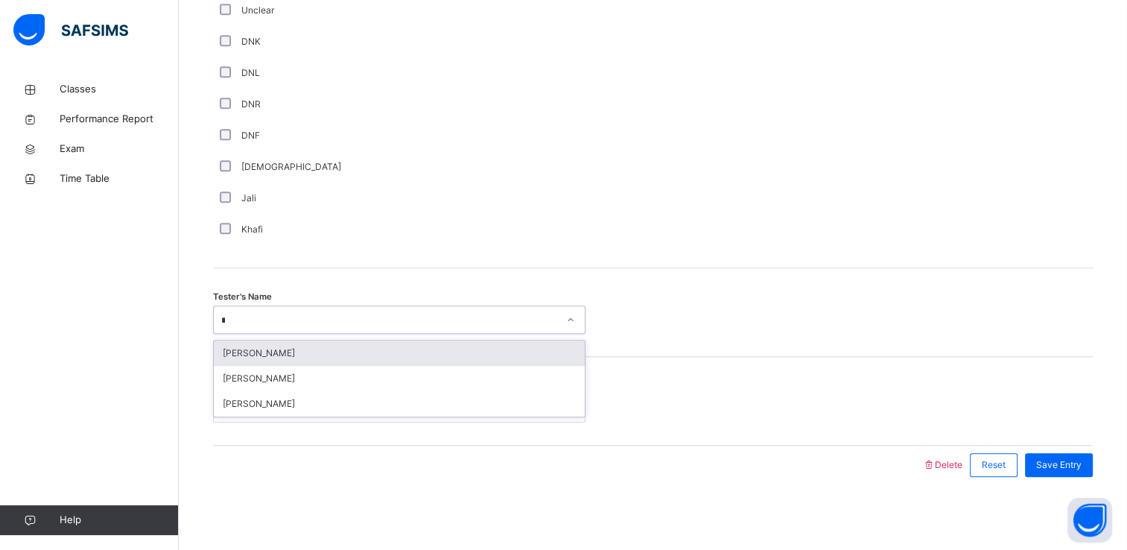
type input "*"
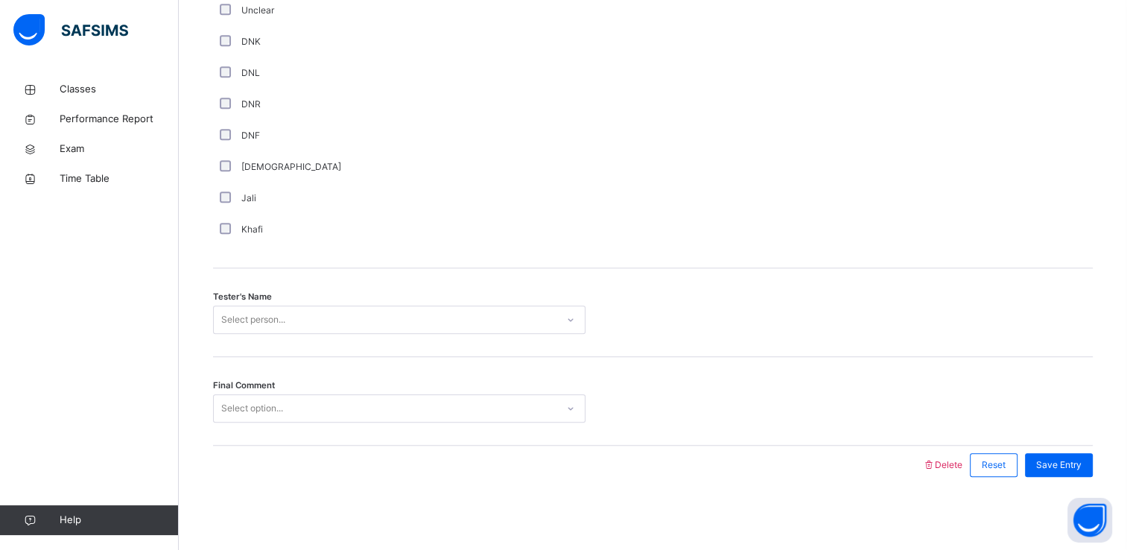
click at [262, 336] on div "Tester's Name Select person..." at bounding box center [653, 312] width 880 height 89
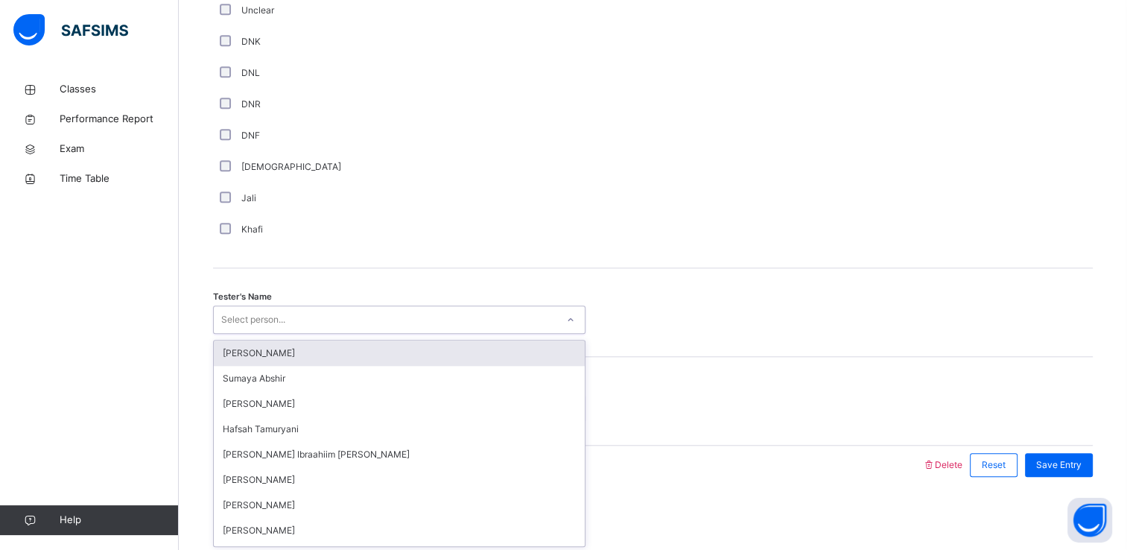
click at [262, 324] on div "Select person..." at bounding box center [253, 319] width 64 height 28
type input "*"
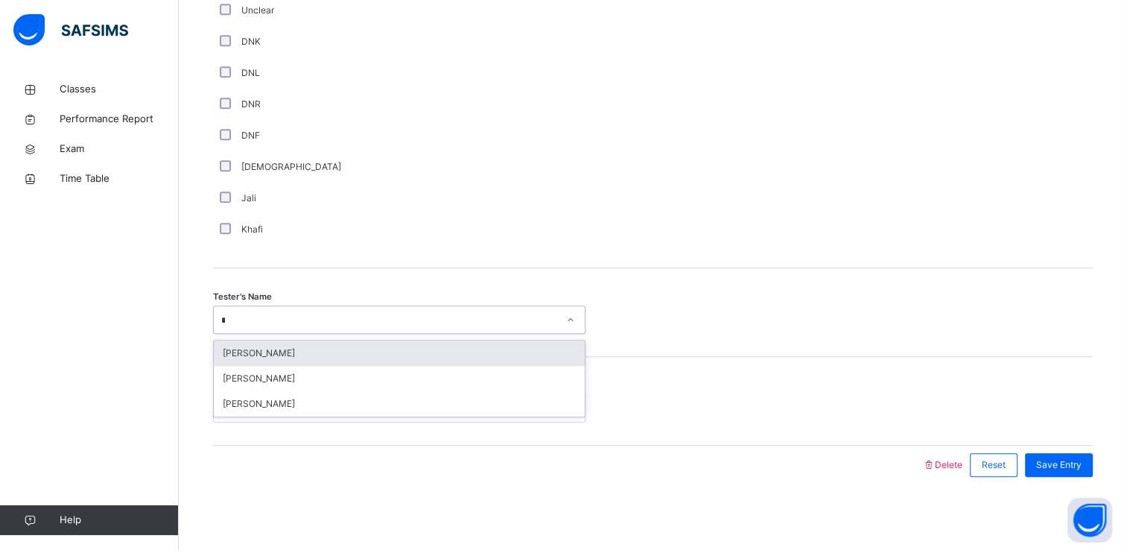
click at [262, 353] on div "[PERSON_NAME]" at bounding box center [399, 353] width 371 height 25
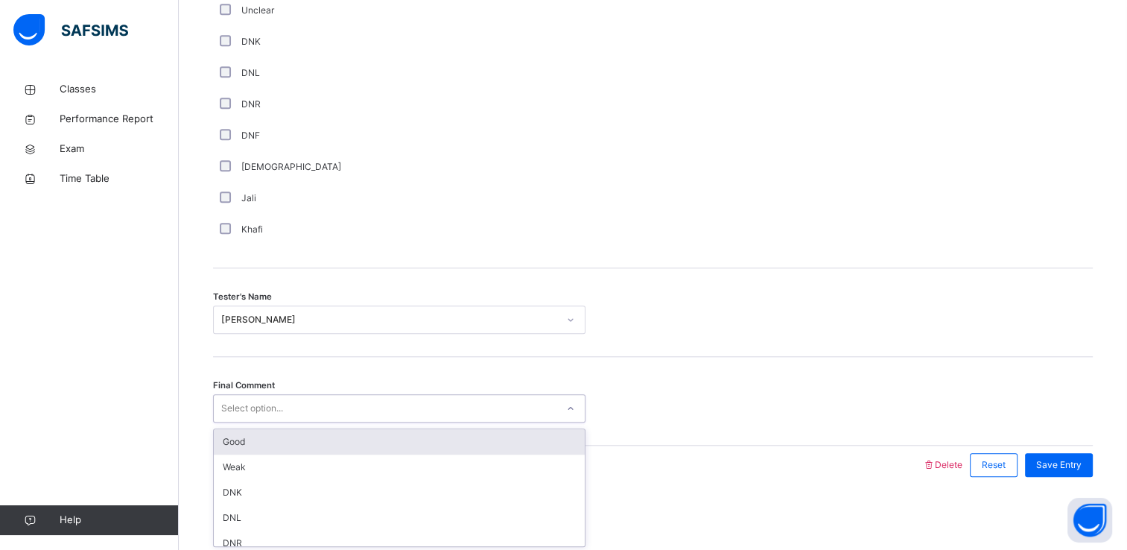
click at [261, 417] on div "Select option..." at bounding box center [252, 408] width 62 height 28
click at [260, 438] on div "Good" at bounding box center [399, 441] width 371 height 25
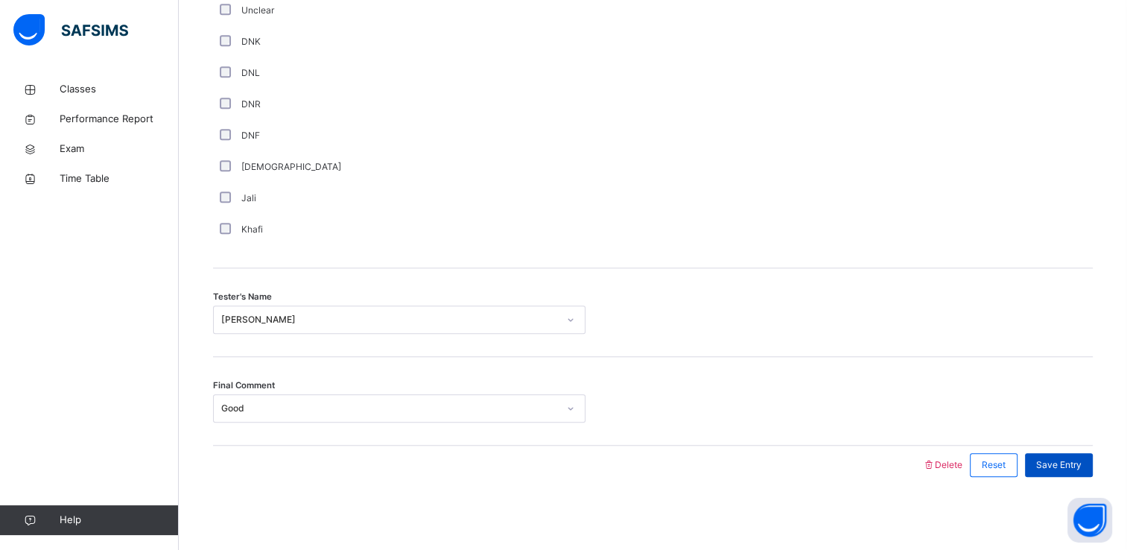
click at [1051, 466] on span "Save Entry" at bounding box center [1058, 464] width 45 height 13
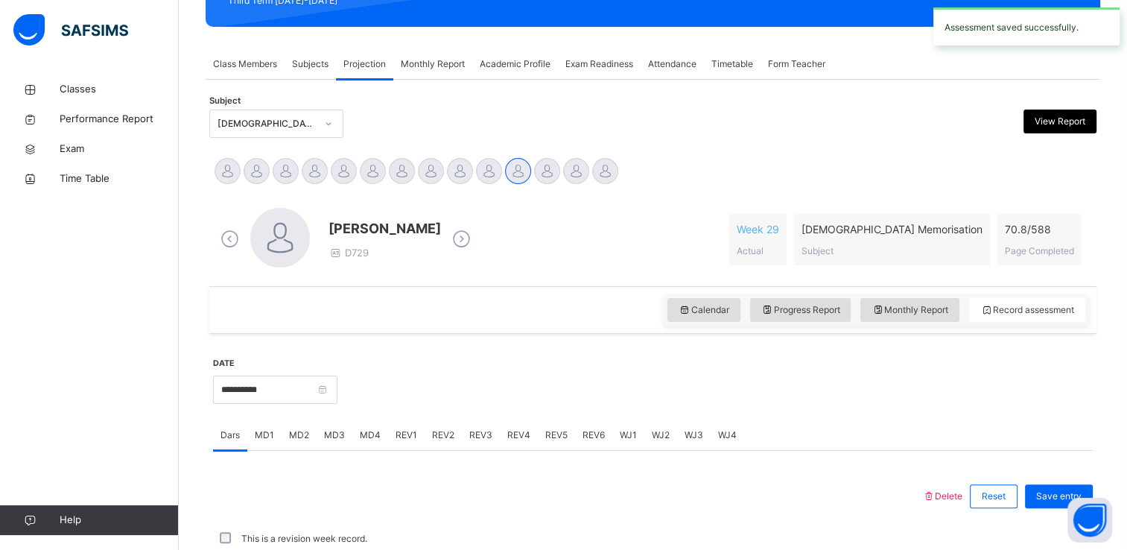
scroll to position [568, 0]
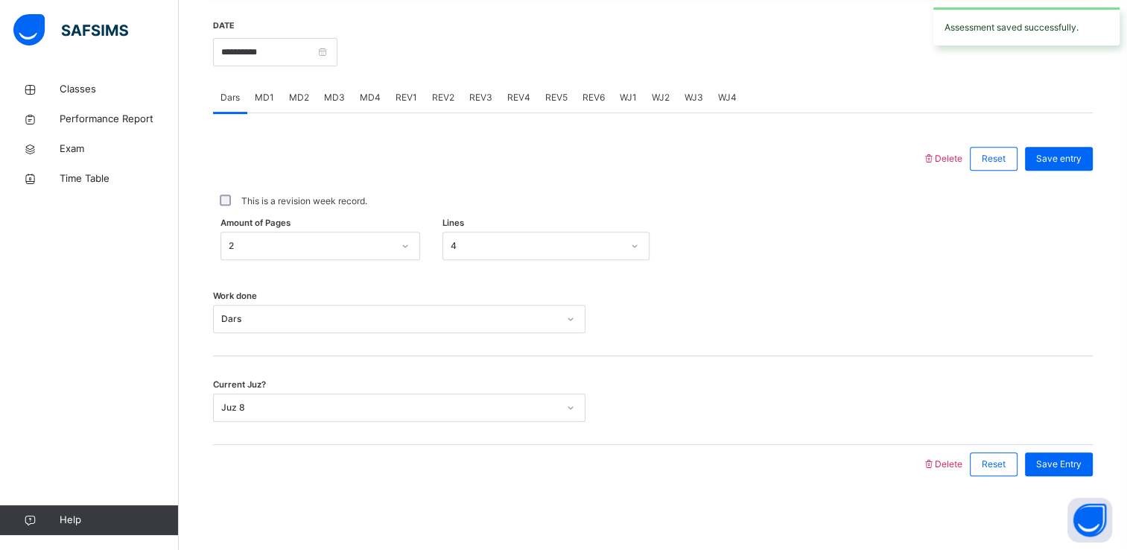
click at [519, 100] on span "REV4" at bounding box center [518, 97] width 23 height 13
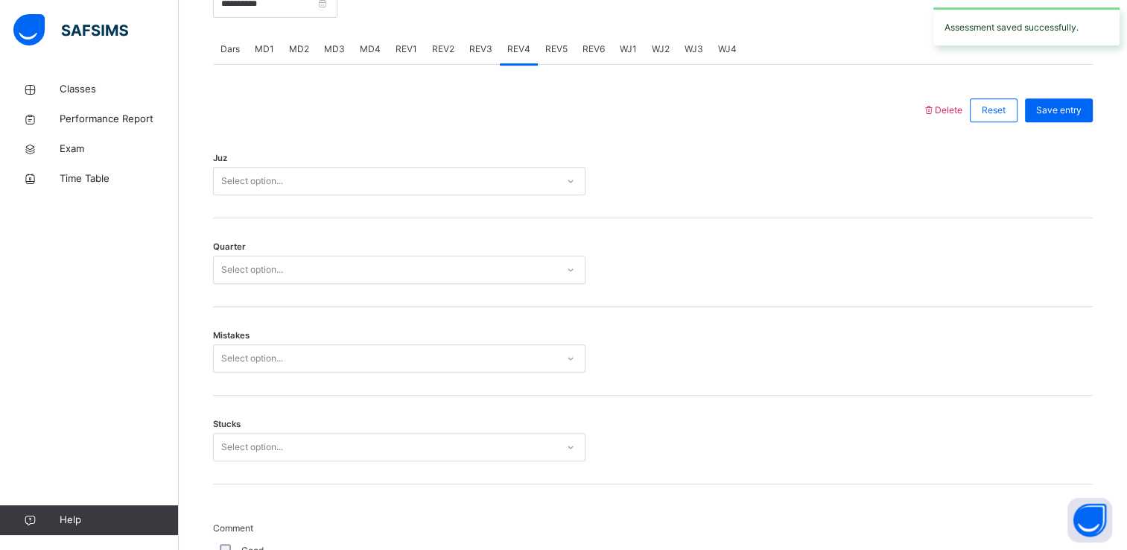
scroll to position [616, 0]
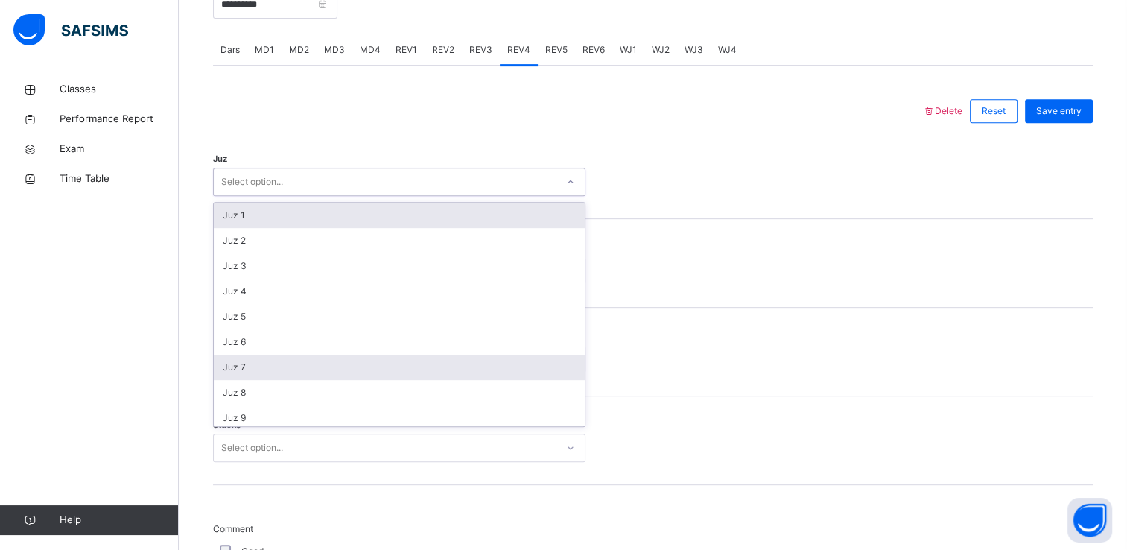
drag, startPoint x: 462, startPoint y: 187, endPoint x: 373, endPoint y: 360, distance: 194.6
click at [373, 196] on div "option Juz 1 focused, 1 of 30. 30 results available. Use Up and Down to choose …" at bounding box center [399, 182] width 373 height 28
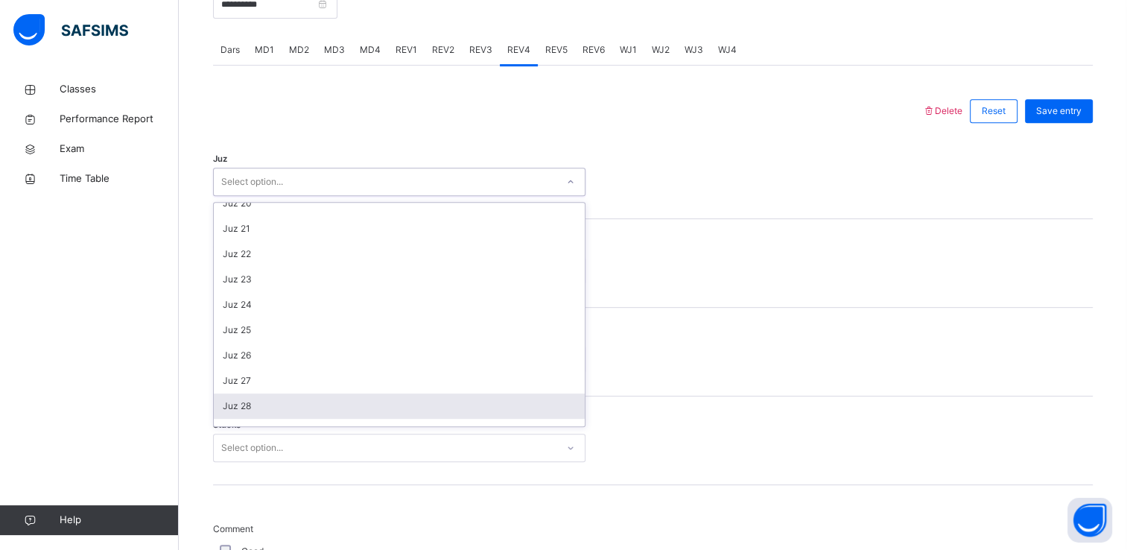
scroll to position [536, 0]
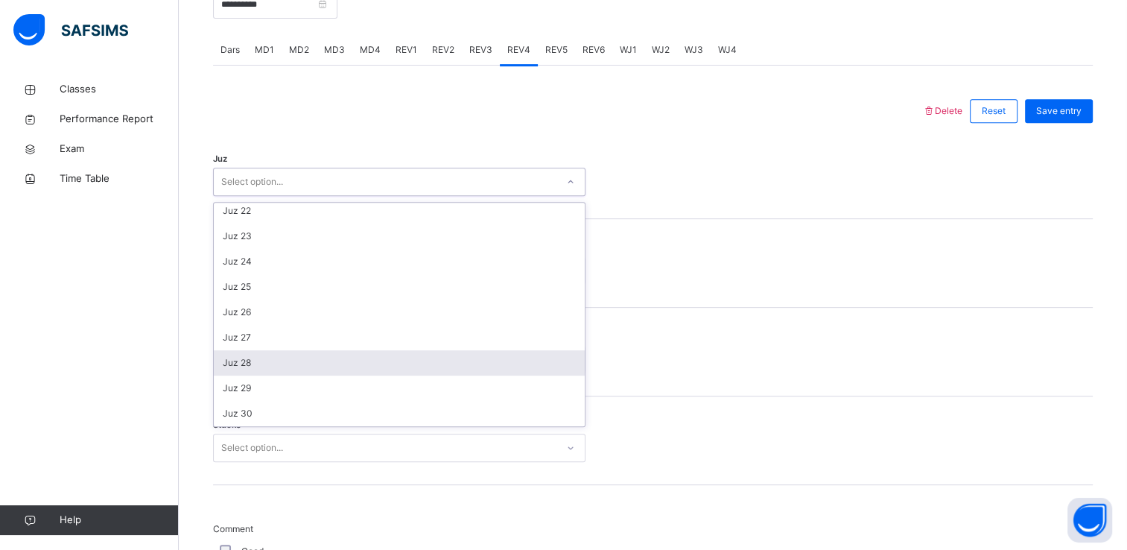
click at [342, 367] on div "Juz 28" at bounding box center [399, 362] width 371 height 25
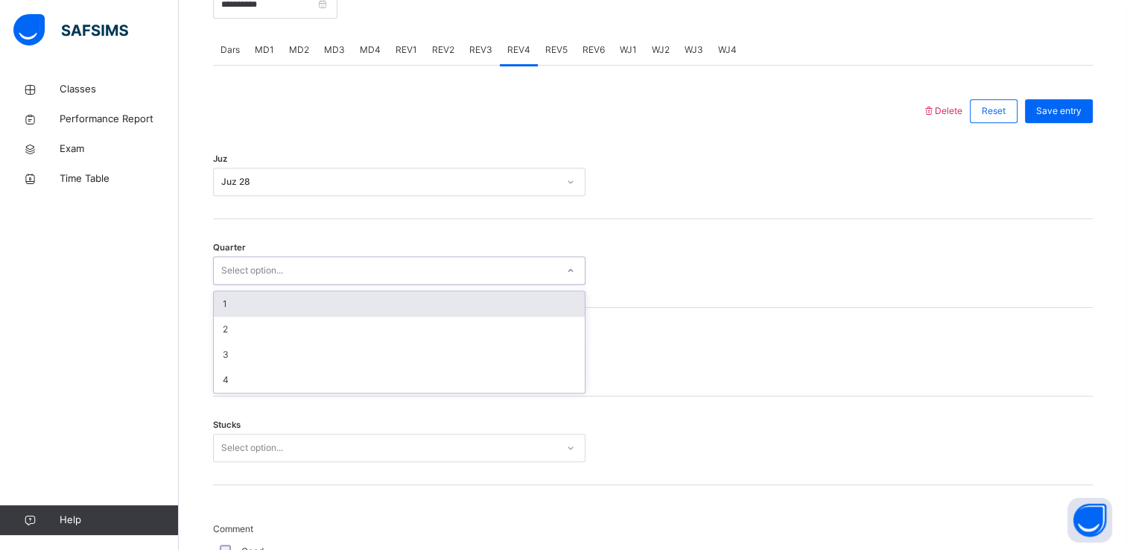
click at [277, 276] on div "Select option..." at bounding box center [252, 270] width 62 height 28
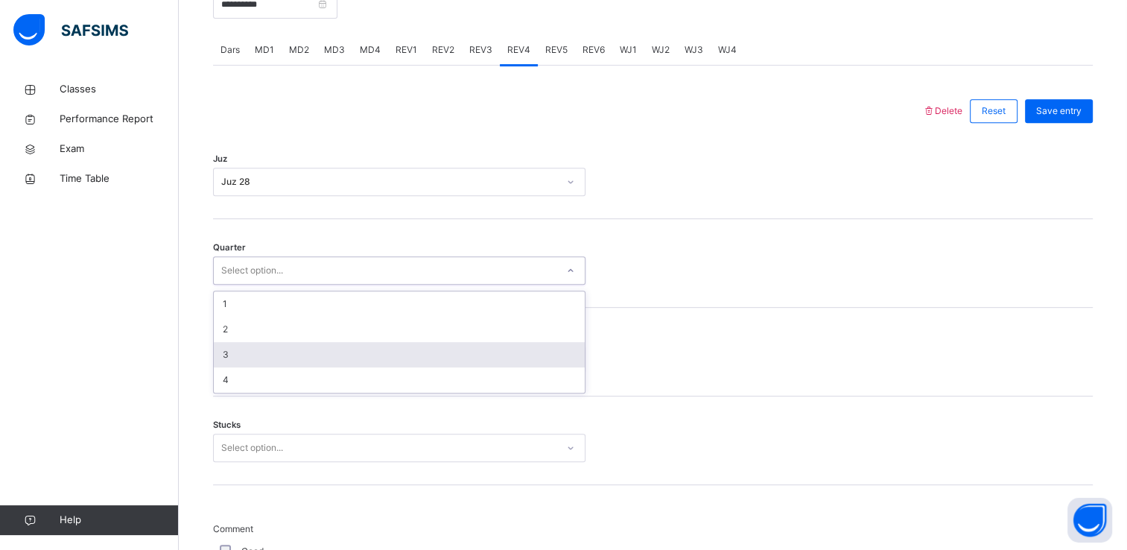
click at [254, 334] on div "2" at bounding box center [399, 329] width 371 height 25
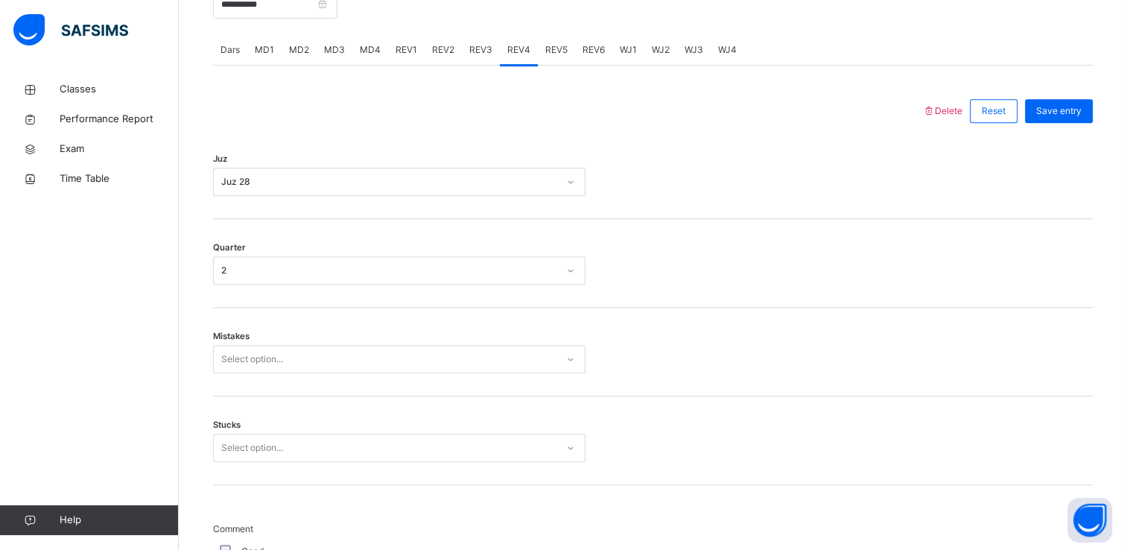
click at [254, 334] on div "Mistakes Select option..." at bounding box center [653, 352] width 880 height 89
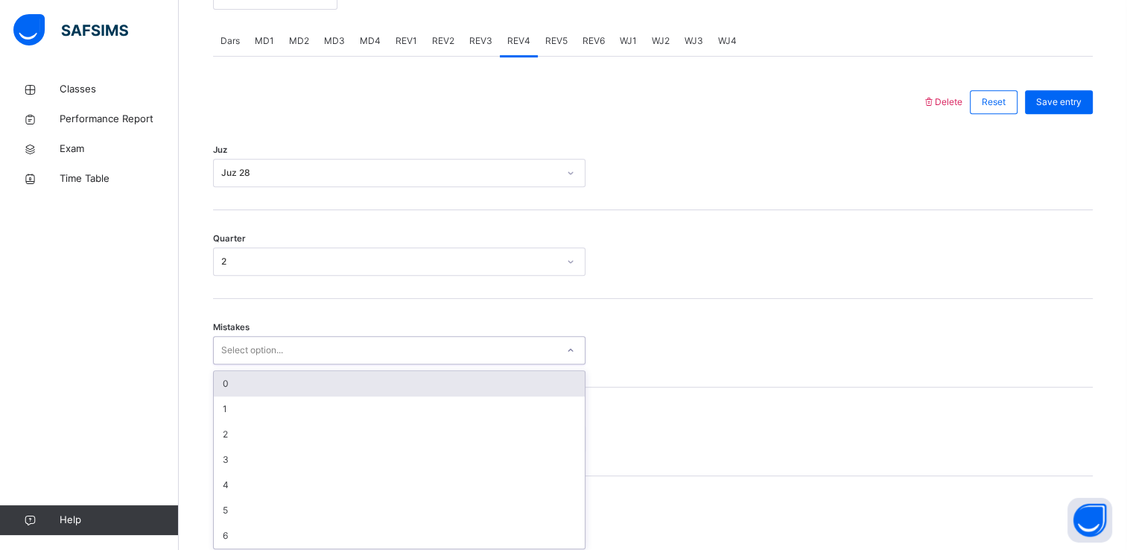
scroll to position [629, 0]
click at [253, 349] on div "Select option..." at bounding box center [252, 346] width 62 height 28
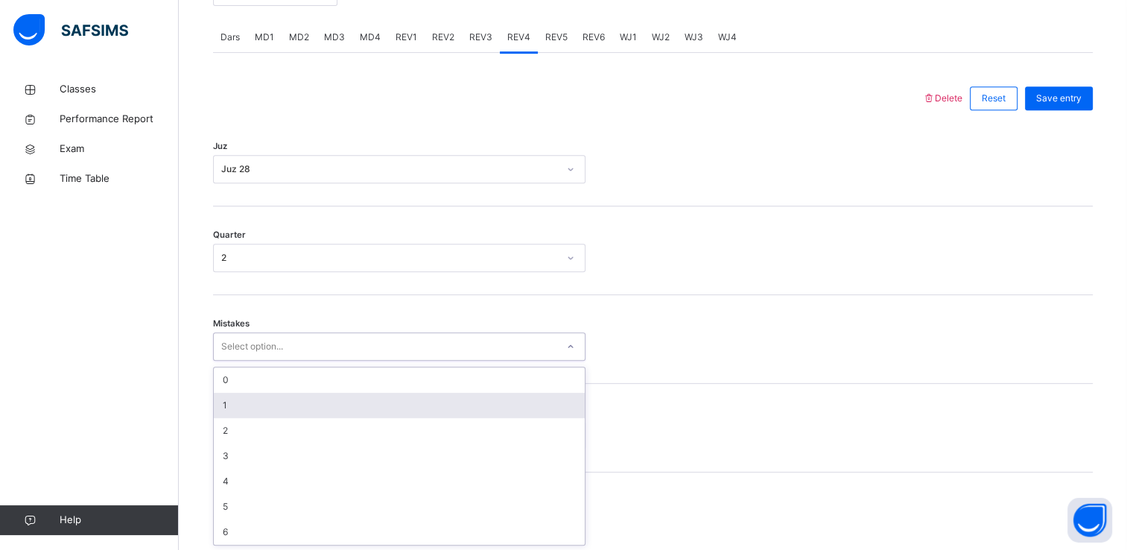
click at [229, 414] on div "1" at bounding box center [399, 405] width 371 height 25
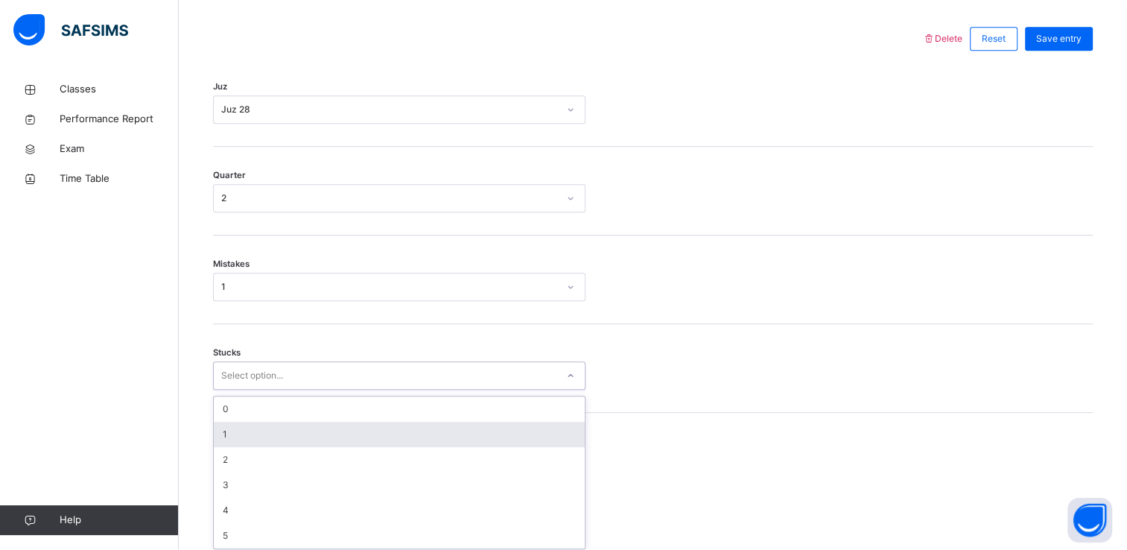
click at [240, 390] on div "option 1 focused, 2 of 6. 6 results available. Use Up and Down to choose option…" at bounding box center [399, 375] width 373 height 28
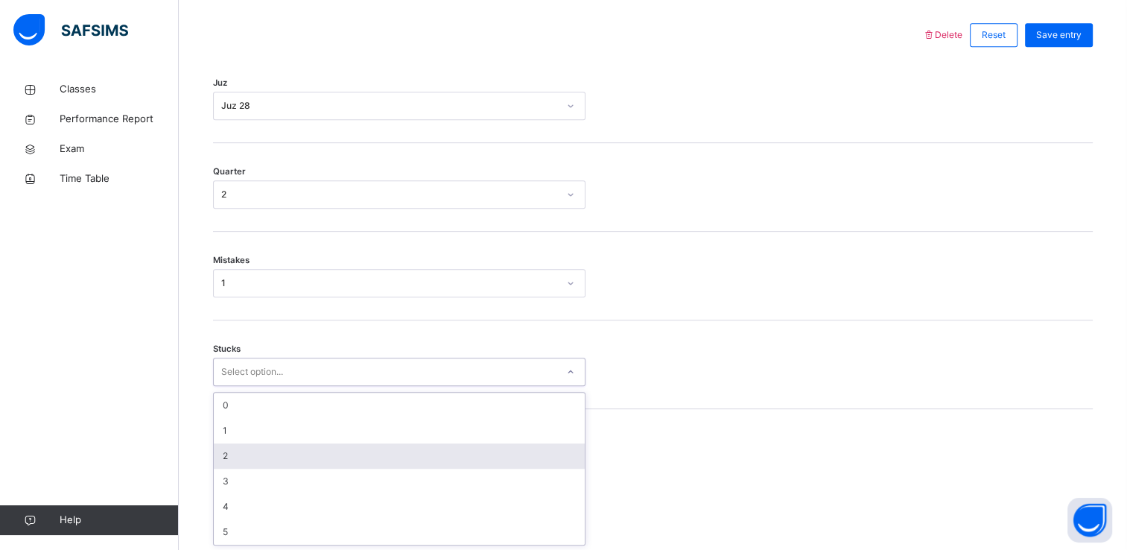
click at [238, 456] on div "2" at bounding box center [399, 455] width 371 height 25
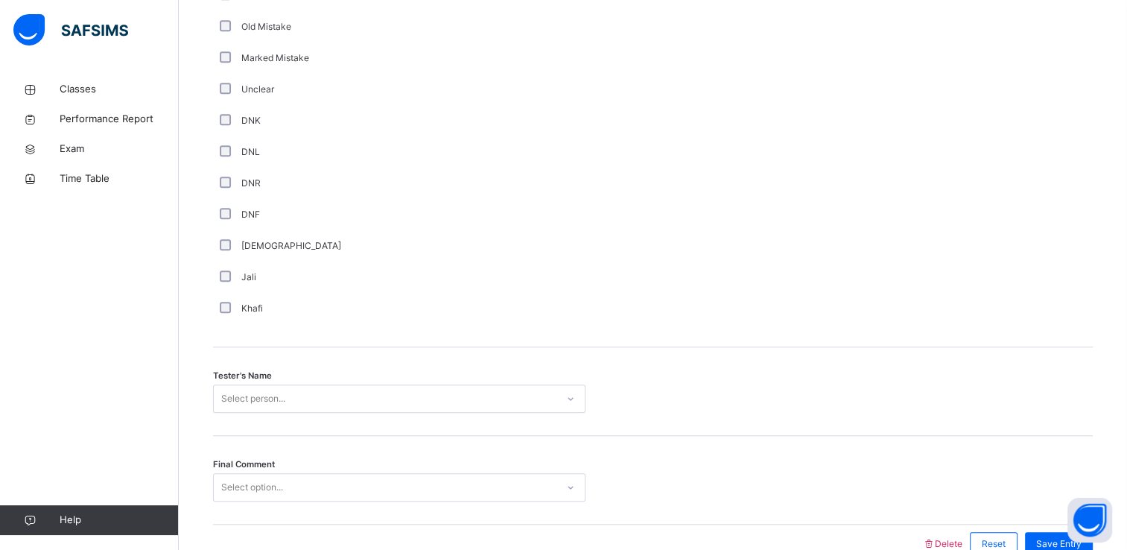
scroll to position [1314, 0]
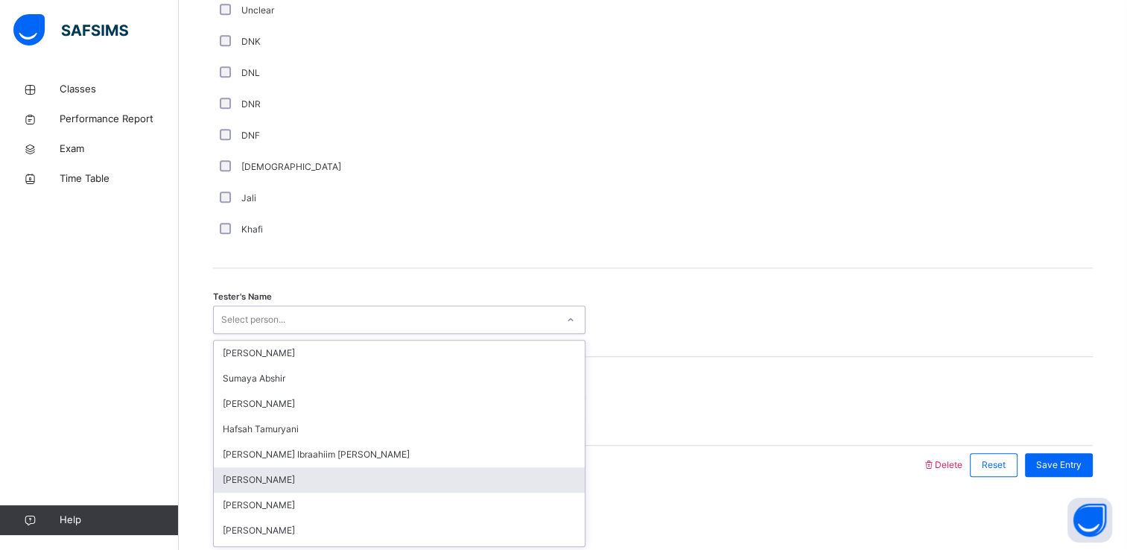
drag, startPoint x: 260, startPoint y: 314, endPoint x: 328, endPoint y: 488, distance: 186.4
click at [328, 334] on div "option [PERSON_NAME] focused, 6 of 45. 45 results available. Use Up and Down to…" at bounding box center [399, 319] width 373 height 28
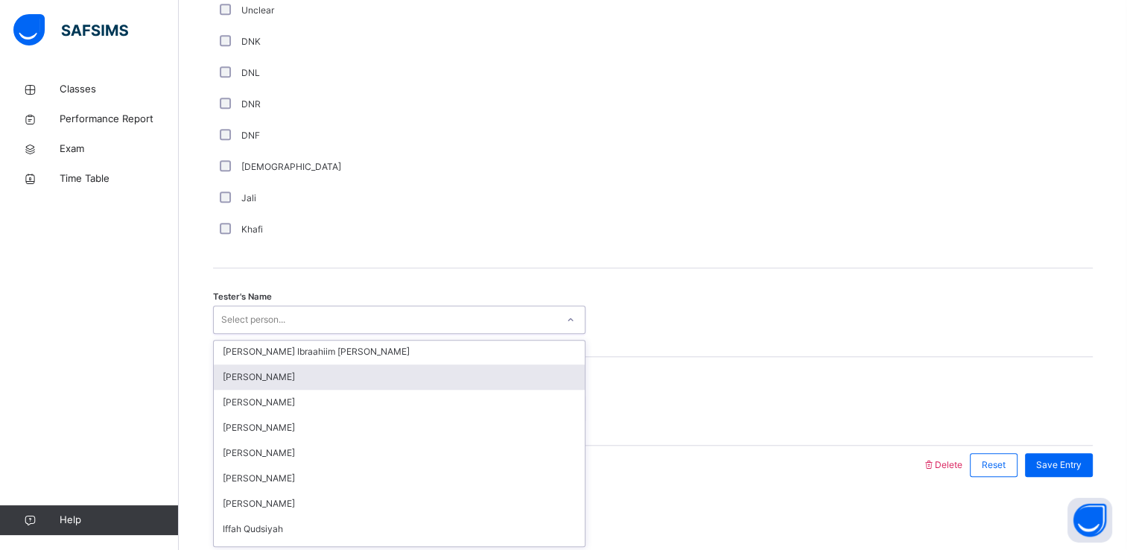
scroll to position [107, 0]
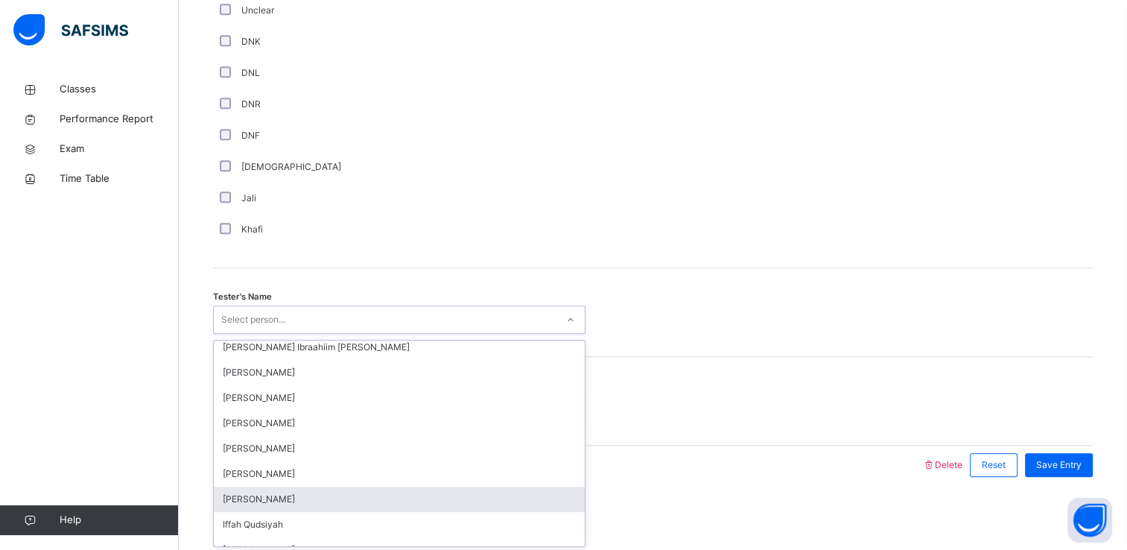
click at [325, 502] on div "[PERSON_NAME]" at bounding box center [399, 499] width 371 height 25
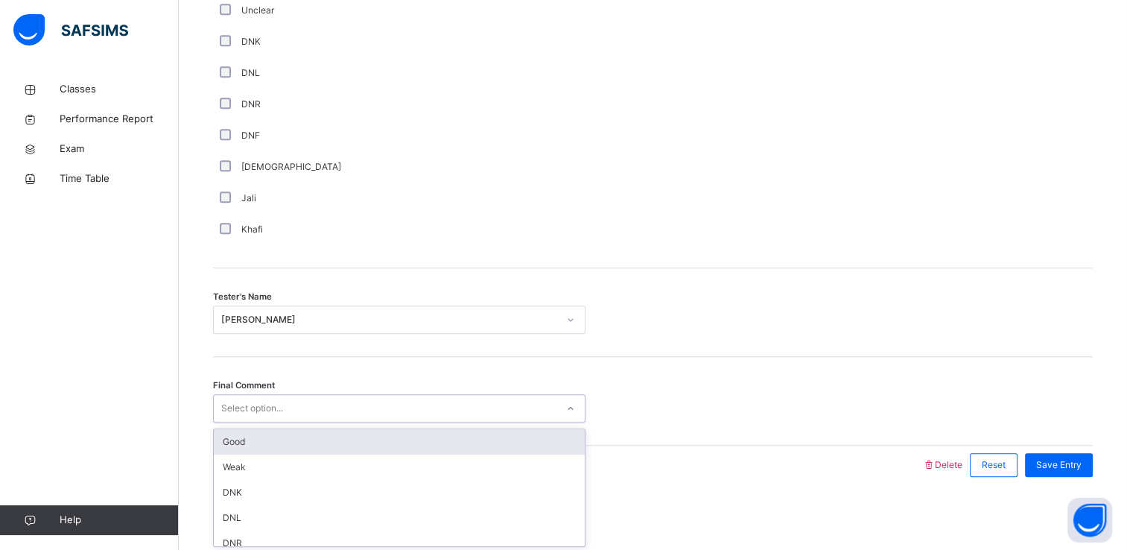
click at [283, 413] on div "Select option..." at bounding box center [252, 408] width 62 height 28
click at [281, 446] on div "Good" at bounding box center [399, 441] width 371 height 25
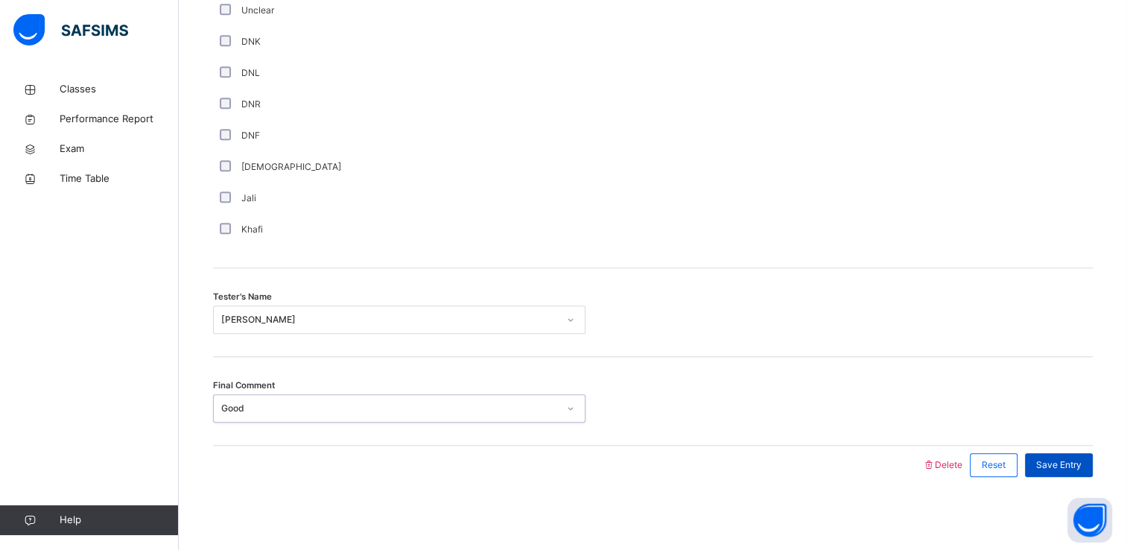
click at [1062, 466] on span "Save Entry" at bounding box center [1058, 464] width 45 height 13
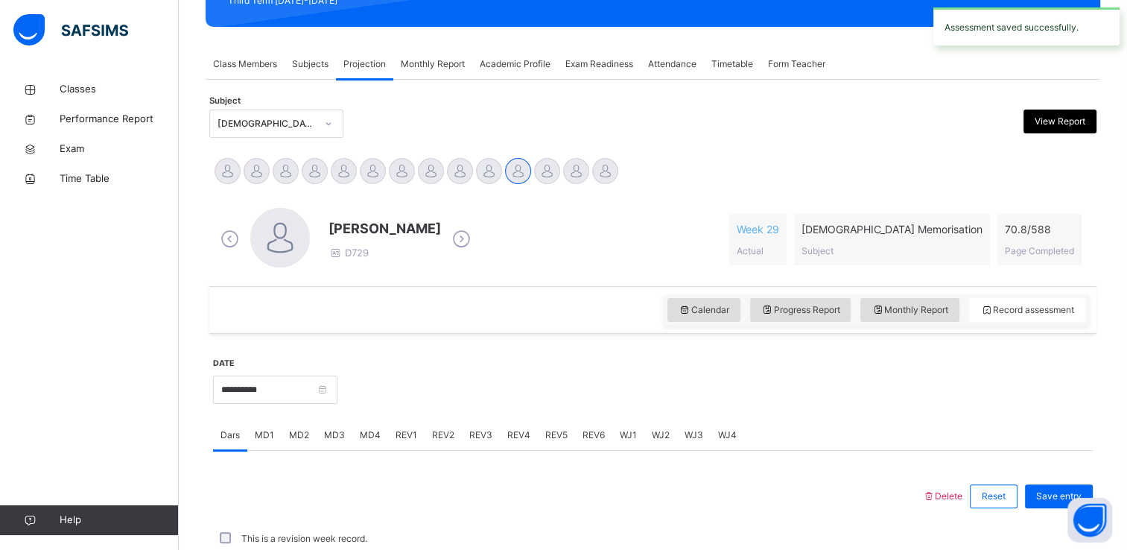
scroll to position [568, 0]
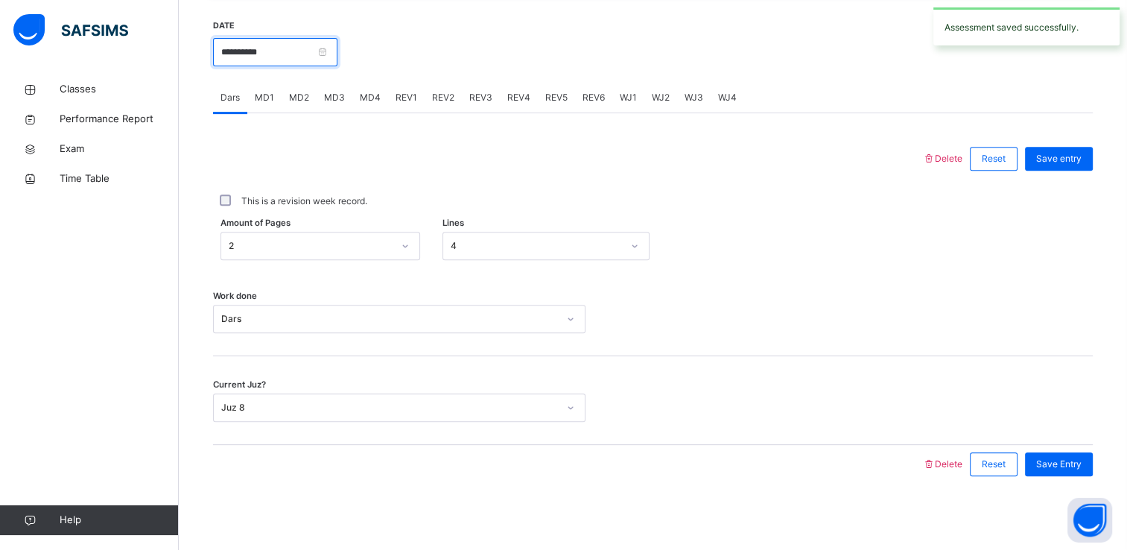
click at [242, 49] on input "**********" at bounding box center [275, 52] width 124 height 28
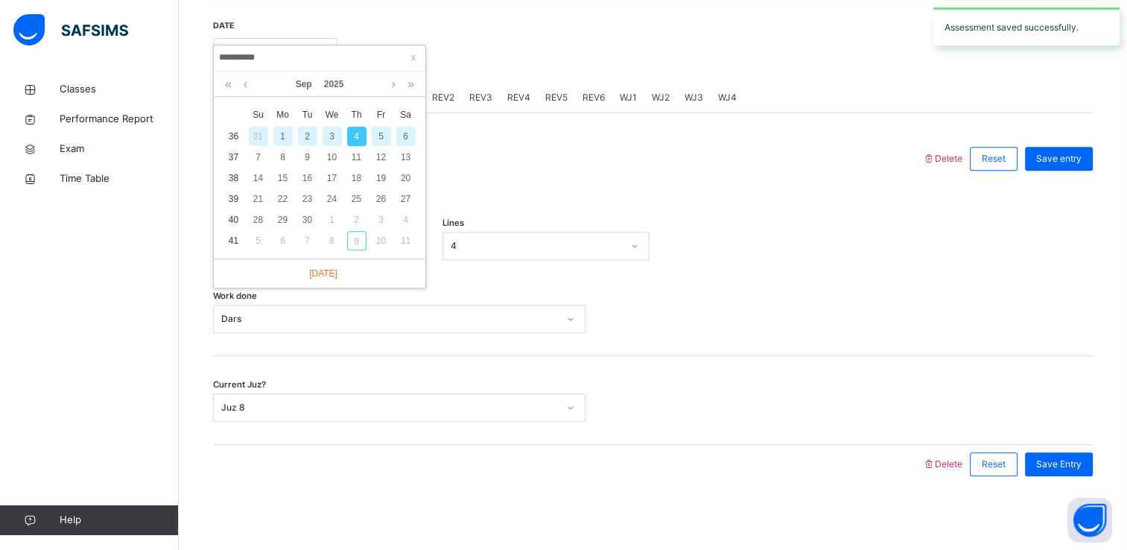
drag, startPoint x: 370, startPoint y: 133, endPoint x: 384, endPoint y: 136, distance: 13.9
click at [384, 136] on div "5" at bounding box center [381, 136] width 25 height 19
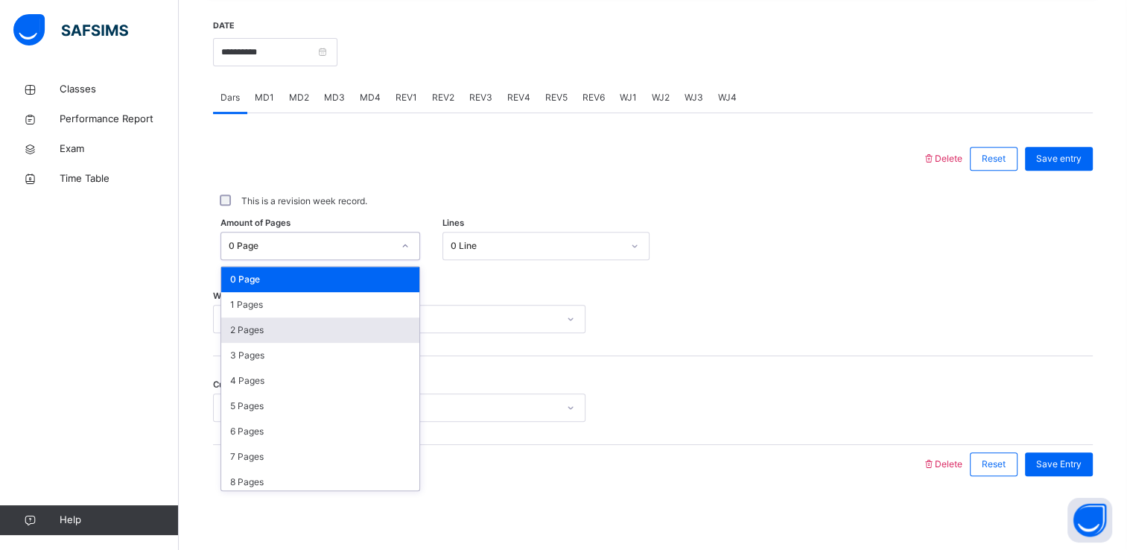
drag, startPoint x: 290, startPoint y: 254, endPoint x: 282, endPoint y: 329, distance: 75.7
click at [282, 260] on div "option 2 Pages focused, 3 of 589. 589 results available. Use Up and Down to cho…" at bounding box center [321, 246] width 200 height 28
click at [282, 329] on div "2 Pages" at bounding box center [320, 329] width 198 height 25
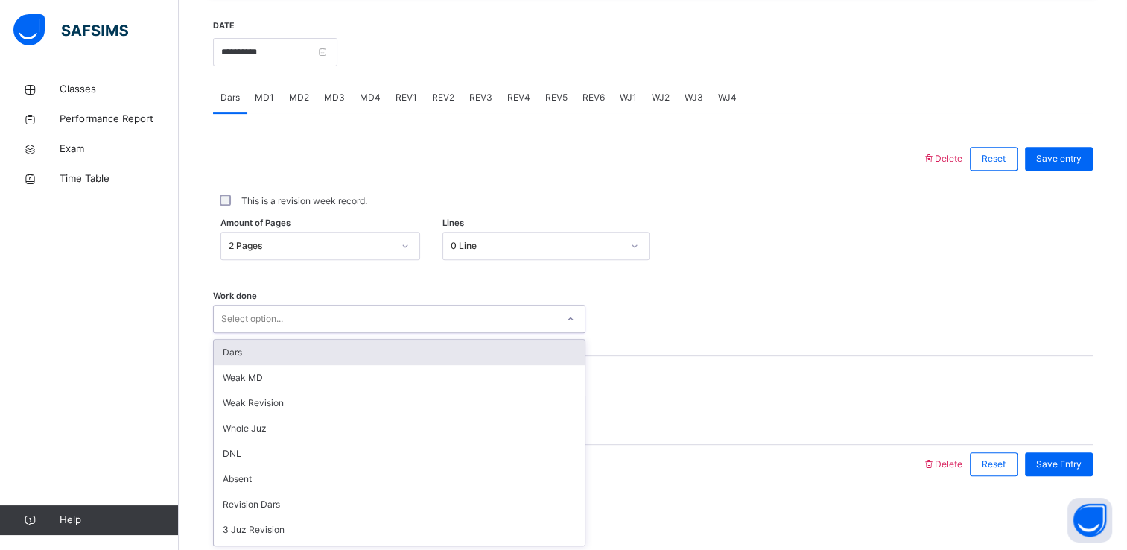
drag, startPoint x: 282, startPoint y: 329, endPoint x: 279, endPoint y: 352, distance: 22.6
click at [279, 333] on div "option Dars focused, 1 of 14. 14 results available. Use Up and Down to choose o…" at bounding box center [399, 319] width 373 height 28
click at [279, 352] on div "Dars" at bounding box center [399, 352] width 371 height 25
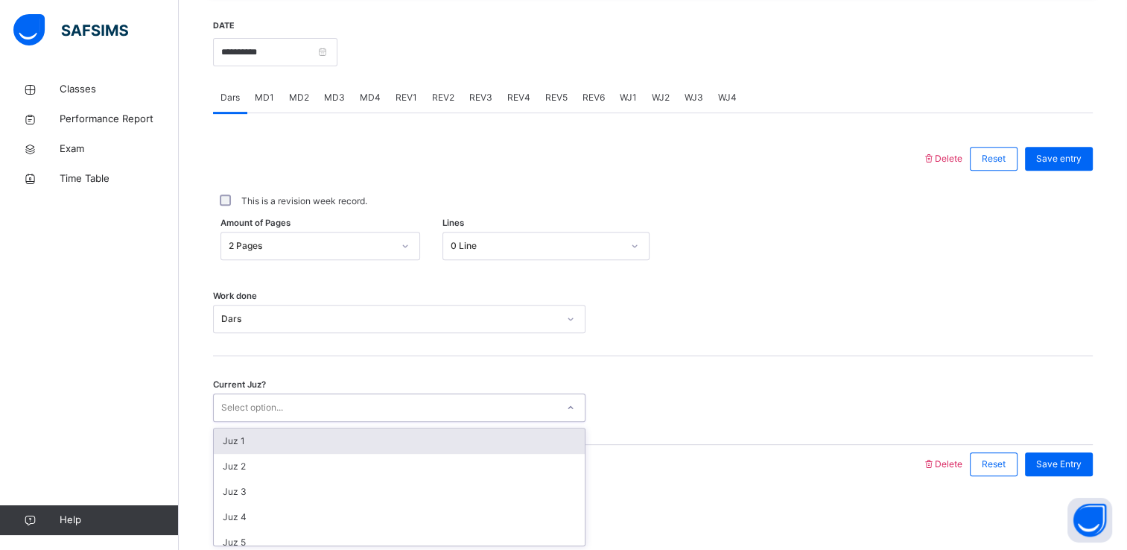
click at [284, 396] on div "Select option..." at bounding box center [385, 407] width 343 height 23
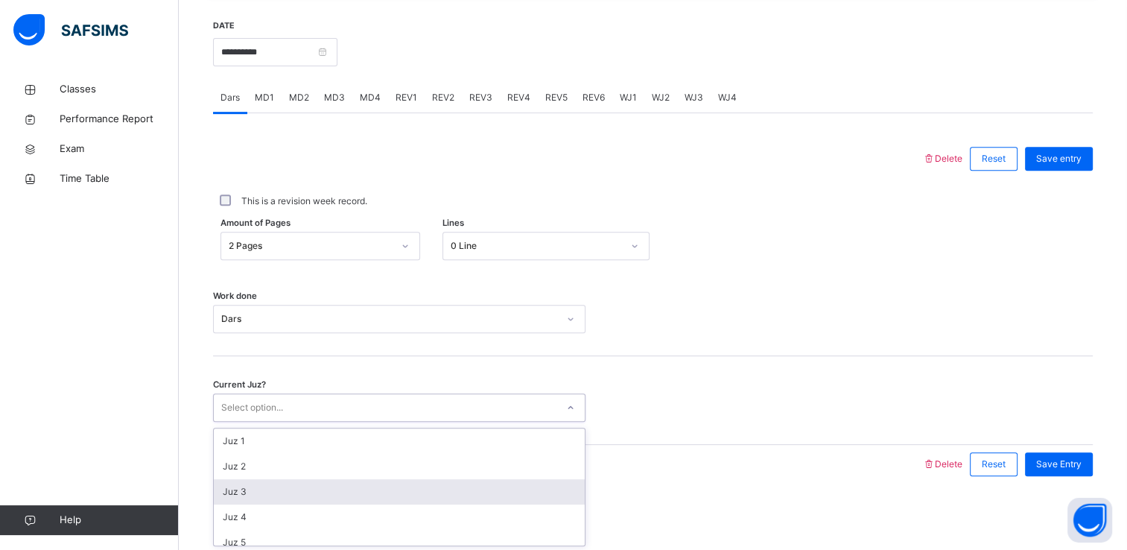
scroll to position [130, 0]
click at [286, 494] on div "Juz 8" at bounding box center [399, 488] width 371 height 25
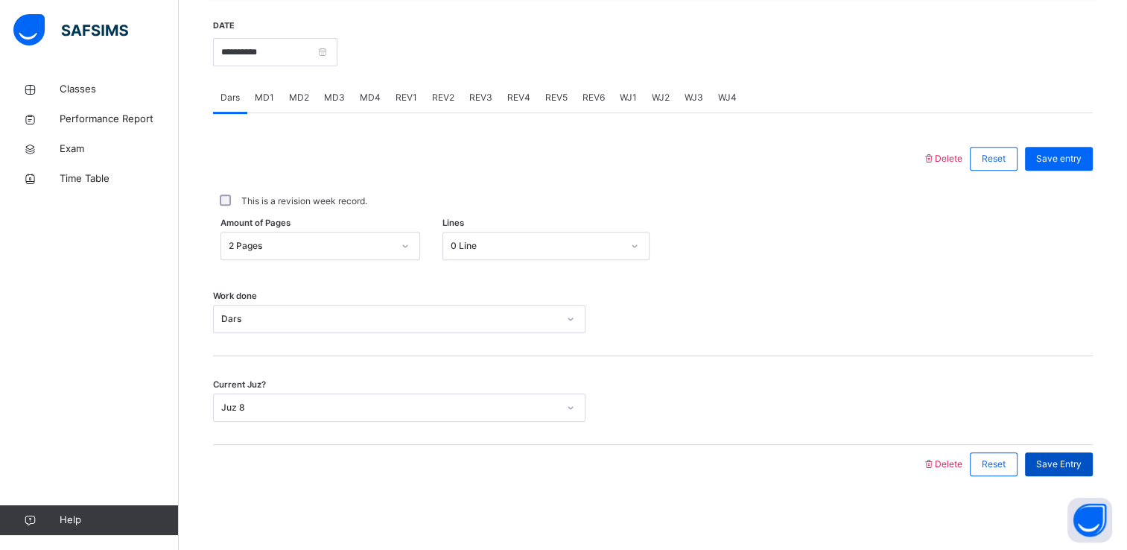
click at [1061, 457] on span "Save Entry" at bounding box center [1058, 463] width 45 height 13
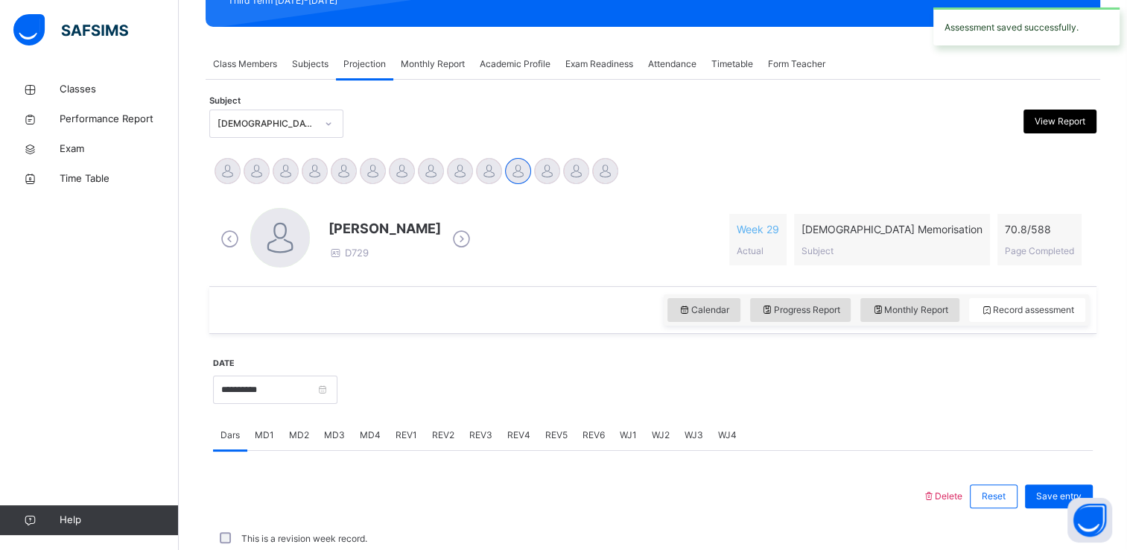
scroll to position [568, 0]
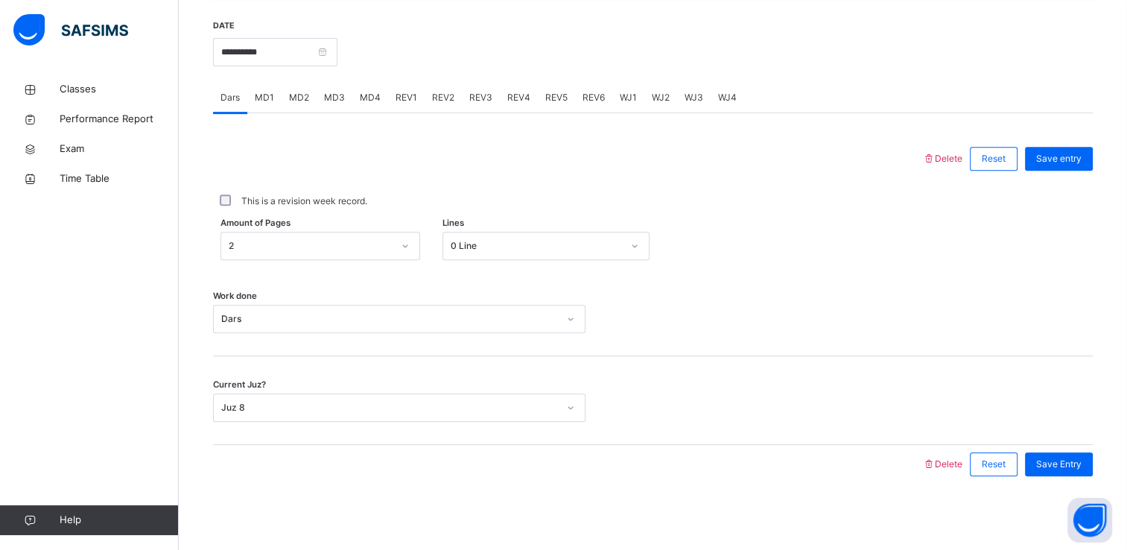
click at [308, 100] on div "MD2" at bounding box center [299, 98] width 35 height 30
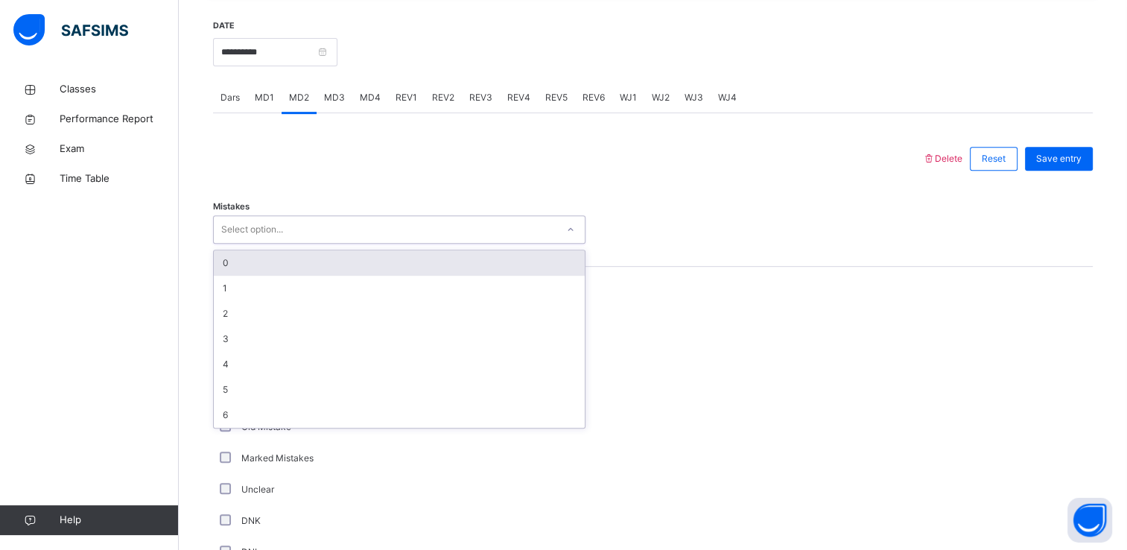
click at [268, 238] on div "Select option..." at bounding box center [252, 229] width 62 height 28
click at [268, 258] on div "0" at bounding box center [399, 262] width 371 height 25
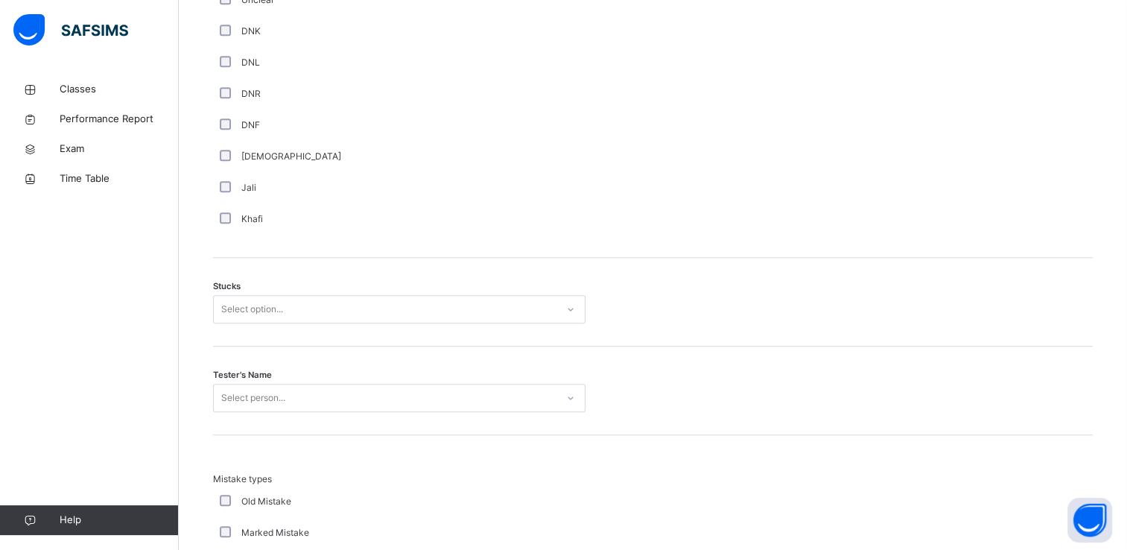
scroll to position [1219, 0]
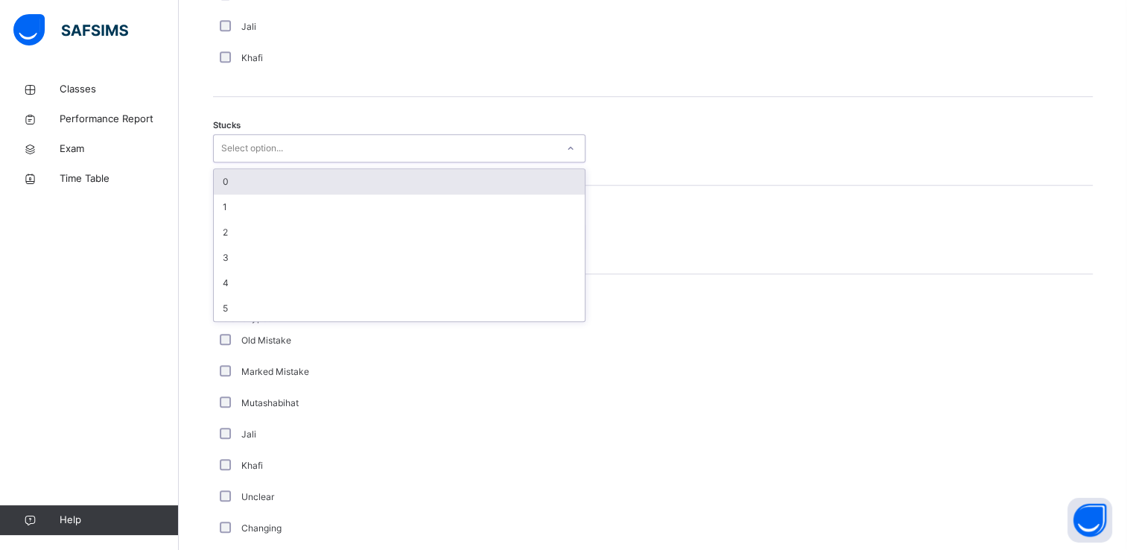
click at [244, 158] on div "Select option..." at bounding box center [252, 148] width 62 height 28
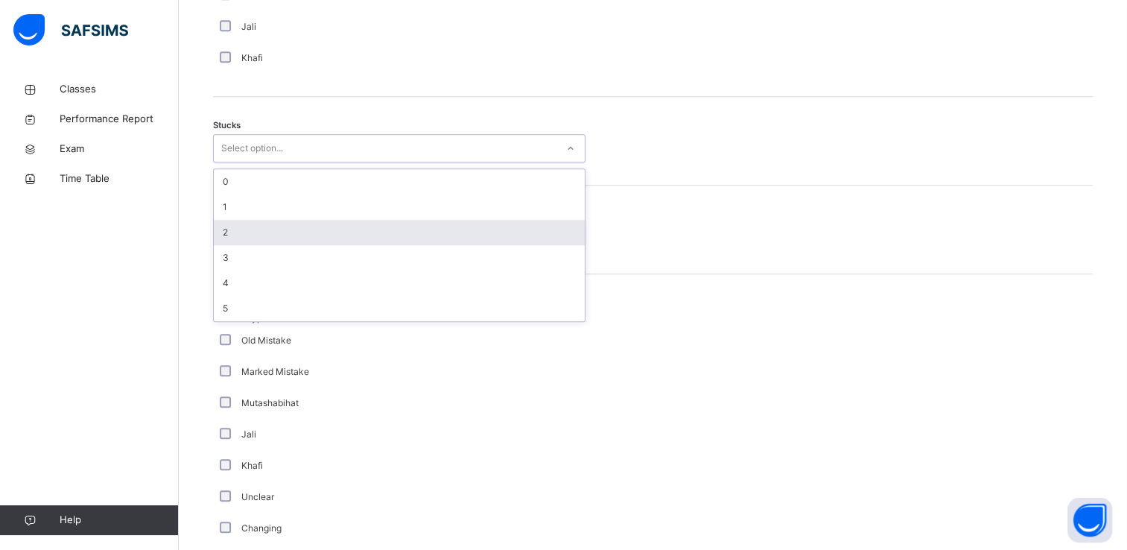
click at [244, 232] on div "2" at bounding box center [399, 232] width 371 height 25
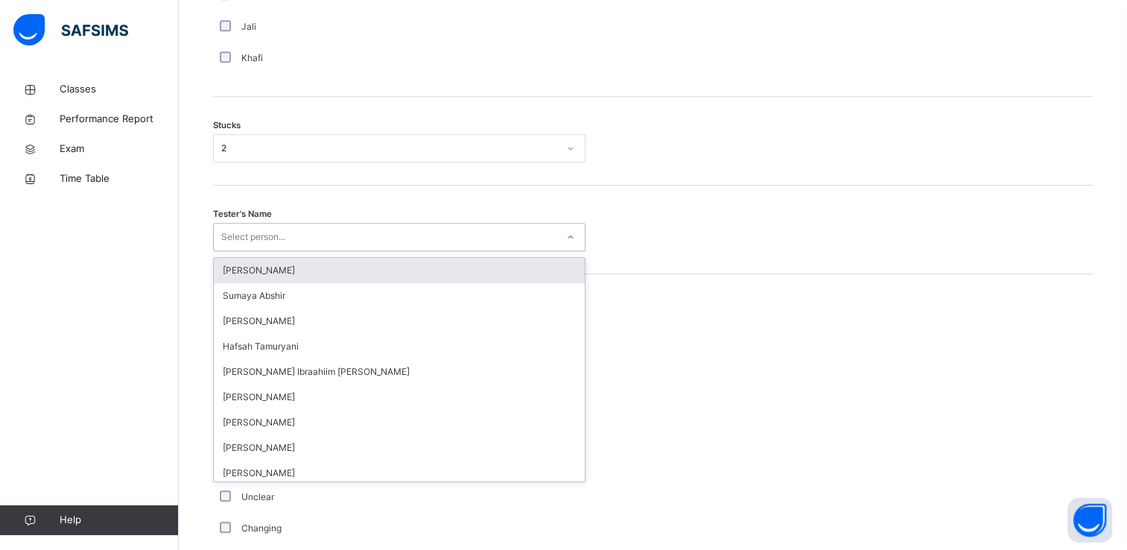
click at [244, 232] on div "Select person..." at bounding box center [253, 237] width 64 height 28
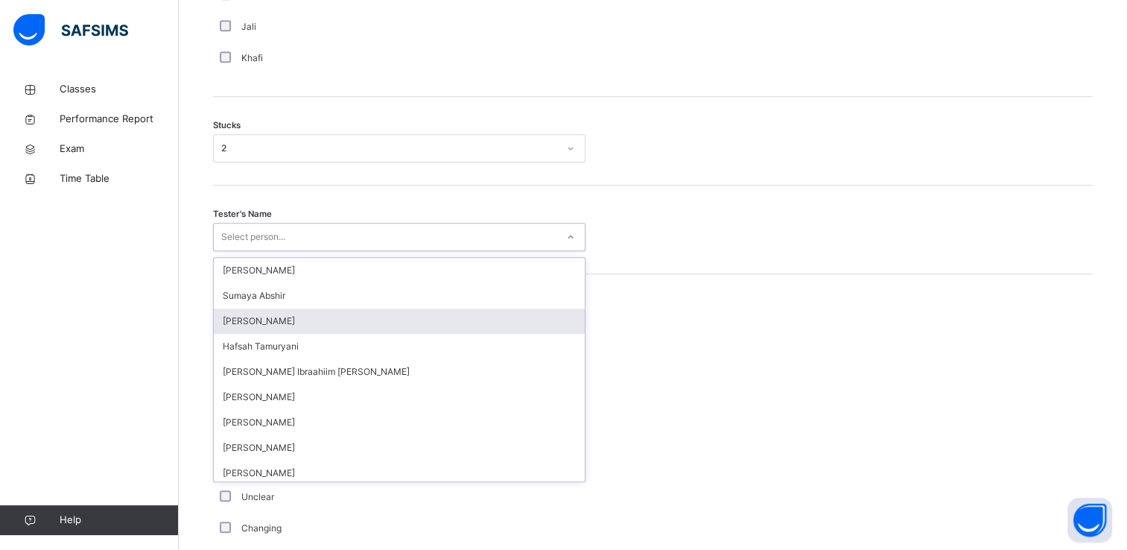
click at [265, 319] on div "[PERSON_NAME]" at bounding box center [399, 320] width 371 height 25
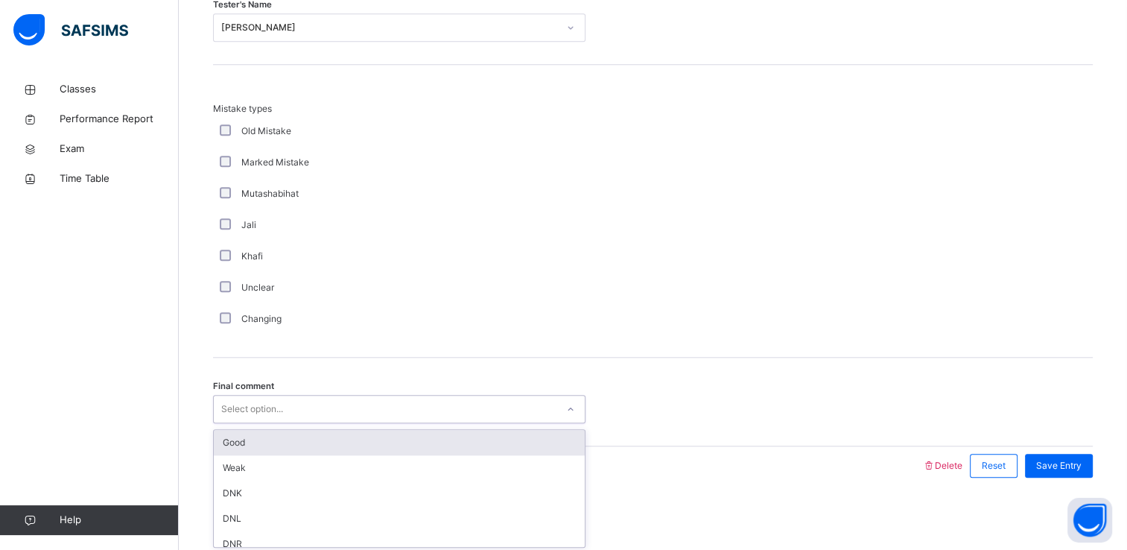
scroll to position [1429, 0]
click at [251, 404] on div "Select option..." at bounding box center [252, 408] width 62 height 28
click at [253, 434] on div "Good" at bounding box center [399, 441] width 371 height 25
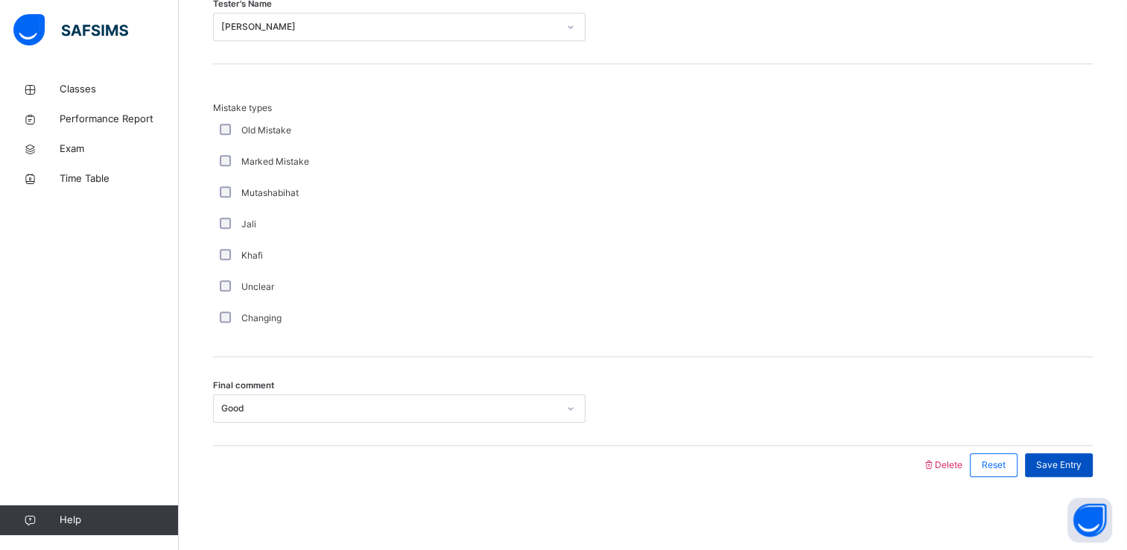
click at [1075, 466] on span "Save Entry" at bounding box center [1058, 464] width 45 height 13
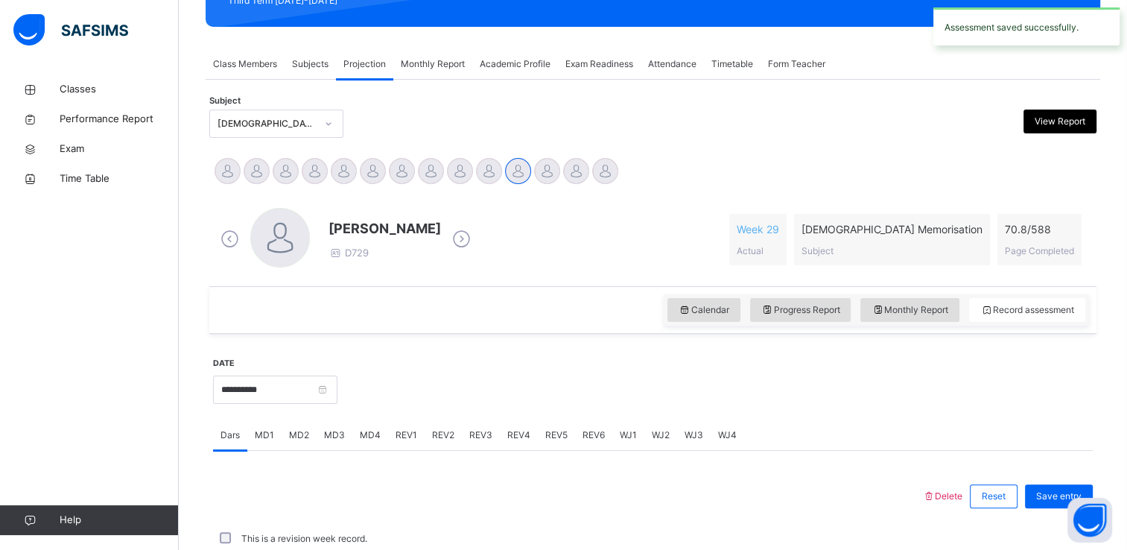
scroll to position [568, 0]
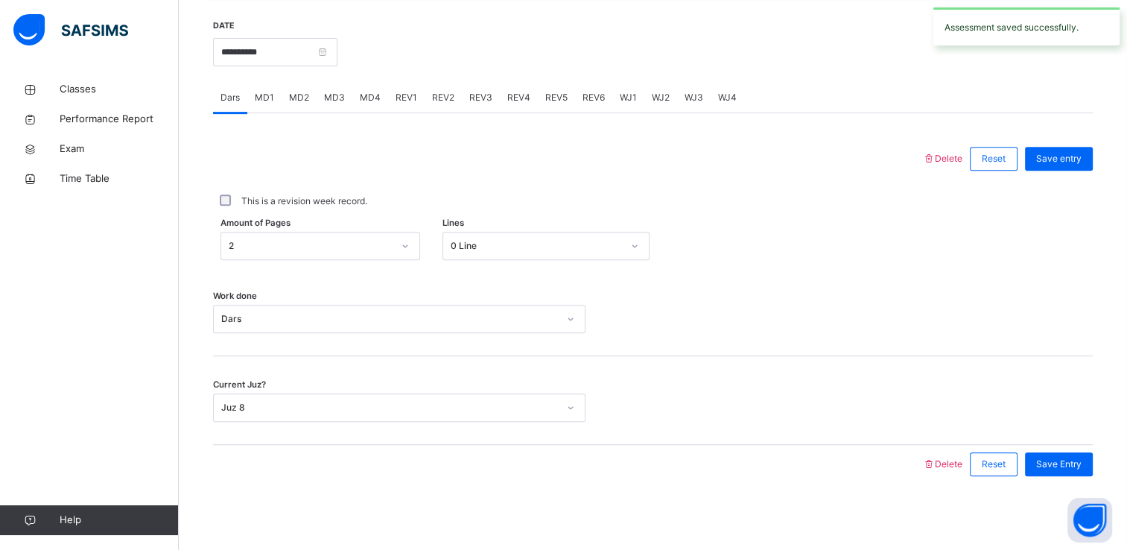
click at [329, 95] on span "MD3" at bounding box center [334, 97] width 21 height 13
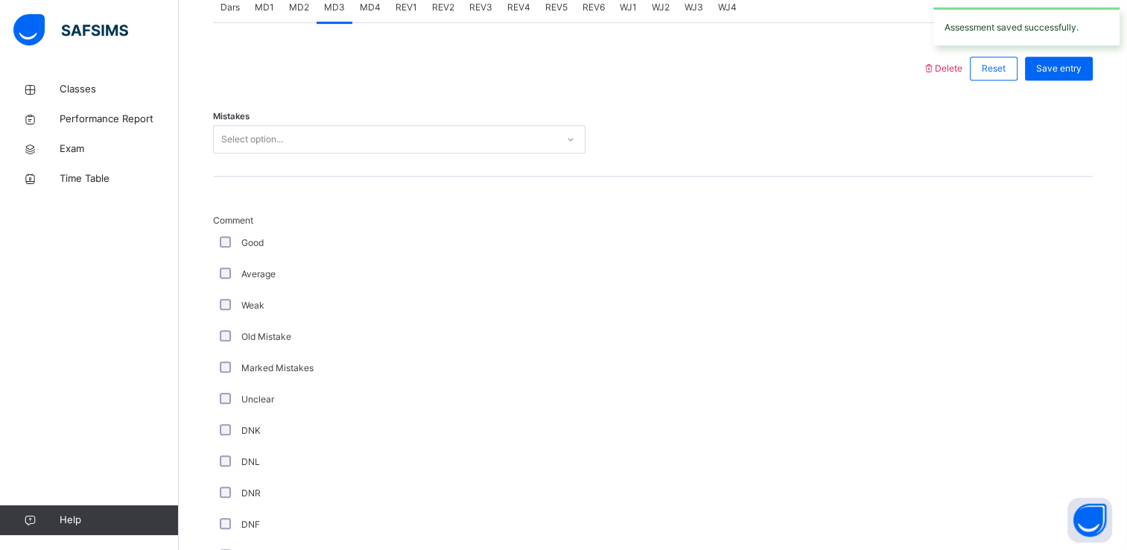
scroll to position [555, 0]
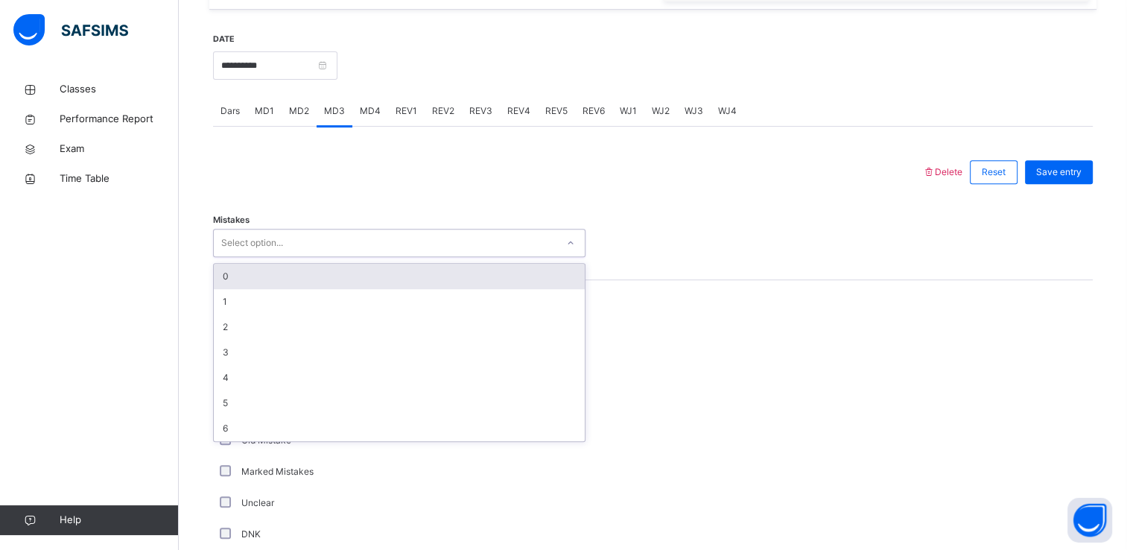
click at [324, 243] on div "Select option..." at bounding box center [385, 243] width 343 height 23
click at [294, 279] on div "0" at bounding box center [399, 276] width 371 height 25
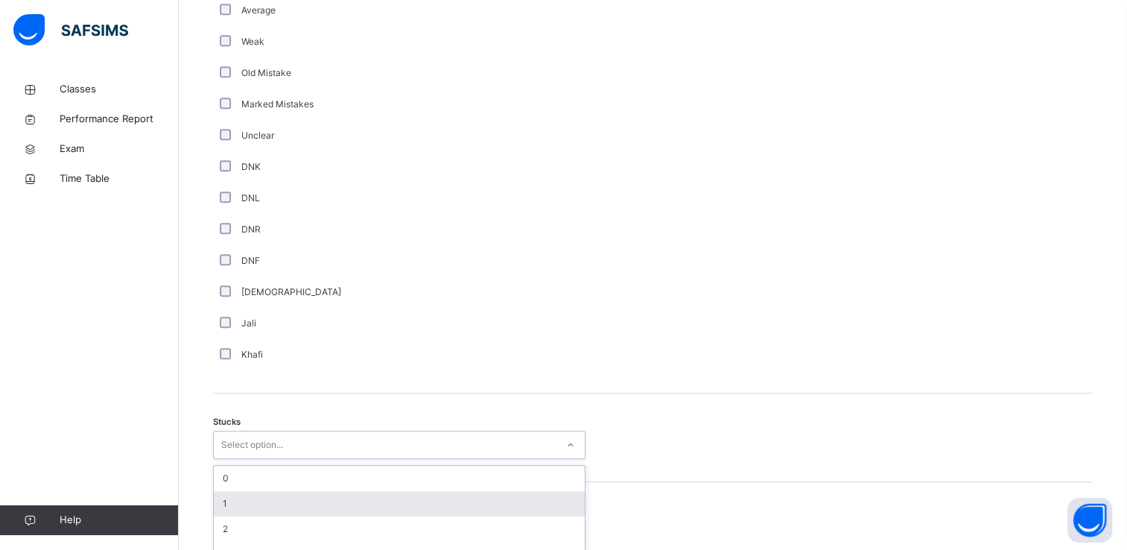
scroll to position [995, 0]
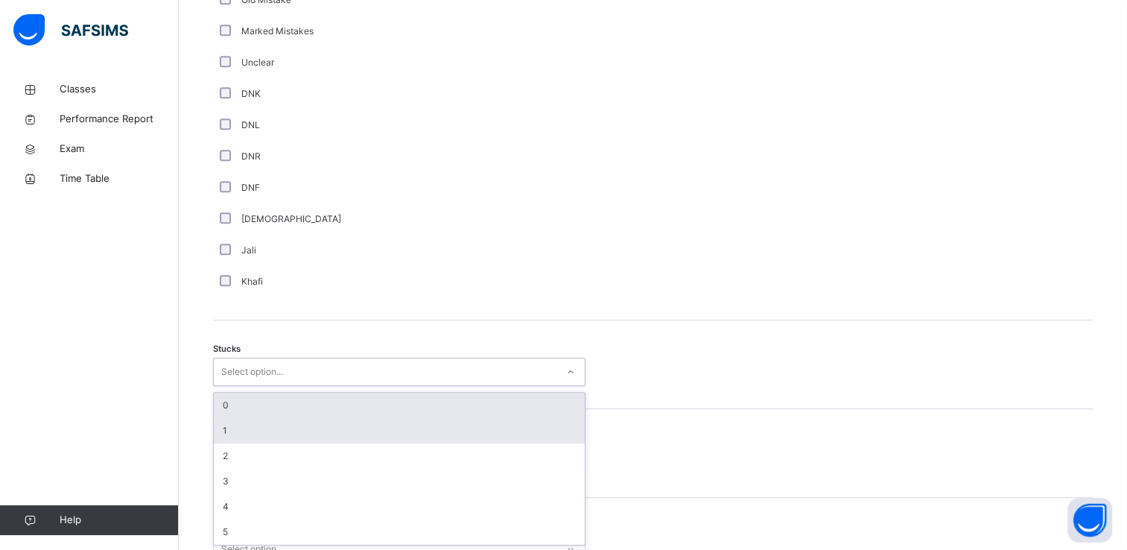
drag, startPoint x: 232, startPoint y: 435, endPoint x: 232, endPoint y: 411, distance: 23.9
click at [232, 386] on div "option 1 focused, 2 of 6. 6 results available. Use Up and Down to choose option…" at bounding box center [399, 372] width 373 height 28
click at [232, 411] on div "0" at bounding box center [399, 405] width 371 height 25
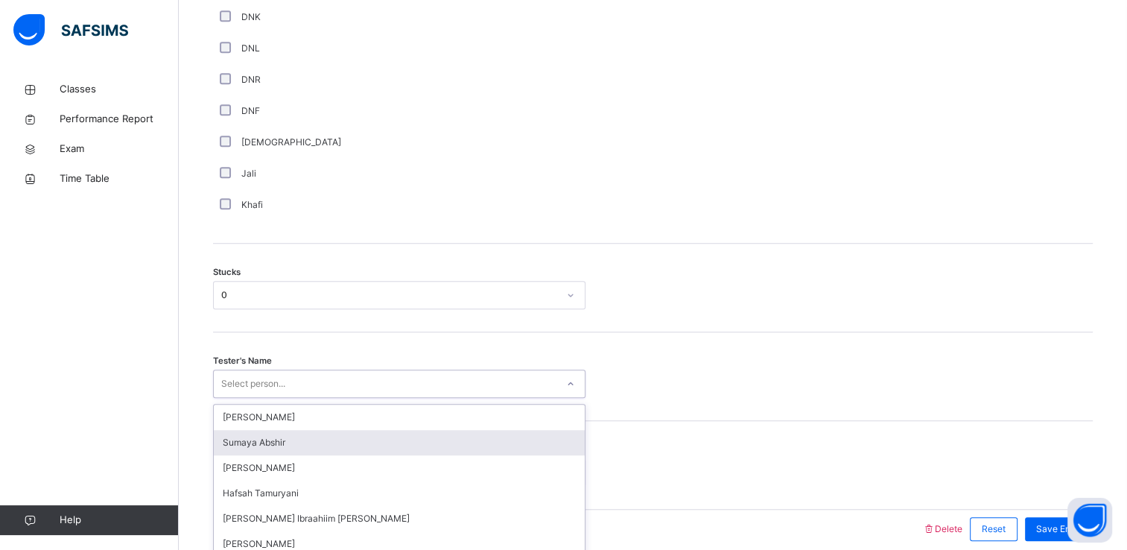
scroll to position [1136, 0]
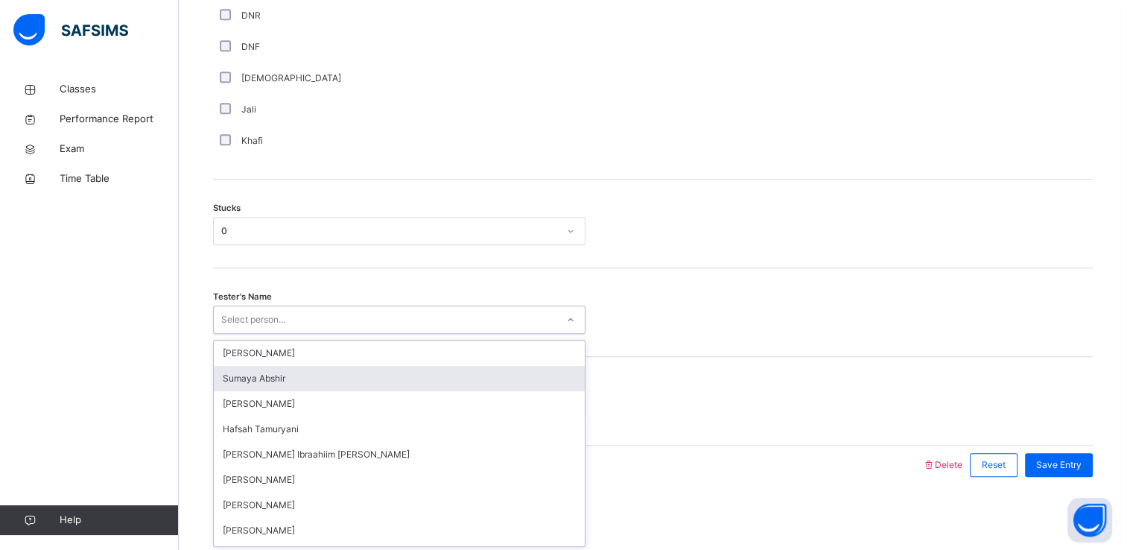
click at [235, 334] on div "option [PERSON_NAME] focused, 2 of 45. 45 results available. Use Up and Down to…" at bounding box center [399, 319] width 373 height 28
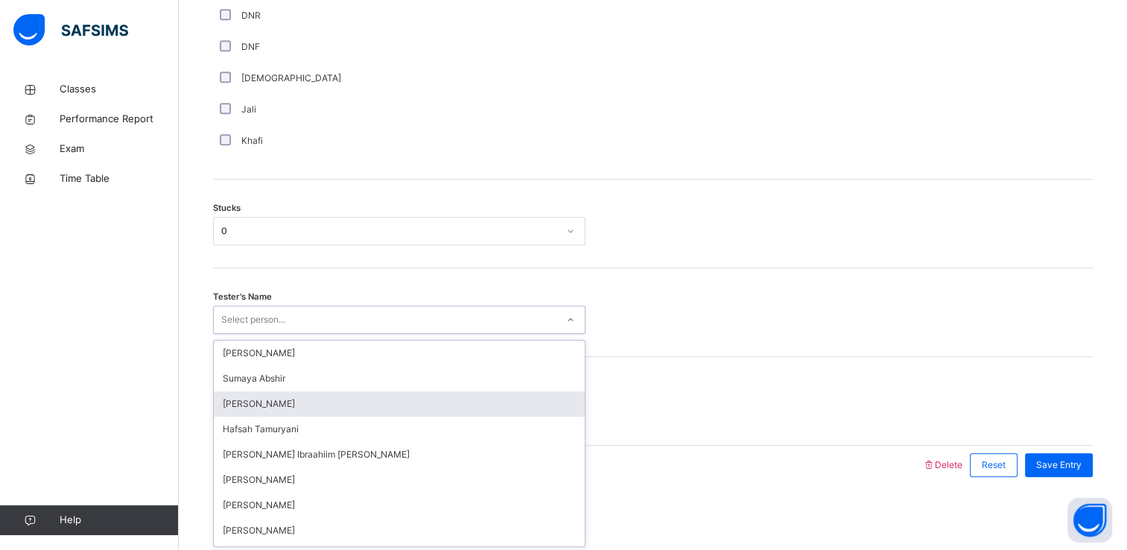
click at [244, 405] on div "[PERSON_NAME]" at bounding box center [399, 403] width 371 height 25
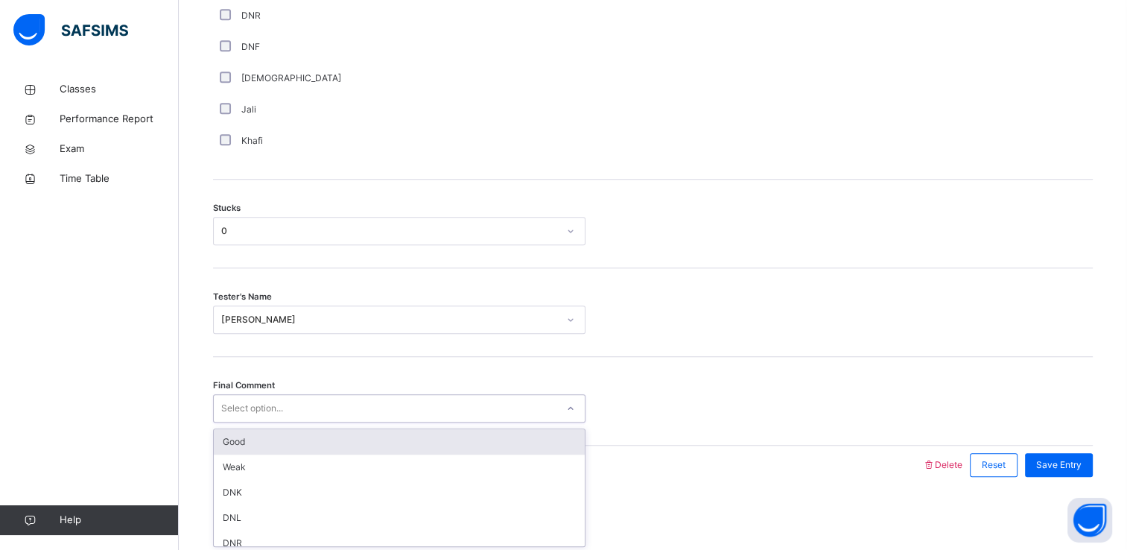
click at [248, 416] on div "Select option..." at bounding box center [252, 408] width 62 height 28
click at [250, 437] on div "Good" at bounding box center [399, 441] width 371 height 25
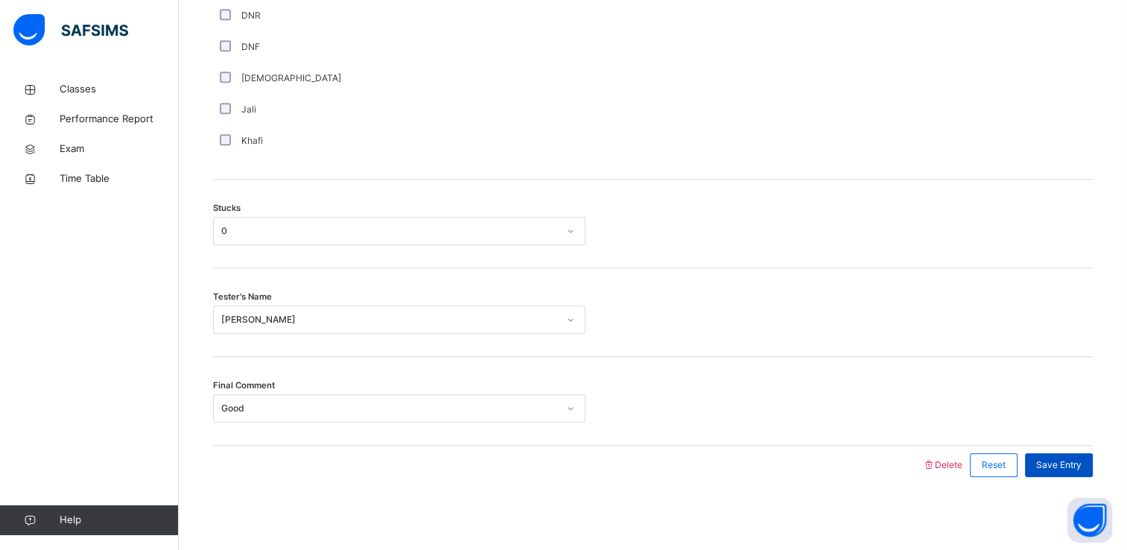
click at [1069, 463] on span "Save Entry" at bounding box center [1058, 464] width 45 height 13
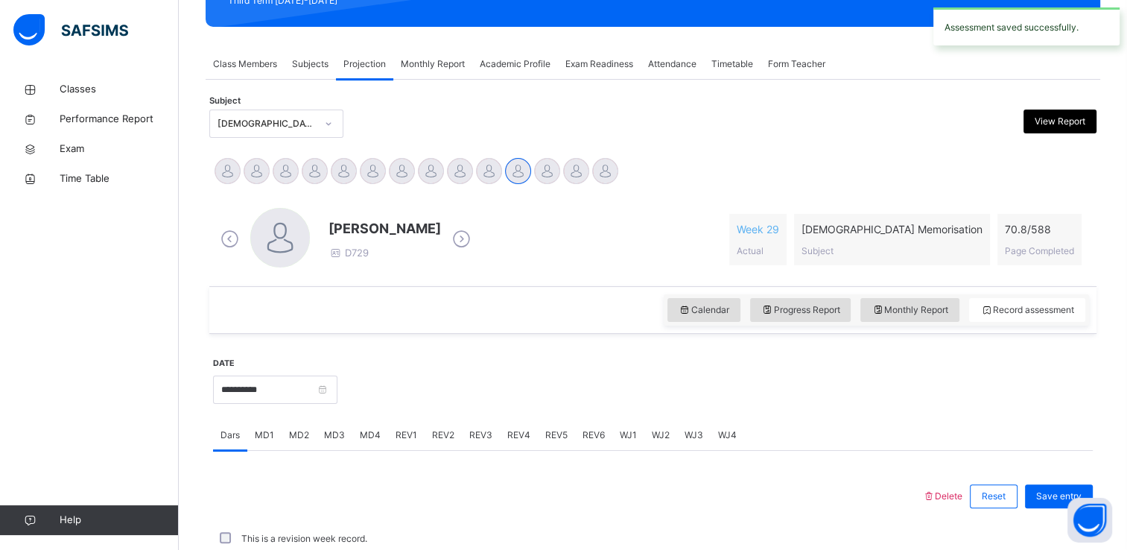
scroll to position [568, 0]
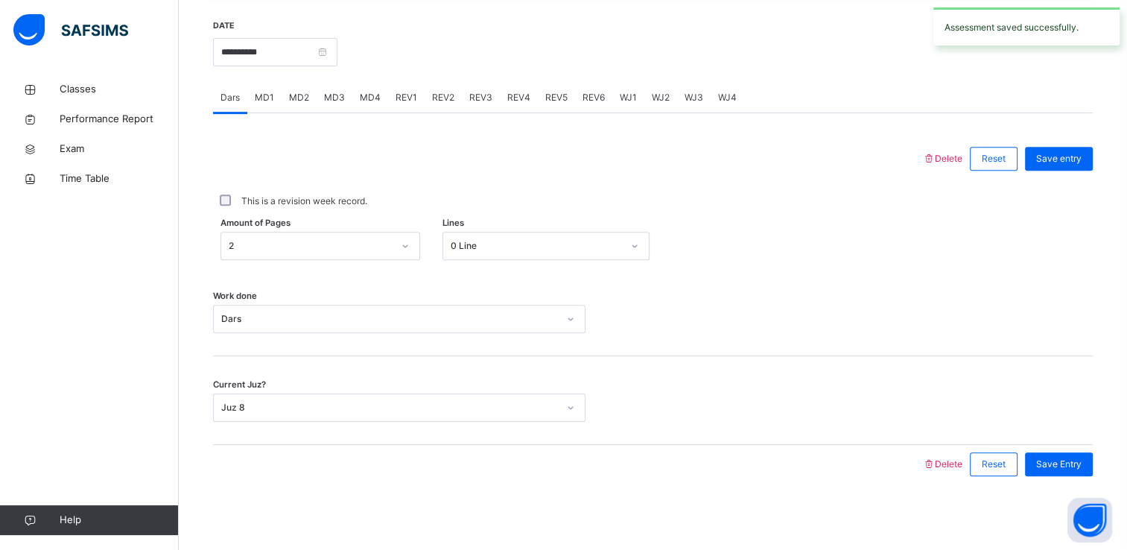
click at [370, 96] on span "MD4" at bounding box center [370, 97] width 21 height 13
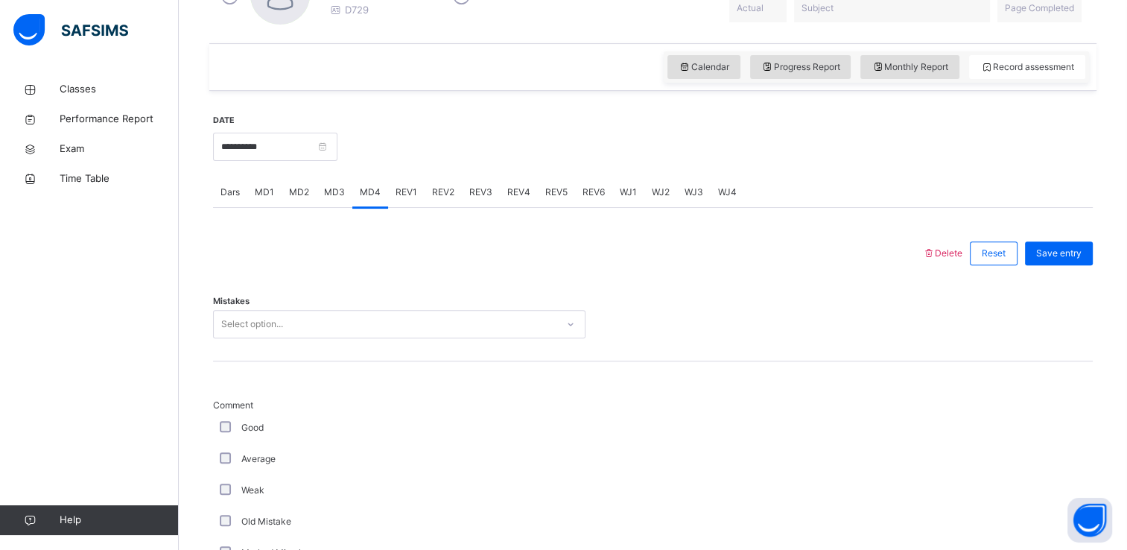
scroll to position [473, 0]
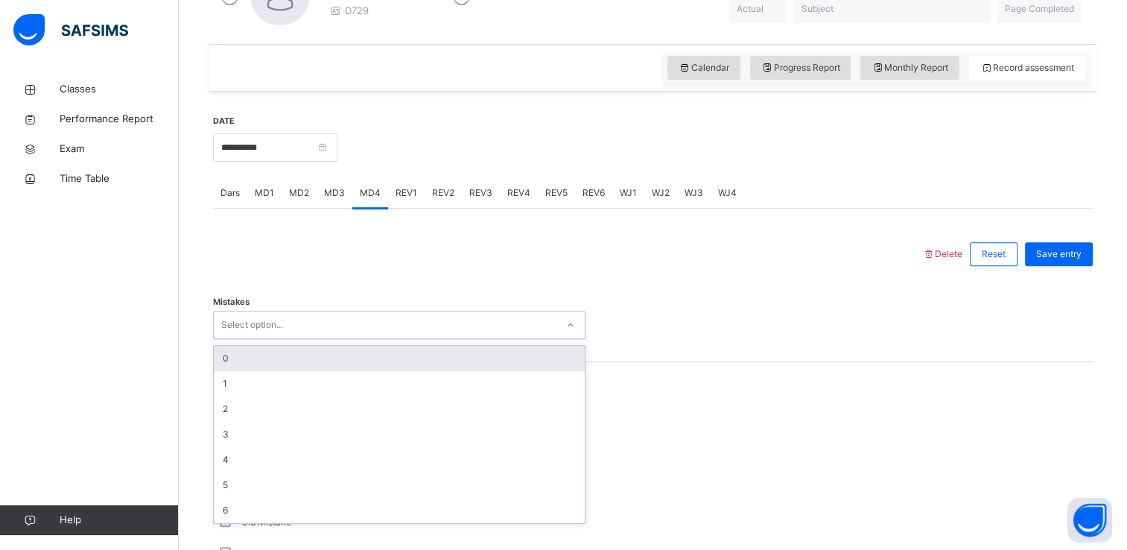
click at [364, 328] on div "Select option..." at bounding box center [385, 325] width 343 height 23
click at [352, 357] on div "0" at bounding box center [399, 358] width 371 height 25
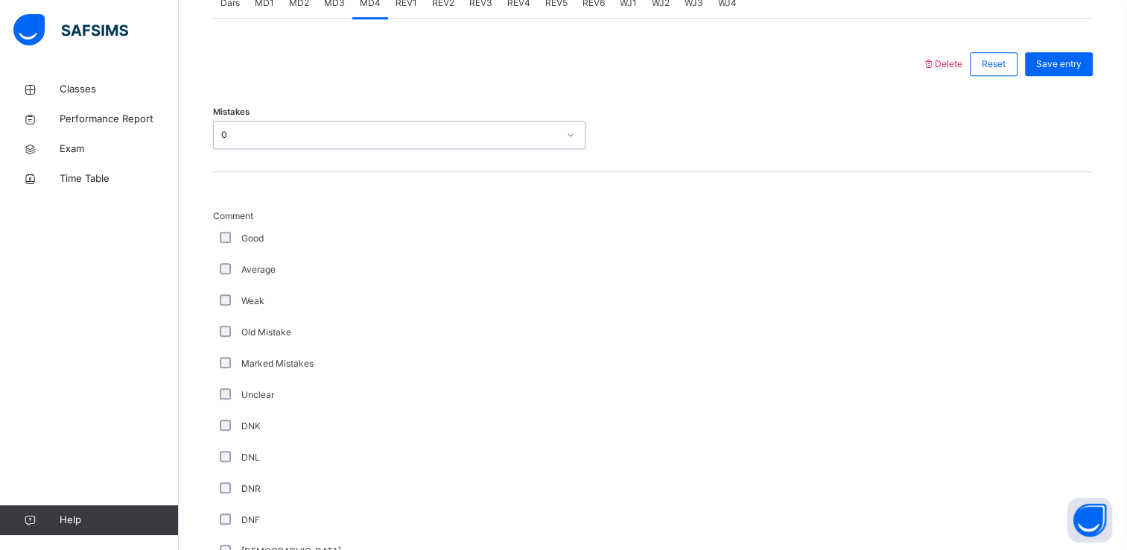
scroll to position [674, 0]
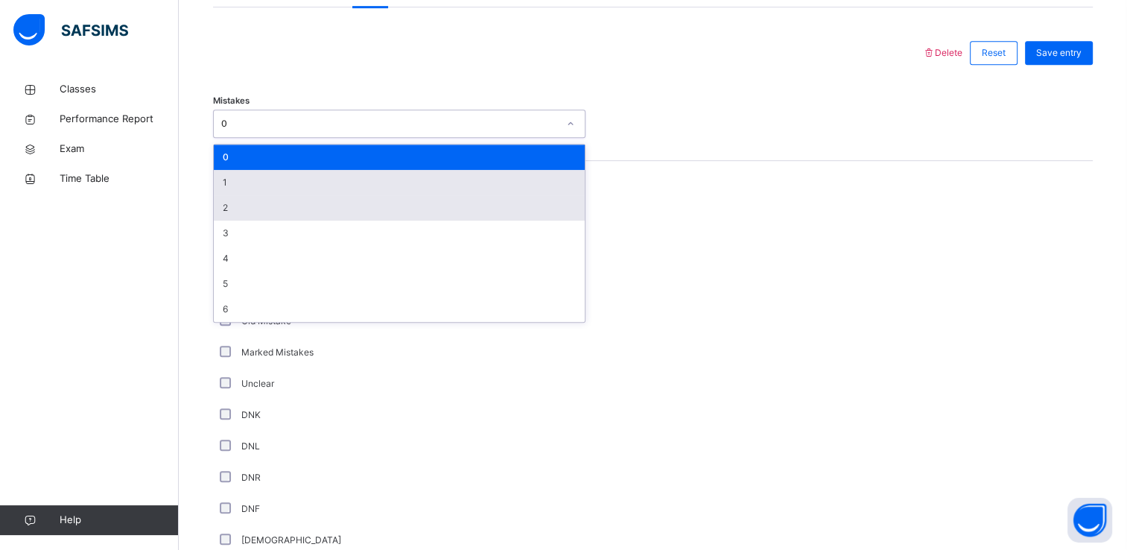
drag, startPoint x: 267, startPoint y: 118, endPoint x: 265, endPoint y: 206, distance: 88.7
click at [265, 138] on div "option 0, selected. option 1 focused, 2 of 7. 7 results available. Use Up and D…" at bounding box center [399, 124] width 373 height 28
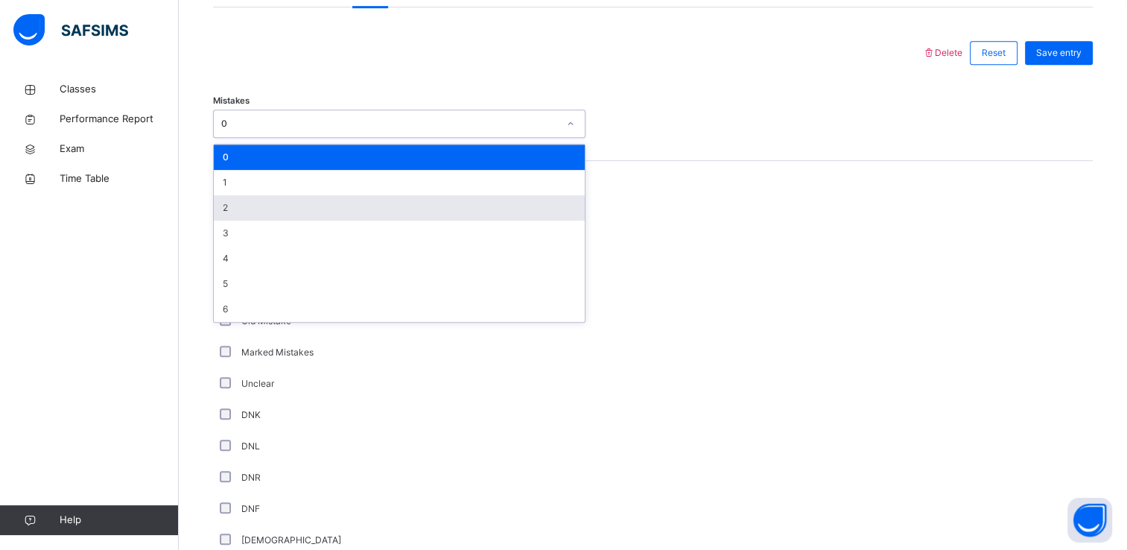
click at [265, 206] on div "2" at bounding box center [399, 207] width 371 height 25
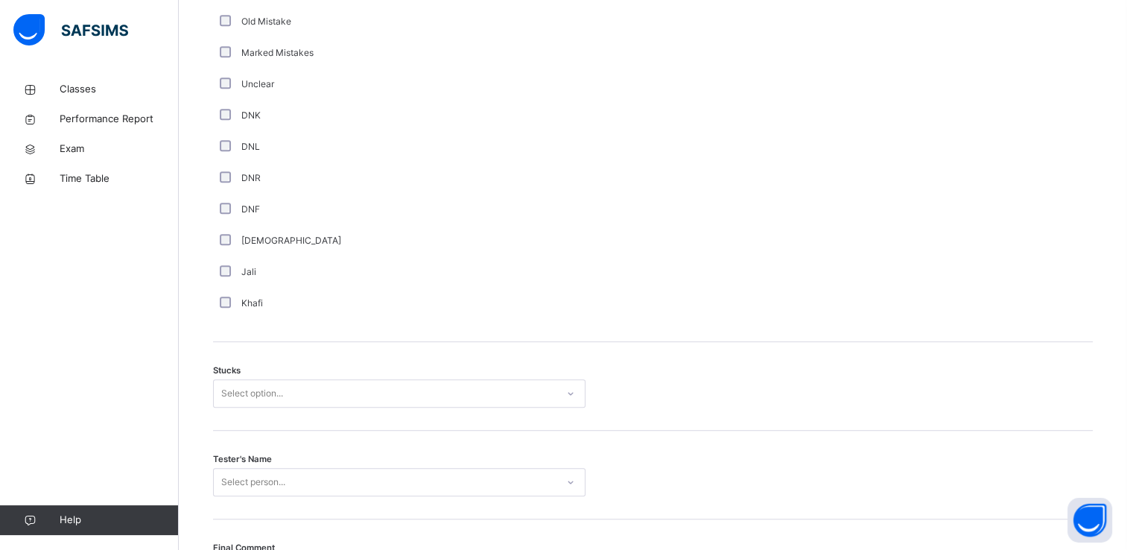
scroll to position [1033, 0]
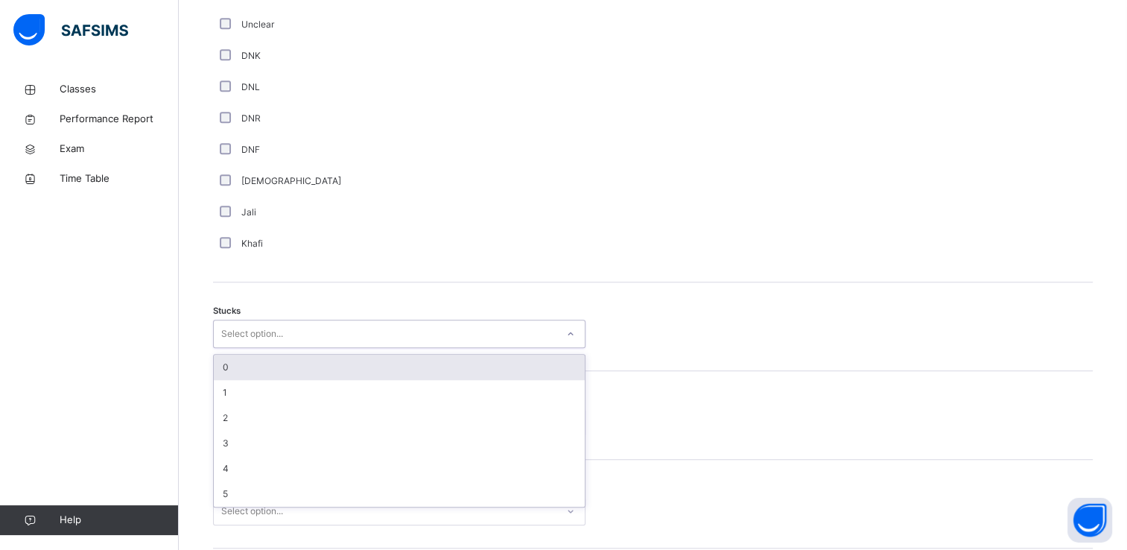
click at [242, 335] on div "Select option..." at bounding box center [252, 334] width 62 height 28
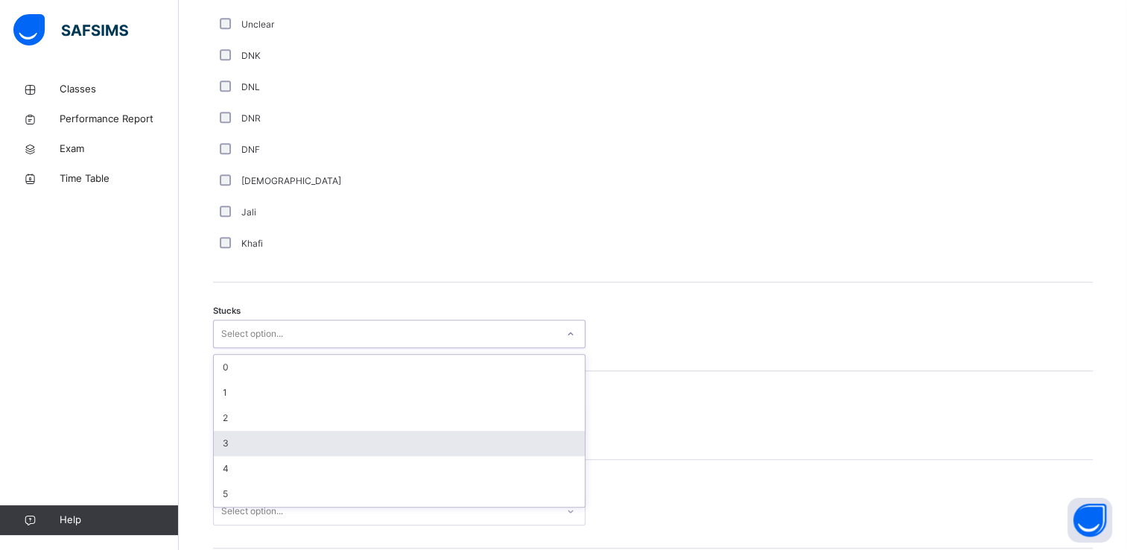
click at [256, 434] on div "3" at bounding box center [399, 443] width 371 height 25
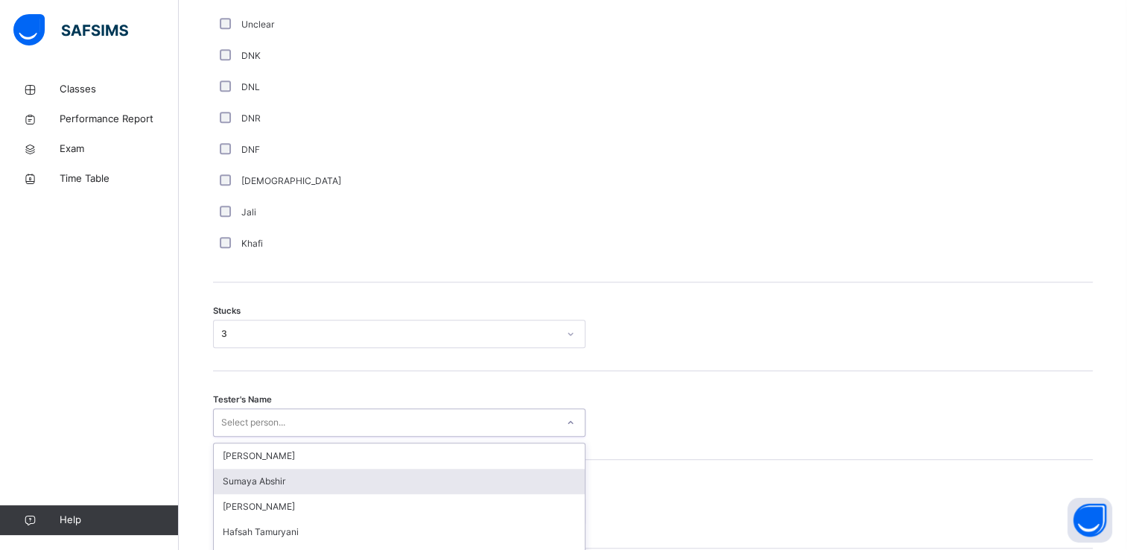
scroll to position [1136, 0]
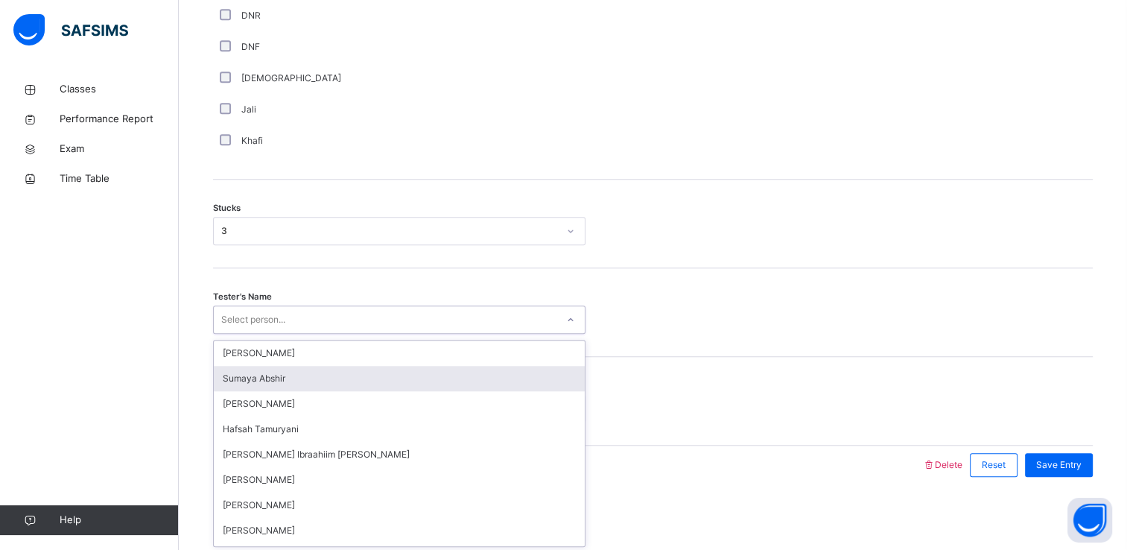
click at [249, 334] on div "option [PERSON_NAME] focused, 2 of 45. 45 results available. Use Up and Down to…" at bounding box center [399, 319] width 373 height 28
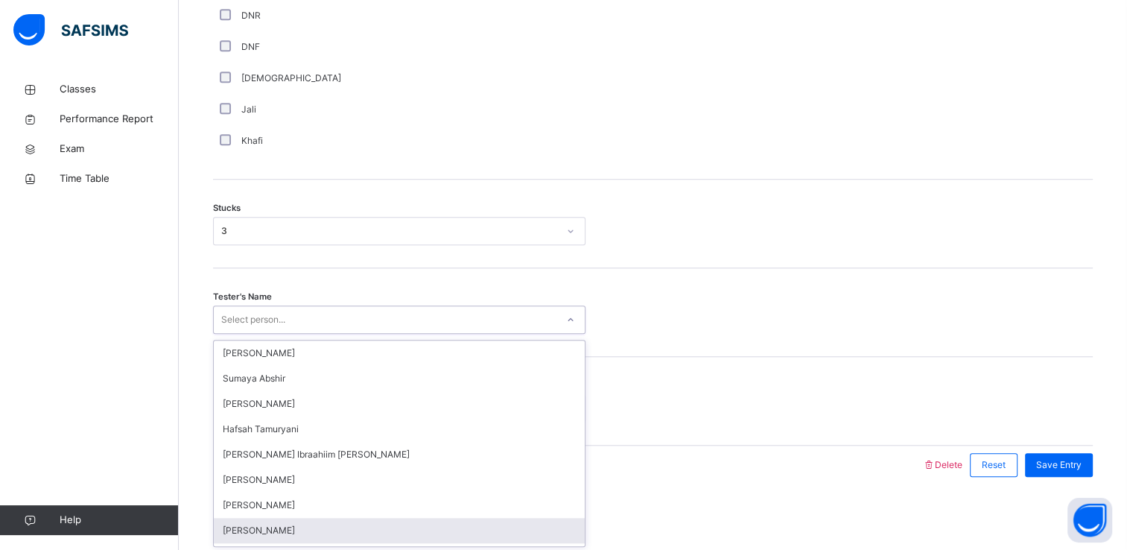
click at [303, 523] on div "[PERSON_NAME]" at bounding box center [399, 530] width 371 height 25
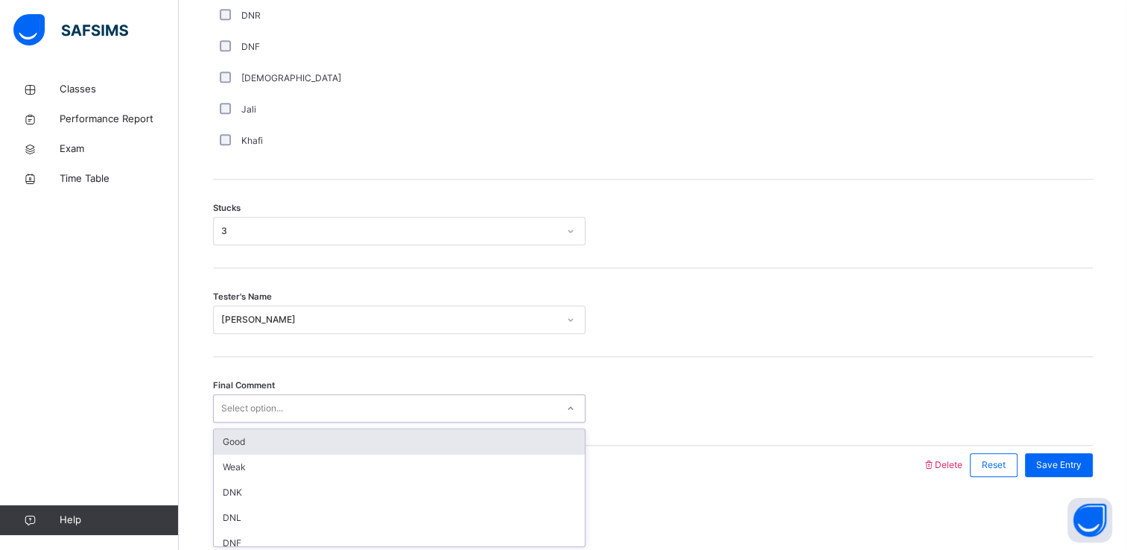
click at [245, 395] on div "Select option..." at bounding box center [252, 408] width 62 height 28
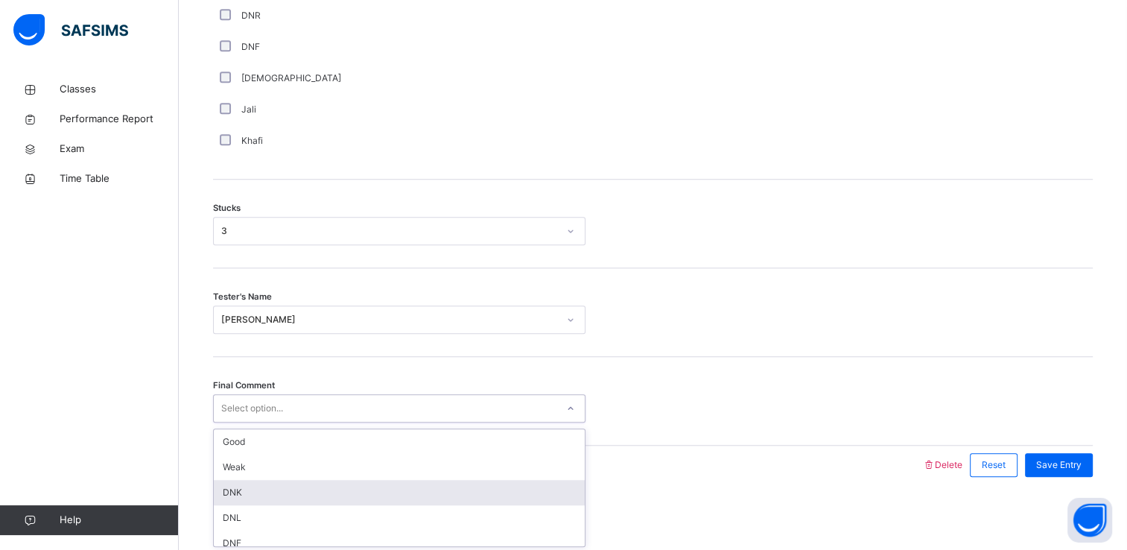
drag, startPoint x: 272, startPoint y: 506, endPoint x: 288, endPoint y: 487, distance: 24.3
click at [288, 487] on div "Good Weak DNK DNL DNF DNR" at bounding box center [399, 487] width 371 height 117
click at [288, 487] on div "DNK" at bounding box center [399, 492] width 371 height 25
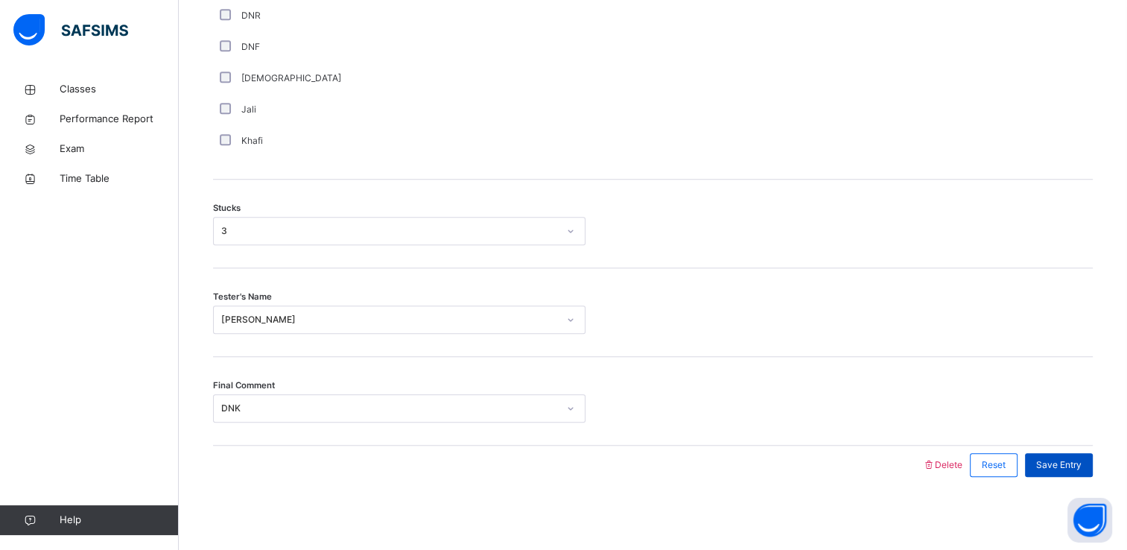
click at [1080, 460] on span "Save Entry" at bounding box center [1058, 464] width 45 height 13
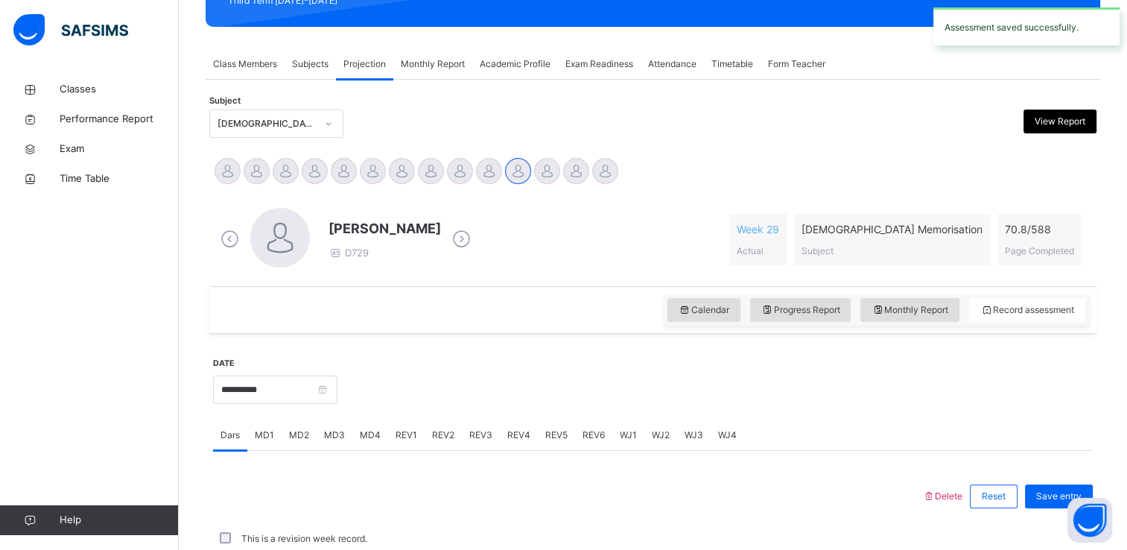
scroll to position [568, 0]
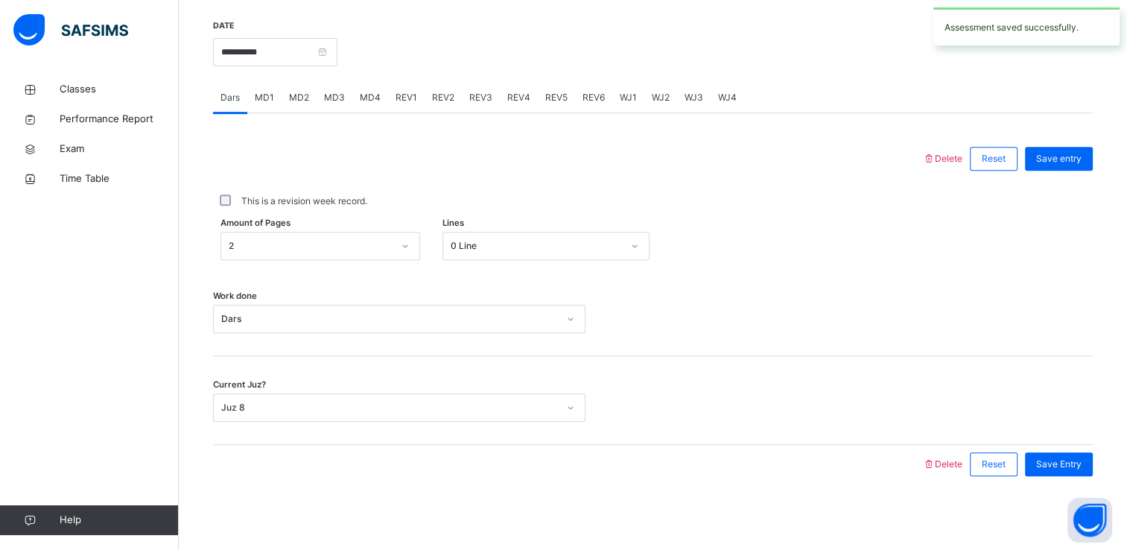
click at [412, 103] on span "REV1" at bounding box center [407, 97] width 22 height 13
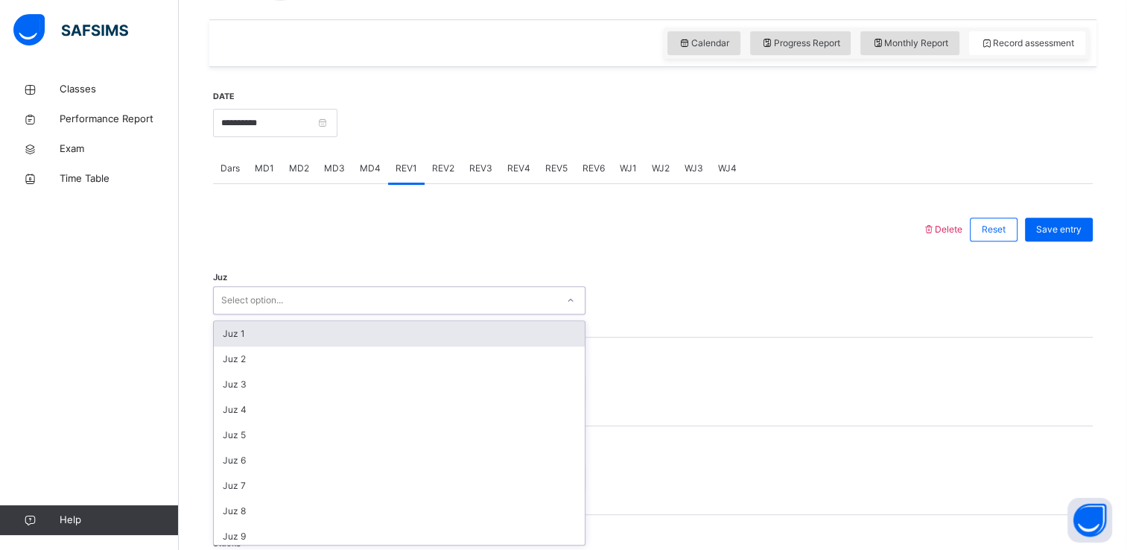
scroll to position [498, 0]
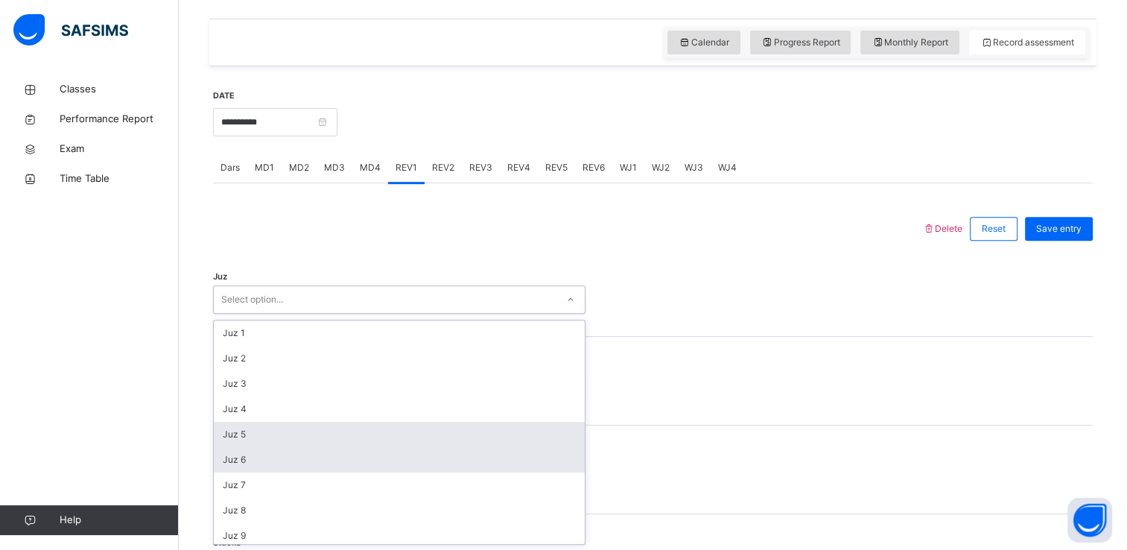
drag, startPoint x: 280, startPoint y: 300, endPoint x: 285, endPoint y: 460, distance: 160.3
click at [285, 314] on div "option Juz 5 focused, 5 of 30. 30 results available. Use Up and Down to choose …" at bounding box center [399, 299] width 373 height 28
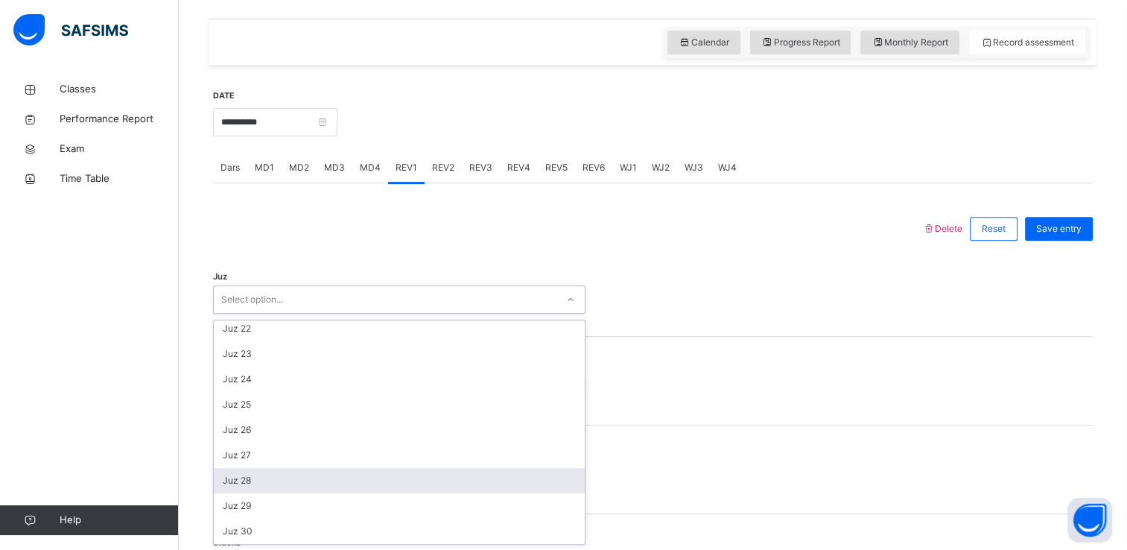
scroll to position [536, 0]
click at [259, 484] on div "Juz 28" at bounding box center [399, 480] width 371 height 25
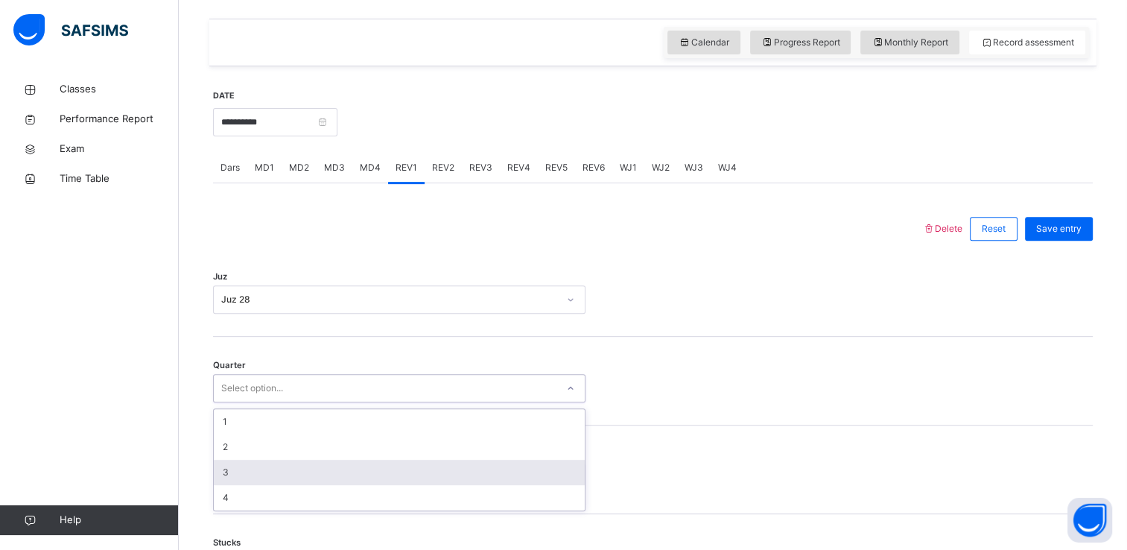
drag, startPoint x: 241, startPoint y: 380, endPoint x: 266, endPoint y: 473, distance: 96.3
click at [266, 402] on div "option 3 focused, 3 of 4. 4 results available. Use Up and Down to choose option…" at bounding box center [399, 388] width 373 height 28
click at [266, 473] on div "3" at bounding box center [399, 472] width 371 height 25
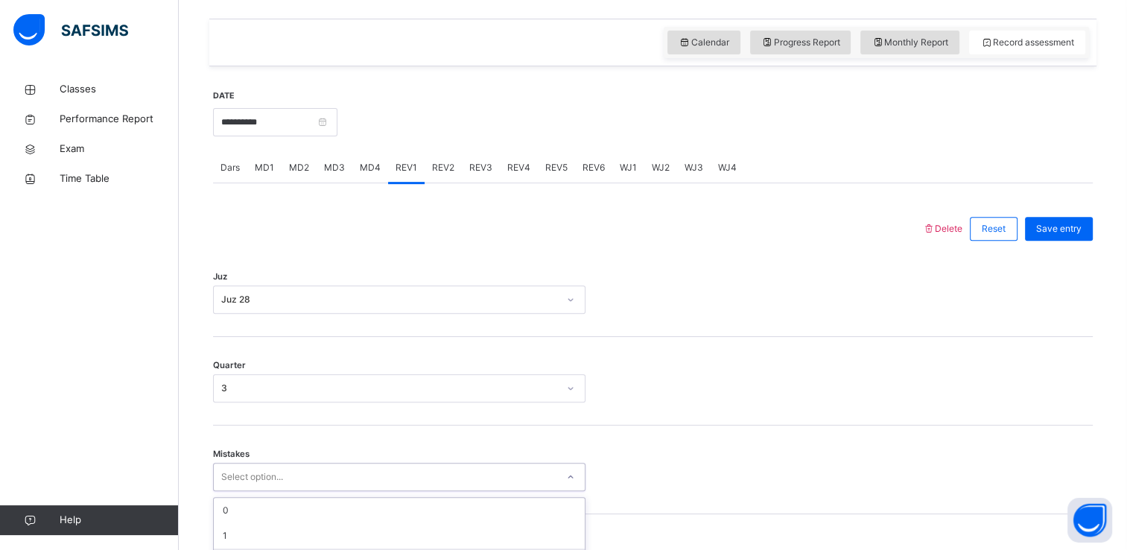
scroll to position [629, 0]
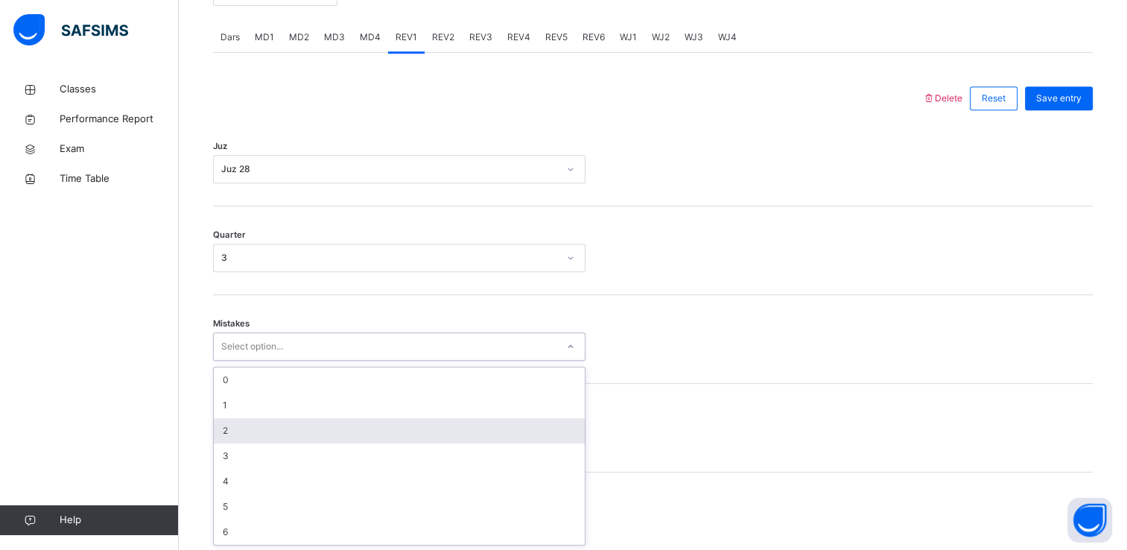
click at [268, 361] on div "option 2 focused, 3 of 7. 7 results available. Use Up and Down to choose option…" at bounding box center [399, 346] width 373 height 28
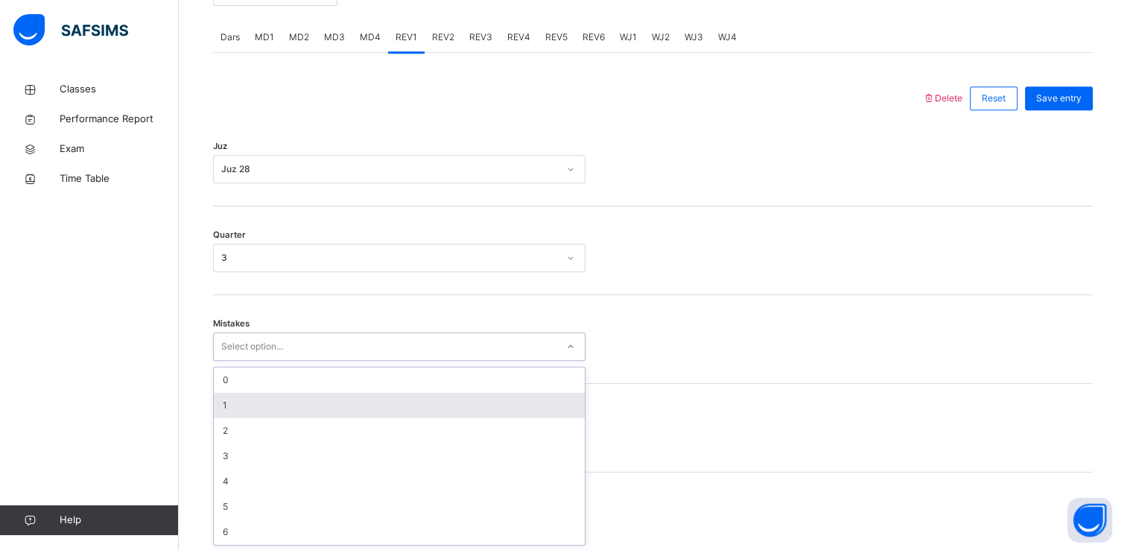
click at [260, 403] on div "1" at bounding box center [399, 405] width 371 height 25
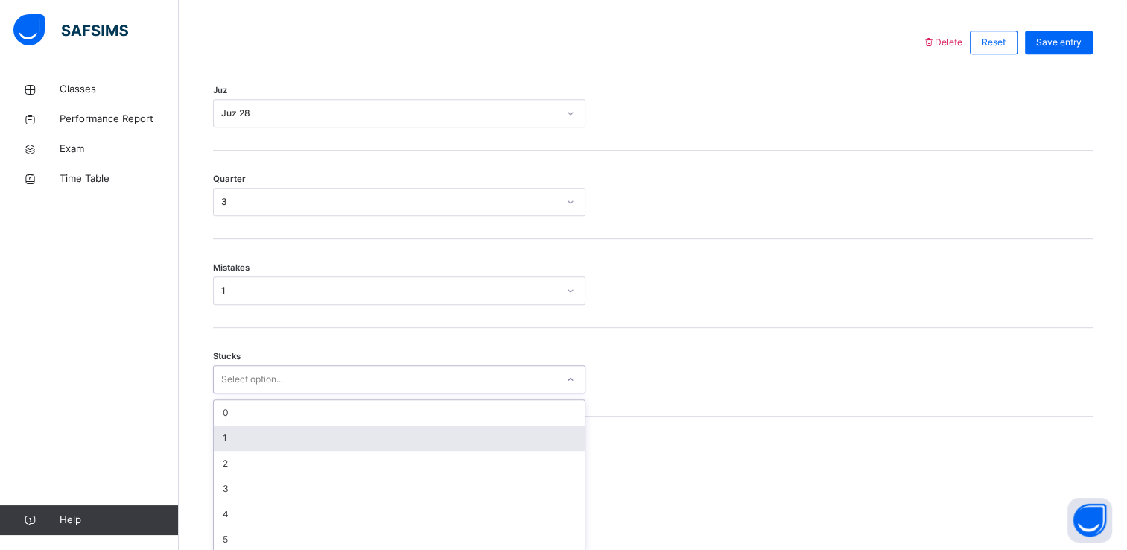
scroll to position [692, 0]
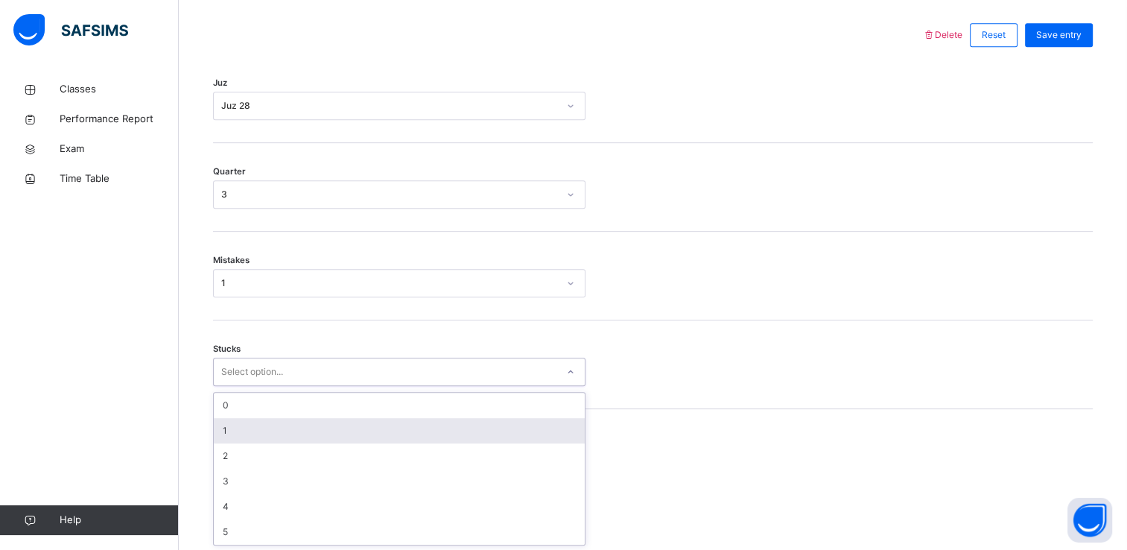
click at [261, 386] on div "option 1 focused, 2 of 6. 6 results available. Use Up and Down to choose option…" at bounding box center [399, 372] width 373 height 28
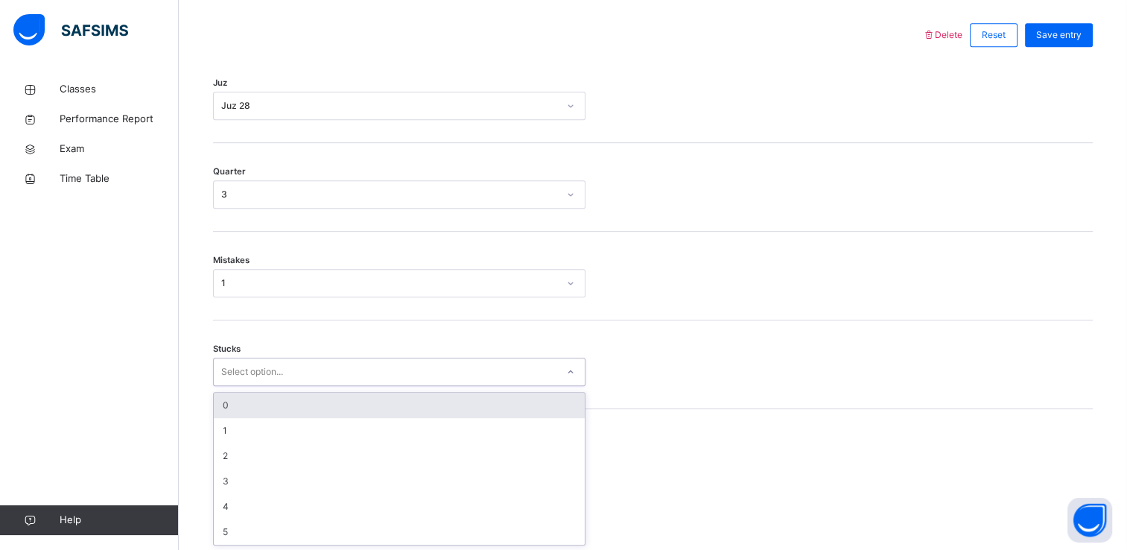
click at [247, 407] on div "0" at bounding box center [399, 405] width 371 height 25
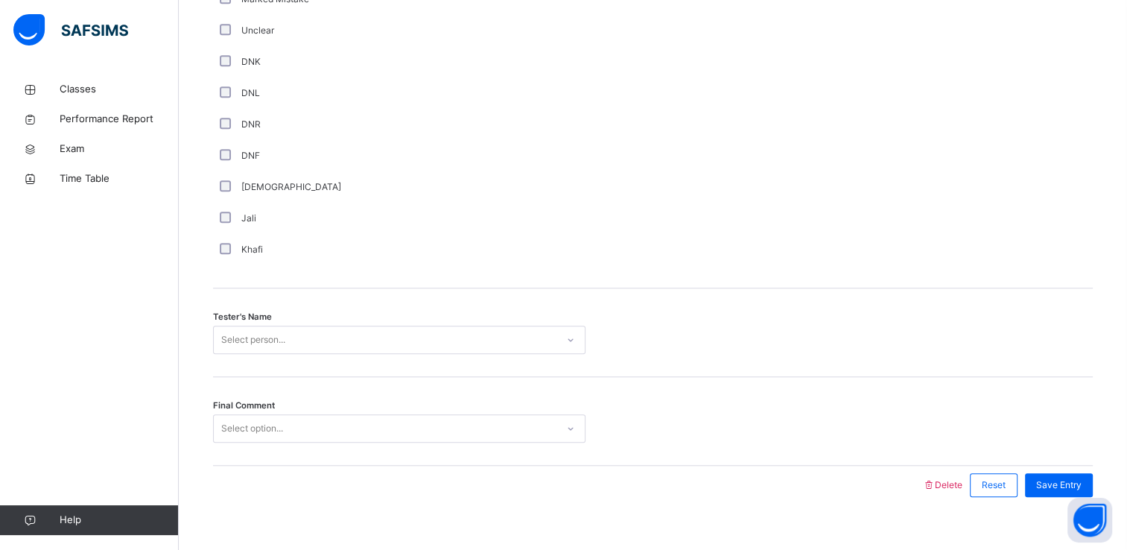
scroll to position [1314, 0]
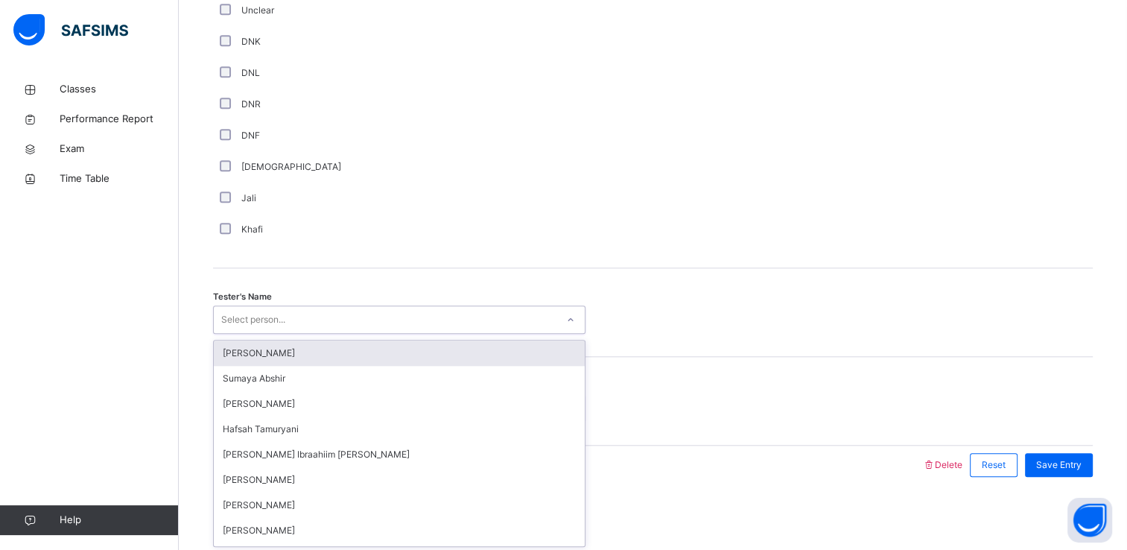
click at [231, 314] on div "Select person..." at bounding box center [253, 319] width 64 height 28
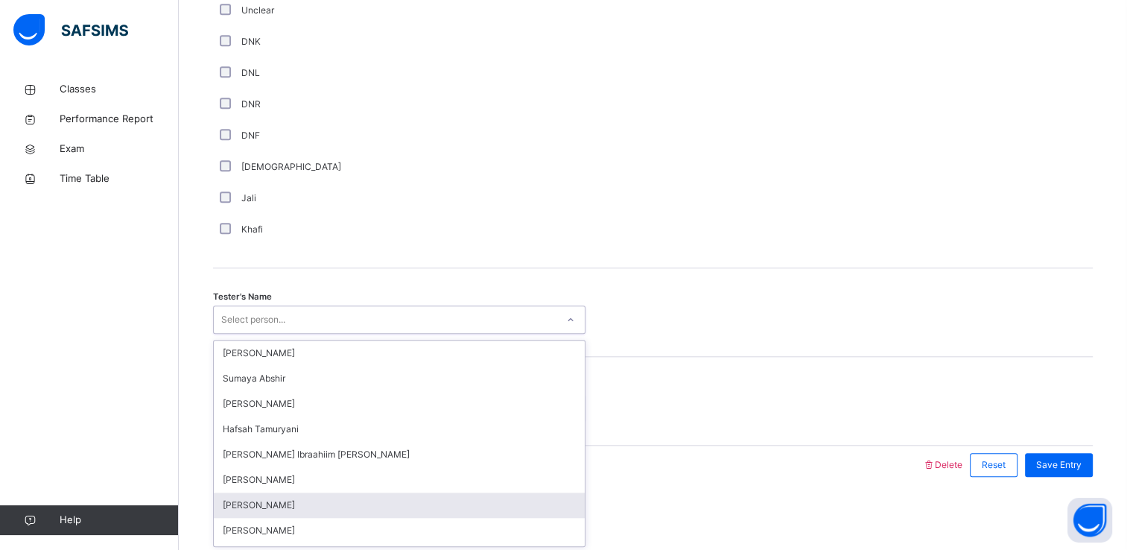
click at [284, 506] on div "[PERSON_NAME]" at bounding box center [399, 504] width 371 height 25
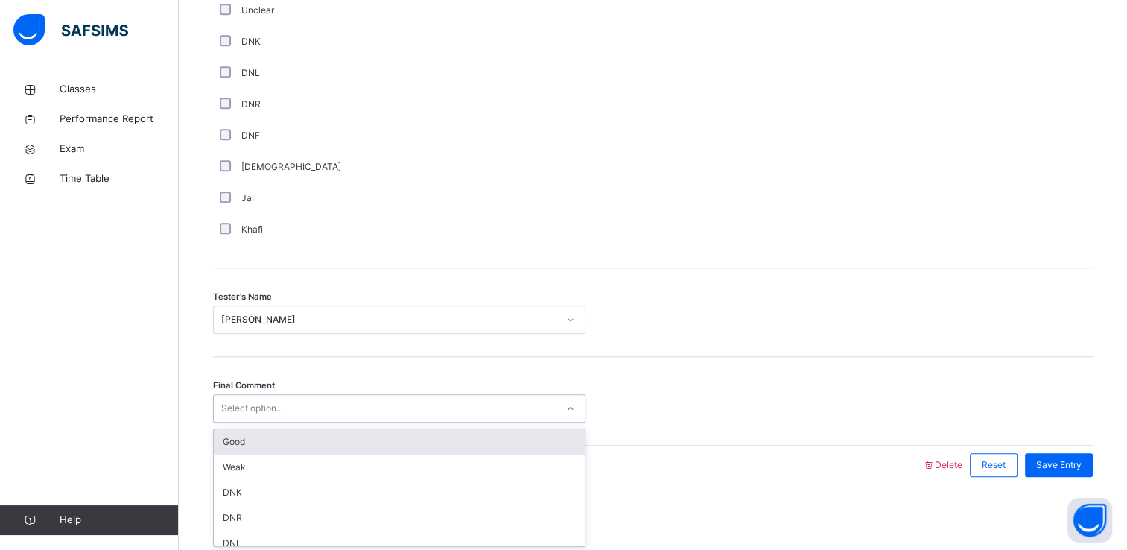
click at [253, 411] on div "Select option..." at bounding box center [252, 408] width 62 height 28
click at [262, 446] on div "Good" at bounding box center [399, 441] width 371 height 25
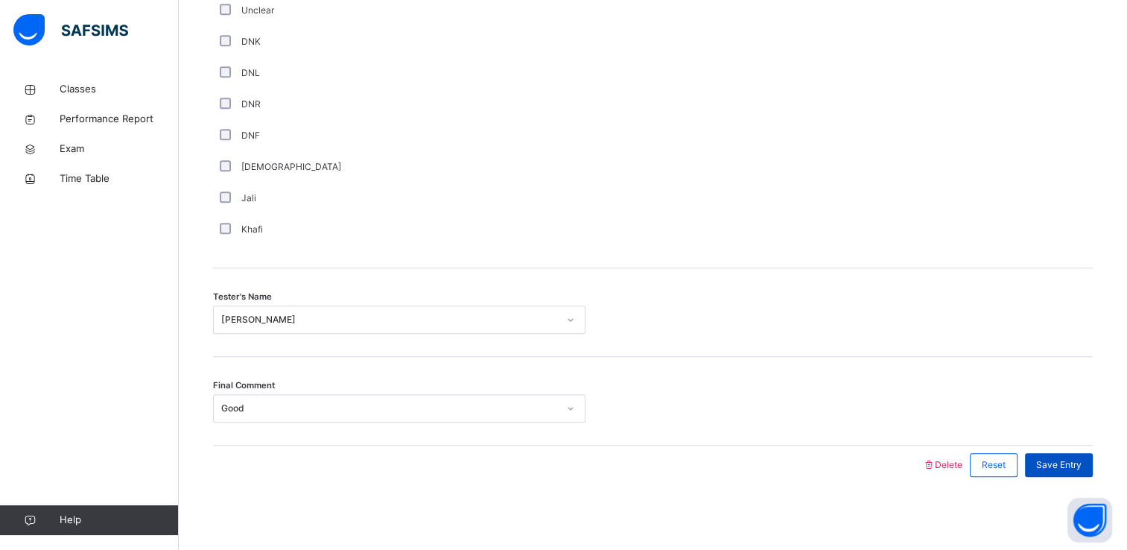
click at [1046, 457] on div "Save Entry" at bounding box center [1059, 465] width 68 height 24
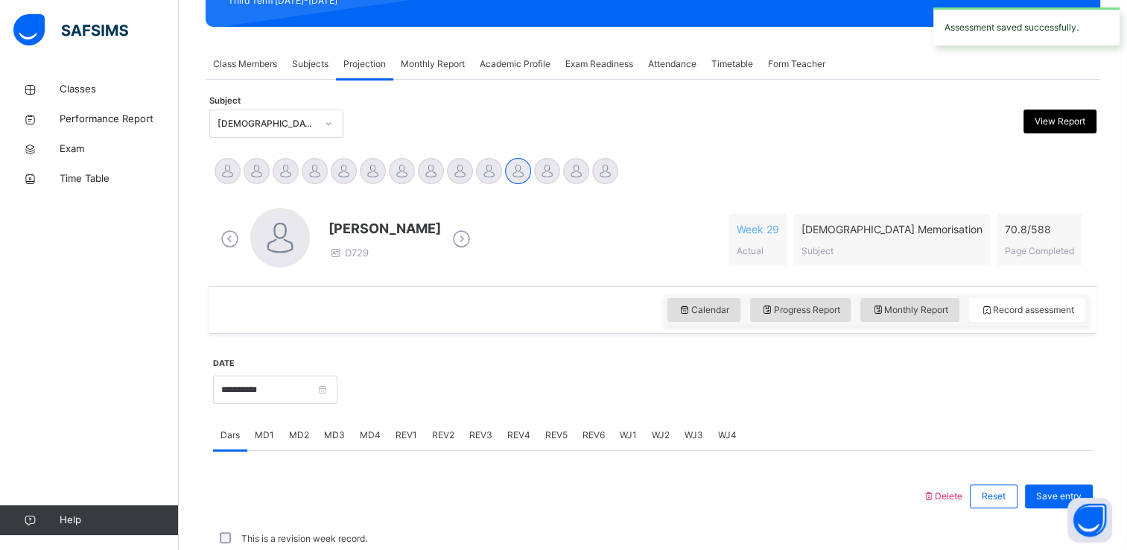
scroll to position [568, 0]
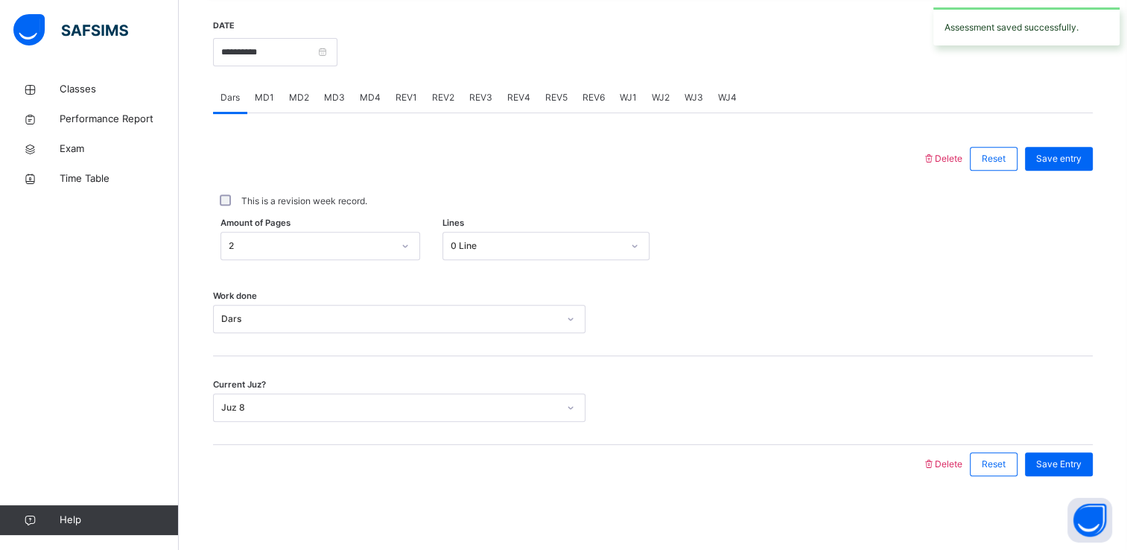
click at [440, 99] on span "REV2" at bounding box center [443, 97] width 22 height 13
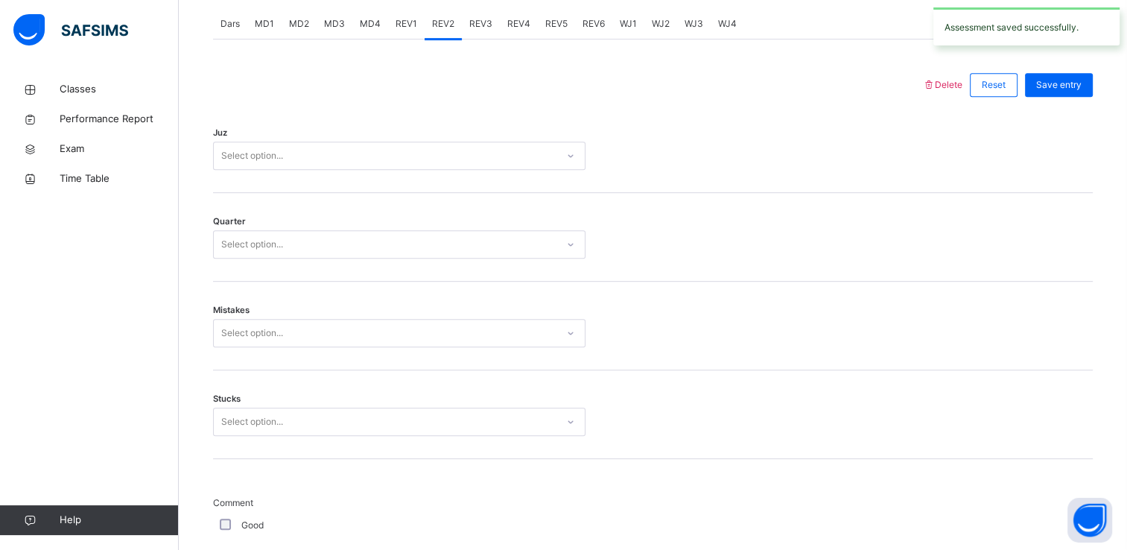
scroll to position [642, 0]
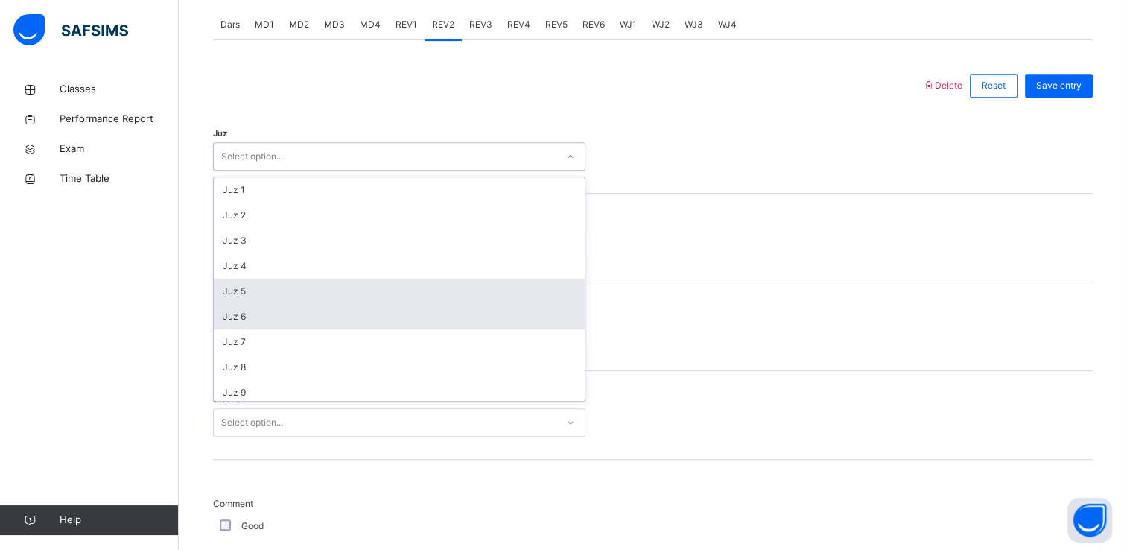
drag, startPoint x: 366, startPoint y: 149, endPoint x: 328, endPoint y: 314, distance: 169.0
click at [328, 171] on div "option Juz 5 focused, 5 of 30. 30 results available. Use Up and Down to choose …" at bounding box center [399, 156] width 373 height 28
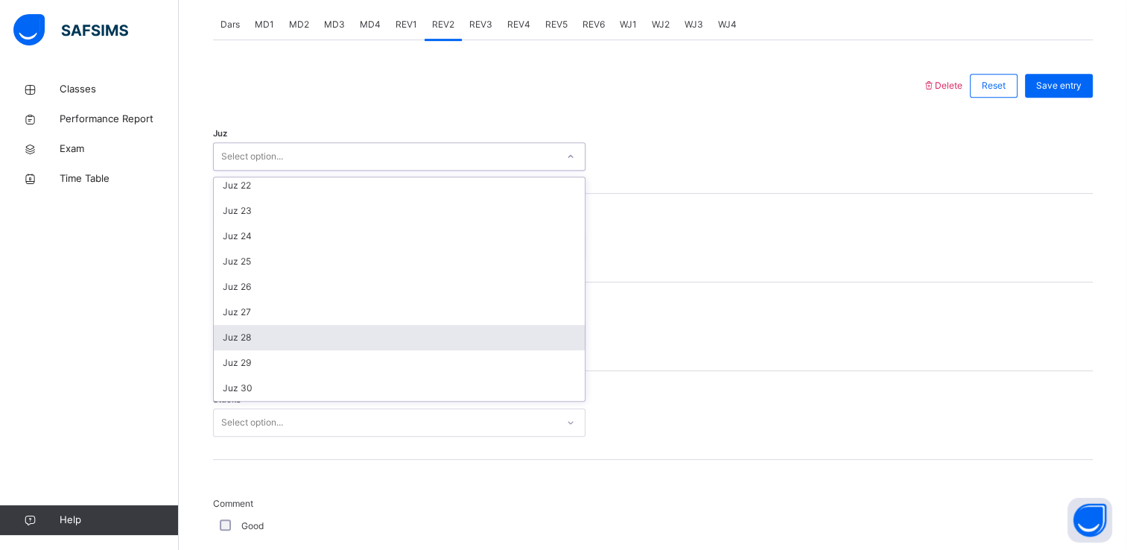
click at [304, 339] on div "Juz 28" at bounding box center [399, 337] width 371 height 25
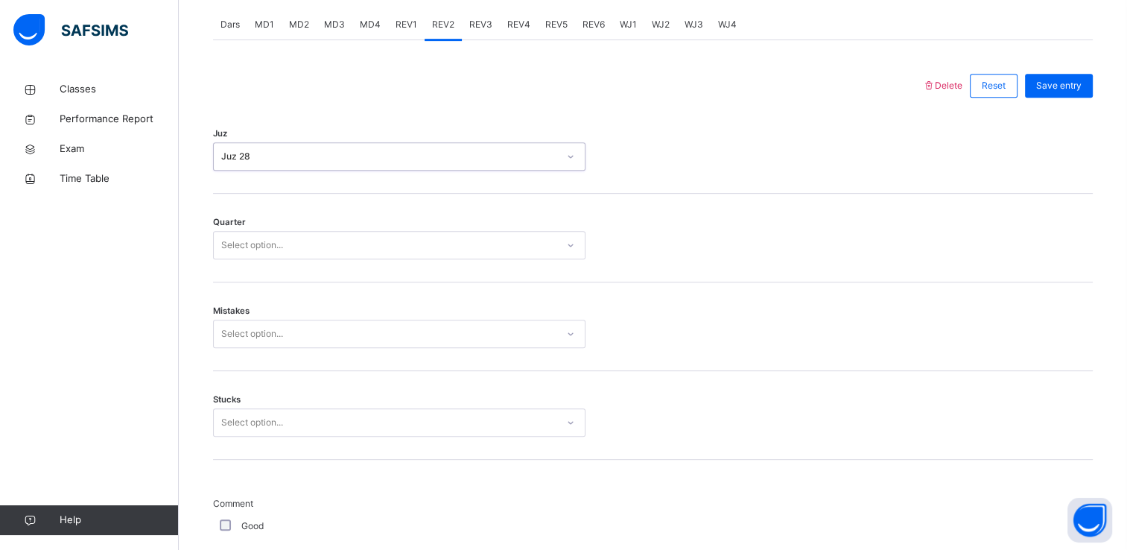
click at [270, 255] on div "Select option..." at bounding box center [252, 245] width 62 height 28
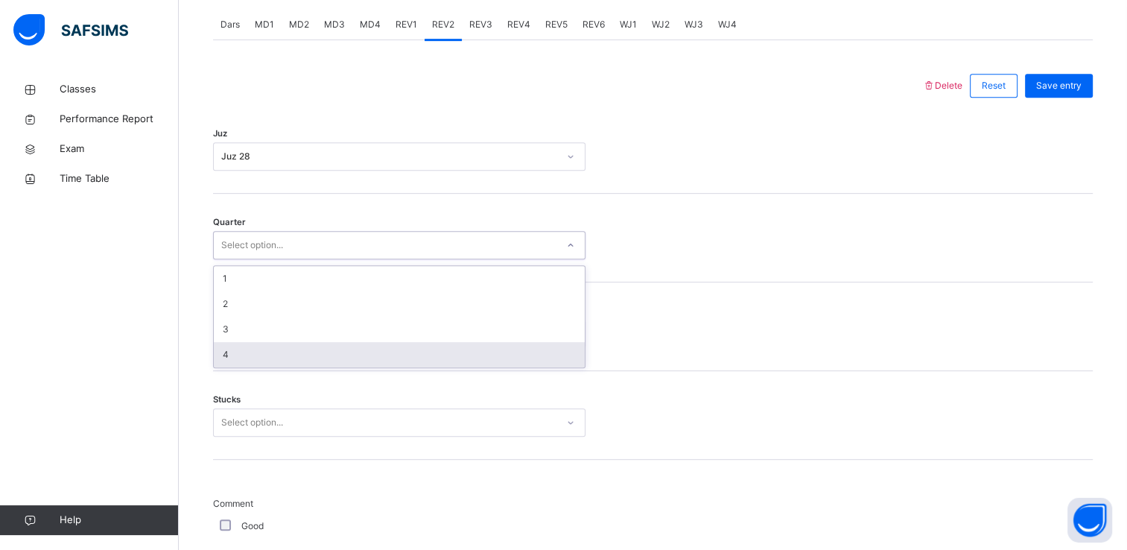
click at [266, 355] on div "4" at bounding box center [399, 354] width 371 height 25
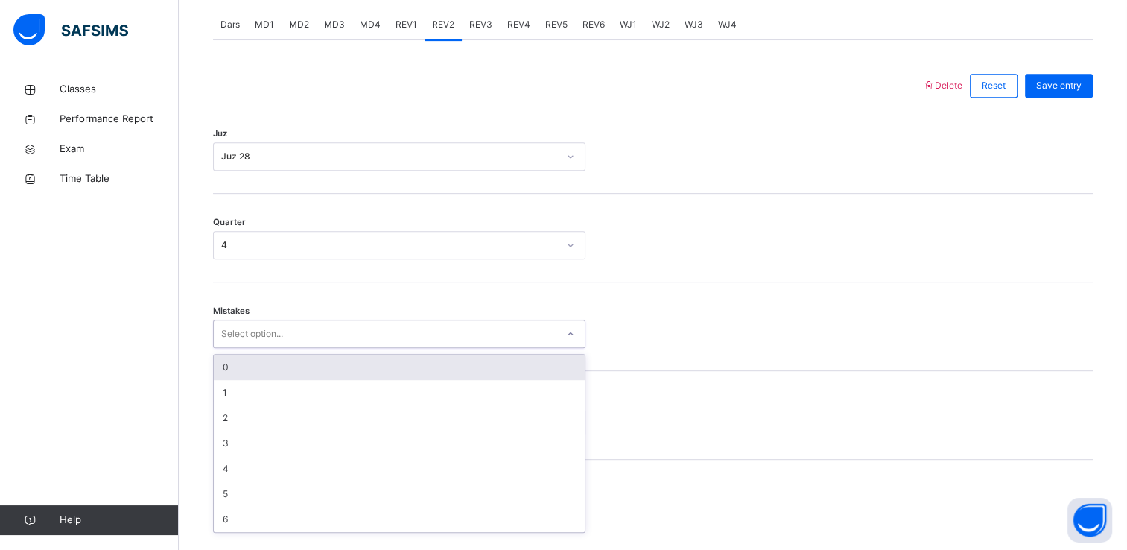
drag, startPoint x: 242, startPoint y: 335, endPoint x: 242, endPoint y: 364, distance: 29.1
click at [242, 348] on div "option 0 focused, 1 of 7. 7 results available. Use Up and Down to choose option…" at bounding box center [399, 334] width 373 height 28
click at [242, 364] on div "0" at bounding box center [399, 367] width 371 height 25
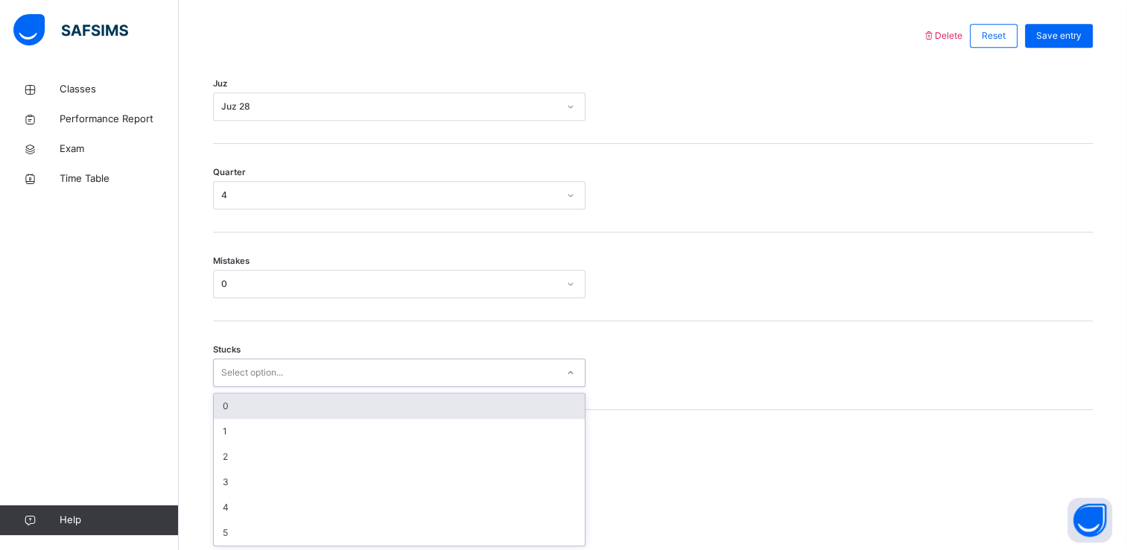
click at [252, 387] on div "option 0 focused, 1 of 6. 6 results available. Use Up and Down to choose option…" at bounding box center [399, 372] width 373 height 28
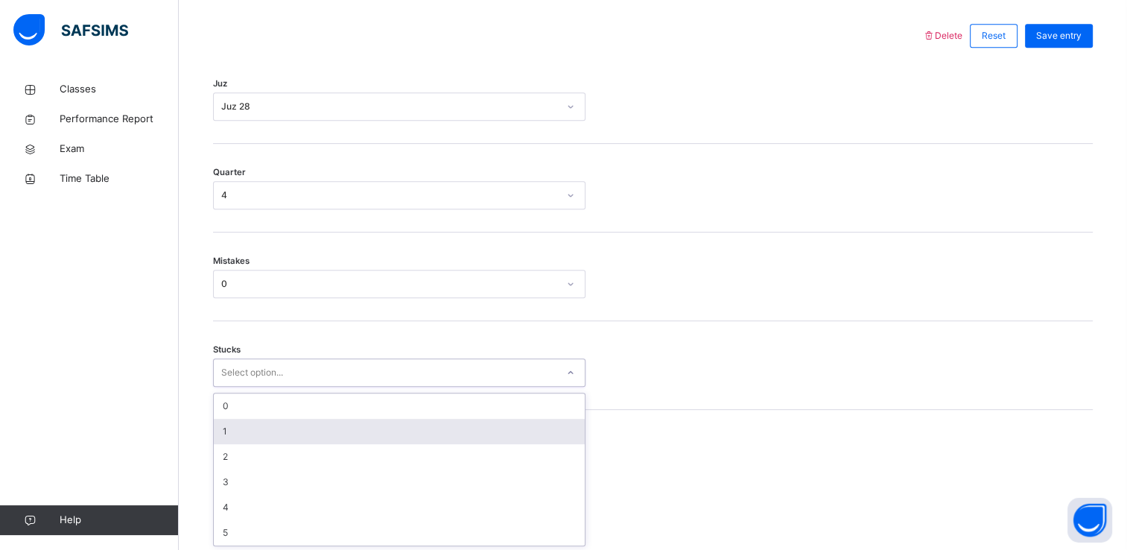
scroll to position [692, 0]
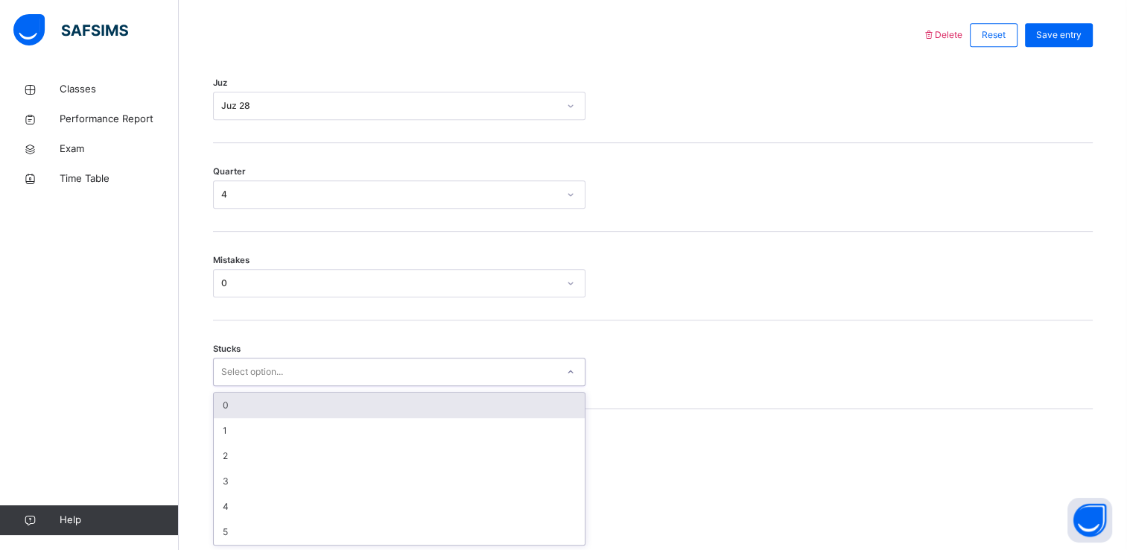
click at [239, 408] on div "0" at bounding box center [399, 405] width 371 height 25
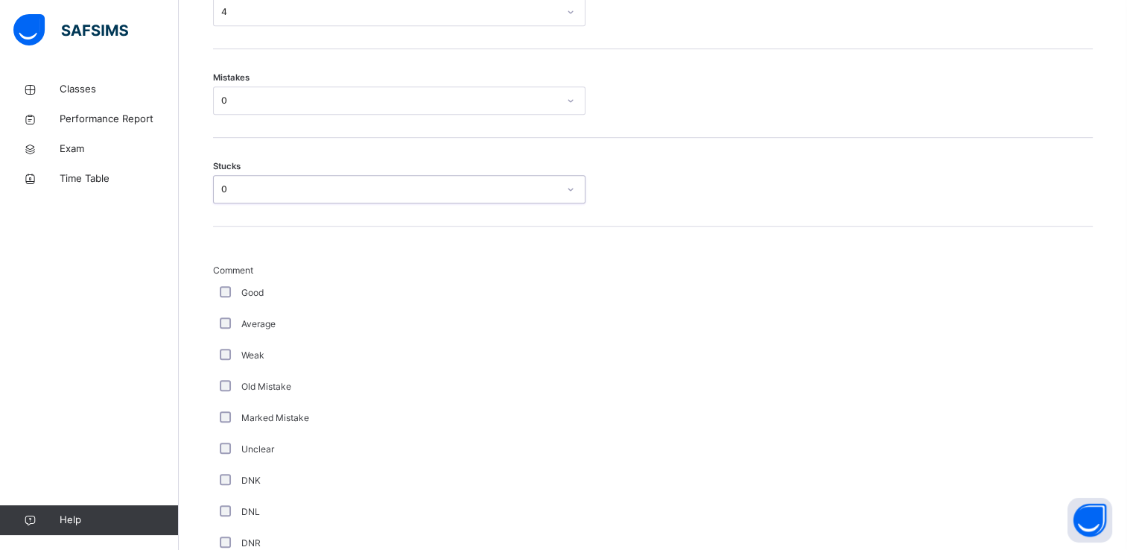
scroll to position [878, 0]
click at [227, 296] on div "Good" at bounding box center [399, 288] width 373 height 31
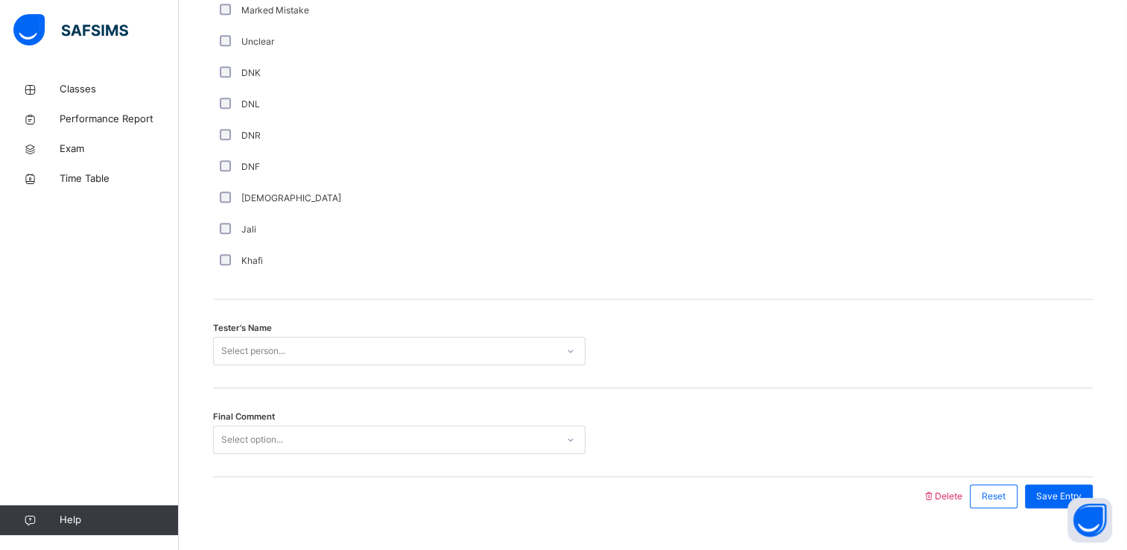
scroll to position [1314, 0]
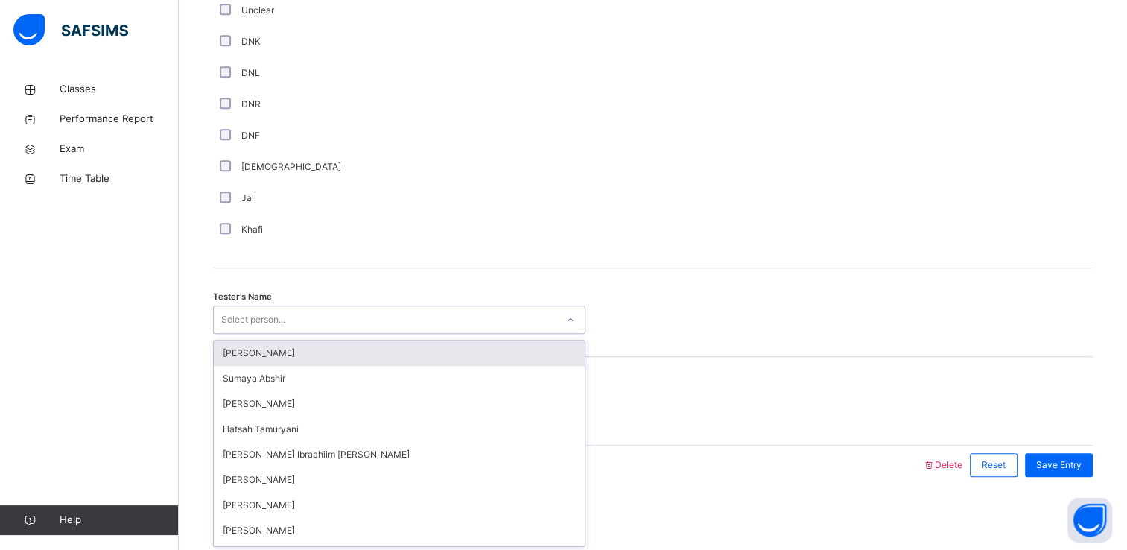
click at [230, 320] on div "Select person..." at bounding box center [253, 319] width 64 height 28
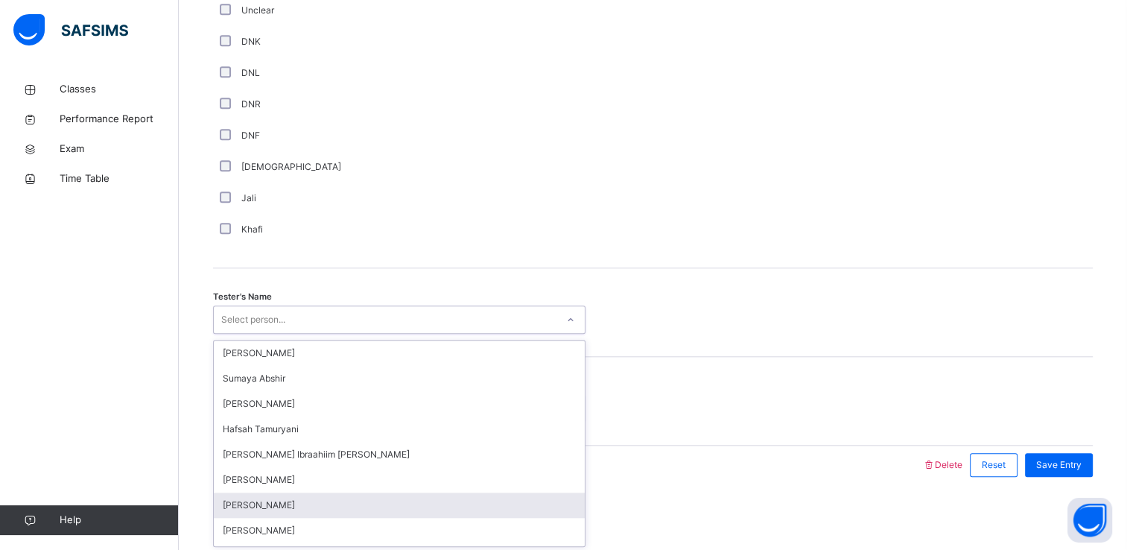
click at [265, 492] on div "[PERSON_NAME]" at bounding box center [399, 504] width 371 height 25
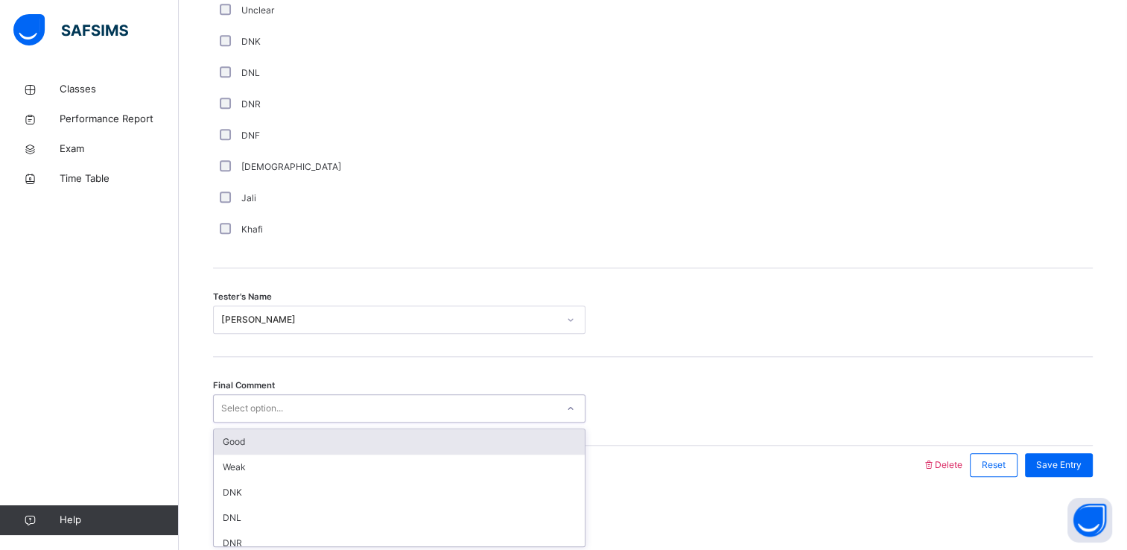
click at [279, 405] on div "Select option..." at bounding box center [252, 408] width 62 height 28
click at [282, 441] on div "Good" at bounding box center [399, 441] width 371 height 25
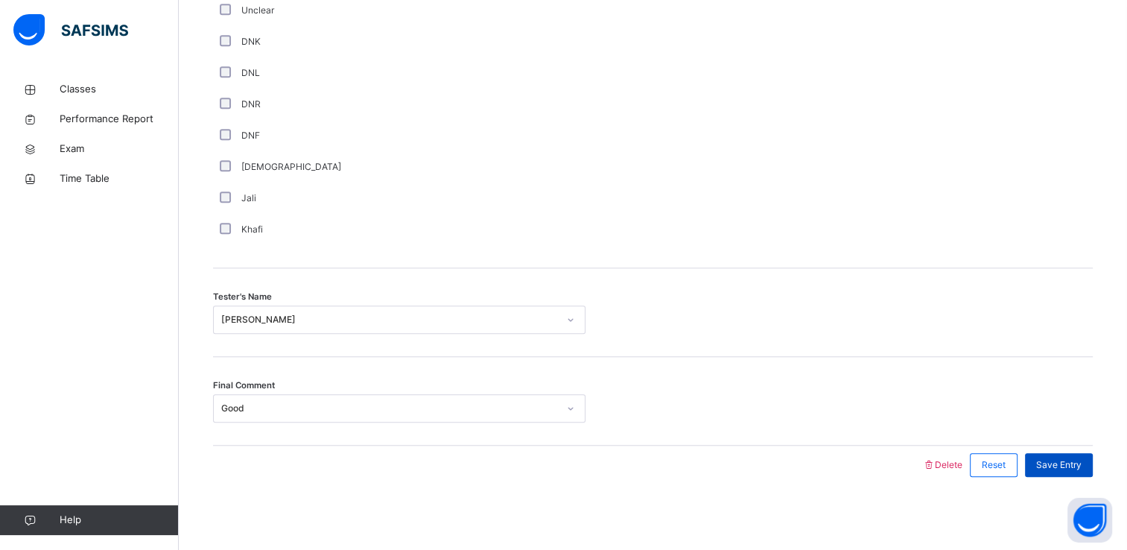
click at [1058, 458] on span "Save Entry" at bounding box center [1058, 464] width 45 height 13
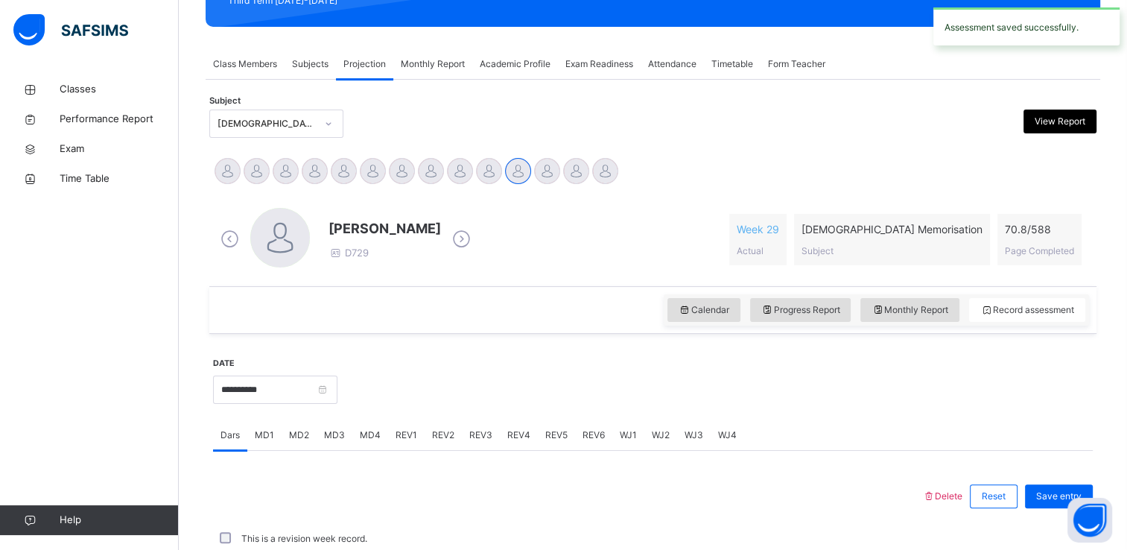
scroll to position [568, 0]
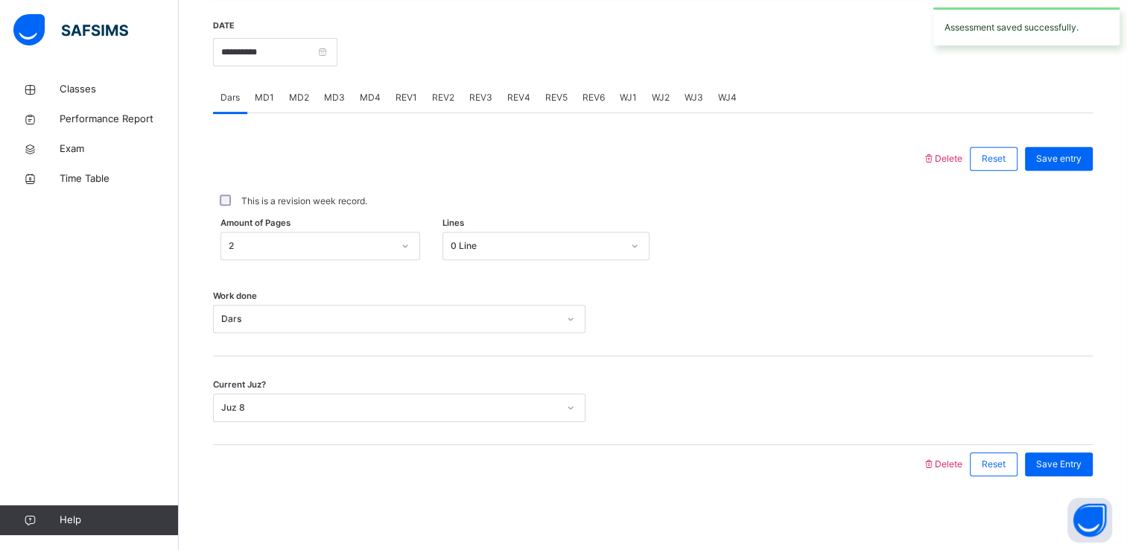
click at [480, 98] on span "REV3" at bounding box center [480, 97] width 23 height 13
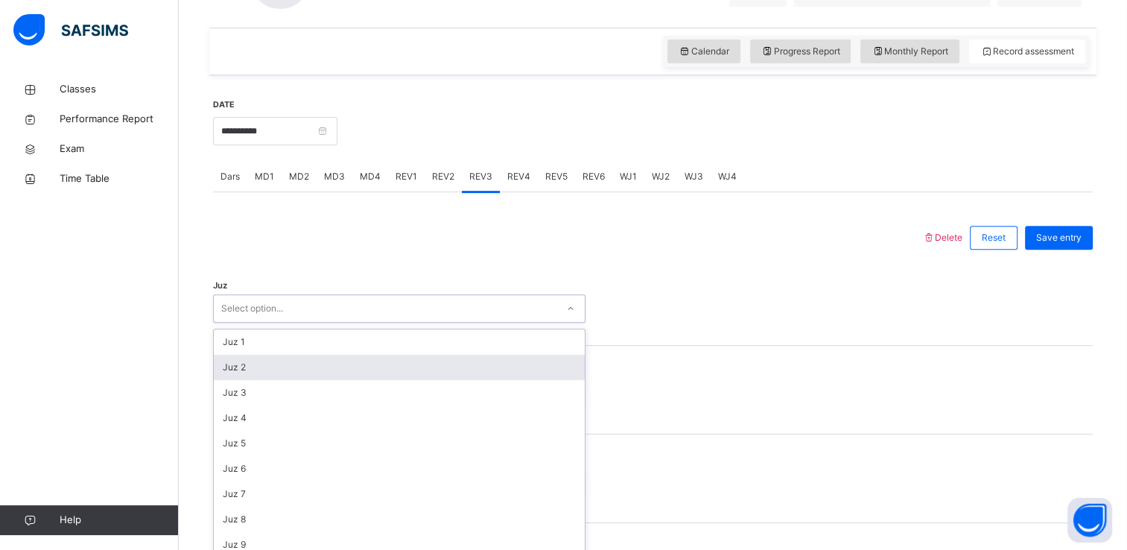
click at [358, 323] on div "option Juz 2 focused, 2 of 30. 30 results available. Use Up and Down to choose …" at bounding box center [399, 308] width 373 height 28
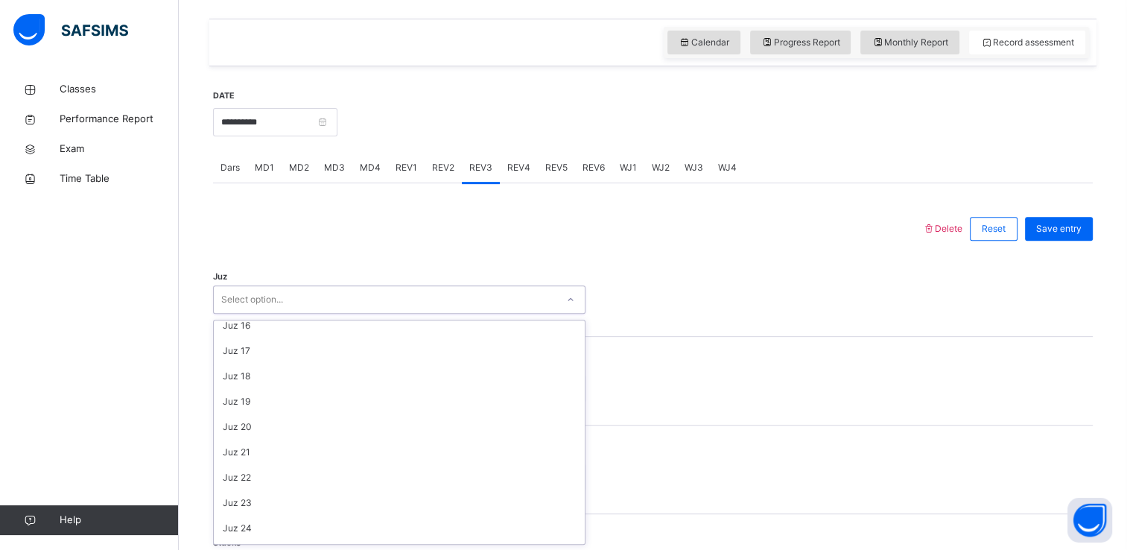
scroll to position [536, 0]
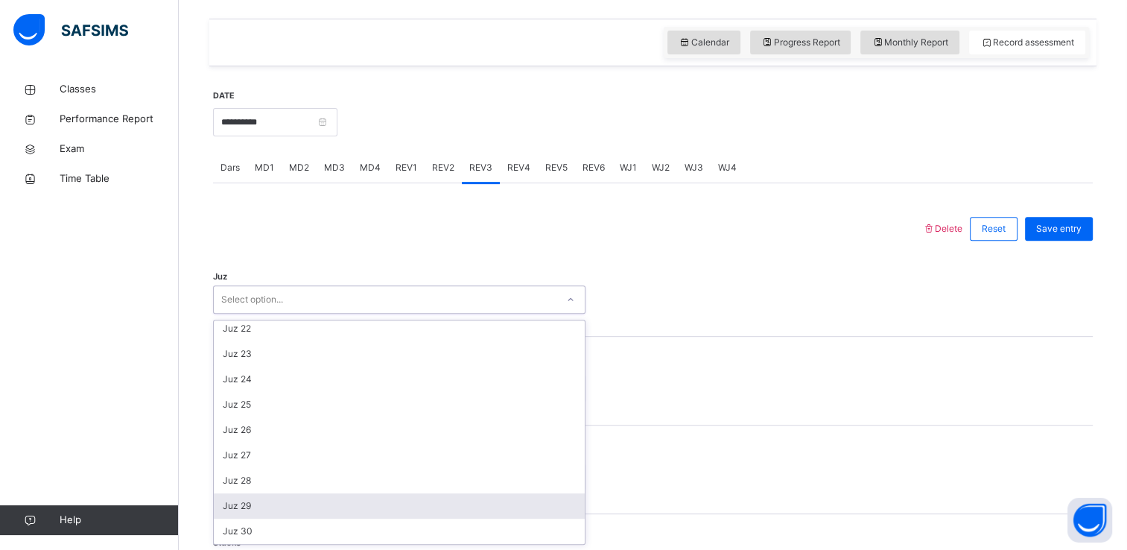
click at [300, 496] on div "Juz 29" at bounding box center [399, 505] width 371 height 25
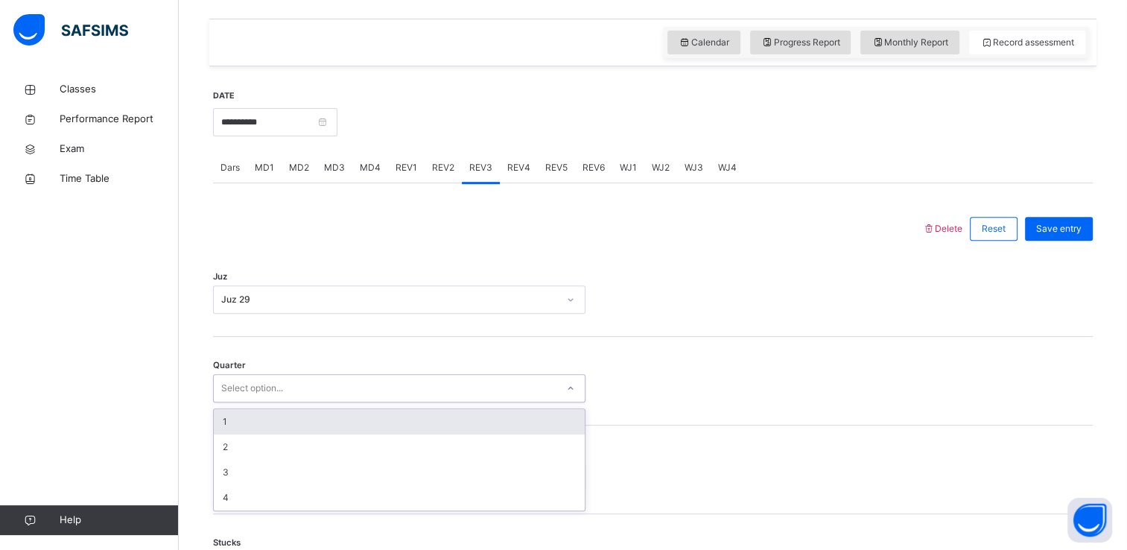
drag, startPoint x: 265, startPoint y: 384, endPoint x: 265, endPoint y: 418, distance: 33.5
click at [265, 402] on div "option 1 focused, 1 of 4. 4 results available. Use Up and Down to choose option…" at bounding box center [399, 388] width 373 height 28
click at [265, 418] on div "1" at bounding box center [399, 421] width 371 height 25
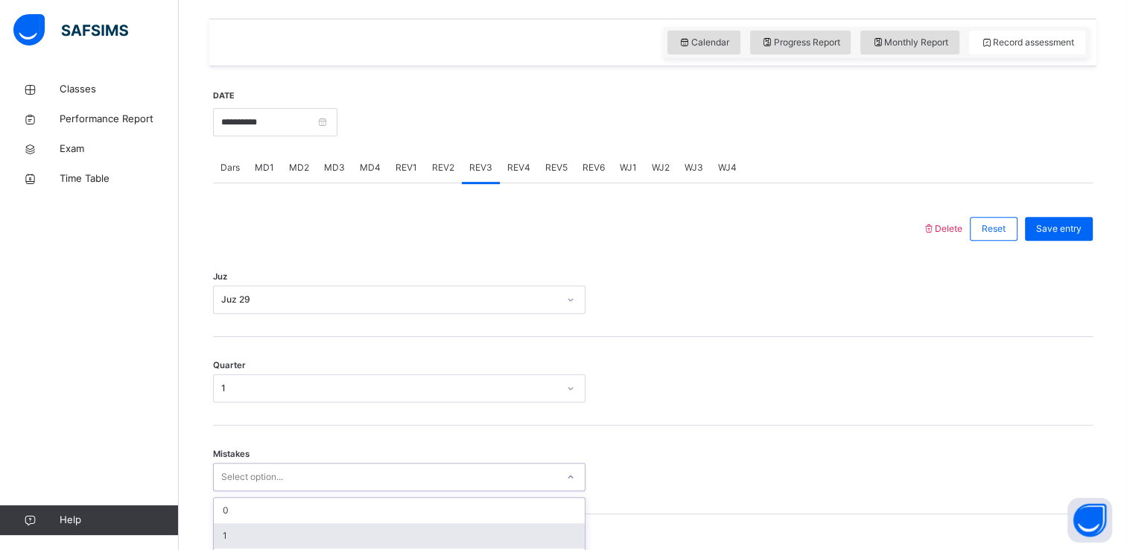
scroll to position [629, 0]
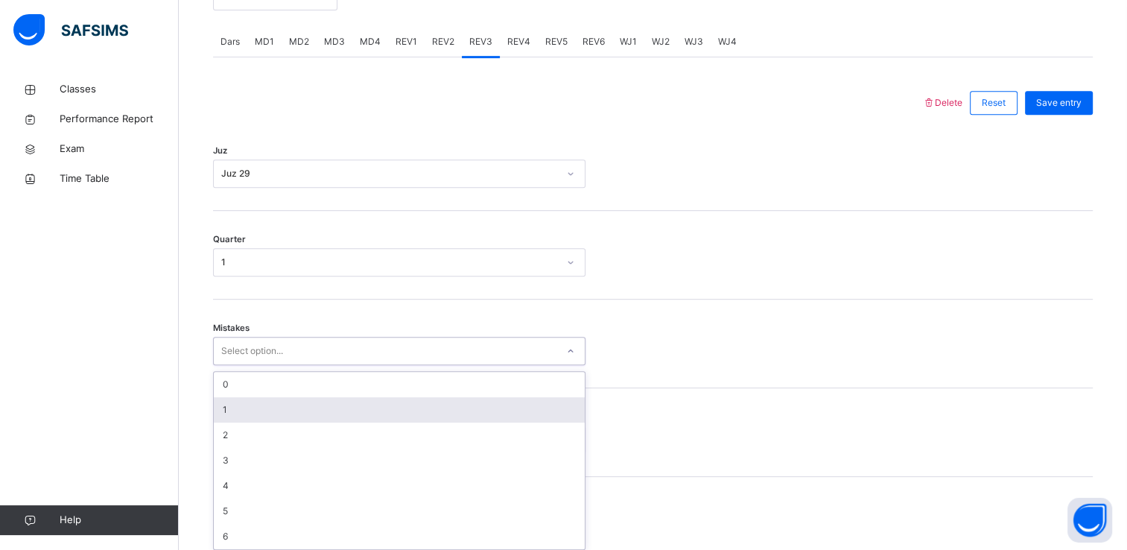
click at [263, 365] on div "option 1 focused, 2 of 7. 7 results available. Use Up and Down to choose option…" at bounding box center [399, 351] width 373 height 28
click at [259, 405] on div "1" at bounding box center [399, 405] width 371 height 25
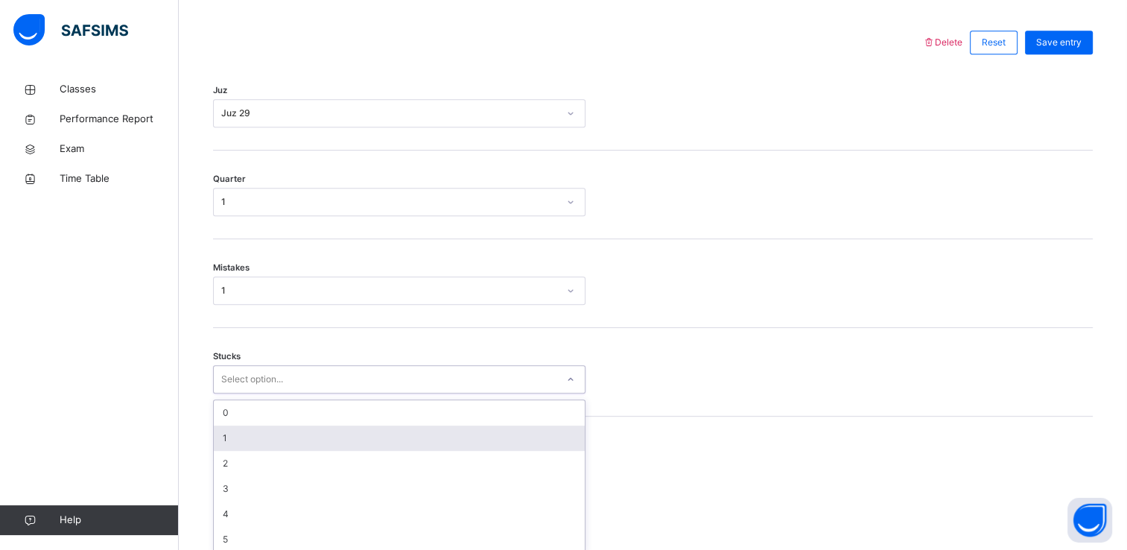
click at [258, 393] on div "option 1 focused, 2 of 6. 6 results available. Use Up and Down to choose option…" at bounding box center [399, 379] width 373 height 28
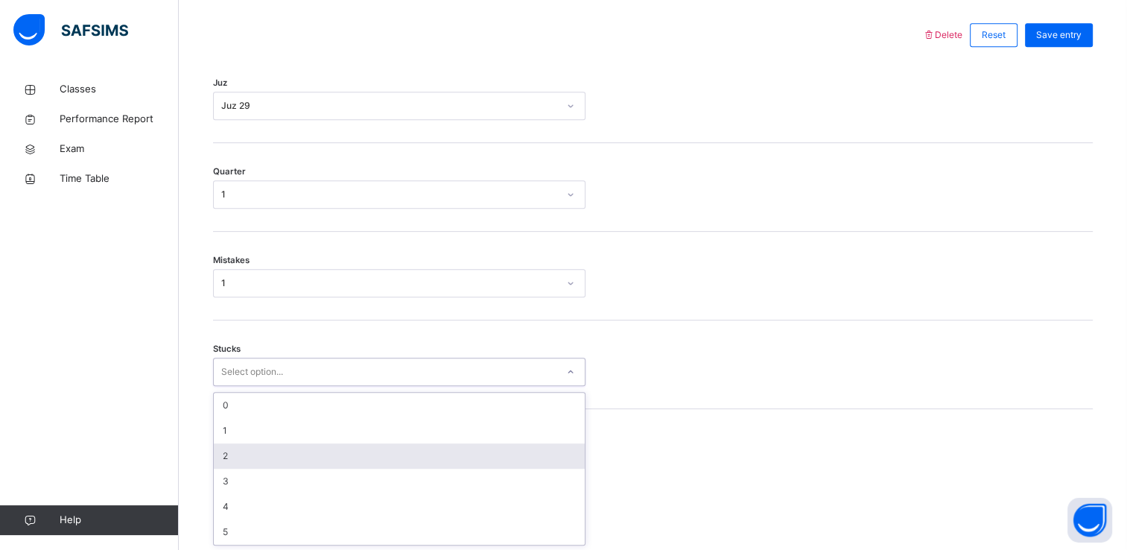
click at [247, 449] on div "2" at bounding box center [399, 455] width 371 height 25
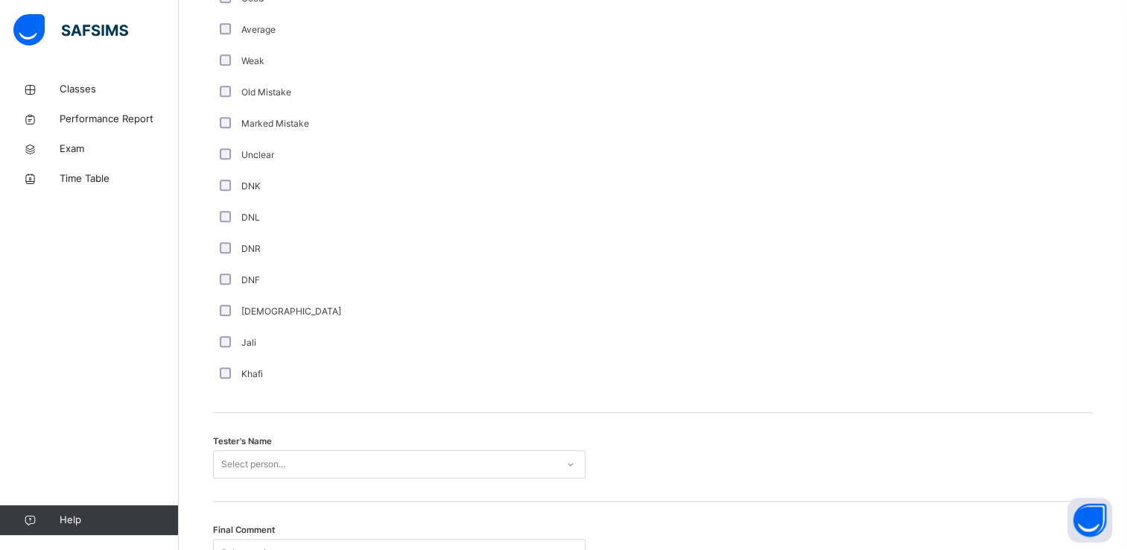
scroll to position [1314, 0]
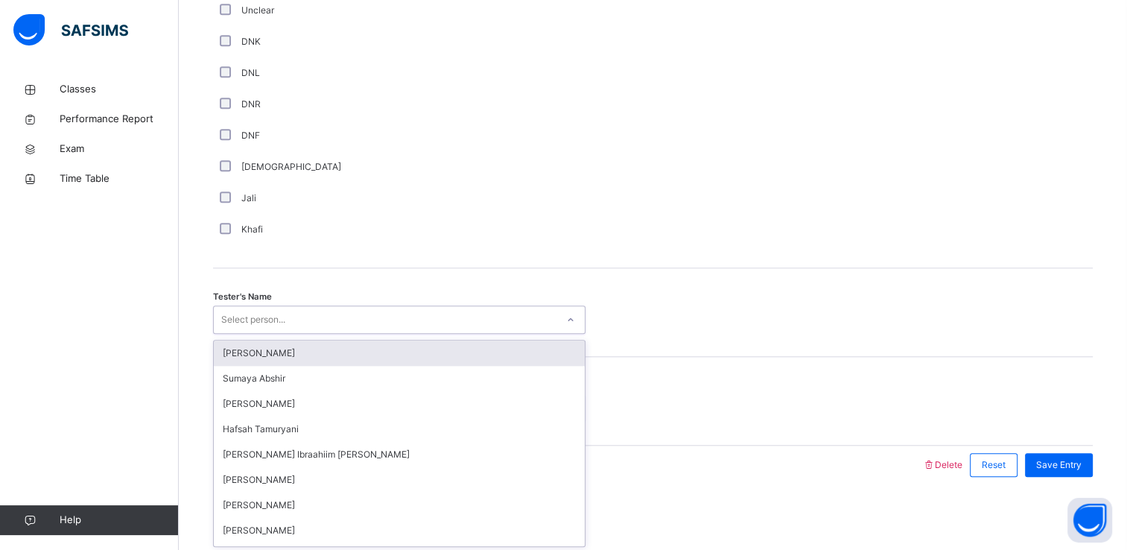
click at [230, 327] on div "Select person..." at bounding box center [253, 319] width 64 height 28
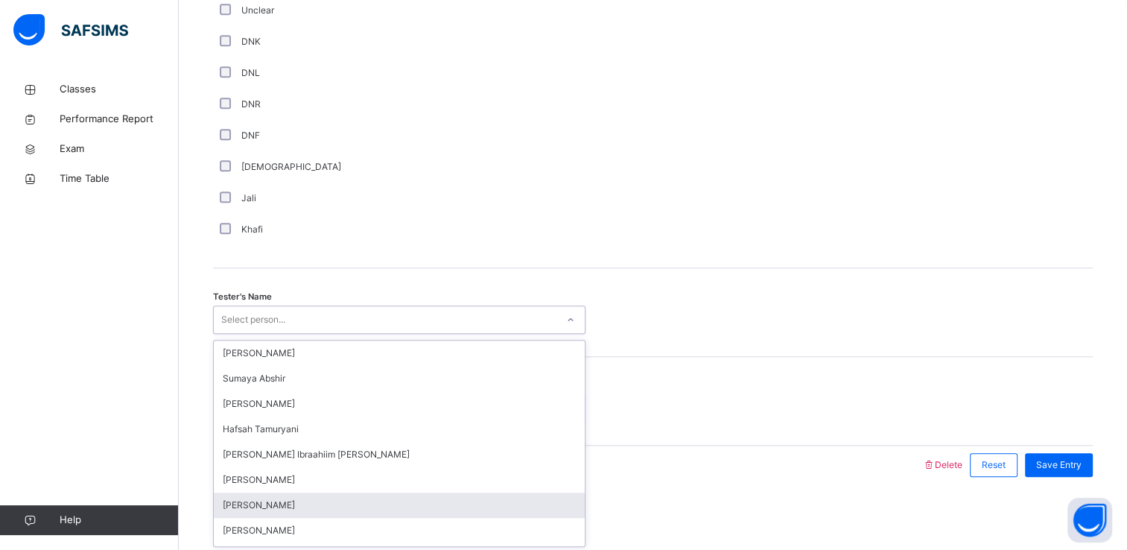
scroll to position [95, 0]
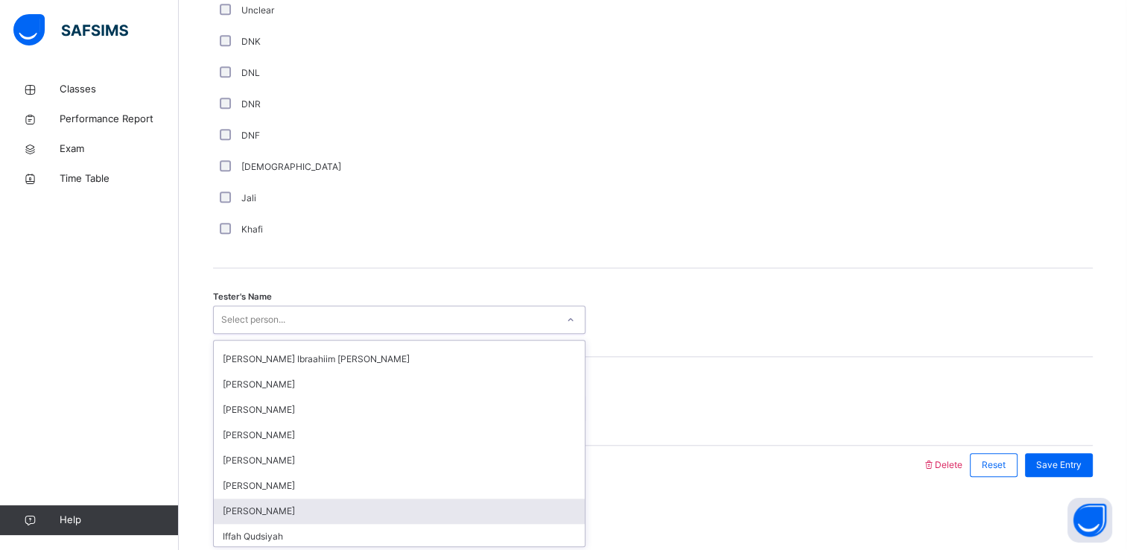
click at [270, 510] on div "[PERSON_NAME]" at bounding box center [399, 510] width 371 height 25
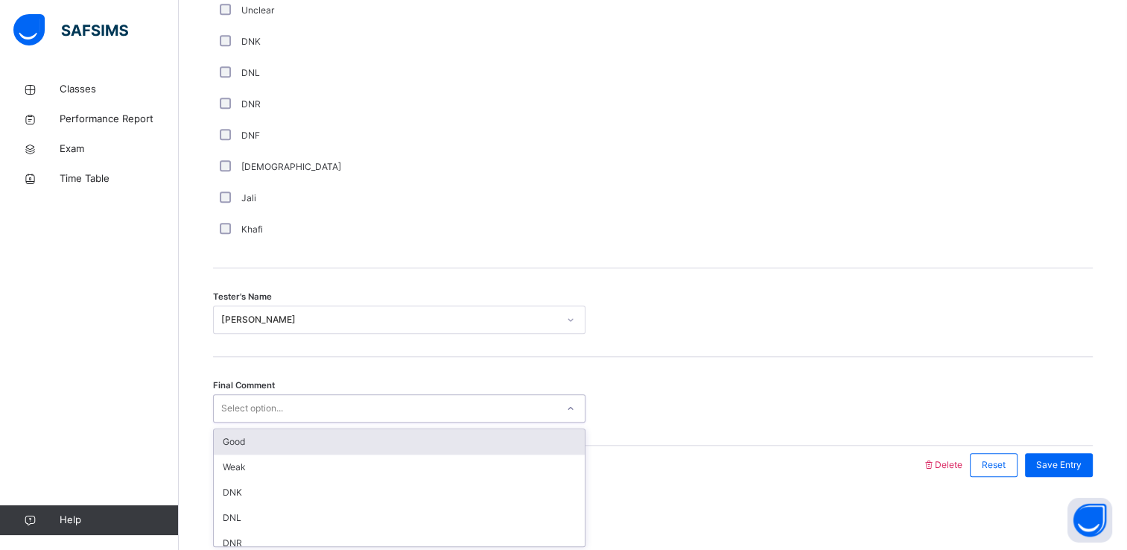
drag, startPoint x: 265, startPoint y: 405, endPoint x: 268, endPoint y: 446, distance: 40.3
click at [268, 422] on div "option Good focused, 1 of 6. 6 results available. Use Up and Down to choose opt…" at bounding box center [399, 408] width 373 height 28
click at [268, 446] on div "Good" at bounding box center [399, 441] width 371 height 25
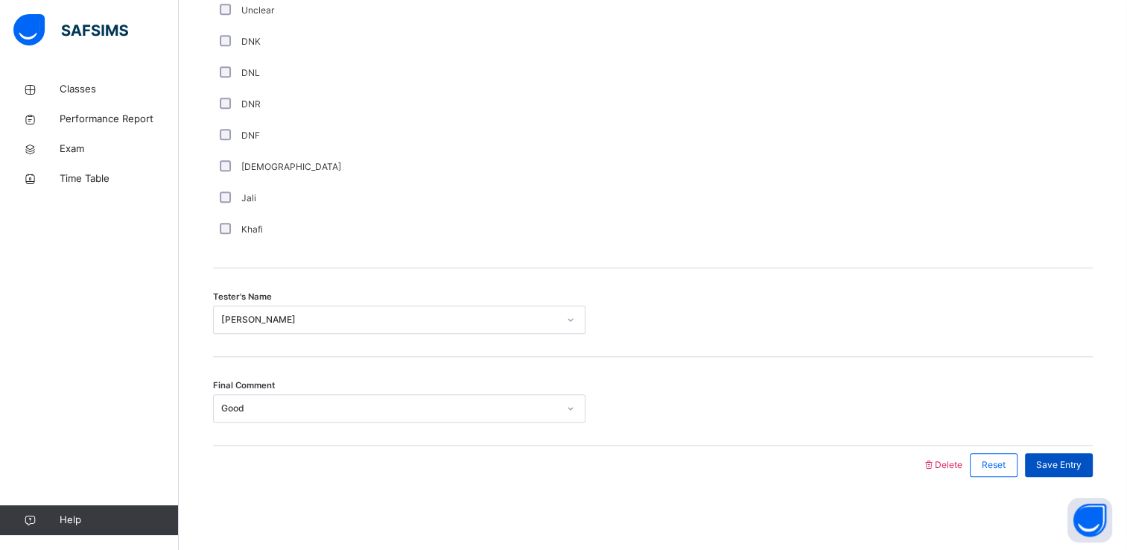
click at [1072, 463] on span "Save Entry" at bounding box center [1058, 464] width 45 height 13
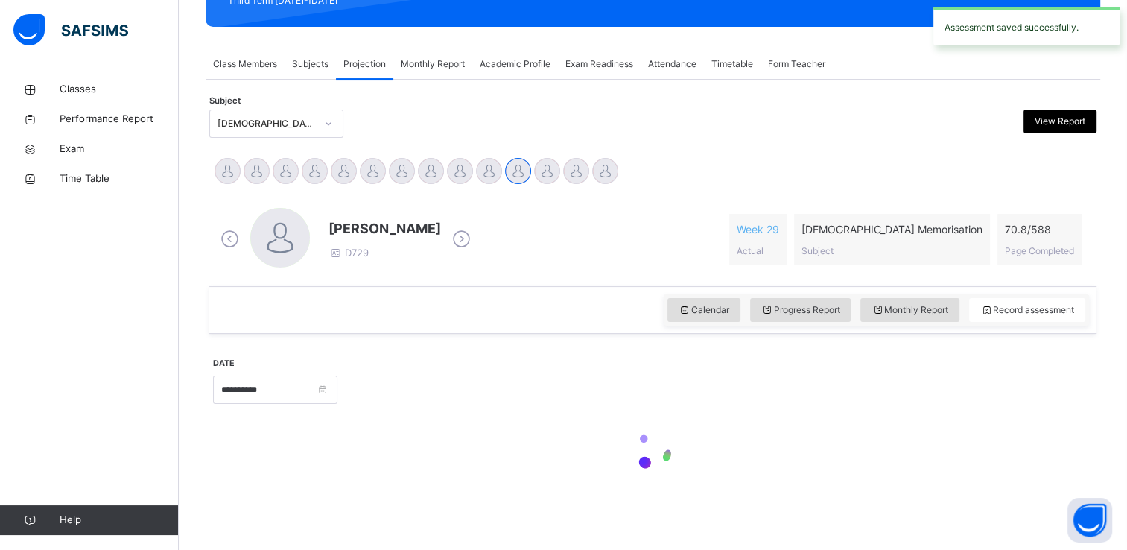
scroll to position [568, 0]
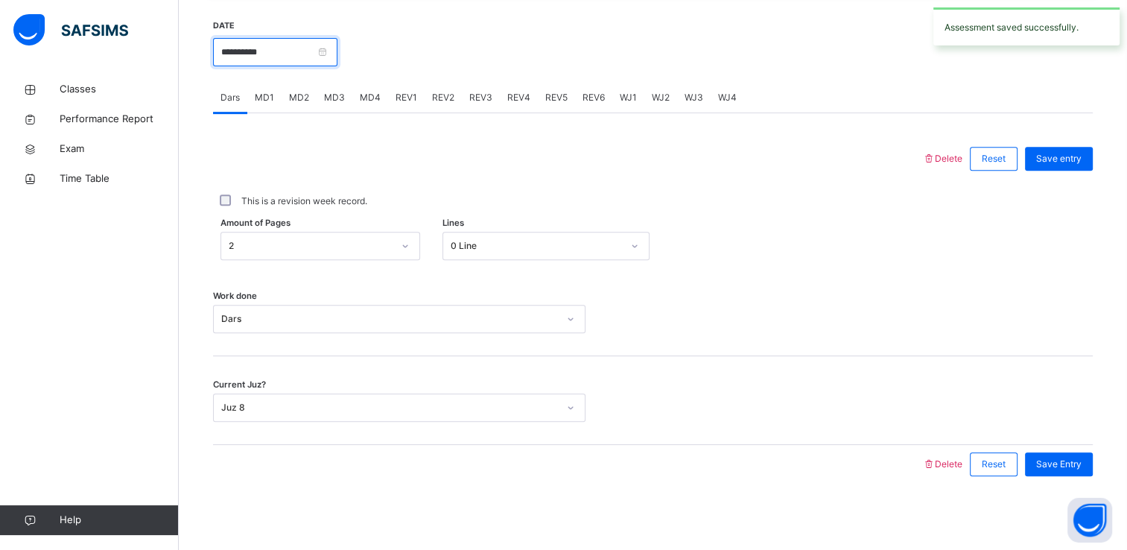
click at [260, 45] on input "**********" at bounding box center [275, 52] width 124 height 28
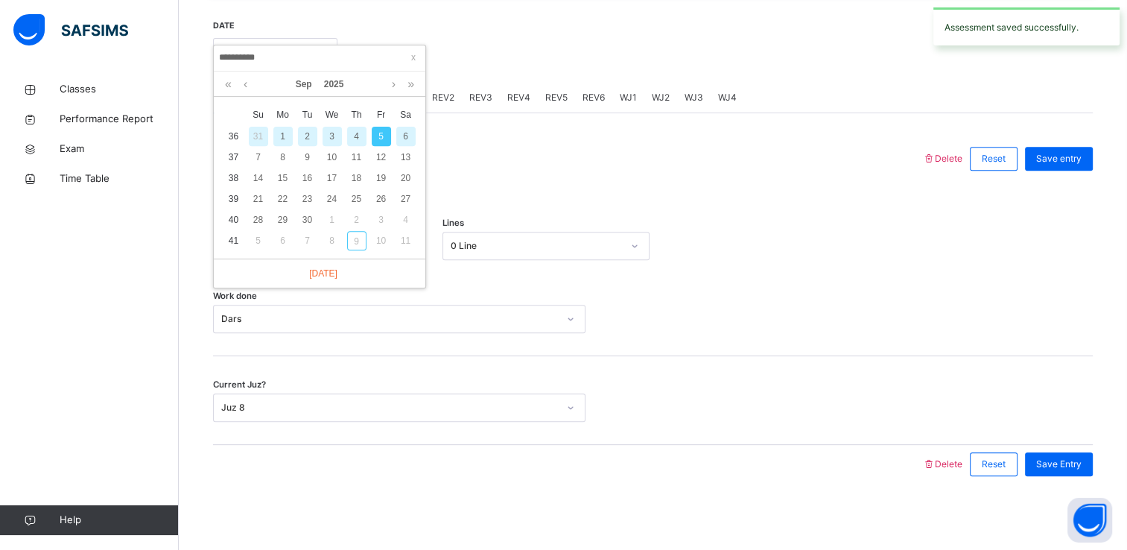
click at [413, 135] on div "6" at bounding box center [405, 136] width 19 height 19
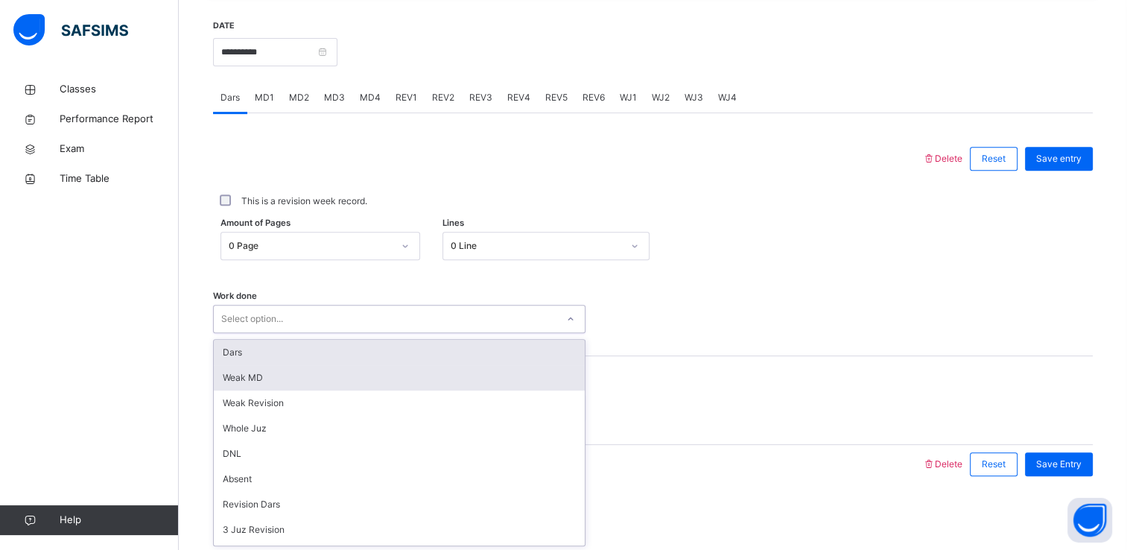
click at [229, 379] on div "Weak MD" at bounding box center [399, 377] width 371 height 25
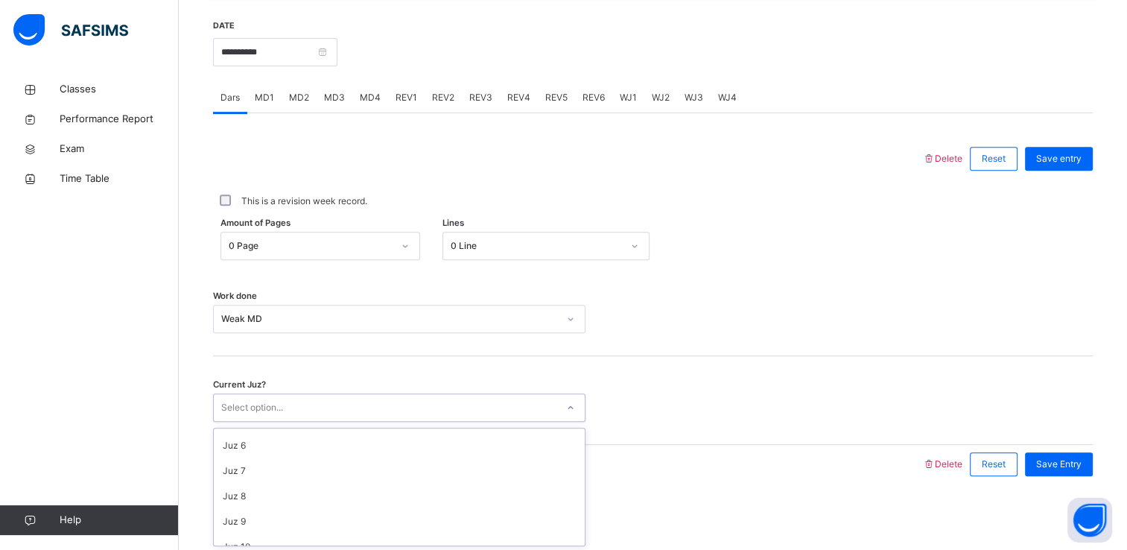
scroll to position [124, 0]
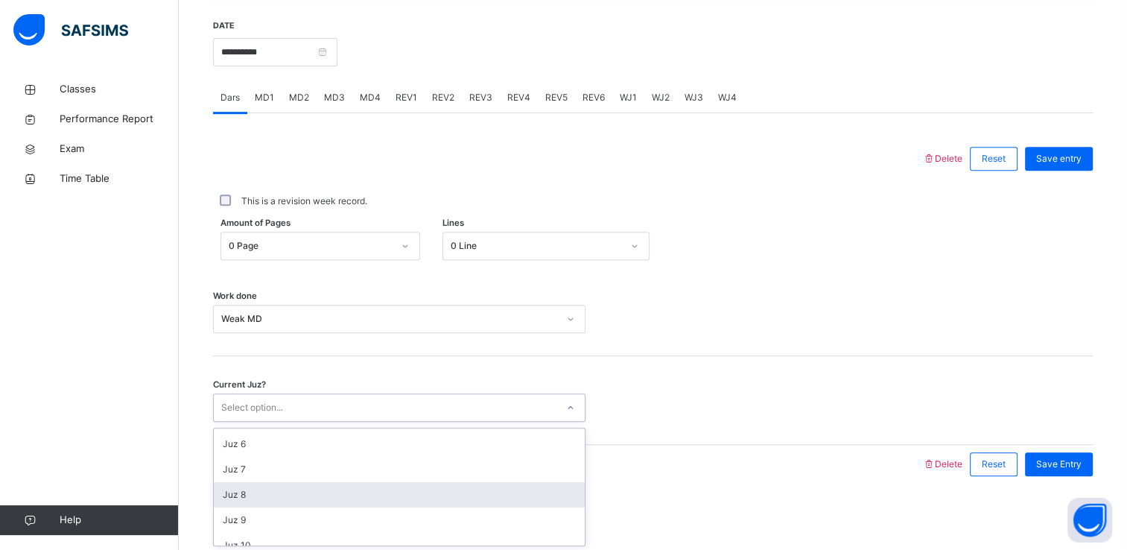
click at [234, 497] on div "Juz 8" at bounding box center [399, 494] width 371 height 25
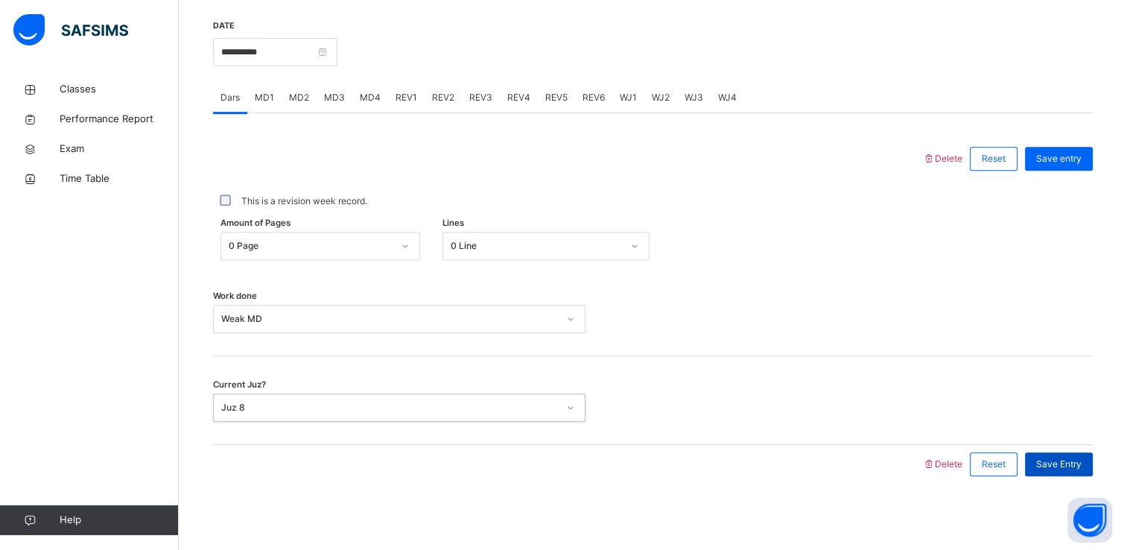
click at [1077, 475] on div "Save Entry" at bounding box center [1059, 464] width 68 height 24
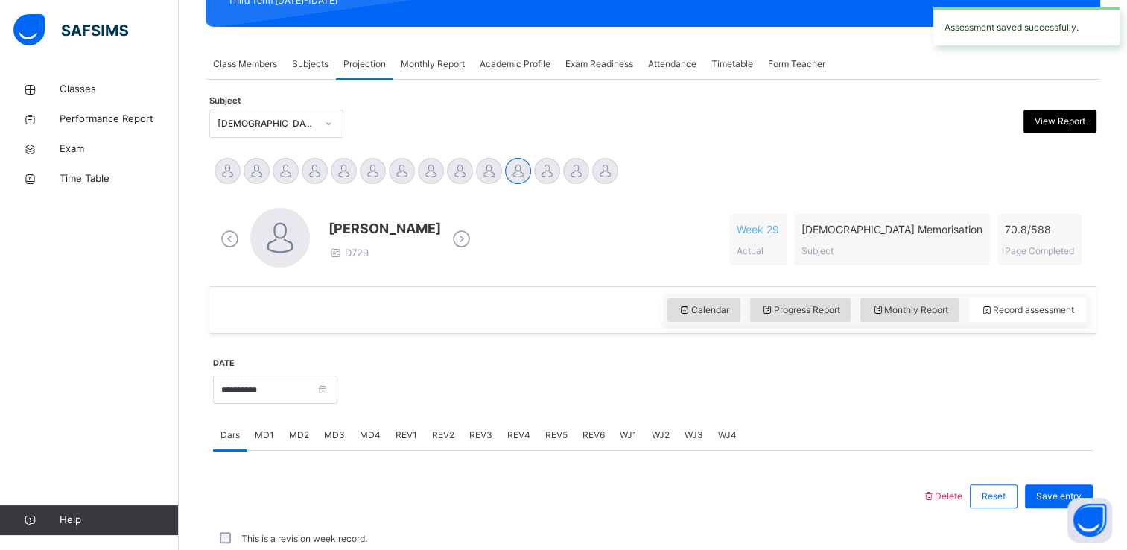
scroll to position [568, 0]
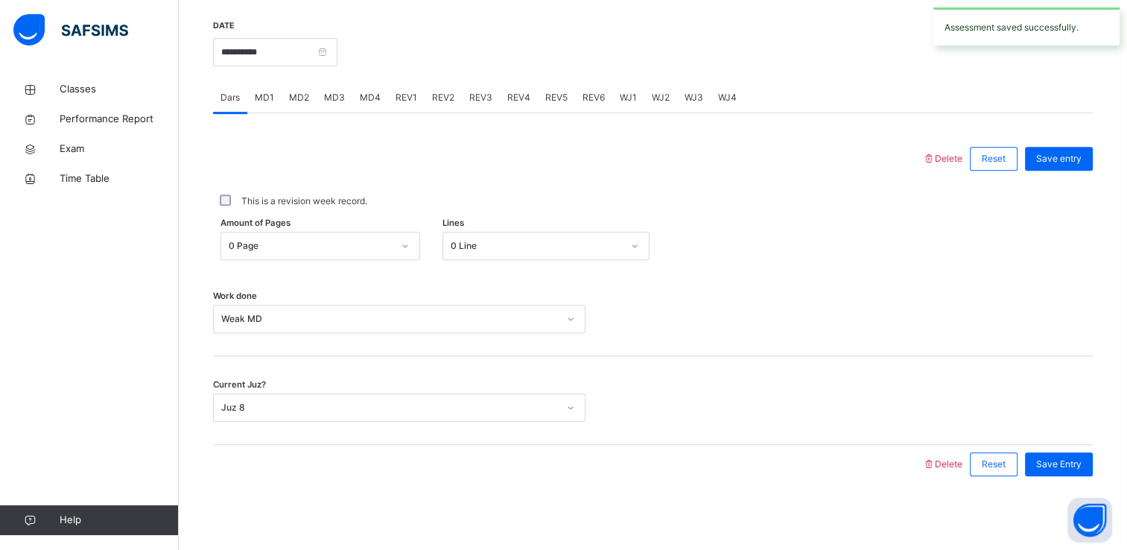
click at [266, 92] on span "MD1" at bounding box center [264, 97] width 19 height 13
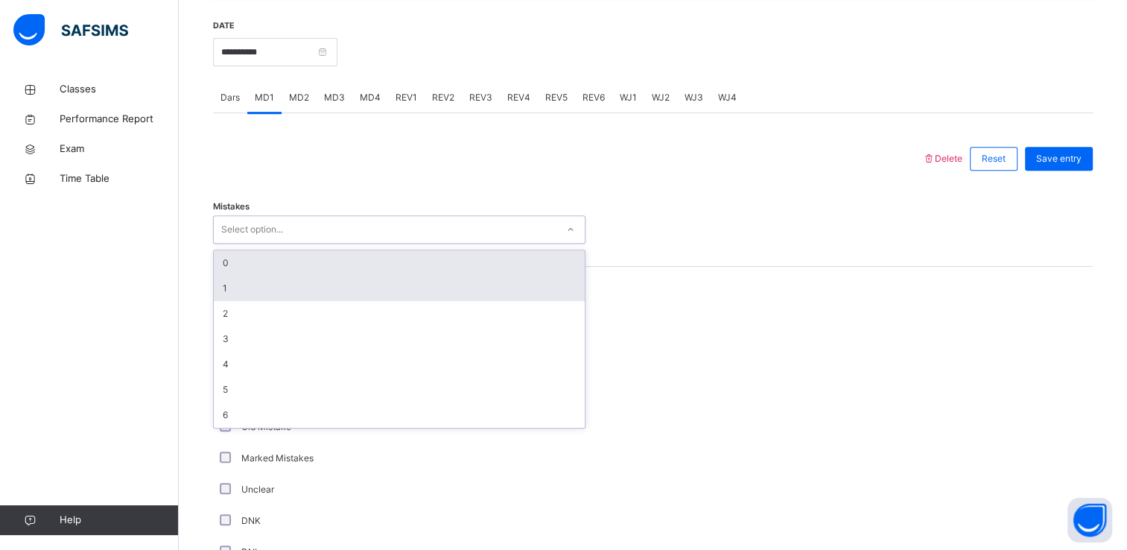
click at [224, 291] on div "1" at bounding box center [399, 288] width 371 height 25
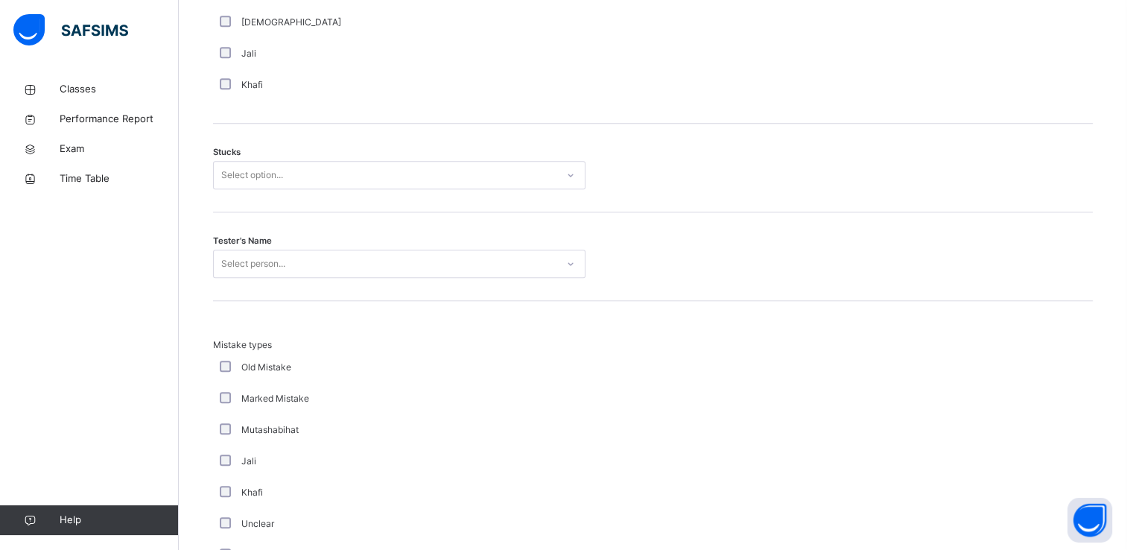
scroll to position [1194, 0]
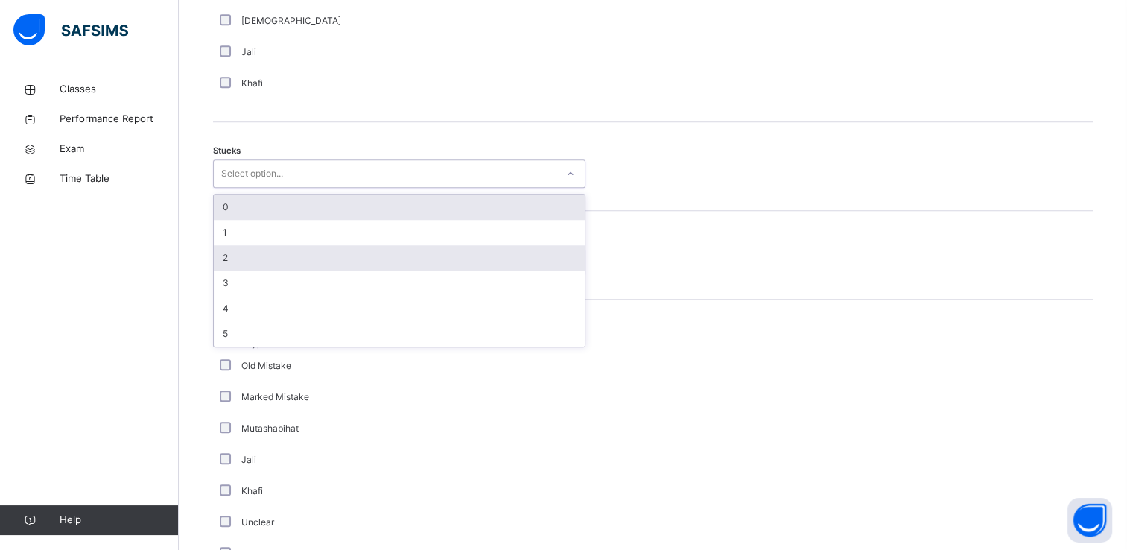
click at [226, 263] on div "2" at bounding box center [399, 257] width 371 height 25
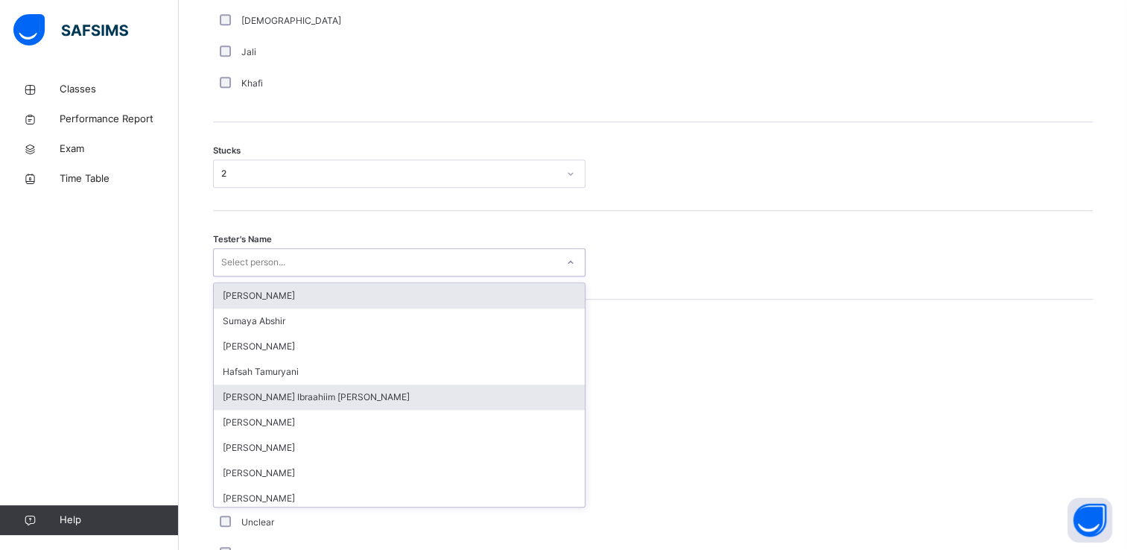
click at [237, 396] on div "[PERSON_NAME] Ibraahiim [PERSON_NAME]" at bounding box center [399, 396] width 371 height 25
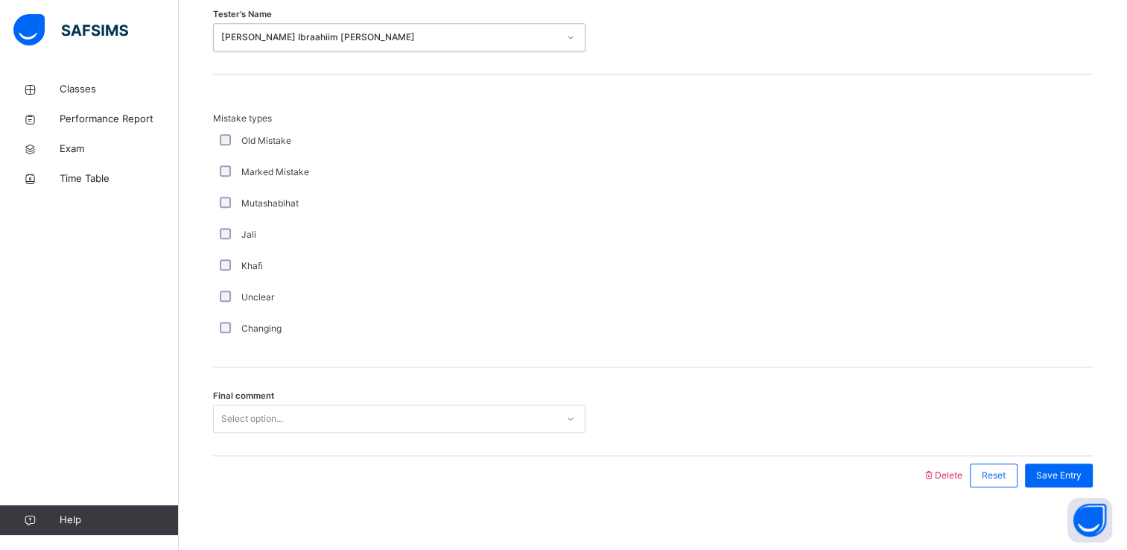
scroll to position [1429, 0]
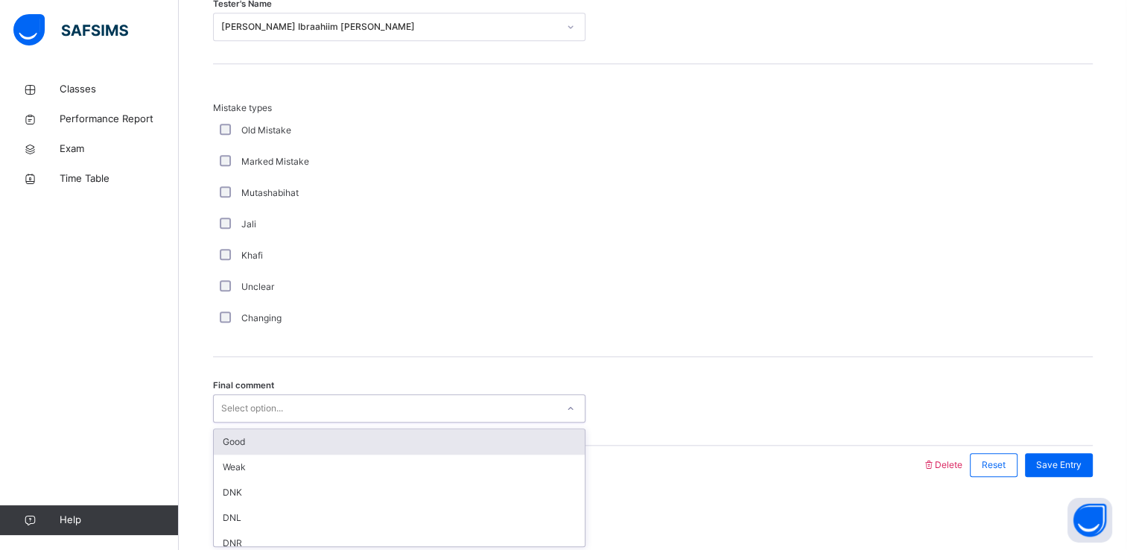
click at [241, 446] on div "Good" at bounding box center [399, 441] width 371 height 25
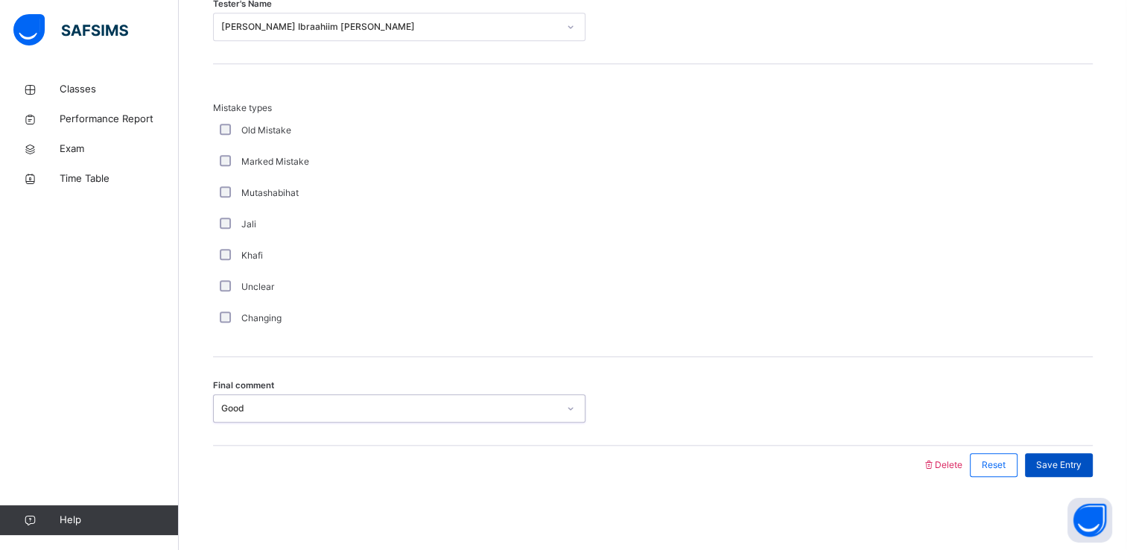
click at [1067, 473] on div "Save Entry" at bounding box center [1059, 465] width 68 height 24
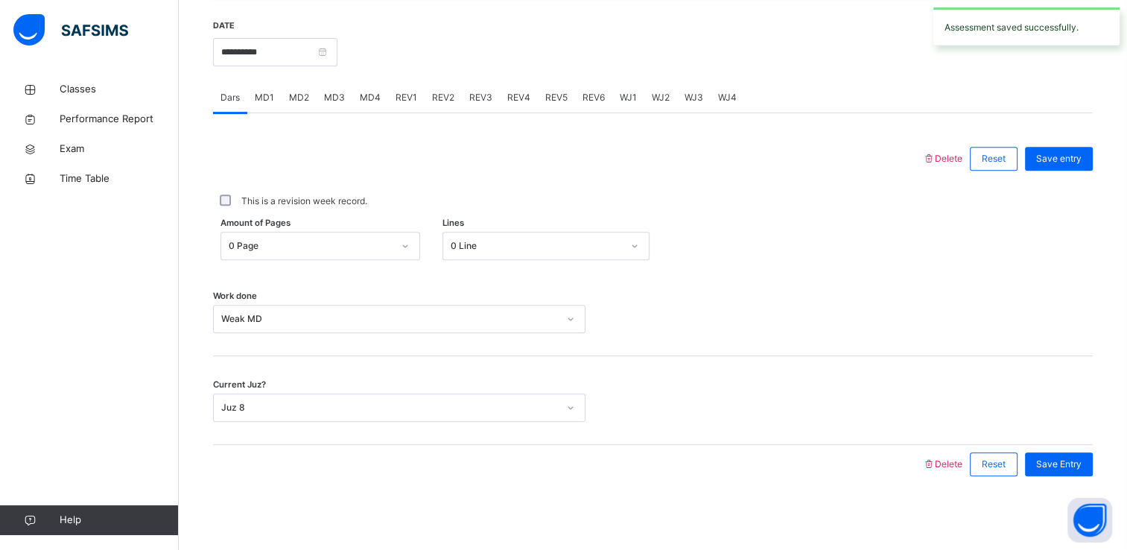
click at [373, 92] on span "MD4" at bounding box center [370, 97] width 21 height 13
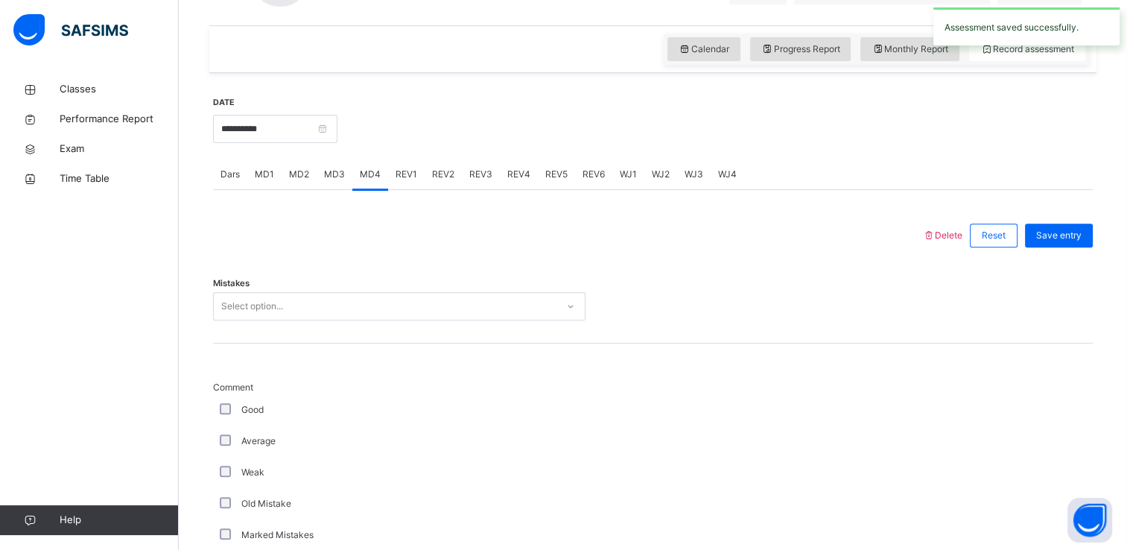
scroll to position [493, 0]
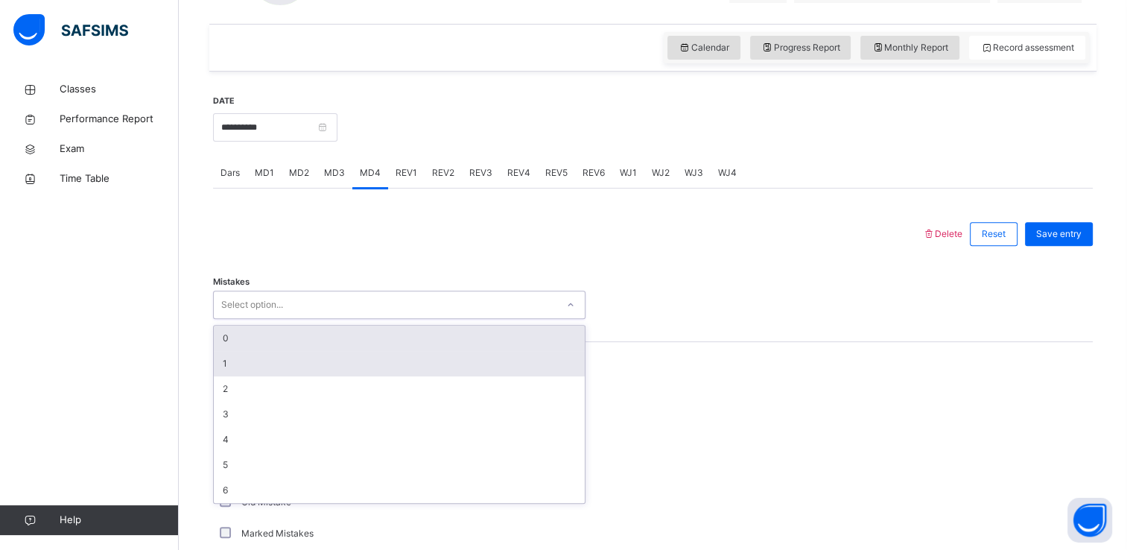
click at [223, 366] on div "1" at bounding box center [399, 363] width 371 height 25
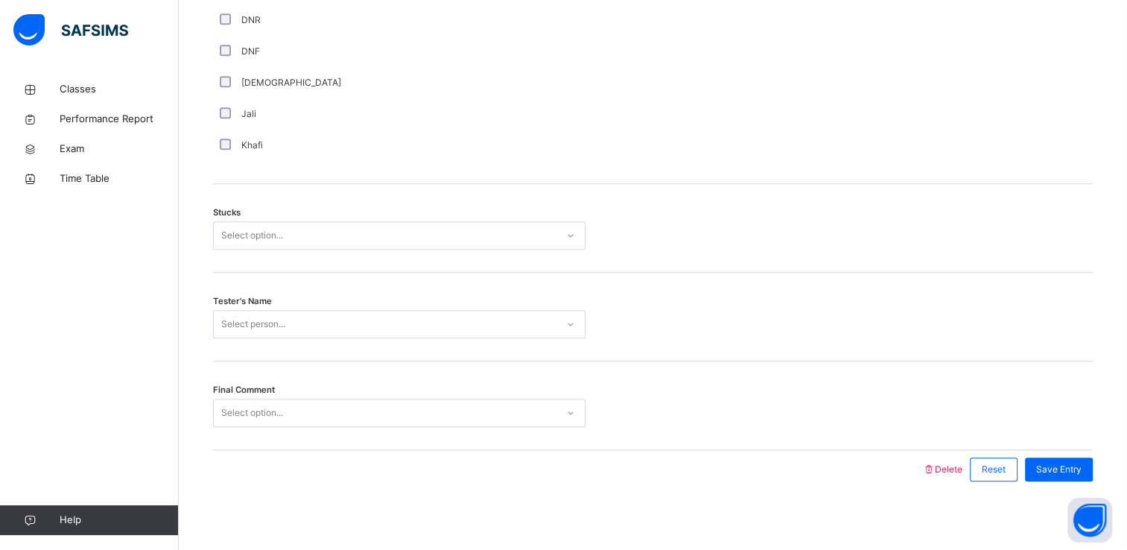
scroll to position [1133, 0]
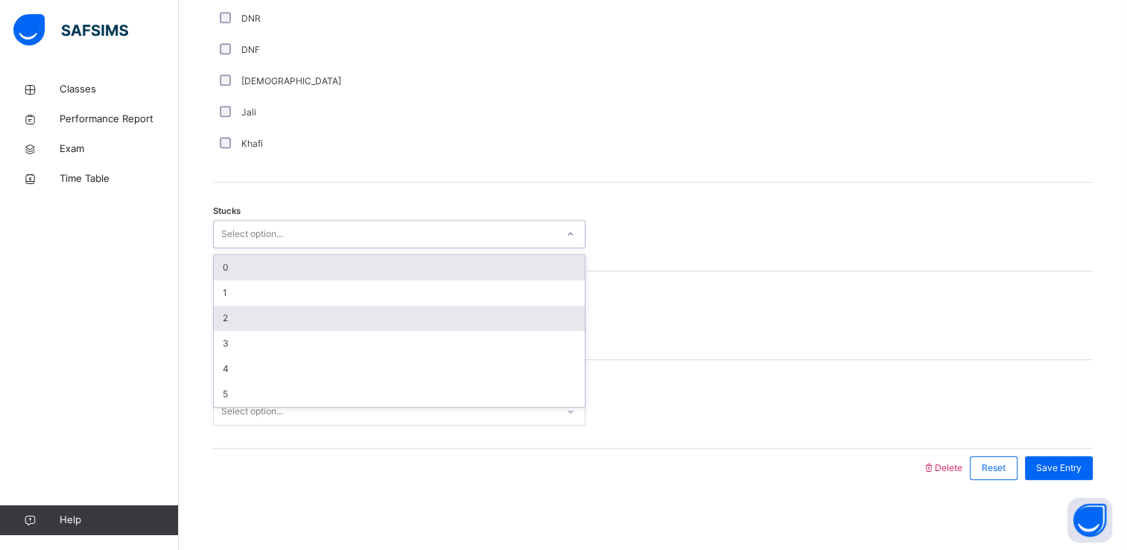
click at [219, 316] on div "2" at bounding box center [399, 317] width 371 height 25
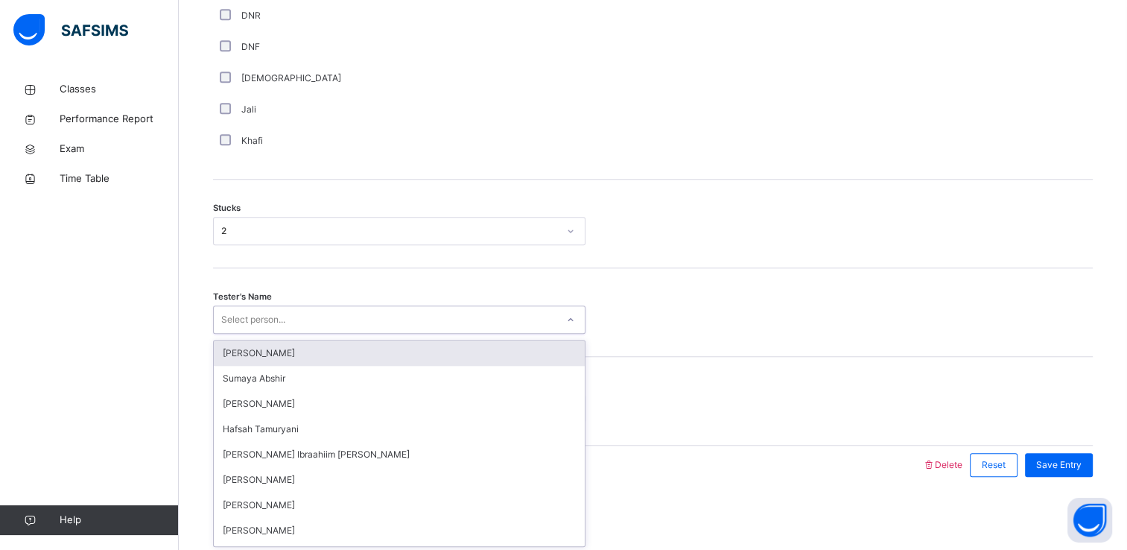
scroll to position [0, 0]
click at [239, 456] on div "[PERSON_NAME] Ibraahiim [PERSON_NAME]" at bounding box center [399, 454] width 371 height 25
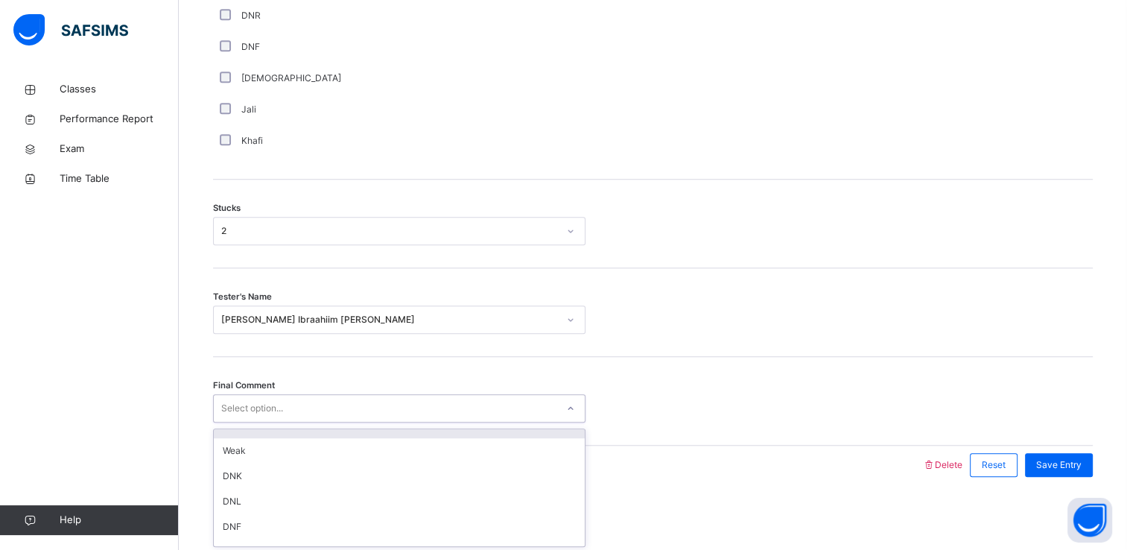
scroll to position [6, 0]
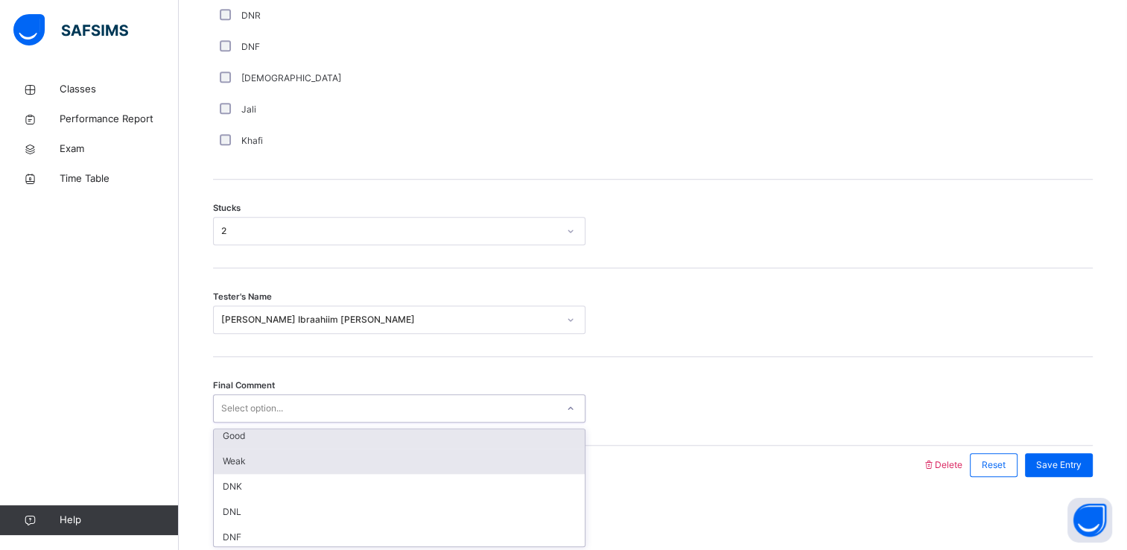
click at [232, 463] on div "Weak" at bounding box center [399, 461] width 371 height 25
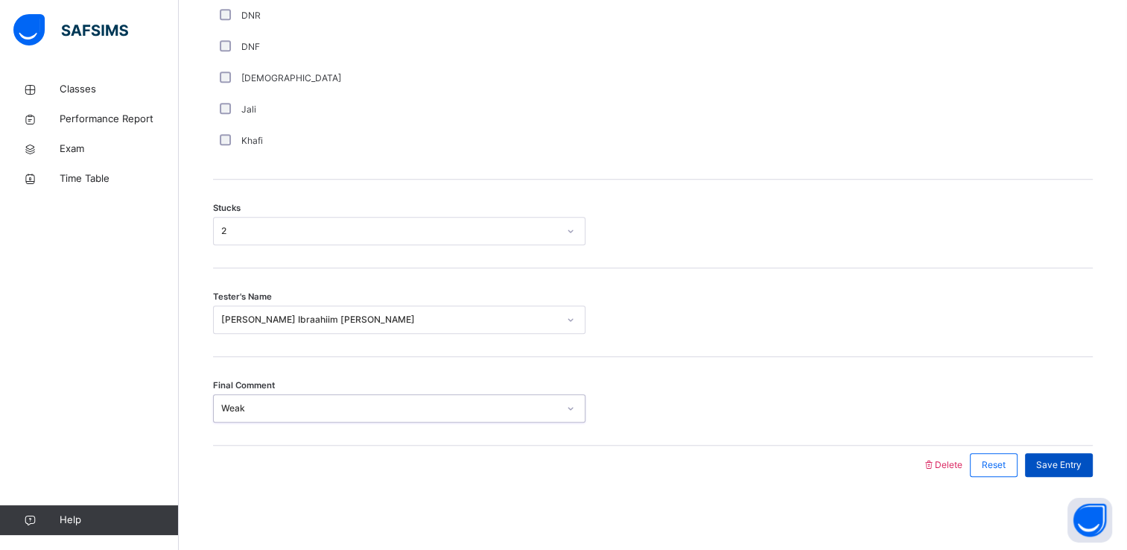
click at [1077, 474] on div "Save Entry" at bounding box center [1059, 465] width 68 height 24
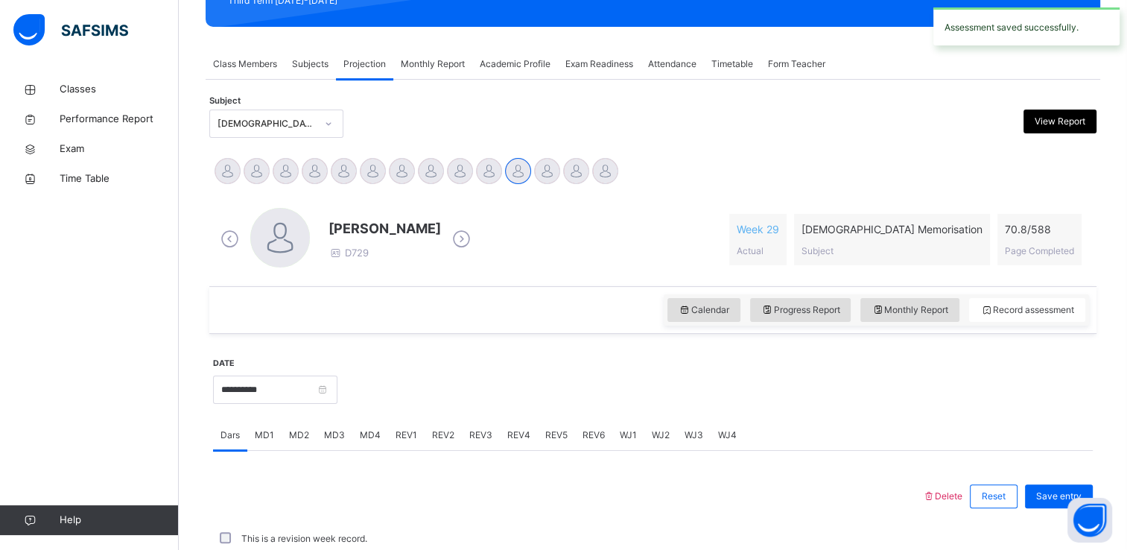
scroll to position [568, 0]
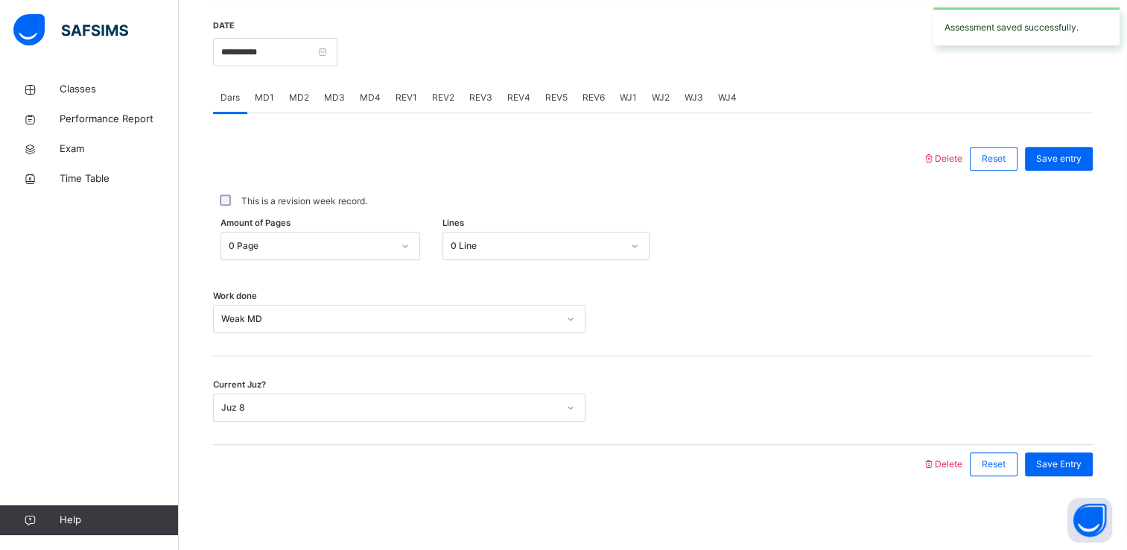
click at [267, 95] on span "MD1" at bounding box center [264, 97] width 19 height 13
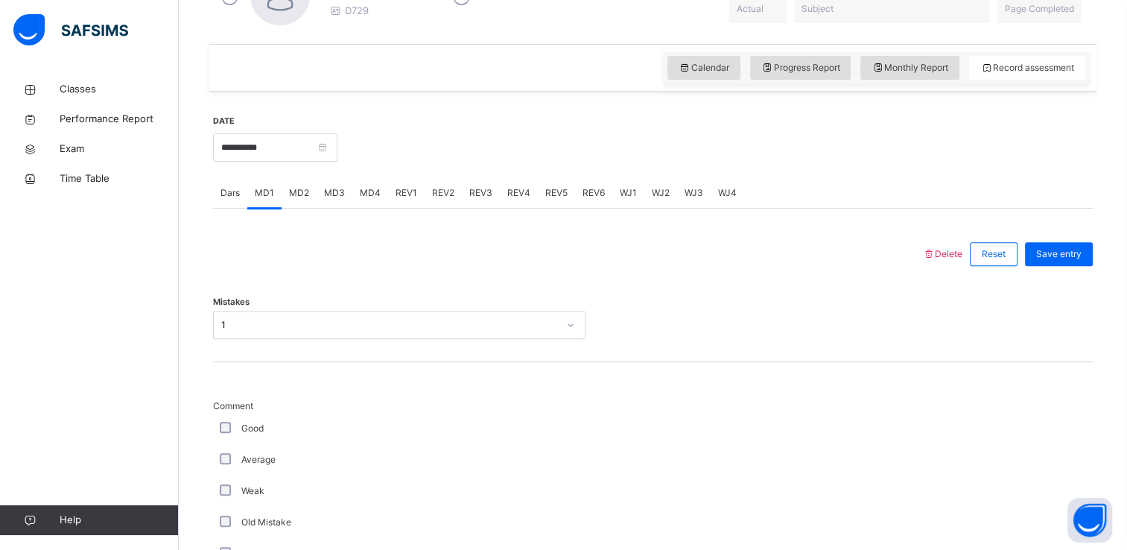
scroll to position [460, 0]
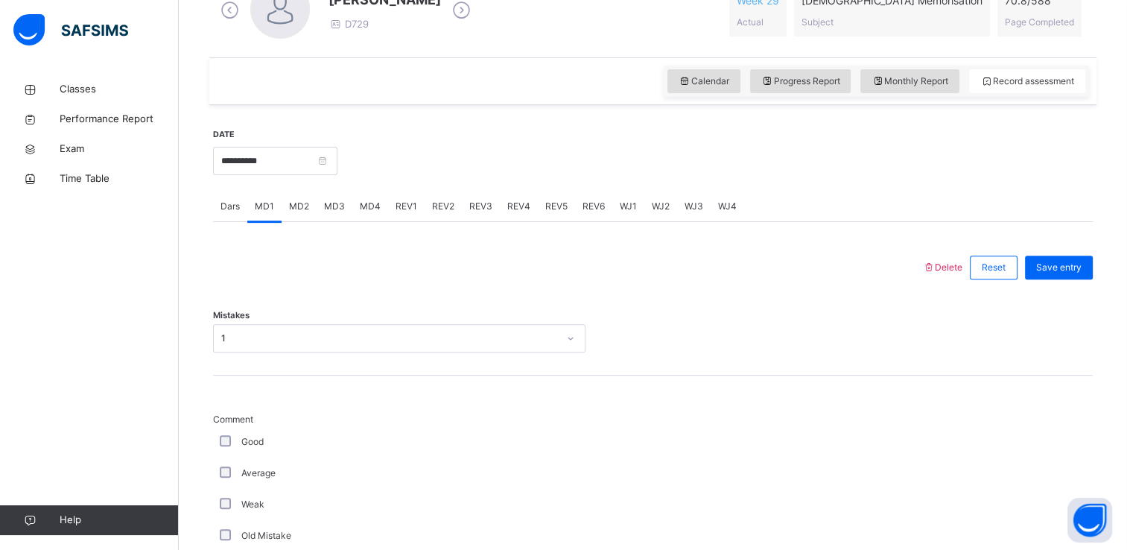
click at [361, 203] on span "MD4" at bounding box center [370, 206] width 21 height 13
click at [405, 204] on span "REV1" at bounding box center [407, 206] width 22 height 13
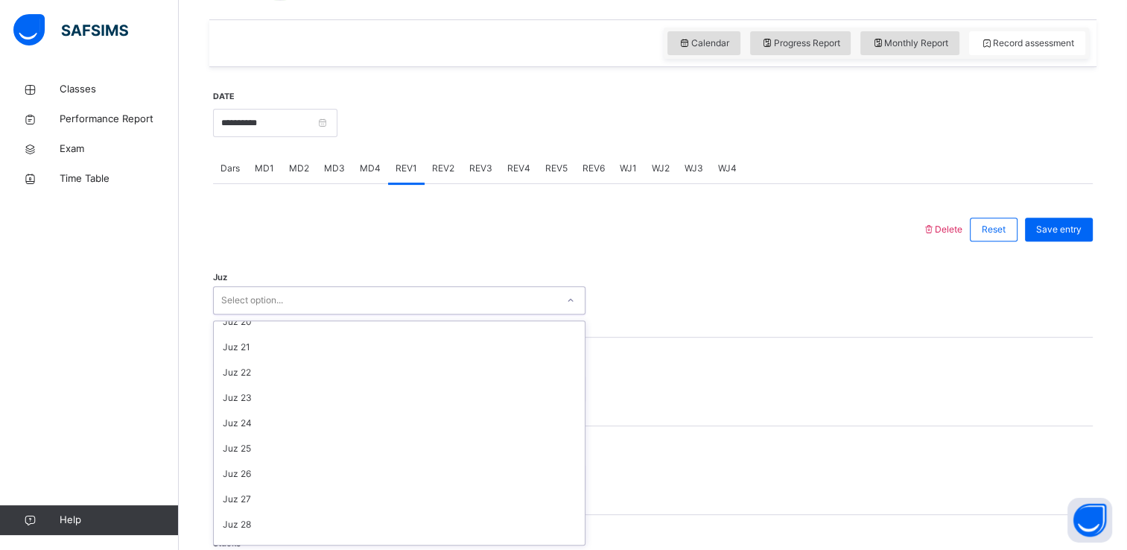
scroll to position [536, 0]
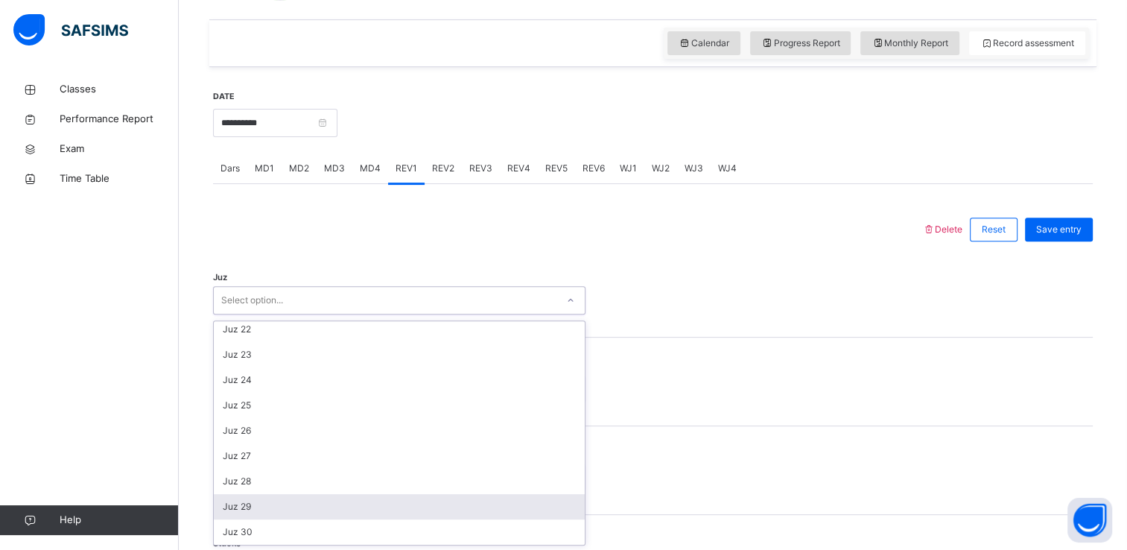
click at [235, 507] on div "Juz 29" at bounding box center [399, 506] width 371 height 25
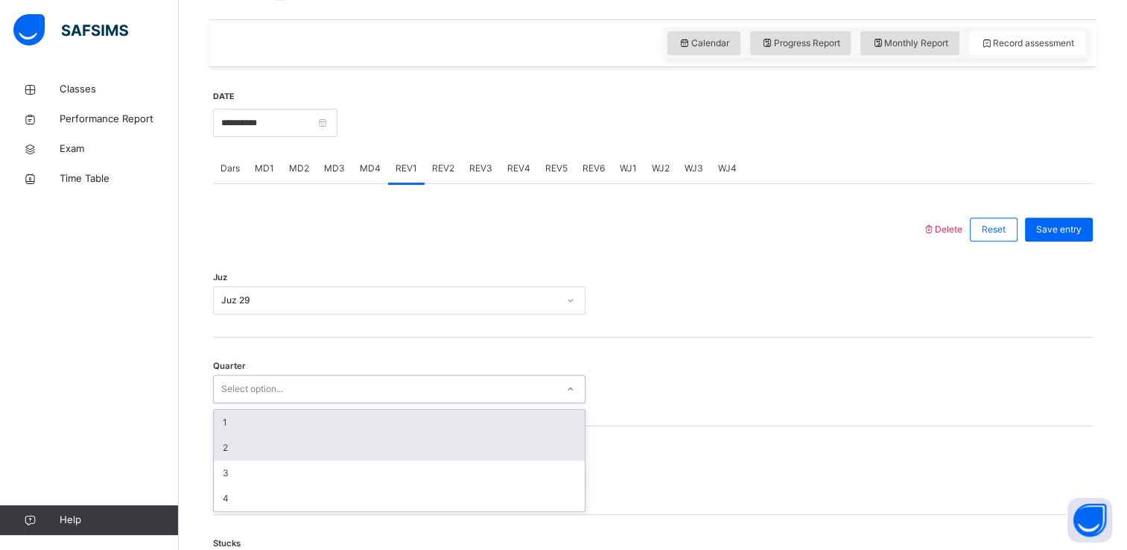
click at [226, 447] on div "2" at bounding box center [399, 447] width 371 height 25
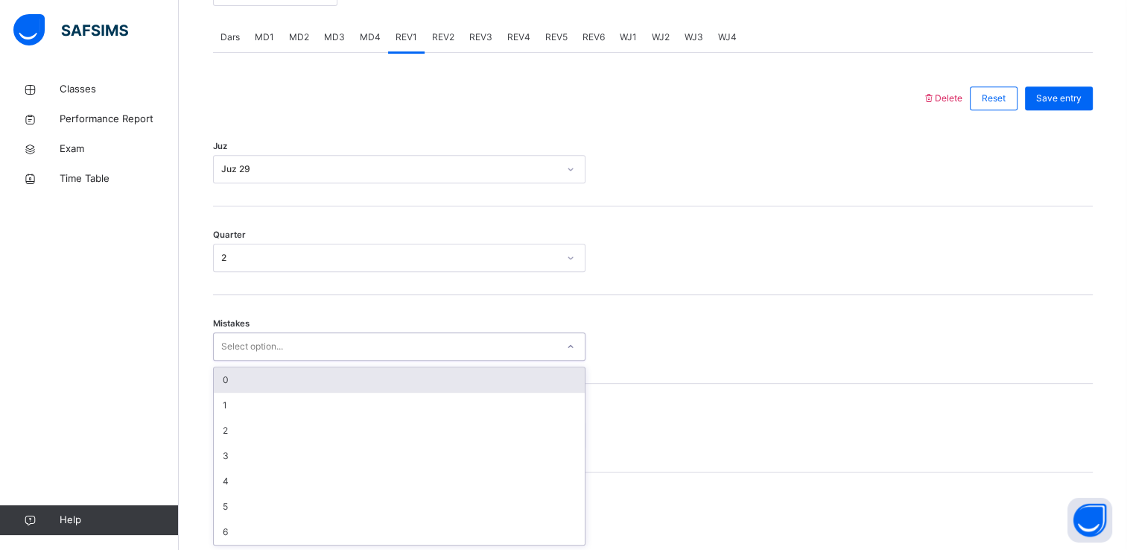
scroll to position [629, 0]
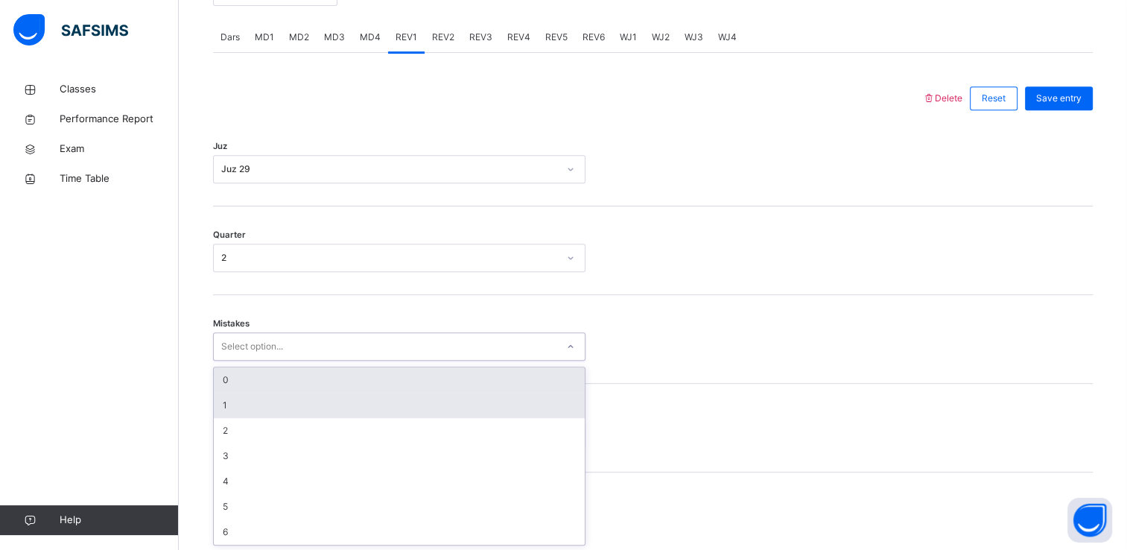
click at [232, 408] on div "1" at bounding box center [399, 405] width 371 height 25
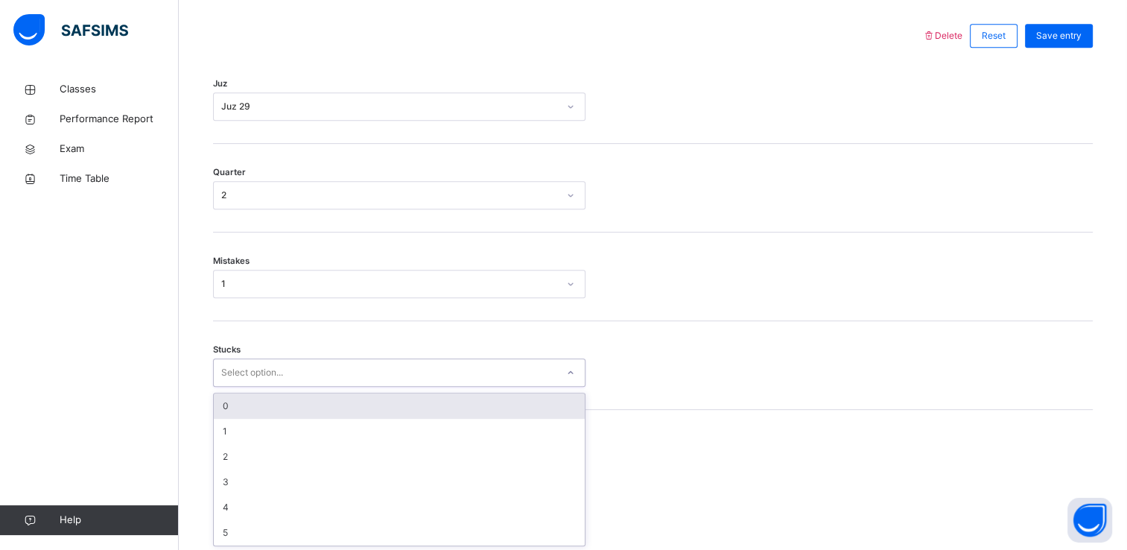
scroll to position [692, 0]
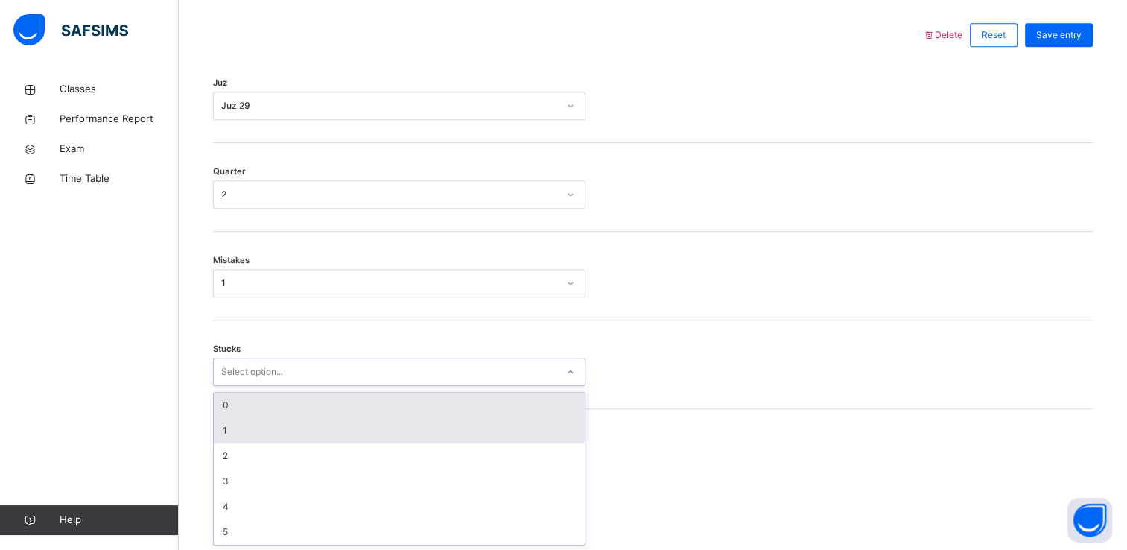
click at [234, 426] on div "1" at bounding box center [399, 430] width 371 height 25
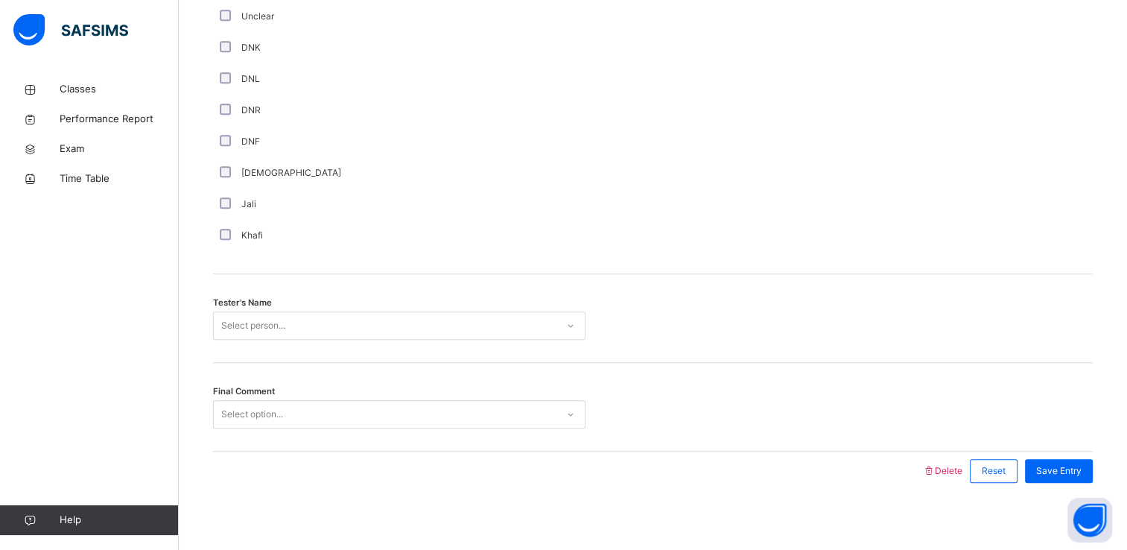
scroll to position [1314, 0]
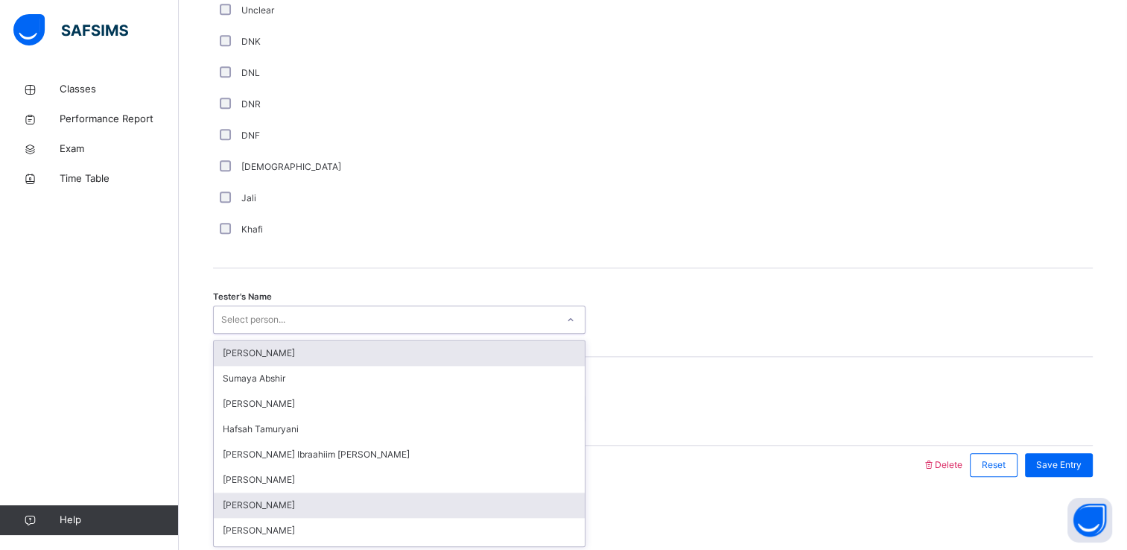
click at [237, 512] on div "[PERSON_NAME]" at bounding box center [399, 504] width 371 height 25
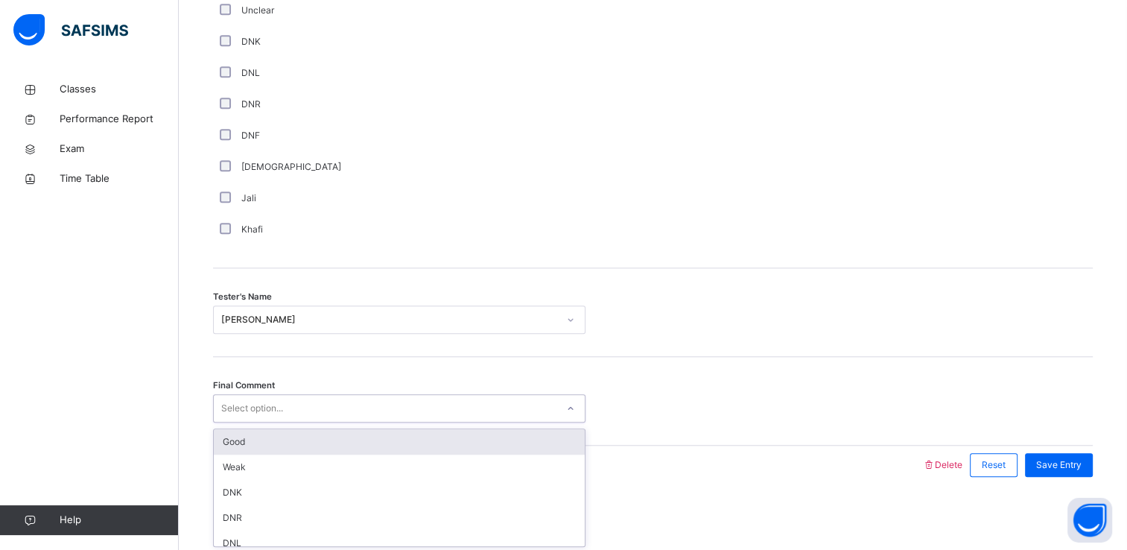
click at [234, 436] on div "Good" at bounding box center [399, 441] width 371 height 25
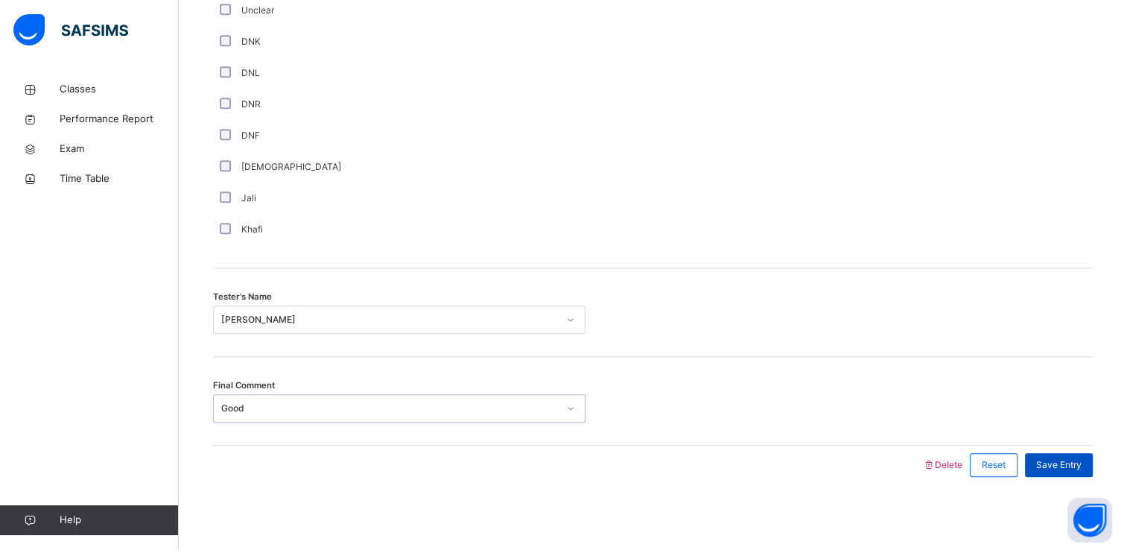
click at [1055, 469] on span "Save Entry" at bounding box center [1058, 464] width 45 height 13
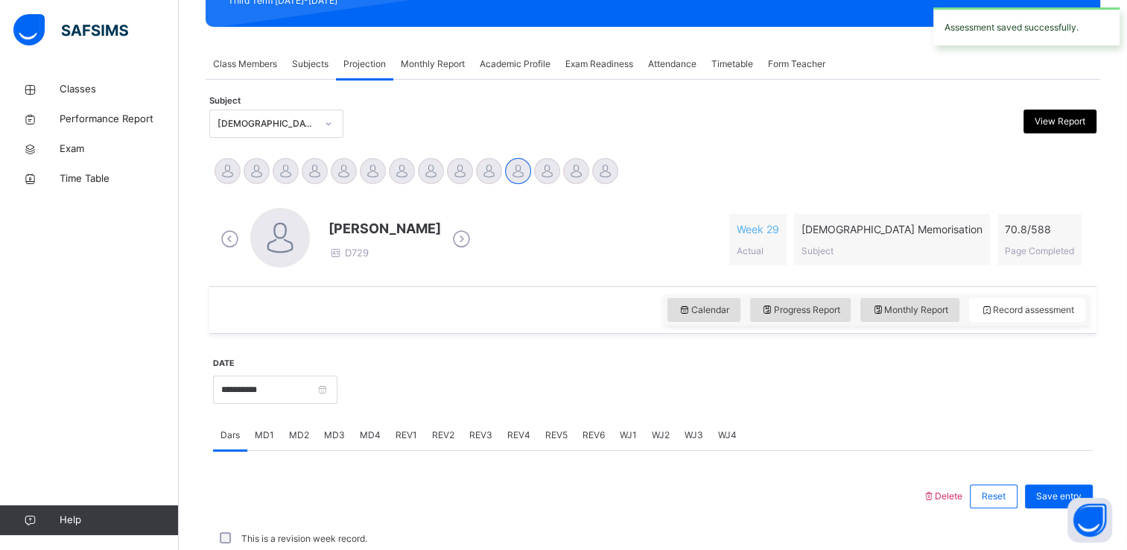
scroll to position [568, 0]
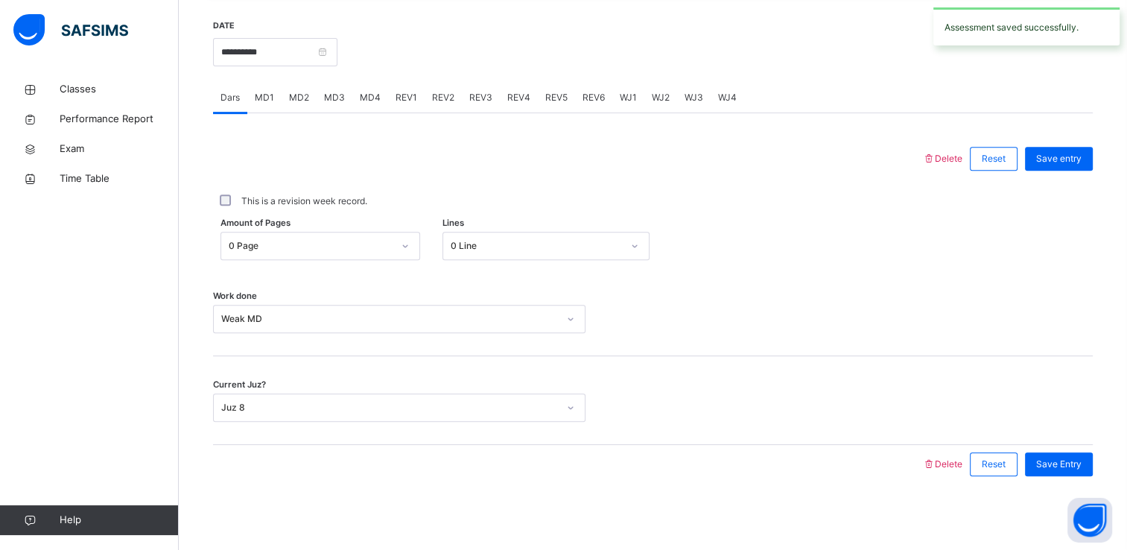
click at [444, 94] on span "REV2" at bounding box center [443, 97] width 22 height 13
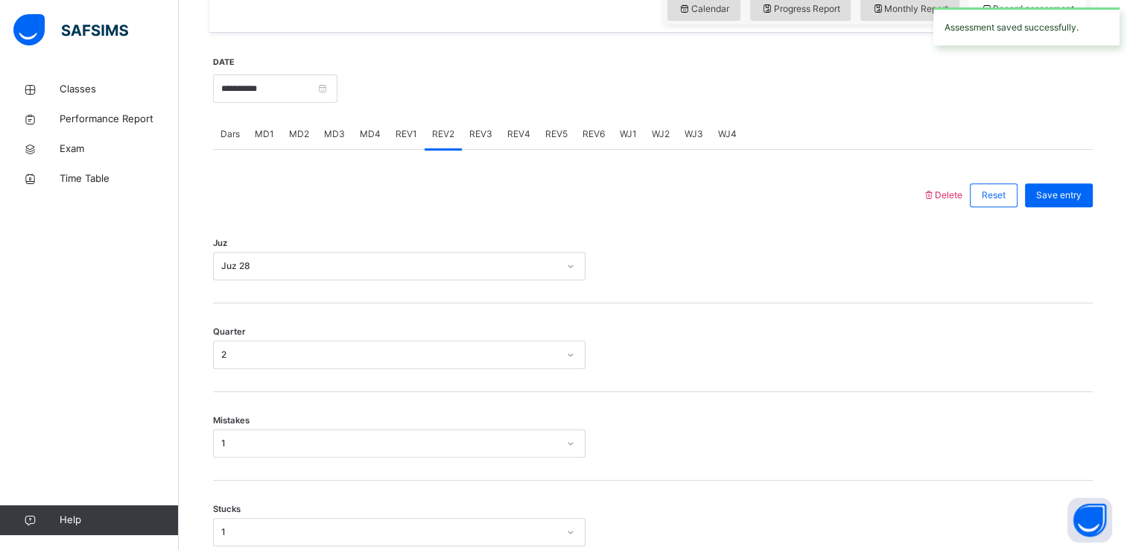
scroll to position [530, 0]
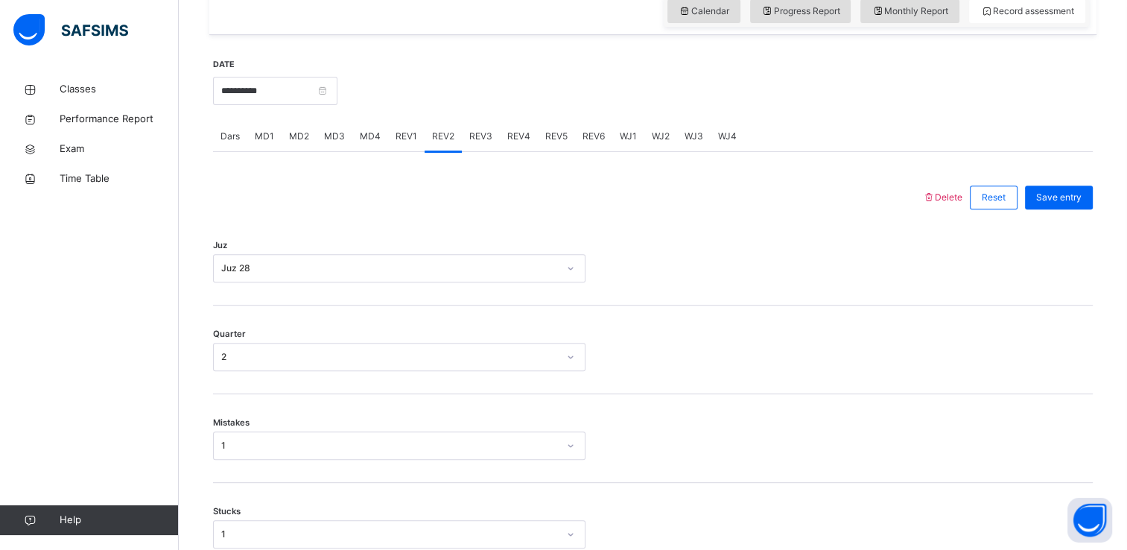
click at [417, 133] on div "REV1" at bounding box center [406, 136] width 37 height 30
click at [442, 142] on span "REV2" at bounding box center [443, 136] width 22 height 13
click at [405, 136] on span "REV1" at bounding box center [407, 136] width 22 height 13
click at [439, 137] on span "REV2" at bounding box center [443, 136] width 22 height 13
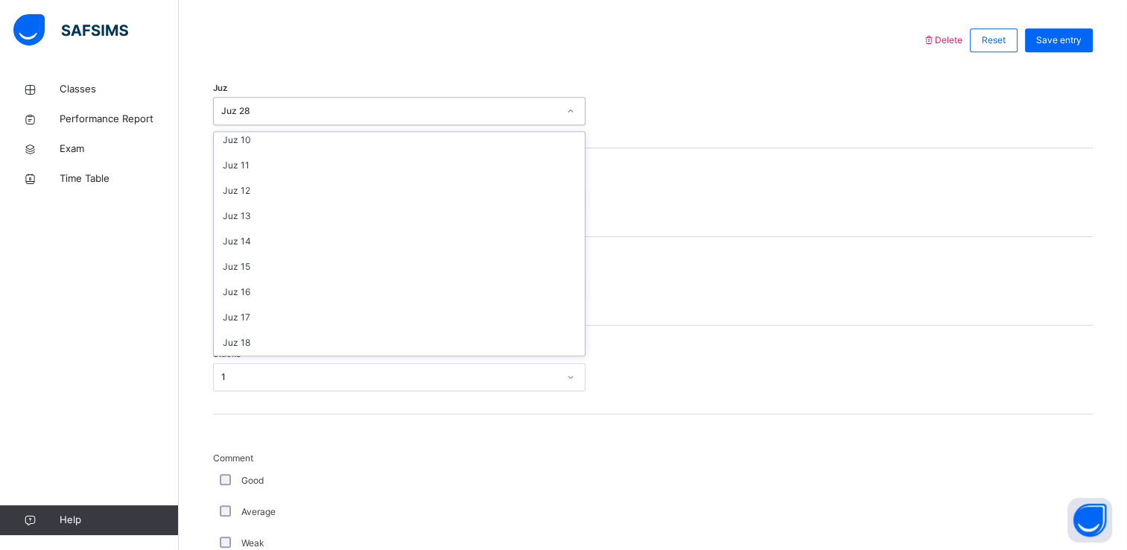
scroll to position [536, 0]
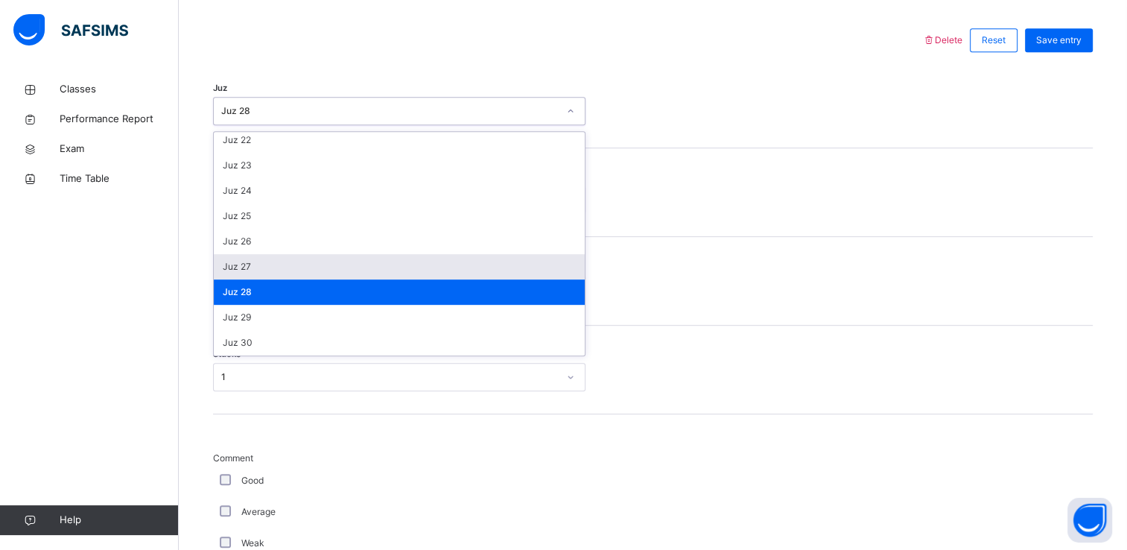
click at [227, 267] on div "Juz 27" at bounding box center [399, 266] width 371 height 25
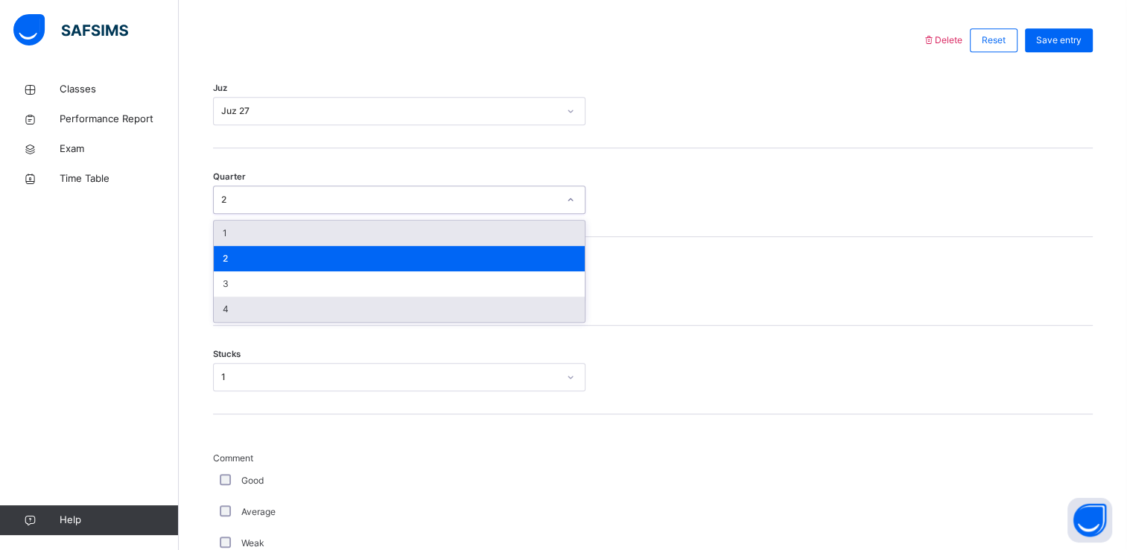
click at [237, 313] on div "4" at bounding box center [399, 309] width 371 height 25
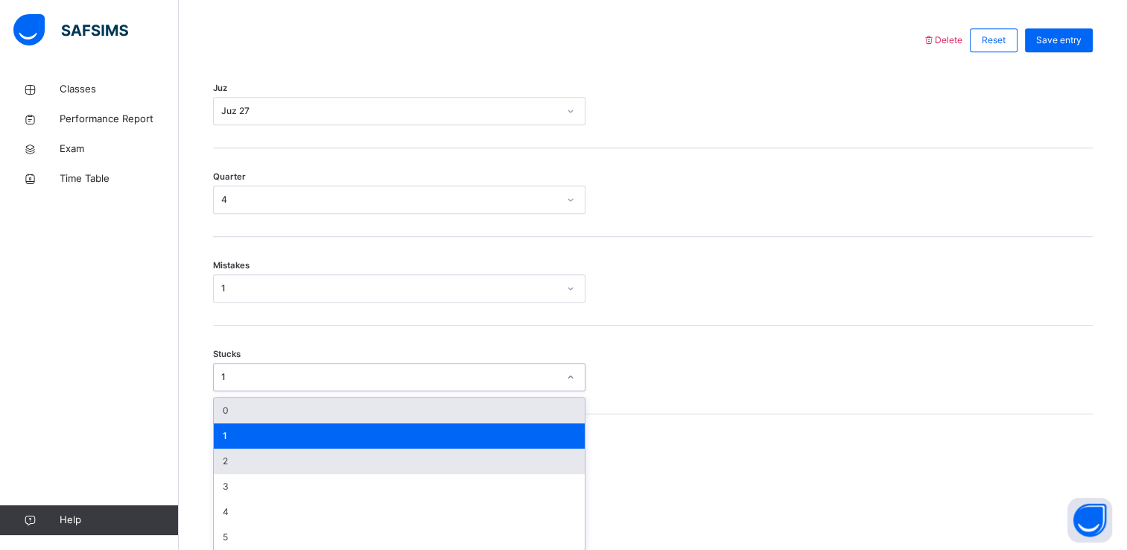
click at [237, 468] on div "2" at bounding box center [399, 461] width 371 height 25
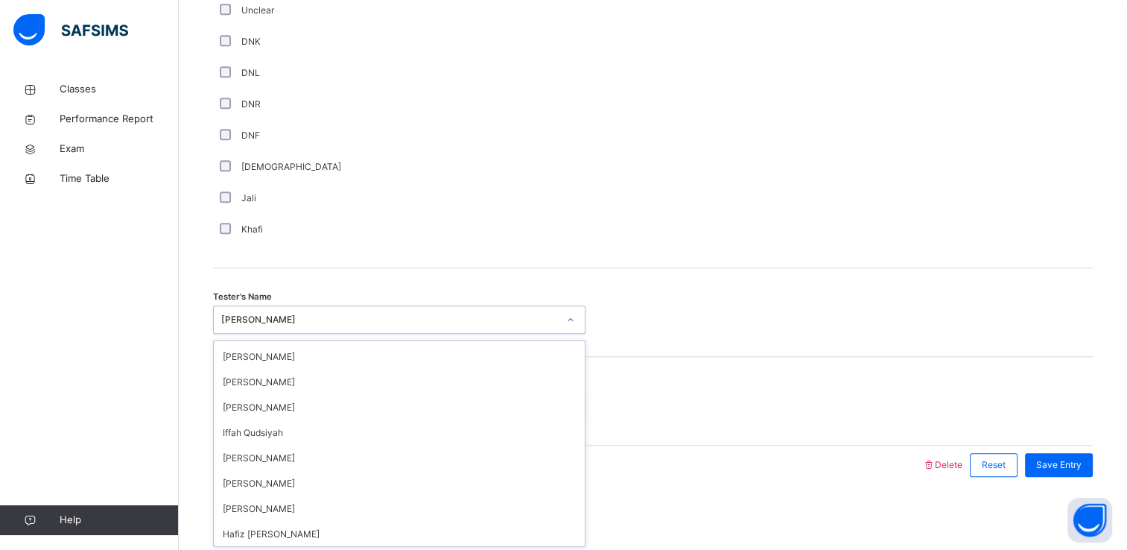
scroll to position [203, 0]
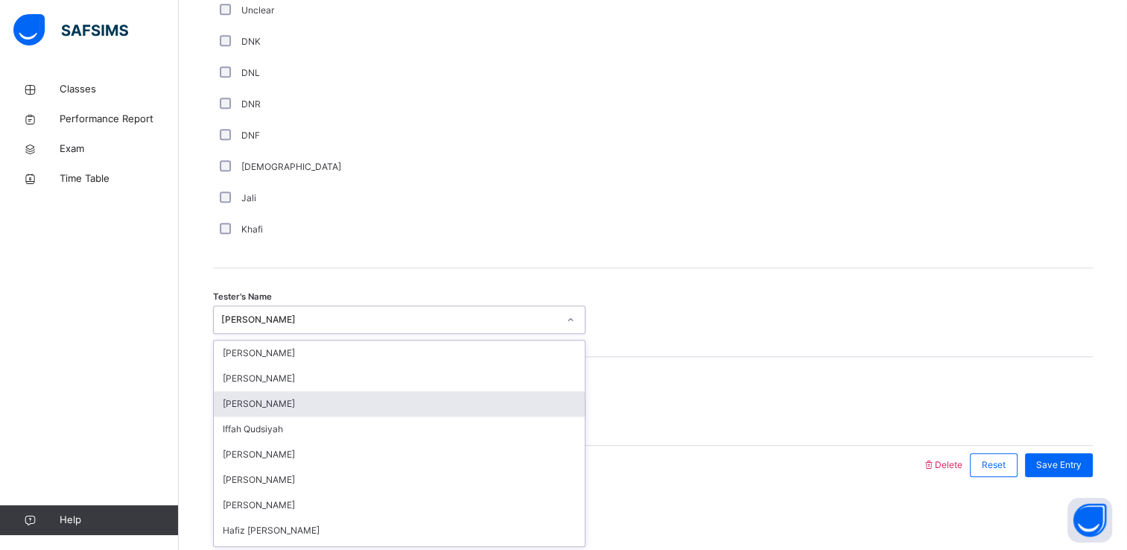
click at [236, 404] on div "[PERSON_NAME]" at bounding box center [399, 403] width 371 height 25
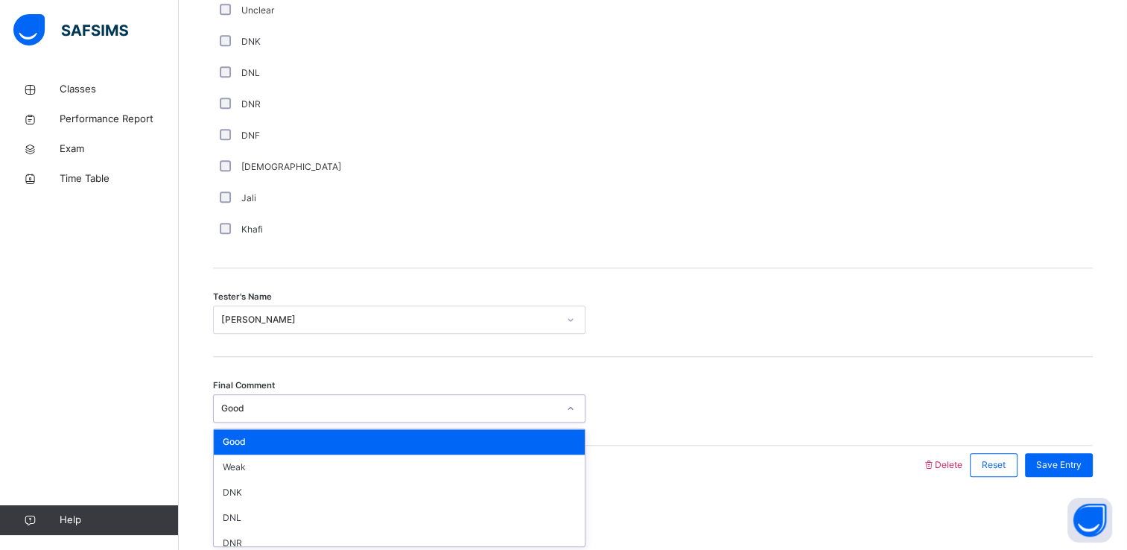
click at [323, 357] on div "Final Comment option Good focused, 1 of 6. 6 results available. Use Up and Down…" at bounding box center [653, 401] width 880 height 89
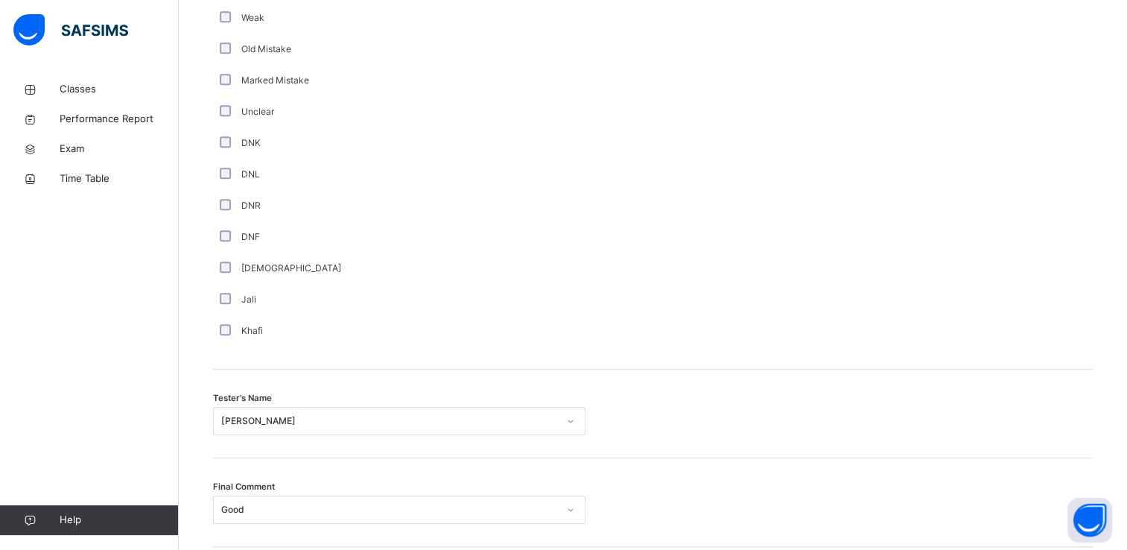
scroll to position [1314, 0]
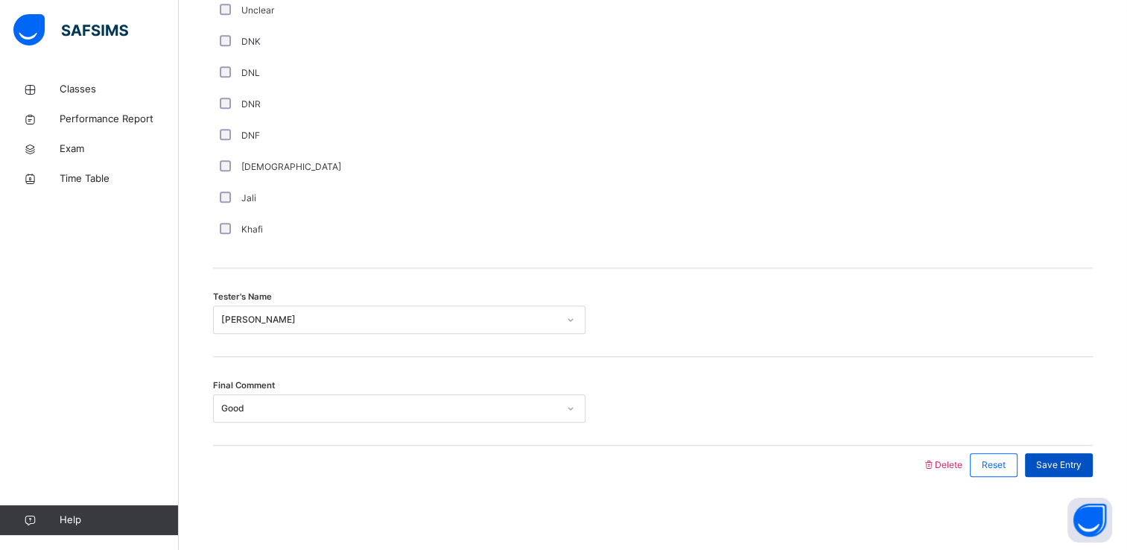
click at [1062, 460] on span "Save Entry" at bounding box center [1058, 464] width 45 height 13
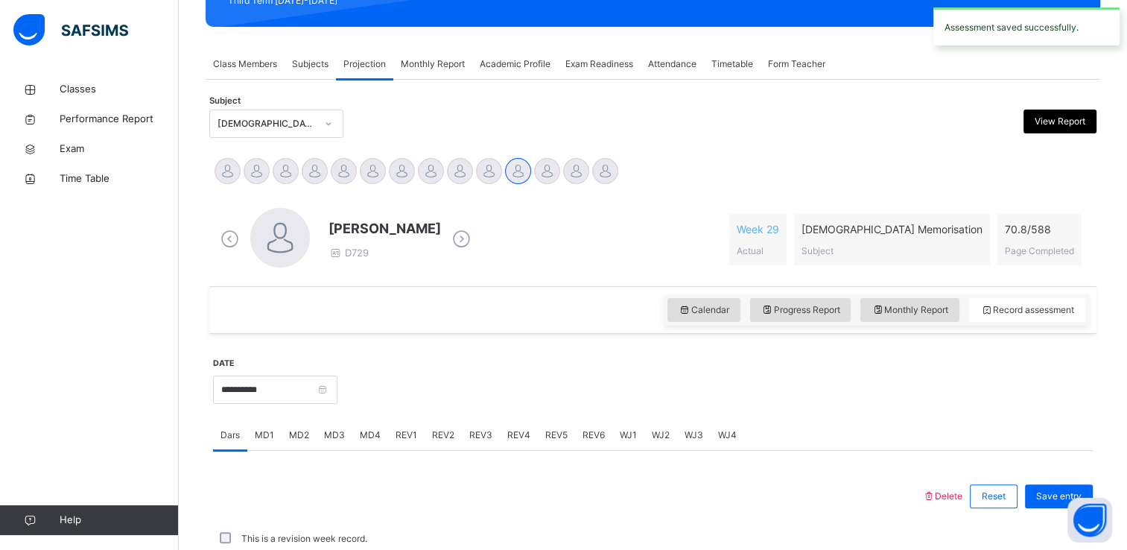
scroll to position [568, 0]
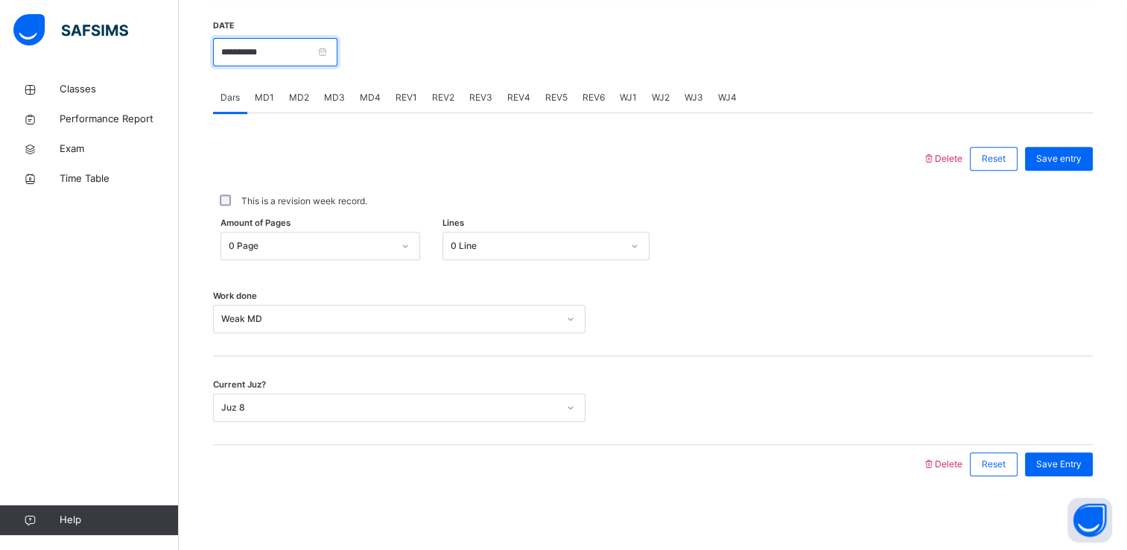
click at [235, 56] on input "**********" at bounding box center [275, 52] width 124 height 28
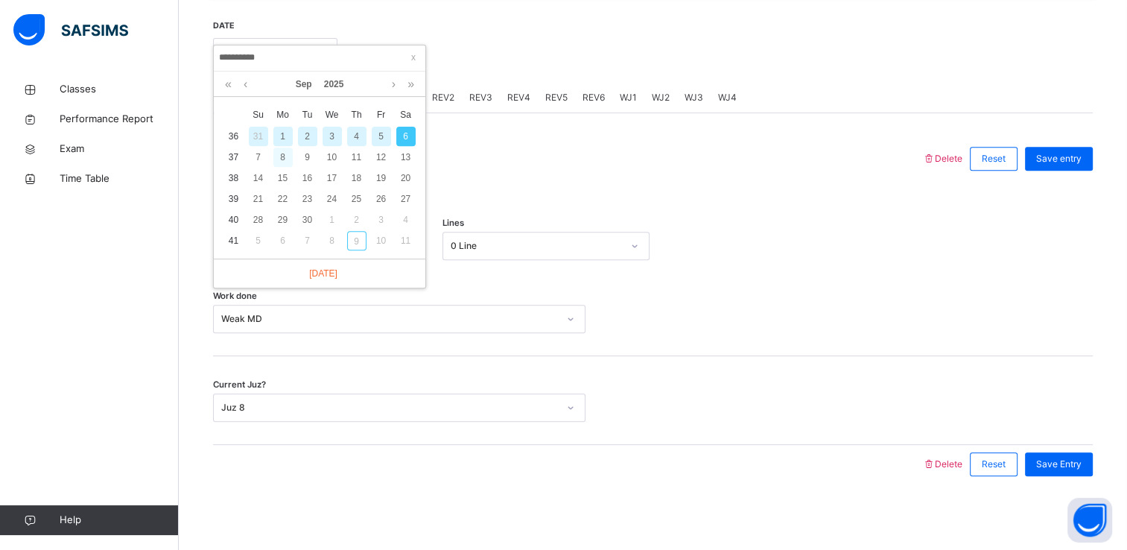
click at [291, 156] on div "8" at bounding box center [282, 157] width 19 height 19
type input "**********"
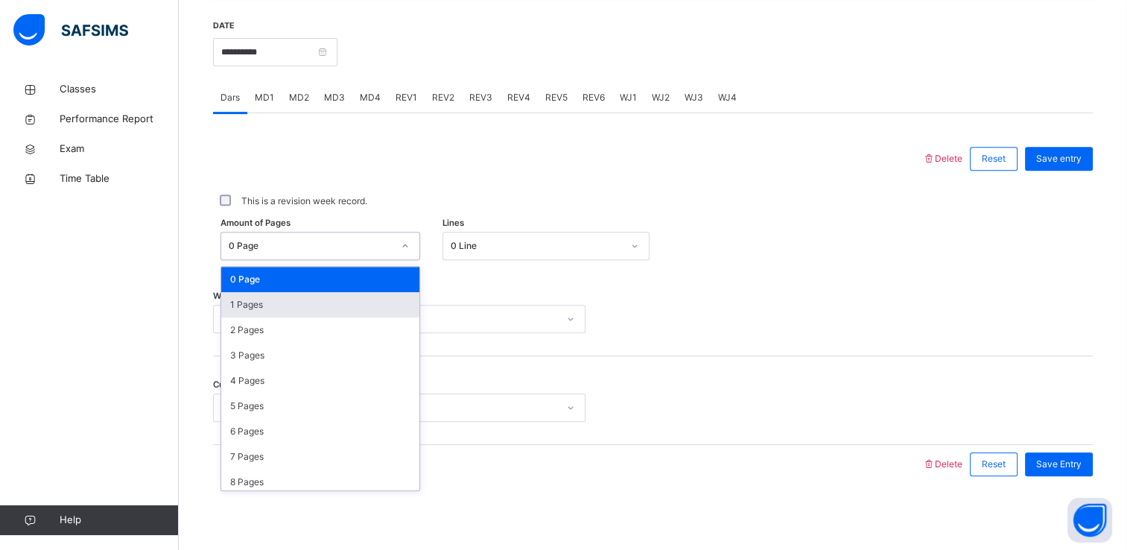
click at [247, 299] on div "1 Pages" at bounding box center [320, 304] width 198 height 25
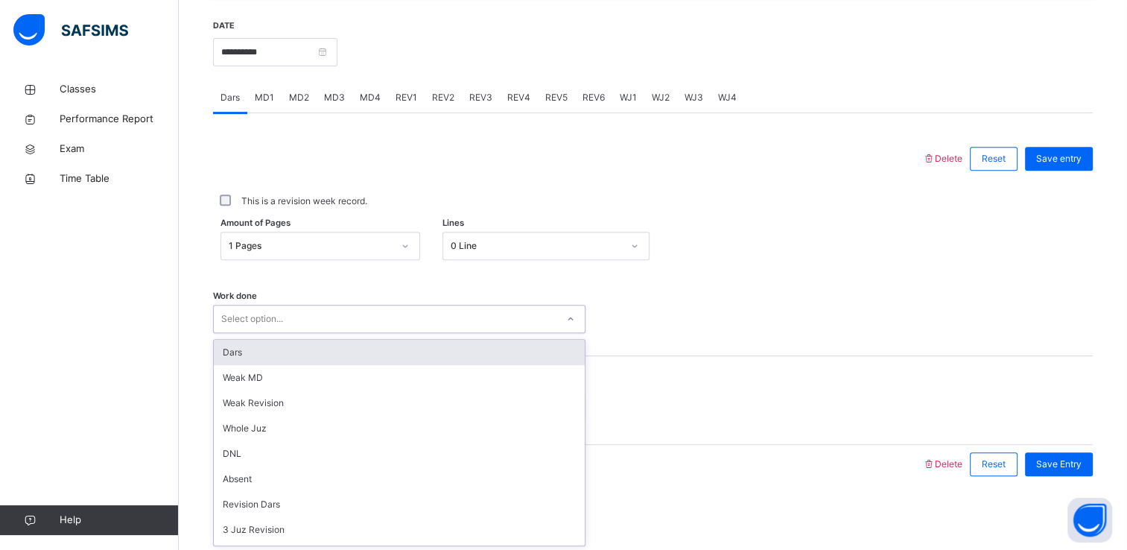
click at [229, 358] on div "Dars" at bounding box center [399, 352] width 371 height 25
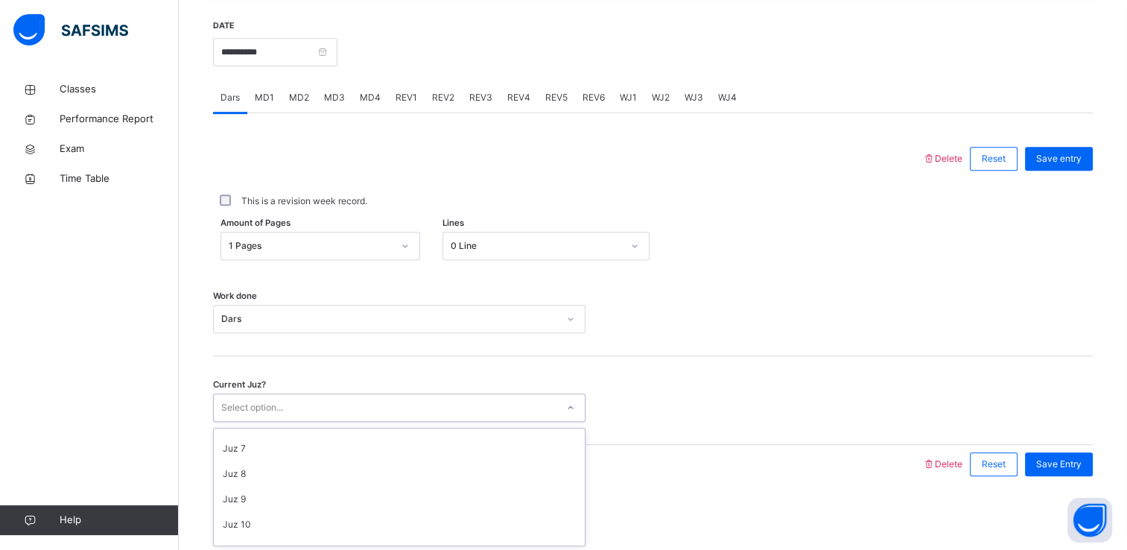
scroll to position [146, 0]
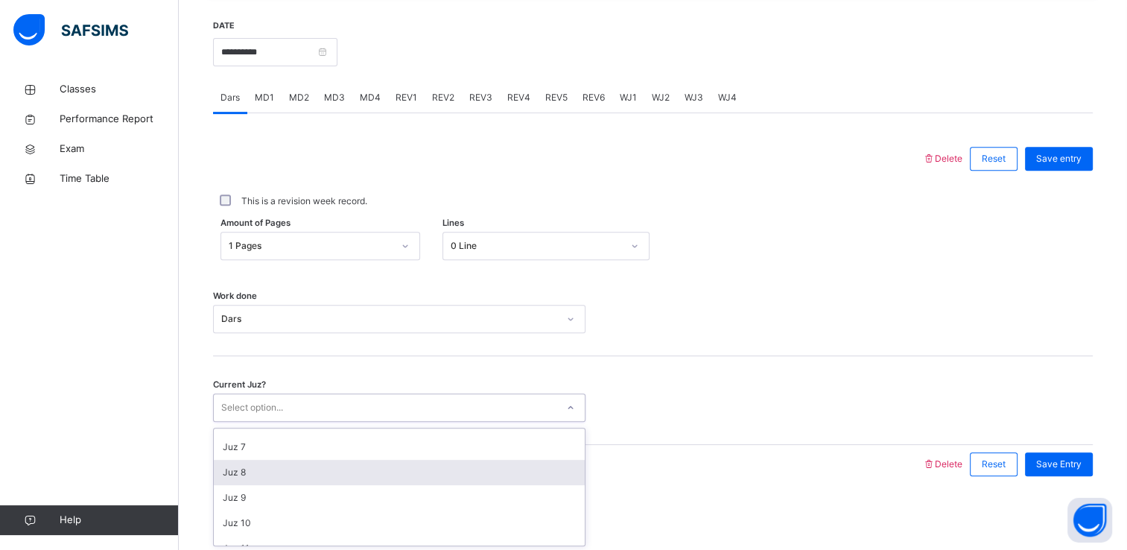
click at [235, 483] on div "Juz 8" at bounding box center [399, 472] width 371 height 25
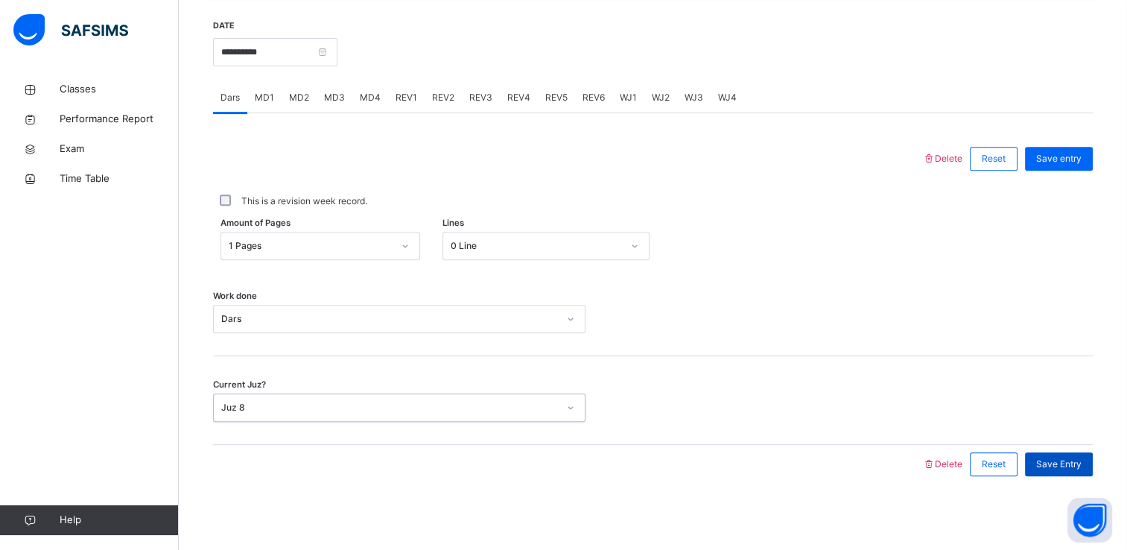
click at [1073, 473] on div "Save Entry" at bounding box center [1059, 464] width 68 height 24
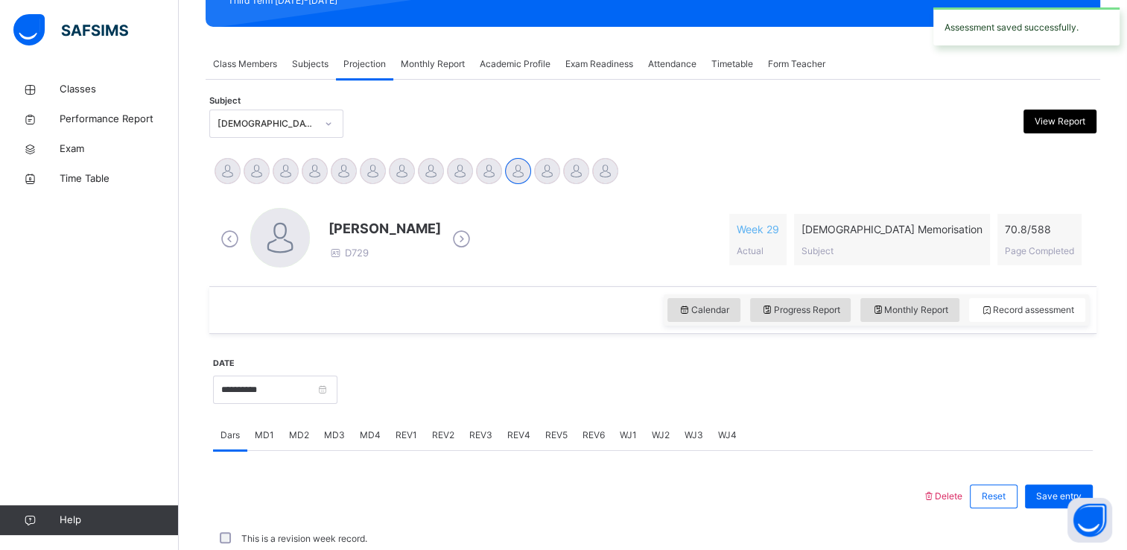
scroll to position [568, 0]
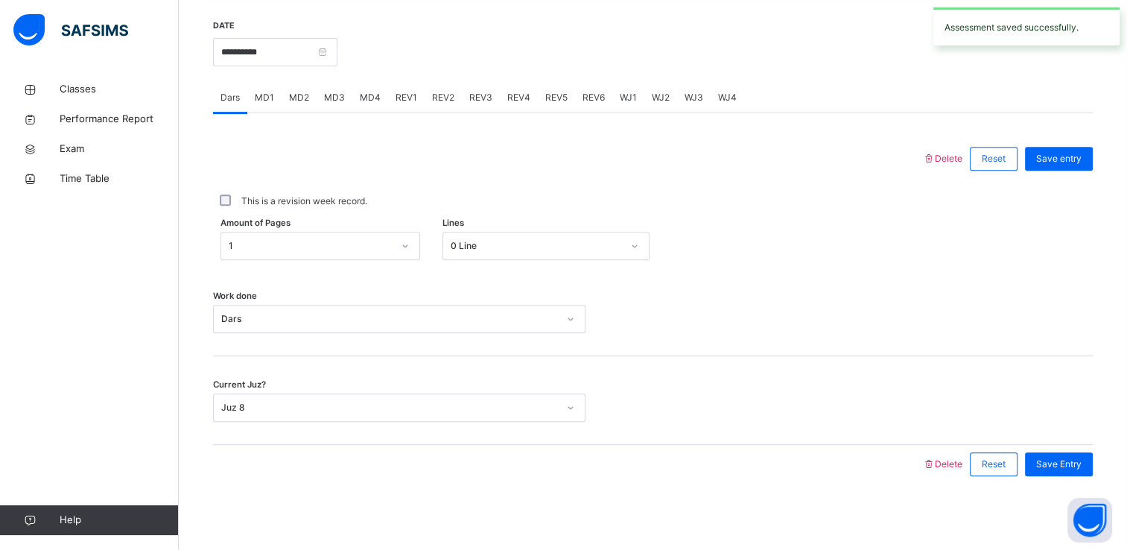
click at [335, 96] on span "MD3" at bounding box center [334, 97] width 21 height 13
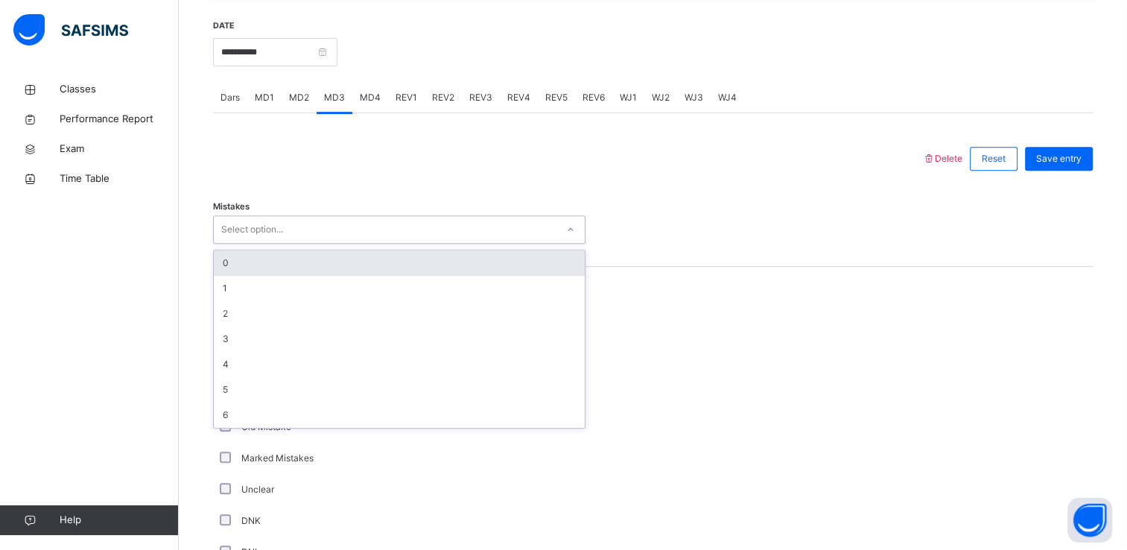
click at [229, 269] on div "0" at bounding box center [399, 262] width 371 height 25
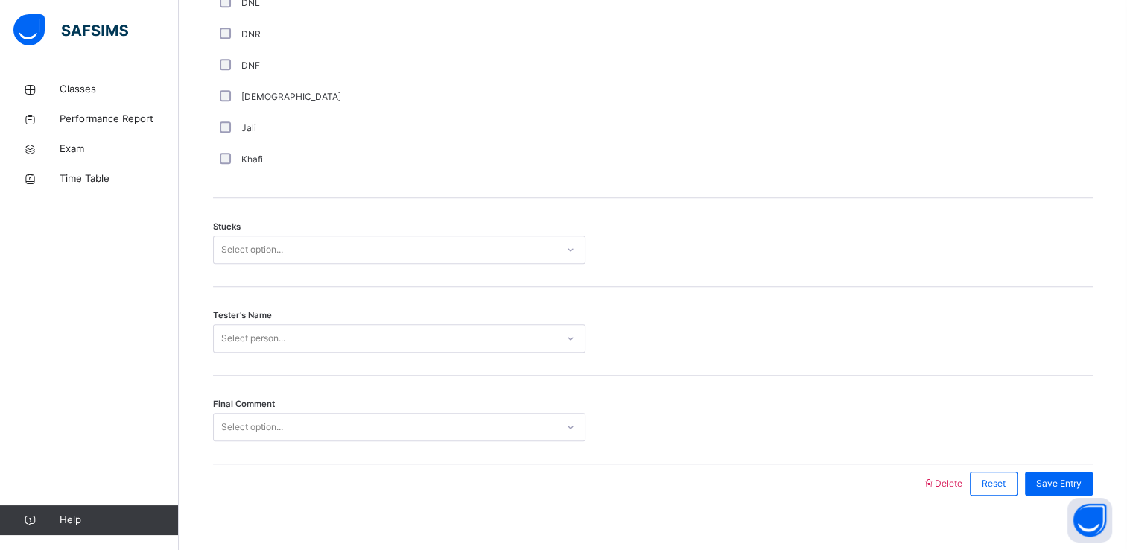
scroll to position [1100, 0]
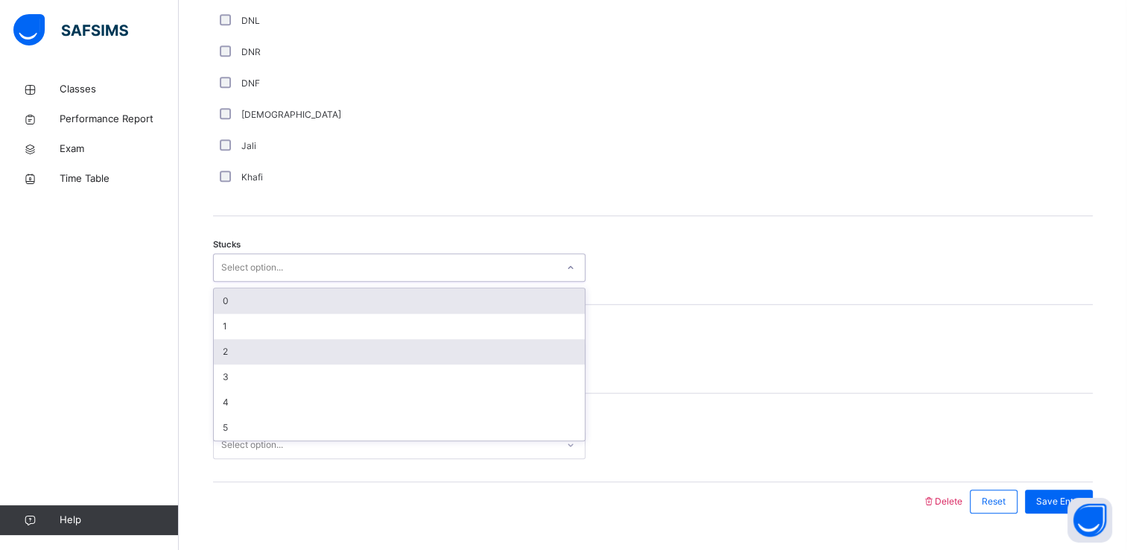
click at [232, 357] on div "2" at bounding box center [399, 351] width 371 height 25
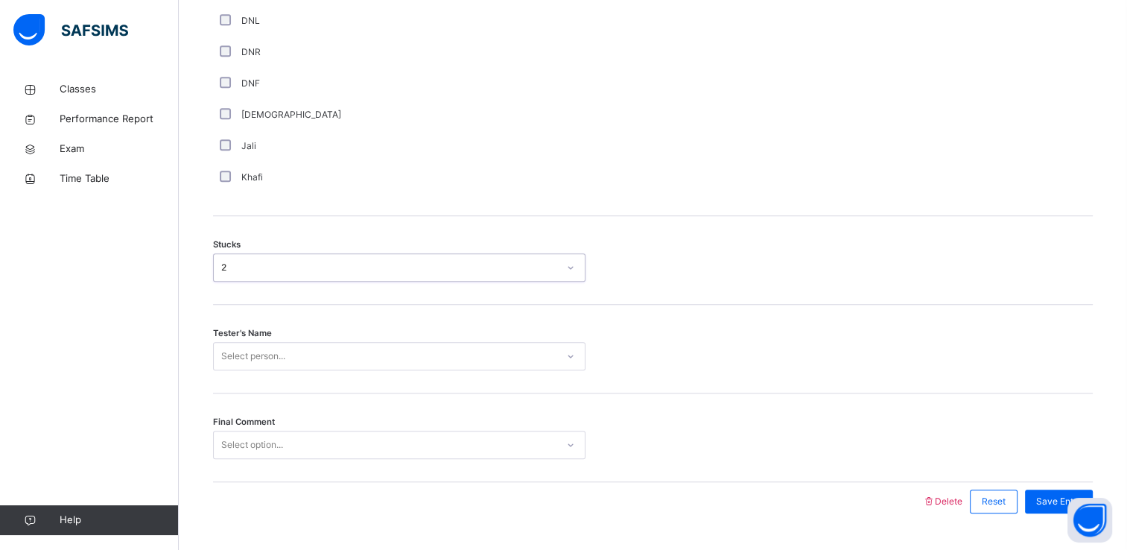
scroll to position [1136, 0]
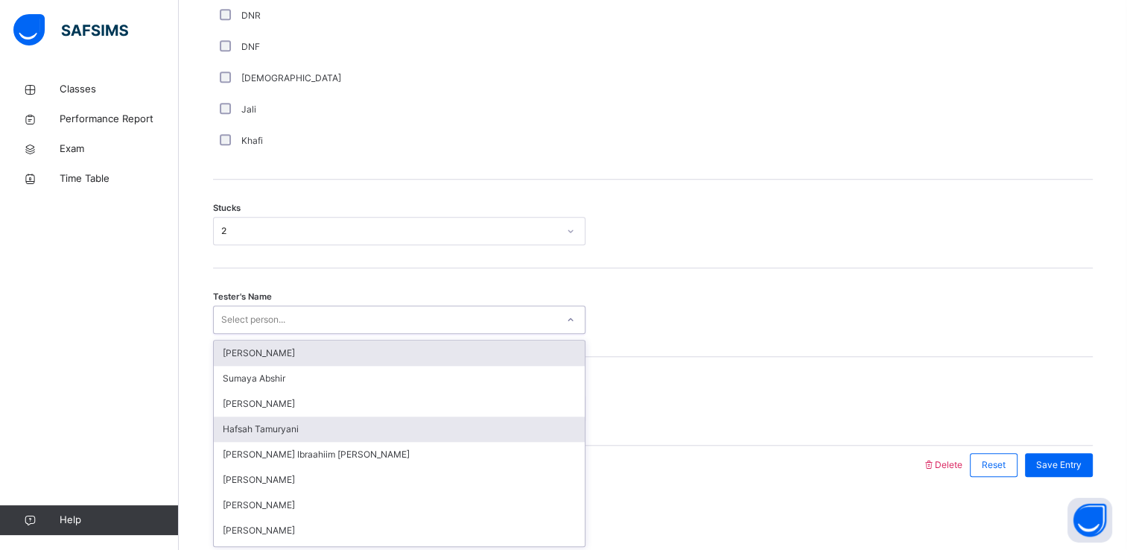
click at [224, 437] on div "Hafsah Tamuryani" at bounding box center [399, 429] width 371 height 25
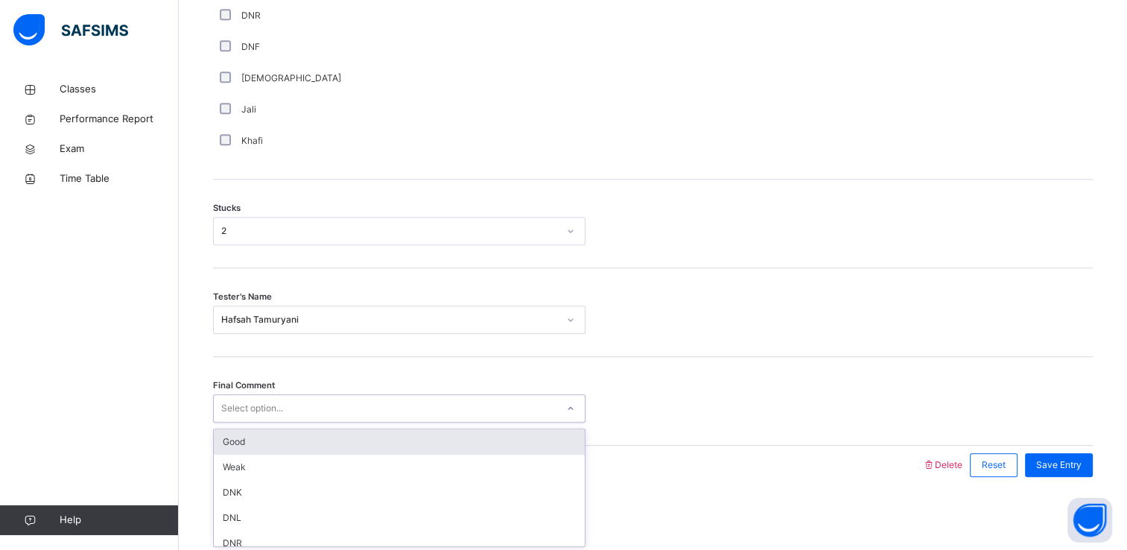
click at [235, 444] on div "Good" at bounding box center [399, 441] width 371 height 25
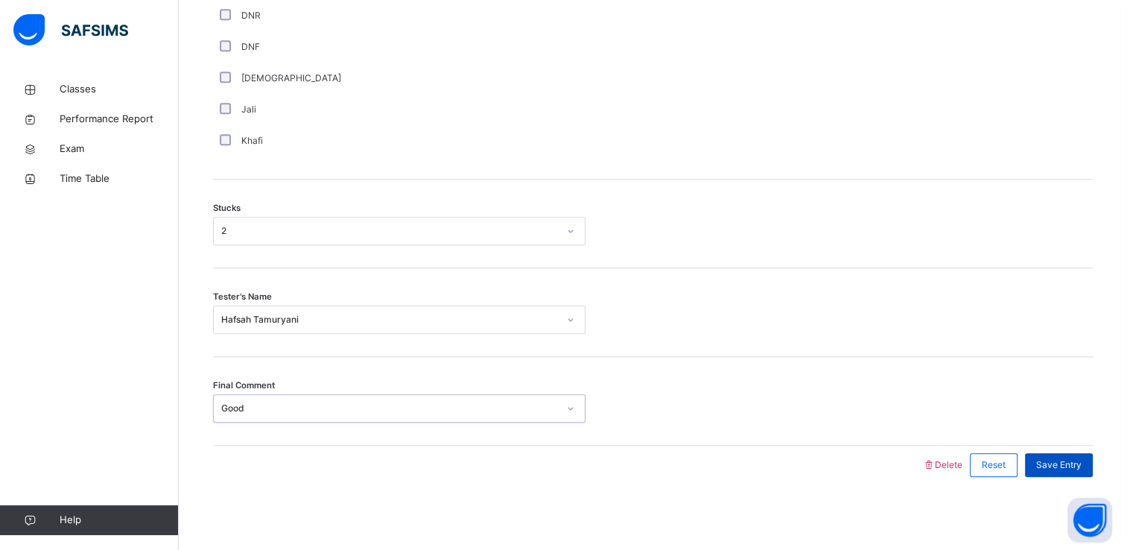
click at [1067, 475] on div "Save Entry" at bounding box center [1059, 465] width 68 height 24
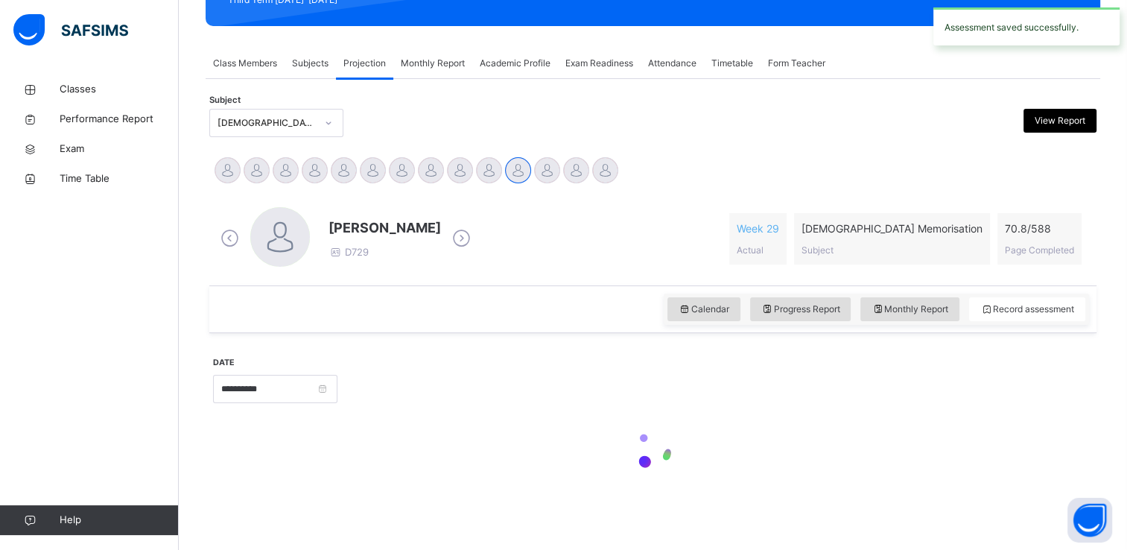
scroll to position [231, 0]
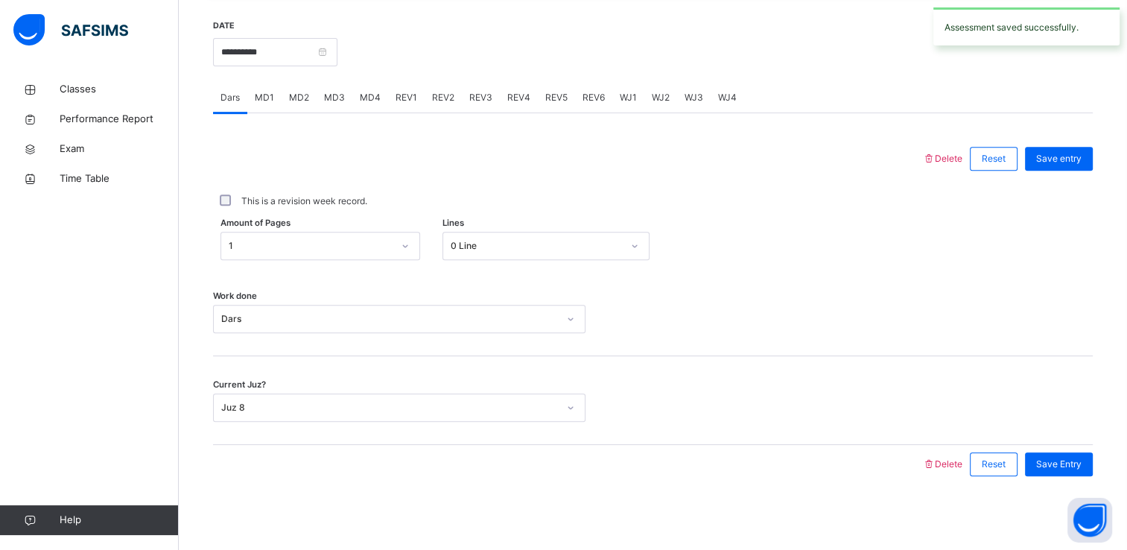
click at [368, 98] on span "MD4" at bounding box center [370, 97] width 21 height 13
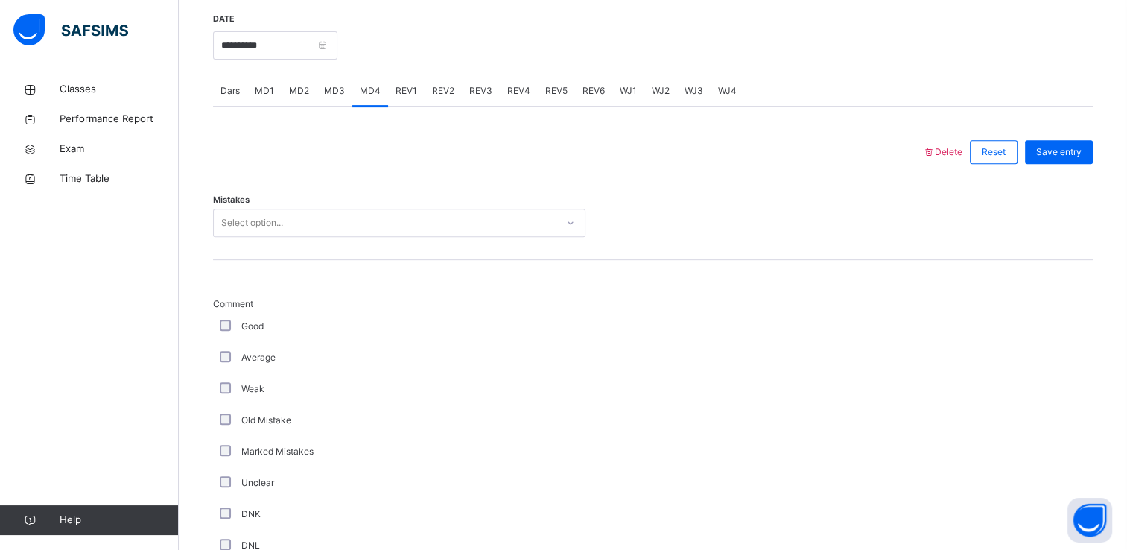
scroll to position [574, 0]
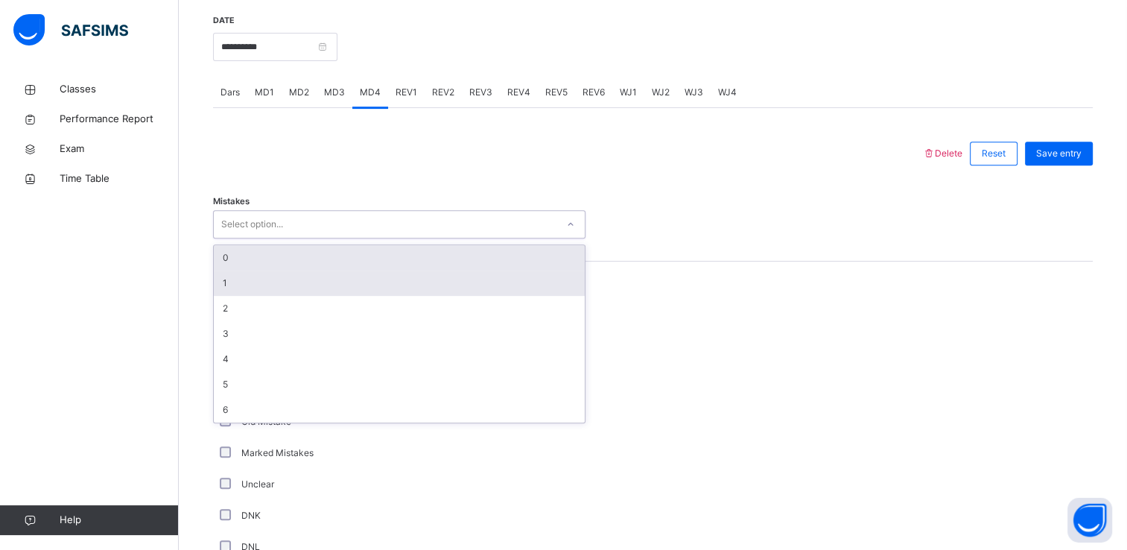
click at [218, 282] on div "1" at bounding box center [399, 282] width 371 height 25
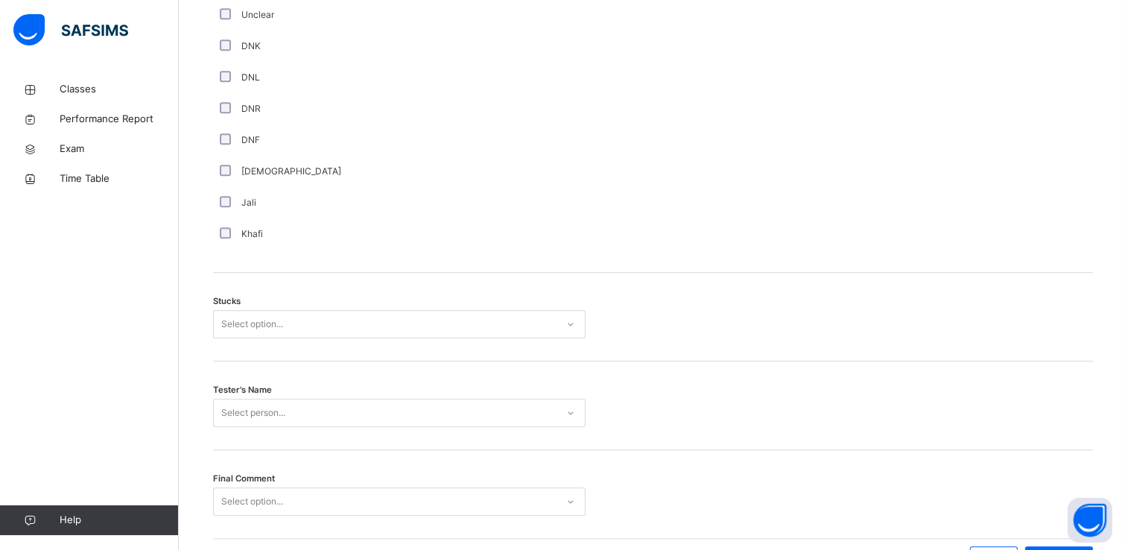
scroll to position [1066, 0]
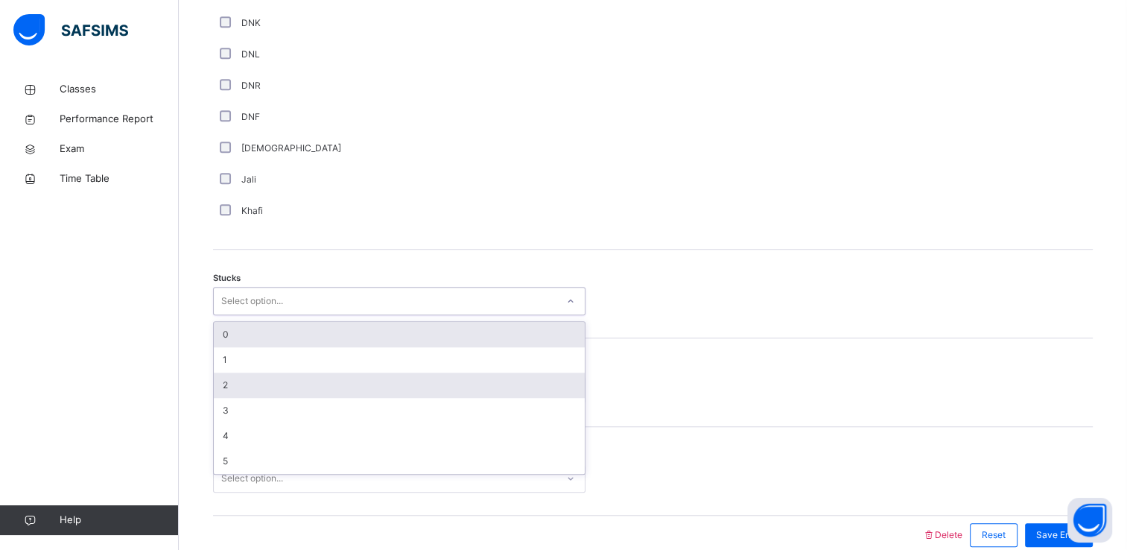
click at [232, 395] on div "2" at bounding box center [399, 385] width 371 height 25
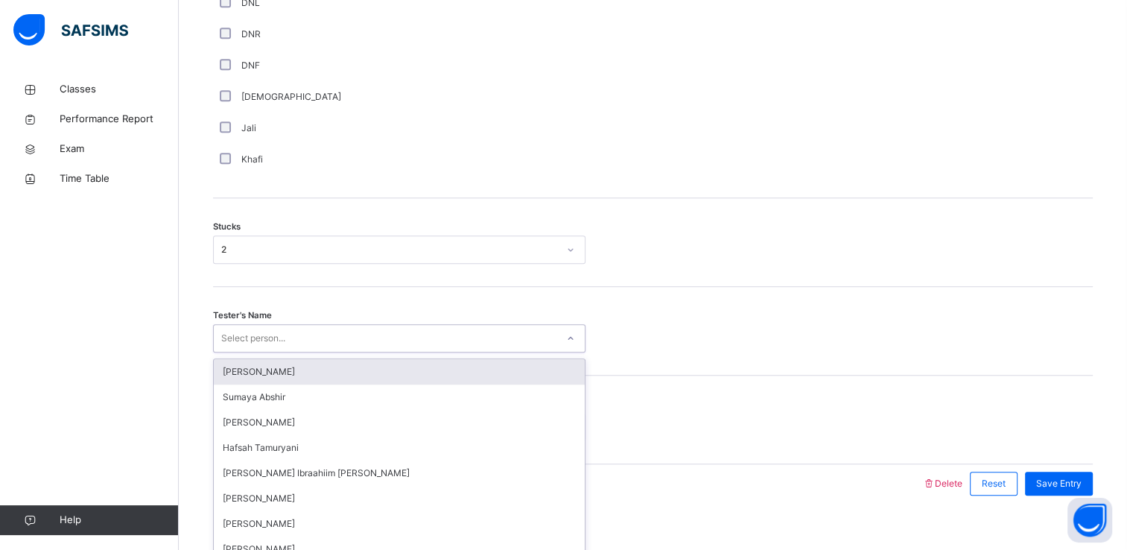
scroll to position [1136, 0]
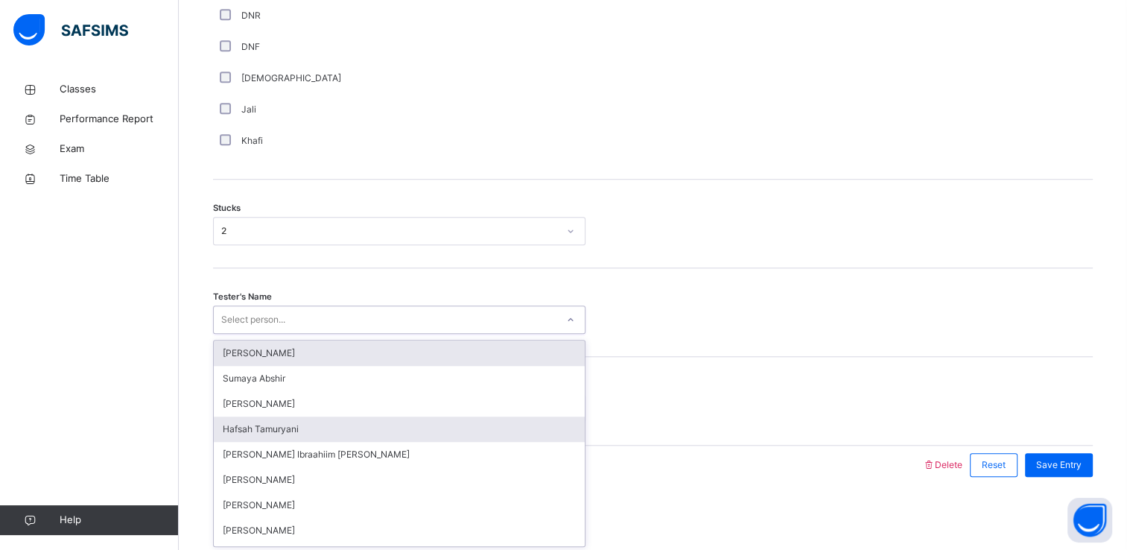
click at [235, 431] on div "Hafsah Tamuryani" at bounding box center [399, 429] width 371 height 25
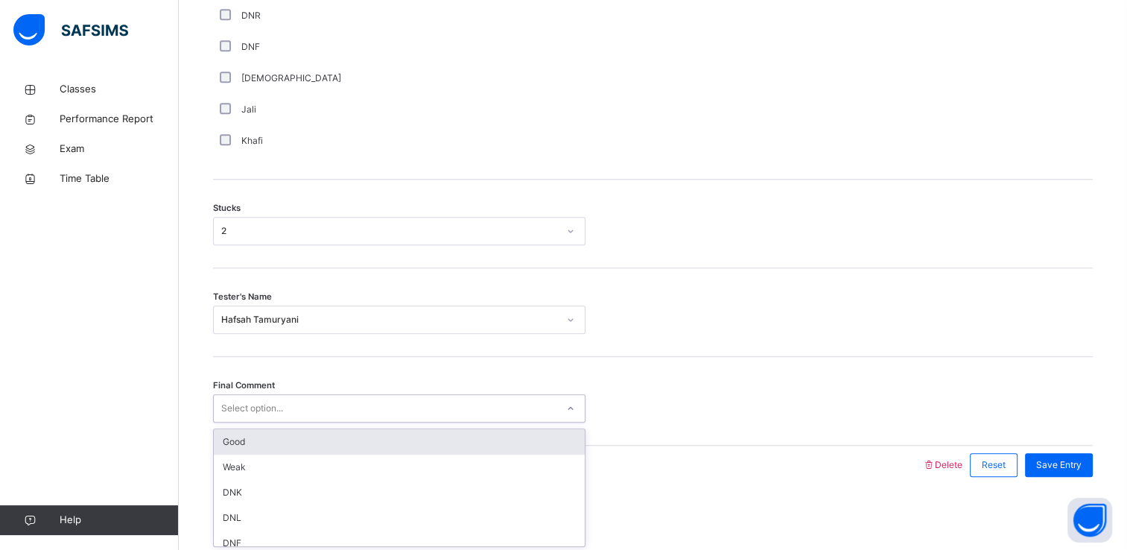
click at [226, 438] on div "Good" at bounding box center [399, 441] width 371 height 25
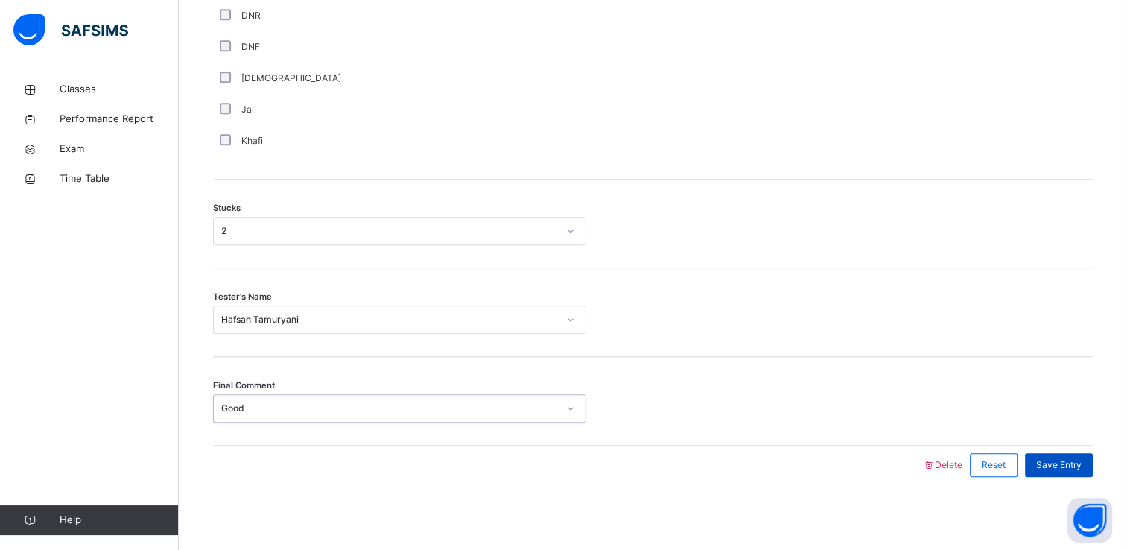
click at [1061, 465] on span "Save Entry" at bounding box center [1058, 464] width 45 height 13
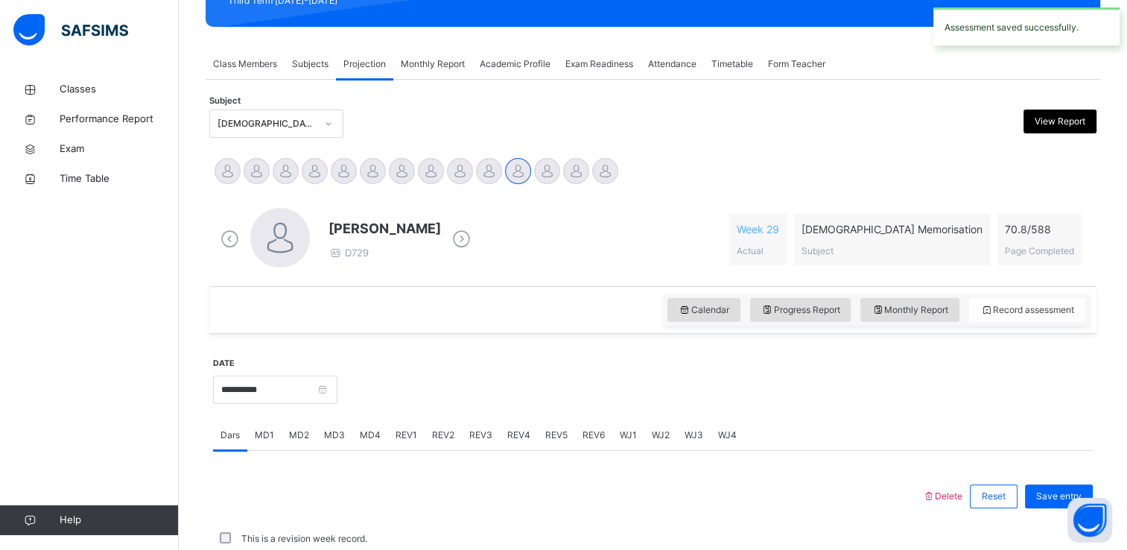
scroll to position [568, 0]
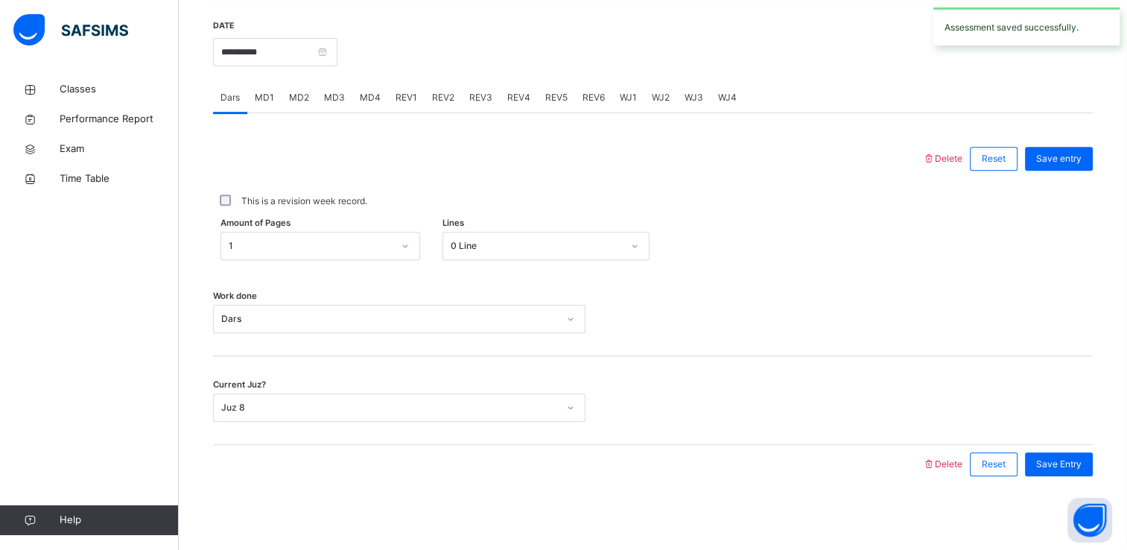
click at [414, 88] on div "REV1" at bounding box center [406, 98] width 37 height 30
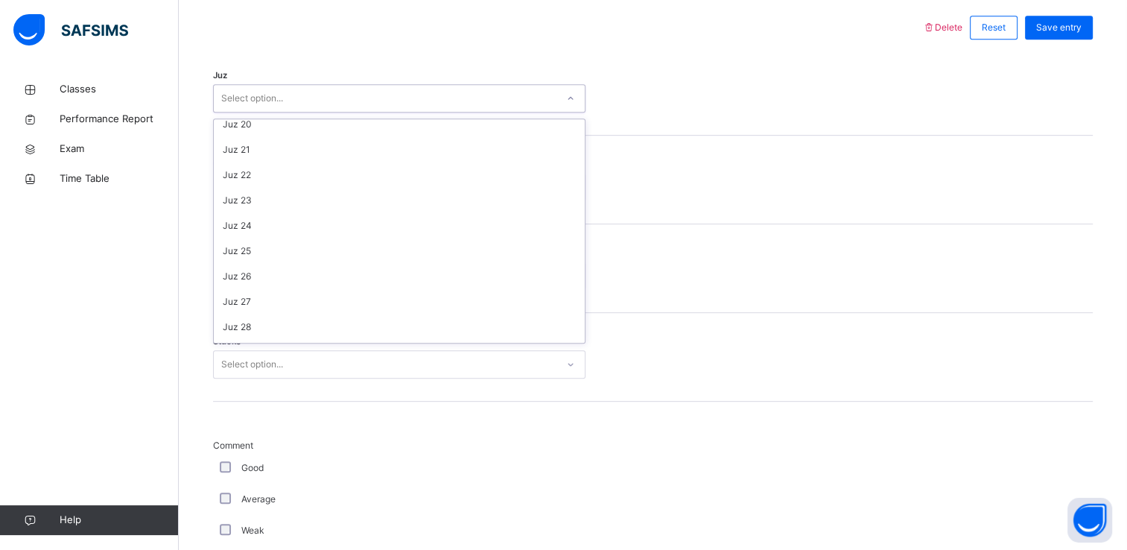
scroll to position [536, 0]
click at [233, 303] on div "Juz 29" at bounding box center [399, 304] width 371 height 25
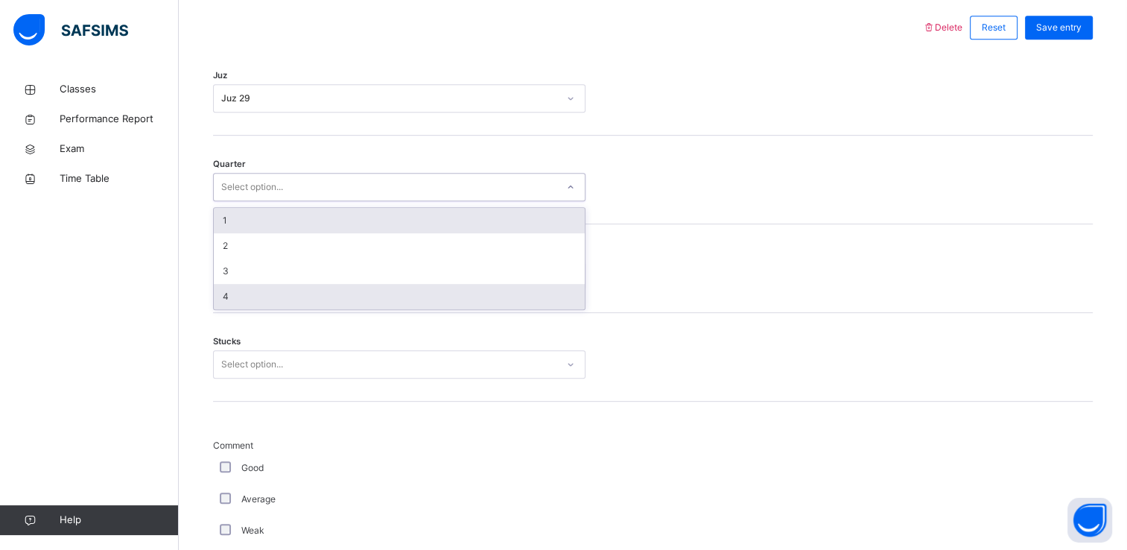
click at [237, 284] on div "4" at bounding box center [399, 296] width 371 height 25
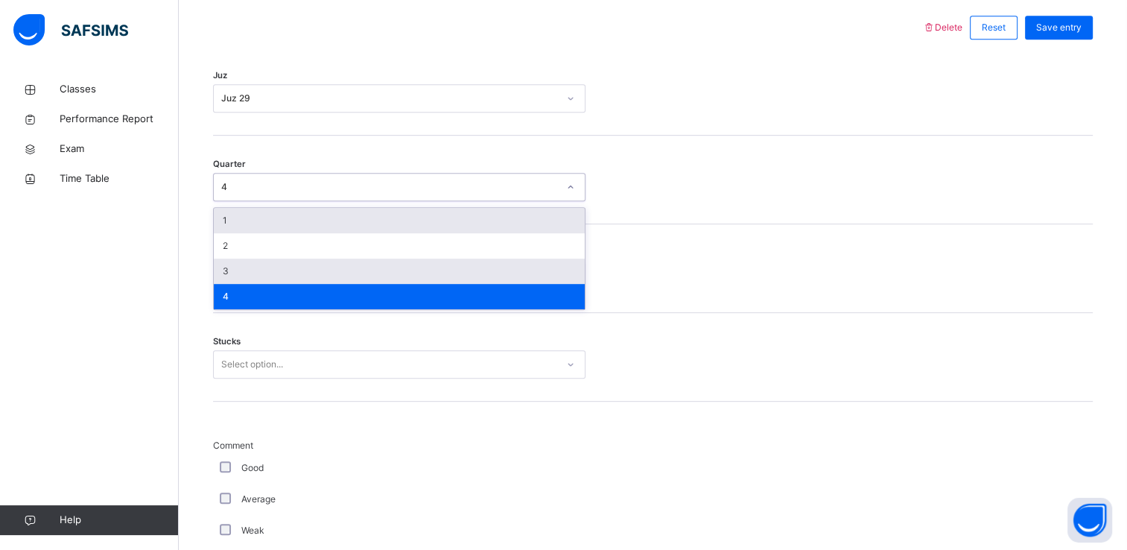
click at [226, 274] on div "3" at bounding box center [399, 271] width 371 height 25
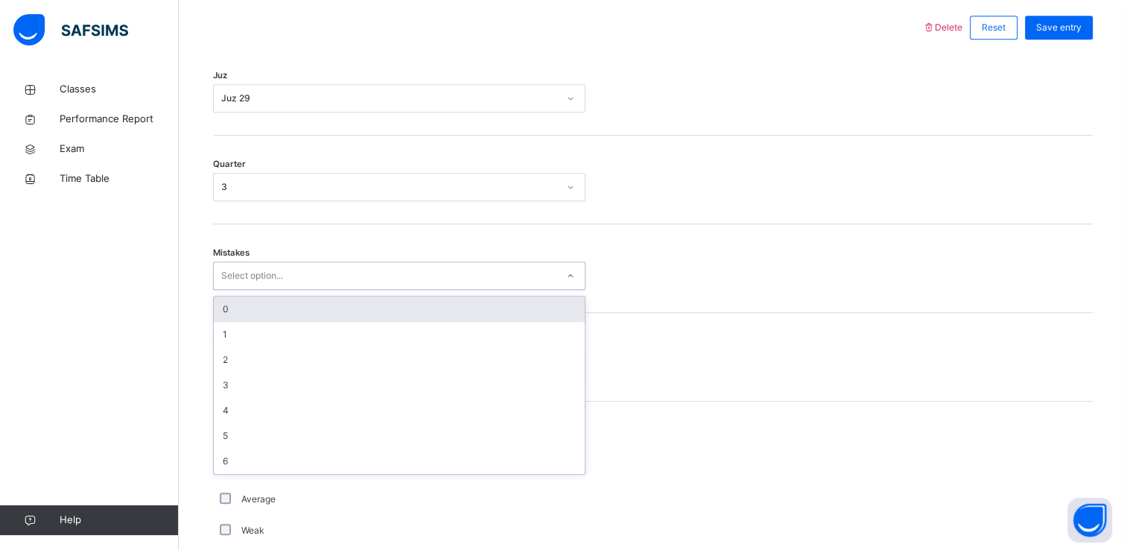
click at [228, 305] on div "0" at bounding box center [399, 309] width 371 height 25
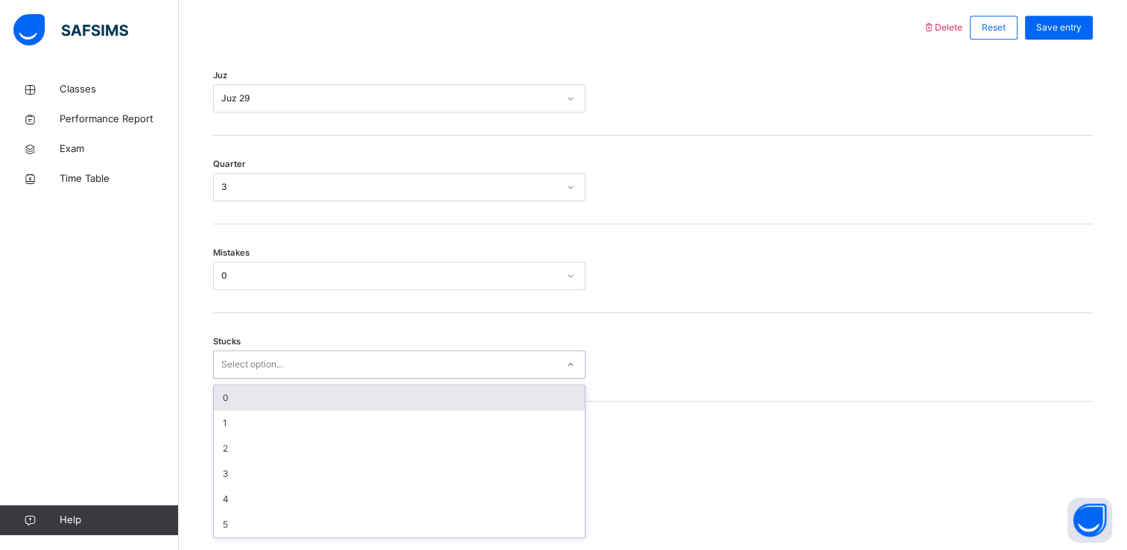
click at [237, 399] on div "0" at bounding box center [399, 397] width 371 height 25
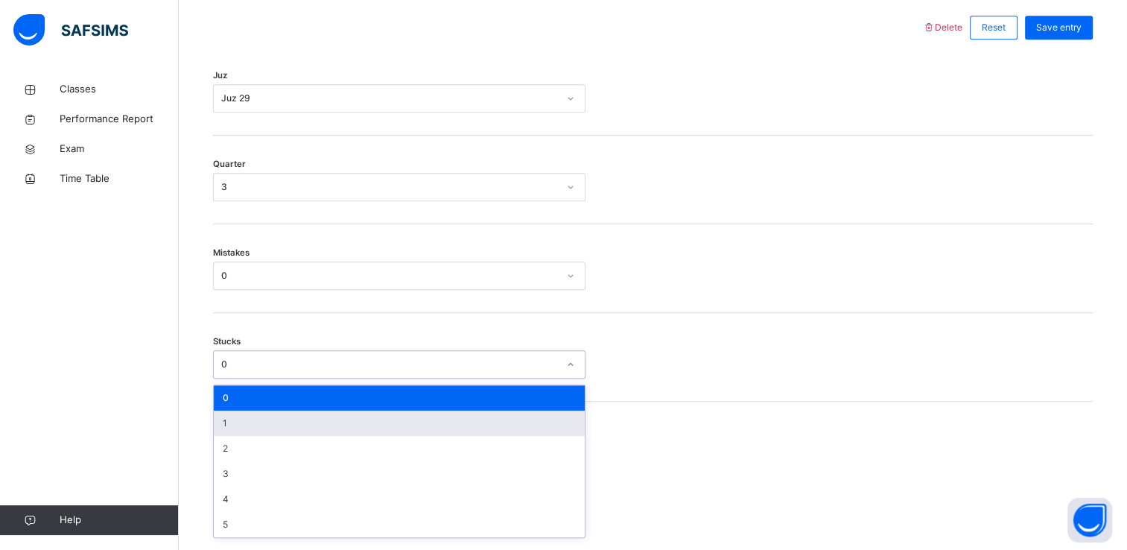
click at [238, 424] on div "1" at bounding box center [399, 423] width 371 height 25
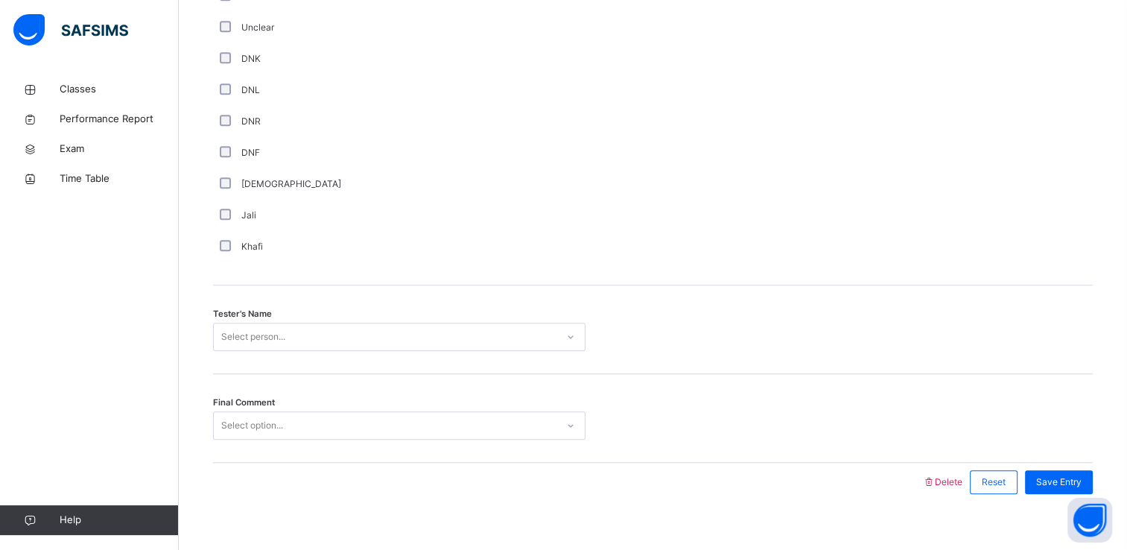
scroll to position [1314, 0]
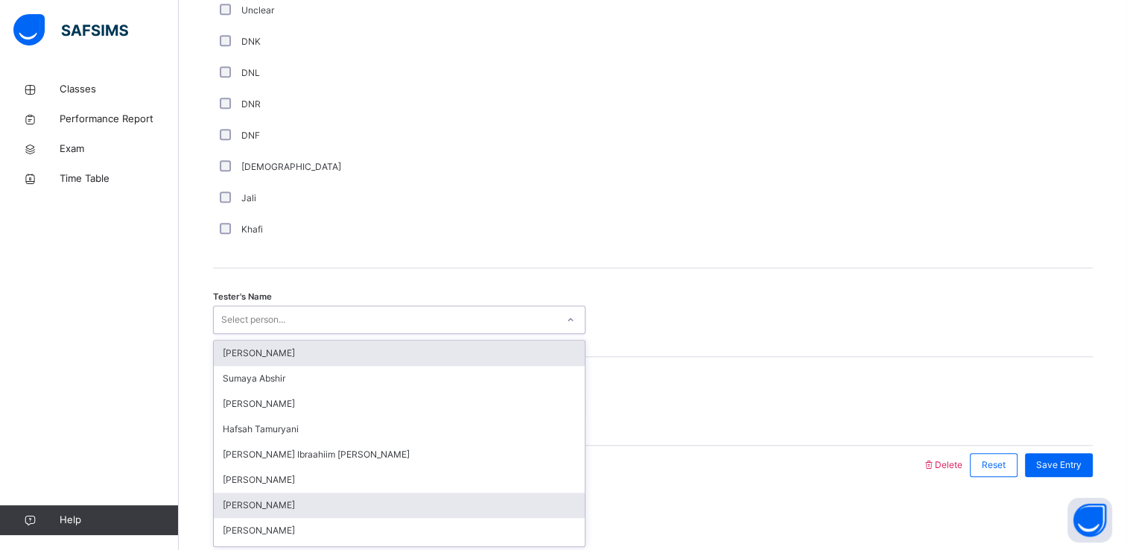
click at [237, 511] on div "[PERSON_NAME]" at bounding box center [399, 504] width 371 height 25
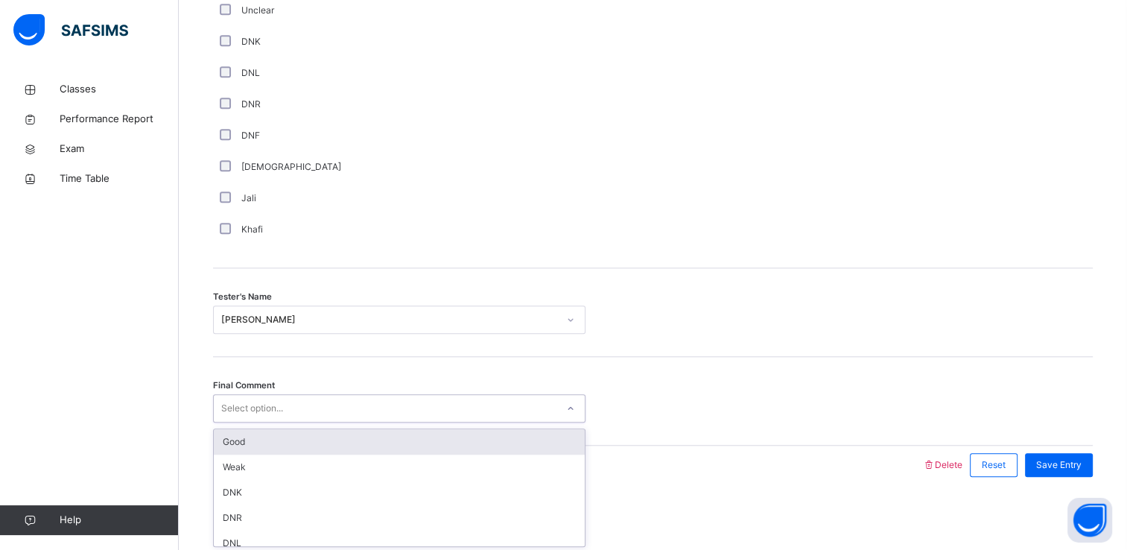
click at [237, 446] on div "Good" at bounding box center [399, 441] width 371 height 25
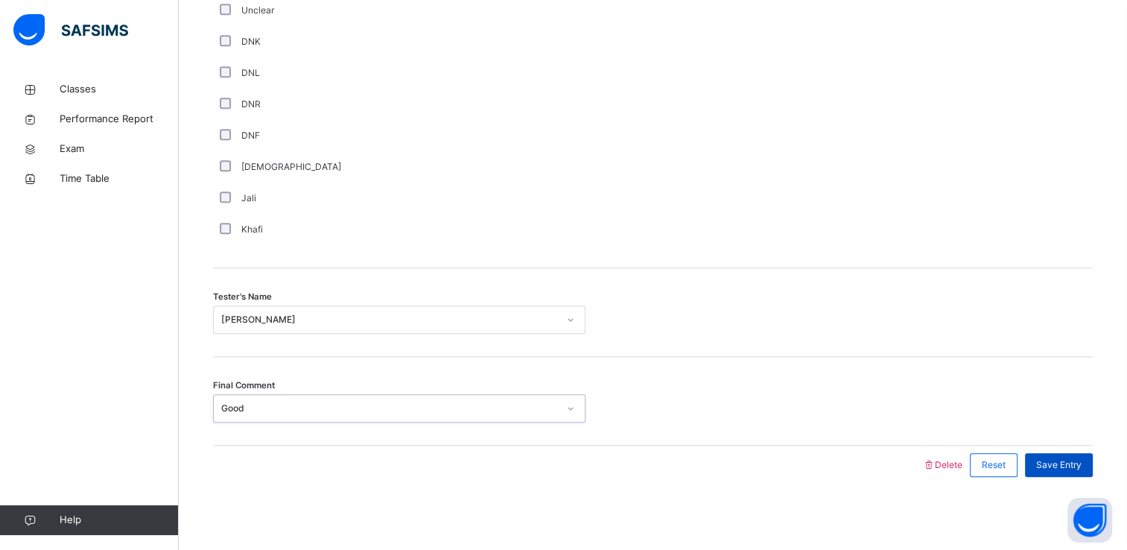
click at [1070, 473] on div "Save Entry" at bounding box center [1059, 465] width 68 height 24
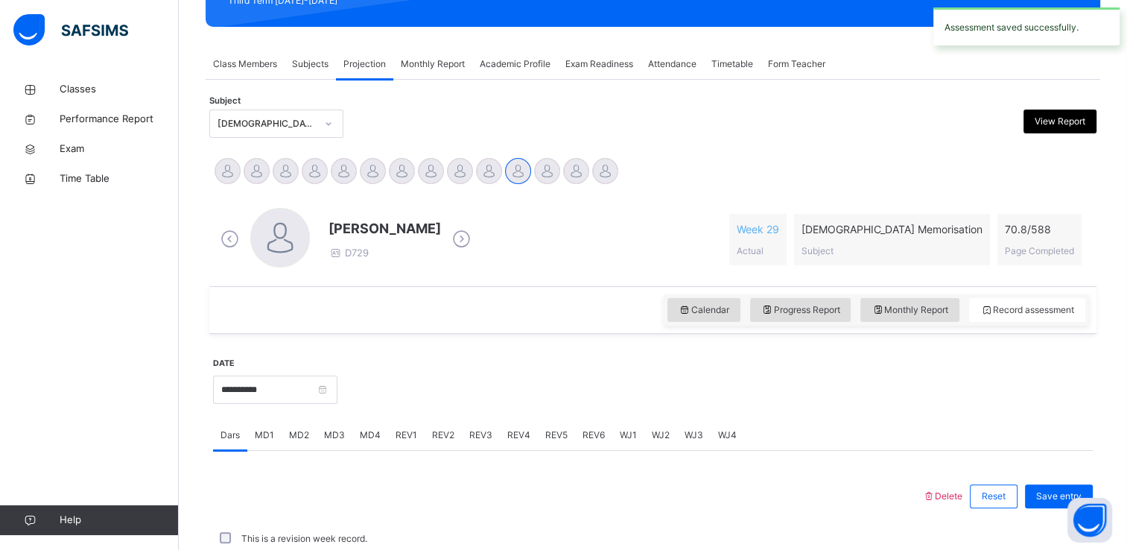
scroll to position [568, 0]
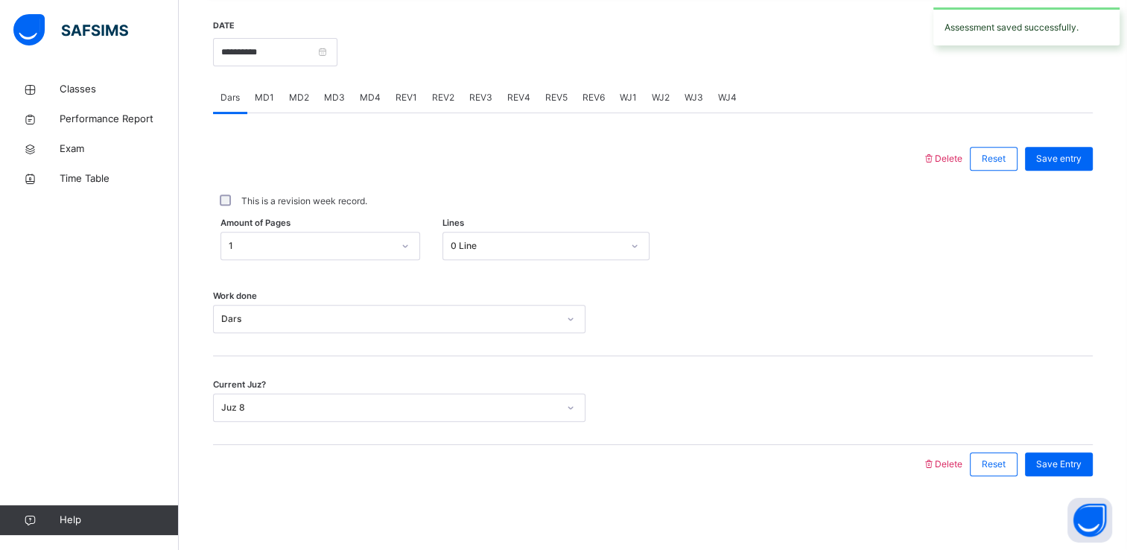
click at [438, 102] on span "REV2" at bounding box center [443, 97] width 22 height 13
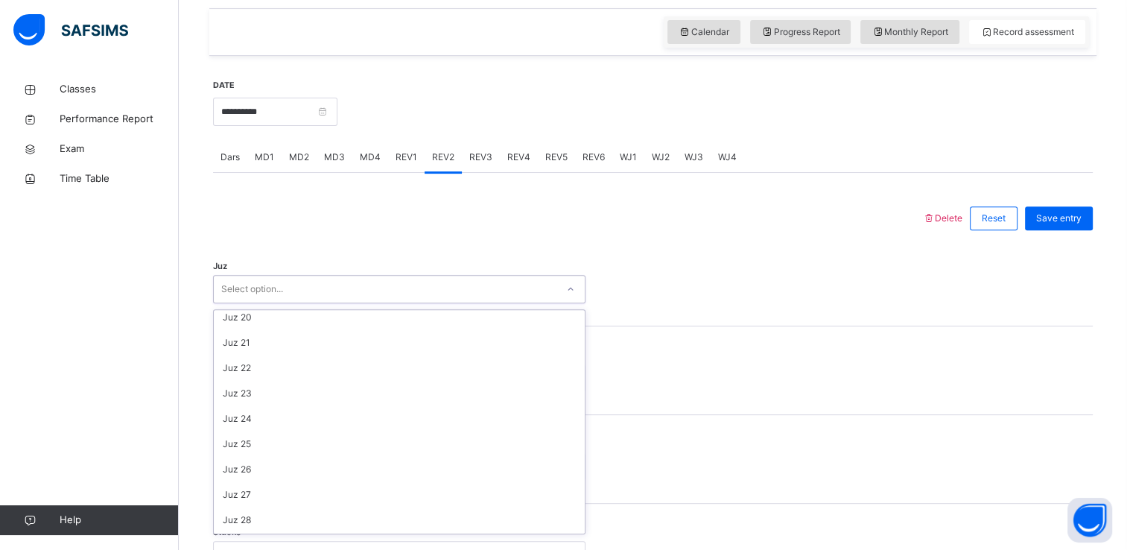
scroll to position [536, 0]
click at [205, 349] on div "Back / FT Girls Class 1 FT Girls Class 1 Full Time Girls Third Term [DATE]-[DAT…" at bounding box center [653, 461] width 948 height 1790
click at [237, 322] on div "Juz Select option..." at bounding box center [653, 282] width 880 height 89
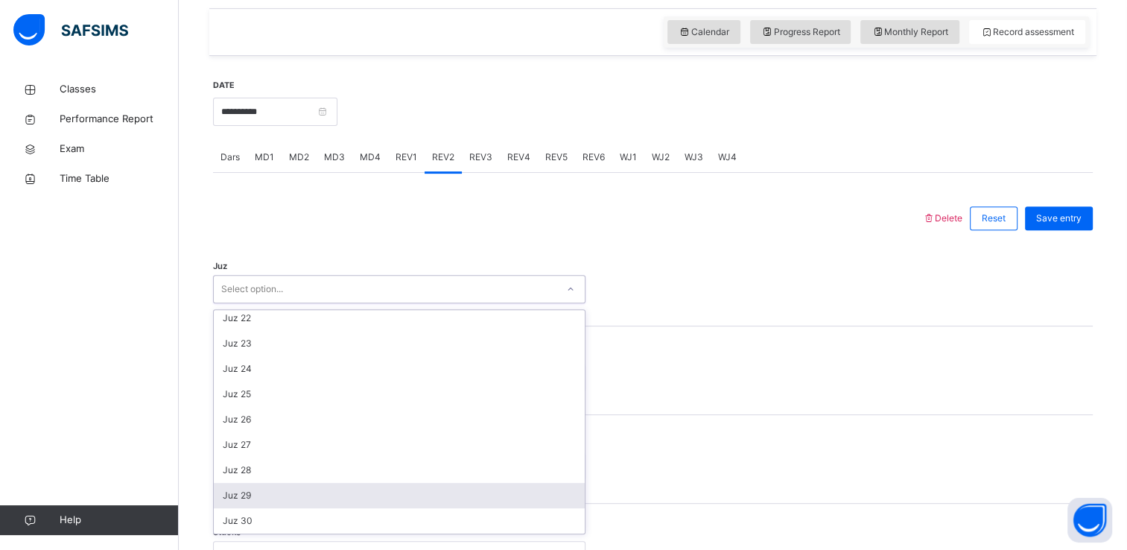
click at [227, 490] on div "Juz 29" at bounding box center [399, 495] width 371 height 25
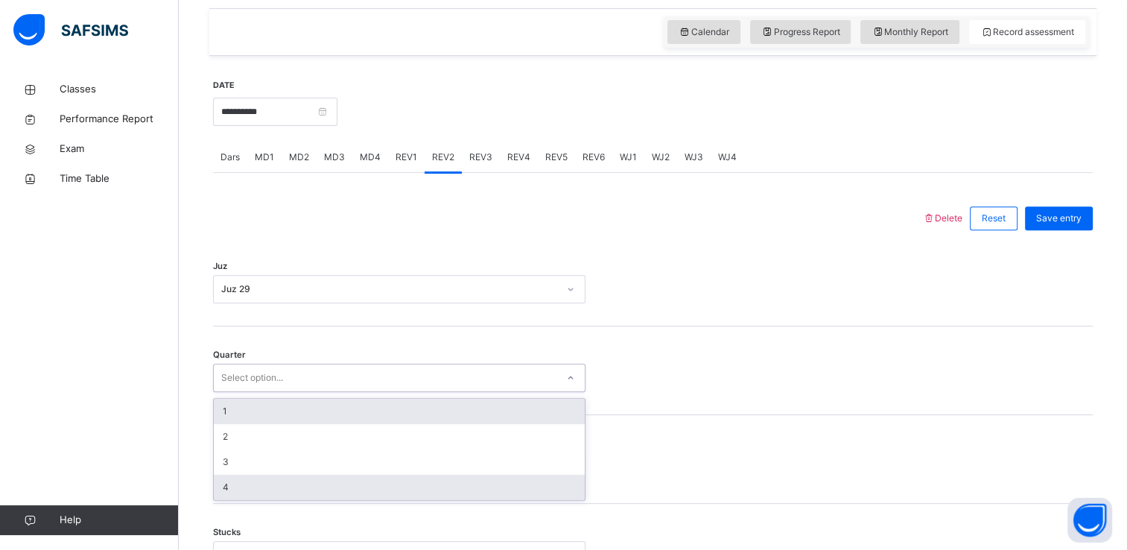
click at [234, 487] on div "4" at bounding box center [399, 487] width 371 height 25
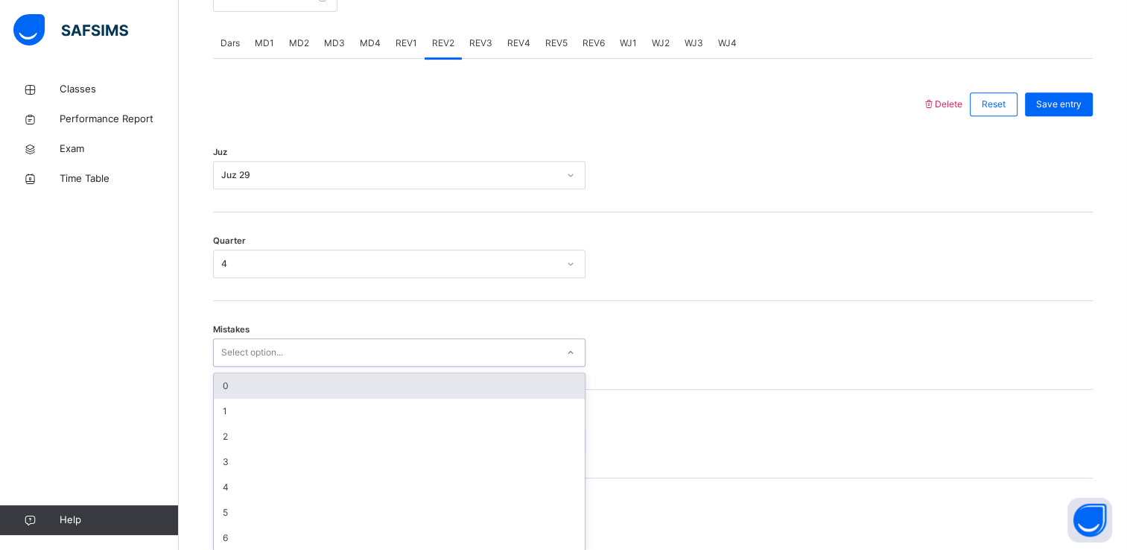
scroll to position [629, 0]
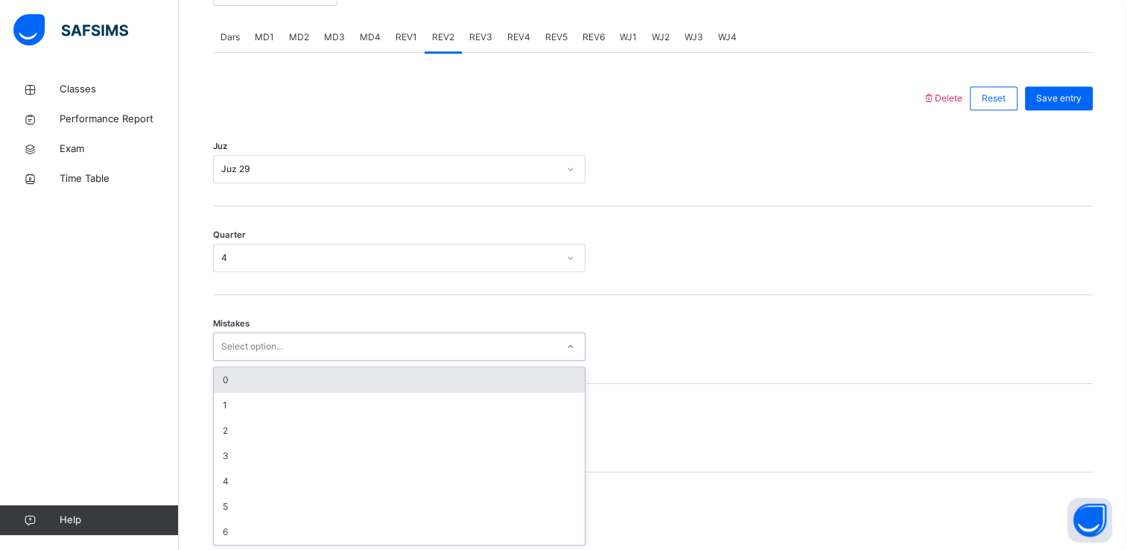
click at [227, 384] on div "0" at bounding box center [399, 379] width 371 height 25
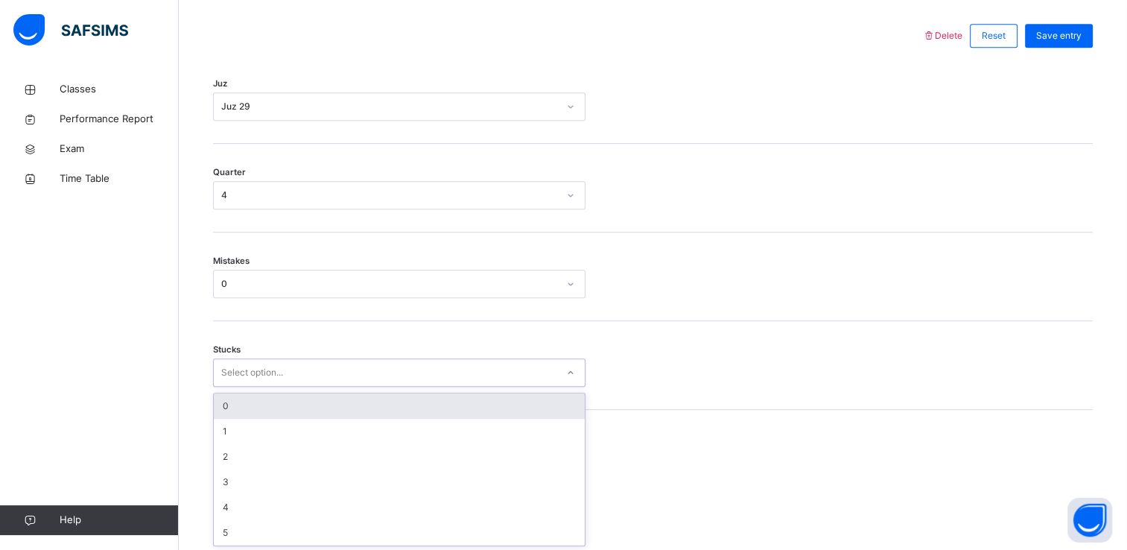
scroll to position [692, 0]
click at [245, 412] on div "0" at bounding box center [399, 405] width 371 height 25
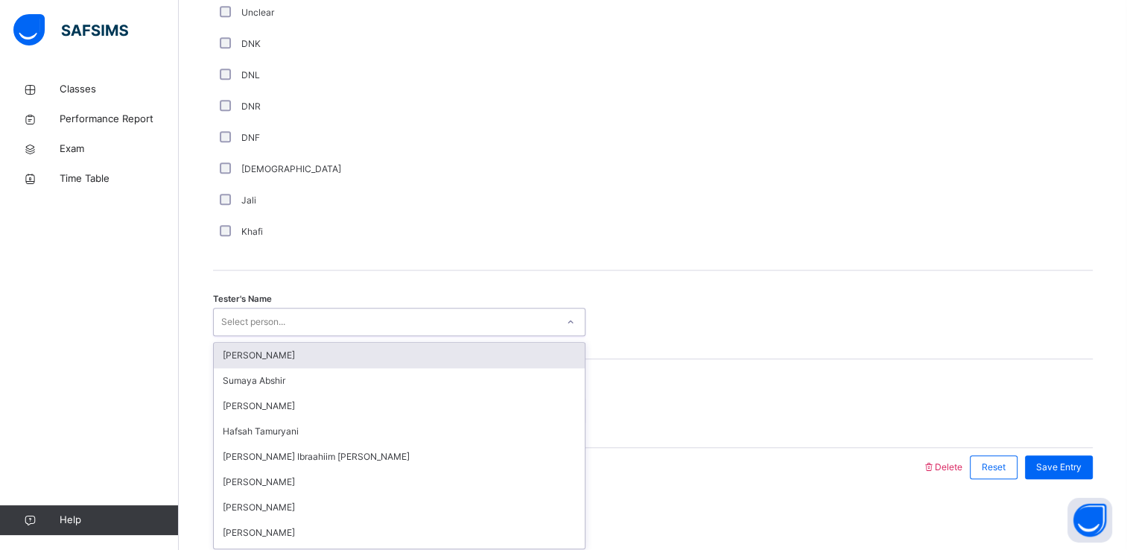
scroll to position [1314, 0]
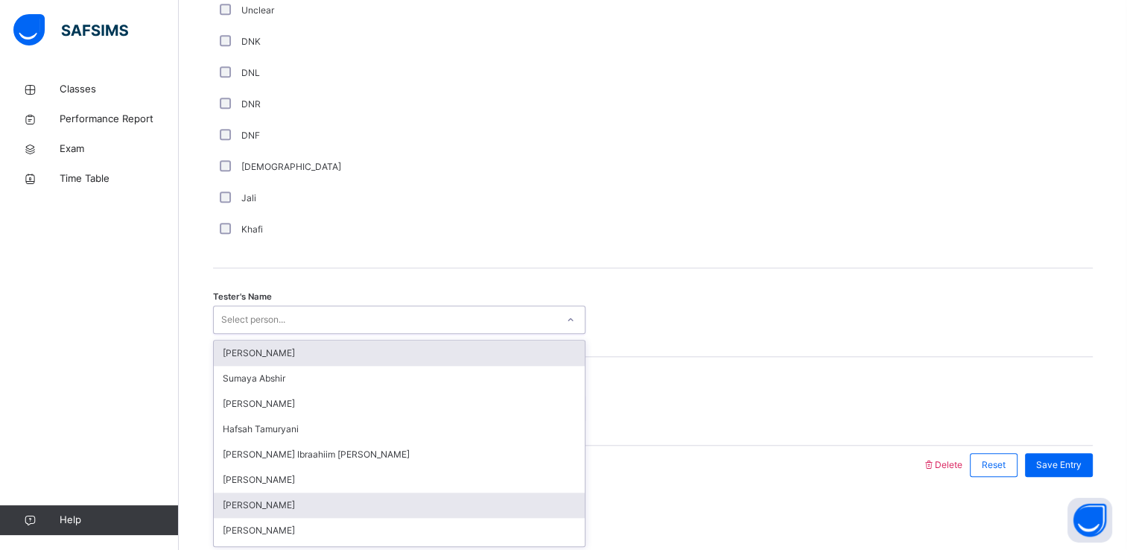
click at [247, 506] on div "[PERSON_NAME]" at bounding box center [399, 504] width 371 height 25
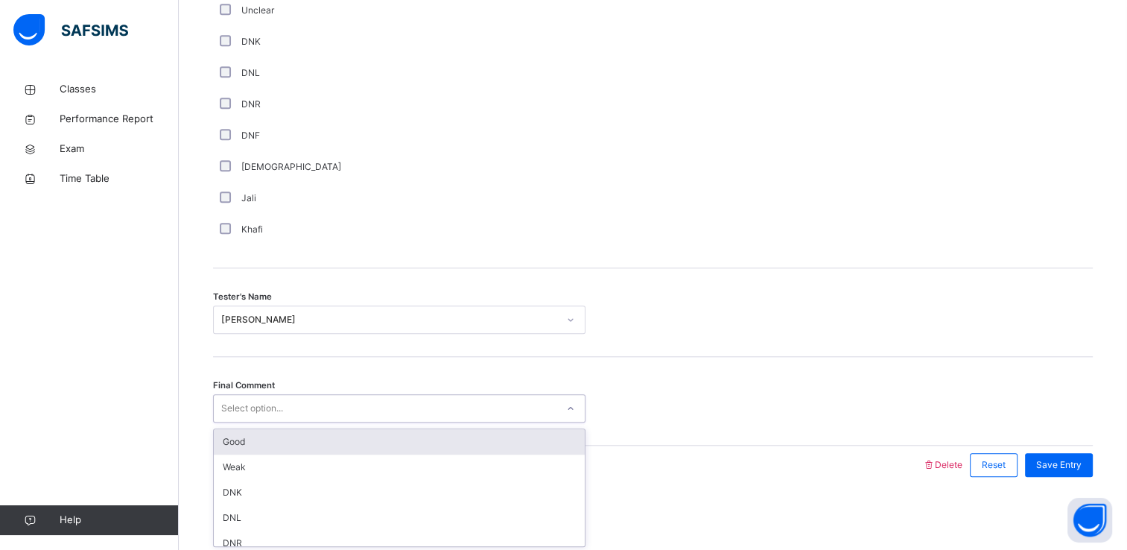
click at [237, 441] on div "Good" at bounding box center [399, 441] width 371 height 25
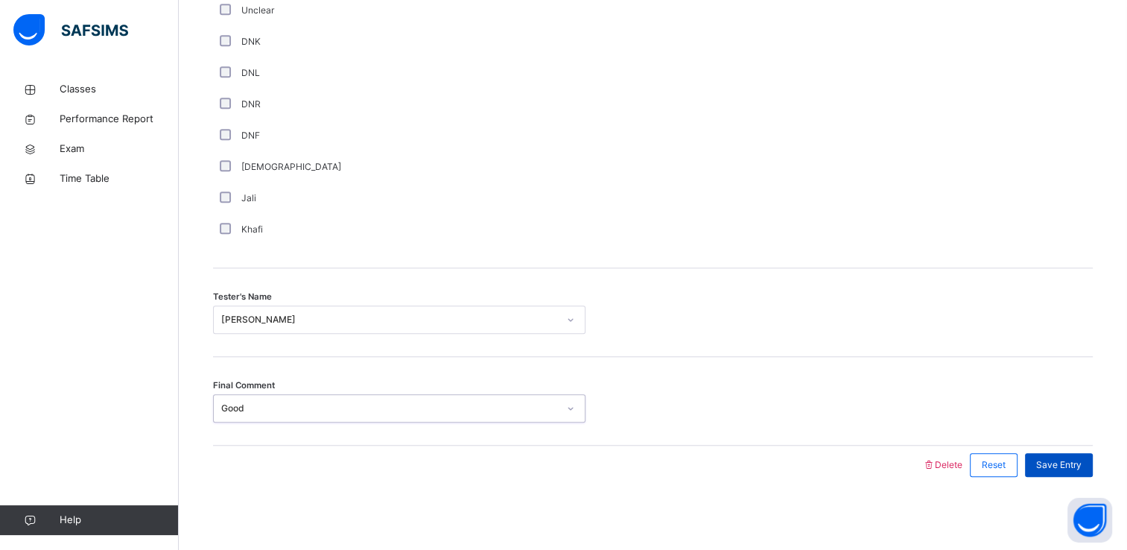
click at [1073, 474] on div "Save Entry" at bounding box center [1059, 465] width 68 height 24
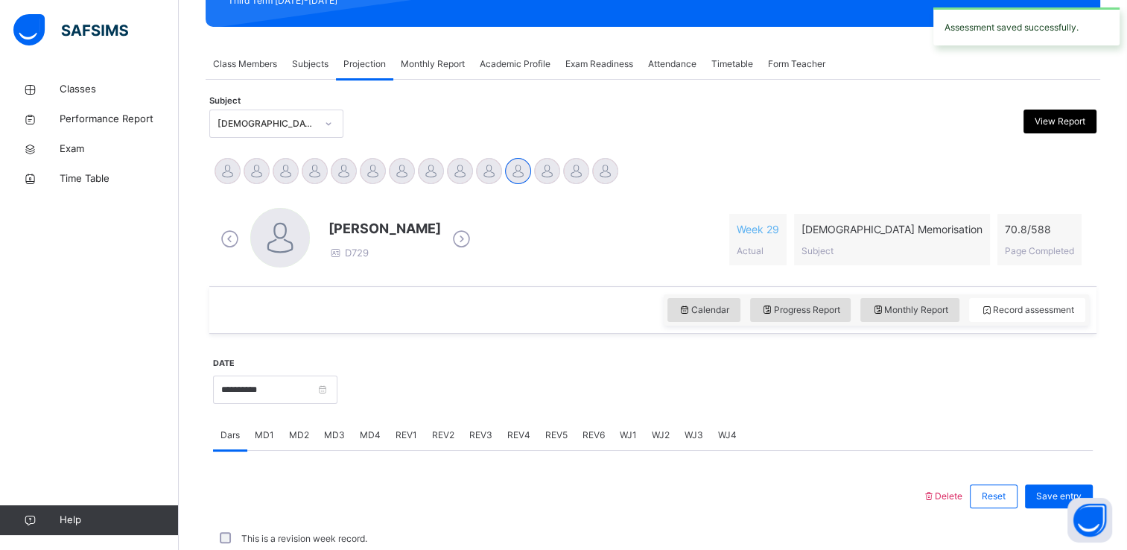
scroll to position [568, 0]
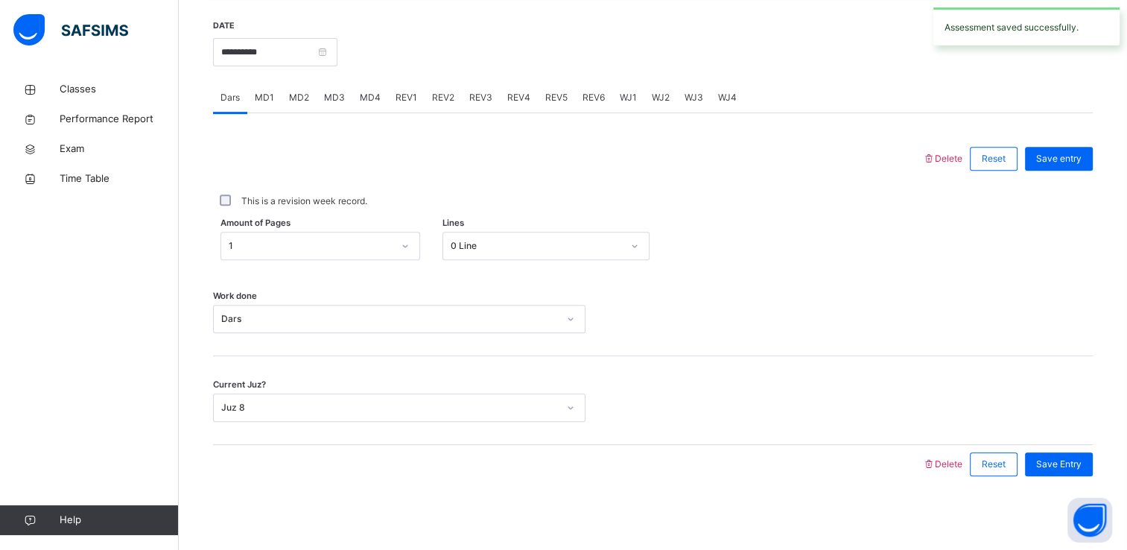
click at [479, 95] on span "REV3" at bounding box center [480, 97] width 23 height 13
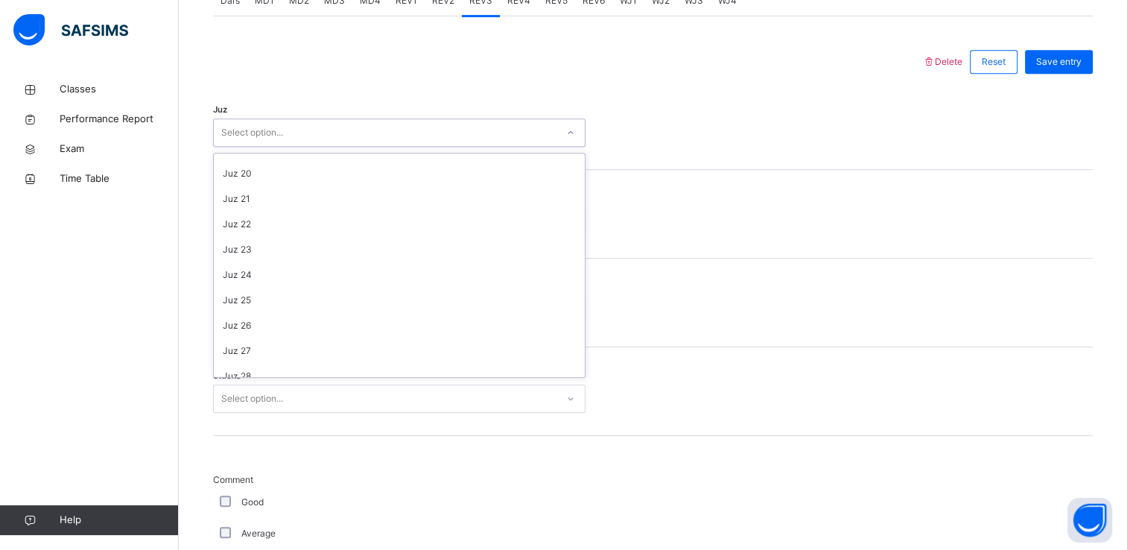
scroll to position [536, 0]
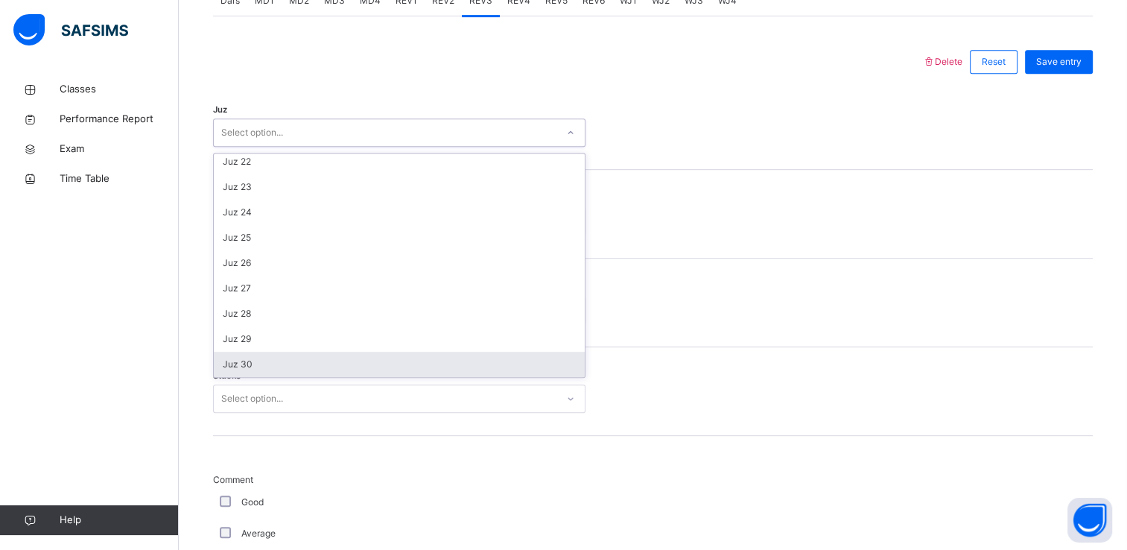
click at [237, 373] on div "Juz 30" at bounding box center [399, 364] width 371 height 25
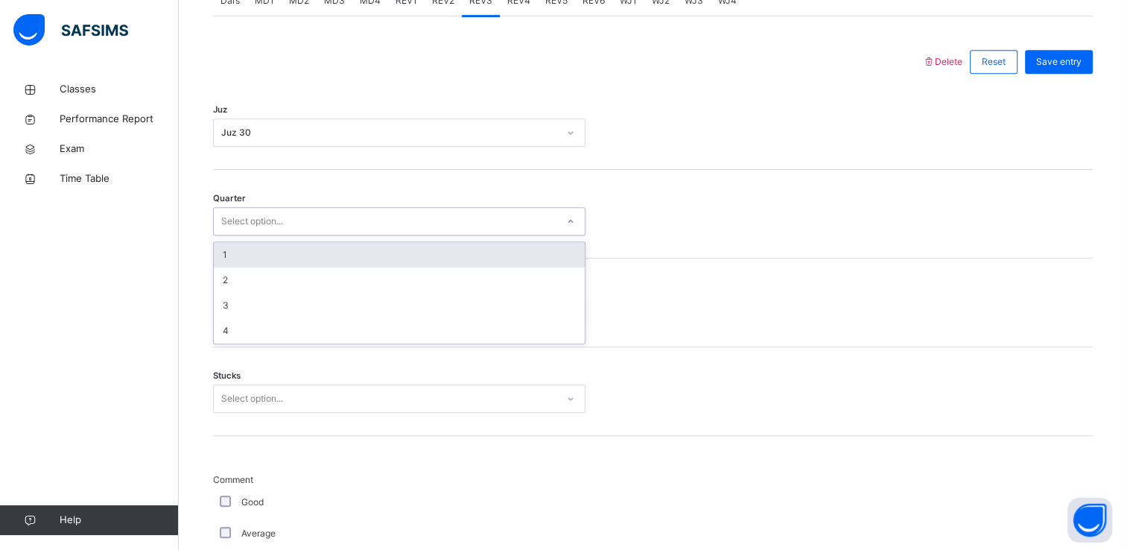
click at [237, 248] on div "1" at bounding box center [399, 254] width 371 height 25
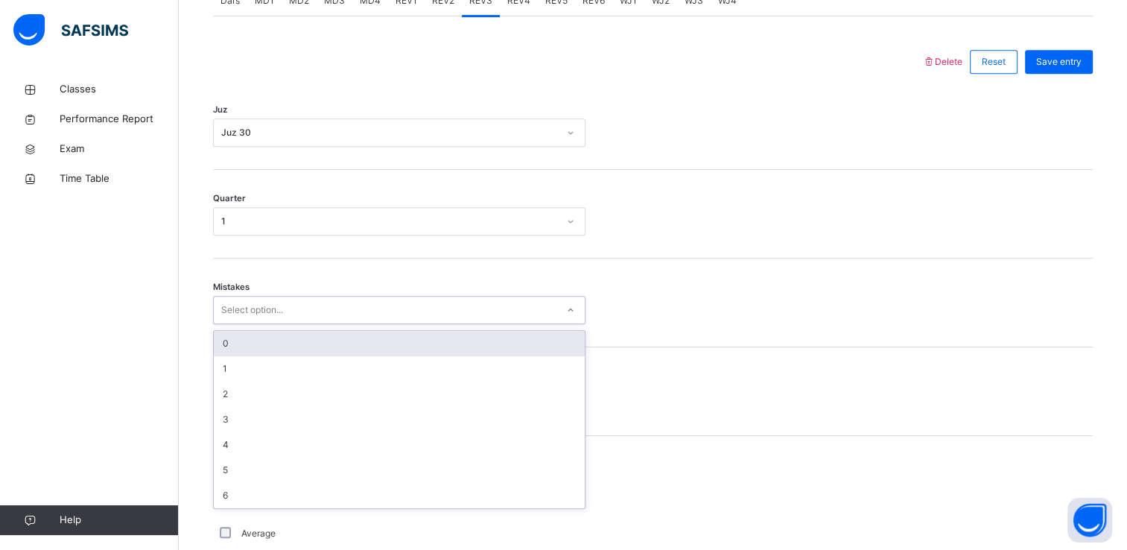
click at [238, 342] on div "0" at bounding box center [399, 343] width 371 height 25
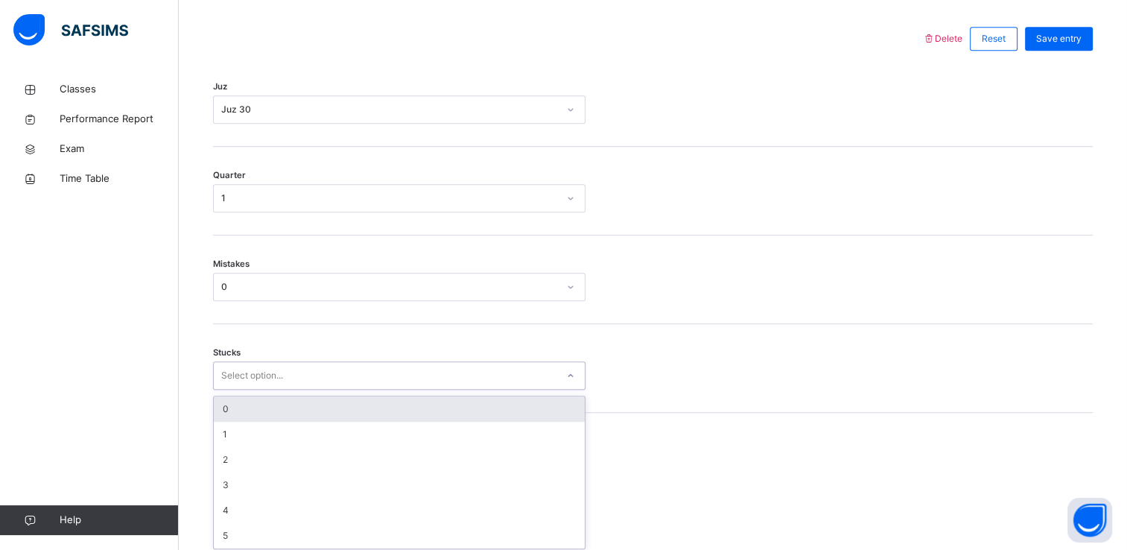
scroll to position [692, 0]
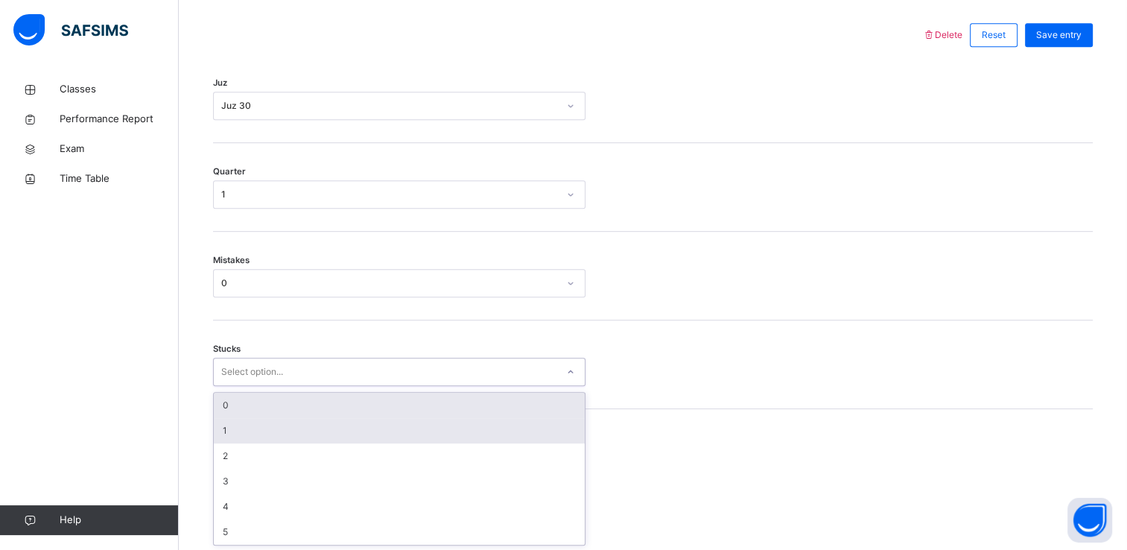
click at [232, 439] on div "1" at bounding box center [399, 430] width 371 height 25
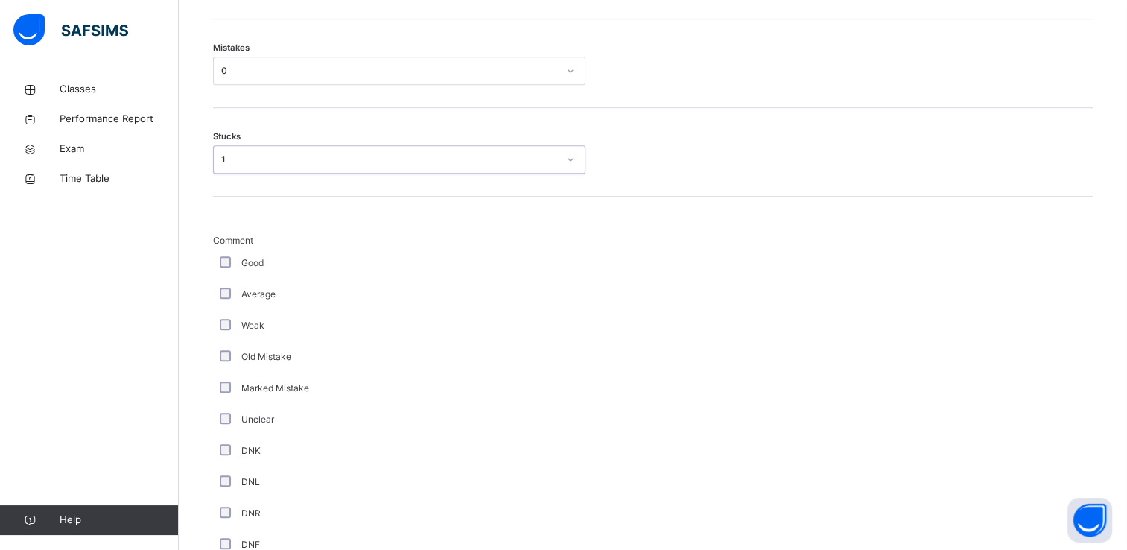
scroll to position [905, 0]
click at [230, 278] on div "Average" at bounding box center [399, 293] width 373 height 31
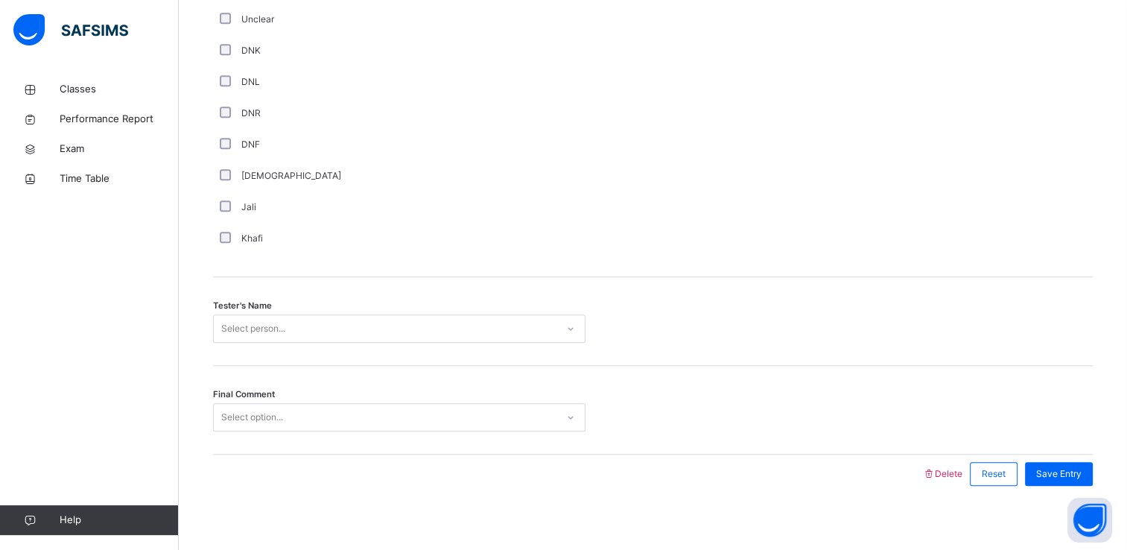
scroll to position [1314, 0]
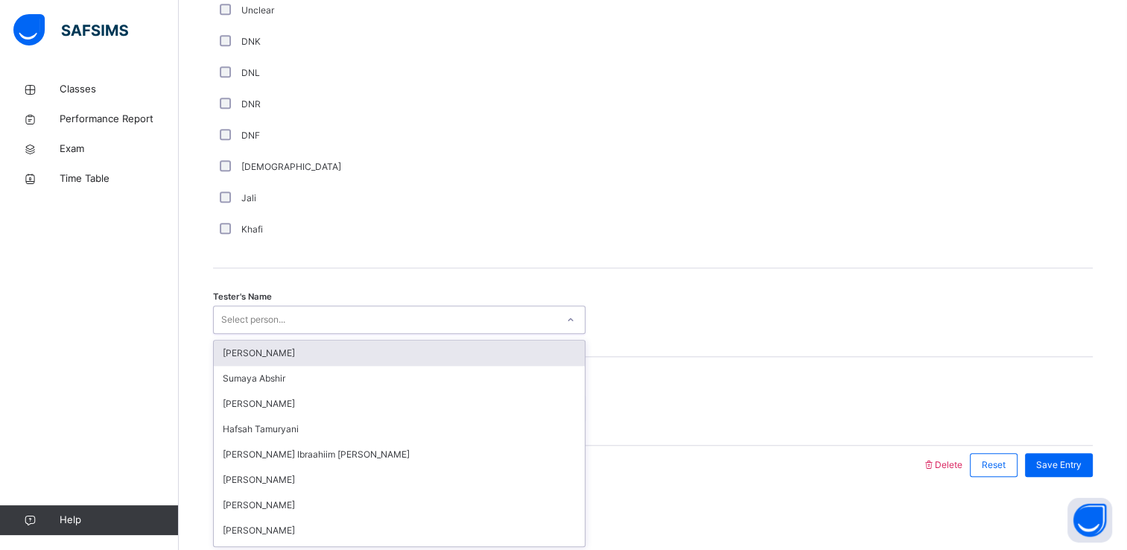
type input "*"
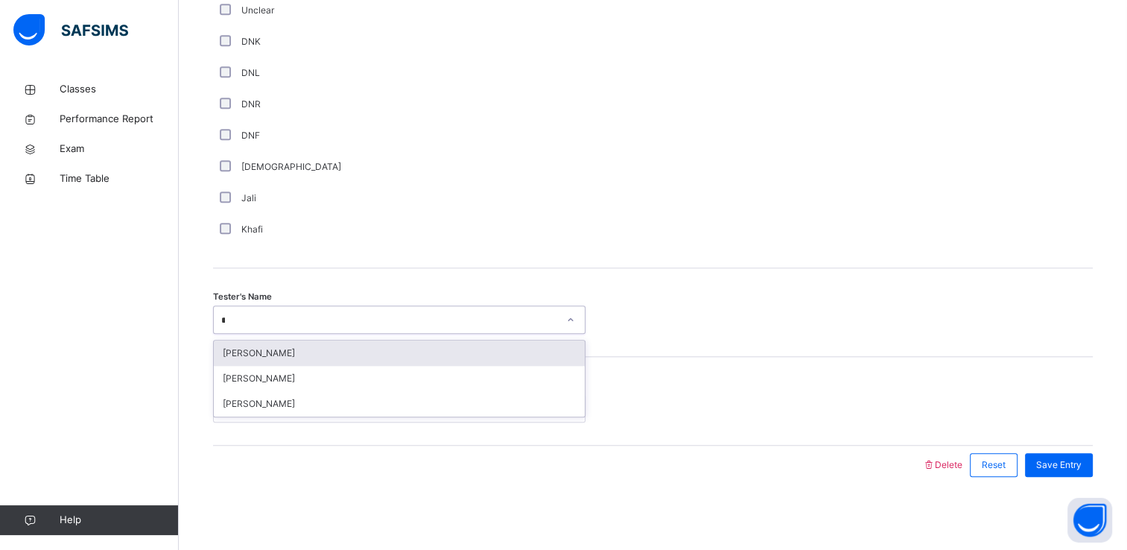
click at [269, 352] on div "[PERSON_NAME]" at bounding box center [399, 353] width 371 height 25
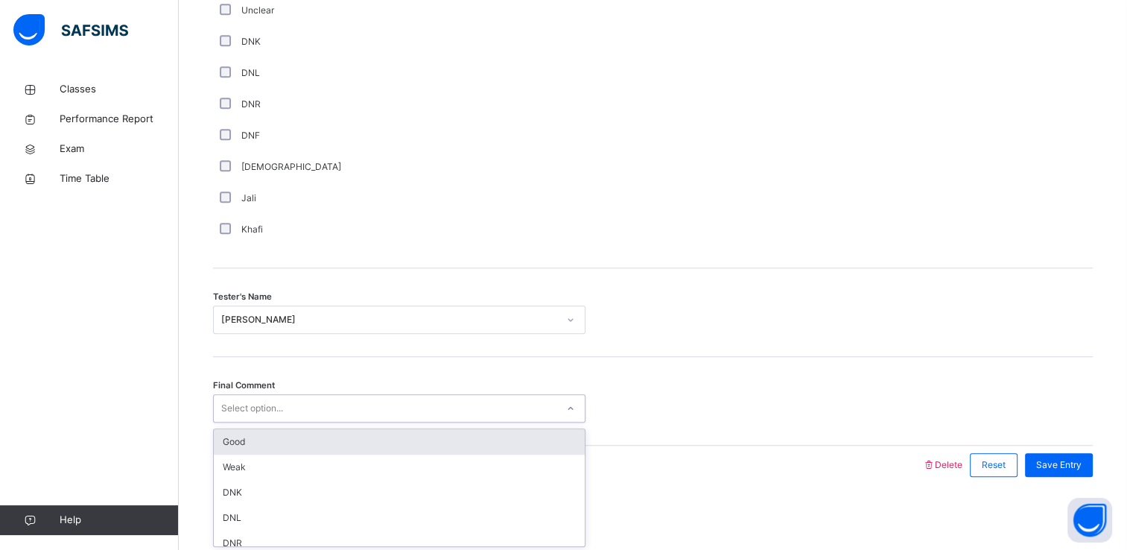
click at [237, 437] on div "Good" at bounding box center [399, 441] width 371 height 25
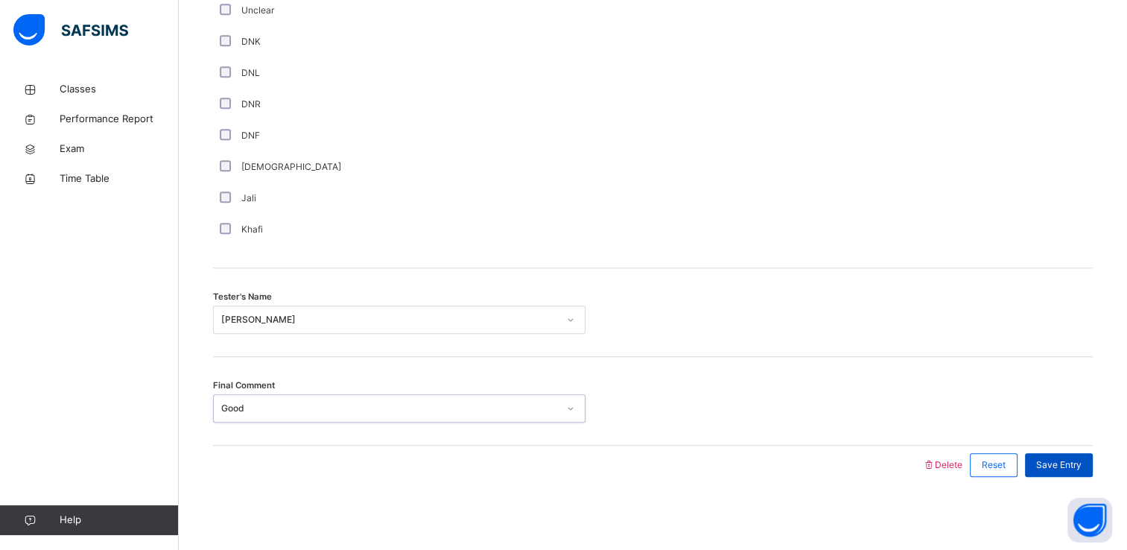
click at [1065, 469] on span "Save Entry" at bounding box center [1058, 464] width 45 height 13
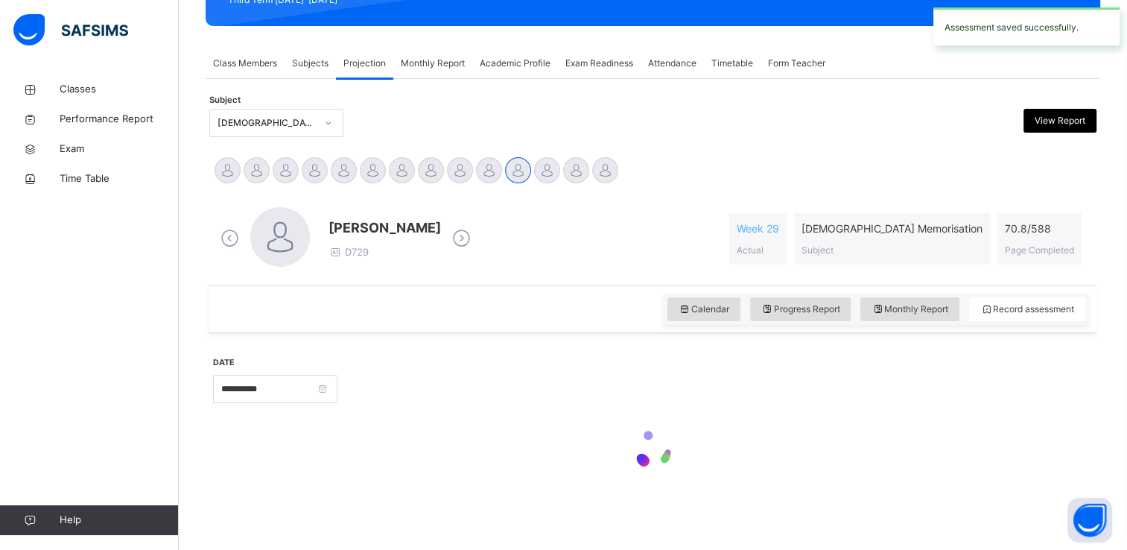
scroll to position [231, 0]
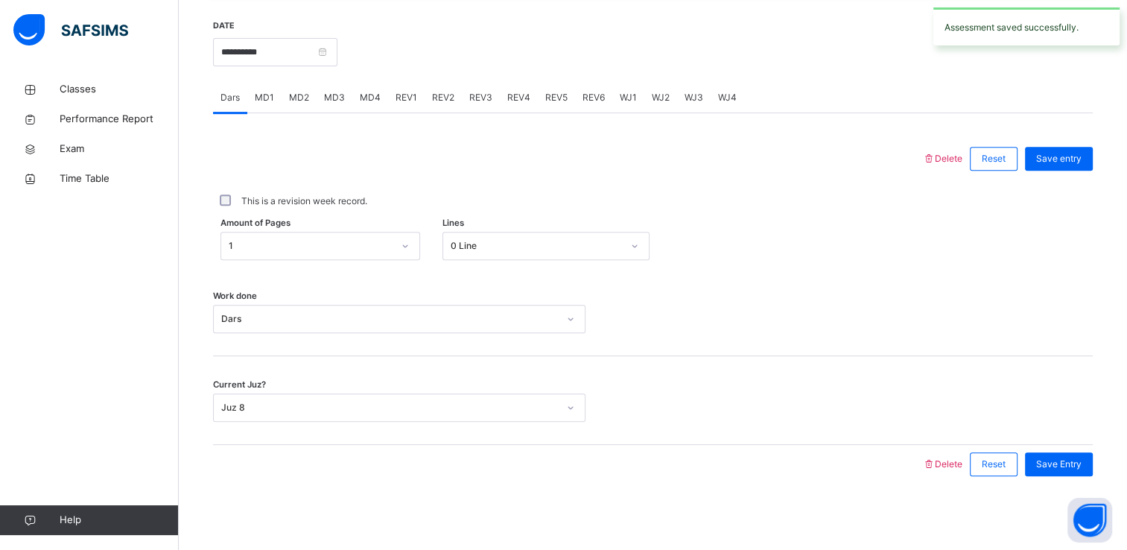
click at [516, 101] on span "REV4" at bounding box center [518, 97] width 23 height 13
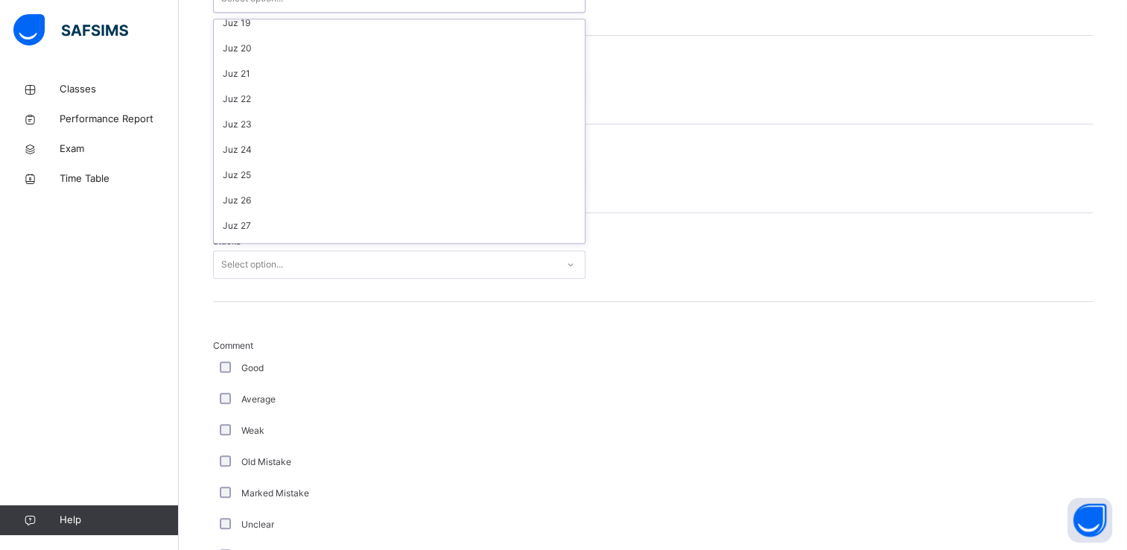
scroll to position [536, 0]
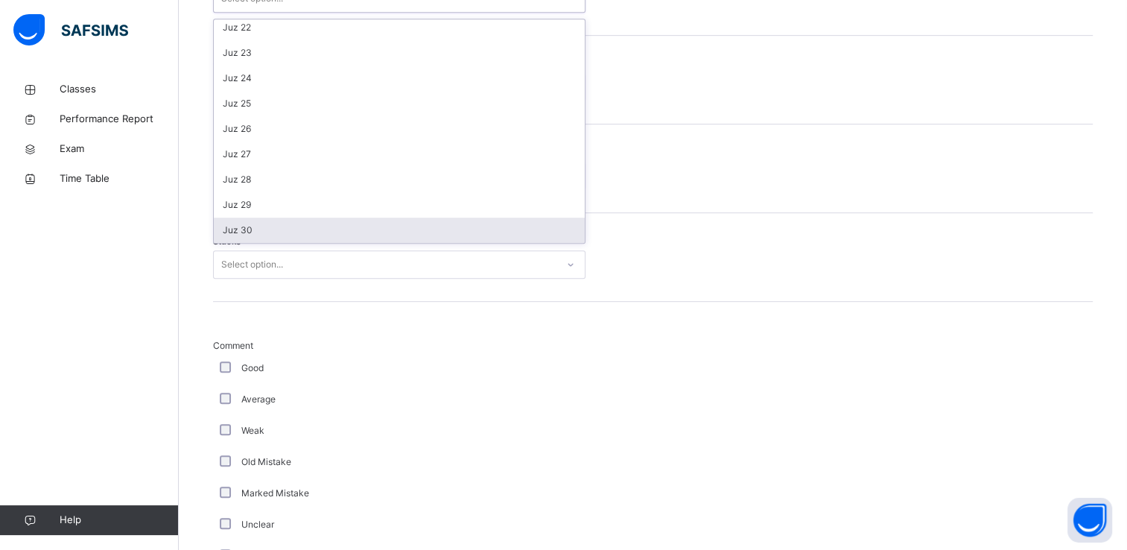
click at [253, 235] on div "Juz 30" at bounding box center [399, 230] width 371 height 25
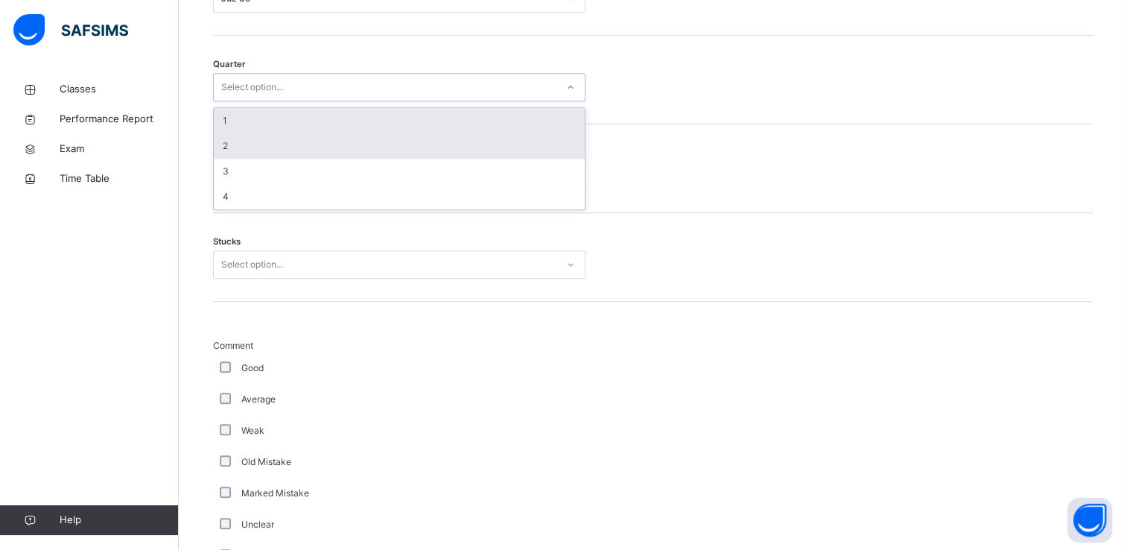
click at [237, 147] on div "2" at bounding box center [399, 145] width 371 height 25
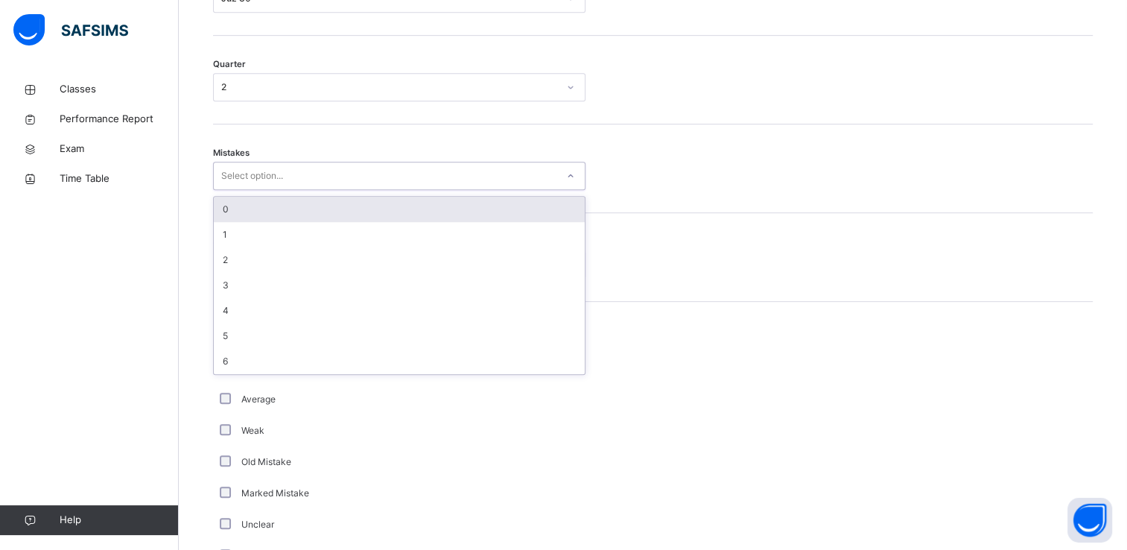
click at [233, 209] on div "0" at bounding box center [399, 209] width 371 height 25
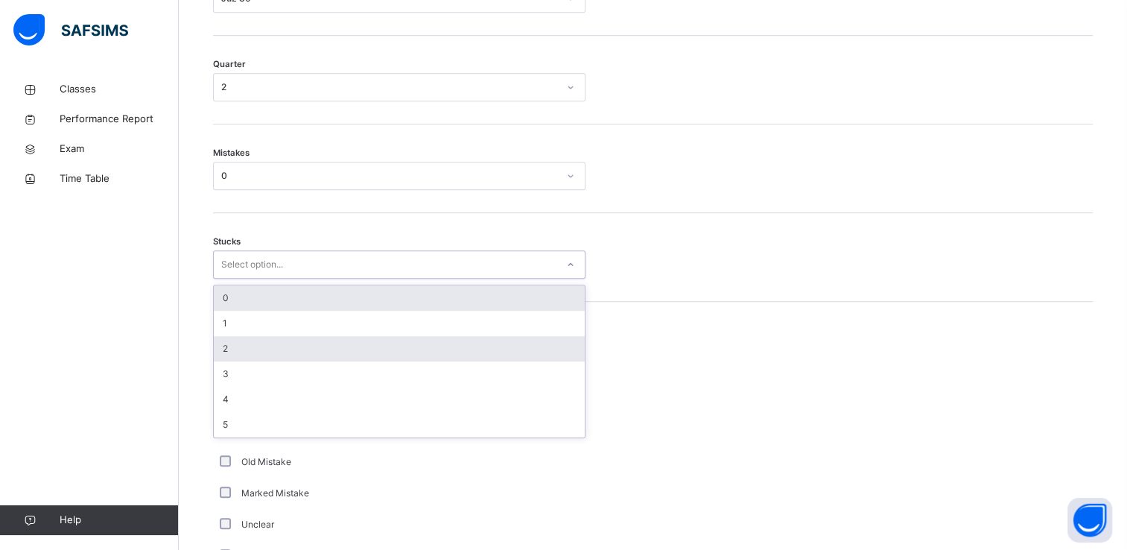
click at [237, 353] on div "2" at bounding box center [399, 348] width 371 height 25
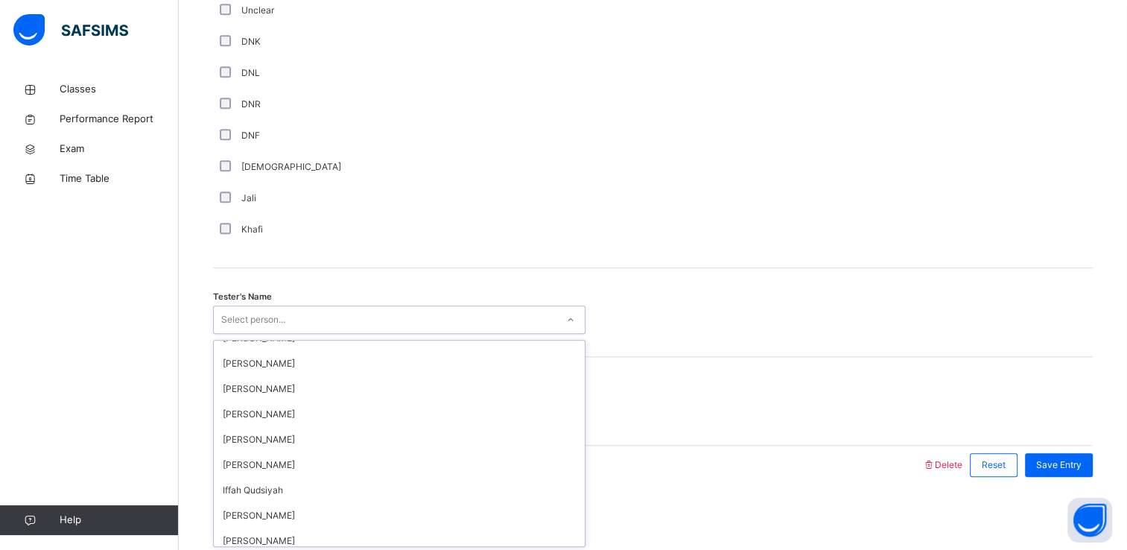
scroll to position [144, 0]
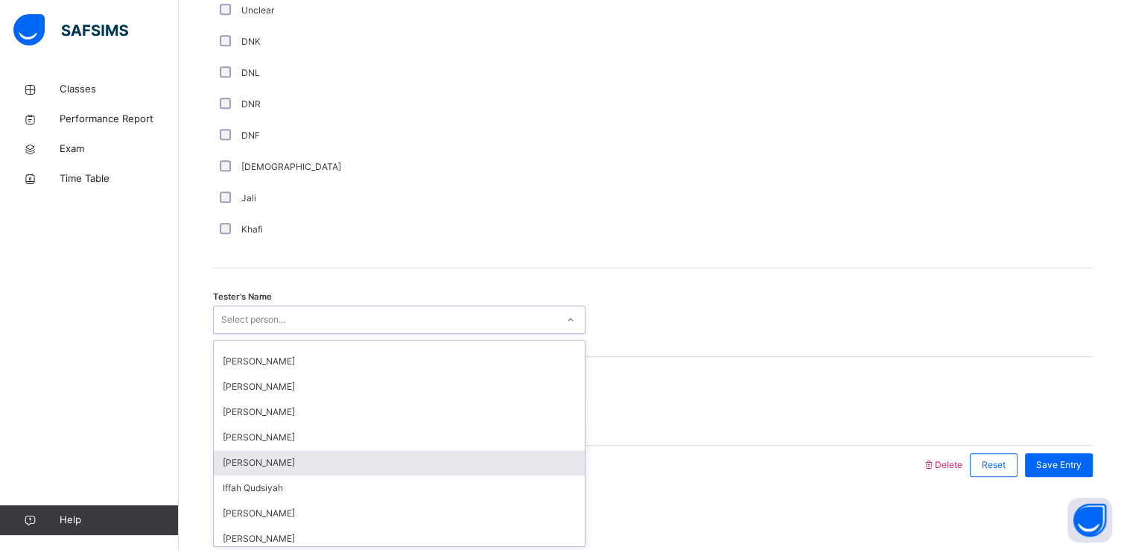
click at [237, 462] on div "[PERSON_NAME]" at bounding box center [399, 462] width 371 height 25
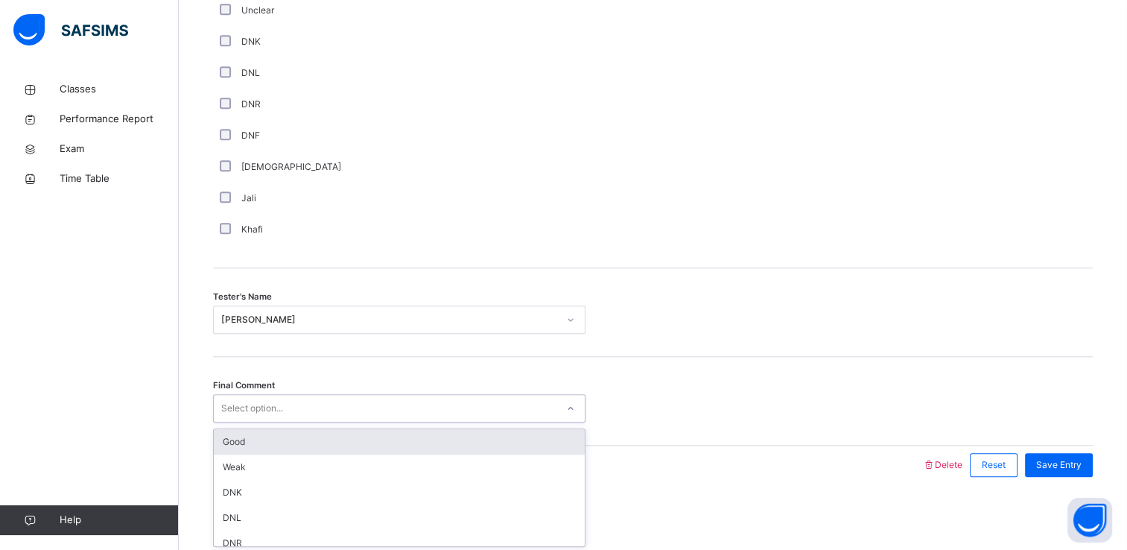
click at [236, 445] on div "Good" at bounding box center [399, 441] width 371 height 25
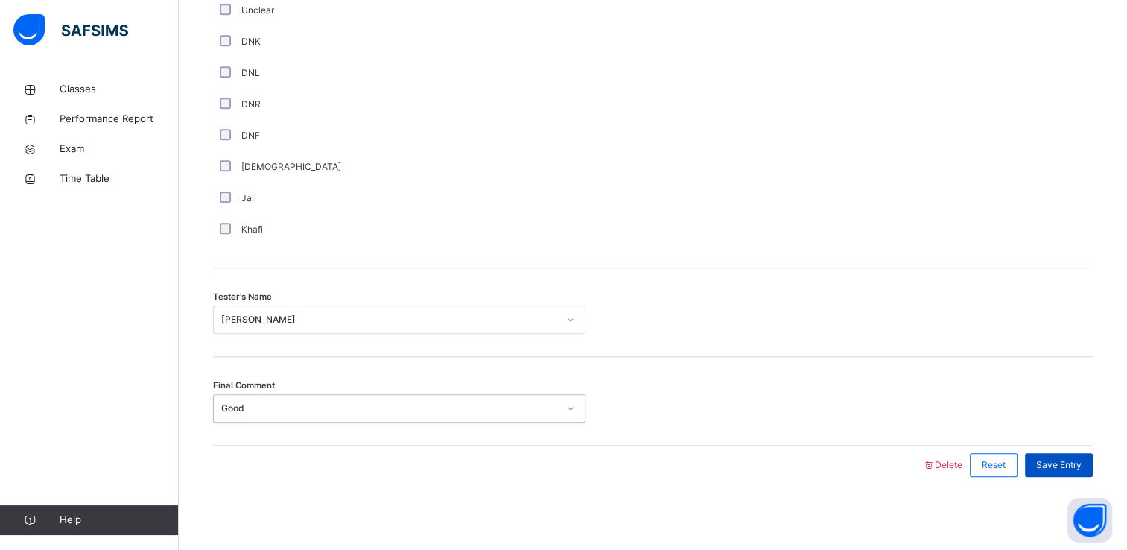
click at [1065, 463] on span "Save Entry" at bounding box center [1058, 464] width 45 height 13
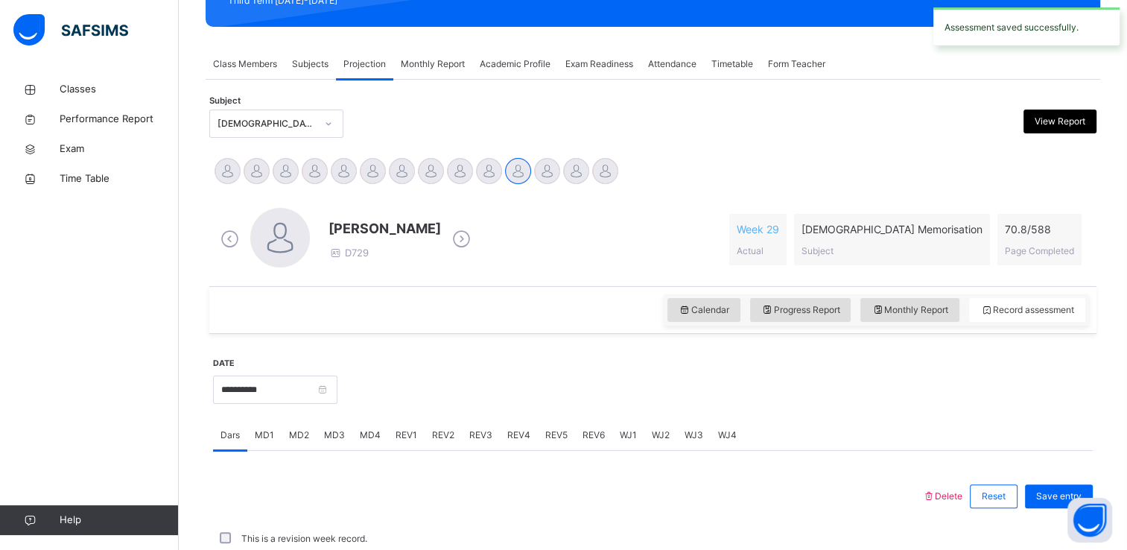
scroll to position [568, 0]
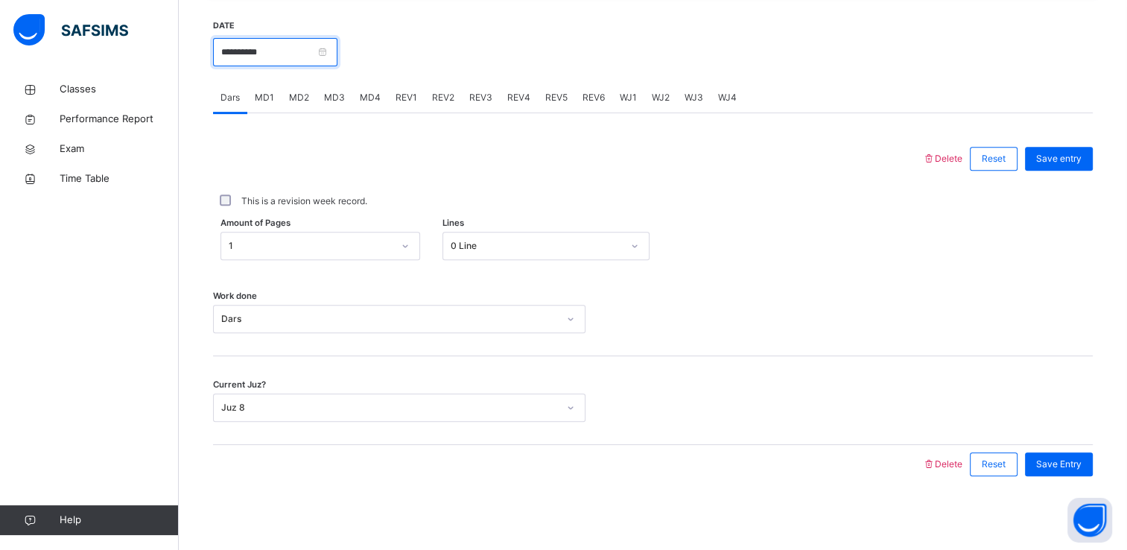
click at [256, 51] on input "**********" at bounding box center [275, 52] width 124 height 28
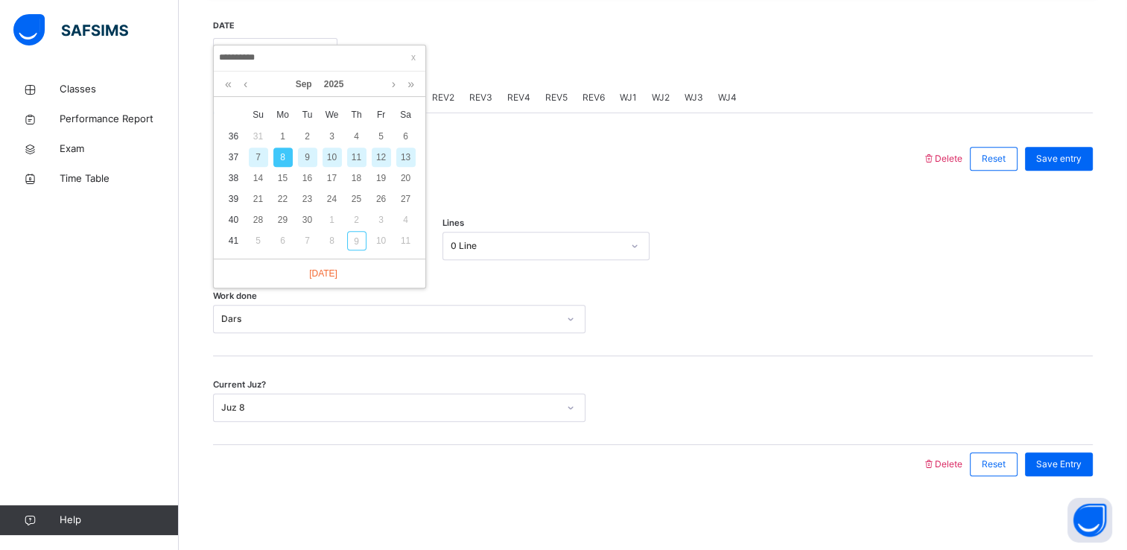
click at [316, 164] on div "9" at bounding box center [307, 157] width 19 height 19
type input "**********"
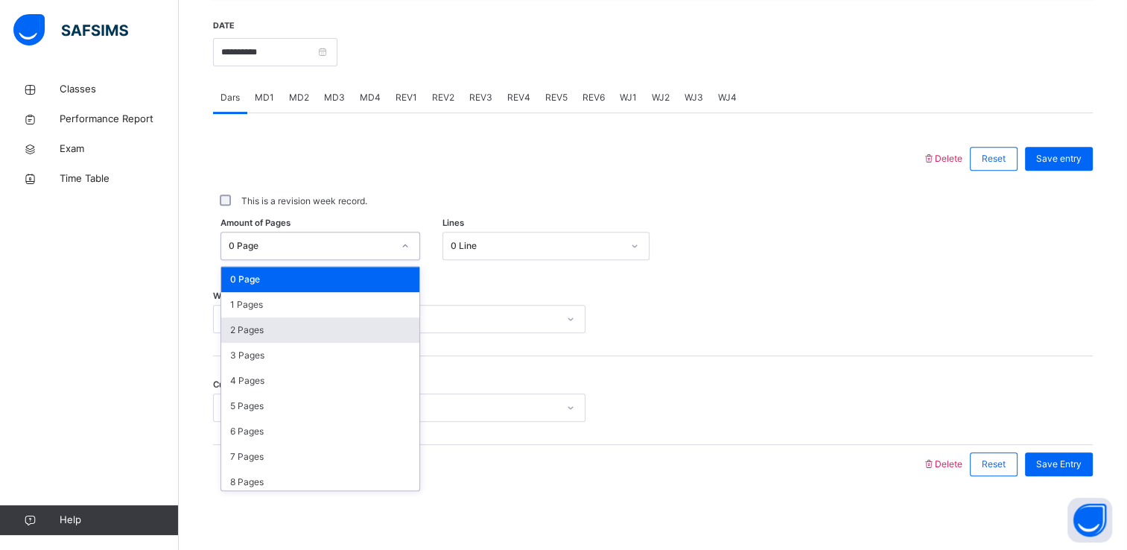
click at [241, 329] on div "2 Pages" at bounding box center [320, 329] width 198 height 25
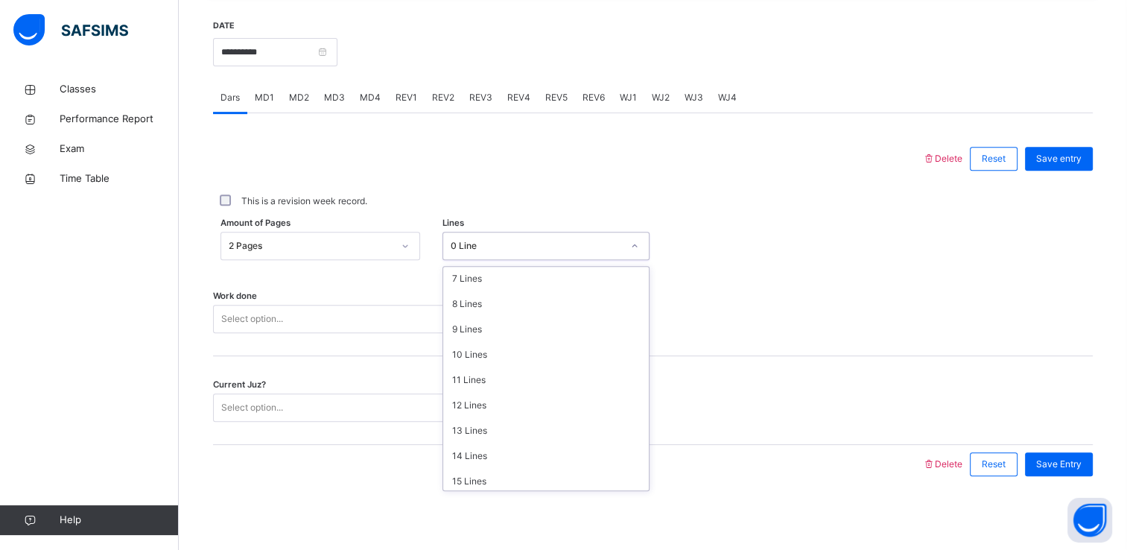
scroll to position [182, 0]
click at [469, 406] on div "12 Lines" at bounding box center [546, 401] width 206 height 25
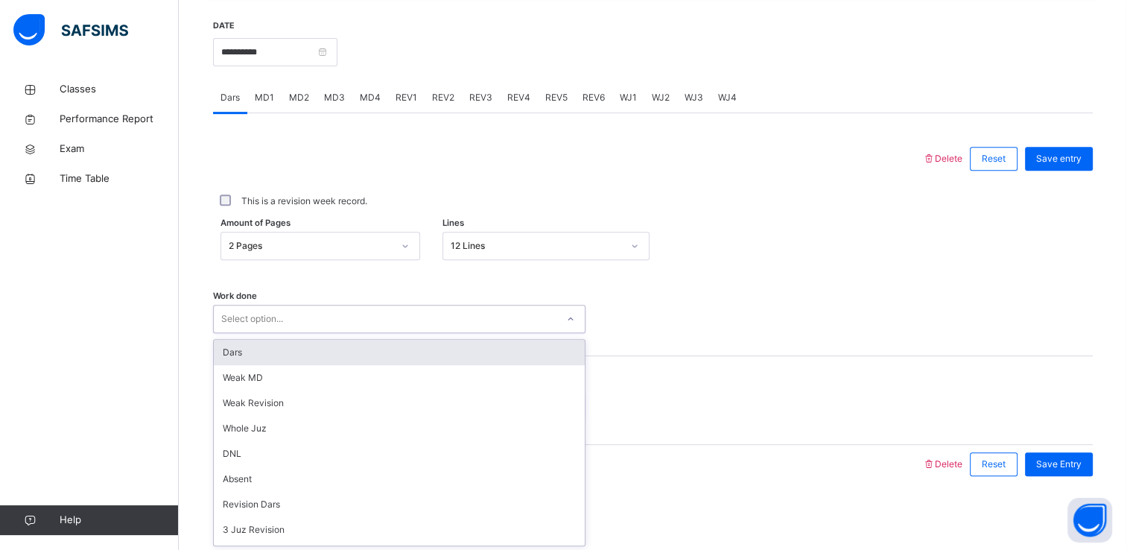
click at [229, 354] on div "Dars" at bounding box center [399, 352] width 371 height 25
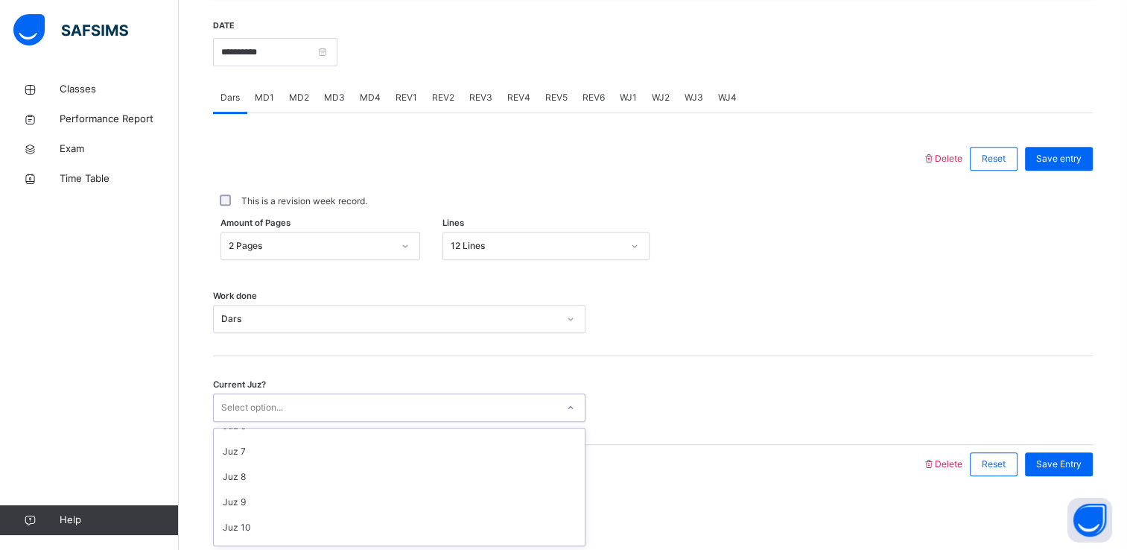
scroll to position [138, 0]
click at [231, 486] on div "Juz 8" at bounding box center [399, 480] width 371 height 25
click at [1066, 471] on div "Save Entry" at bounding box center [1059, 464] width 68 height 24
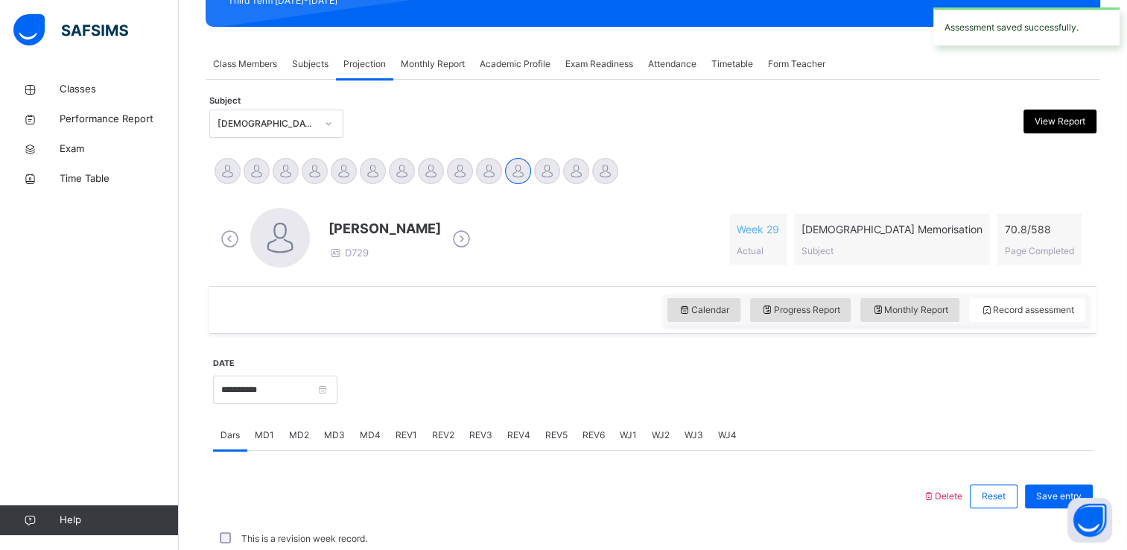
scroll to position [568, 0]
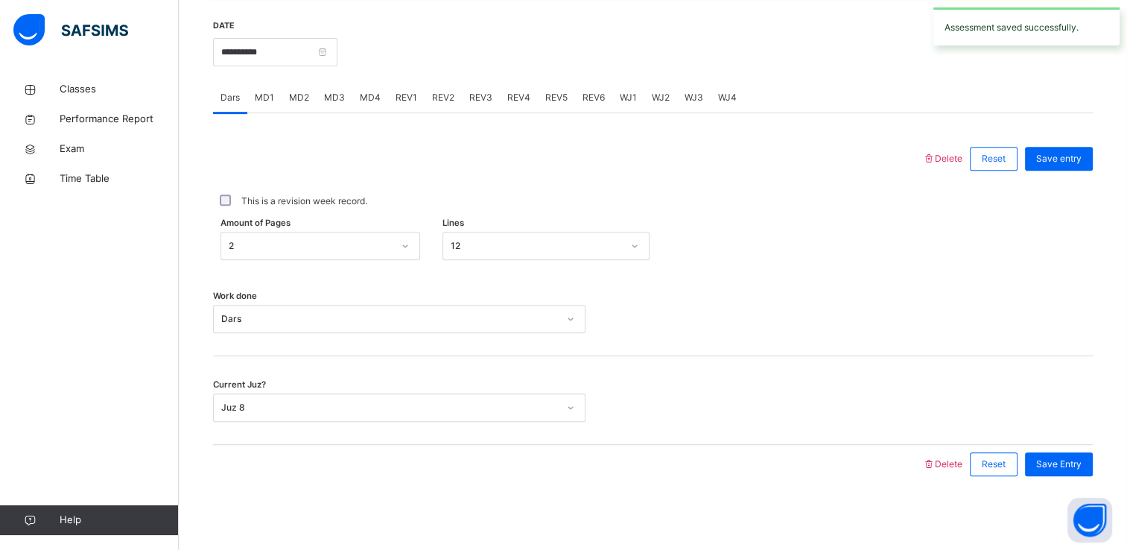
click at [311, 100] on div "MD2" at bounding box center [299, 98] width 35 height 30
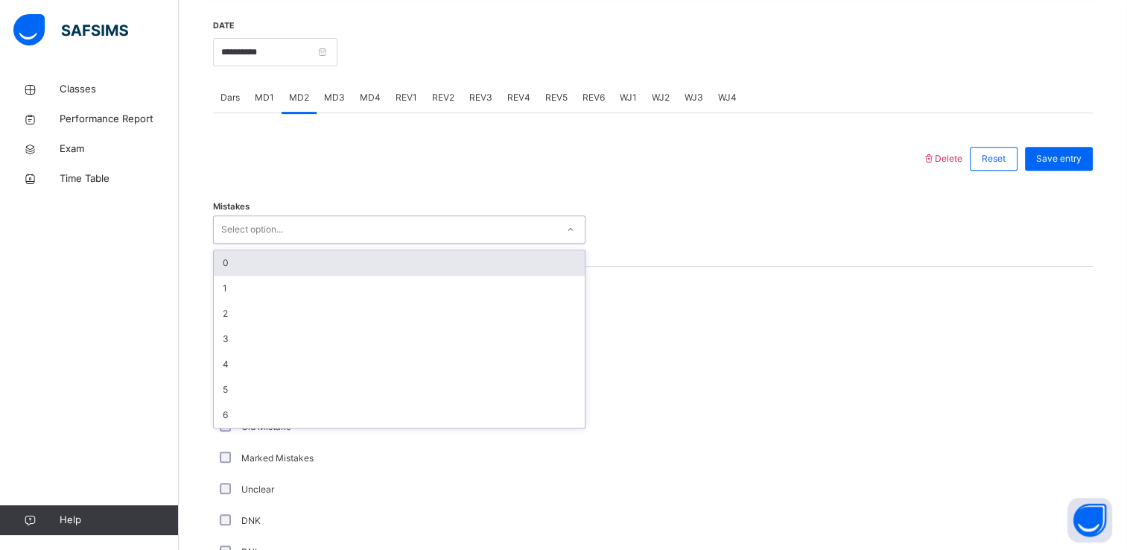
click at [220, 265] on div "0" at bounding box center [399, 262] width 371 height 25
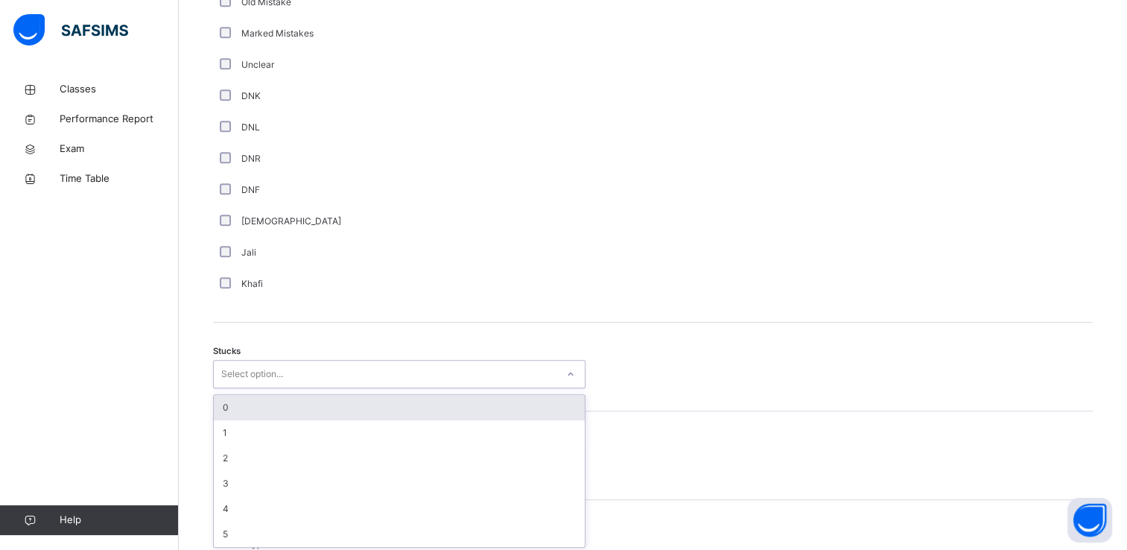
scroll to position [995, 0]
click at [229, 404] on div "0" at bounding box center [399, 405] width 371 height 25
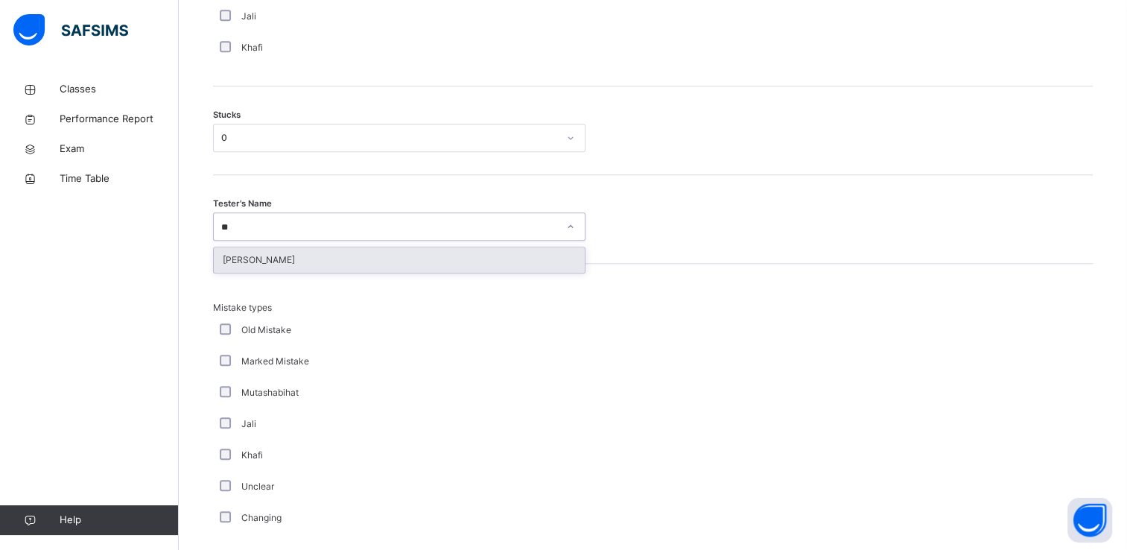
scroll to position [0, 0]
type input "***"
click at [277, 270] on div "Muallimah Tooba Humayun" at bounding box center [399, 259] width 371 height 25
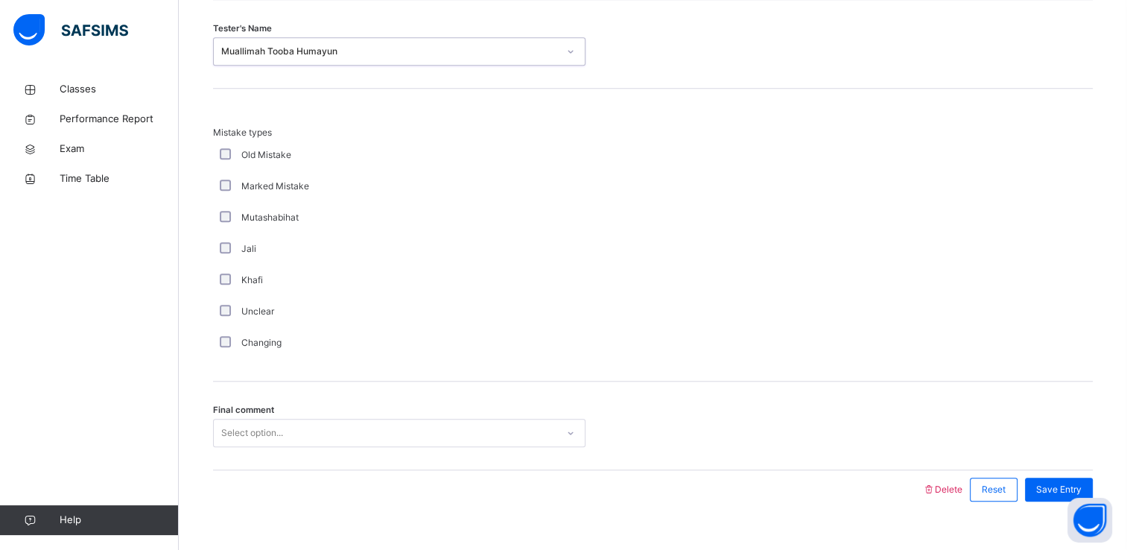
scroll to position [1429, 0]
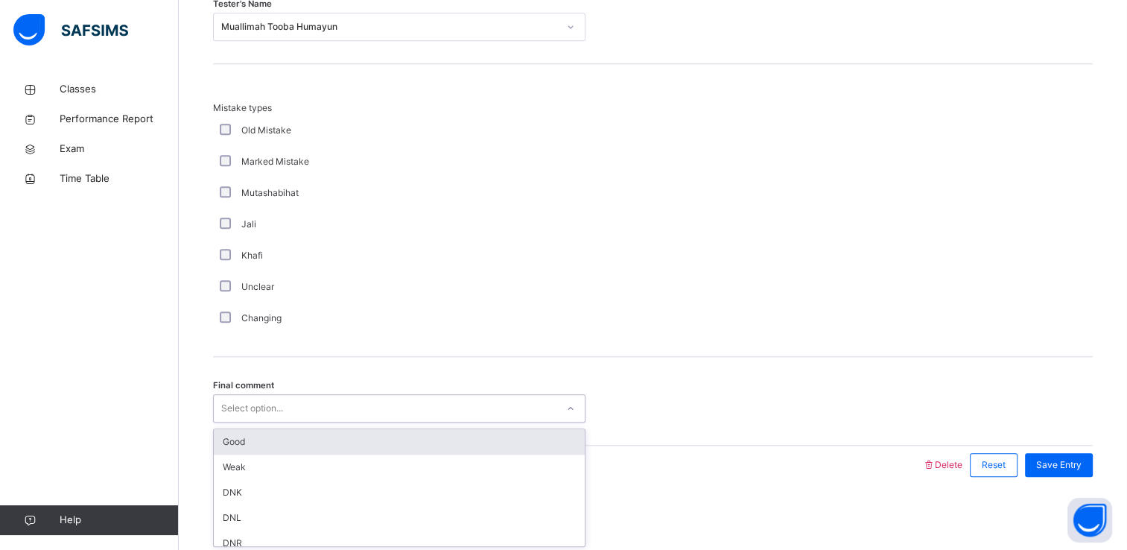
click at [253, 436] on div "Good" at bounding box center [399, 441] width 371 height 25
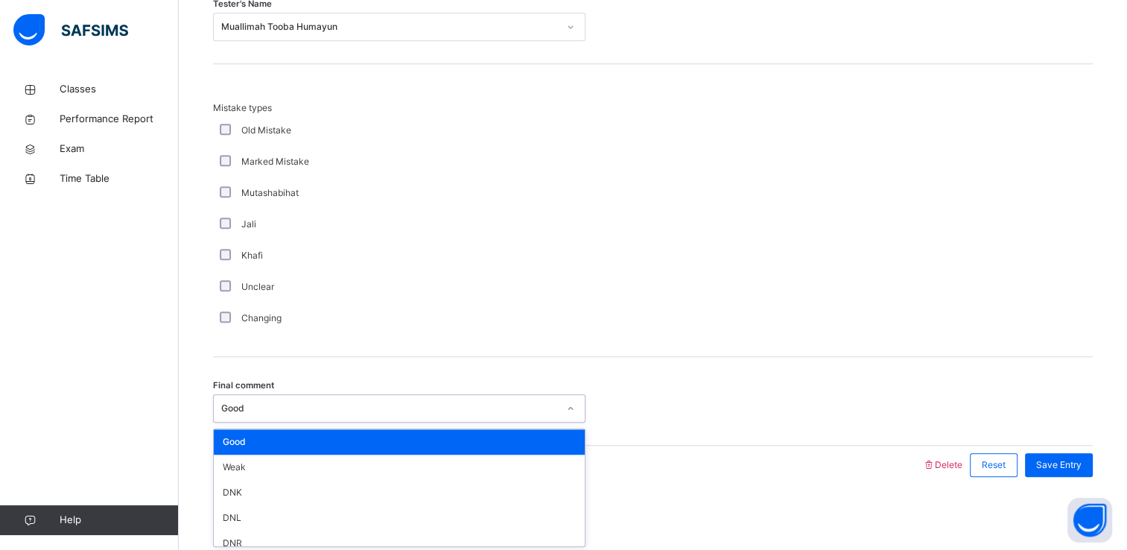
scroll to position [35, 0]
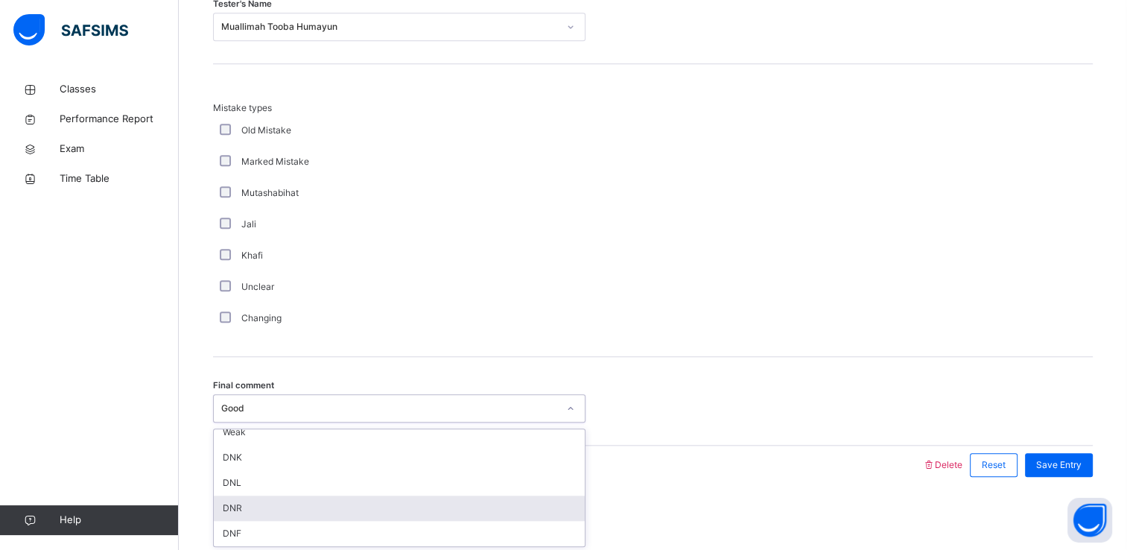
click at [227, 512] on div "DNR" at bounding box center [399, 507] width 371 height 25
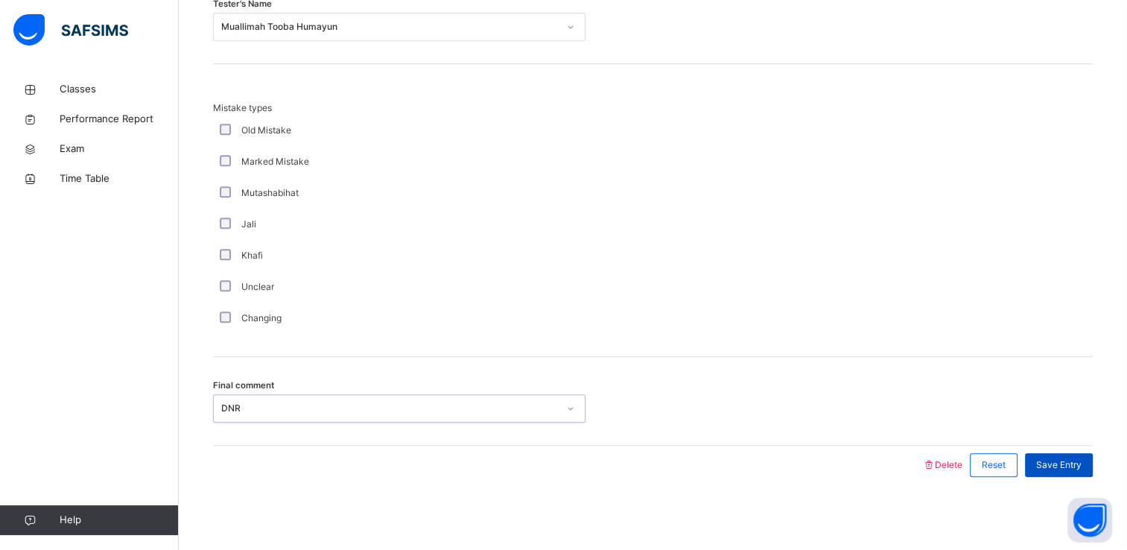
click at [1082, 471] on div "Save Entry" at bounding box center [1059, 465] width 68 height 24
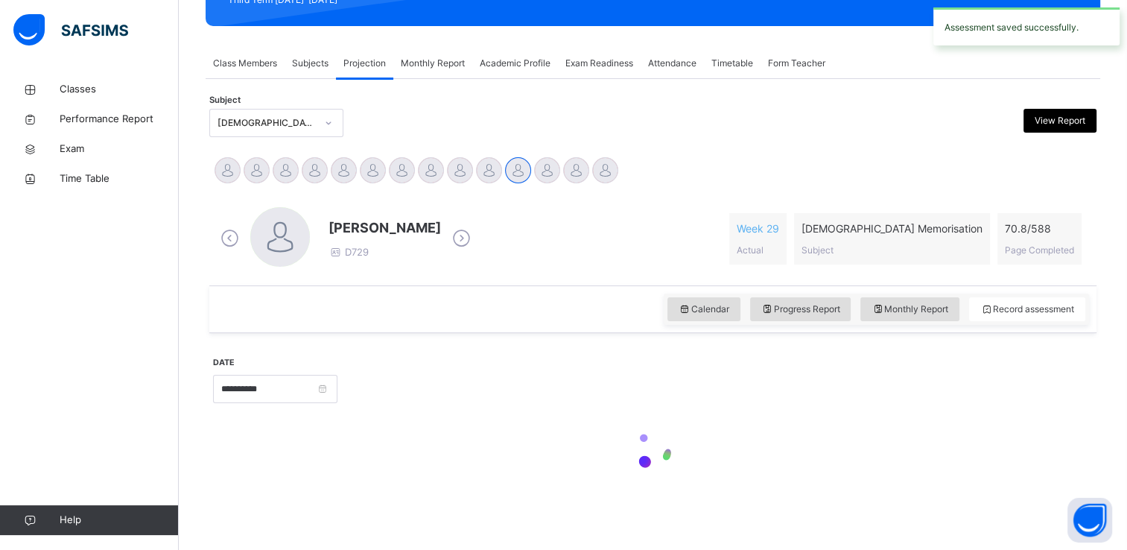
scroll to position [231, 0]
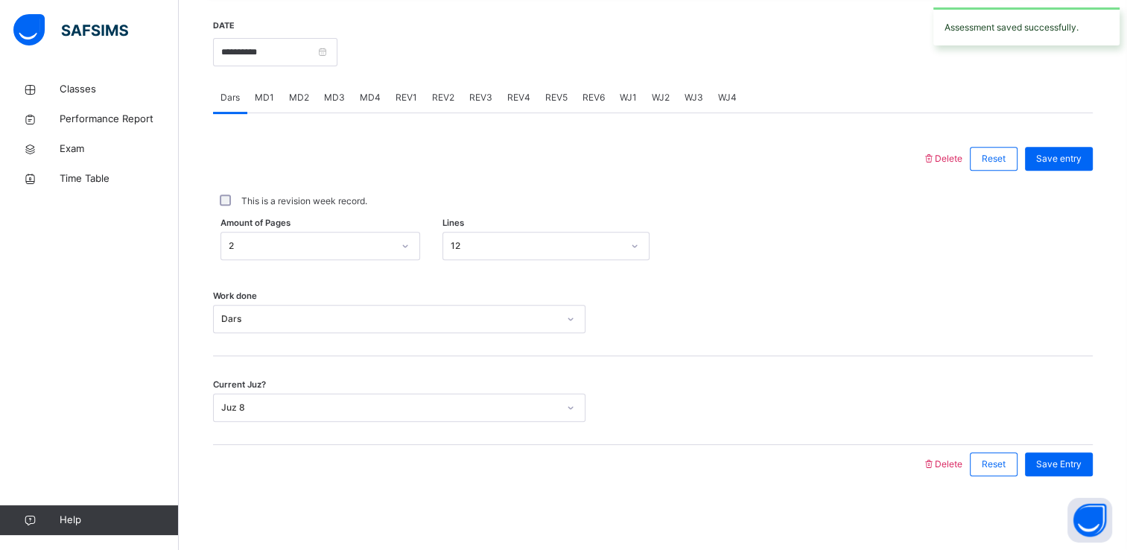
click at [373, 108] on div "MD4" at bounding box center [370, 98] width 36 height 30
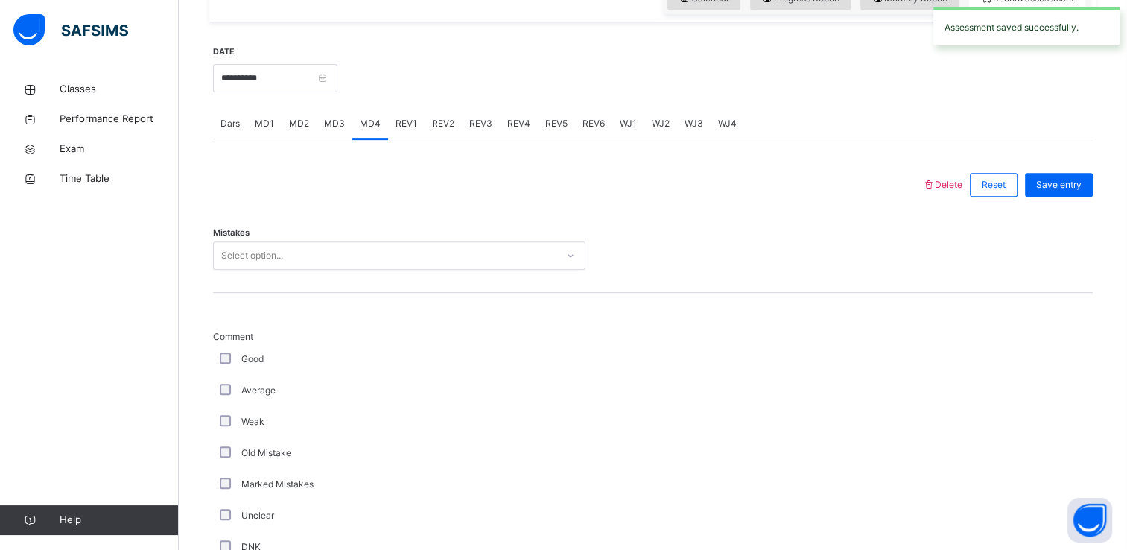
scroll to position [502, 0]
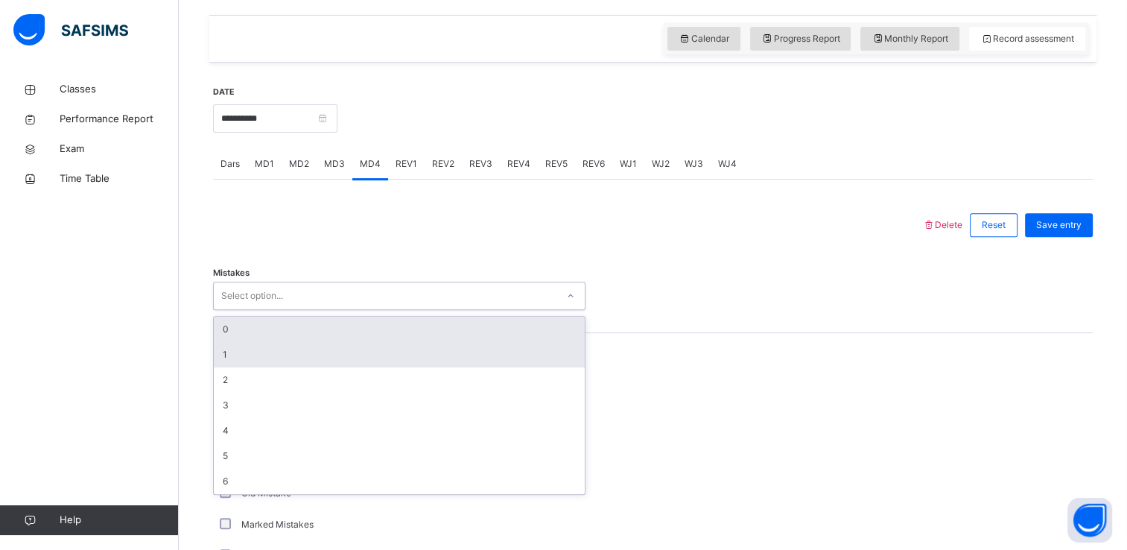
click at [232, 364] on div "1" at bounding box center [399, 354] width 371 height 25
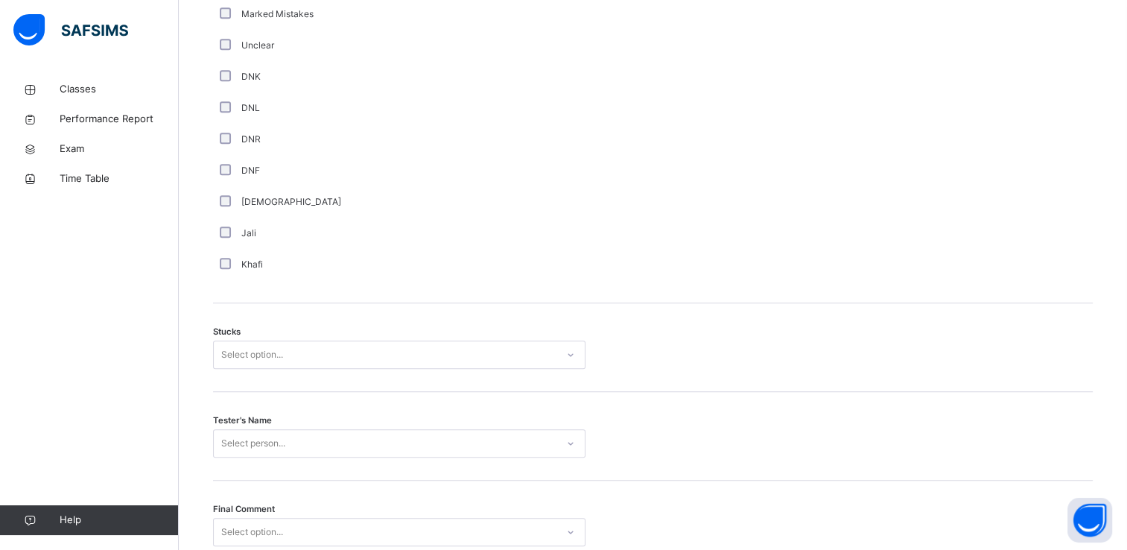
scroll to position [1016, 0]
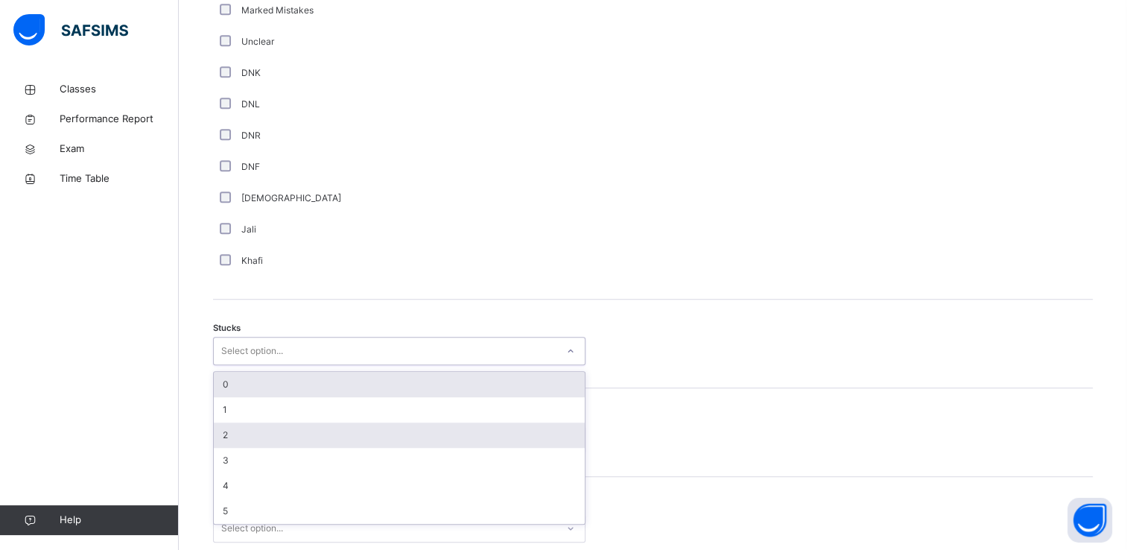
click at [237, 432] on div "2" at bounding box center [399, 434] width 371 height 25
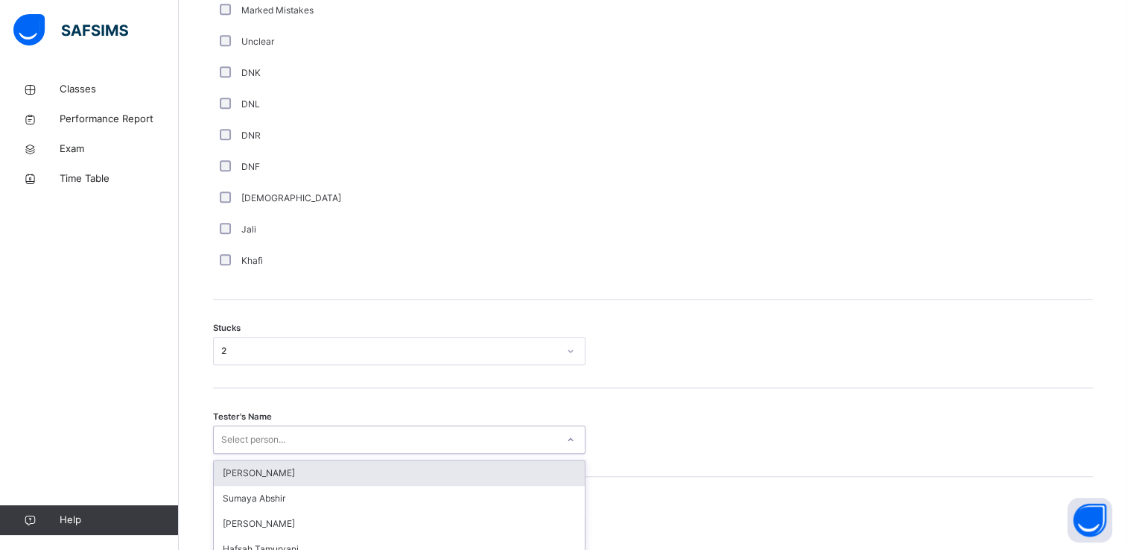
scroll to position [1136, 0]
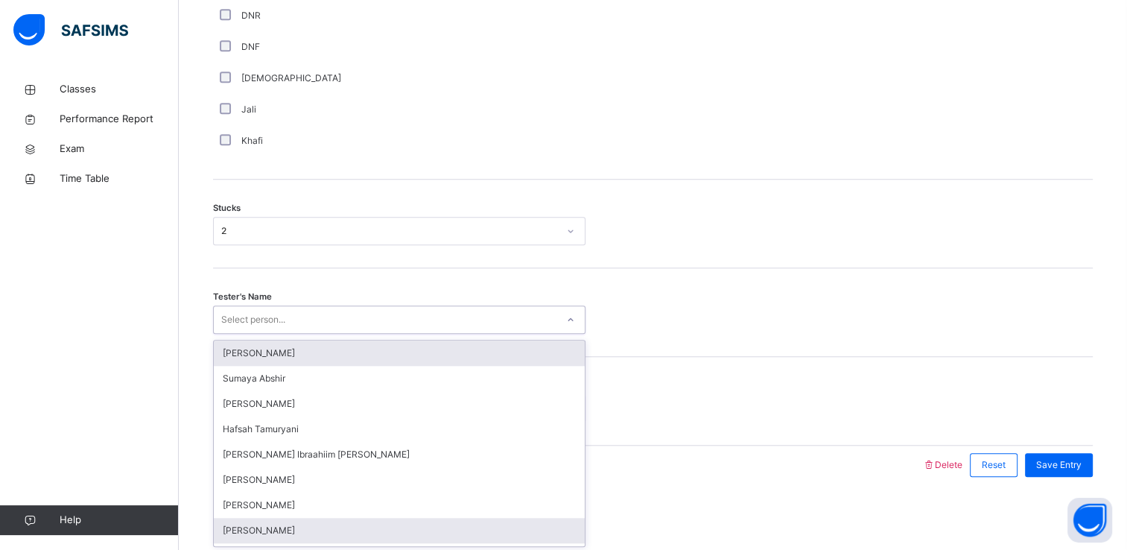
click at [234, 528] on div "[PERSON_NAME]" at bounding box center [399, 530] width 371 height 25
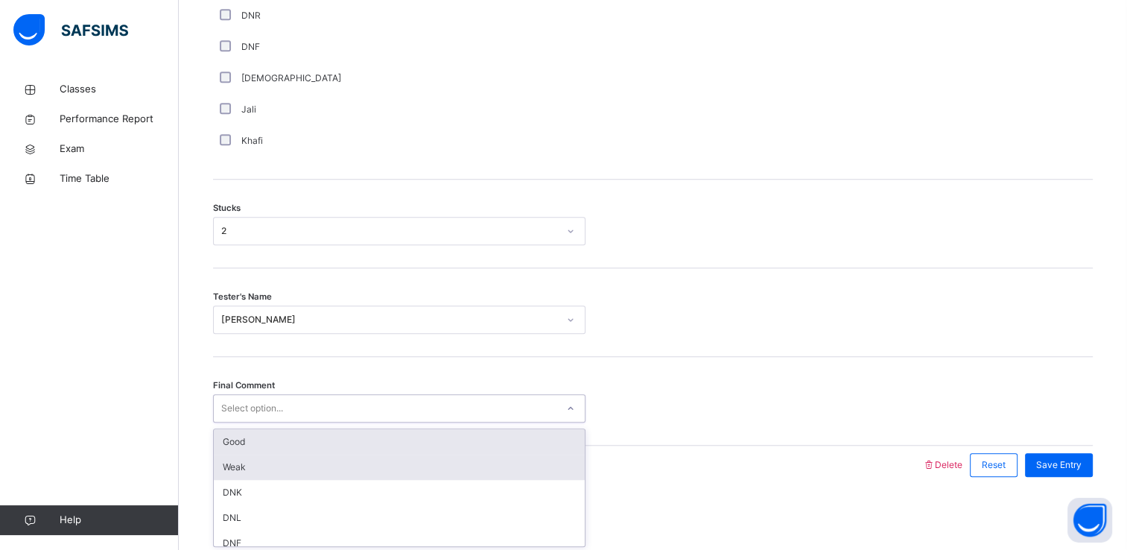
click at [234, 455] on div "Weak" at bounding box center [399, 467] width 371 height 25
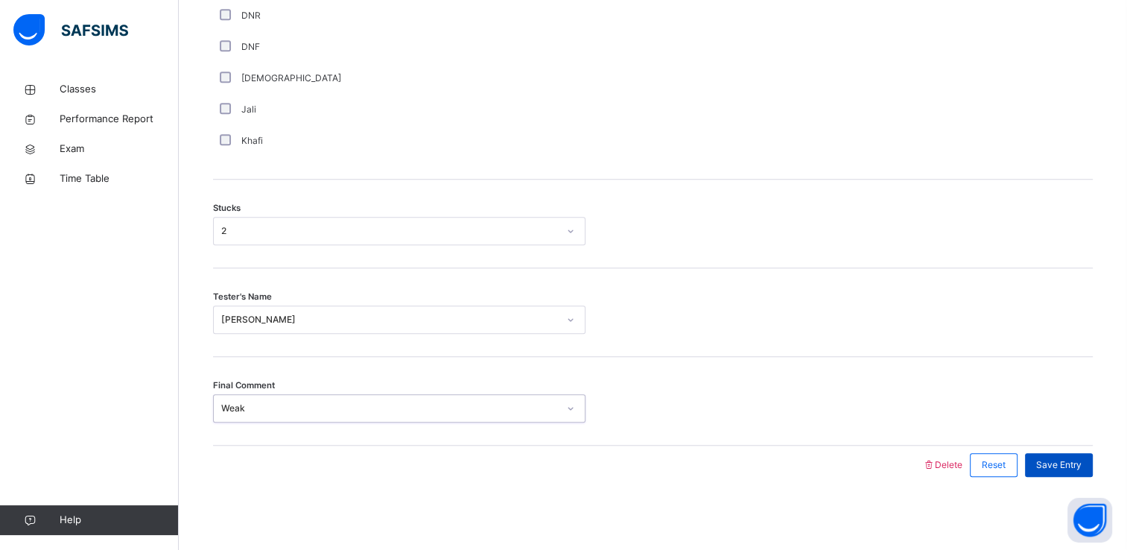
click at [1076, 469] on span "Save Entry" at bounding box center [1058, 464] width 45 height 13
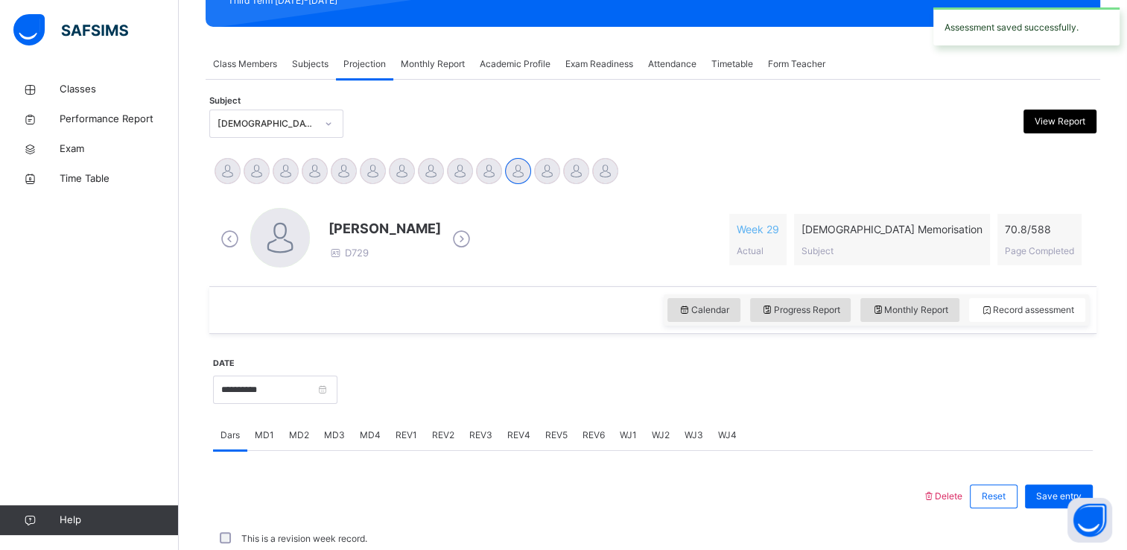
scroll to position [568, 0]
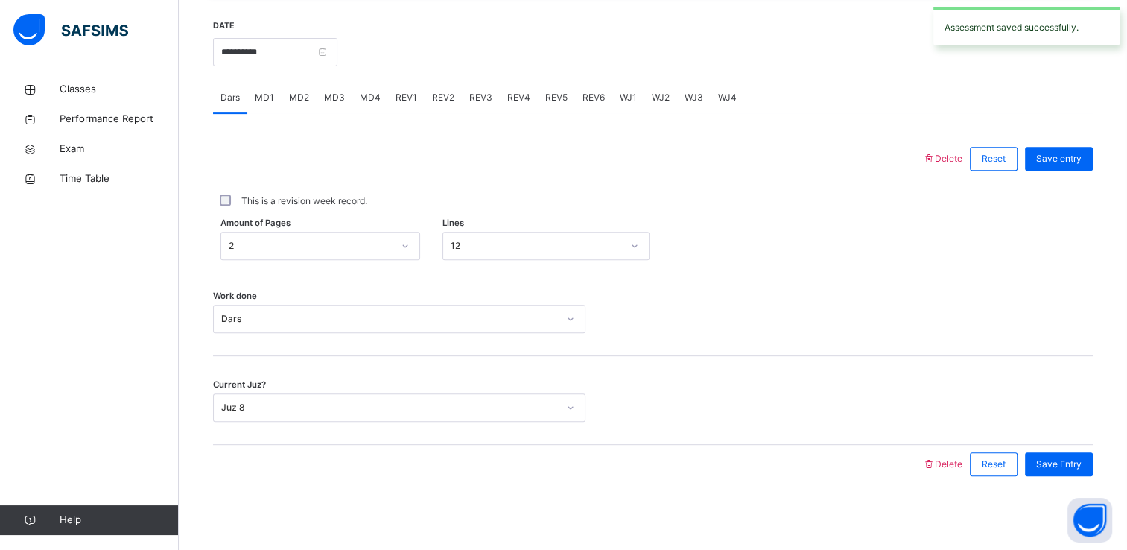
click at [405, 99] on span "REV1" at bounding box center [407, 97] width 22 height 13
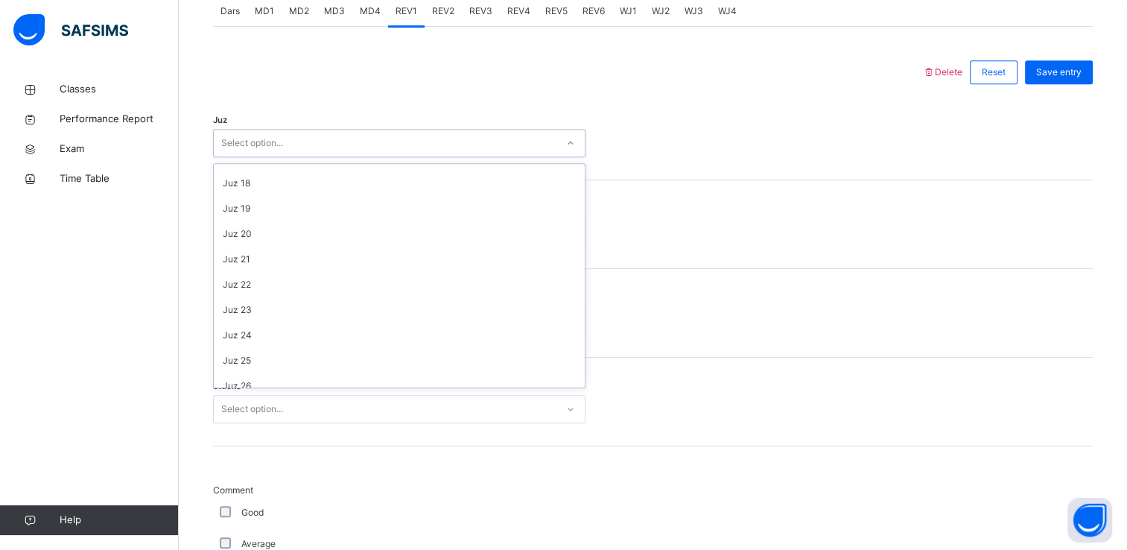
scroll to position [536, 0]
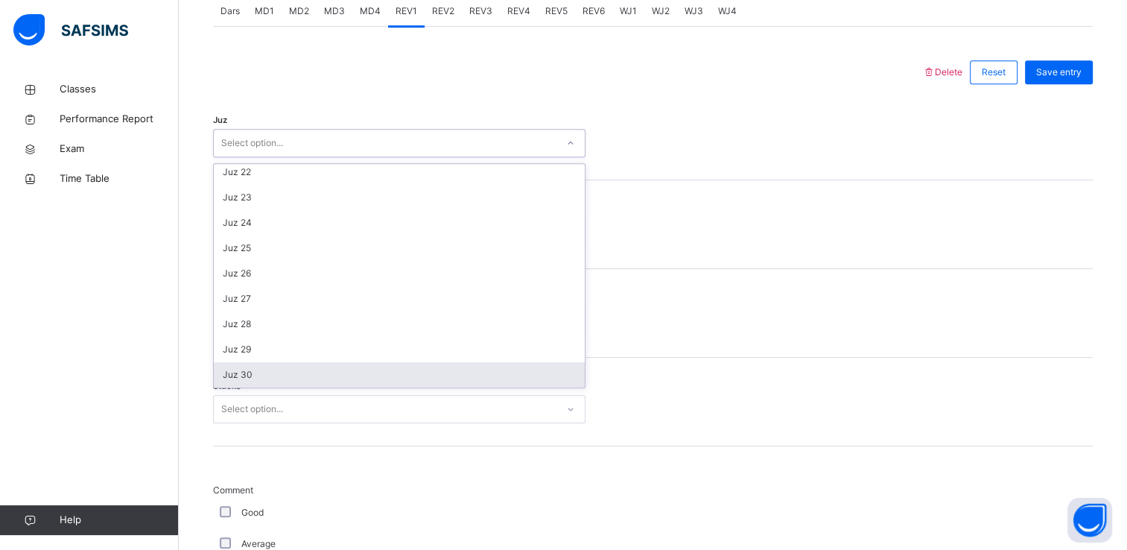
click at [244, 378] on div "Juz 30" at bounding box center [399, 374] width 371 height 25
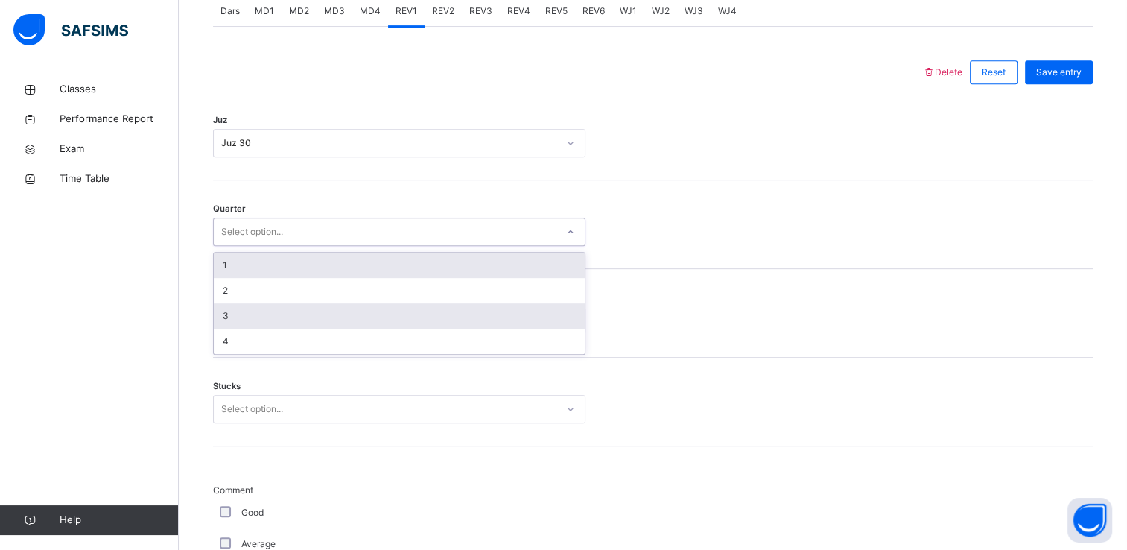
click at [238, 323] on div "3" at bounding box center [399, 315] width 371 height 25
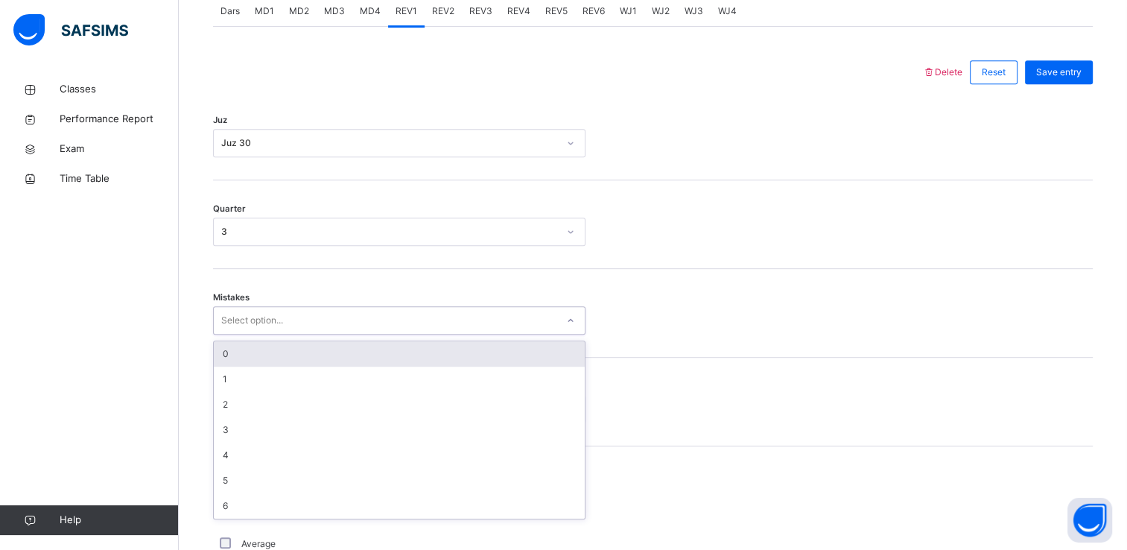
click at [229, 360] on div "0" at bounding box center [399, 353] width 371 height 25
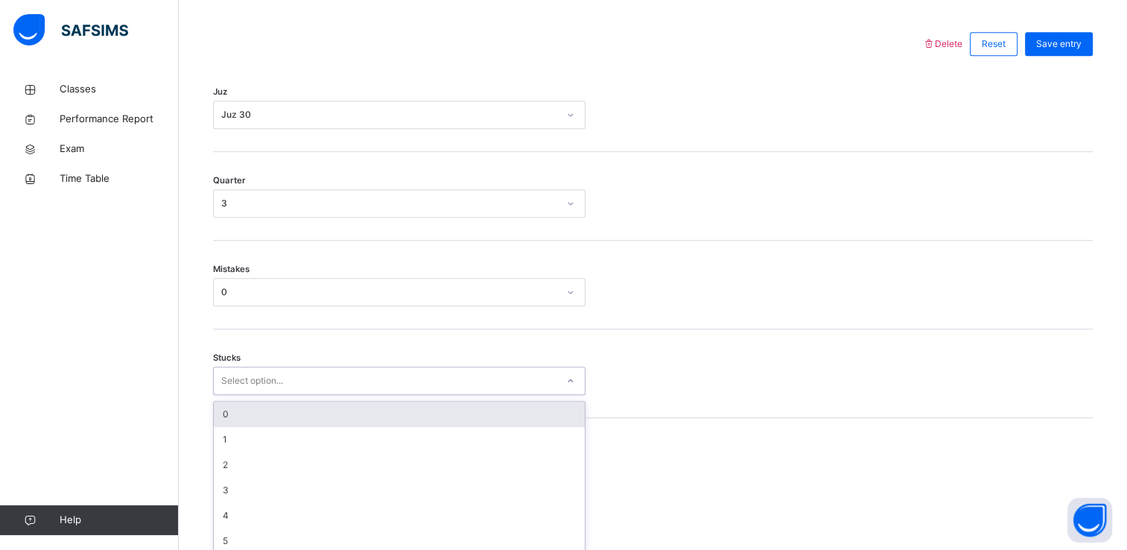
scroll to position [692, 0]
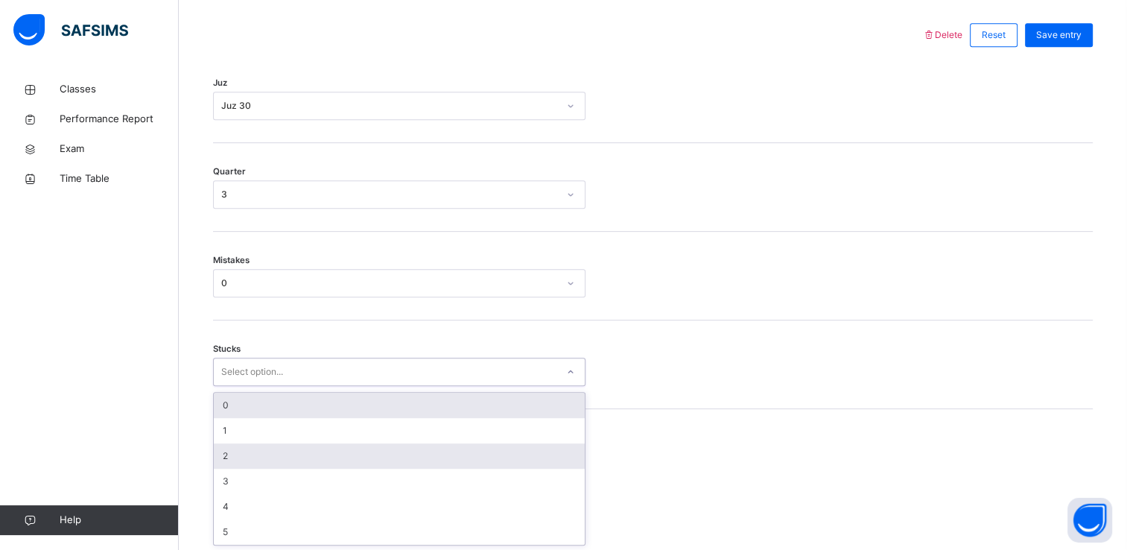
click at [238, 455] on div "2" at bounding box center [399, 455] width 371 height 25
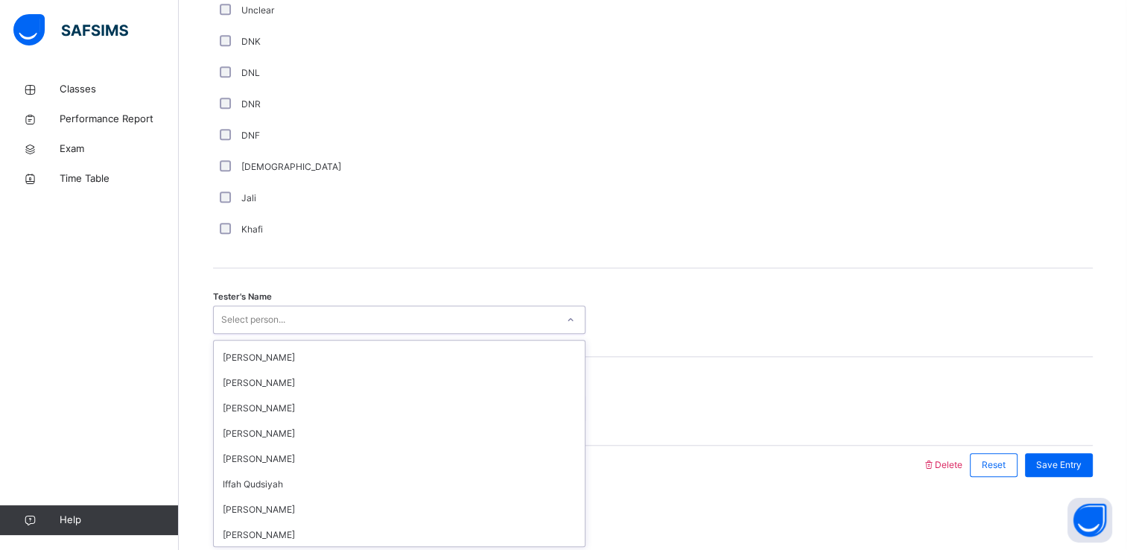
scroll to position [149, 0]
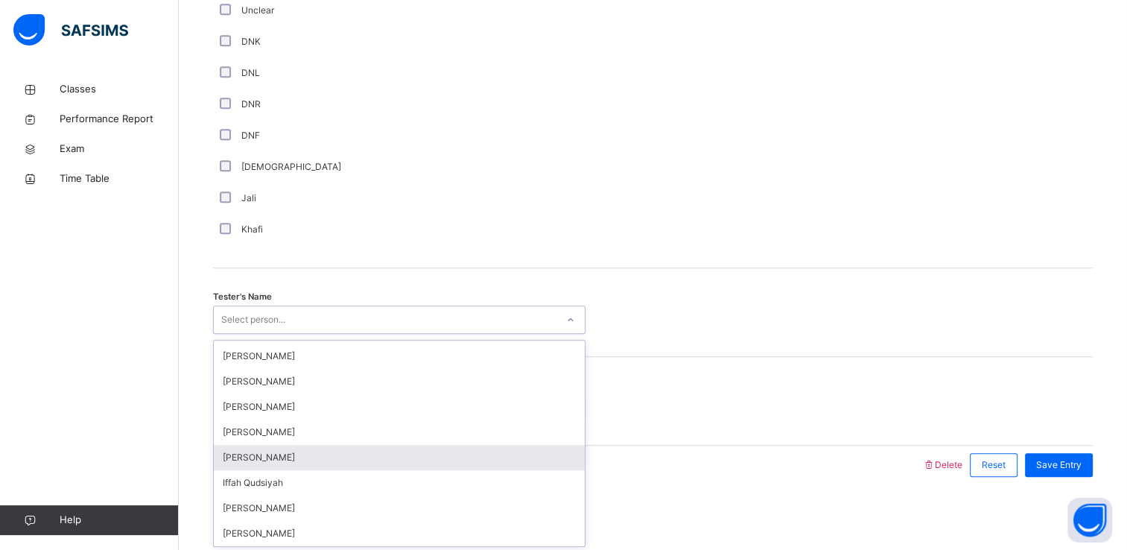
click at [232, 459] on div "[PERSON_NAME]" at bounding box center [399, 457] width 371 height 25
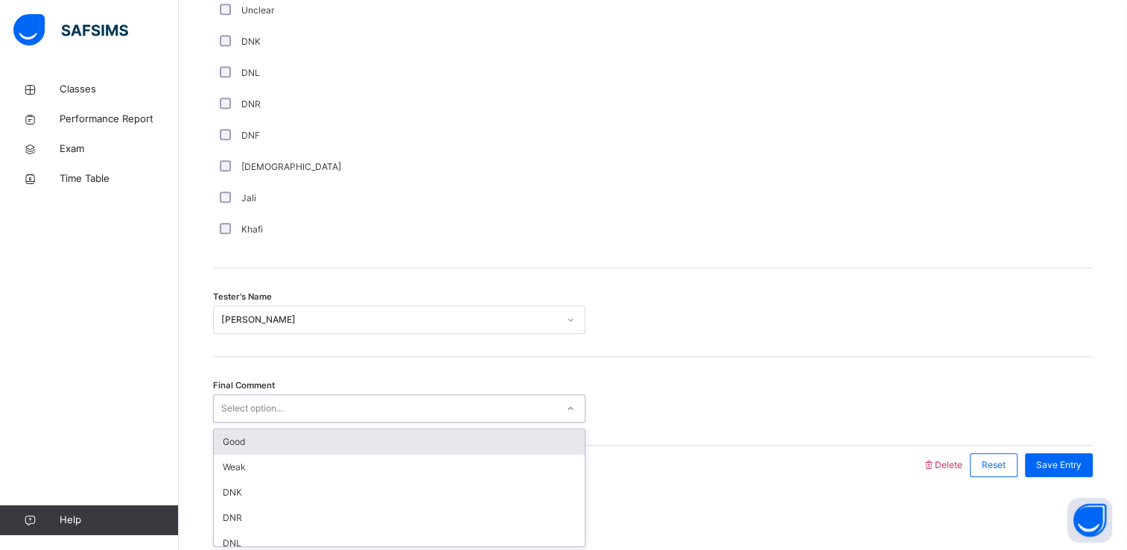
click at [234, 450] on div "Good" at bounding box center [399, 441] width 371 height 25
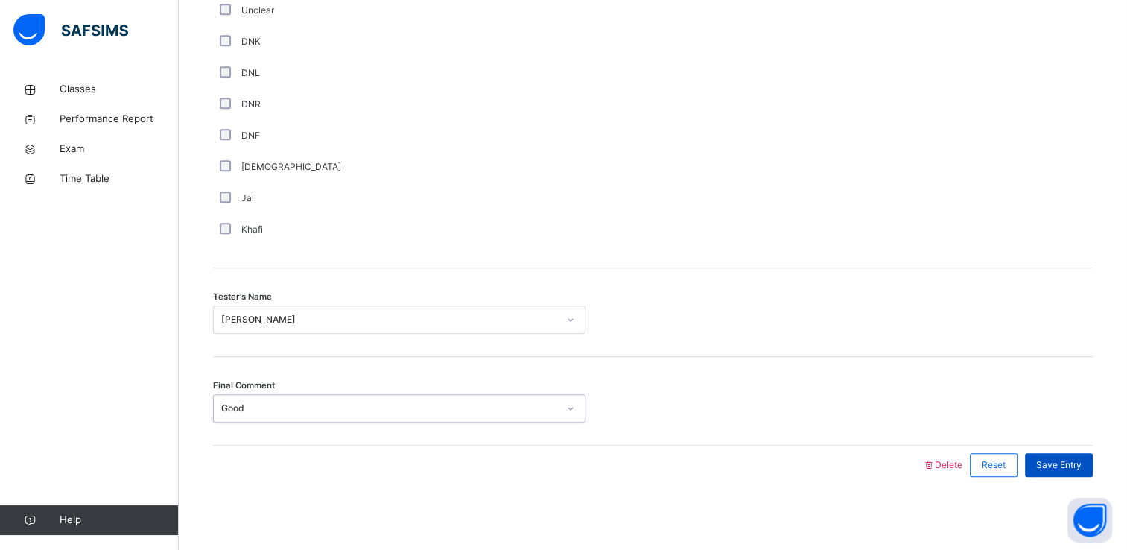
click at [1061, 463] on span "Save Entry" at bounding box center [1058, 464] width 45 height 13
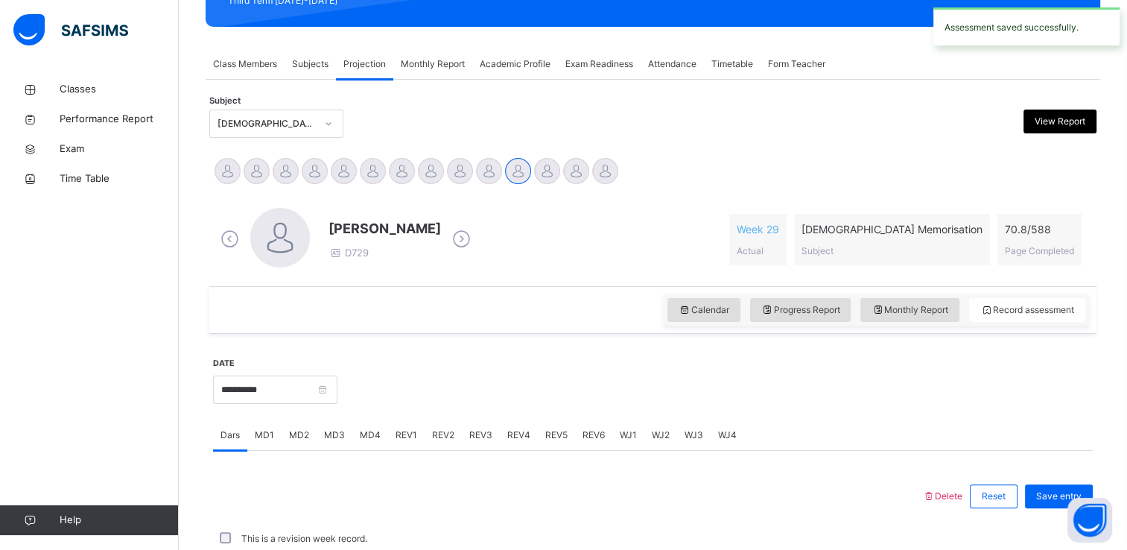
scroll to position [568, 0]
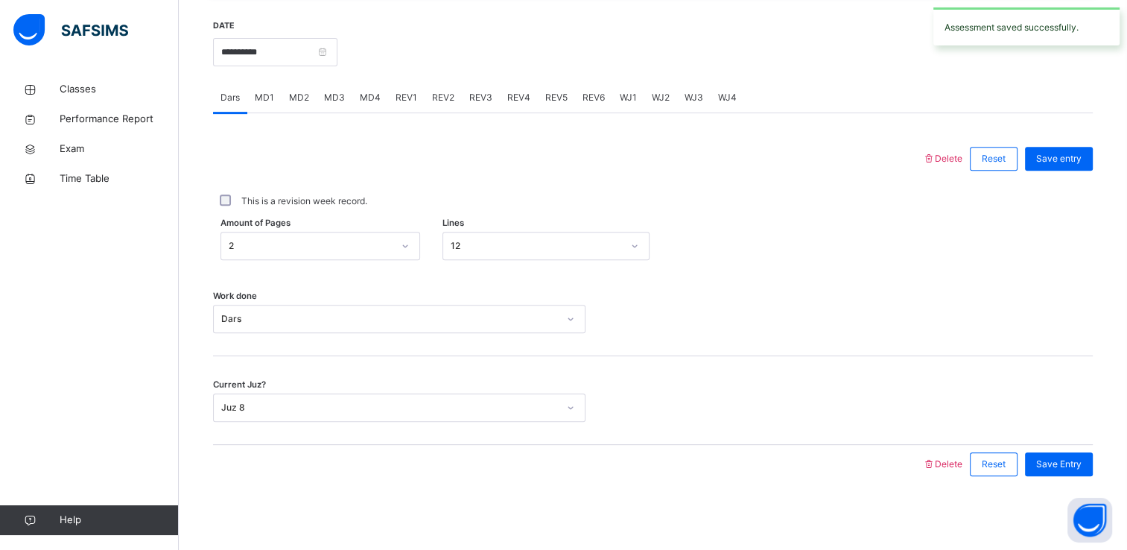
click at [447, 101] on span "REV2" at bounding box center [443, 97] width 22 height 13
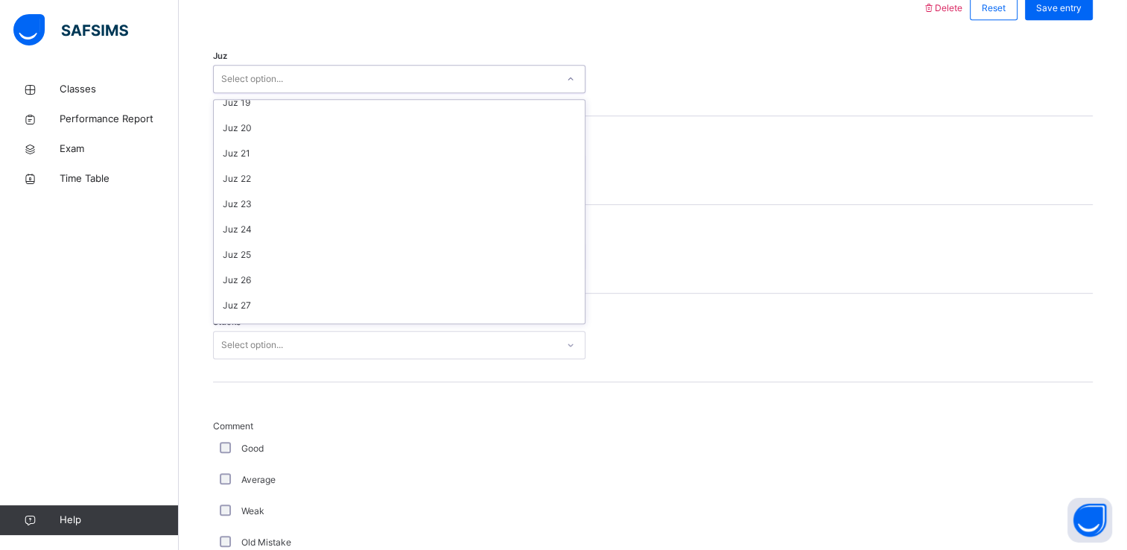
scroll to position [536, 0]
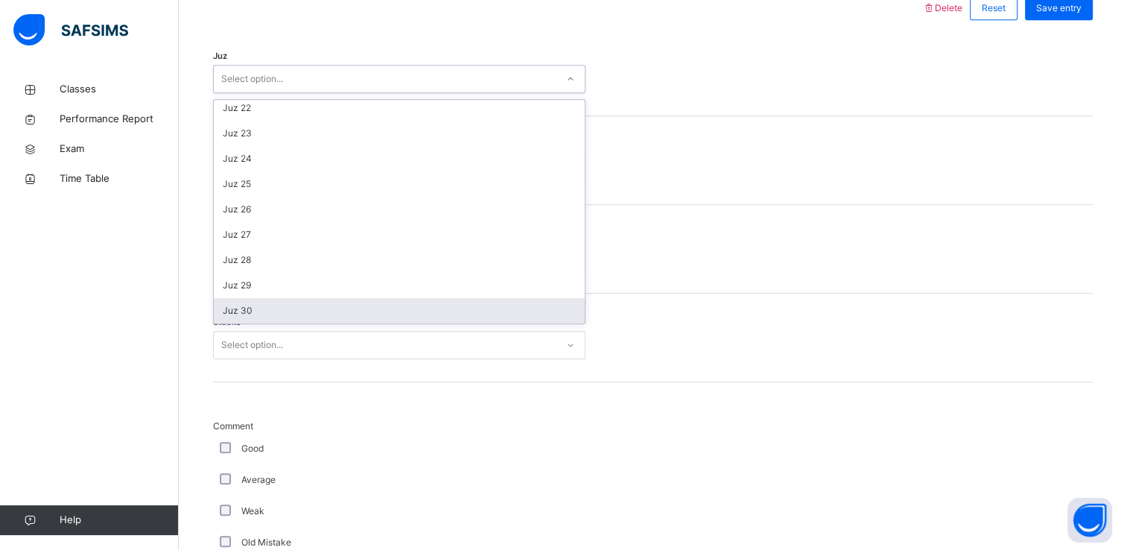
click at [229, 316] on div "Juz 30" at bounding box center [399, 310] width 371 height 25
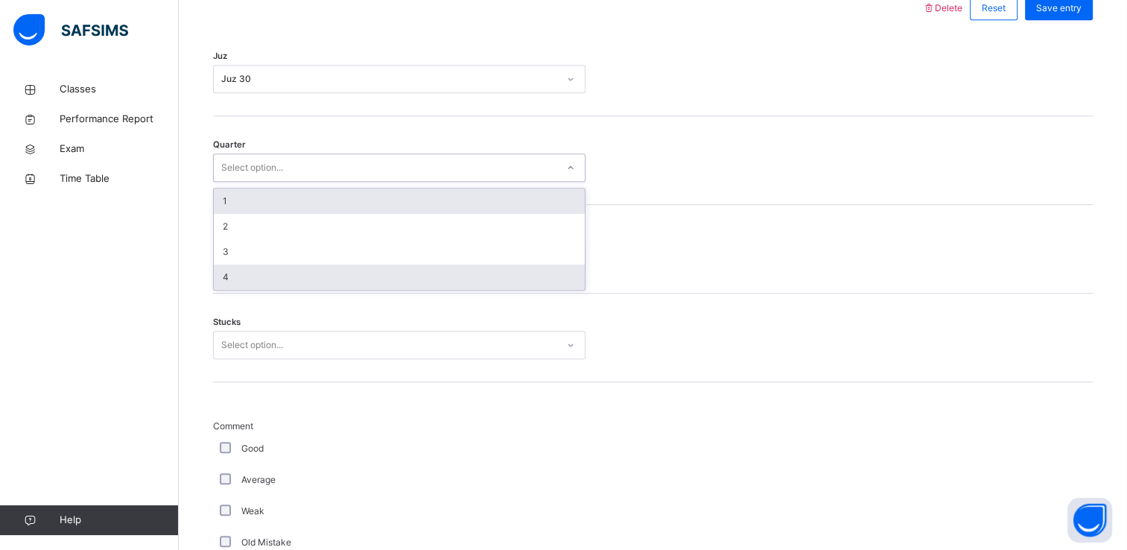
click at [232, 286] on div "4" at bounding box center [399, 277] width 371 height 25
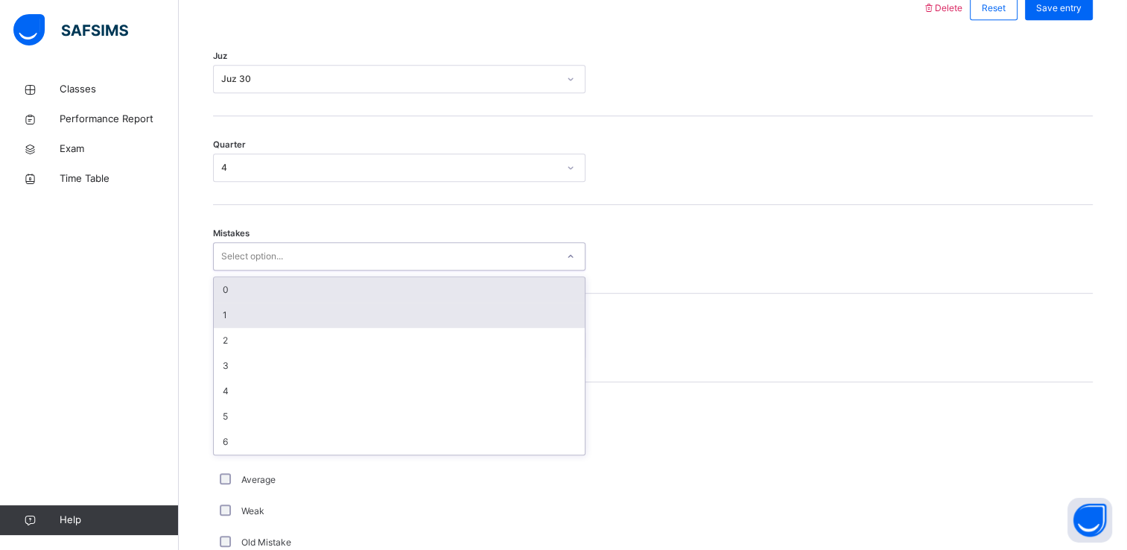
click at [226, 319] on div "1" at bounding box center [399, 315] width 371 height 25
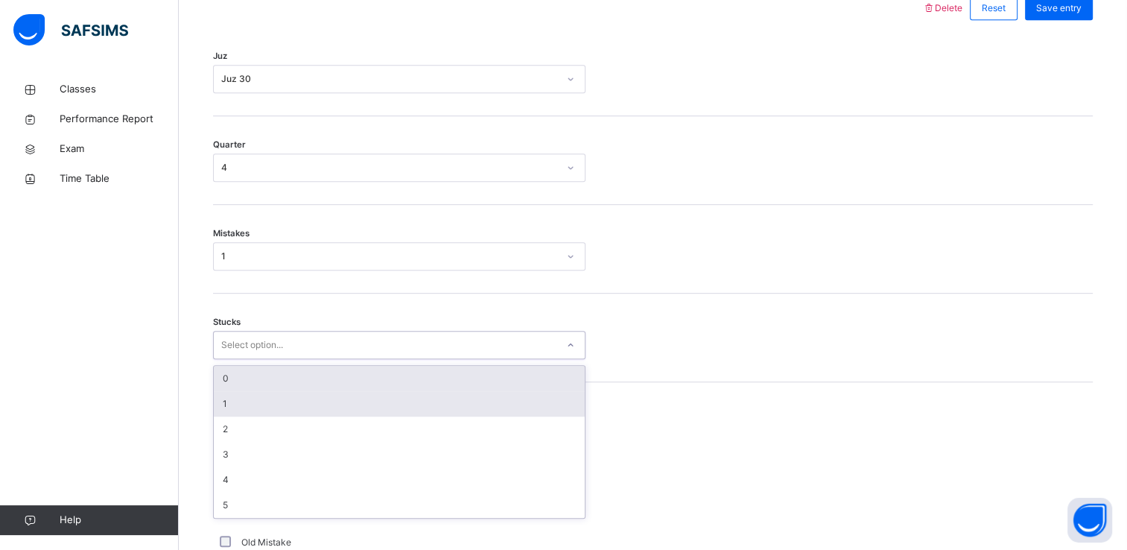
click at [235, 407] on div "1" at bounding box center [399, 403] width 371 height 25
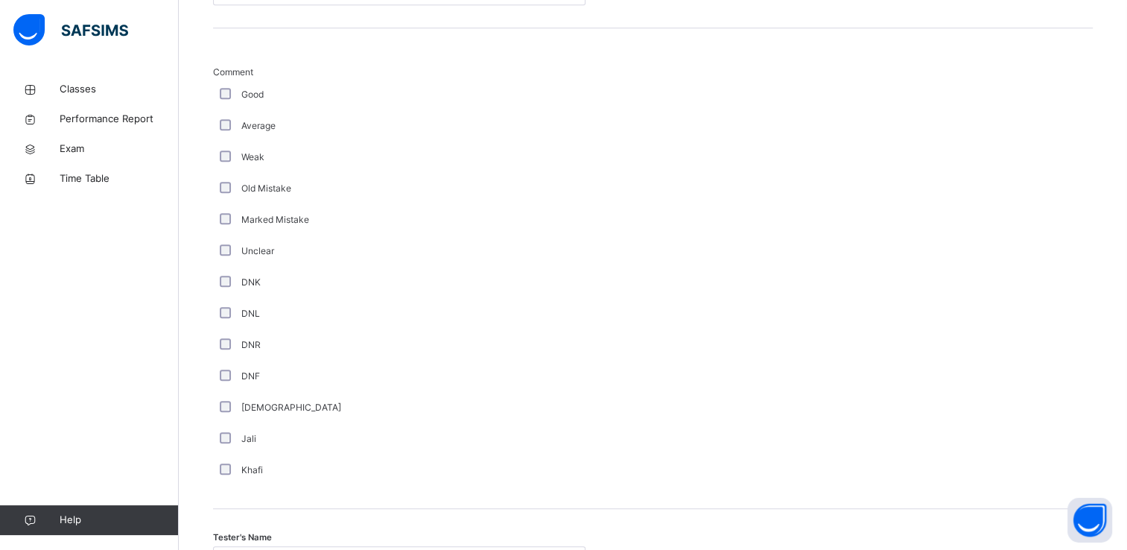
scroll to position [1314, 0]
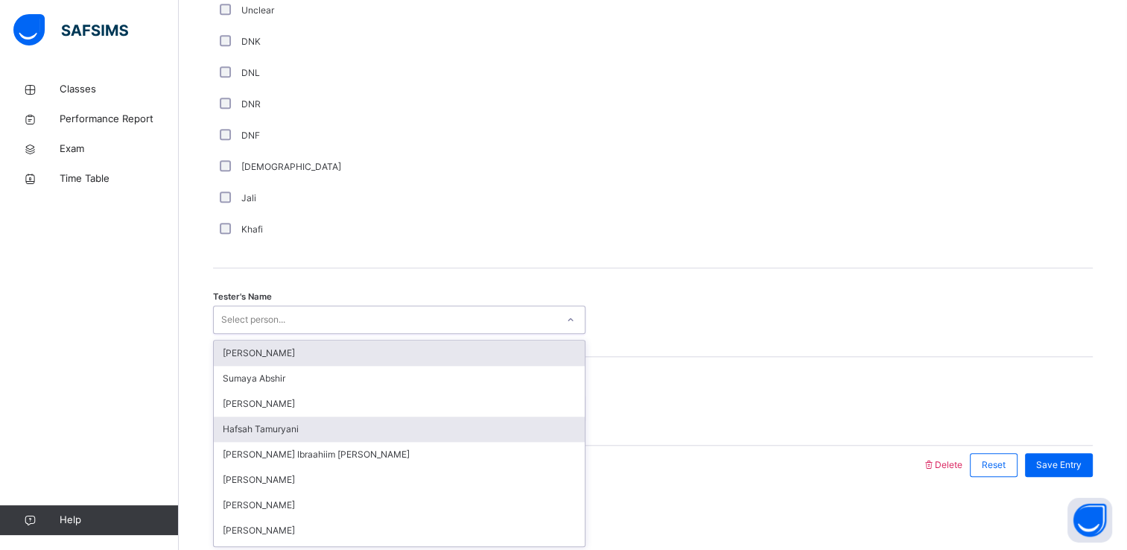
click at [233, 437] on div "Hafsah Tamuryani" at bounding box center [399, 429] width 371 height 25
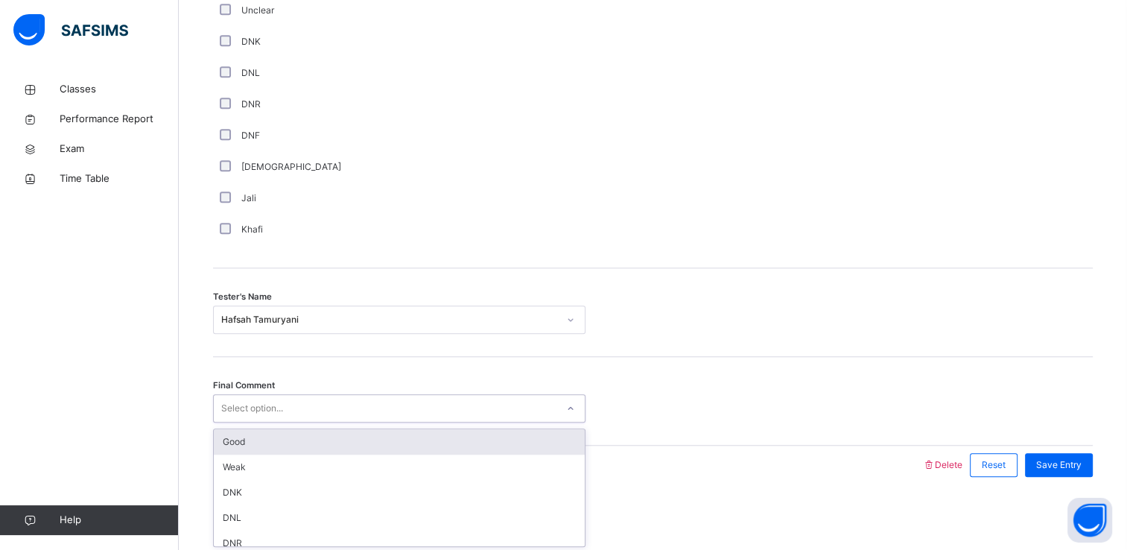
click at [235, 443] on div "Good" at bounding box center [399, 441] width 371 height 25
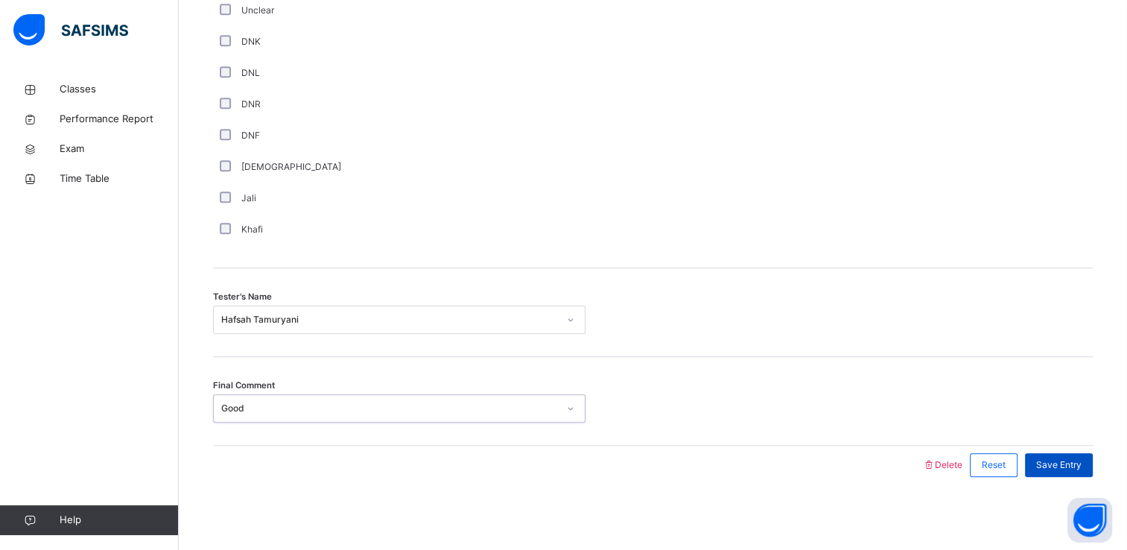
click at [1070, 472] on div "Save Entry" at bounding box center [1059, 465] width 68 height 24
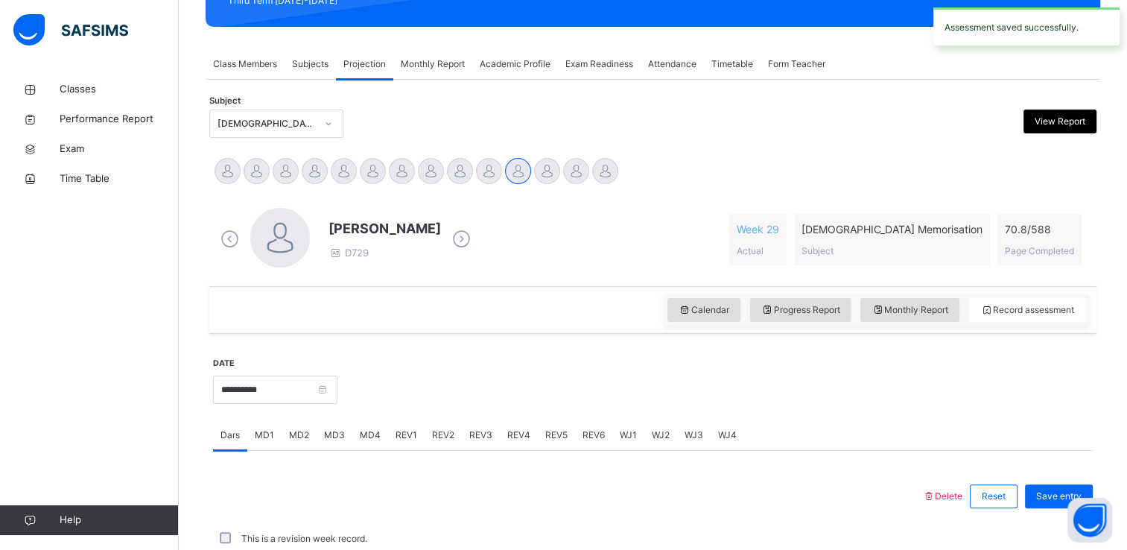
scroll to position [568, 0]
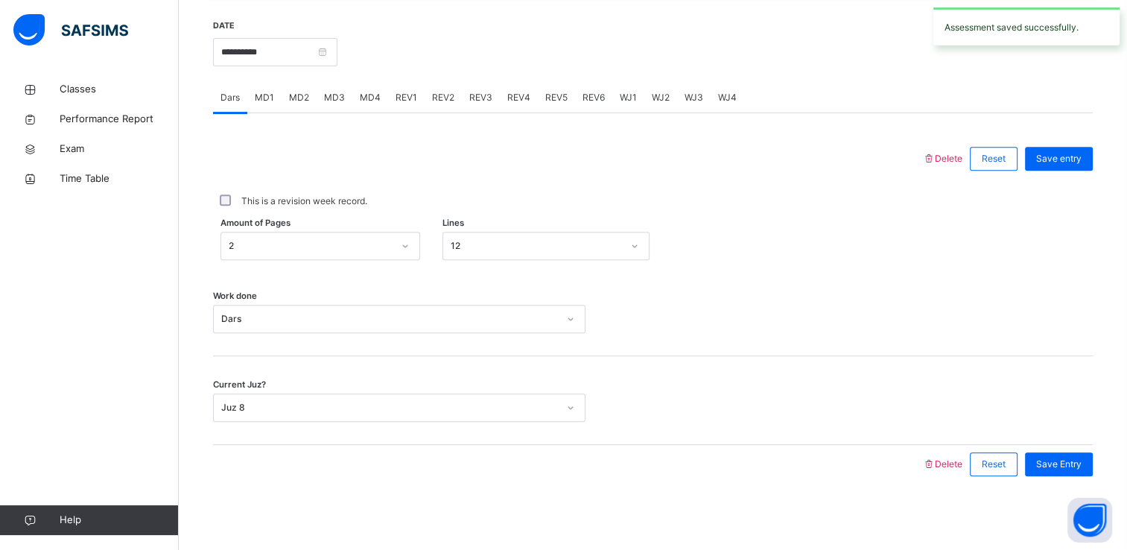
click at [479, 103] on span "REV3" at bounding box center [480, 97] width 23 height 13
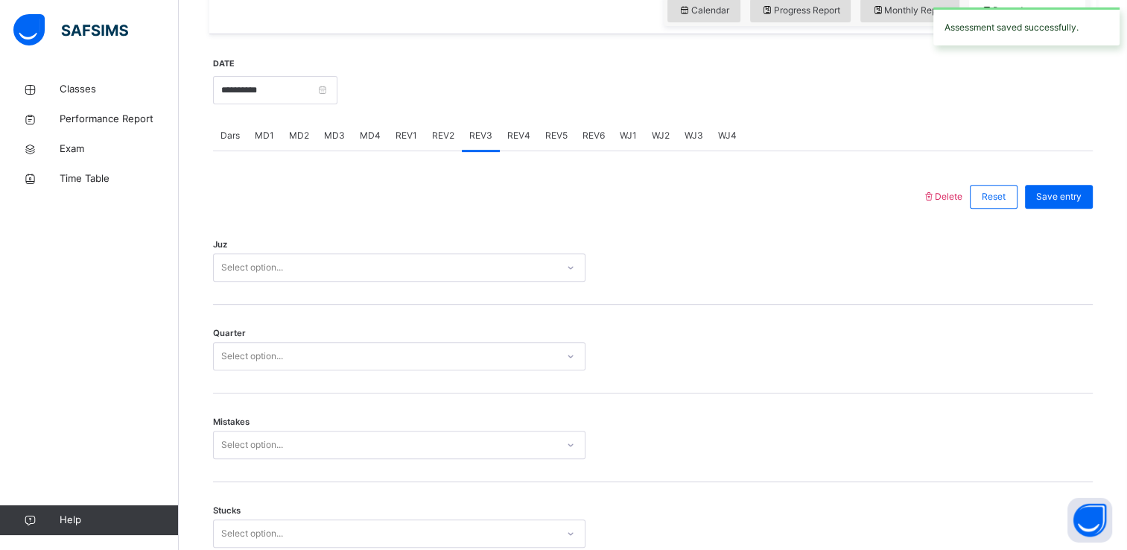
scroll to position [535, 0]
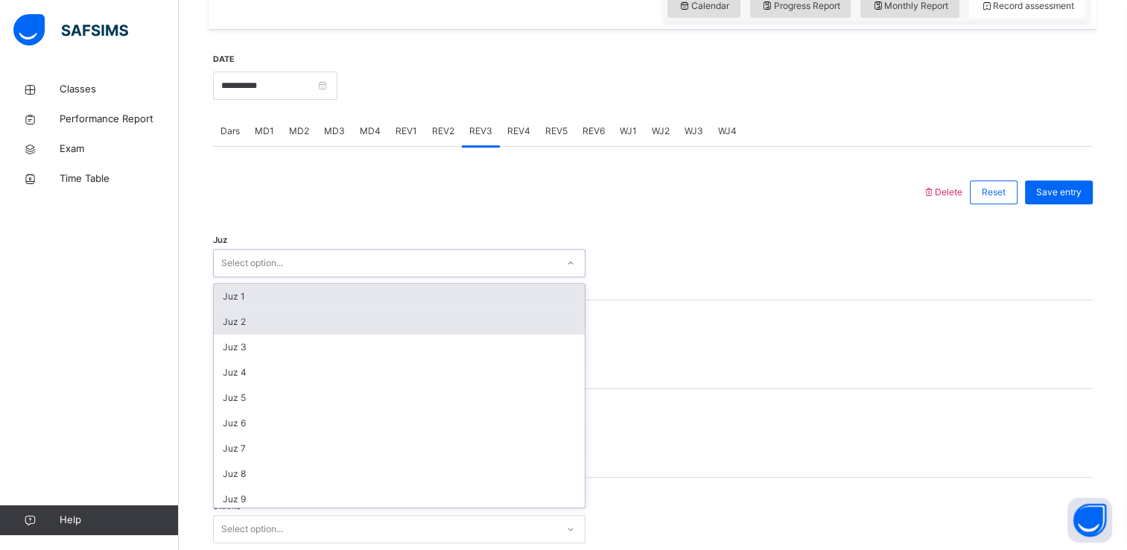
click at [234, 310] on div "Juz 2" at bounding box center [399, 321] width 371 height 25
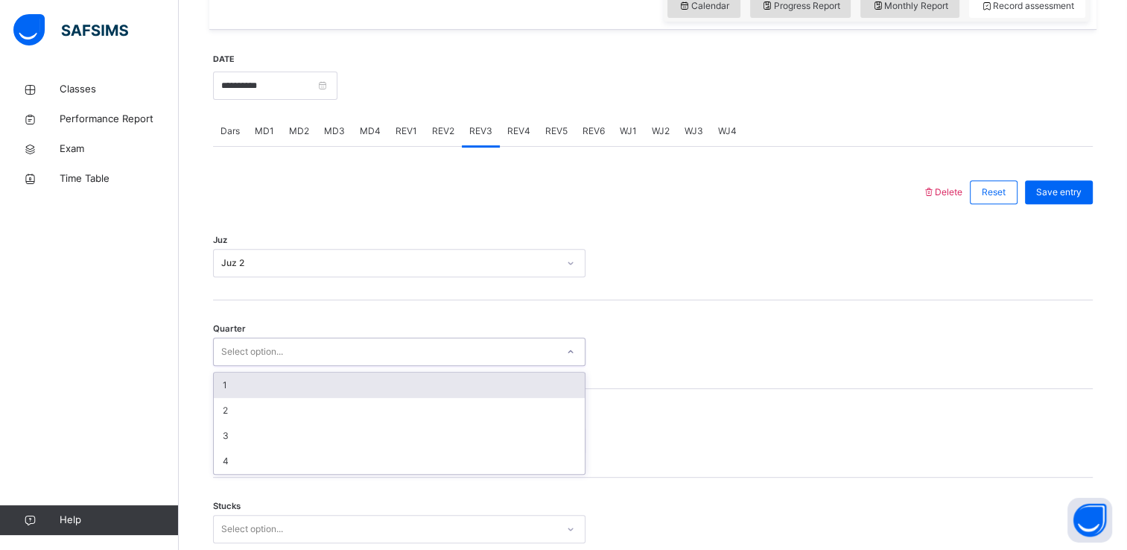
click at [235, 395] on div "1" at bounding box center [399, 385] width 371 height 25
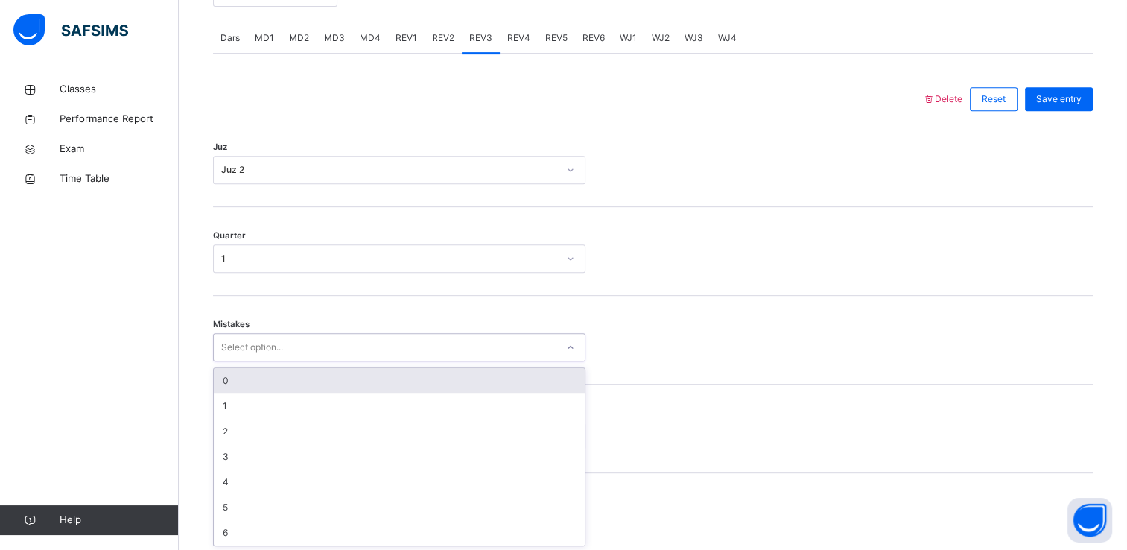
scroll to position [629, 0]
click at [232, 376] on div "0" at bounding box center [399, 379] width 371 height 25
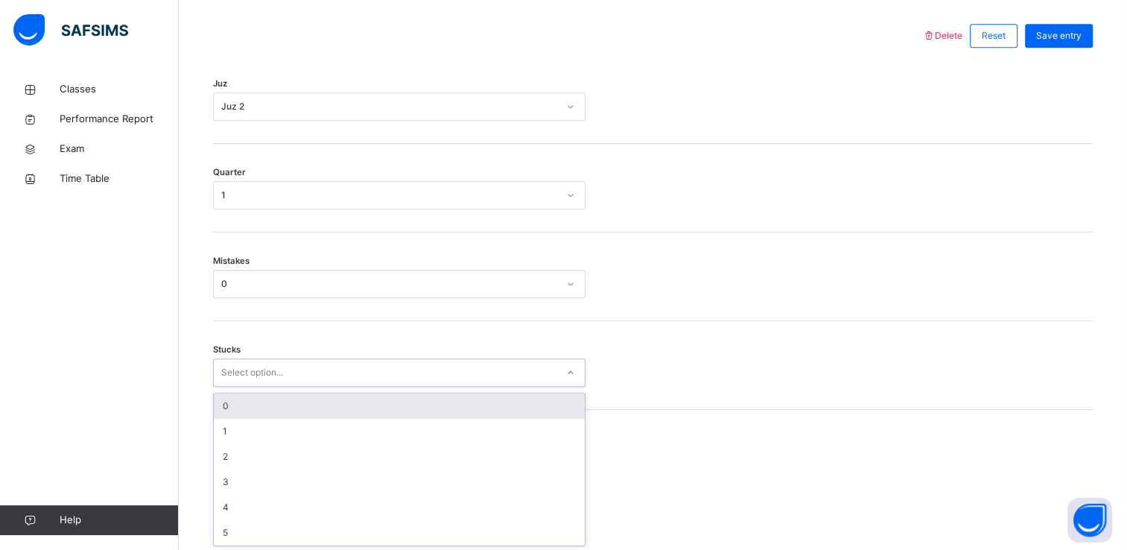
scroll to position [692, 0]
click at [237, 401] on div "0" at bounding box center [399, 405] width 371 height 25
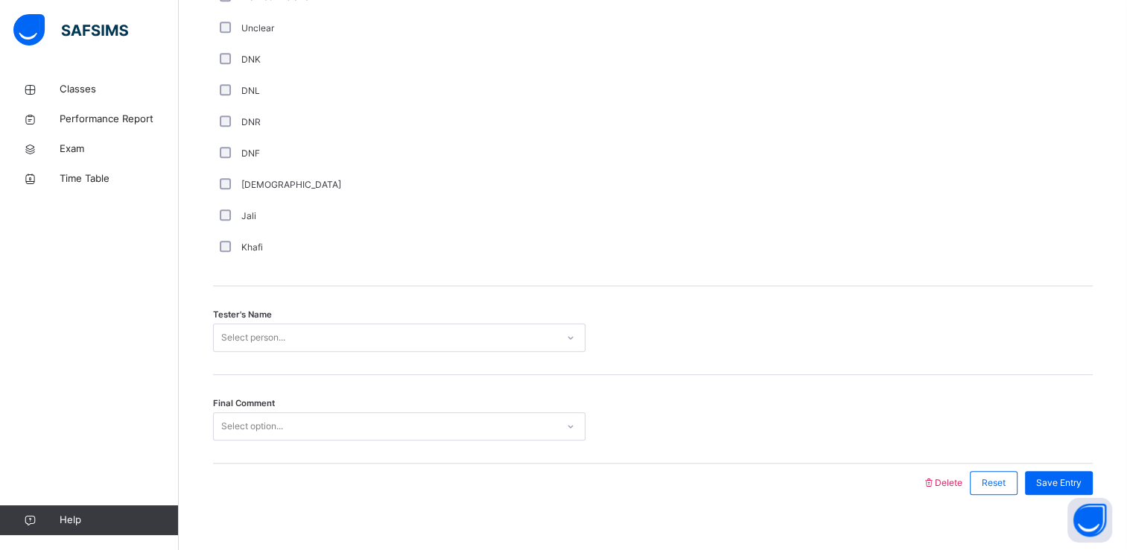
scroll to position [1314, 0]
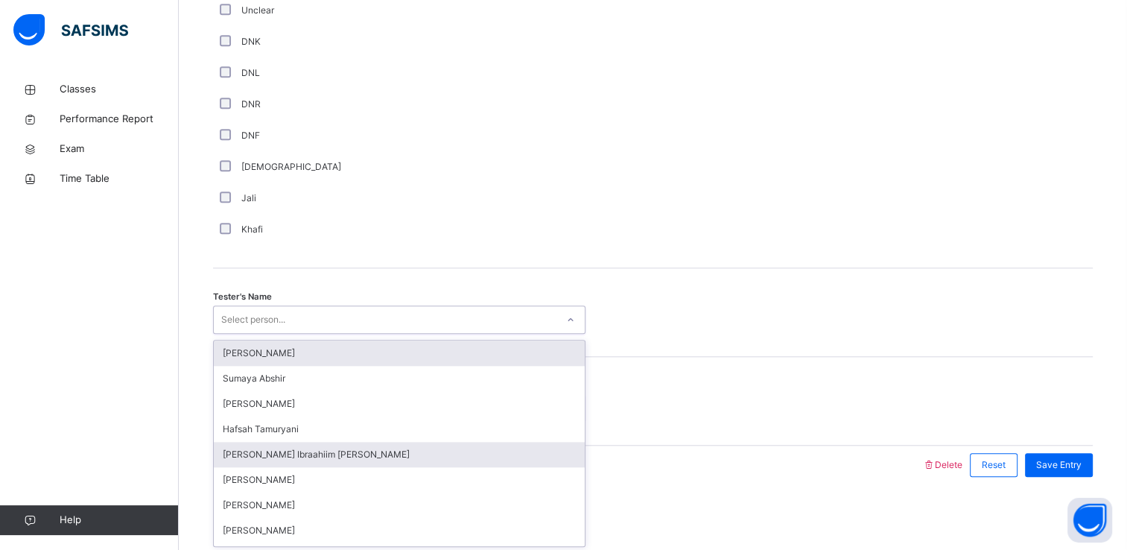
click at [231, 456] on div "[PERSON_NAME] Ibraahiim [PERSON_NAME]" at bounding box center [399, 454] width 371 height 25
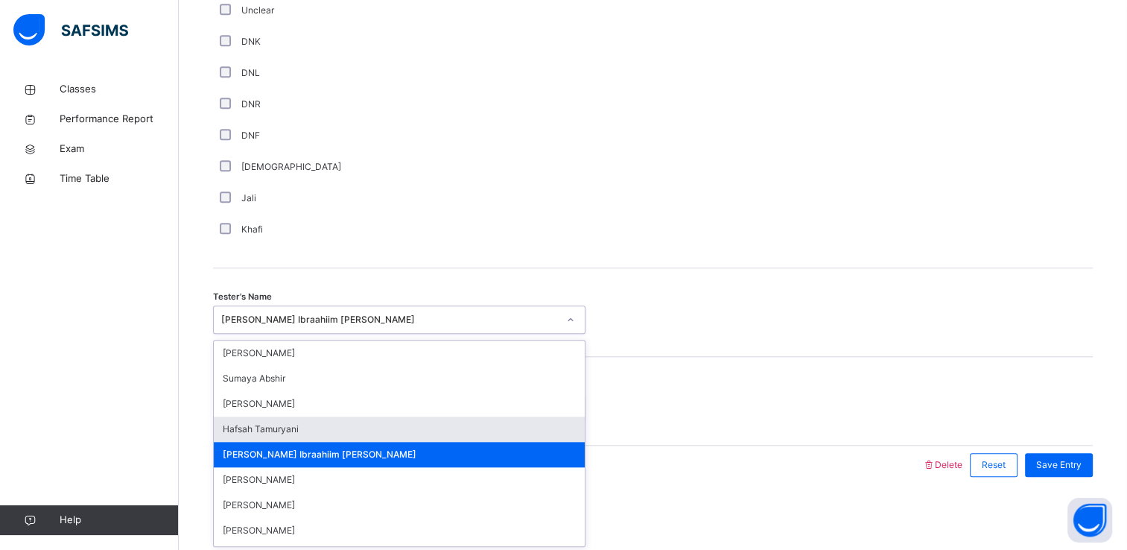
click at [236, 431] on div "Hafsah Tamuryani" at bounding box center [399, 429] width 371 height 25
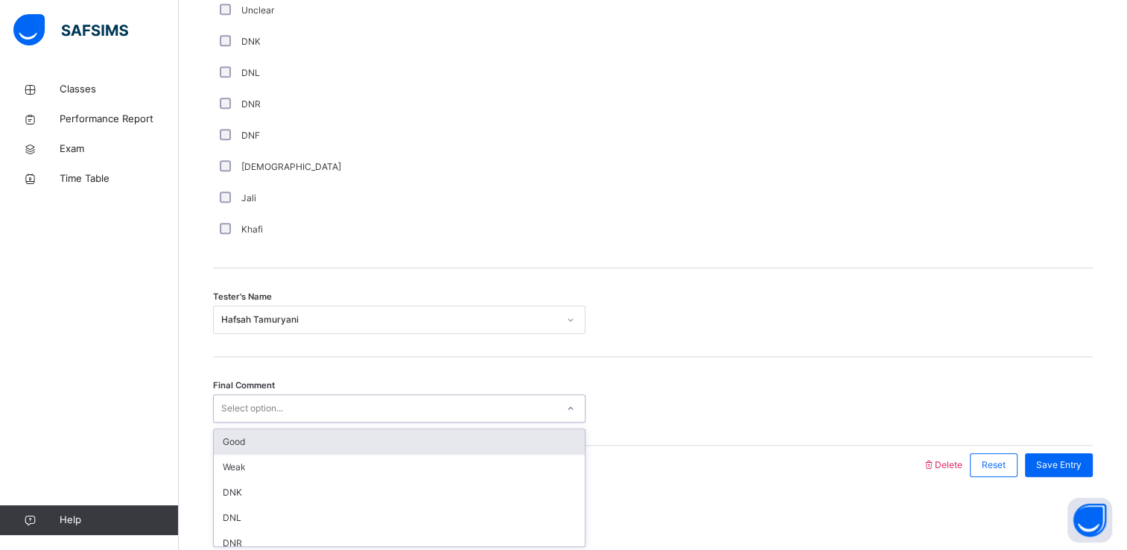
click at [237, 437] on div "Good" at bounding box center [399, 441] width 371 height 25
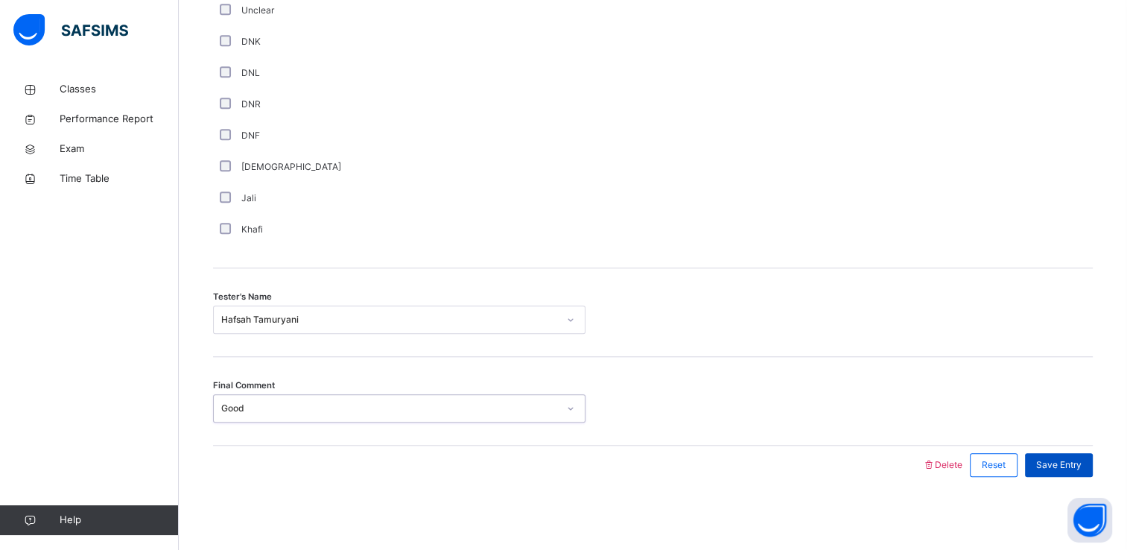
click at [1077, 471] on div "Save Entry" at bounding box center [1059, 465] width 68 height 24
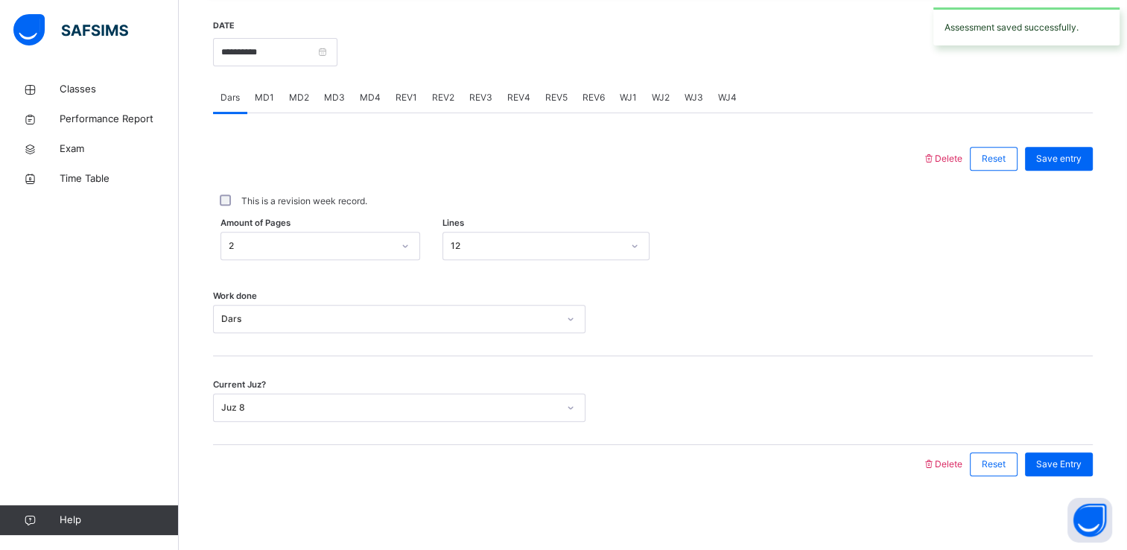
scroll to position [364, 0]
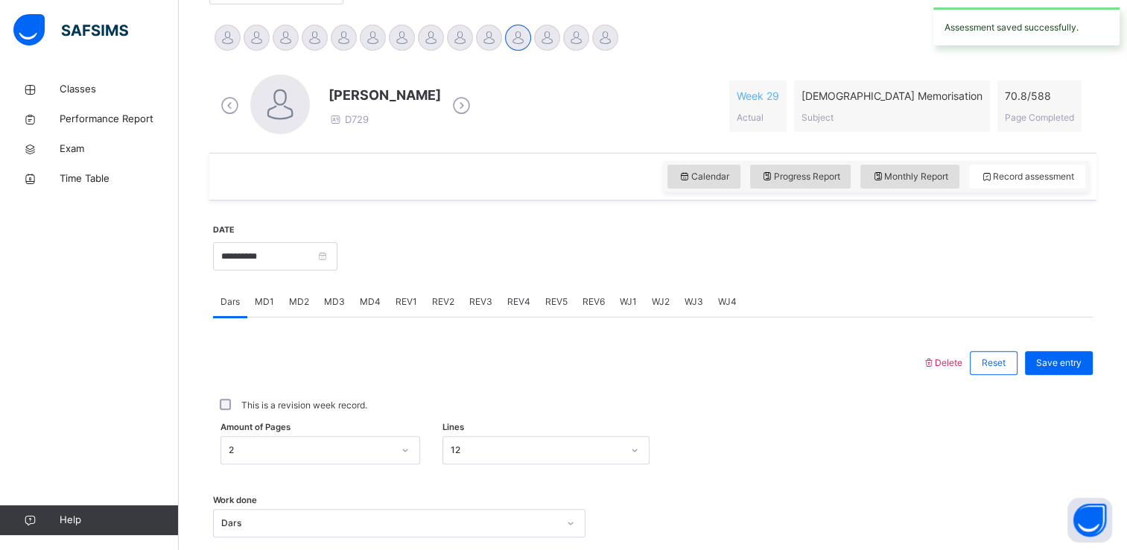
click at [480, 303] on span "REV3" at bounding box center [480, 301] width 23 height 13
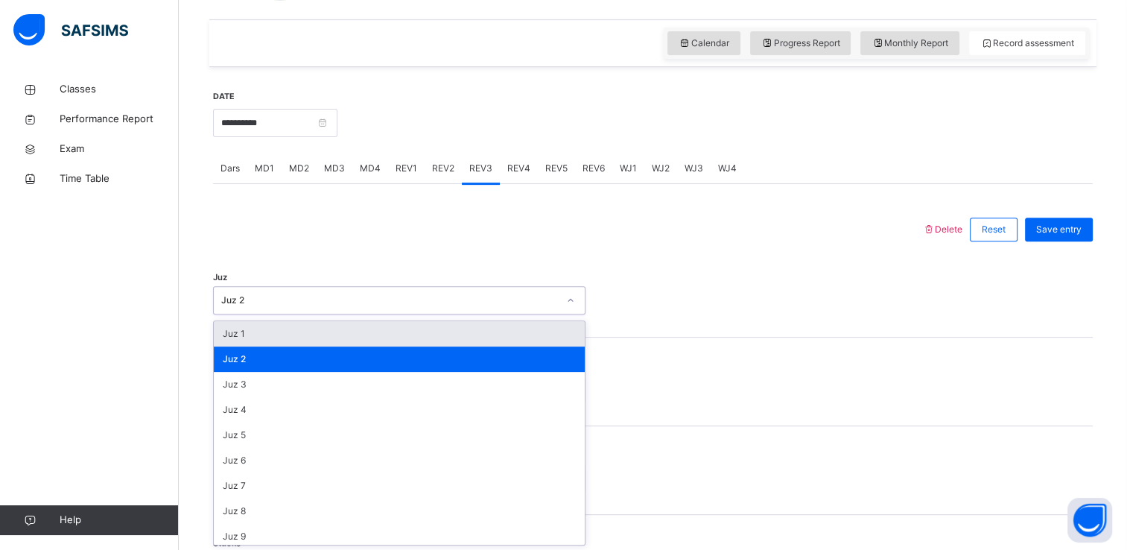
scroll to position [498, 0]
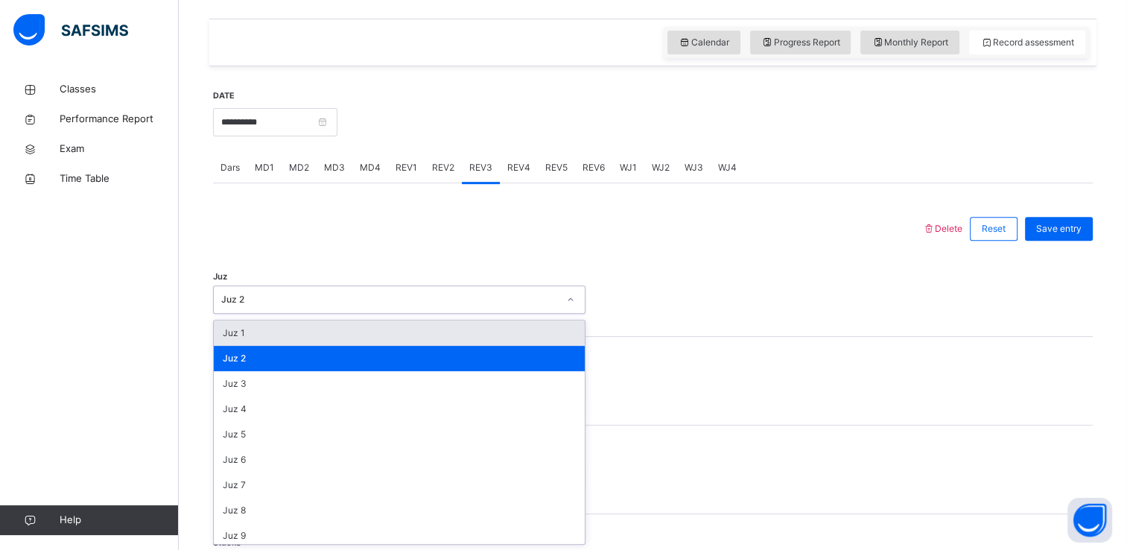
click at [230, 337] on div "Juz 1" at bounding box center [399, 332] width 371 height 25
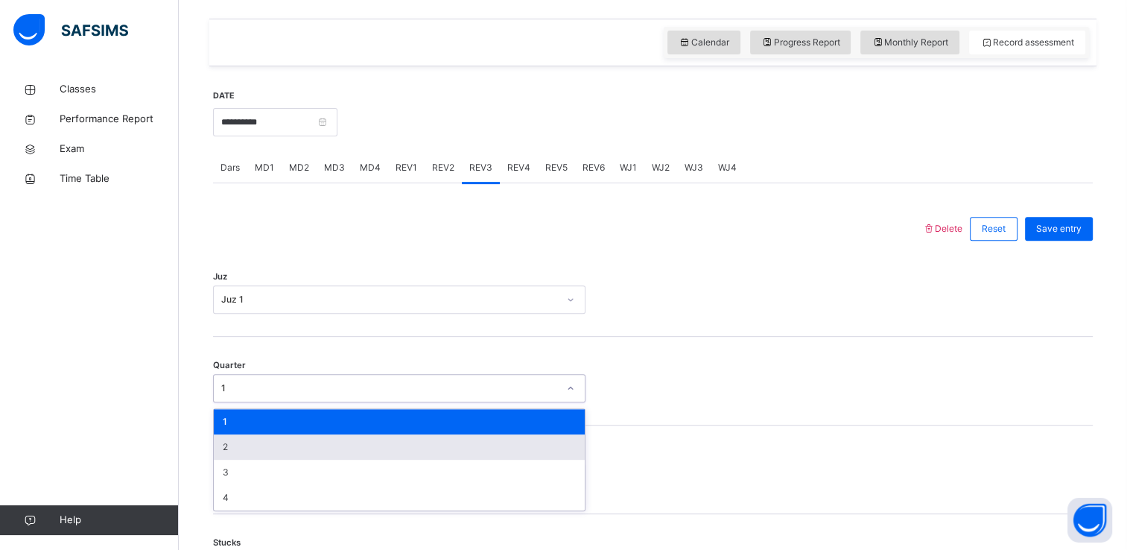
click at [238, 451] on div "2" at bounding box center [399, 446] width 371 height 25
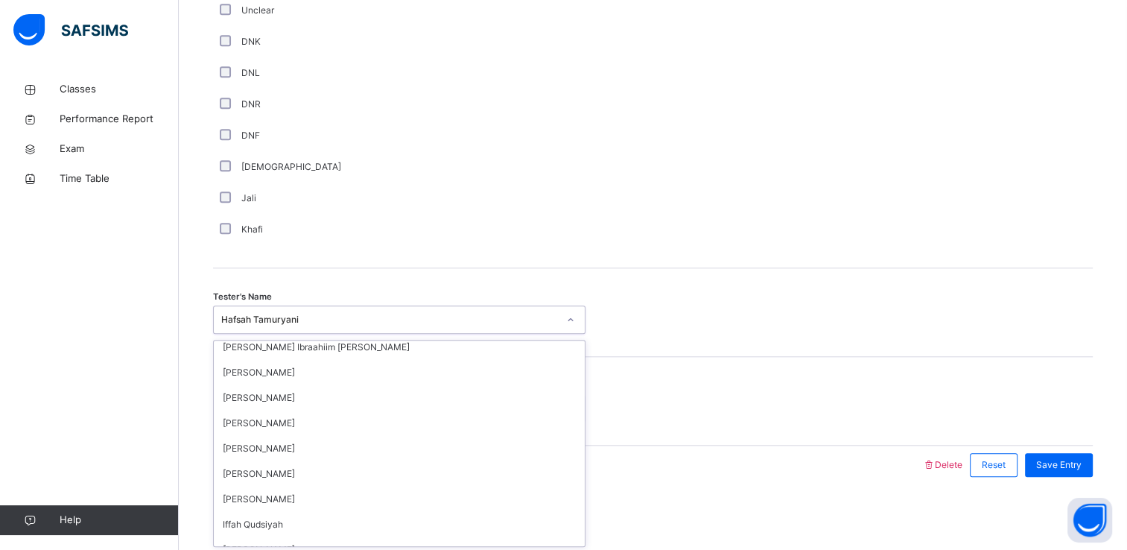
scroll to position [121, 0]
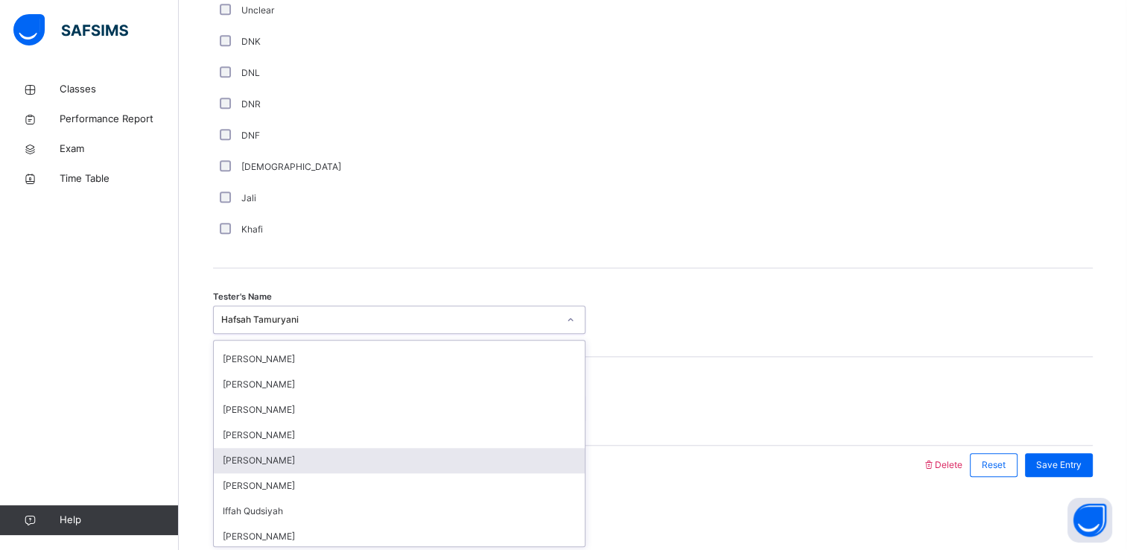
click at [237, 463] on div "[PERSON_NAME]" at bounding box center [399, 460] width 371 height 25
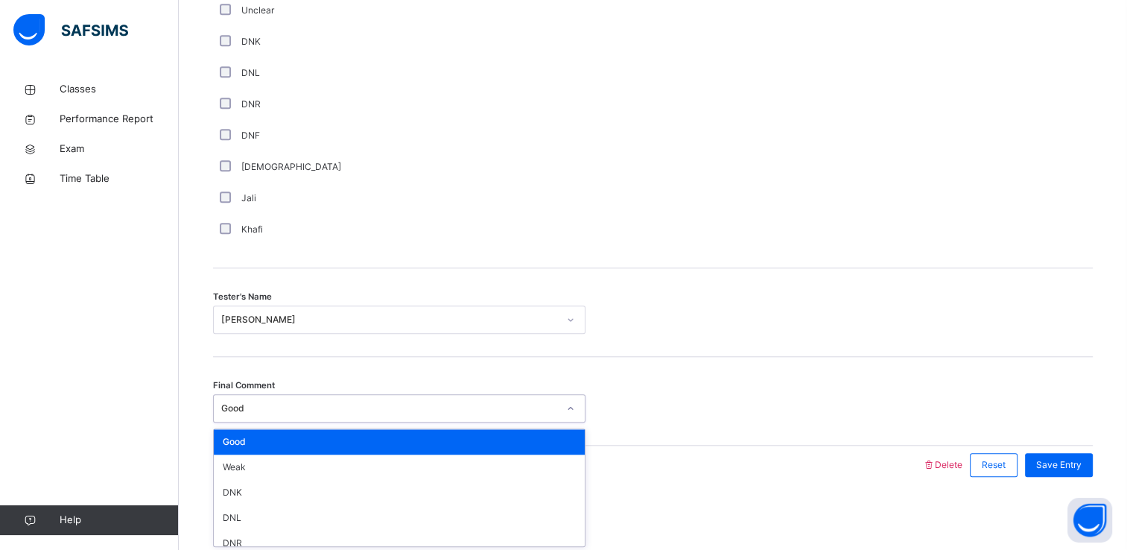
scroll to position [35, 0]
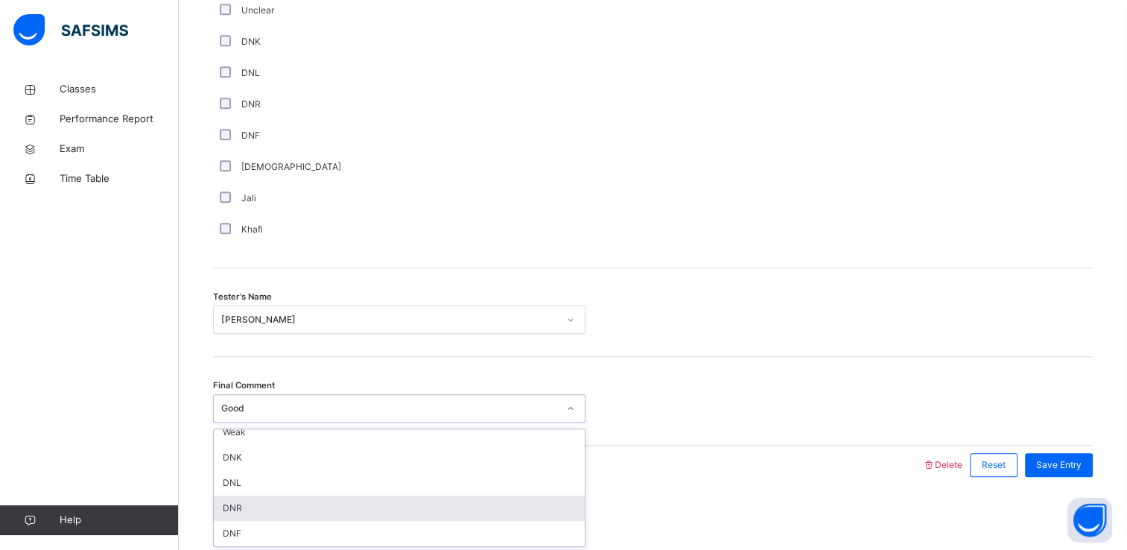
click at [223, 501] on div "DNR" at bounding box center [399, 507] width 371 height 25
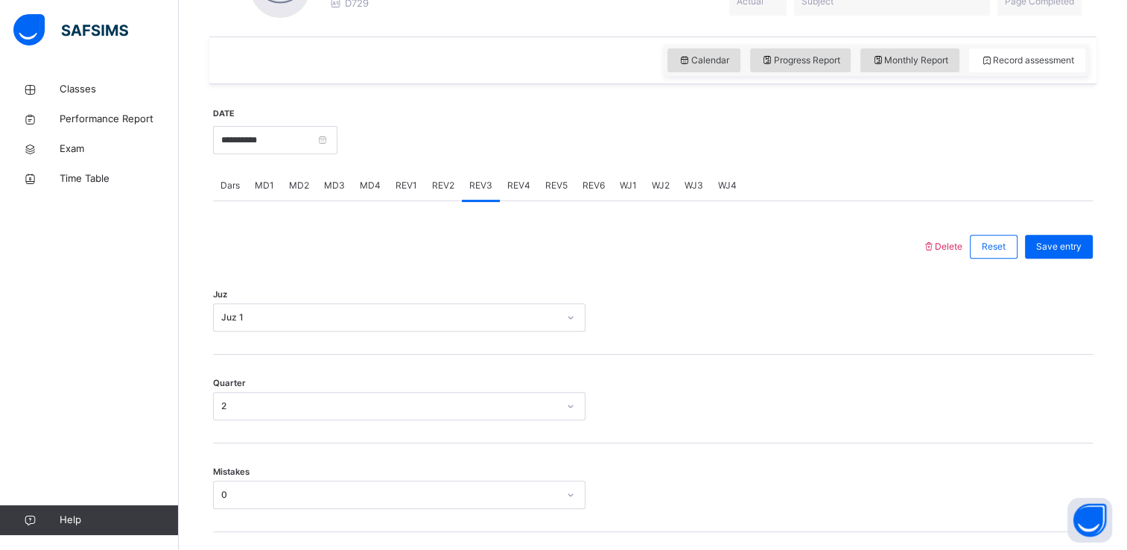
scroll to position [483, 0]
click at [449, 192] on div "REV2" at bounding box center [443, 183] width 37 height 30
click at [465, 194] on div "REV3" at bounding box center [481, 183] width 38 height 30
click at [484, 197] on div "REV3" at bounding box center [481, 183] width 38 height 30
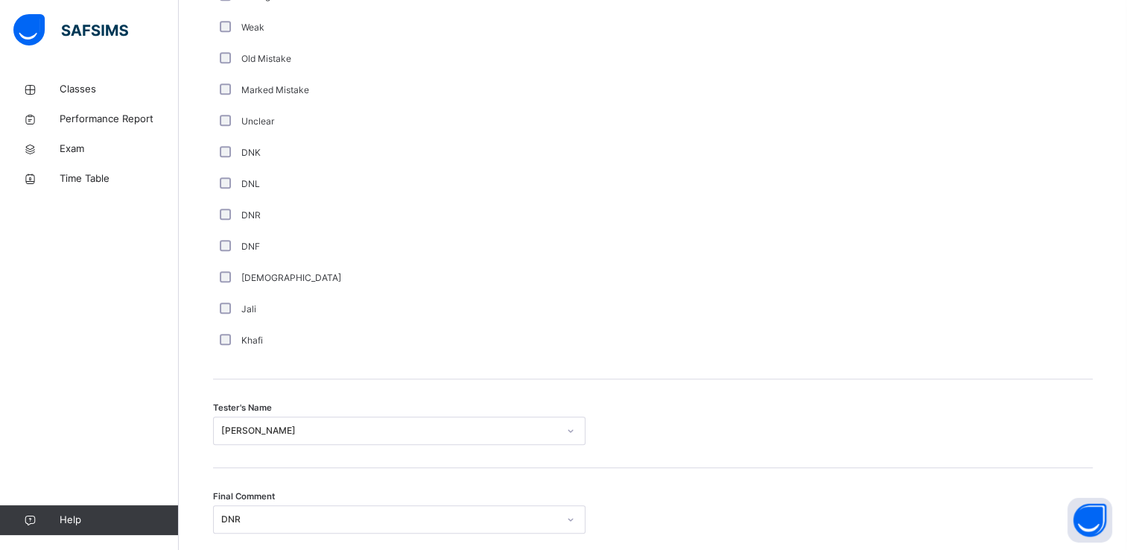
scroll to position [1314, 0]
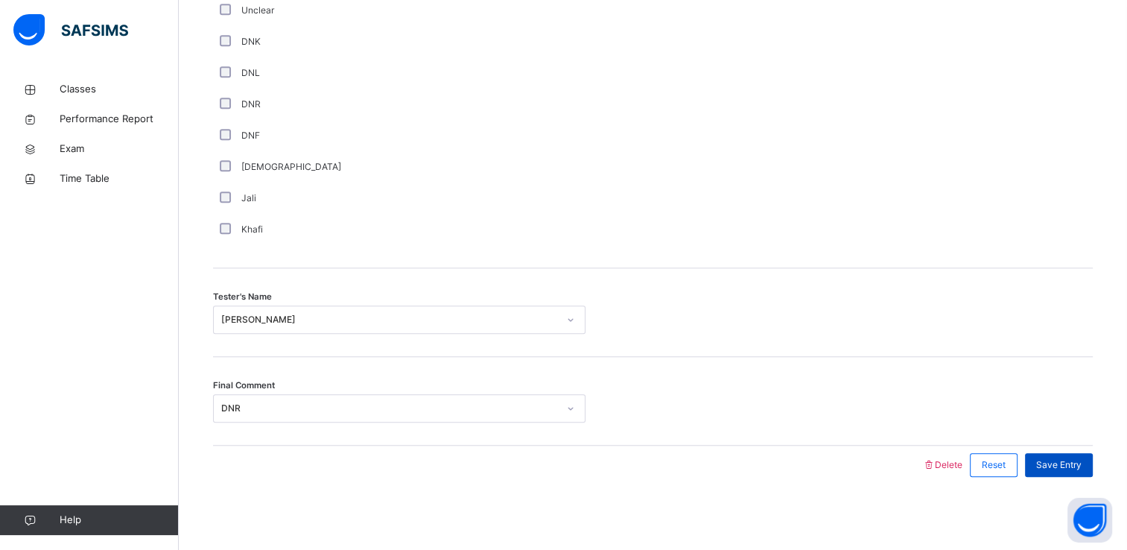
click at [1051, 468] on span "Save Entry" at bounding box center [1058, 464] width 45 height 13
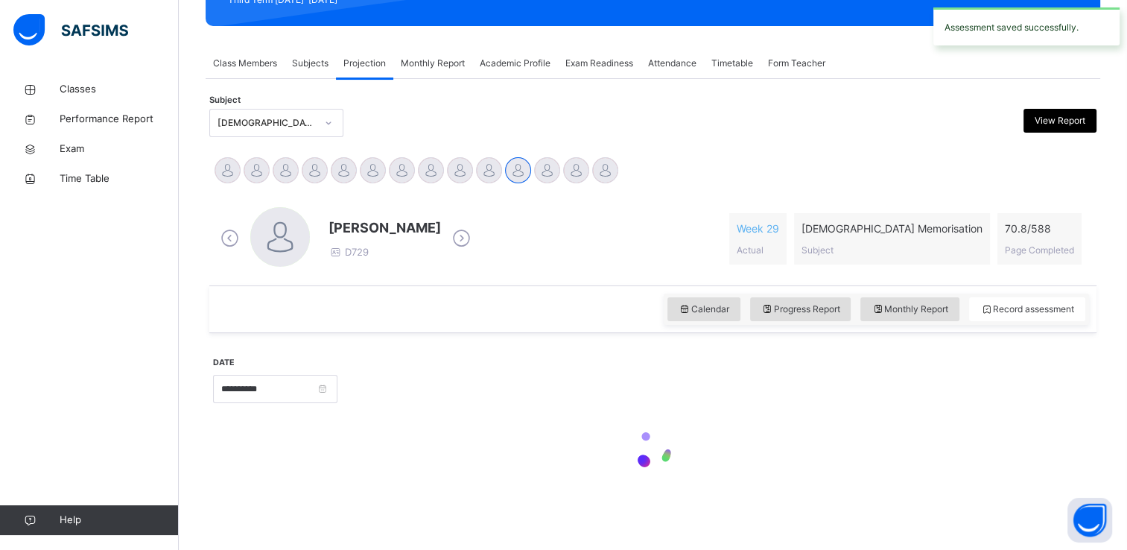
scroll to position [231, 0]
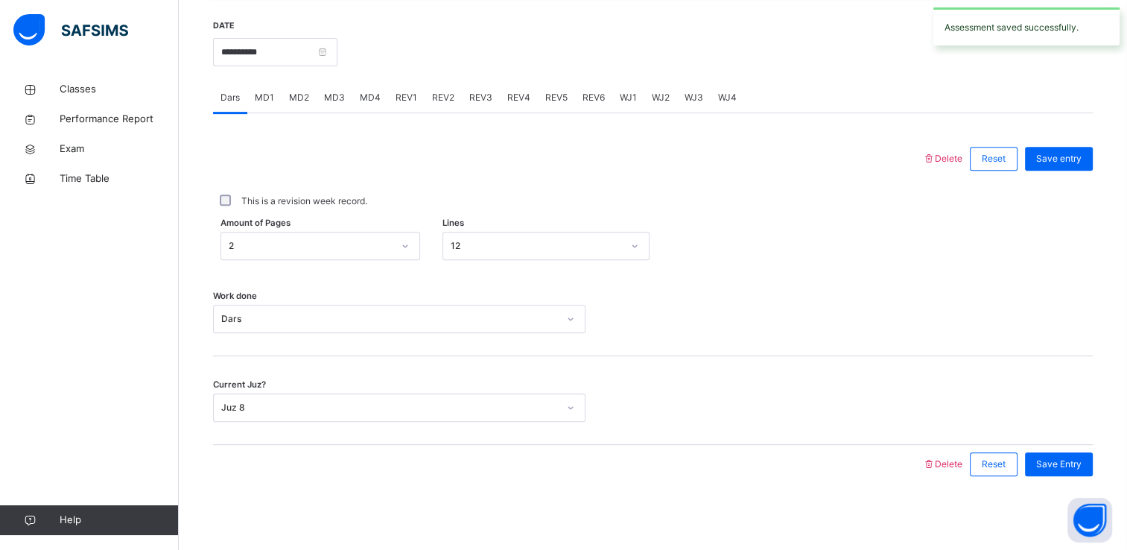
click at [516, 87] on div "REV4" at bounding box center [519, 98] width 38 height 30
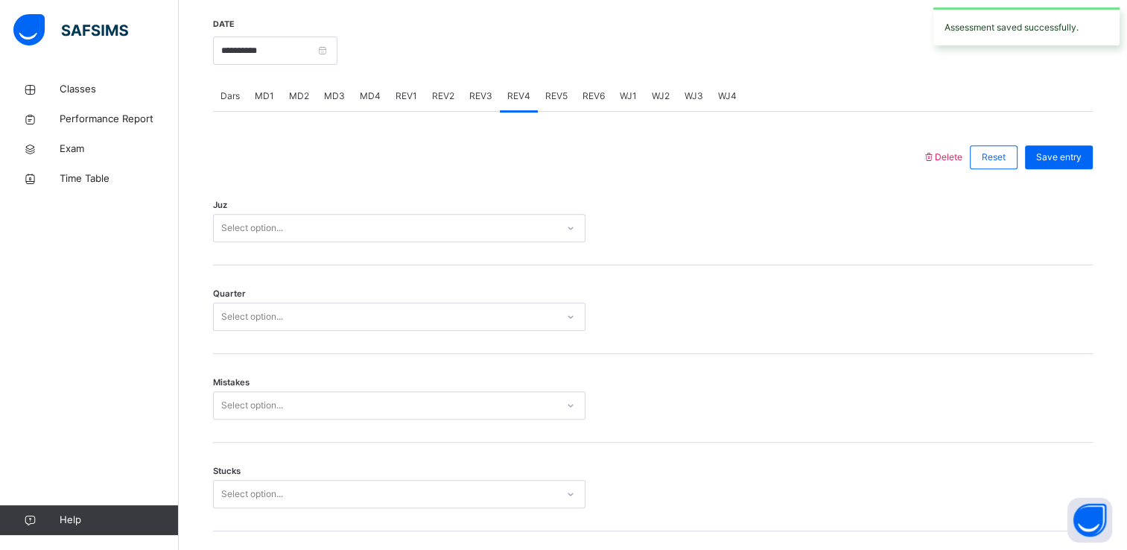
scroll to position [536, 0]
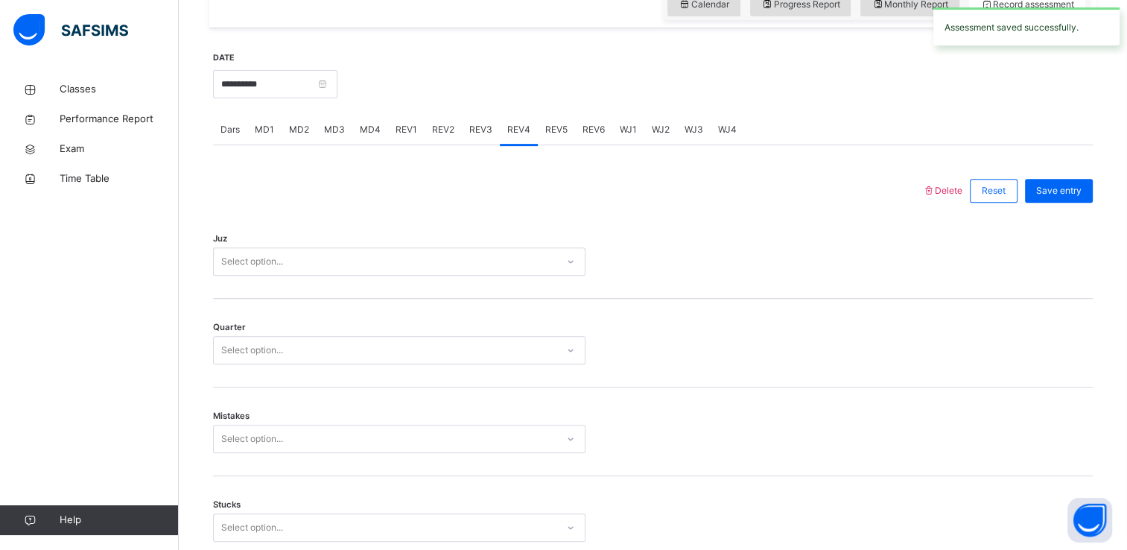
click at [475, 119] on div "REV3" at bounding box center [481, 130] width 38 height 30
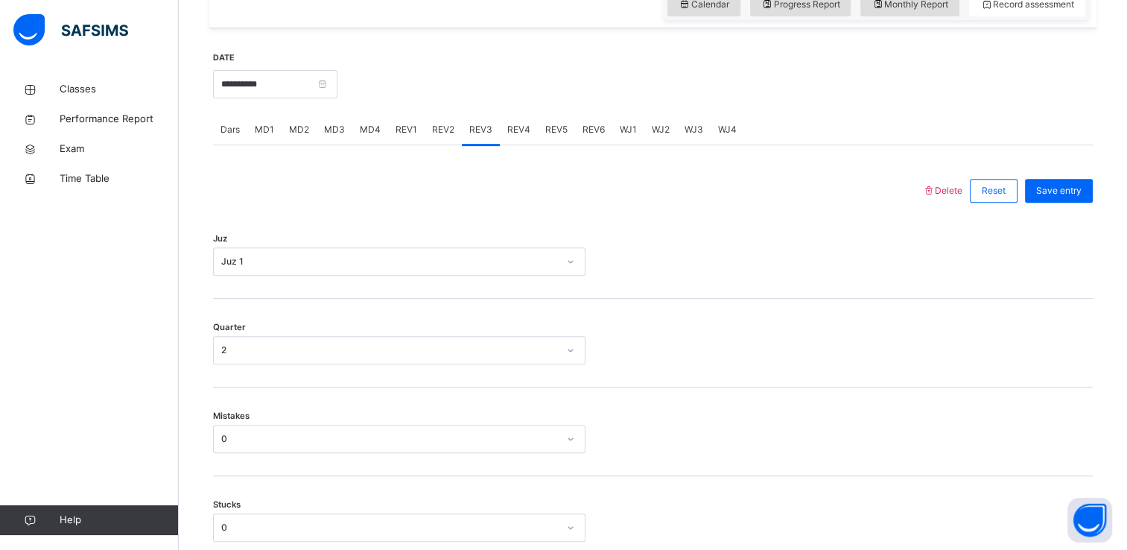
click at [513, 124] on span "REV4" at bounding box center [518, 129] width 23 height 13
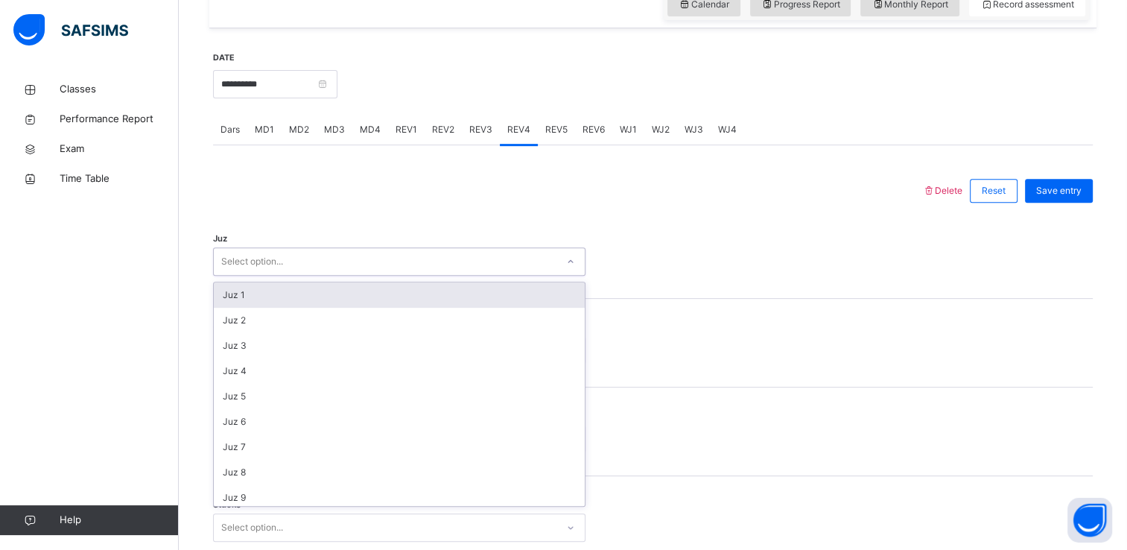
click at [244, 300] on div "Juz 1" at bounding box center [399, 294] width 371 height 25
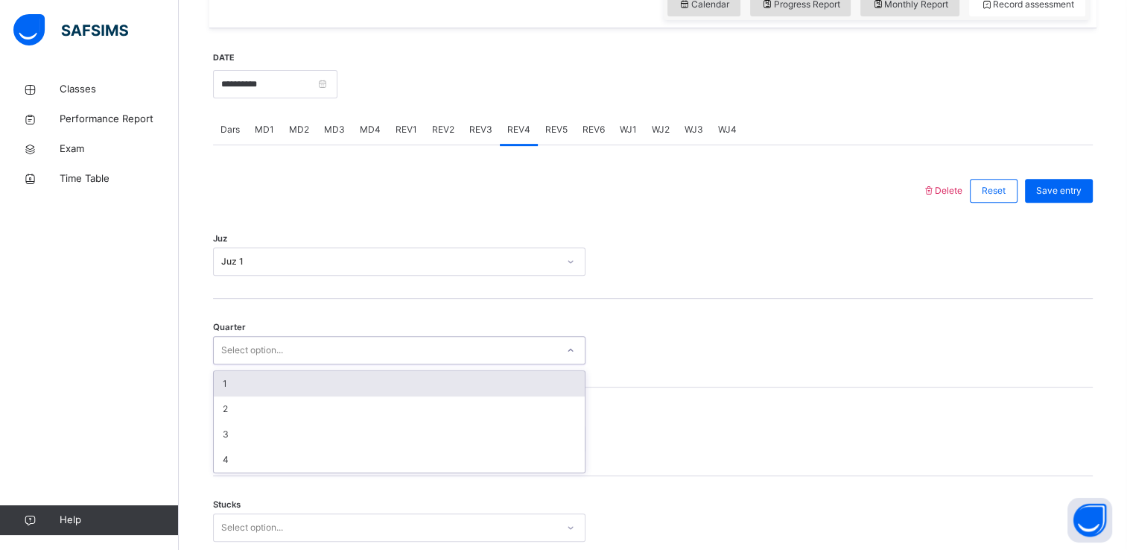
click at [234, 392] on div "1" at bounding box center [399, 383] width 371 height 25
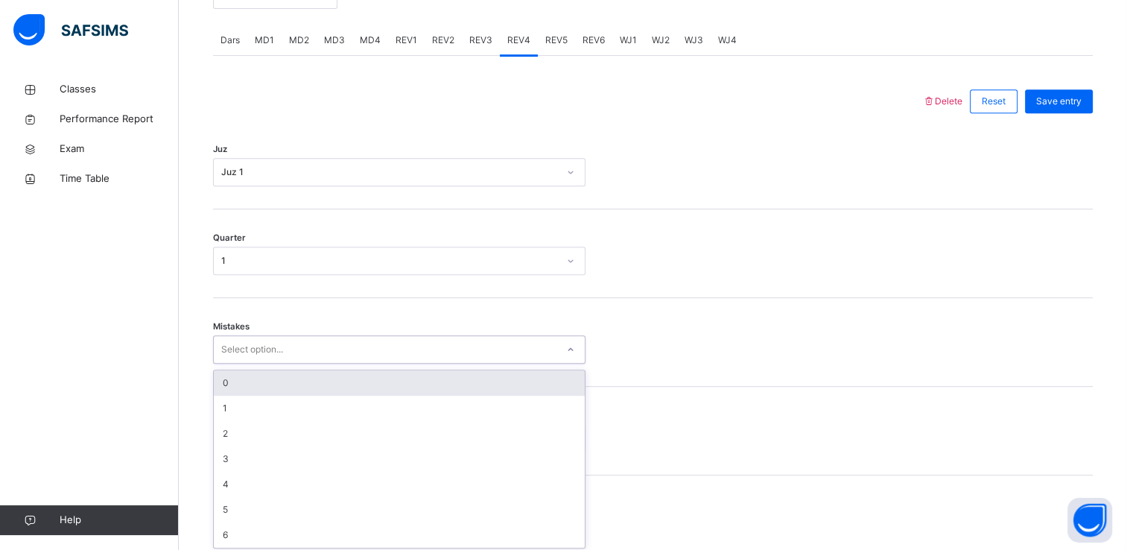
scroll to position [629, 0]
click at [230, 384] on div "0" at bounding box center [399, 379] width 371 height 25
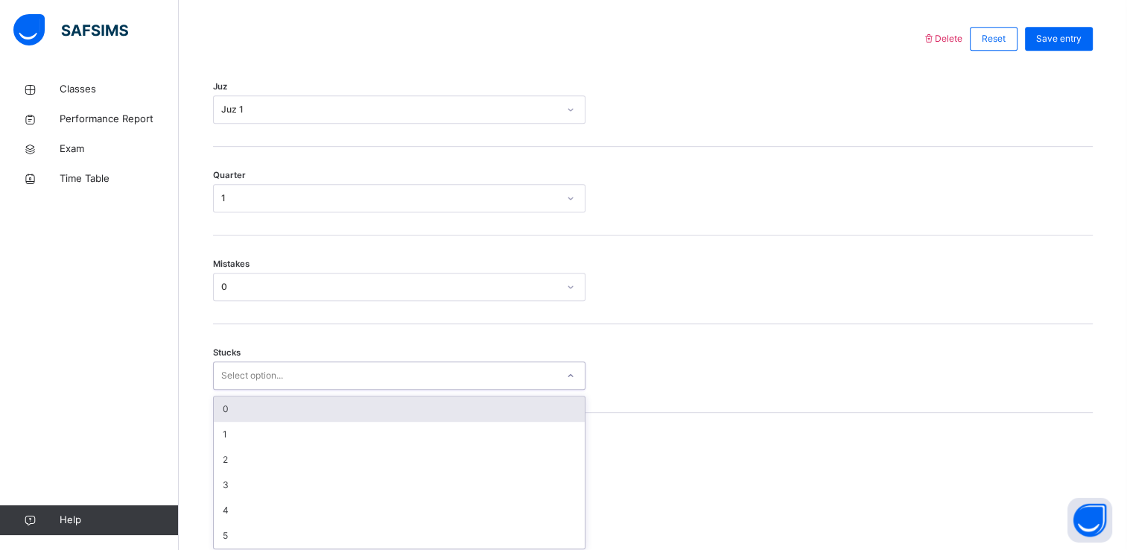
scroll to position [692, 0]
click at [232, 404] on div "0" at bounding box center [399, 405] width 371 height 25
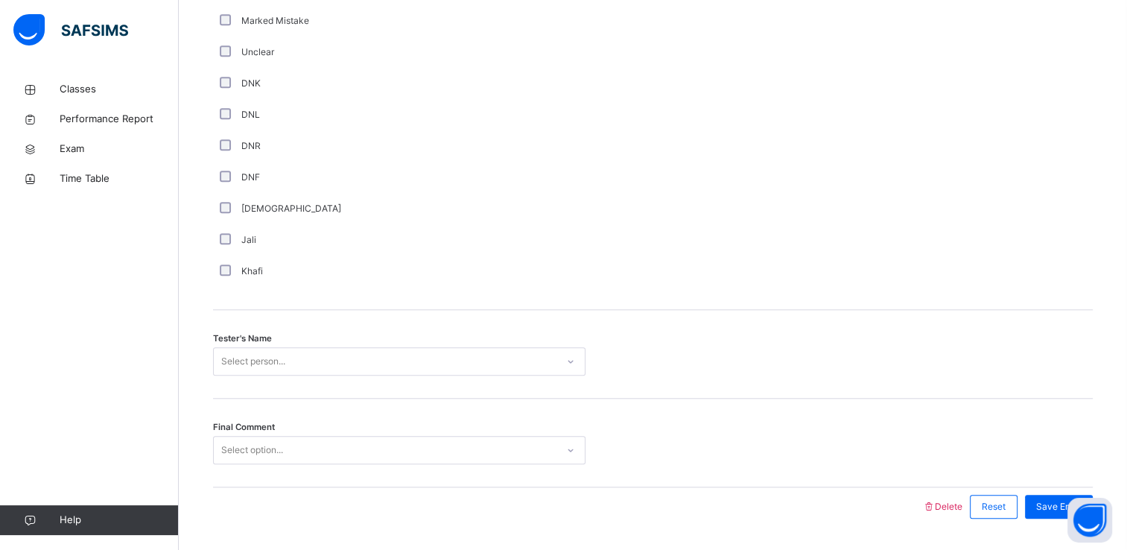
scroll to position [1314, 0]
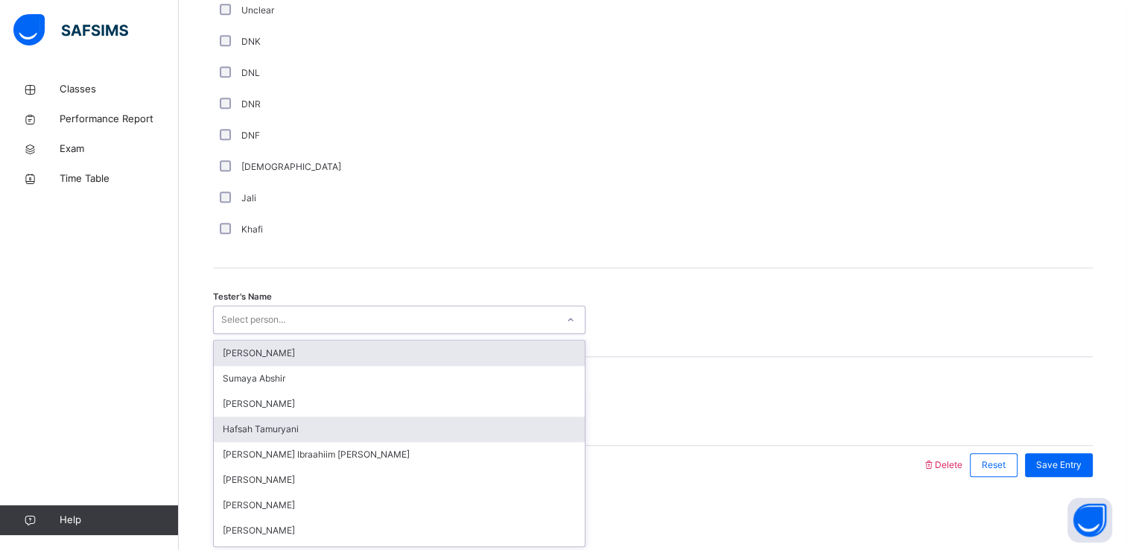
click at [235, 428] on div "Hafsah Tamuryani" at bounding box center [399, 429] width 371 height 25
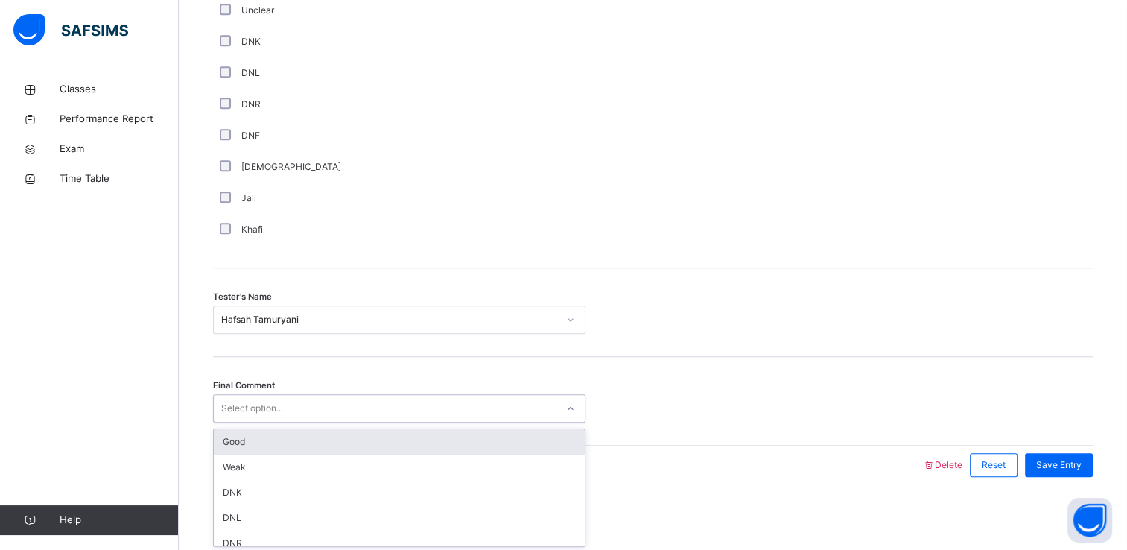
click at [226, 441] on div "Good" at bounding box center [399, 441] width 371 height 25
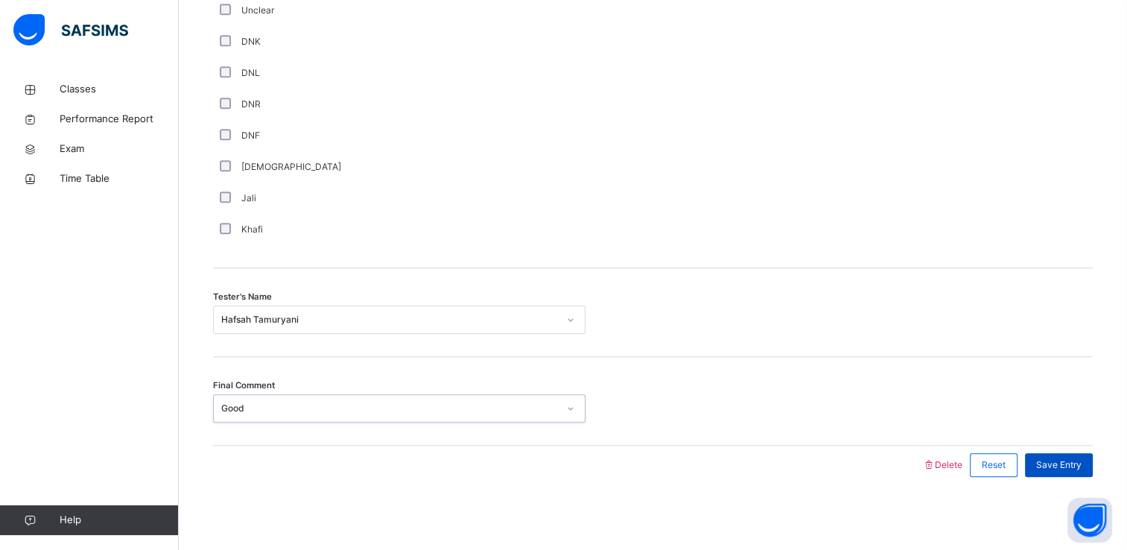
click at [1068, 469] on span "Save Entry" at bounding box center [1058, 464] width 45 height 13
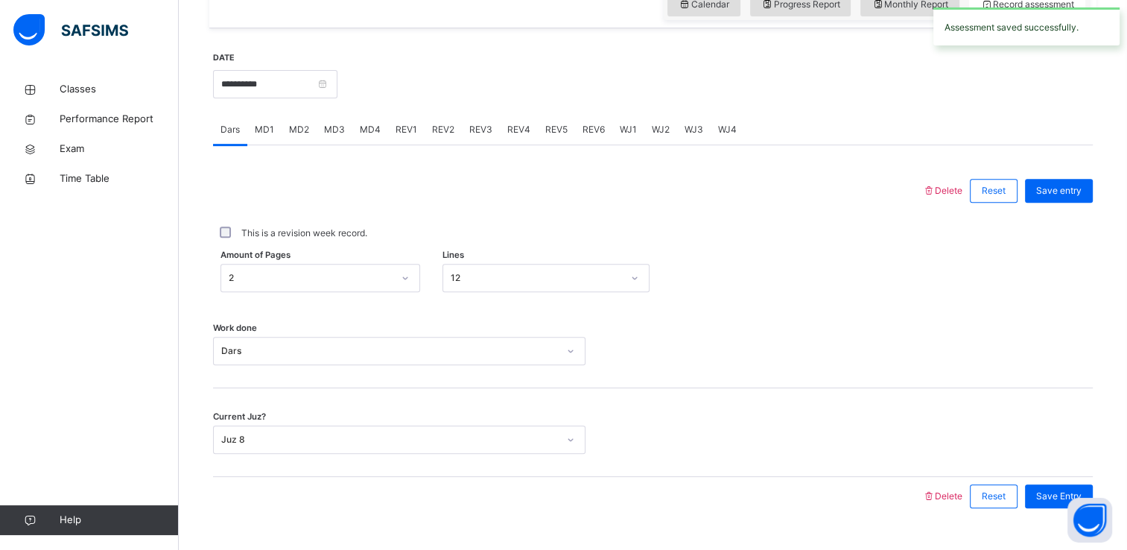
scroll to position [534, 0]
click at [567, 139] on div "REV5" at bounding box center [556, 132] width 37 height 30
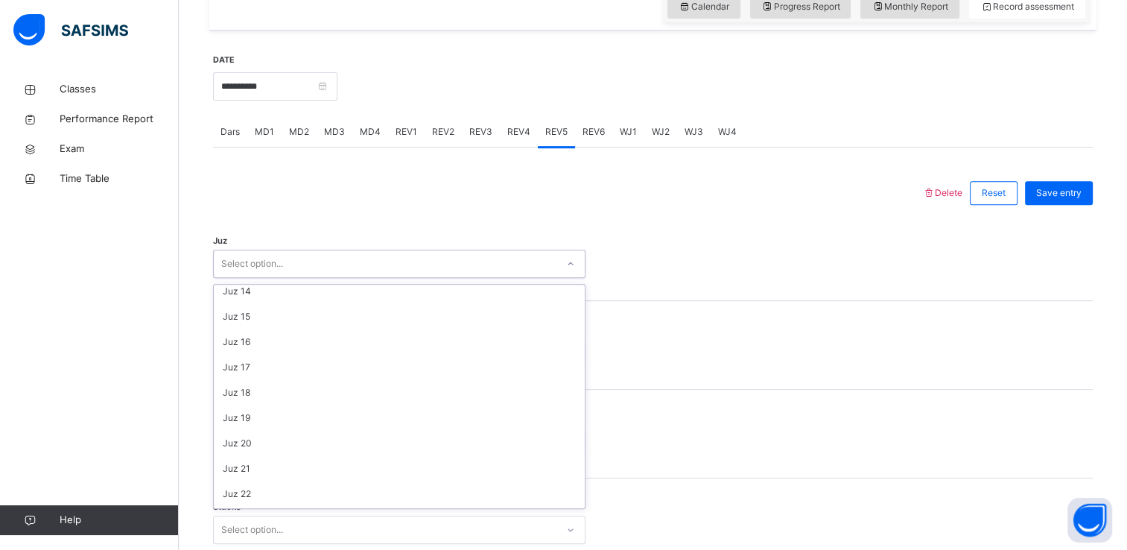
scroll to position [536, 0]
click at [221, 417] on div "Juz 27" at bounding box center [399, 419] width 371 height 25
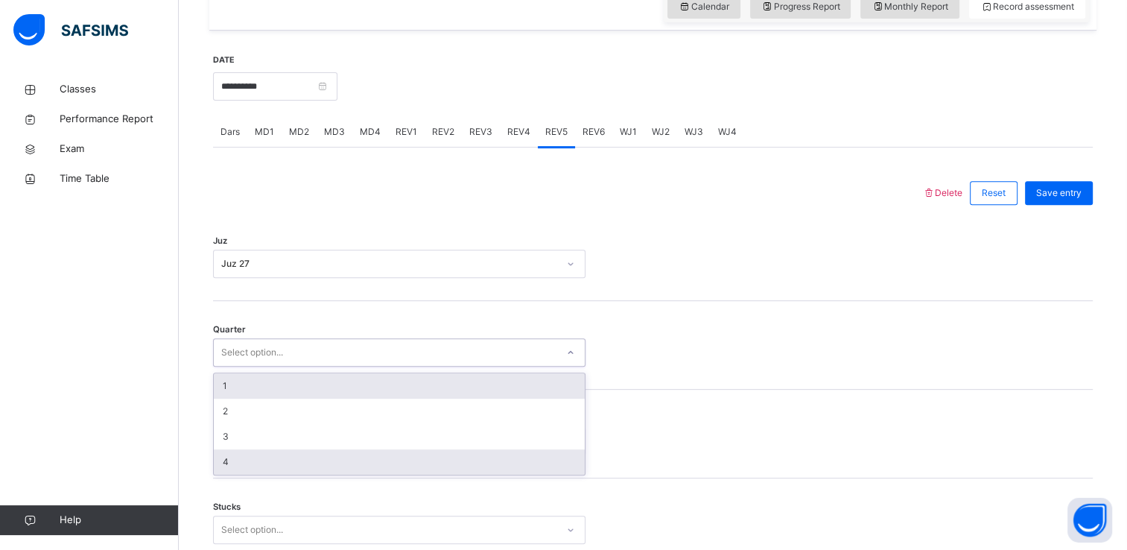
click at [232, 463] on div "4" at bounding box center [399, 461] width 371 height 25
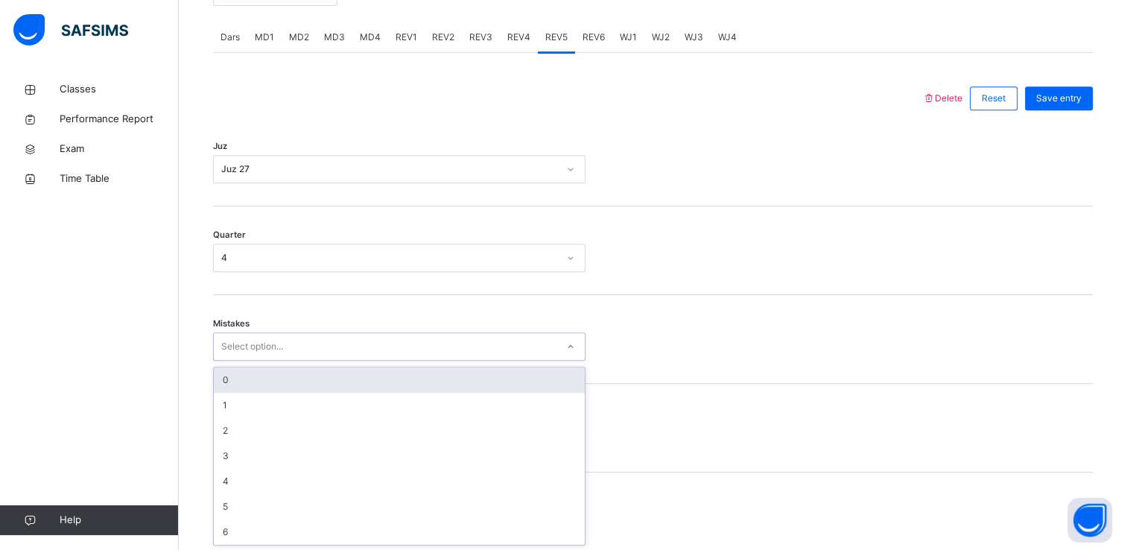
scroll to position [629, 0]
click at [227, 381] on div "0" at bounding box center [399, 379] width 371 height 25
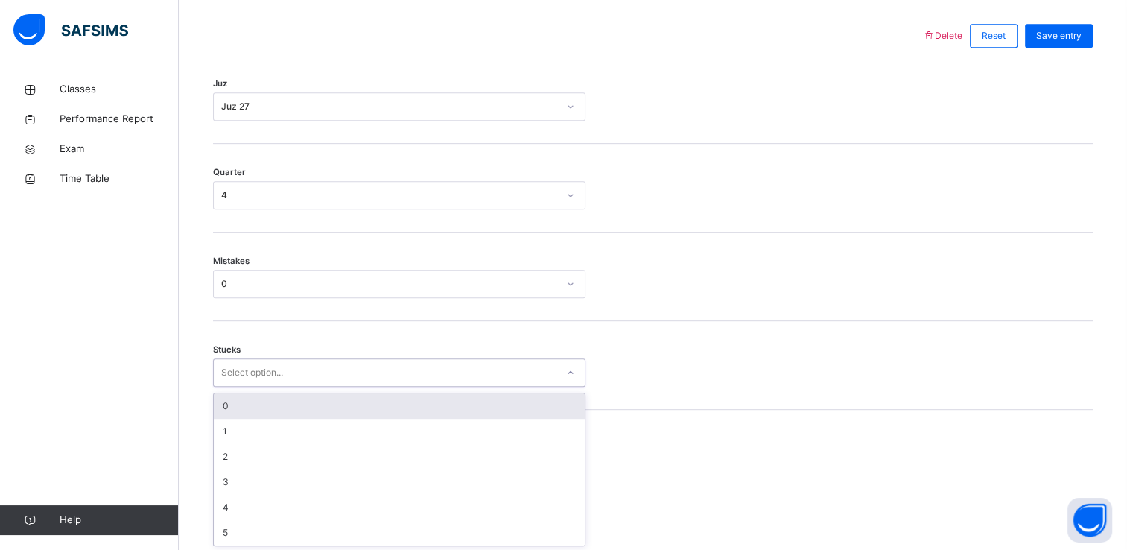
scroll to position [692, 0]
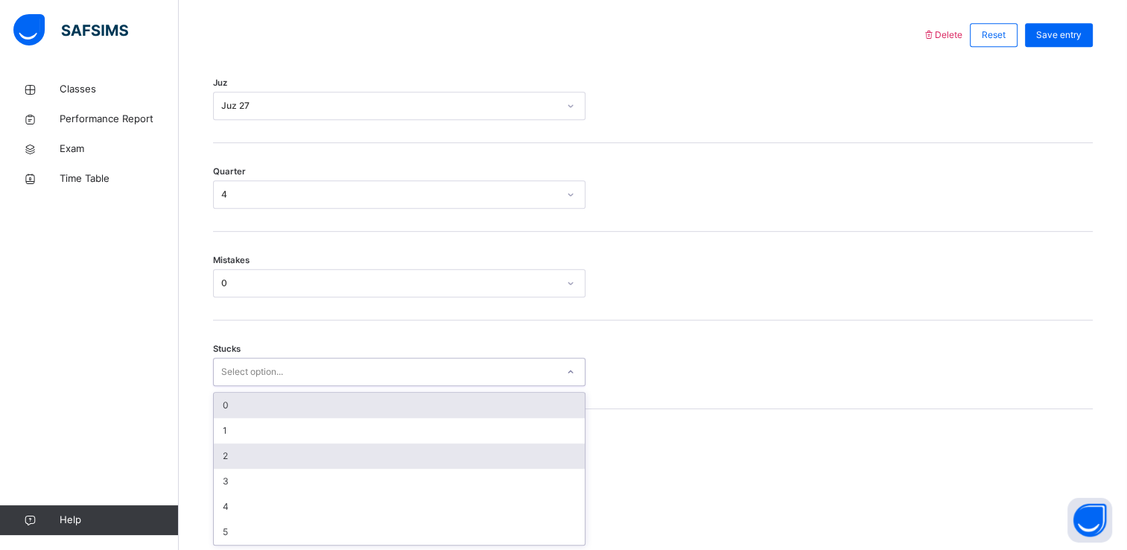
click at [230, 459] on div "2" at bounding box center [399, 455] width 371 height 25
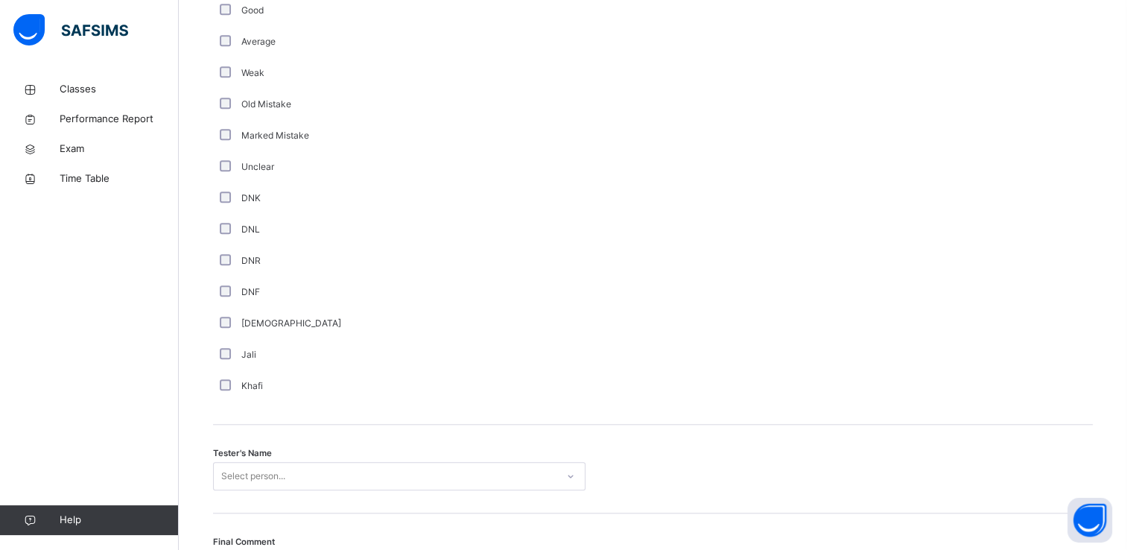
click at [120, 250] on div "Classes Performance Report Exam Time Table Help" at bounding box center [89, 305] width 179 height 490
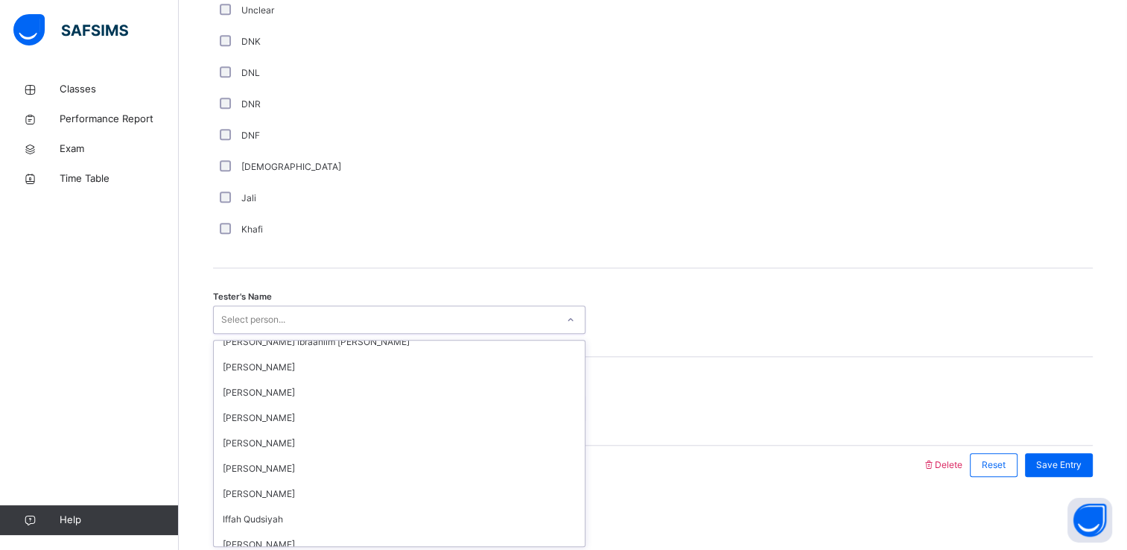
scroll to position [116, 0]
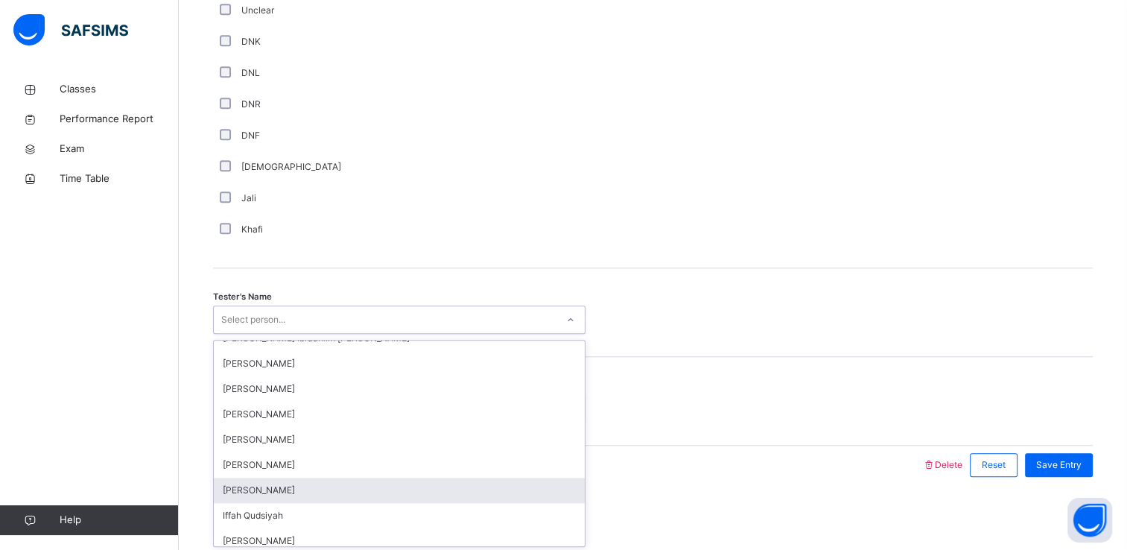
click at [235, 501] on div "[PERSON_NAME]" at bounding box center [399, 490] width 371 height 25
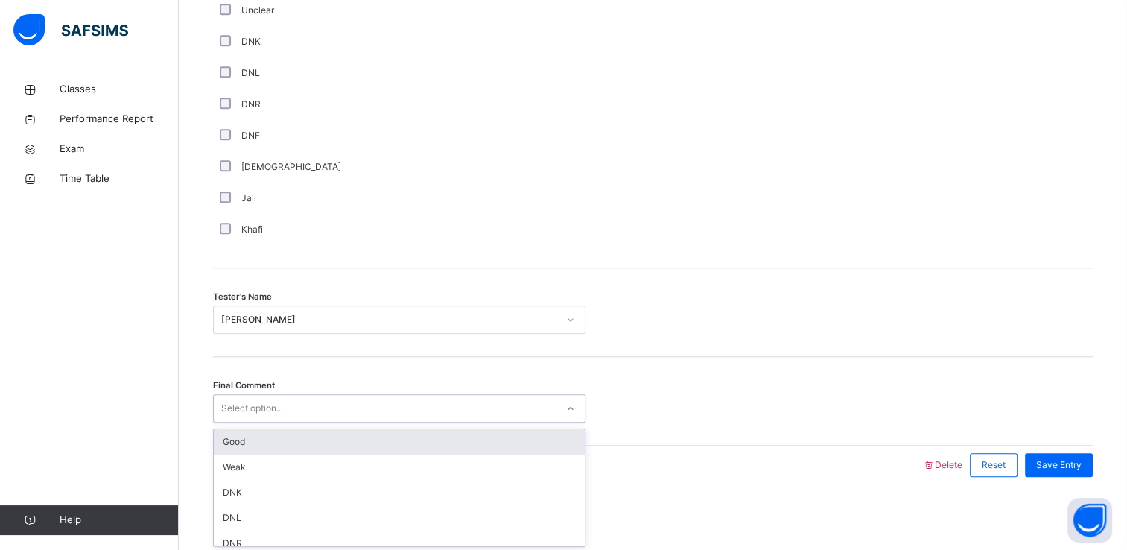
scroll to position [1311, 0]
click at [237, 447] on div "Good" at bounding box center [399, 444] width 371 height 25
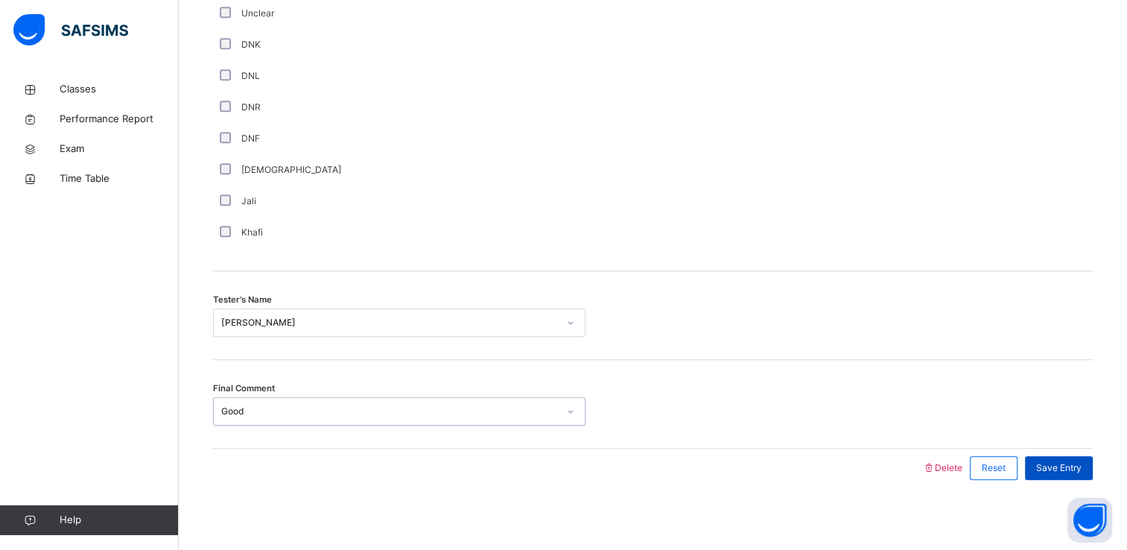
click at [1075, 477] on div "Save Entry" at bounding box center [1059, 468] width 68 height 24
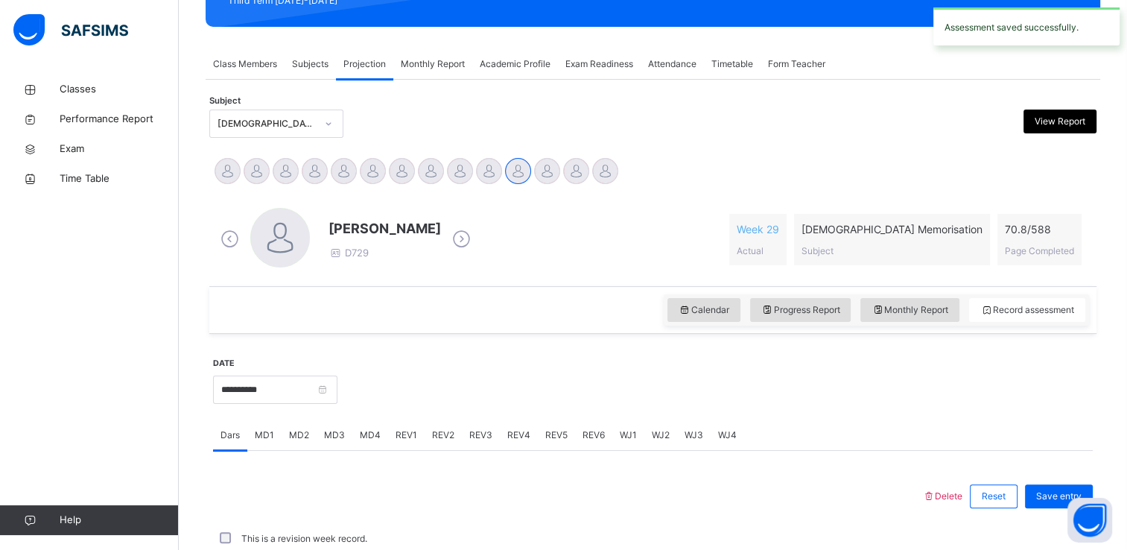
scroll to position [568, 0]
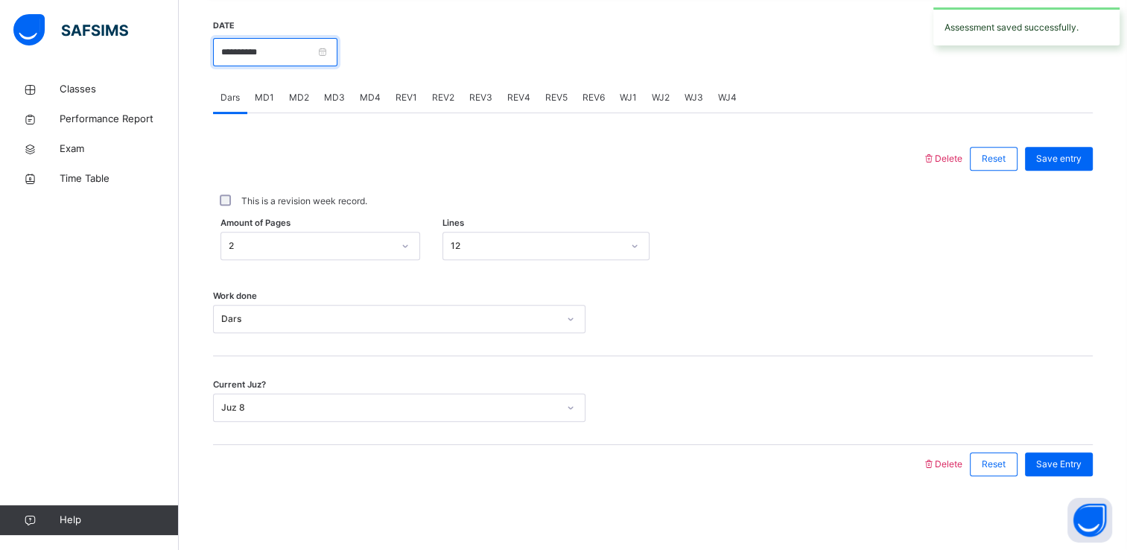
click at [229, 60] on input "**********" at bounding box center [275, 52] width 124 height 28
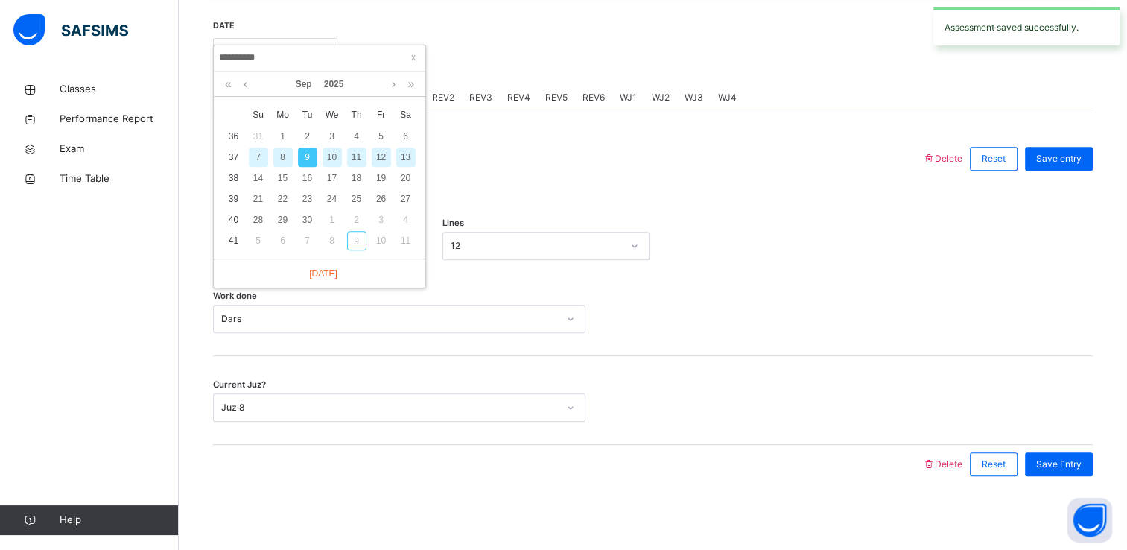
click at [333, 164] on div "10" at bounding box center [332, 157] width 19 height 19
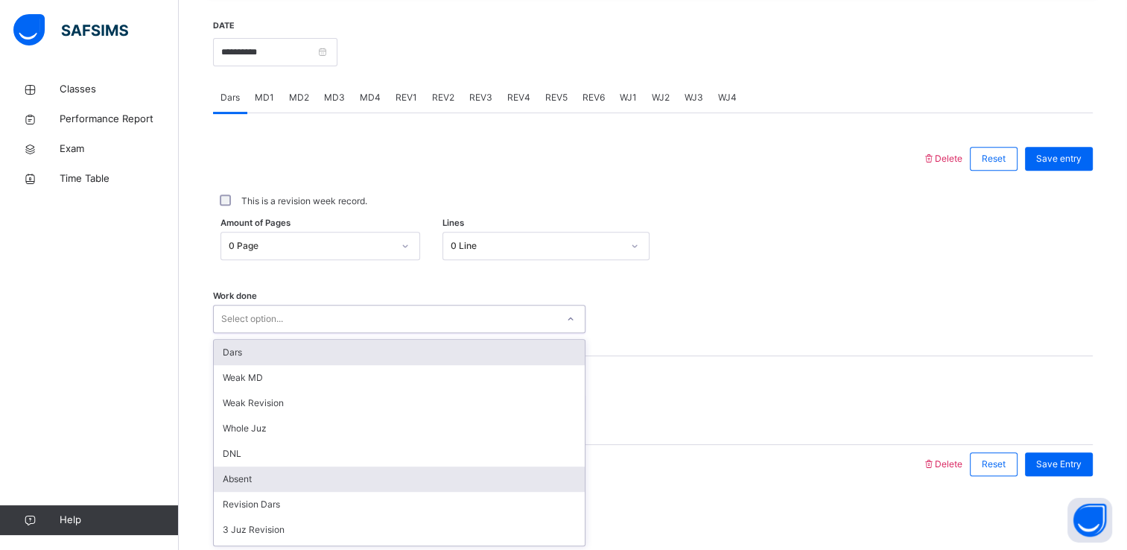
click at [235, 476] on div "Absent" at bounding box center [399, 478] width 371 height 25
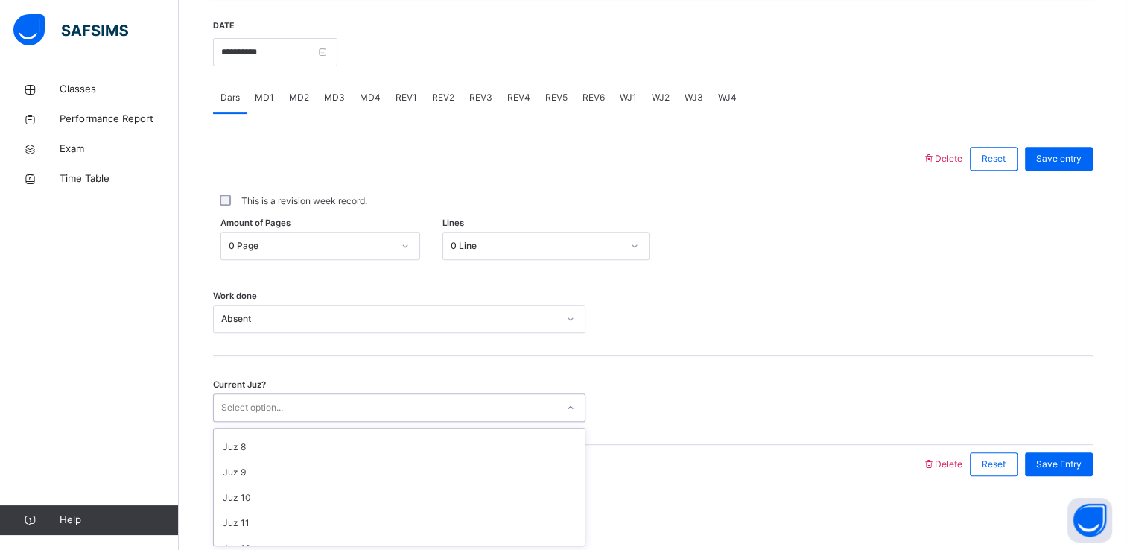
scroll to position [172, 0]
click at [224, 448] on div "Juz 8" at bounding box center [399, 446] width 371 height 25
click at [1071, 474] on div "Save Entry" at bounding box center [1059, 464] width 68 height 24
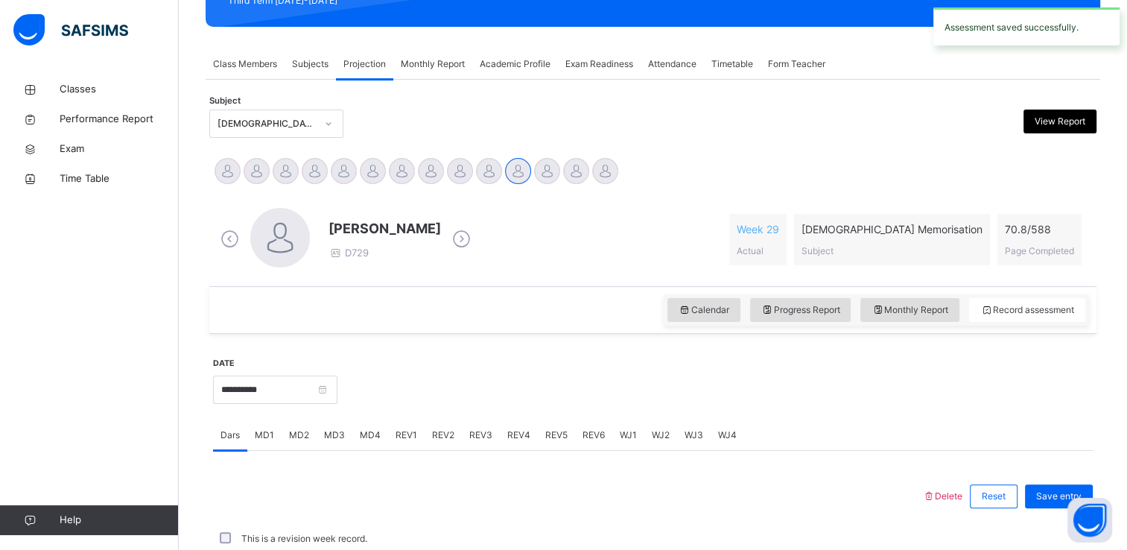
scroll to position [568, 0]
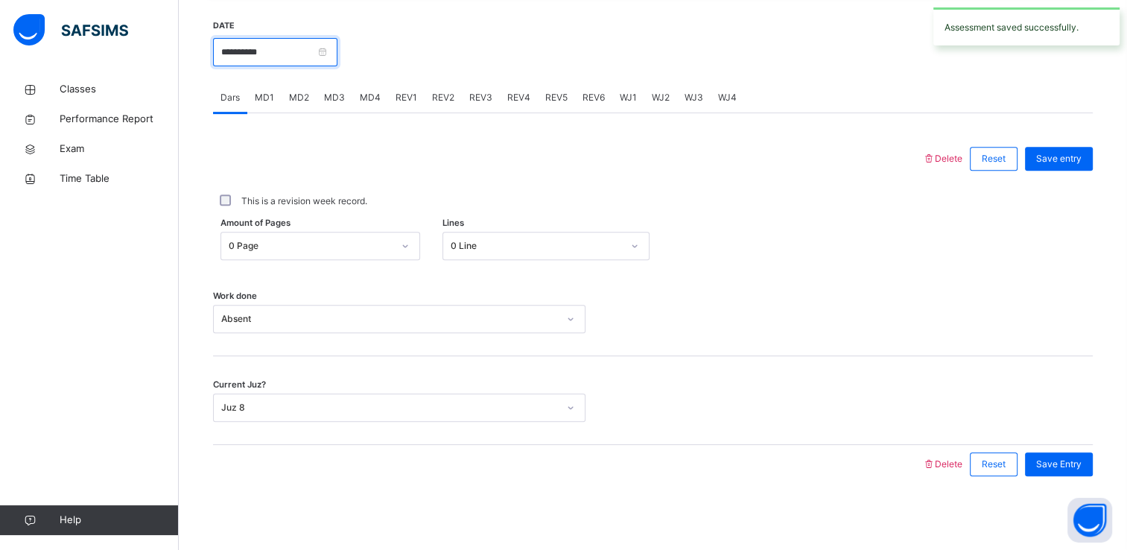
click at [245, 48] on input "**********" at bounding box center [275, 52] width 124 height 28
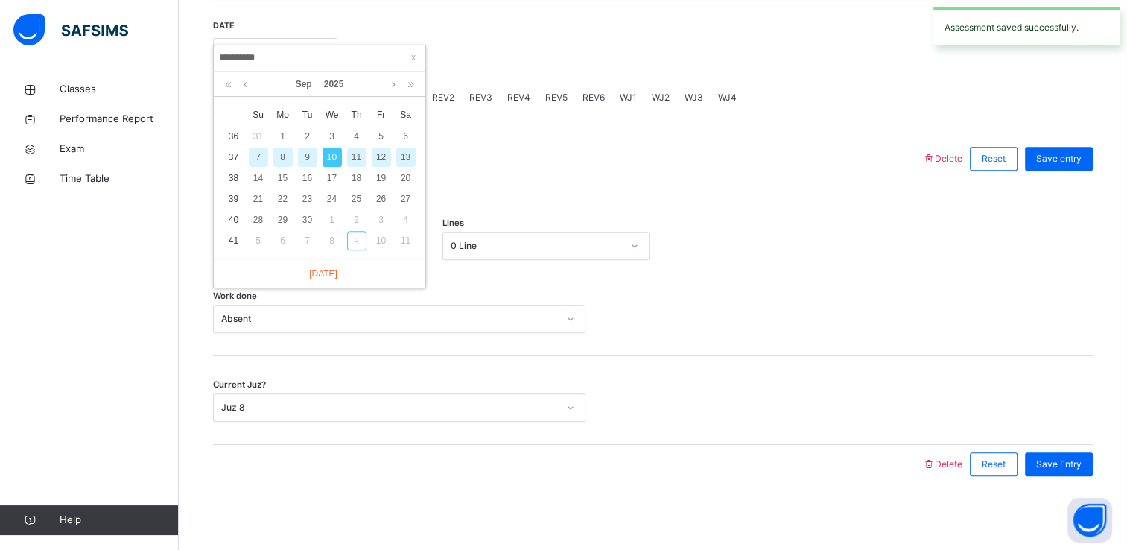
click at [350, 160] on div "11" at bounding box center [356, 157] width 19 height 19
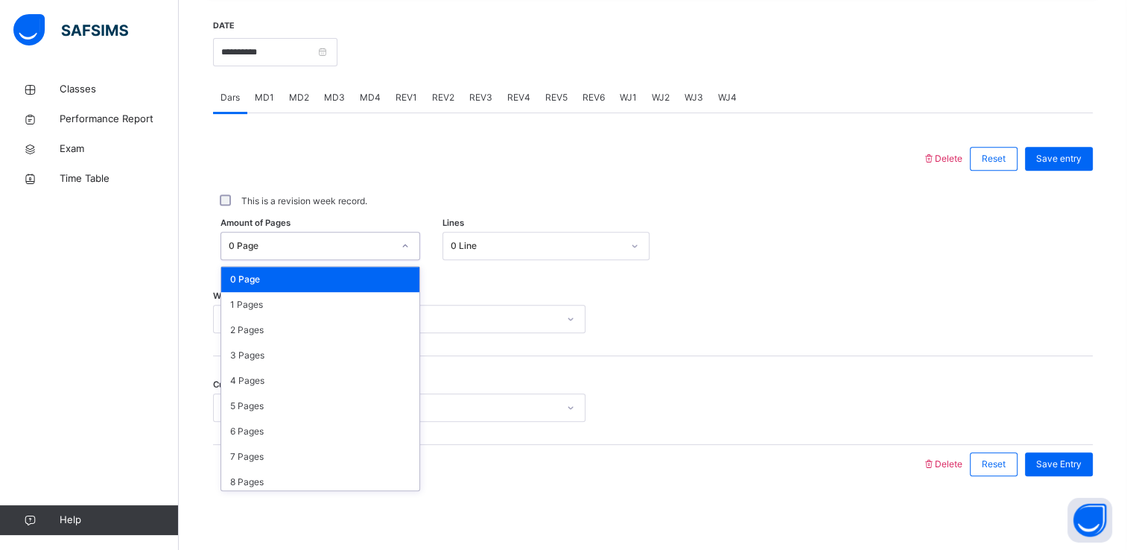
click at [287, 240] on div "0 Page" at bounding box center [311, 245] width 164 height 13
click at [275, 303] on div "1 Pages" at bounding box center [320, 304] width 198 height 25
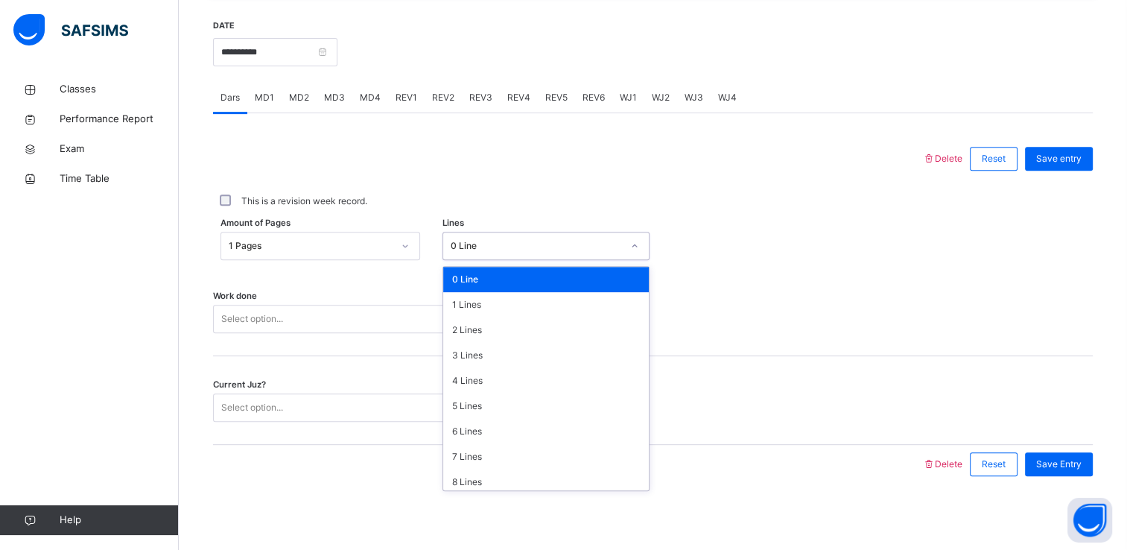
click at [512, 244] on div "0 Line" at bounding box center [536, 245] width 171 height 13
click at [489, 369] on div "4 Lines" at bounding box center [546, 380] width 206 height 25
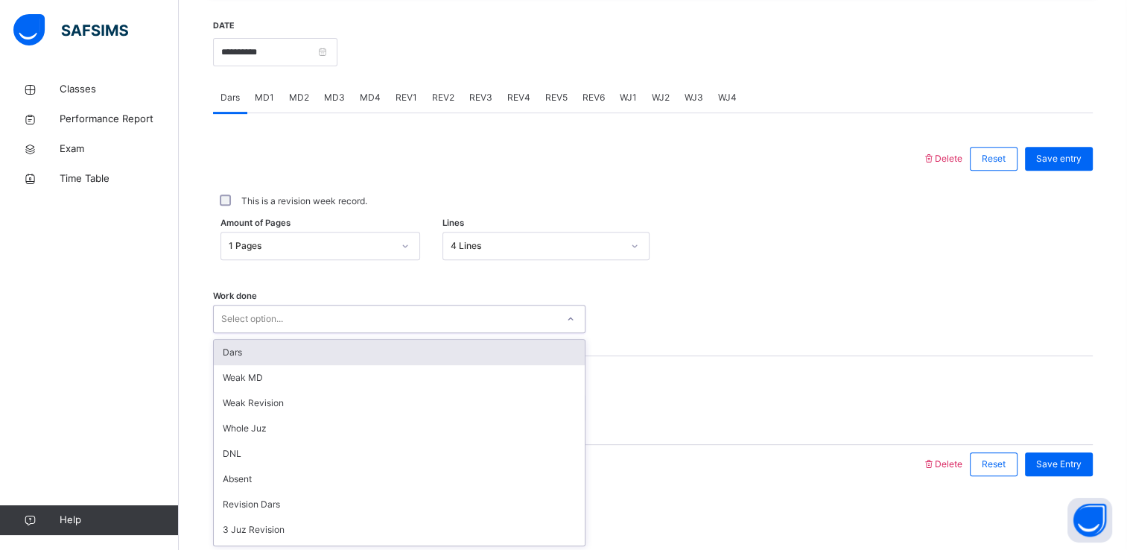
click at [346, 316] on div "Select option..." at bounding box center [385, 319] width 343 height 23
click at [313, 356] on div "Dars" at bounding box center [399, 352] width 371 height 25
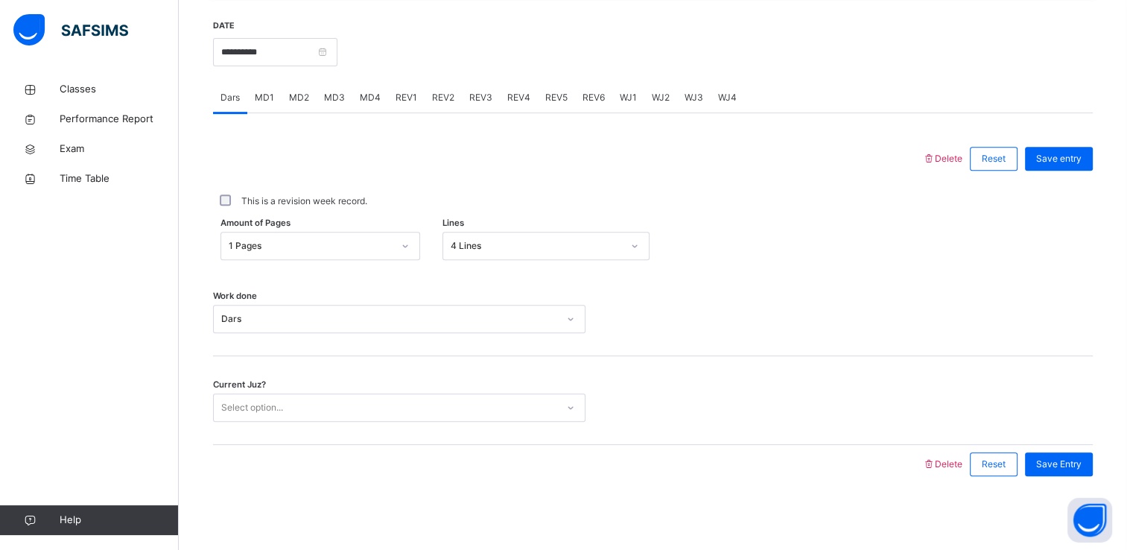
click at [297, 424] on div "Current Juz? Select option..." at bounding box center [653, 400] width 880 height 89
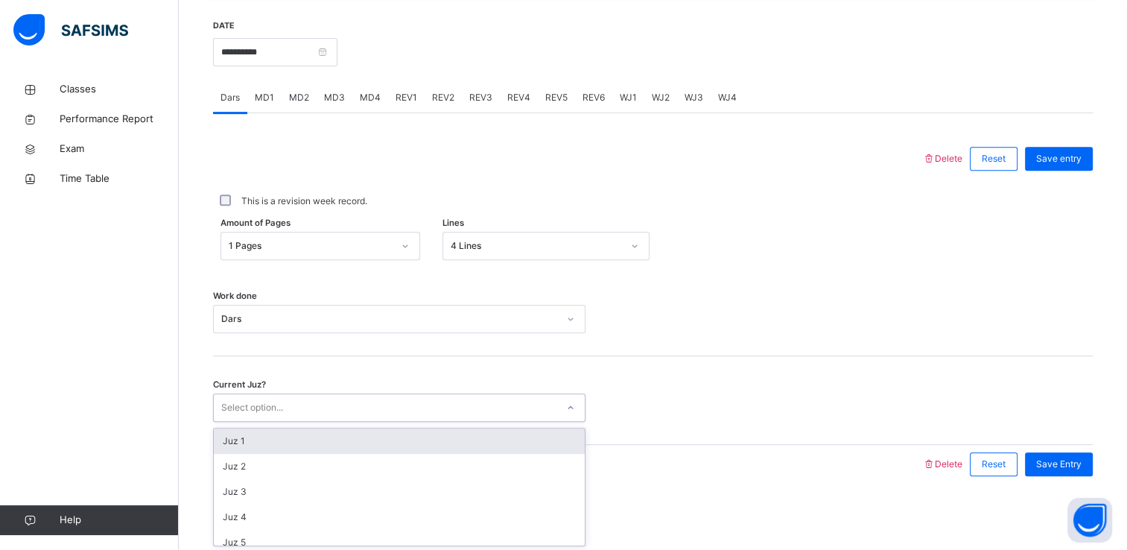
click at [289, 413] on div "Select option..." at bounding box center [385, 407] width 343 height 23
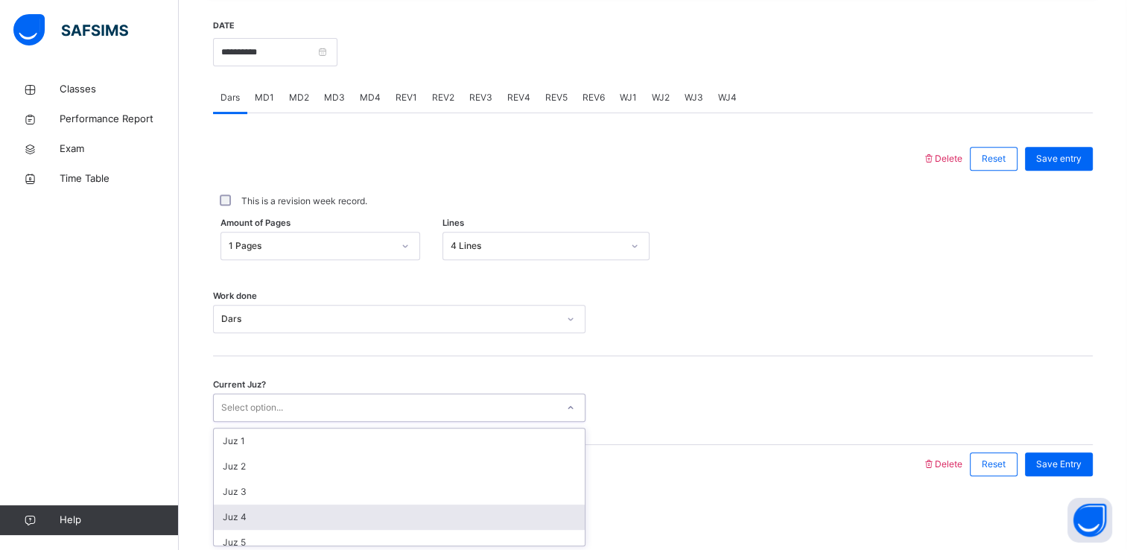
scroll to position [98, 0]
click at [261, 526] on div "Juz 8" at bounding box center [399, 519] width 371 height 25
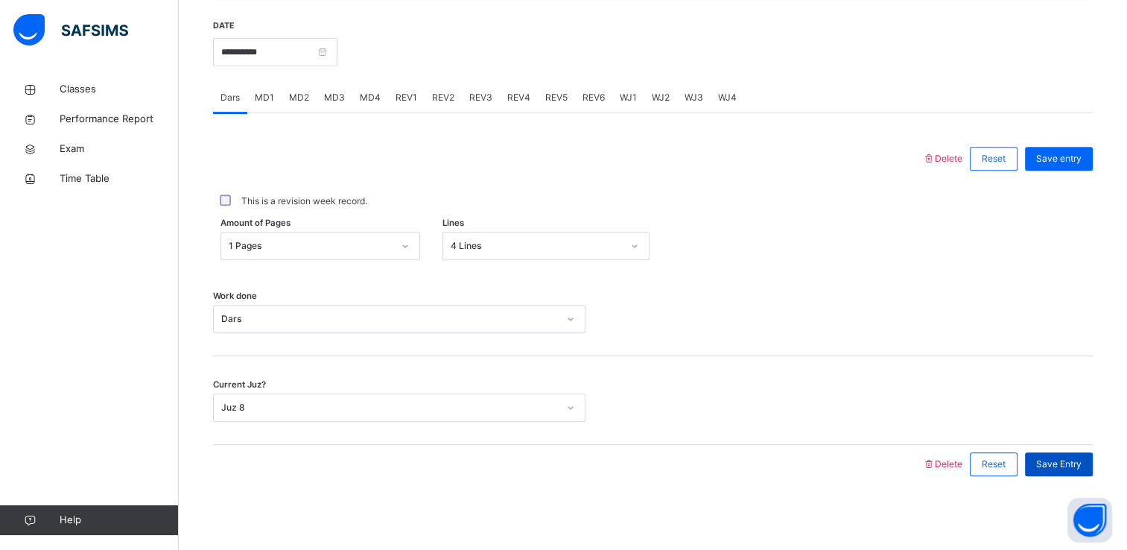
click at [1043, 463] on div "Save Entry" at bounding box center [1059, 464] width 68 height 24
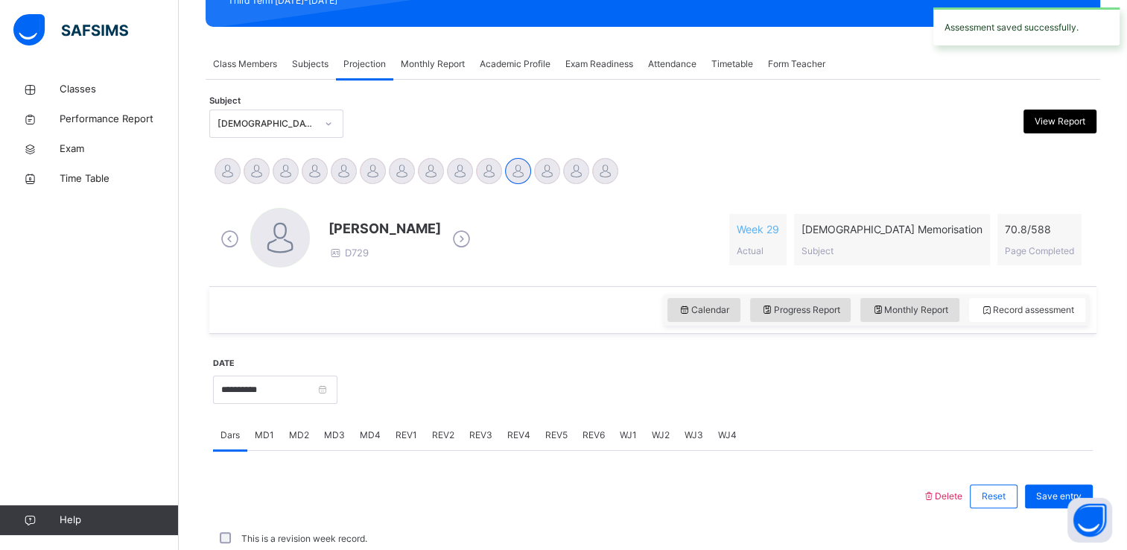
scroll to position [568, 0]
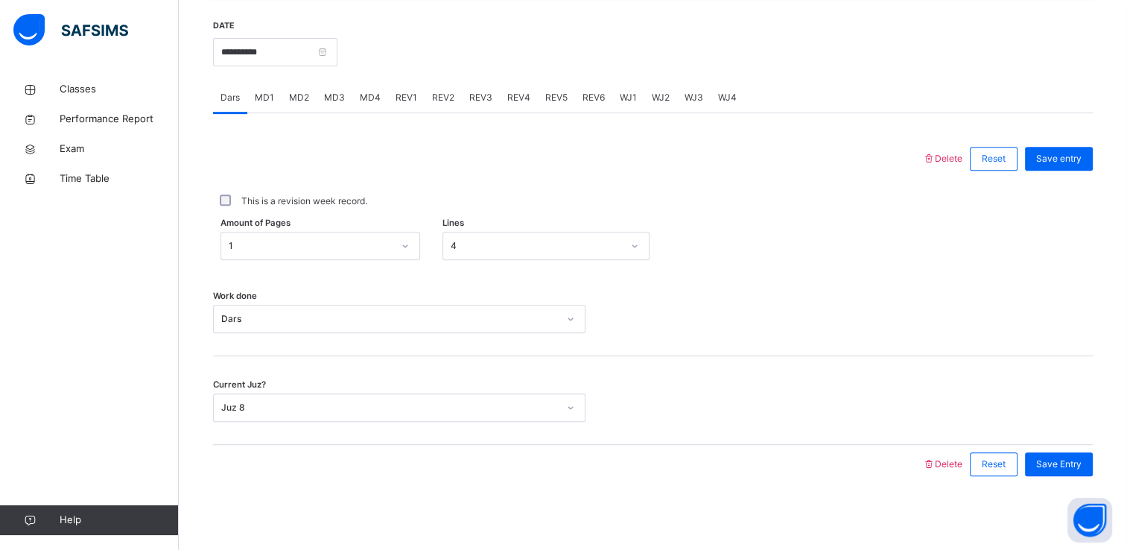
click at [258, 109] on div "MD1" at bounding box center [264, 98] width 34 height 30
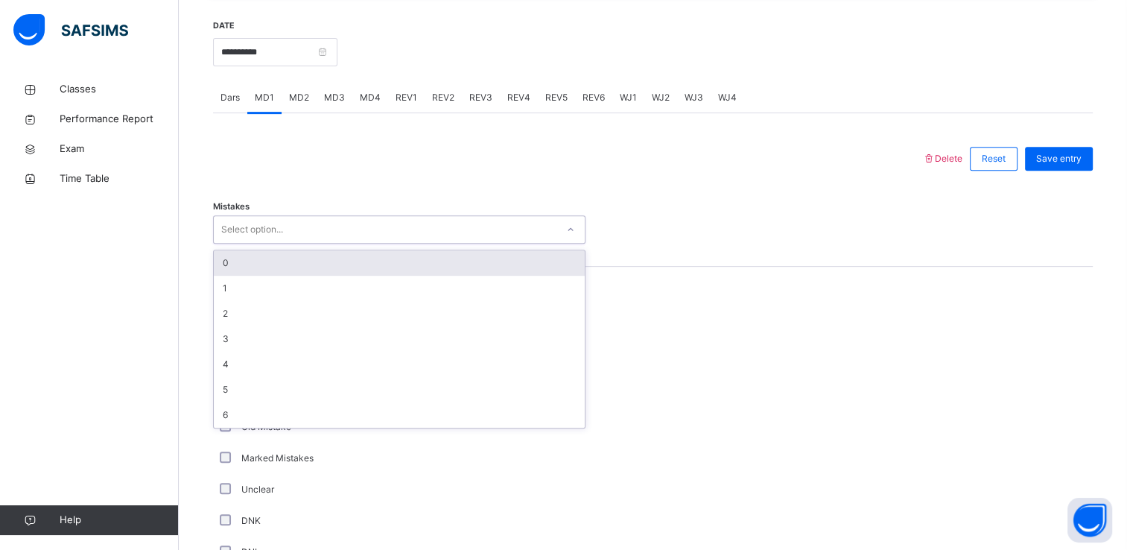
click at [269, 238] on div "Select option..." at bounding box center [252, 229] width 62 height 28
click at [266, 266] on div "0" at bounding box center [399, 262] width 371 height 25
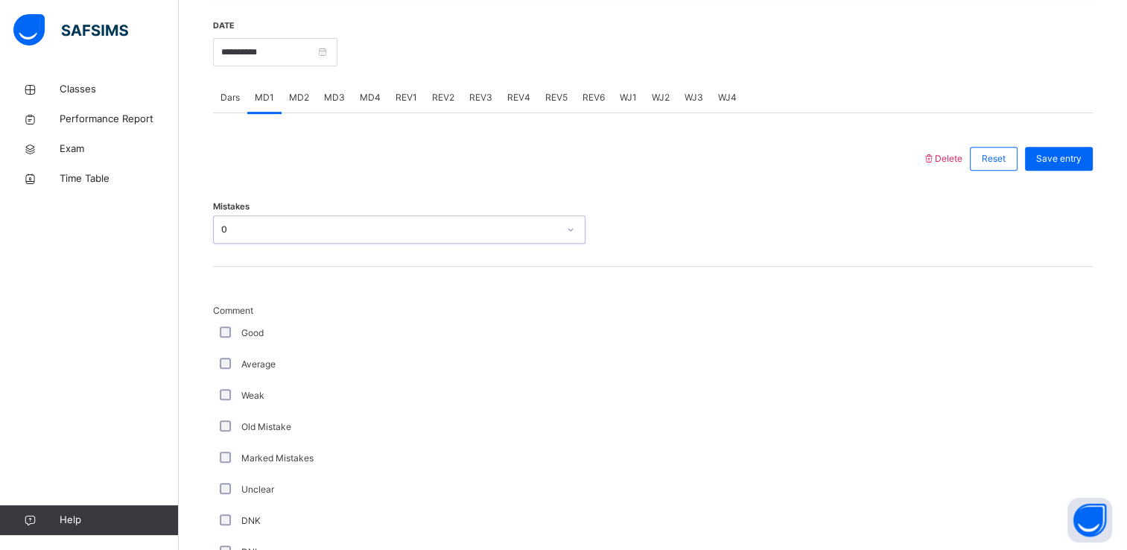
click at [214, 329] on div "Good" at bounding box center [399, 332] width 373 height 31
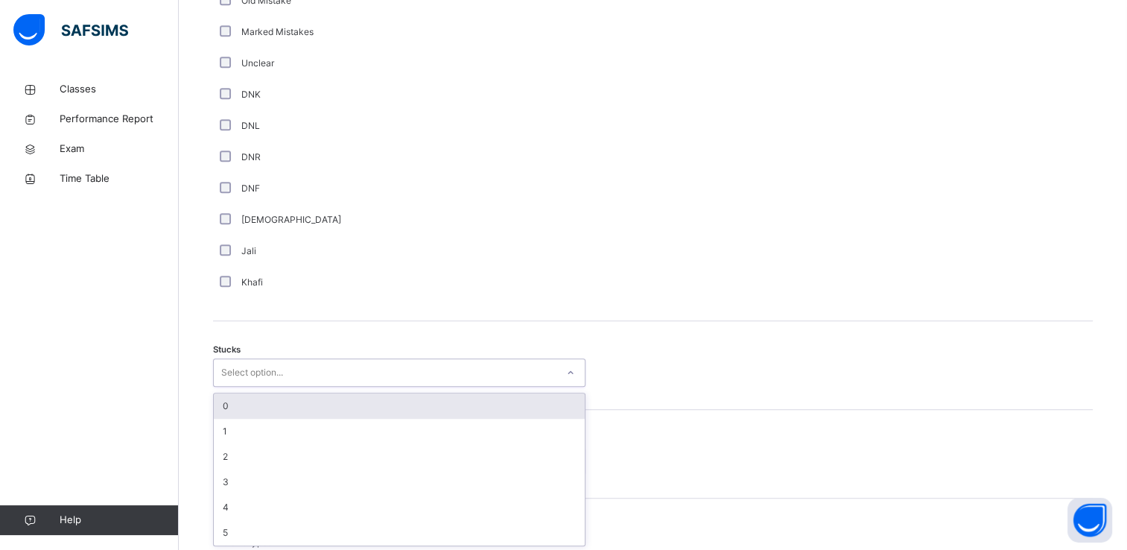
click at [228, 387] on div "option 0 focused, 1 of 6. 6 results available. Use Up and Down to choose option…" at bounding box center [399, 372] width 373 height 28
click at [228, 398] on div "0" at bounding box center [399, 405] width 371 height 25
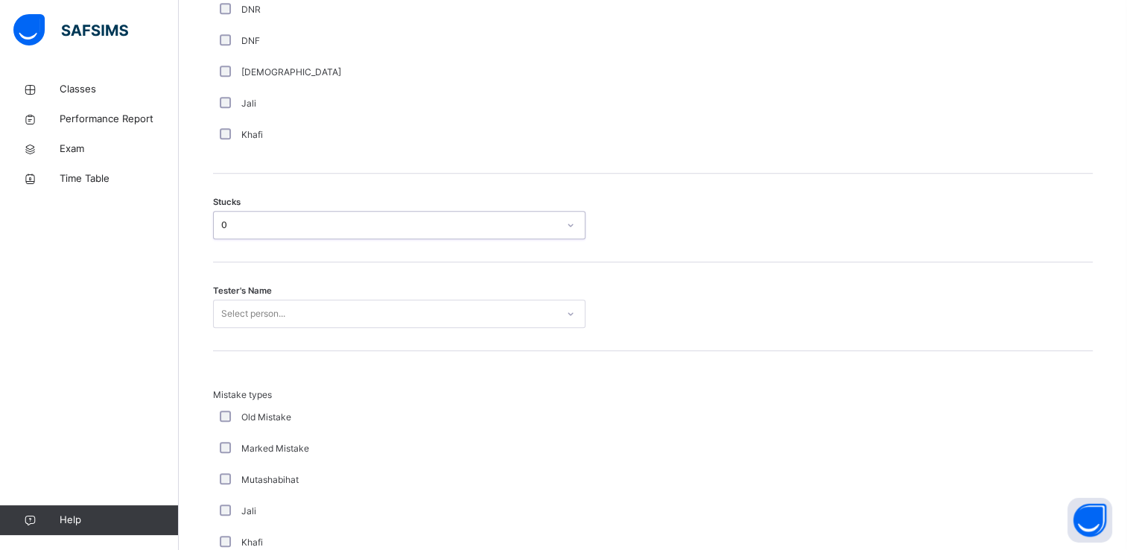
click at [232, 328] on div "Select person..." at bounding box center [399, 314] width 373 height 28
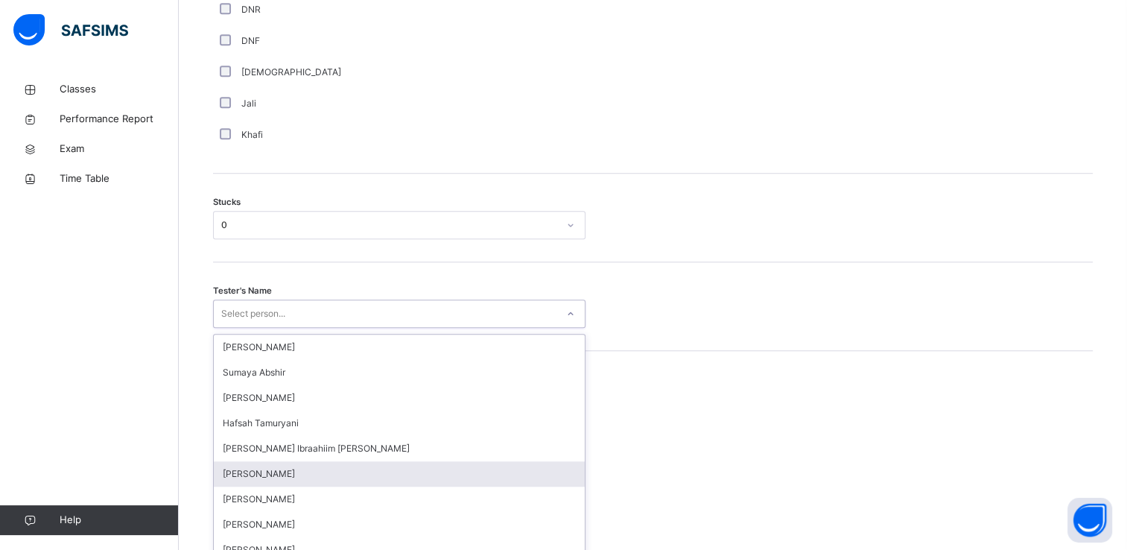
scroll to position [1156, 0]
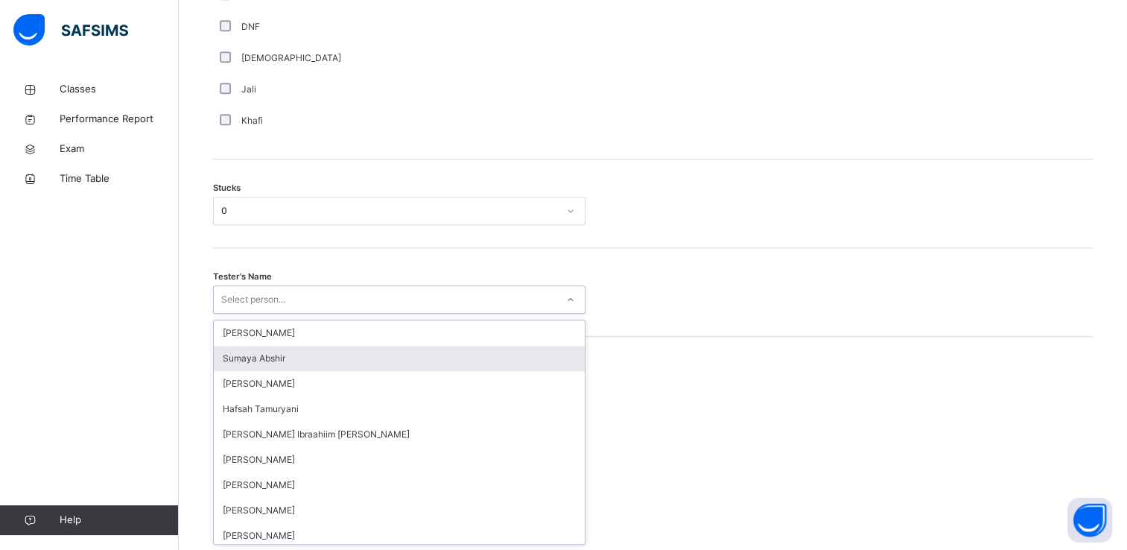
click at [237, 359] on div "Sumaya Abshir" at bounding box center [399, 358] width 371 height 25
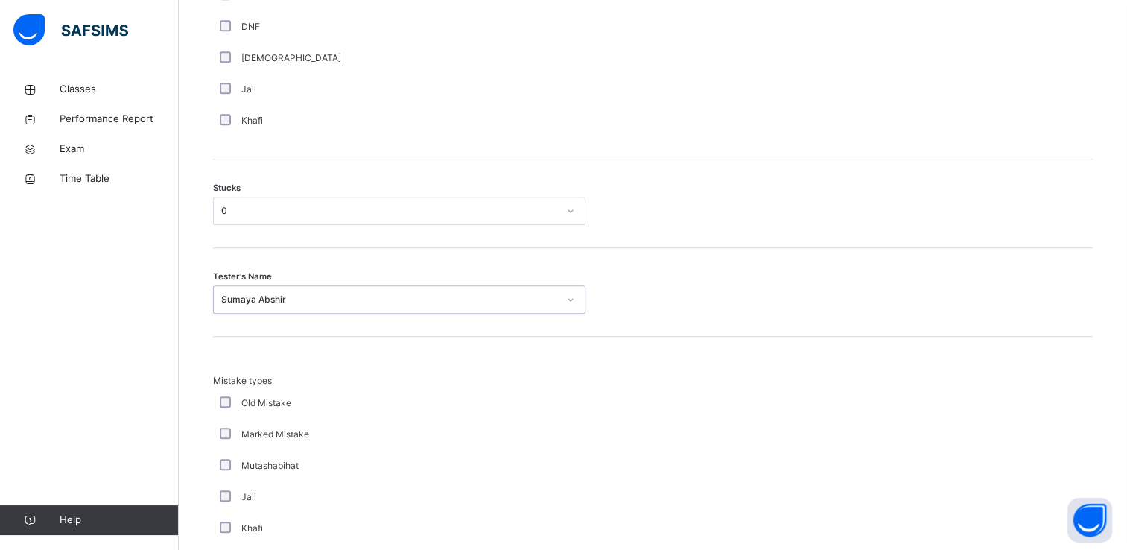
scroll to position [1429, 0]
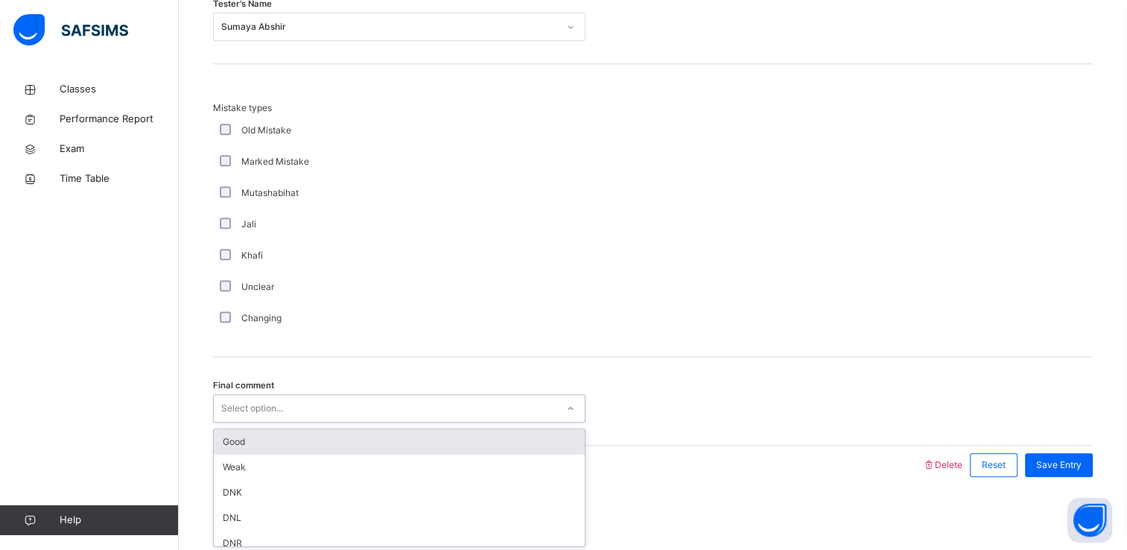
click at [227, 404] on div "Select option..." at bounding box center [252, 408] width 62 height 28
click at [228, 431] on div "Good" at bounding box center [399, 441] width 371 height 25
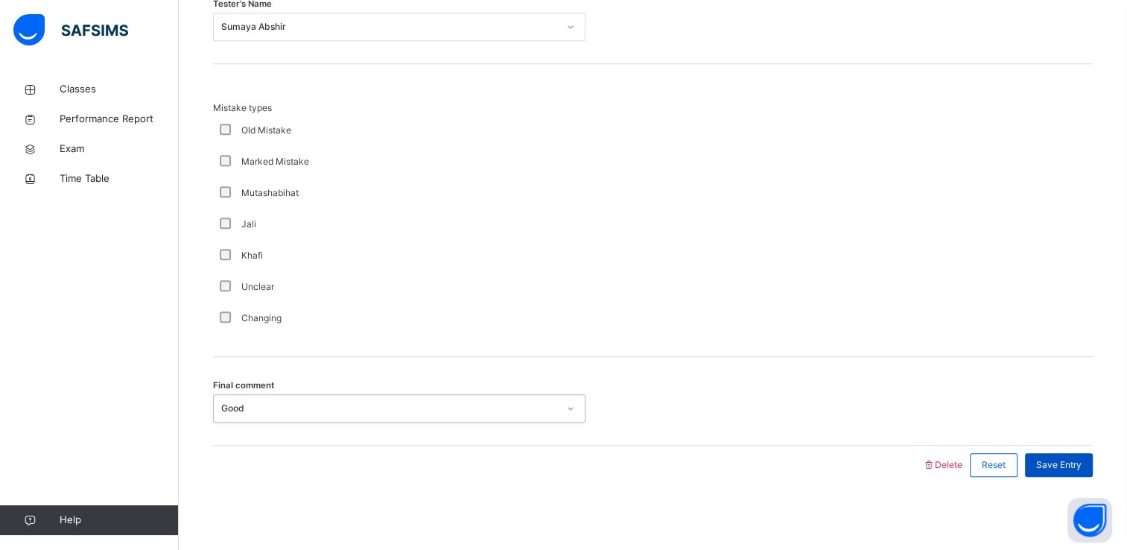
click at [1074, 466] on span "Save Entry" at bounding box center [1058, 464] width 45 height 13
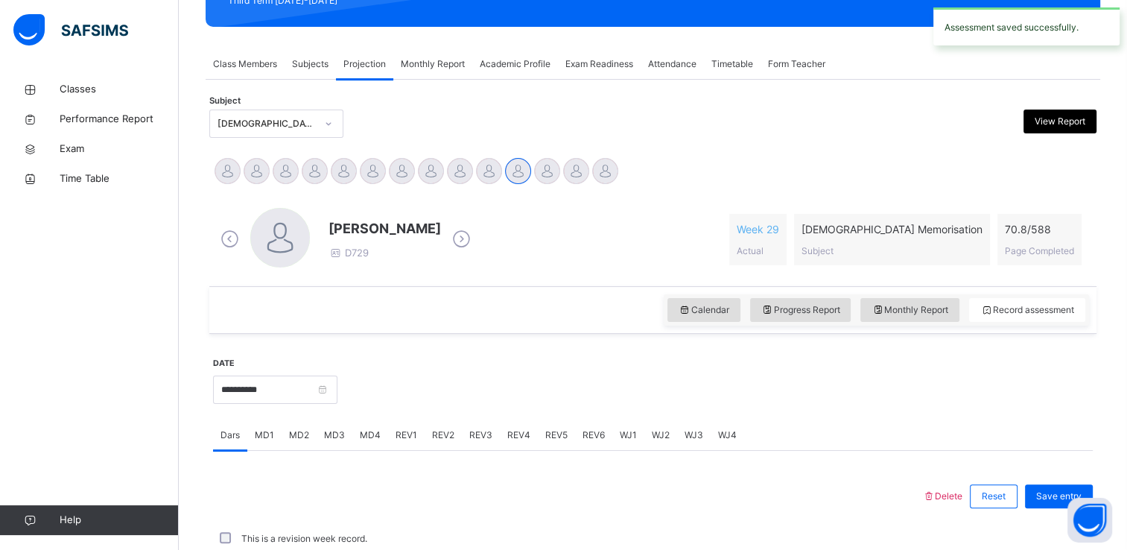
scroll to position [568, 0]
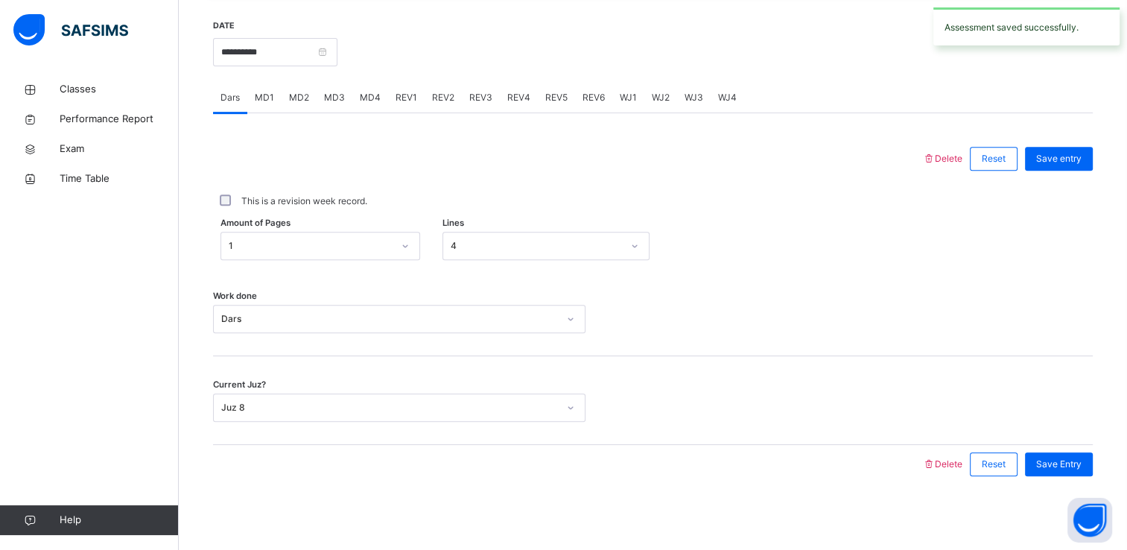
click at [303, 94] on span "MD2" at bounding box center [299, 97] width 20 height 13
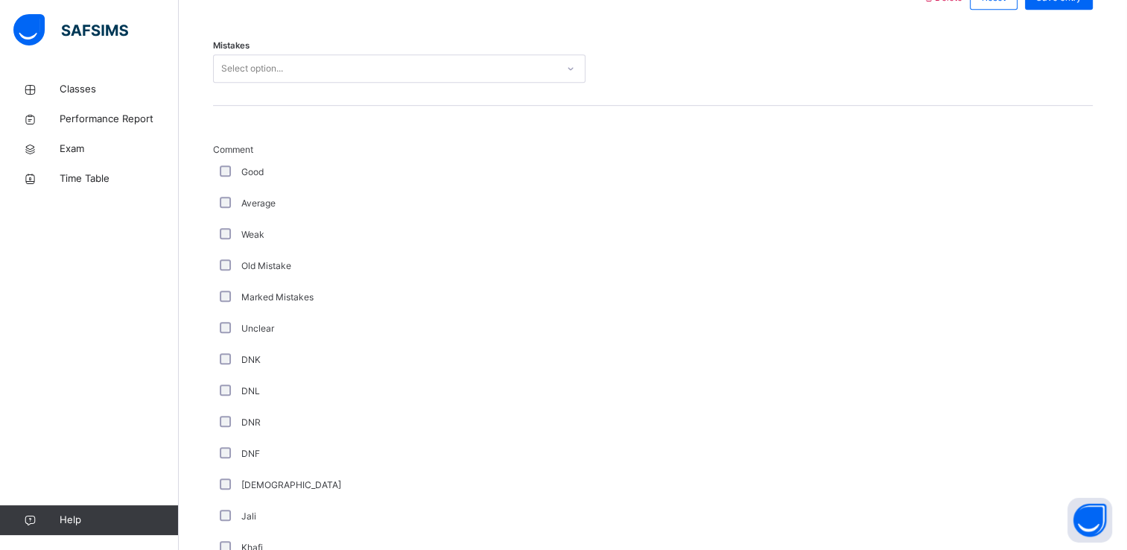
scroll to position [726, 0]
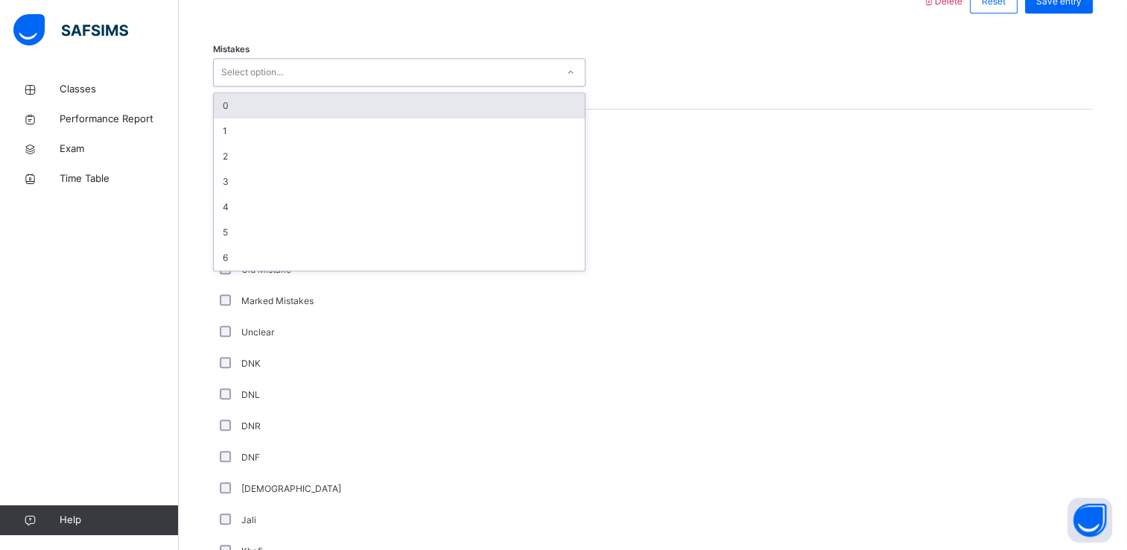
drag, startPoint x: 245, startPoint y: 73, endPoint x: 227, endPoint y: 112, distance: 42.7
click at [227, 86] on div "option 0 focused, 1 of 7. 7 results available. Use Up and Down to choose option…" at bounding box center [399, 72] width 373 height 28
click at [227, 112] on div "0" at bounding box center [399, 105] width 371 height 25
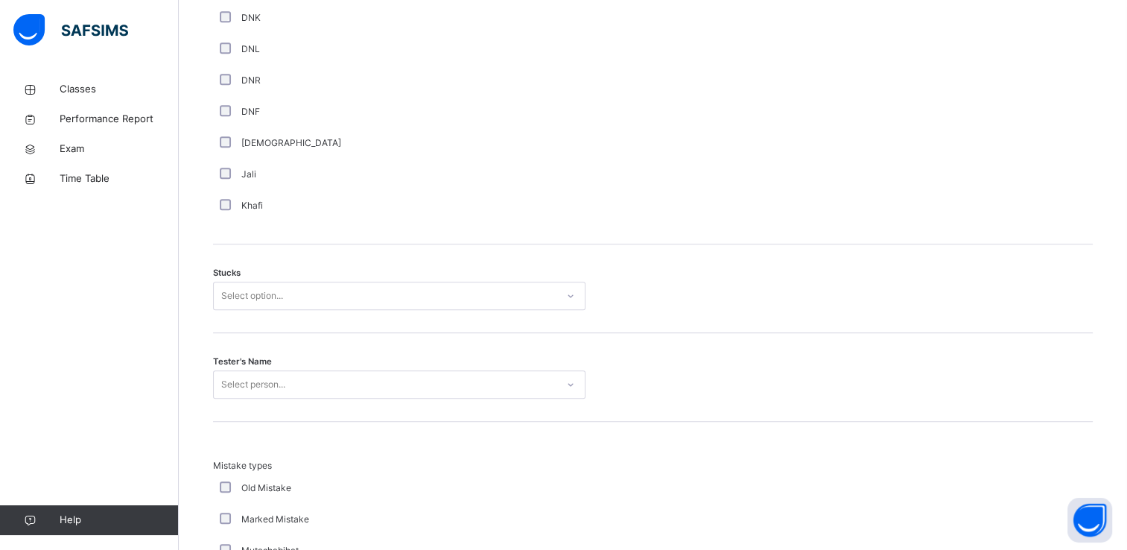
scroll to position [1076, 0]
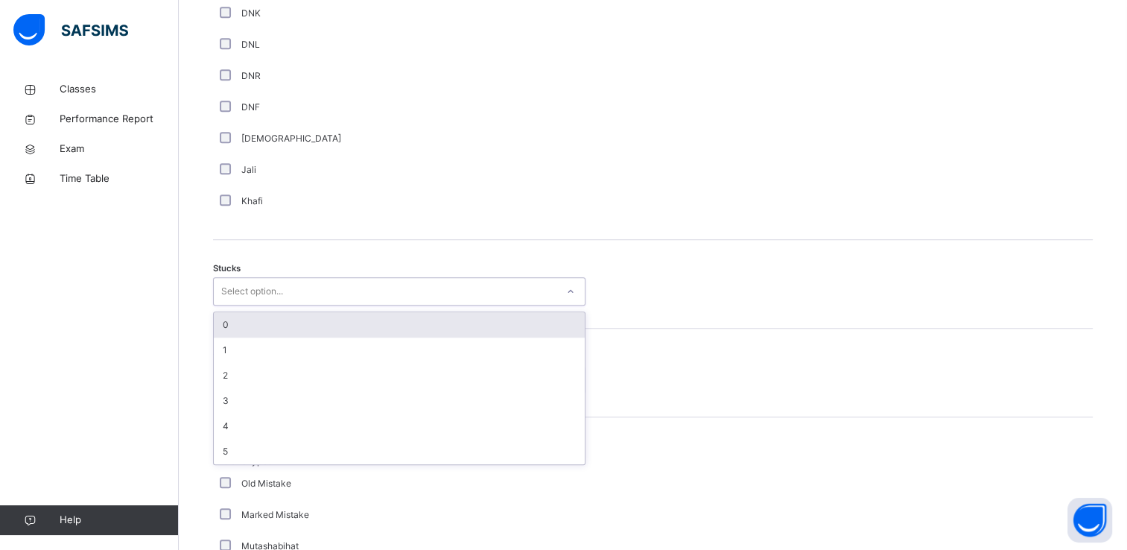
click at [235, 297] on div "Select option..." at bounding box center [252, 291] width 62 height 28
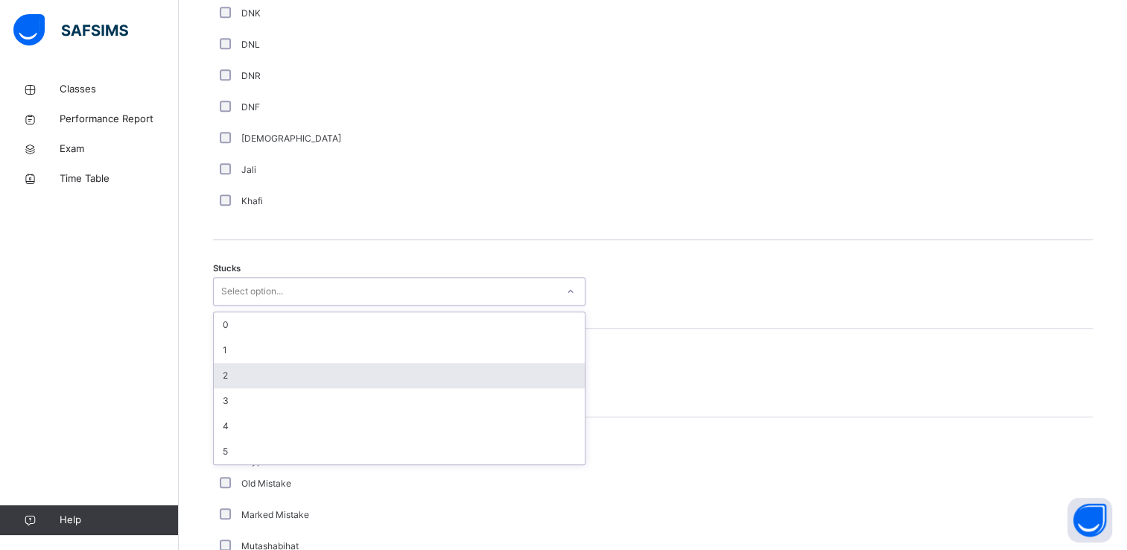
click at [235, 371] on div "2" at bounding box center [399, 375] width 371 height 25
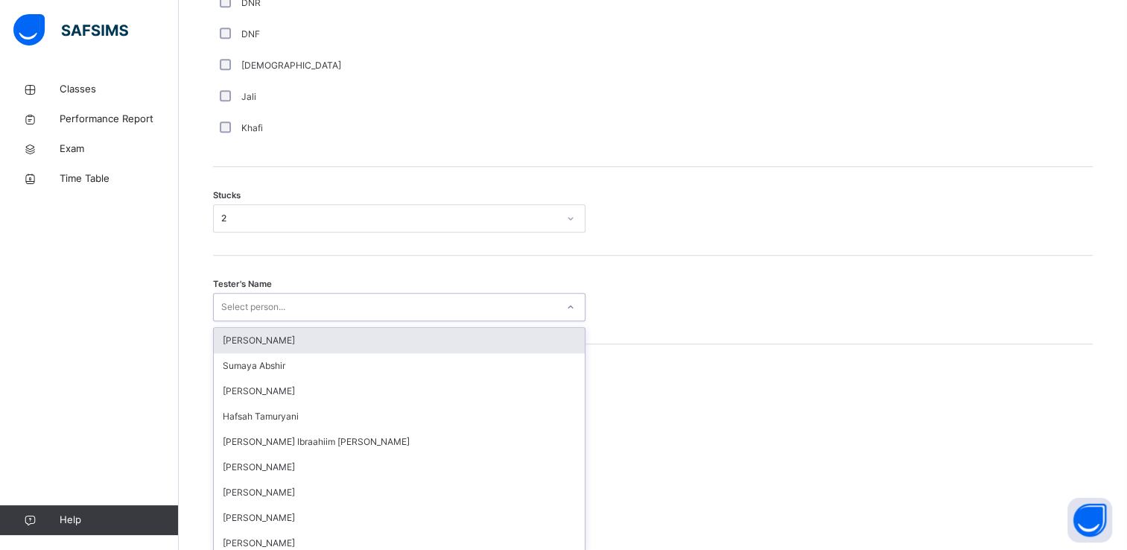
click at [229, 321] on div "option [PERSON_NAME] focused, 1 of 45. 45 results available. Use Up and Down to…" at bounding box center [399, 307] width 373 height 28
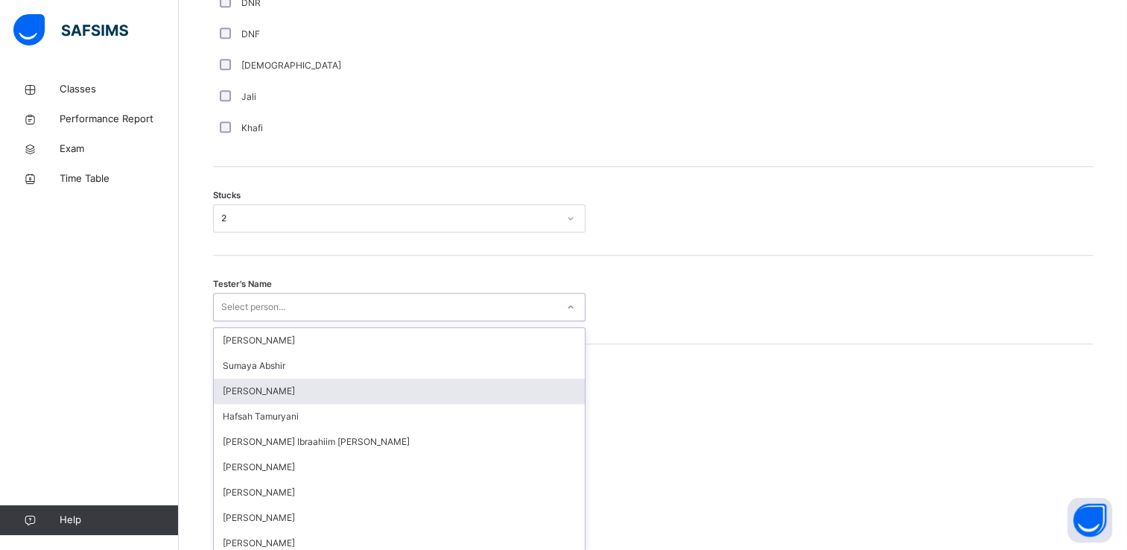
scroll to position [1156, 0]
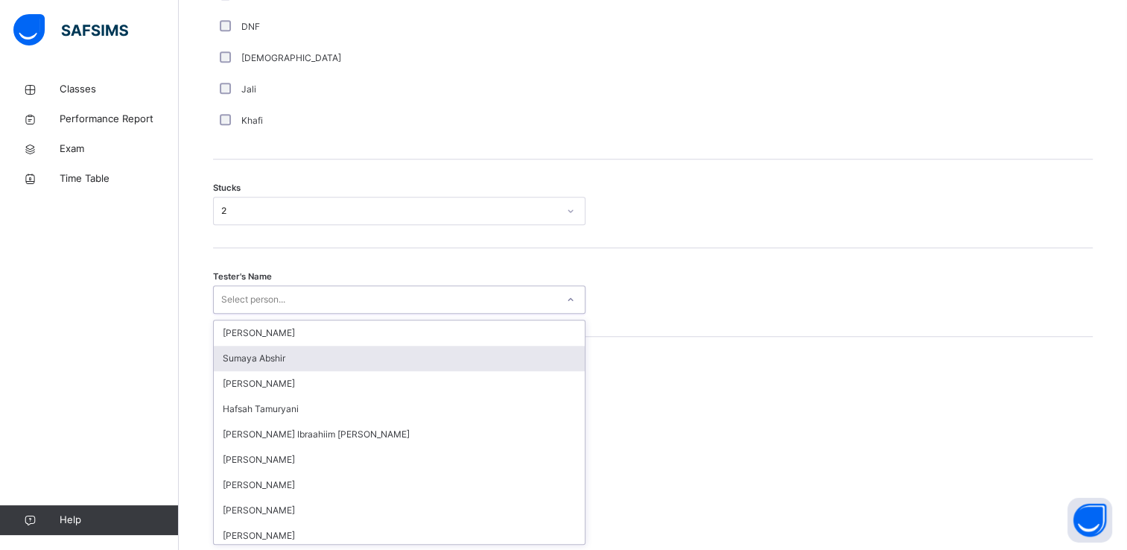
click at [259, 365] on div "Sumaya Abshir" at bounding box center [399, 358] width 371 height 25
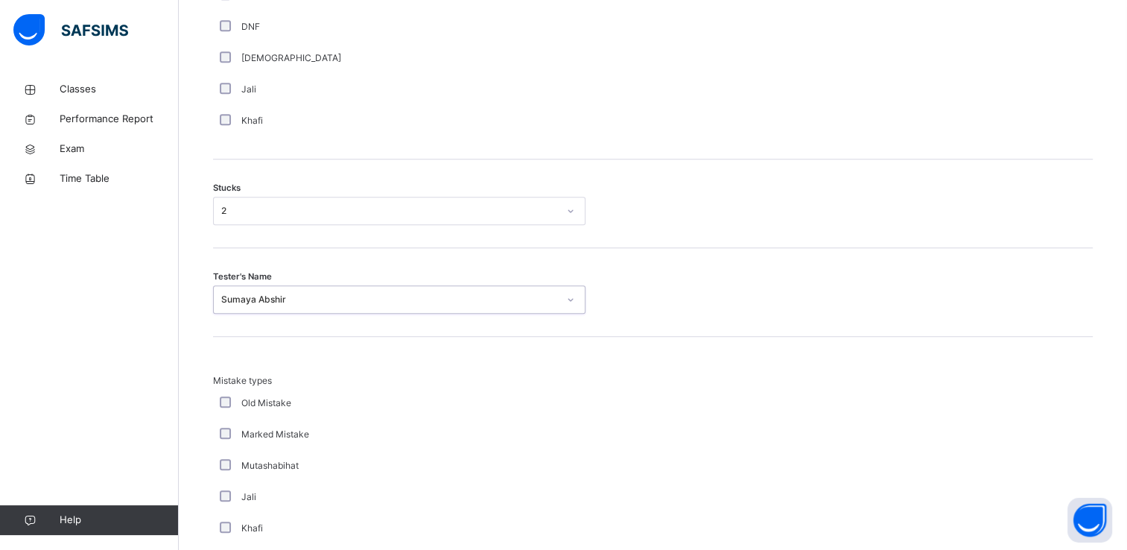
scroll to position [1429, 0]
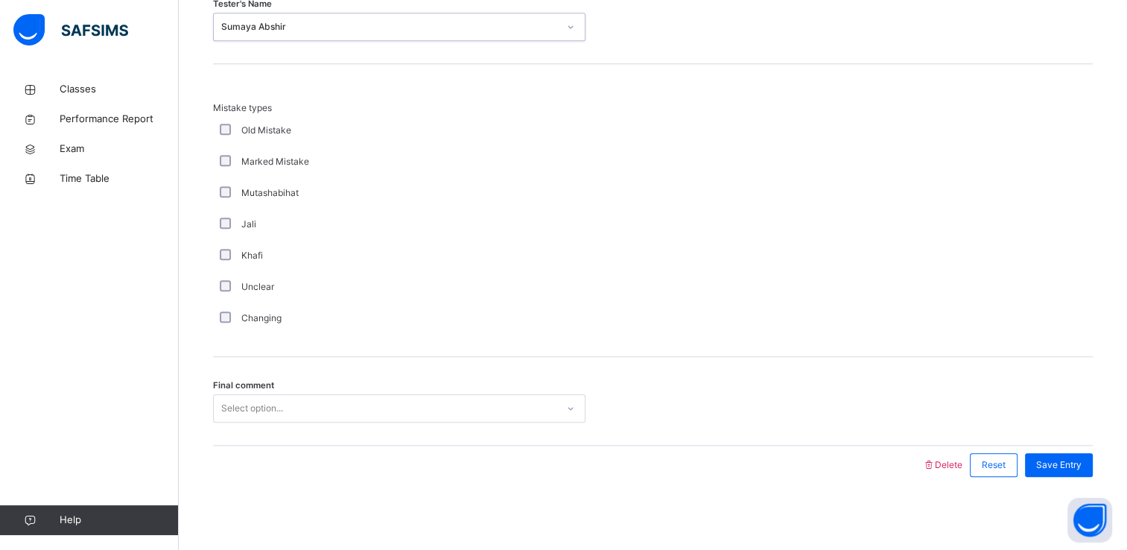
click at [255, 404] on div "Select option..." at bounding box center [252, 408] width 62 height 28
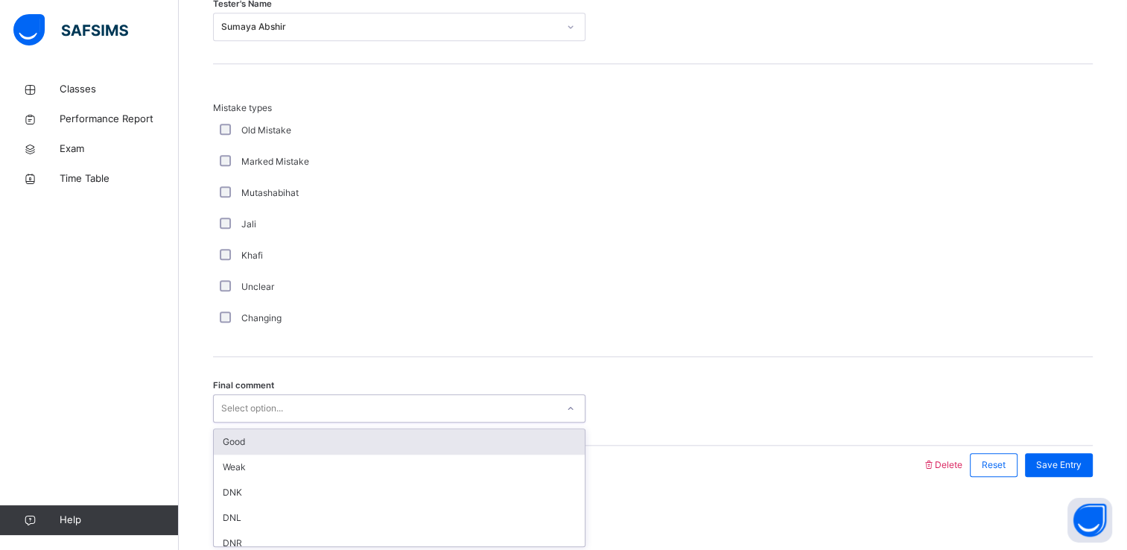
click at [244, 446] on div "Good" at bounding box center [399, 441] width 371 height 25
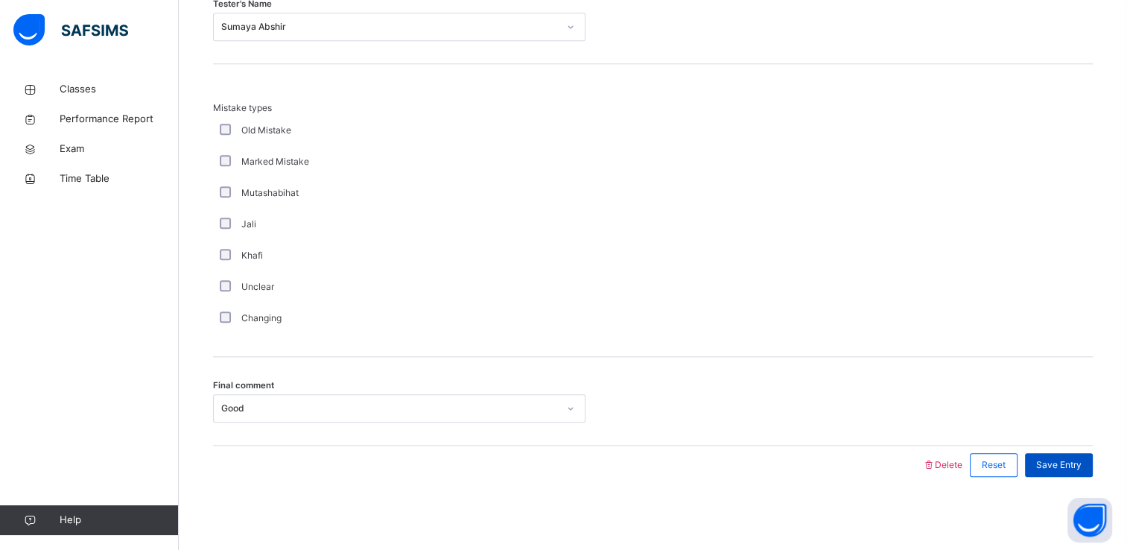
click at [1051, 471] on div "Save Entry" at bounding box center [1059, 465] width 68 height 24
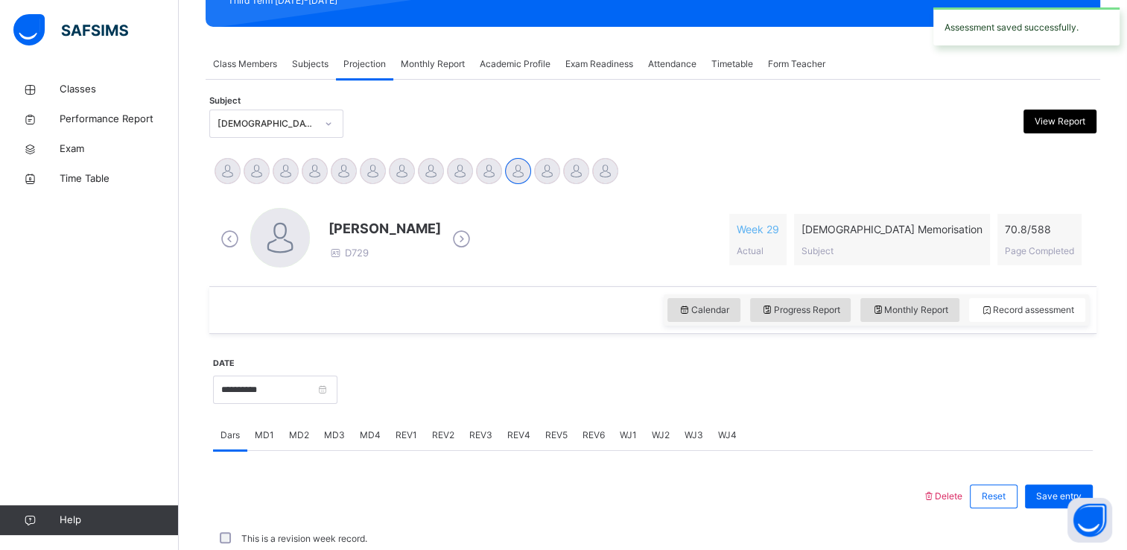
scroll to position [568, 0]
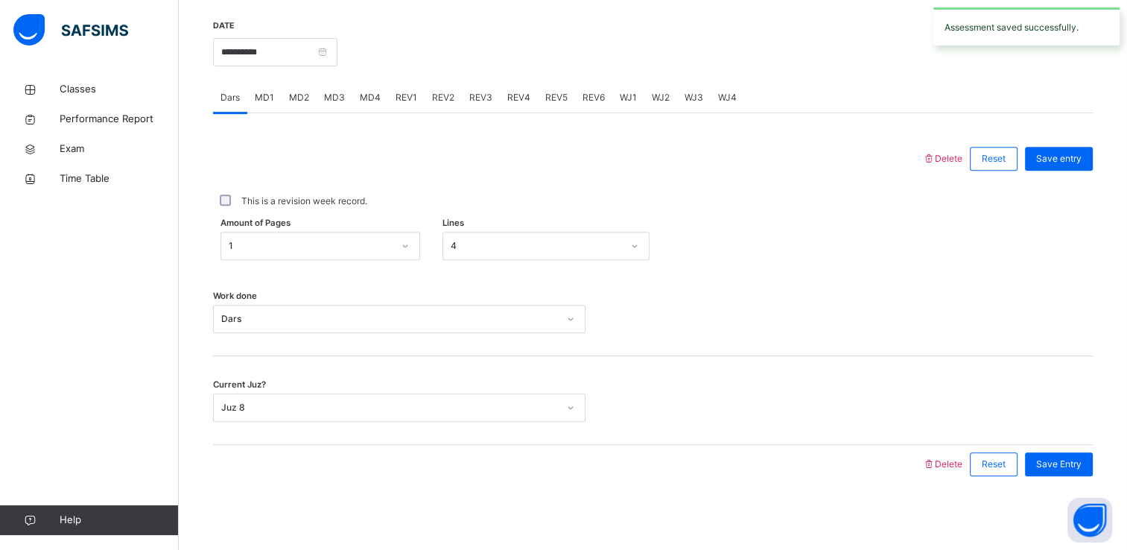
click at [361, 93] on span "MD4" at bounding box center [370, 97] width 21 height 13
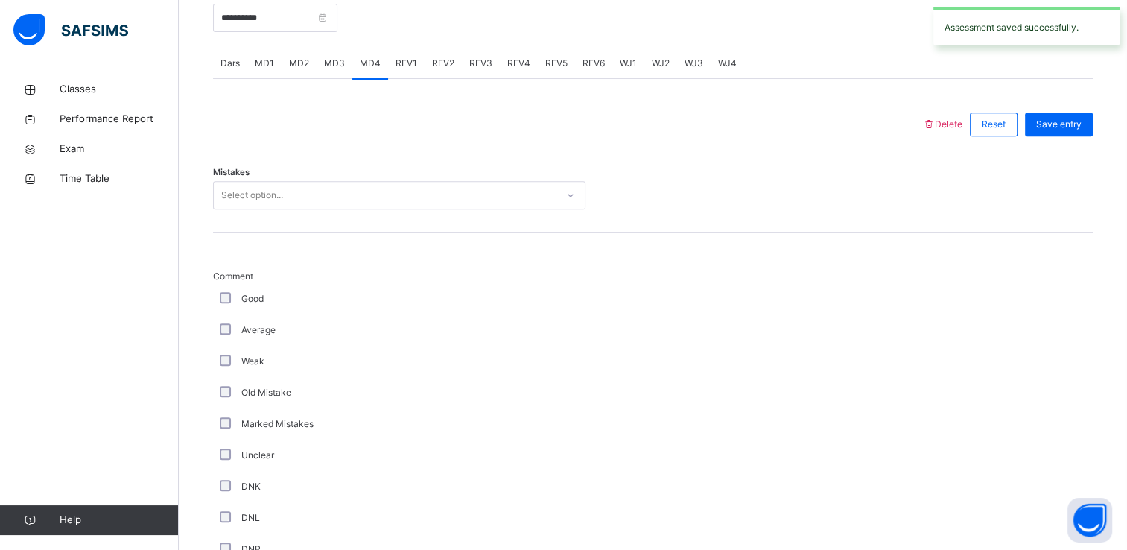
scroll to position [608, 0]
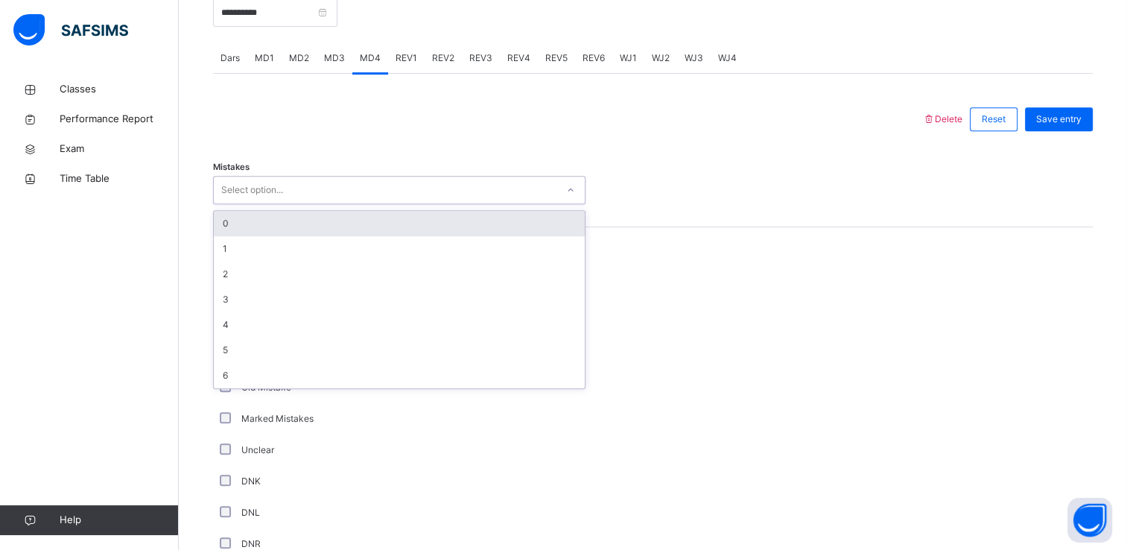
click at [292, 200] on div "Select option..." at bounding box center [385, 190] width 343 height 23
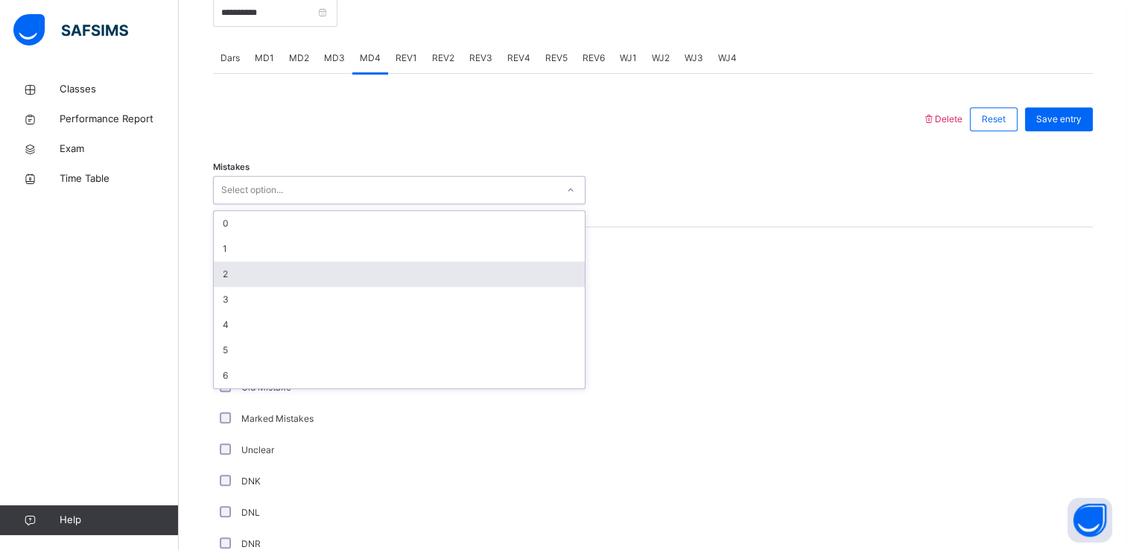
drag, startPoint x: 279, startPoint y: 225, endPoint x: 240, endPoint y: 219, distance: 39.9
click at [240, 219] on div "0" at bounding box center [399, 223] width 371 height 25
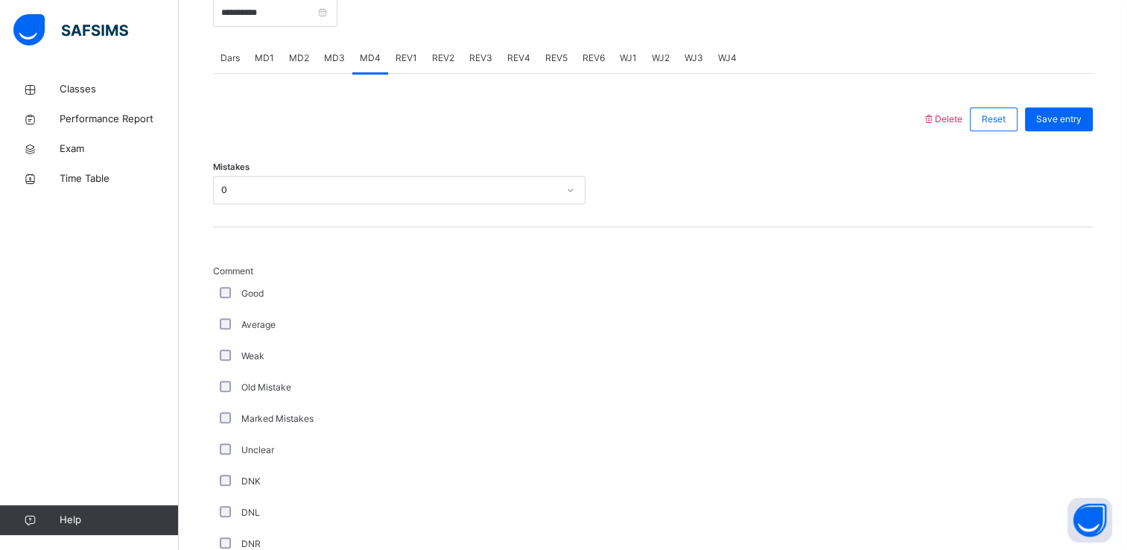
click at [240, 219] on div "Mistakes 0" at bounding box center [653, 183] width 880 height 89
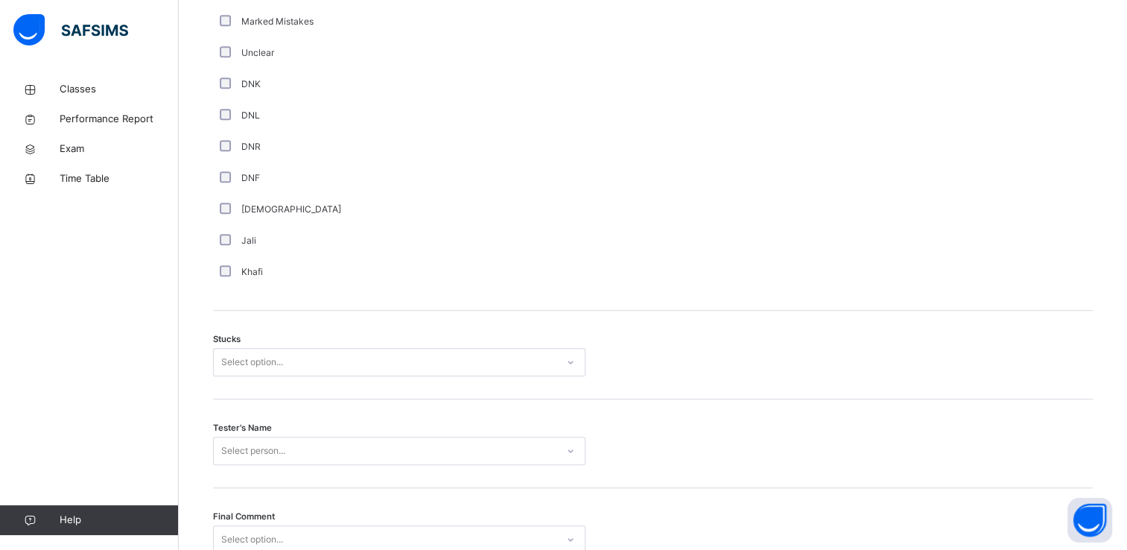
scroll to position [1049, 0]
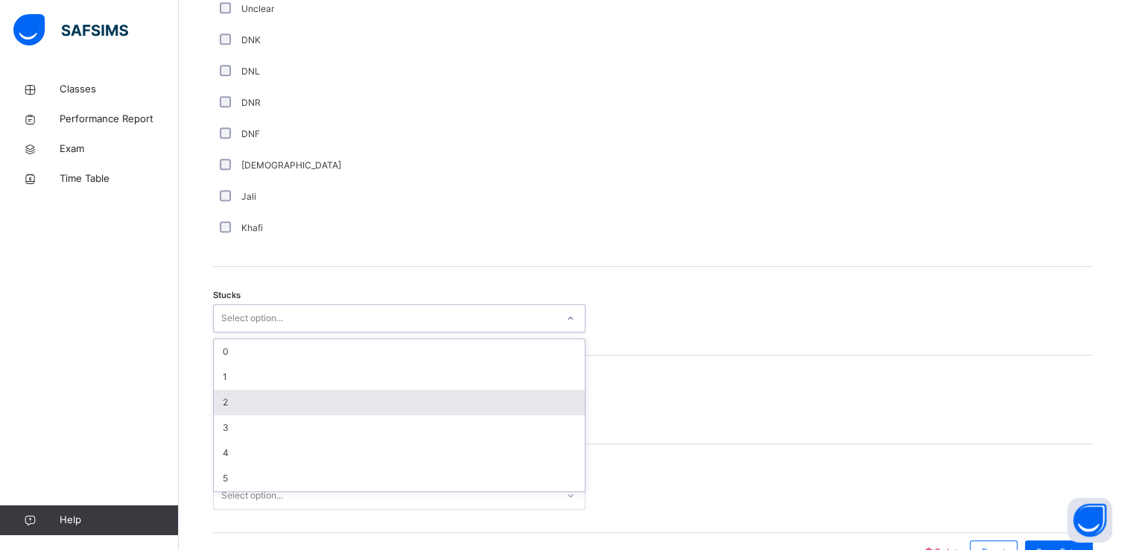
drag, startPoint x: 224, startPoint y: 314, endPoint x: 238, endPoint y: 402, distance: 89.2
click at [238, 332] on div "option 2 focused, 3 of 6. 6 results available. Use Up and Down to choose option…" at bounding box center [399, 318] width 373 height 28
click at [238, 402] on div "2" at bounding box center [399, 402] width 371 height 25
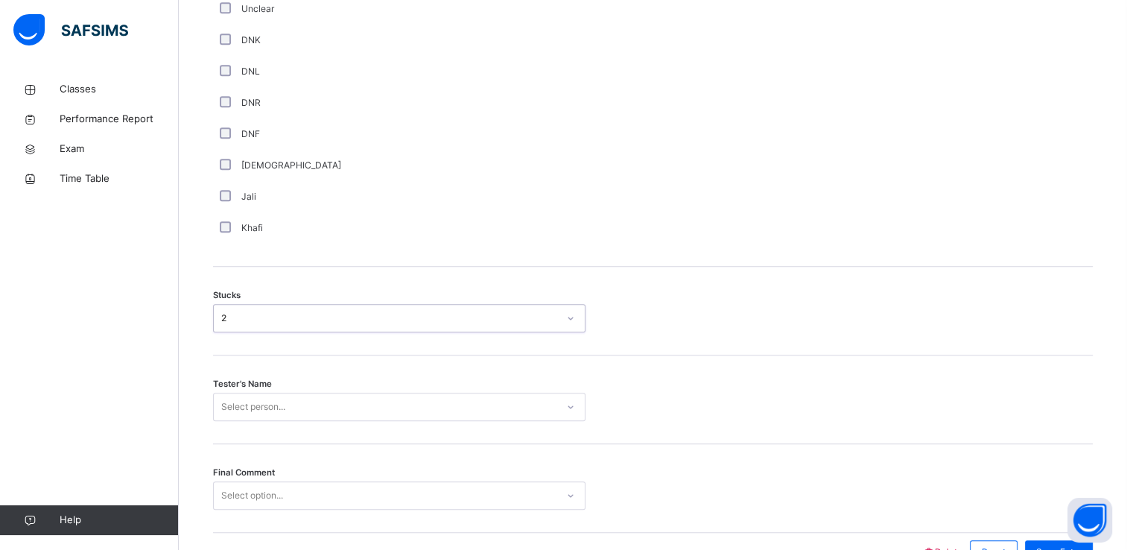
scroll to position [1136, 0]
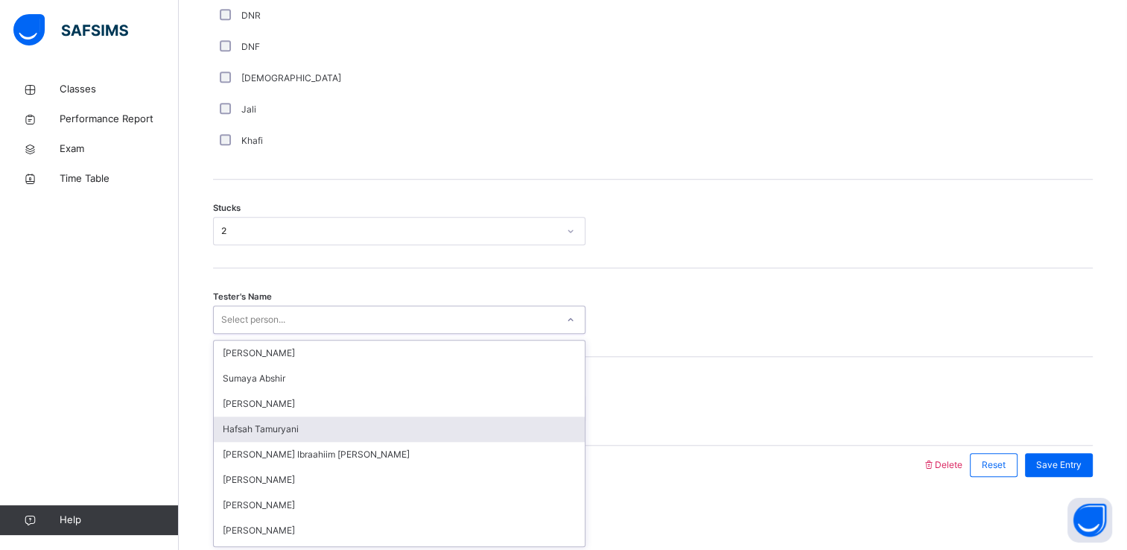
click at [238, 334] on div "option [PERSON_NAME] focused, 4 of 45. 45 results available. Use Up and Down to…" at bounding box center [399, 319] width 373 height 28
click at [281, 437] on div "Hafsah Tamuryani" at bounding box center [399, 429] width 371 height 25
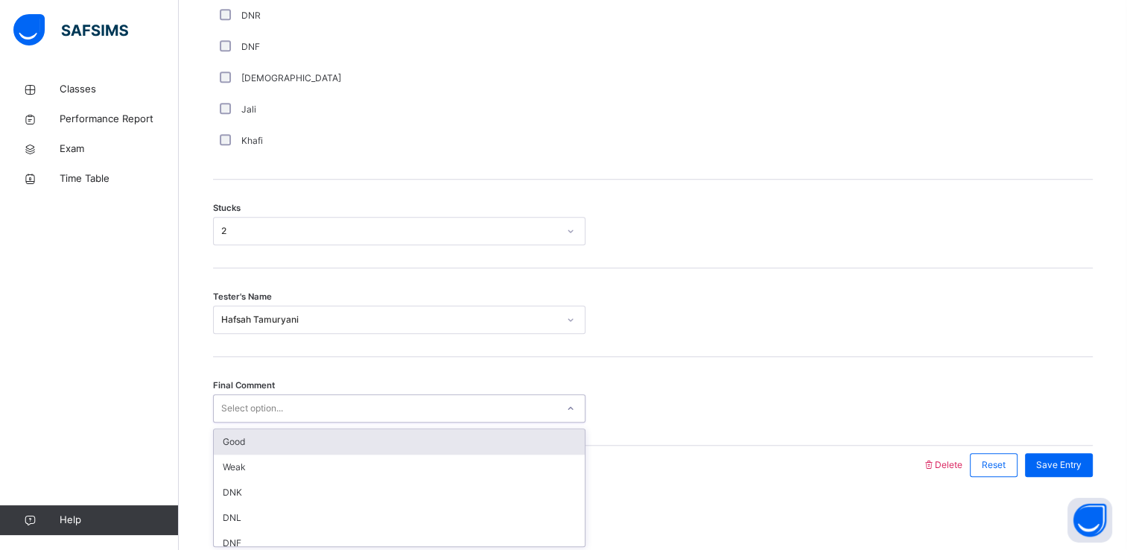
drag, startPoint x: 252, startPoint y: 403, endPoint x: 253, endPoint y: 437, distance: 34.3
click at [253, 422] on div "option Good focused, 1 of 6. 6 results available. Use Up and Down to choose opt…" at bounding box center [399, 408] width 373 height 28
click at [253, 437] on div "Good" at bounding box center [399, 441] width 371 height 25
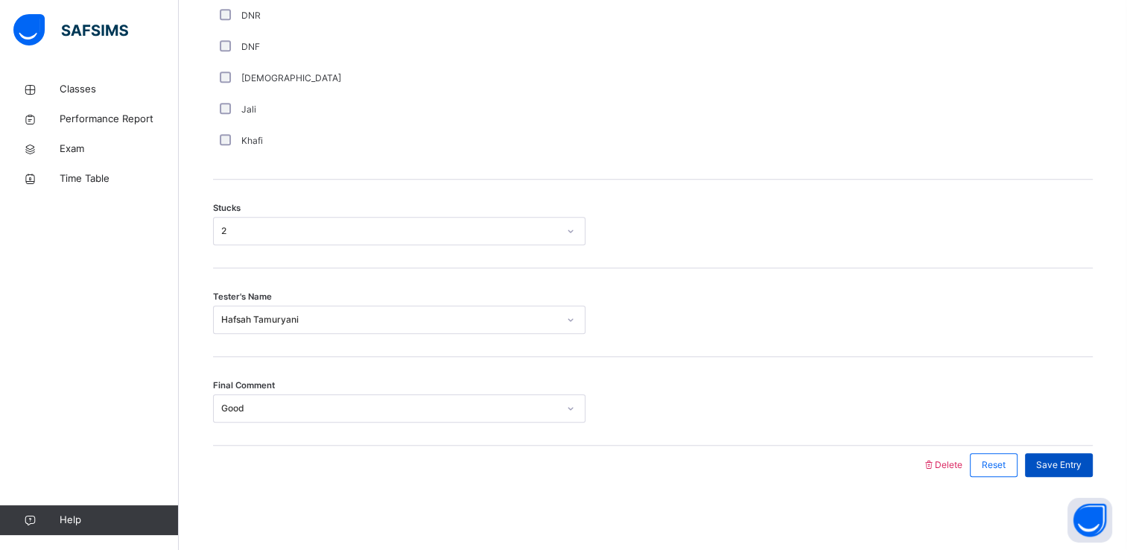
click at [1055, 460] on span "Save Entry" at bounding box center [1058, 464] width 45 height 13
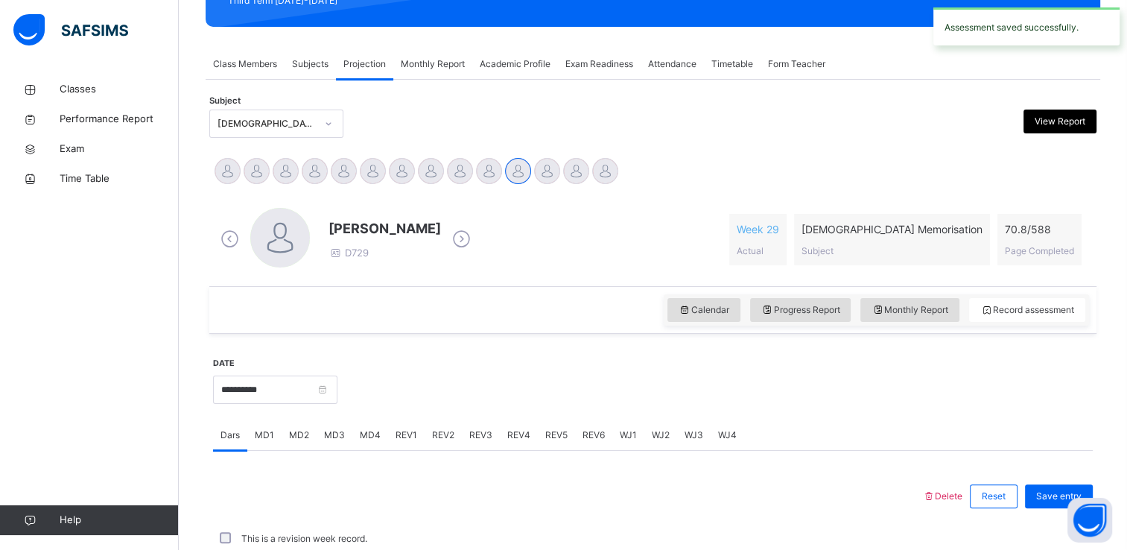
scroll to position [568, 0]
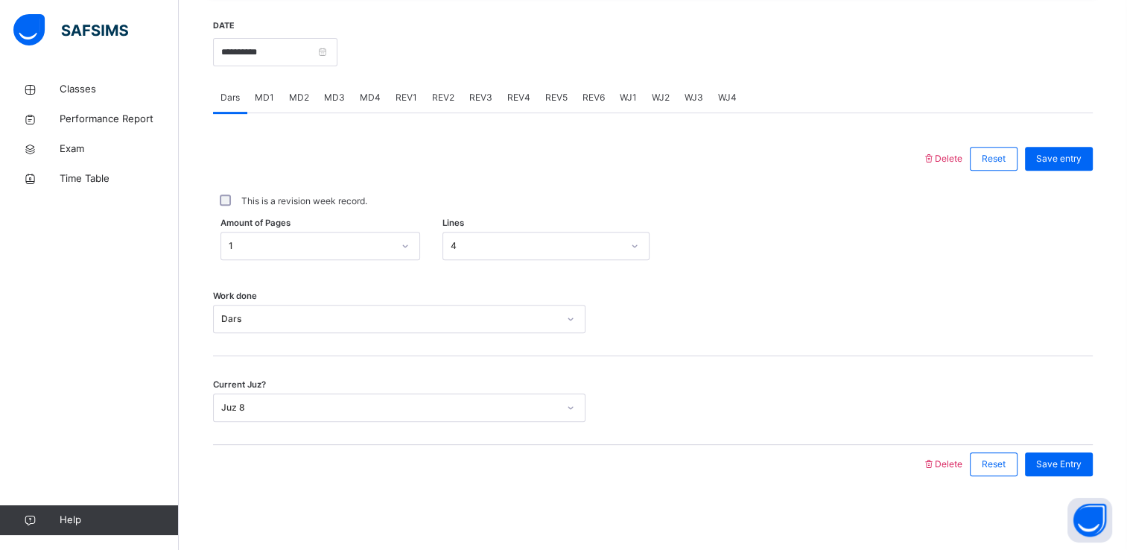
click at [388, 91] on div "REV1" at bounding box center [406, 98] width 37 height 30
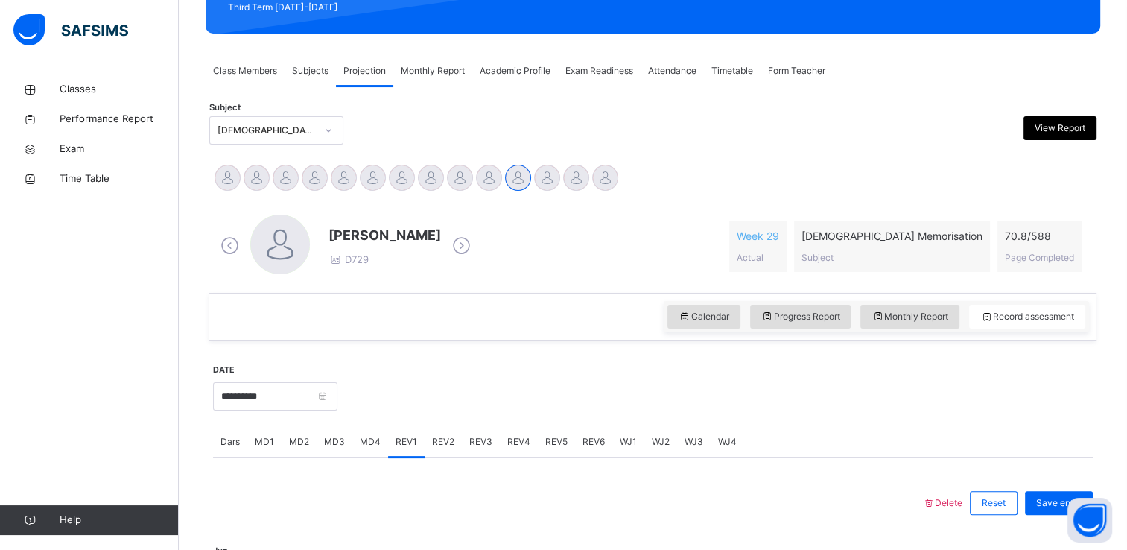
scroll to position [227, 0]
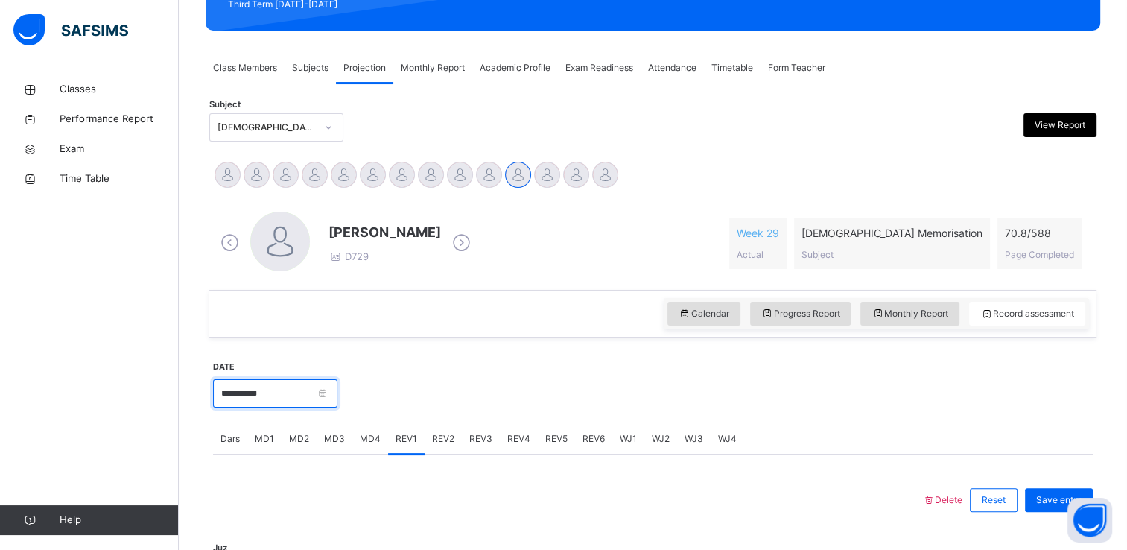
click at [247, 391] on input "**********" at bounding box center [275, 393] width 124 height 28
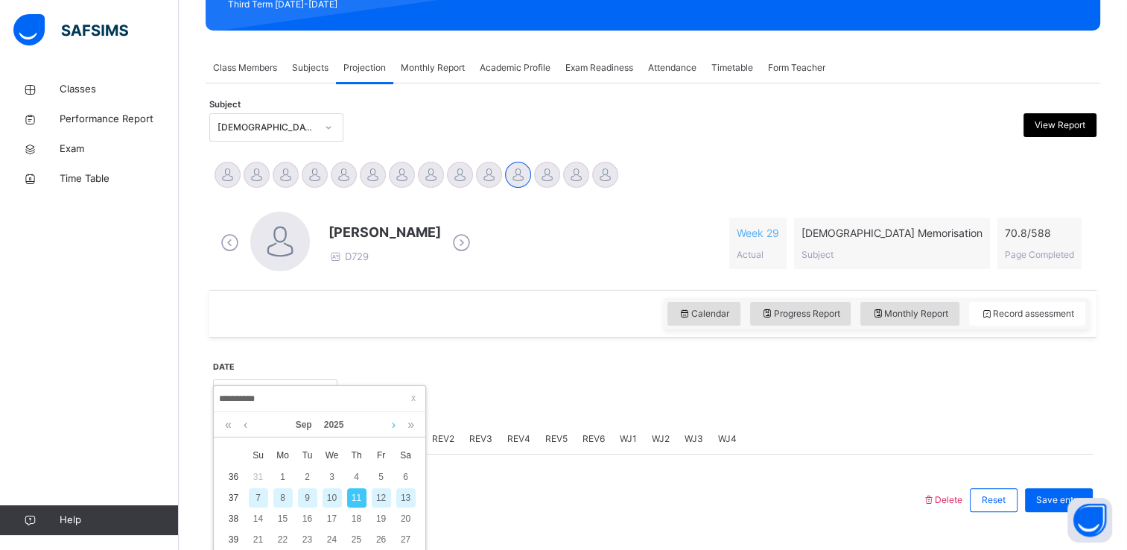
click at [394, 423] on link at bounding box center [393, 424] width 11 height 25
click at [358, 494] on div "9" at bounding box center [356, 497] width 19 height 19
type input "**********"
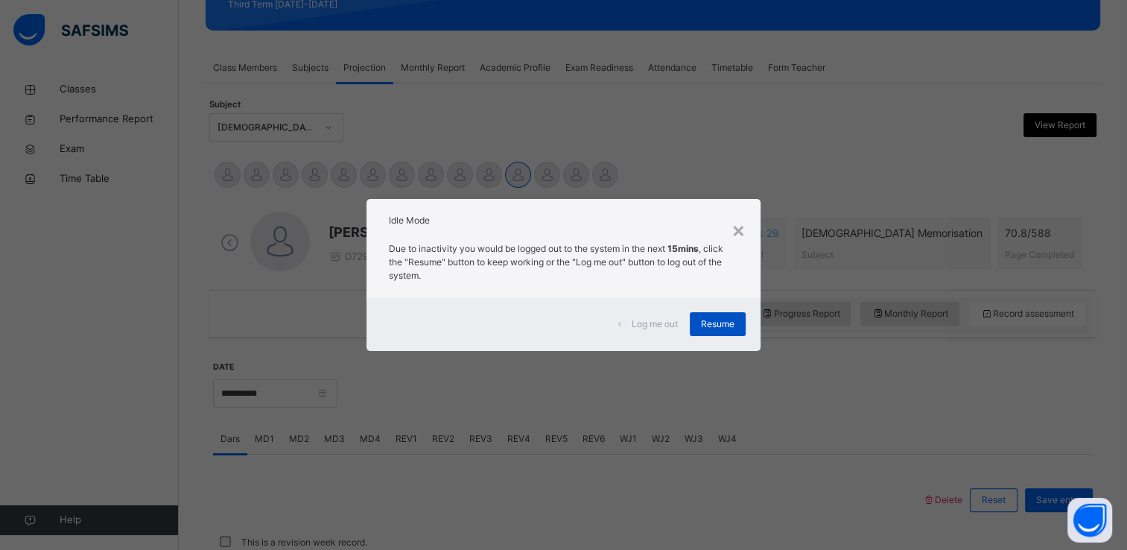
click at [718, 330] on span "Resume" at bounding box center [718, 323] width 34 height 13
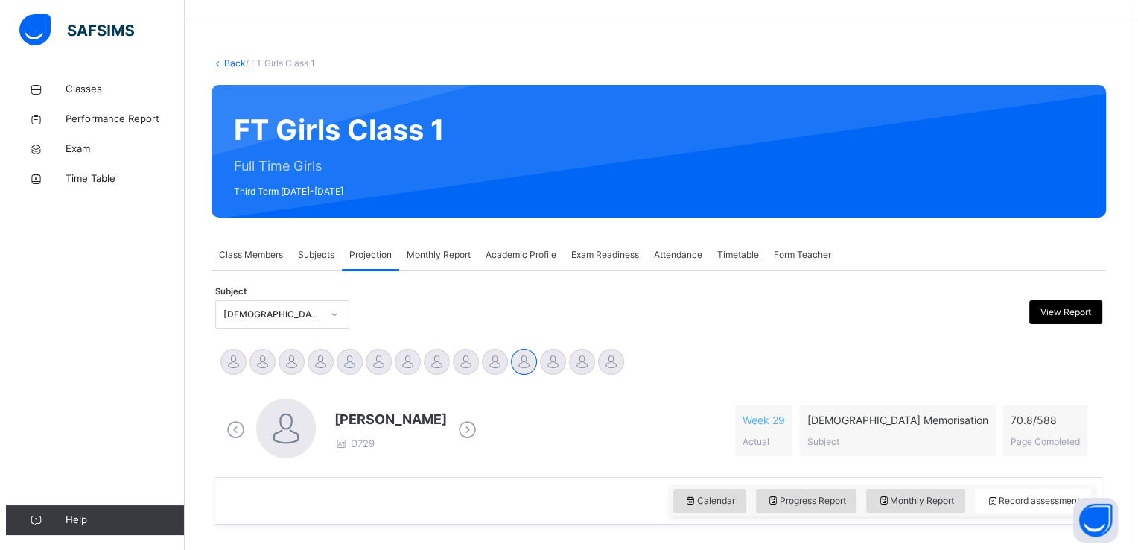
scroll to position [0, 0]
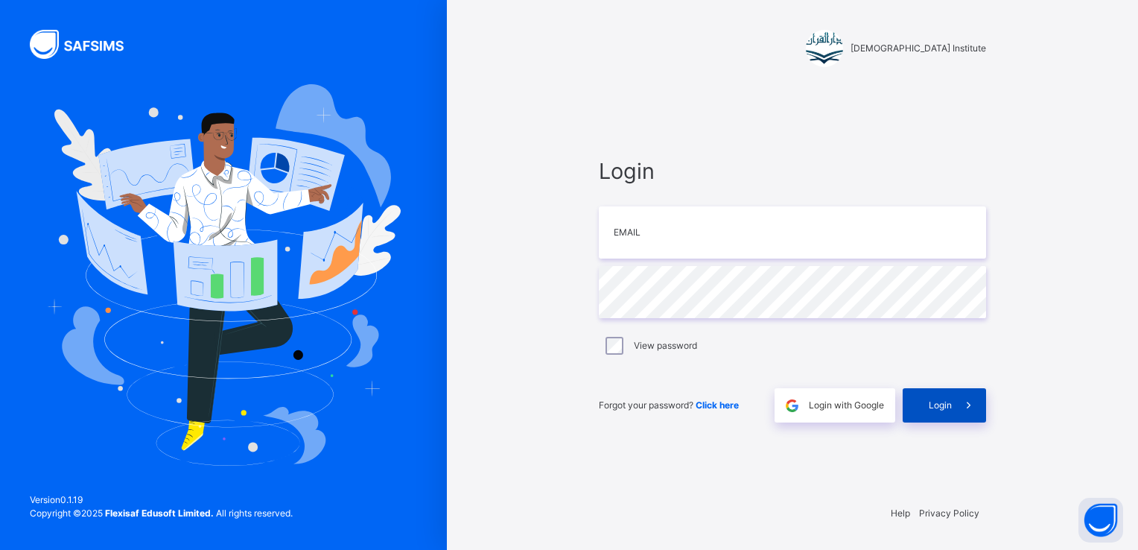
click at [949, 403] on span "Login" at bounding box center [940, 405] width 23 height 13
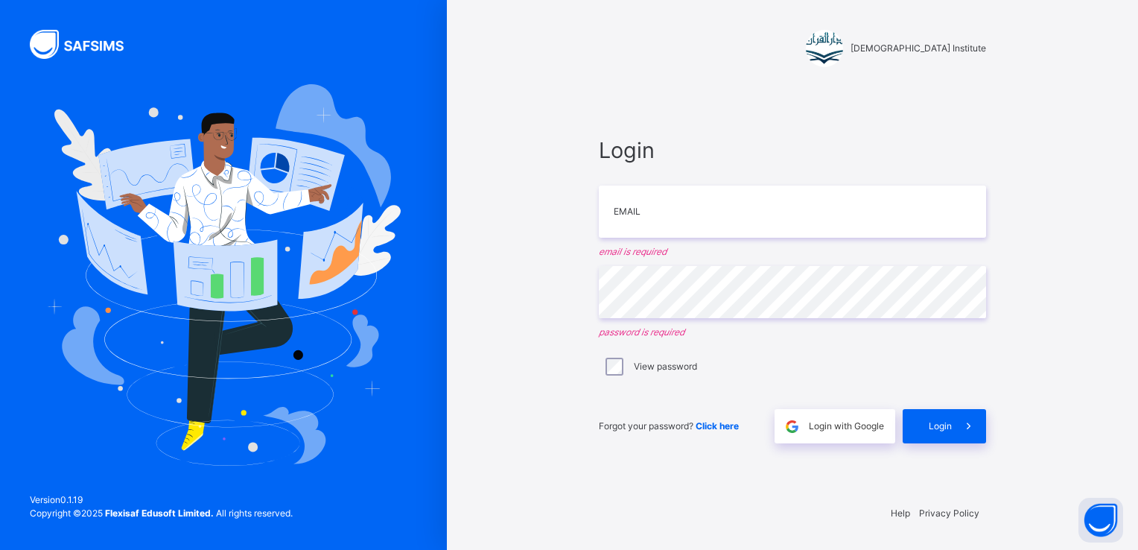
click at [1004, 367] on div "Darul Quran Institute Login Email email is required Password password is requir…" at bounding box center [792, 275] width 447 height 550
click at [697, 229] on input "email" at bounding box center [792, 212] width 387 height 52
type input "**********"
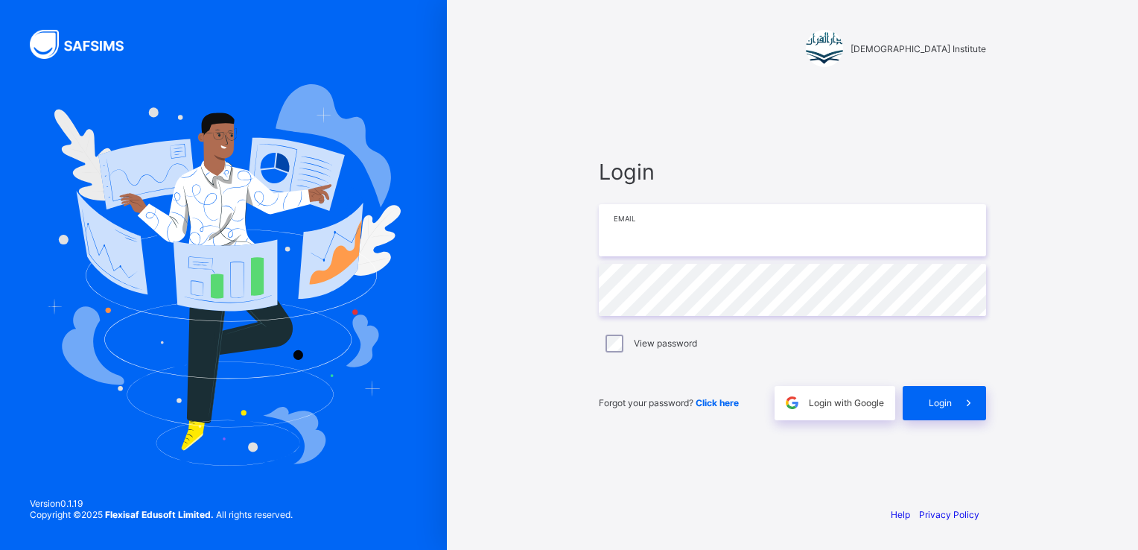
click at [806, 231] on input "email" at bounding box center [792, 230] width 387 height 52
type input "**********"
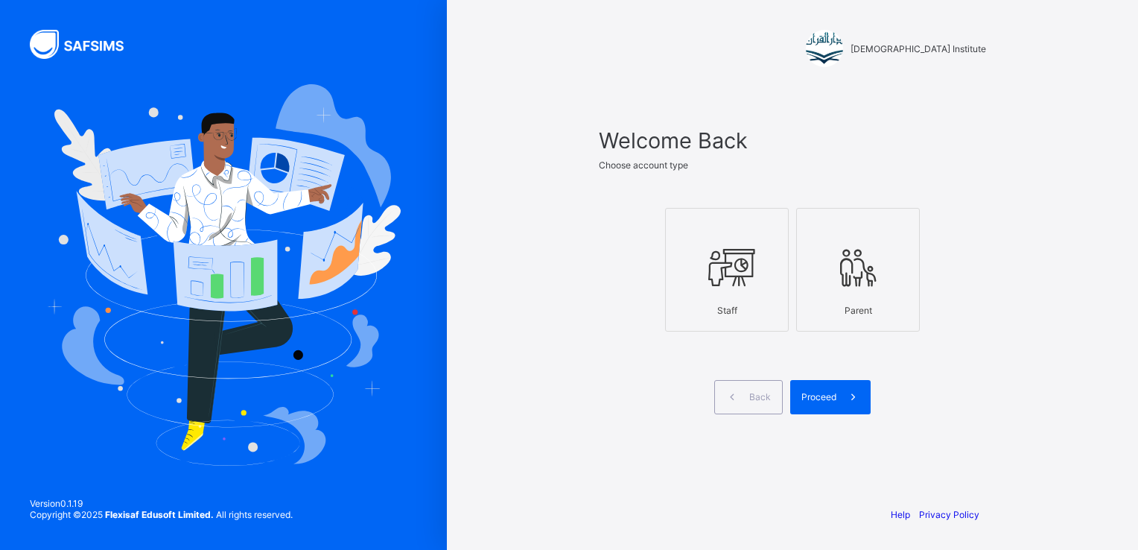
click at [784, 294] on label "Staff" at bounding box center [727, 270] width 124 height 124
click at [843, 402] on span at bounding box center [854, 397] width 34 height 34
